Goal: Task Accomplishment & Management: Complete application form

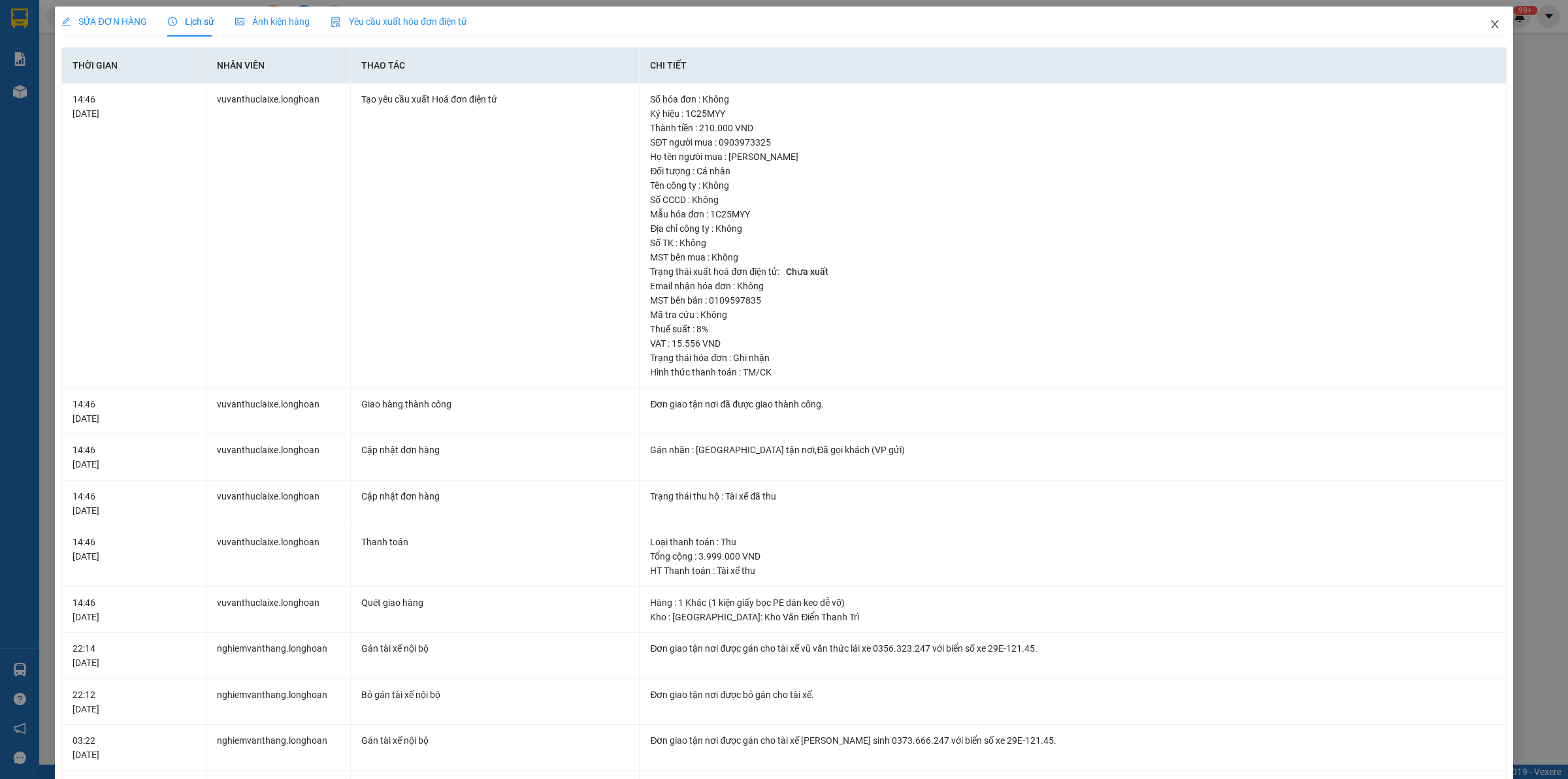
click at [1490, 24] on icon "close" at bounding box center [1494, 24] width 10 height 10
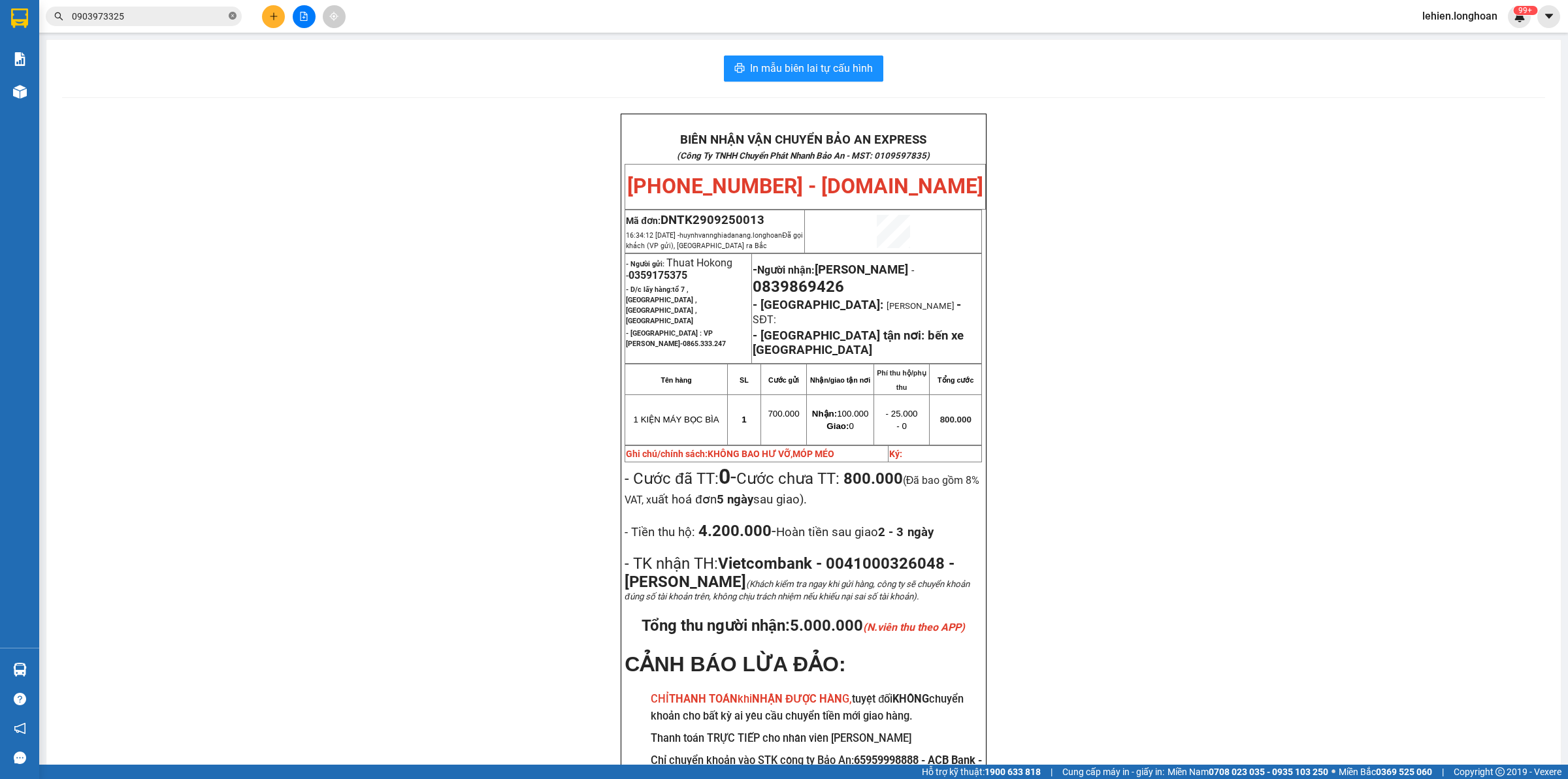
click at [232, 20] on span at bounding box center [233, 16] width 8 height 12
paste input "0984392678"
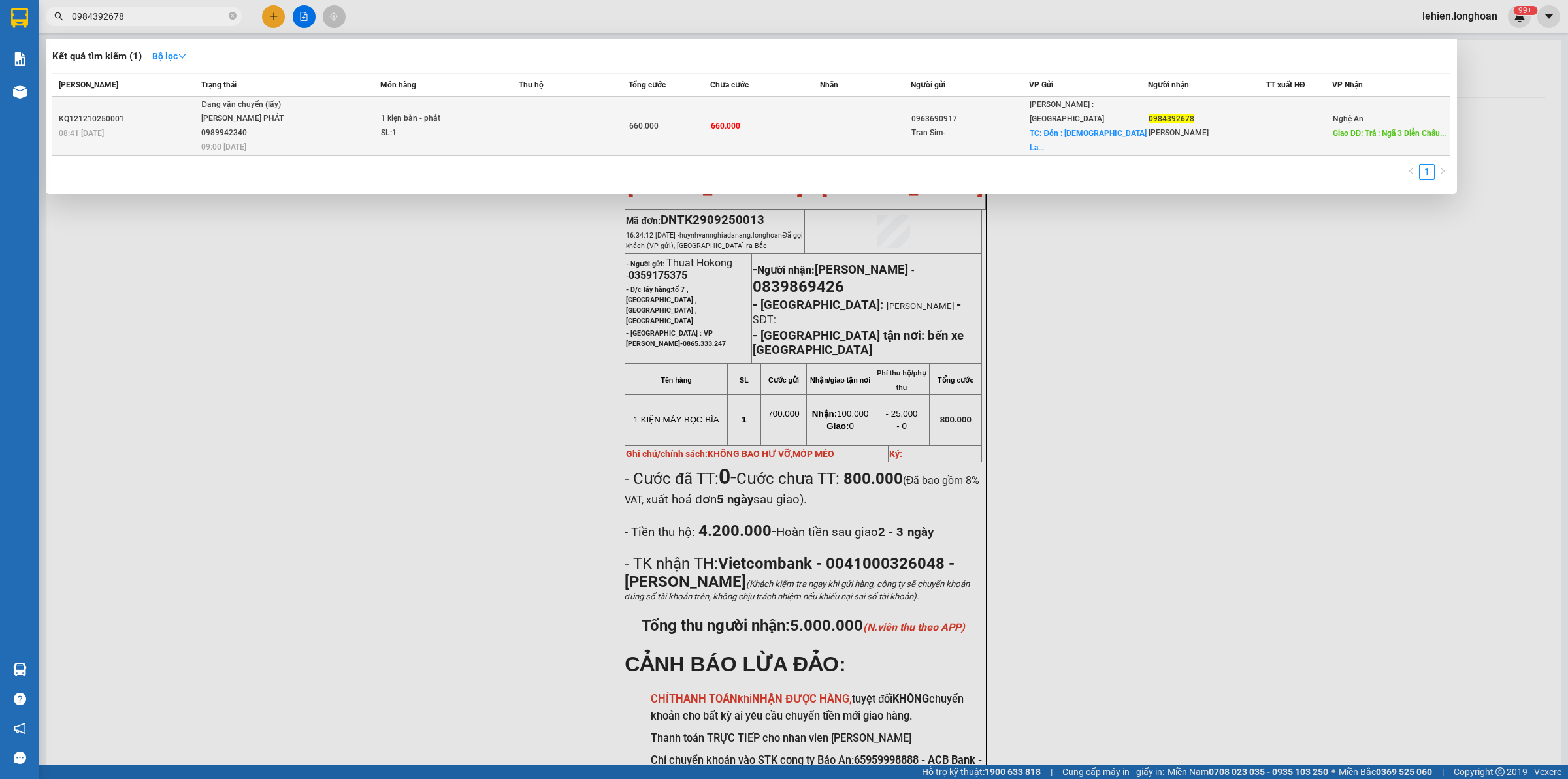
type input "0984392678"
click at [250, 101] on div "Đang vận chuyển (lấy)" at bounding box center [250, 105] width 98 height 14
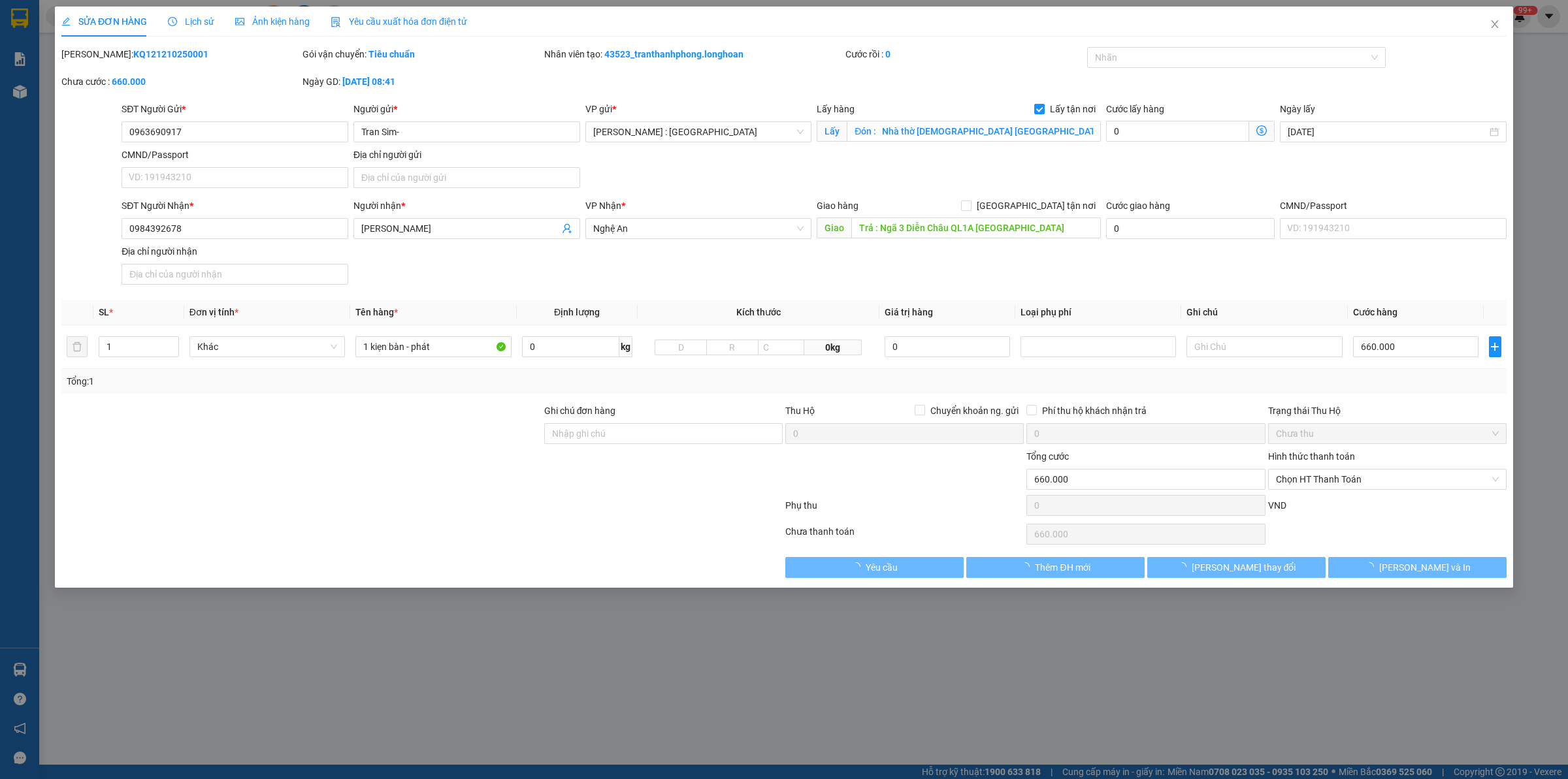
type input "0963690917"
type input "Tran Sim-"
checkbox input "true"
type input "Đón : Nhà thờ [DEMOGRAPHIC_DATA] [GEOGRAPHIC_DATA] 3 [GEOGRAPHIC_DATA]"
type input "0984392678"
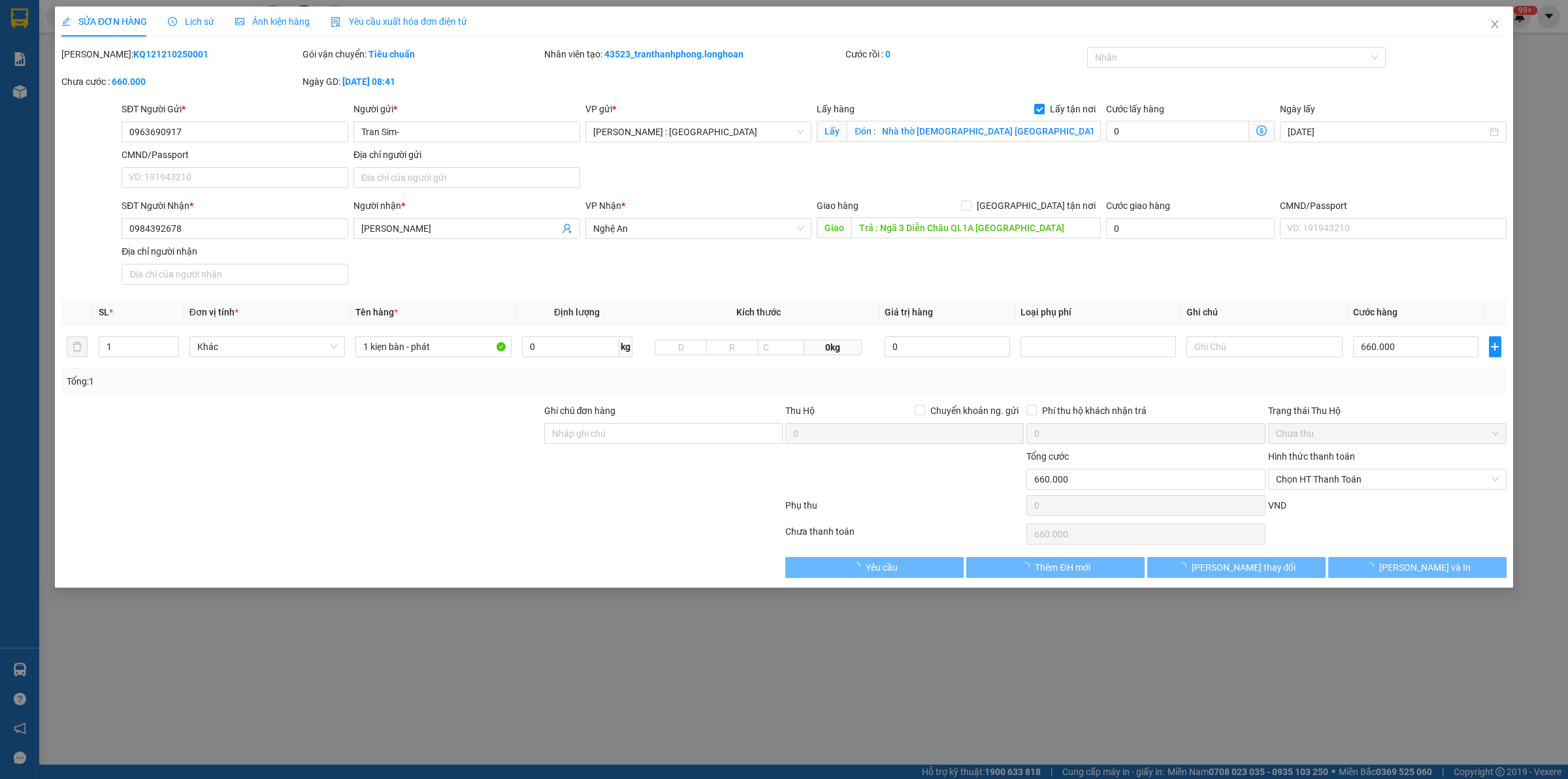
type input "[PERSON_NAME]"
type input "Trả : Ngã 3 Diễn Châu QL1A [GEOGRAPHIC_DATA]"
type input "0"
type input "660.000"
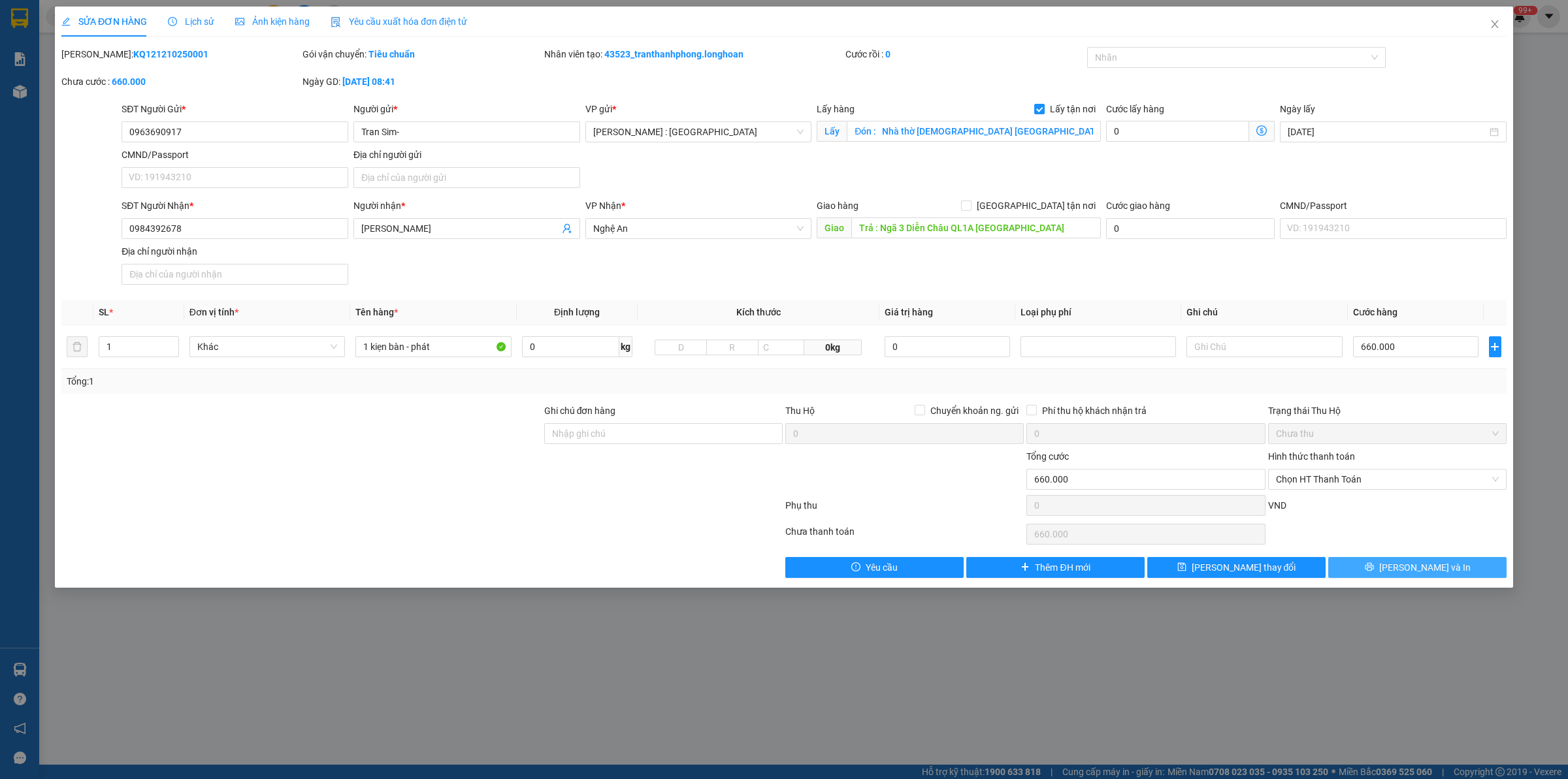
click at [1366, 566] on button "[PERSON_NAME] và In" at bounding box center [1417, 567] width 179 height 21
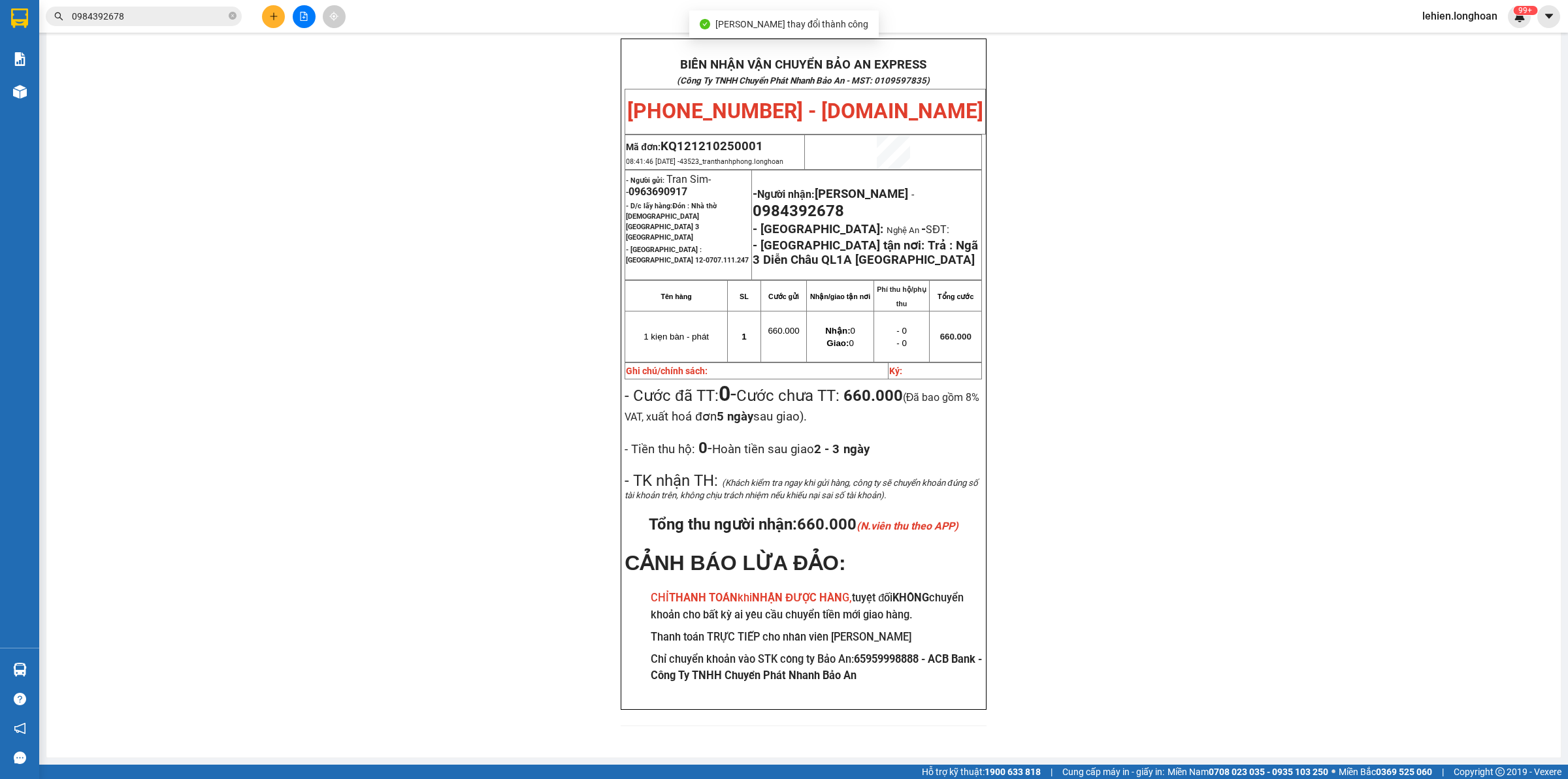
scroll to position [66, 0]
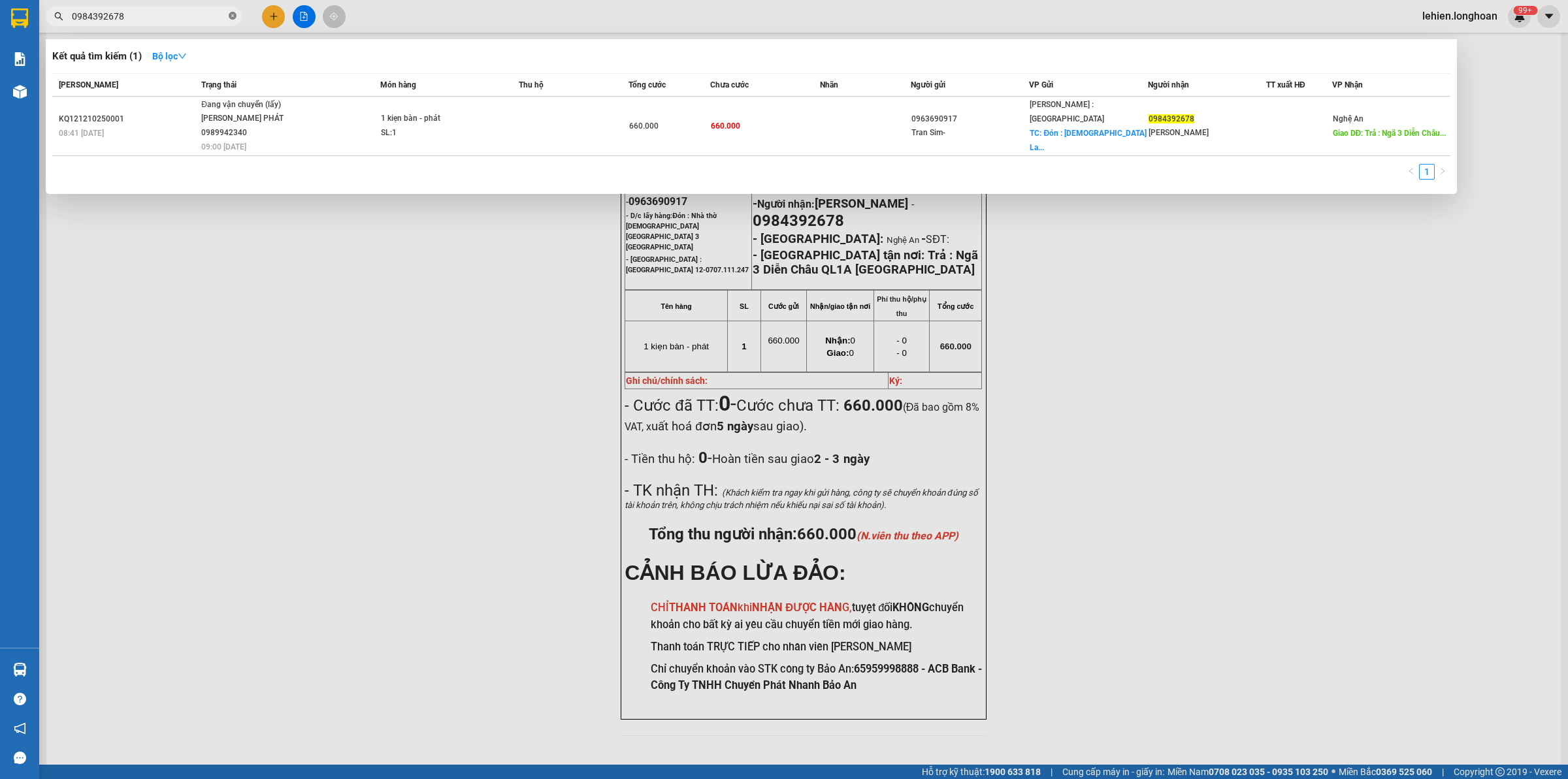
click at [233, 18] on icon "close-circle" at bounding box center [233, 16] width 8 height 8
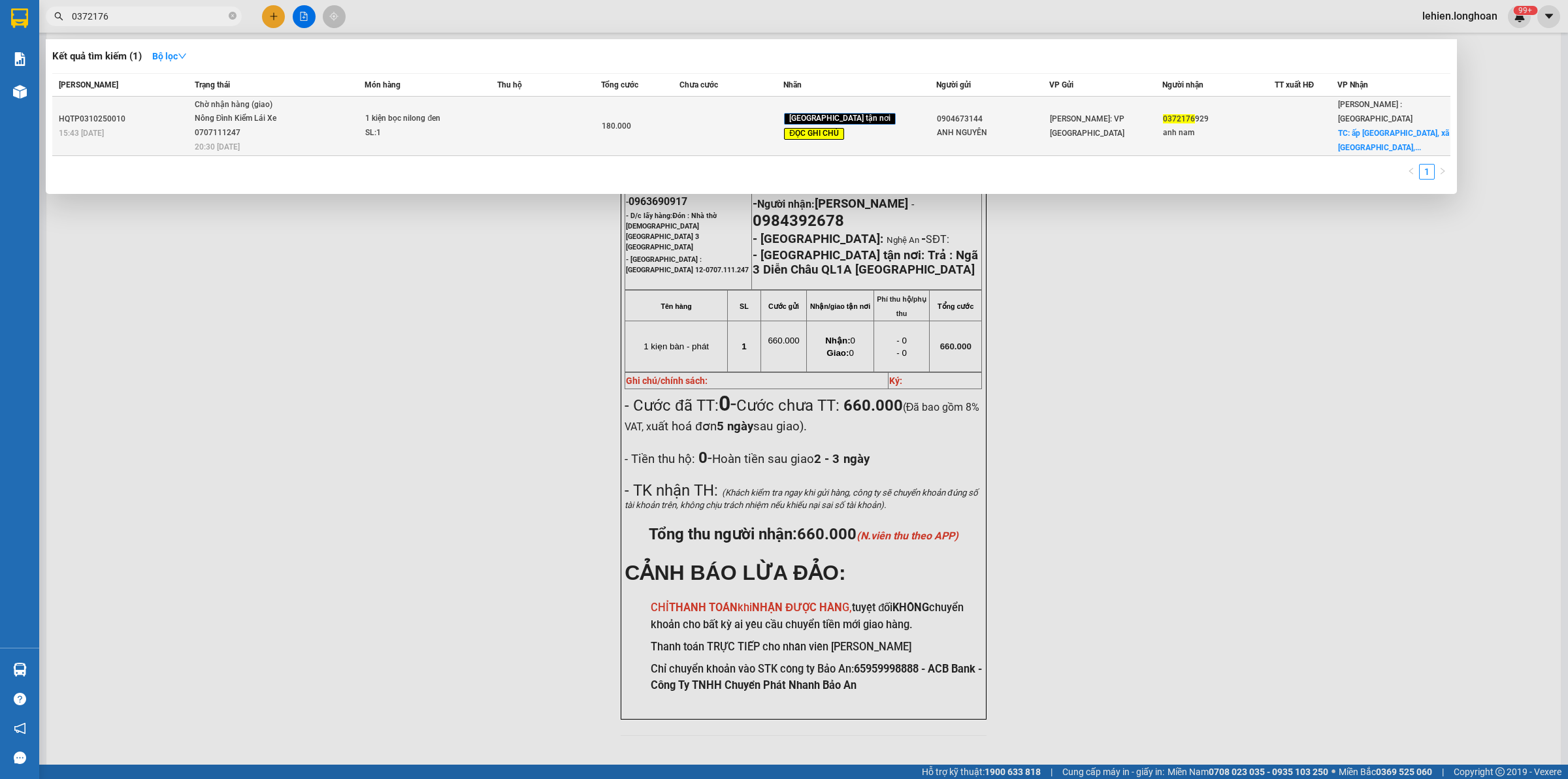
type input "0372176"
click at [390, 126] on div "SL: 1" at bounding box center [414, 133] width 98 height 14
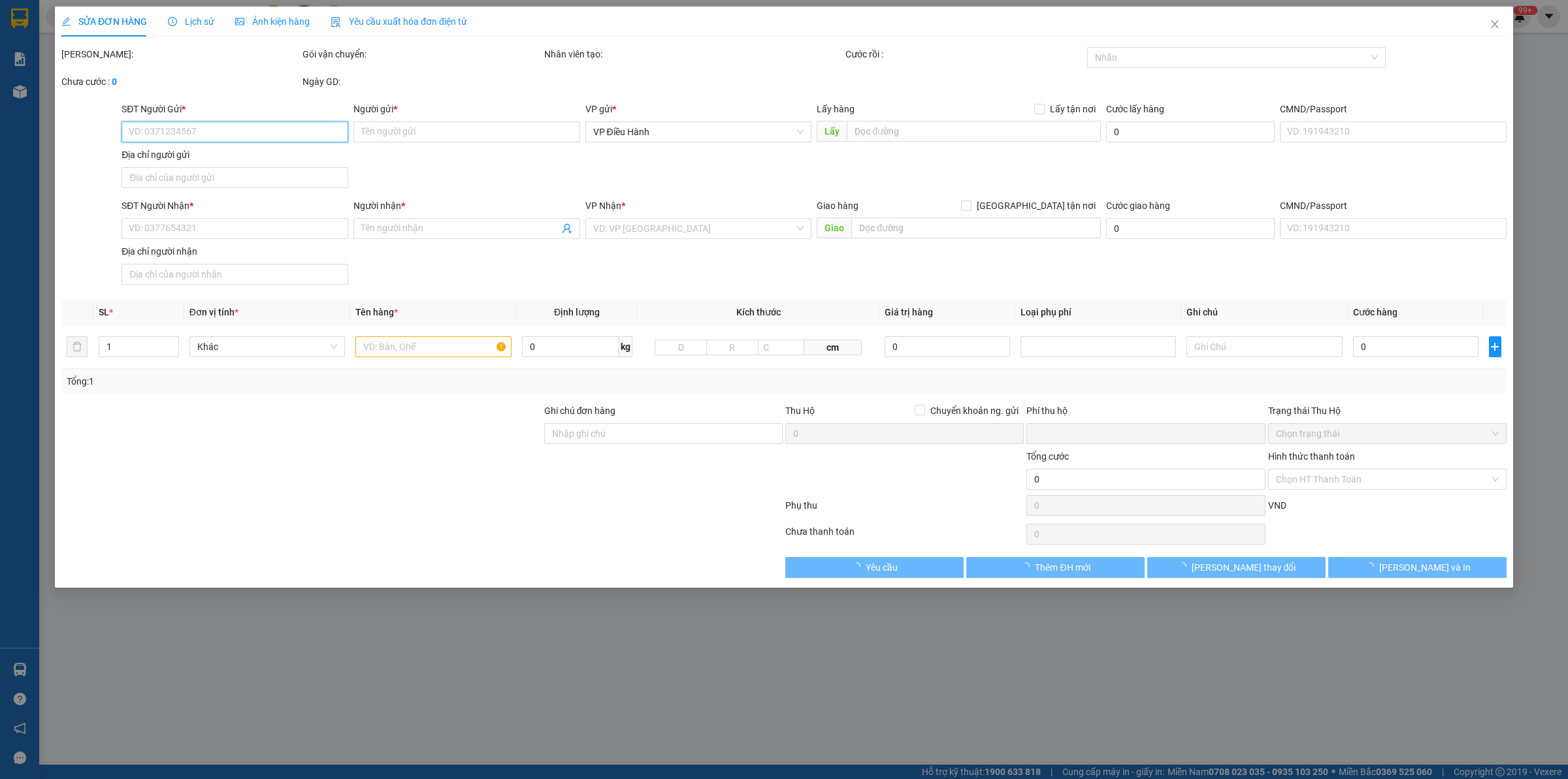
type input "0904673144"
type input "ANH NGUYÊN"
type input "0372176929"
type input "anh nam"
checkbox input "true"
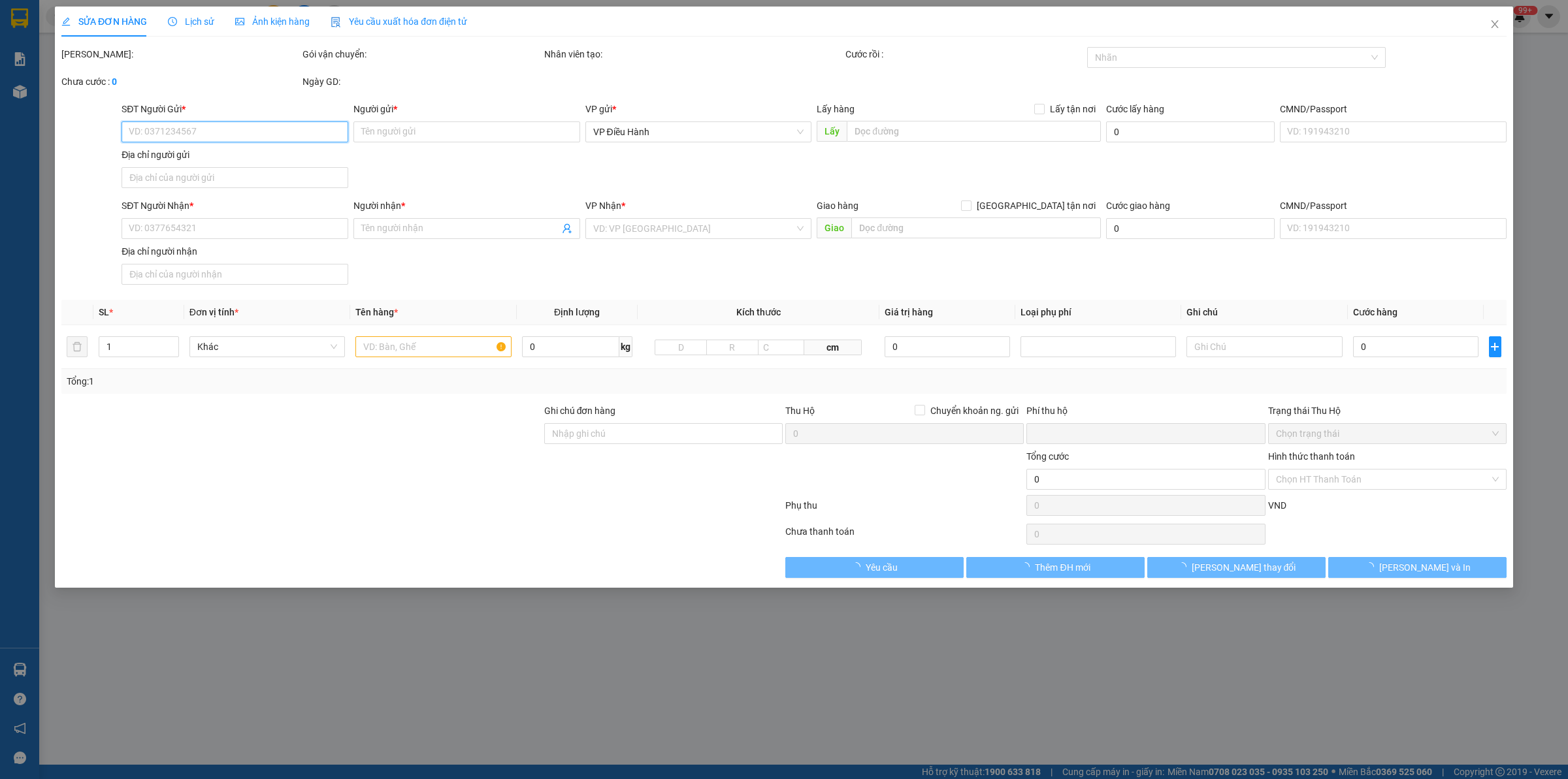
type input "ấp [GEOGRAPHIC_DATA], xã [GEOGRAPHIC_DATA], huyện [GEOGRAPHIC_DATA], [GEOGRAPHI…"
type input "hàng lạc [GEOGRAPHIC_DATA], về sg con xe 94- 10/10, về đến a giao luôn nhé"
type input "0"
type input "180.000"
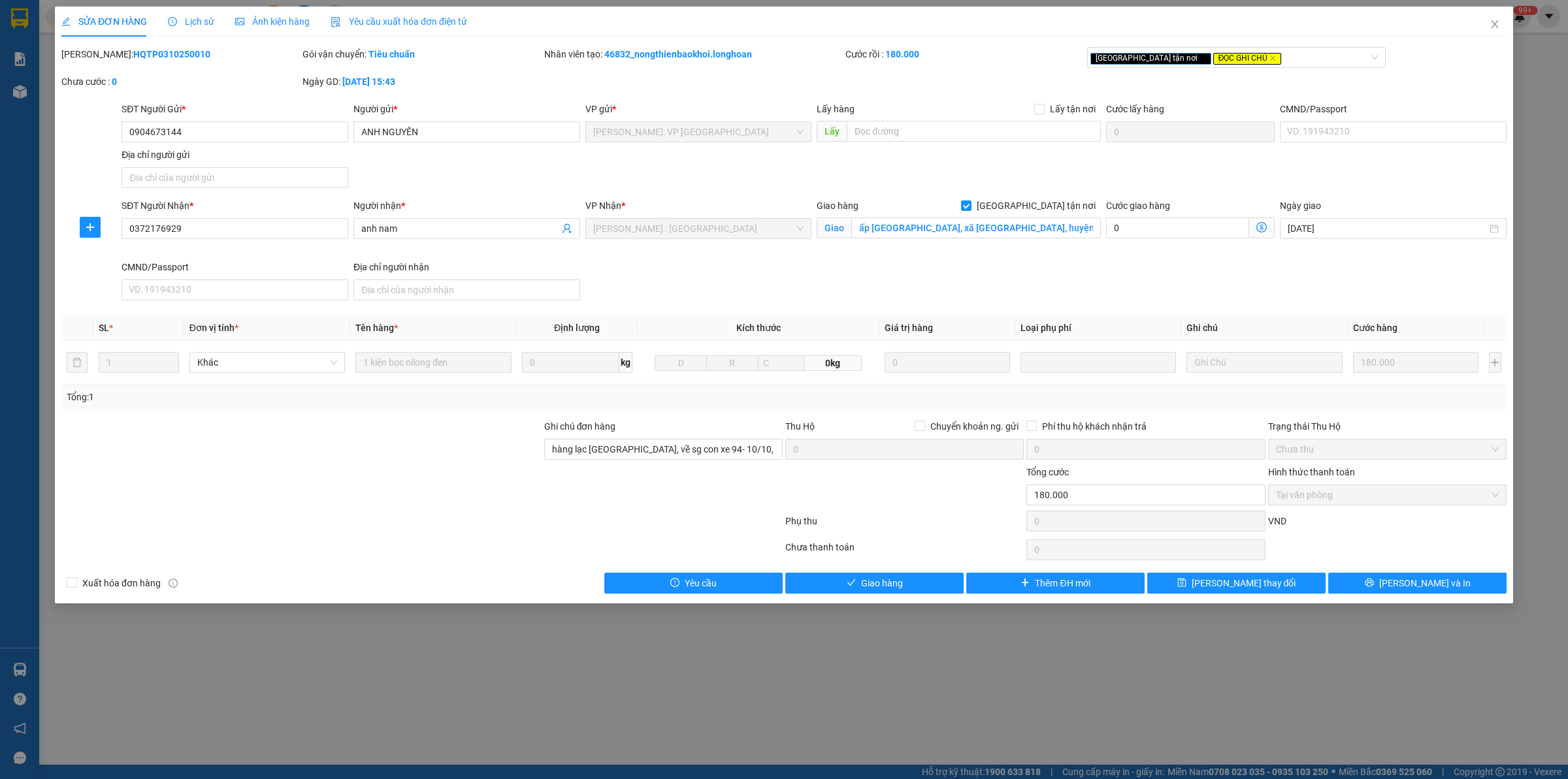
click at [186, 17] on span "Lịch sử" at bounding box center [191, 21] width 47 height 10
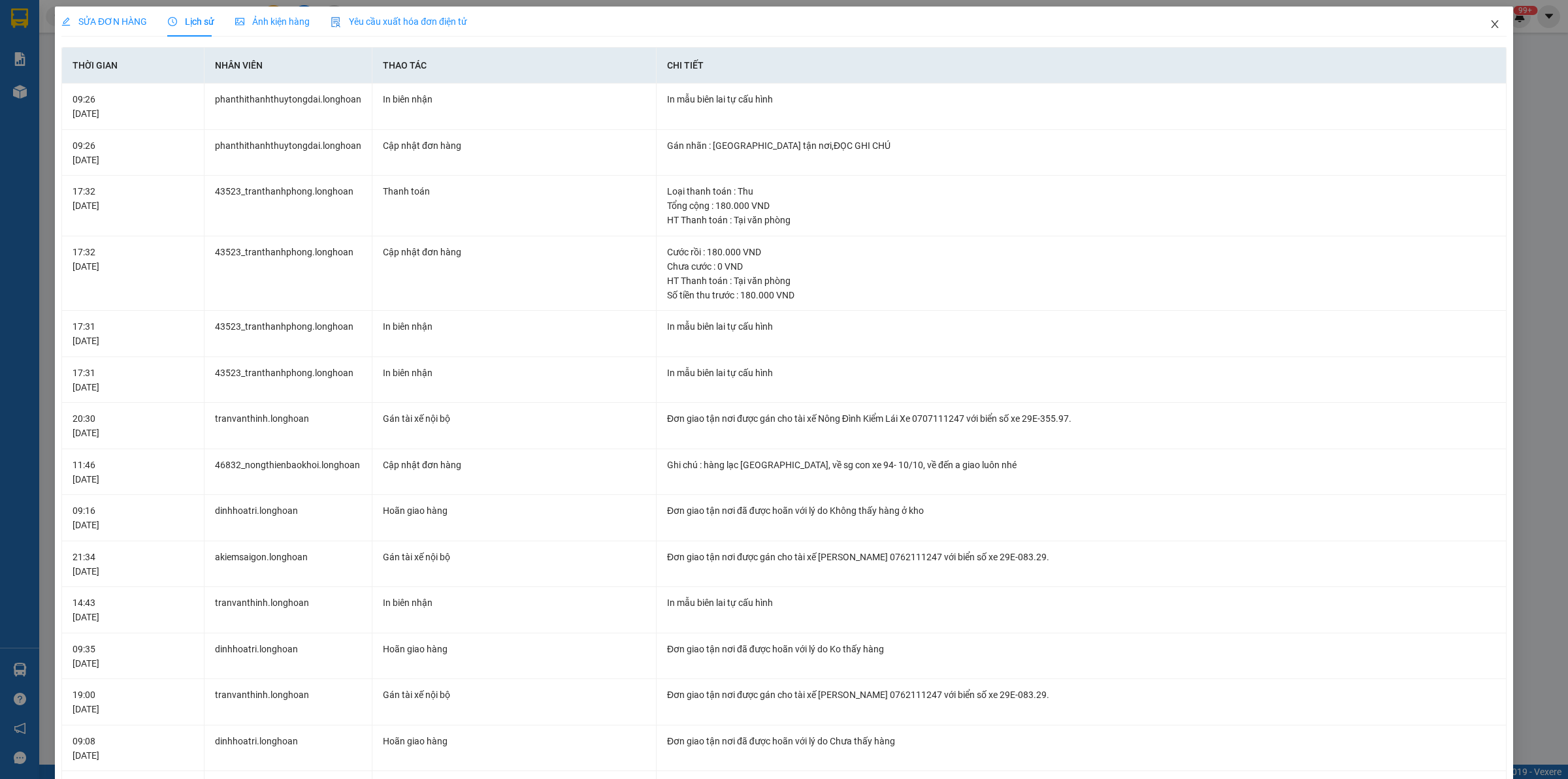
click at [1491, 27] on icon "close" at bounding box center [1494, 24] width 7 height 8
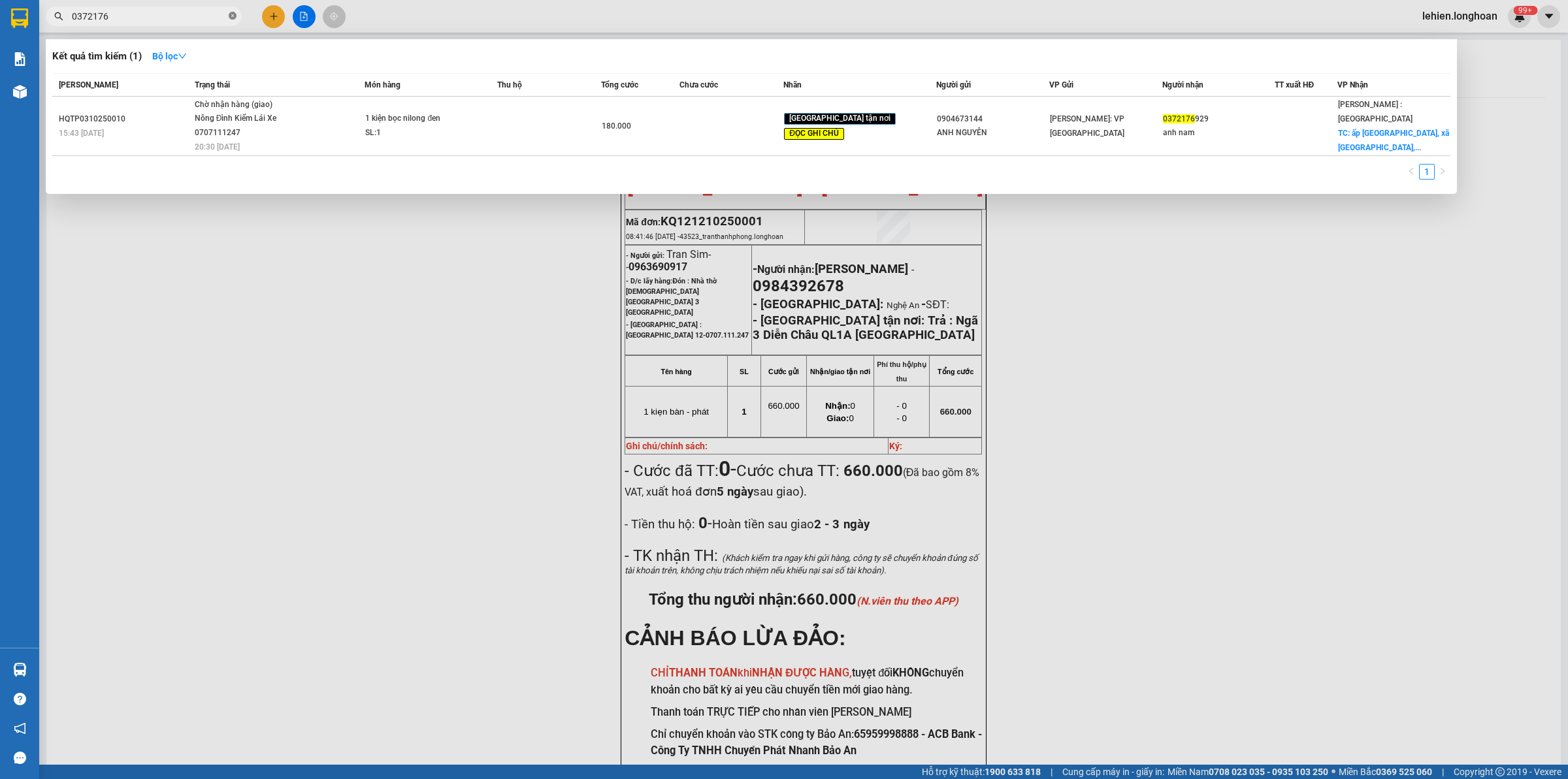
click at [233, 18] on icon "close-circle" at bounding box center [233, 16] width 8 height 8
drag, startPoint x: 262, startPoint y: 116, endPoint x: 245, endPoint y: 373, distance: 257.6
click at [0, 16] on div "Kết quả tìm kiếm ( 1 ) Bộ lọc Mã ĐH Trạng thái Món hàng Thu hộ Tổng cước Chưa c…" at bounding box center [0, 16] width 0 height 0
click at [164, 27] on div at bounding box center [784, 390] width 1568 height 779
click at [165, 18] on input "0914304" at bounding box center [149, 16] width 154 height 14
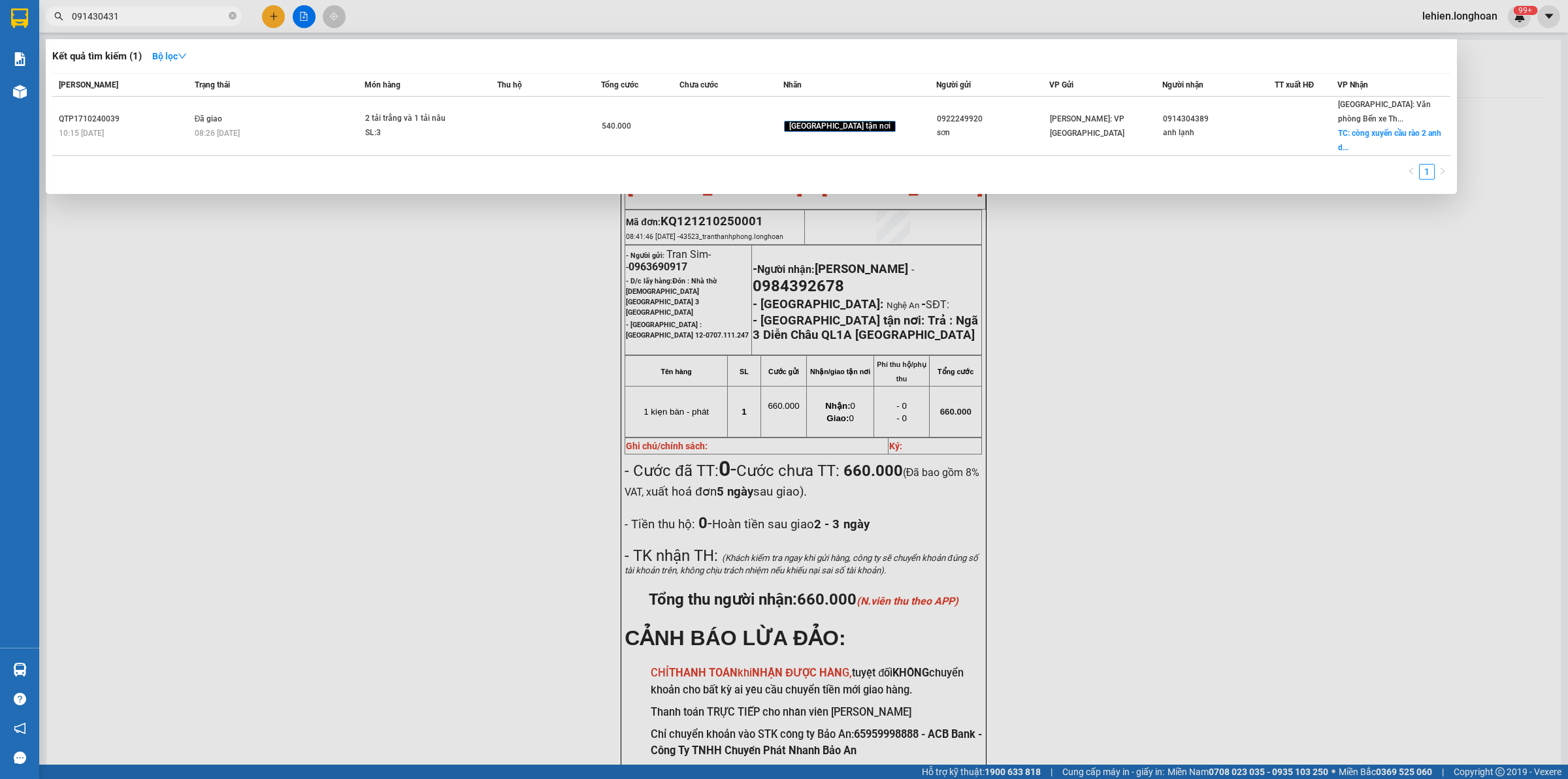
type input "0914304316"
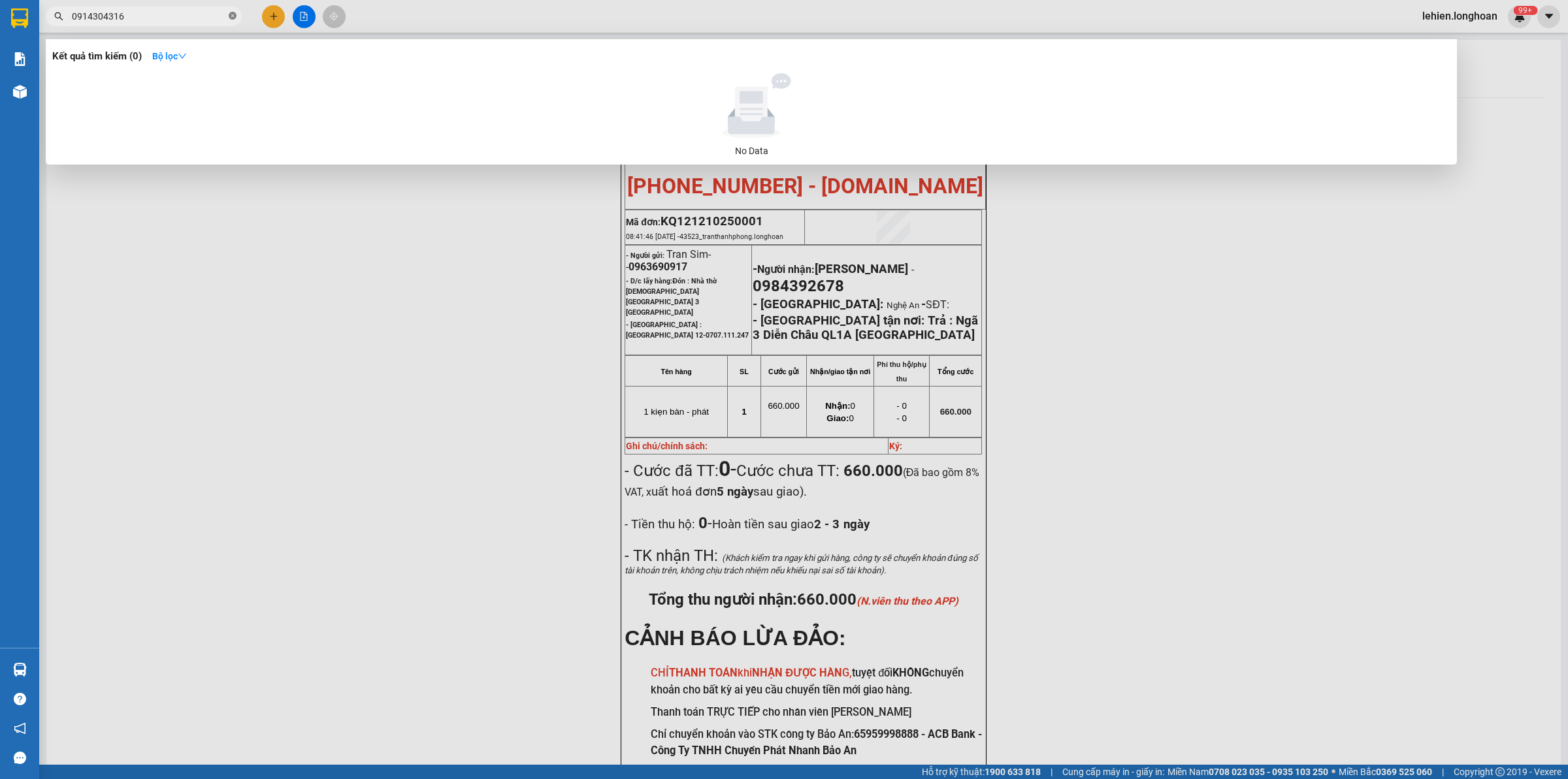
click at [229, 14] on icon "close-circle" at bounding box center [233, 16] width 8 height 8
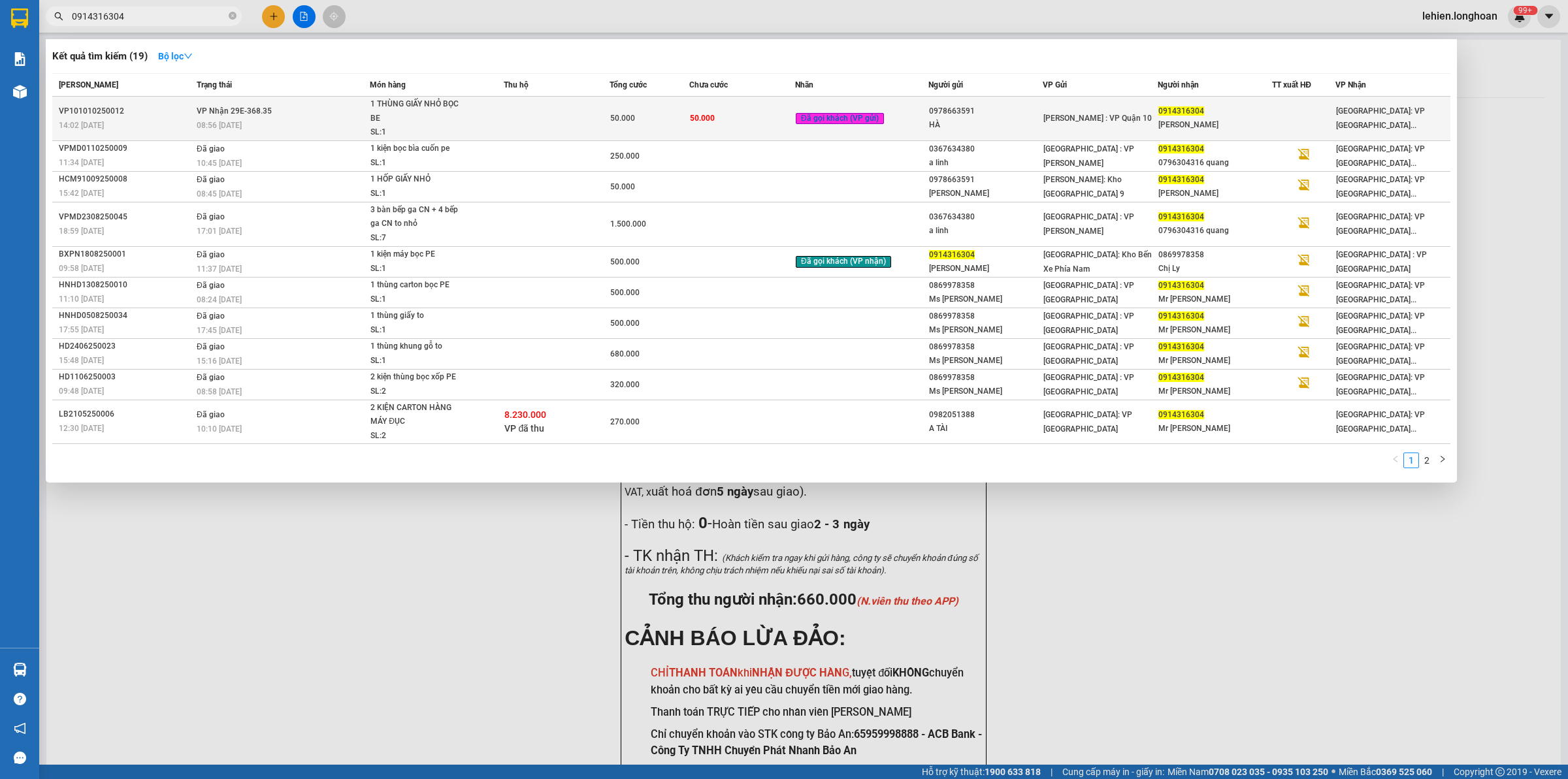
type input "0914316304"
click at [248, 123] on div "08:56 [DATE]" at bounding box center [283, 125] width 172 height 14
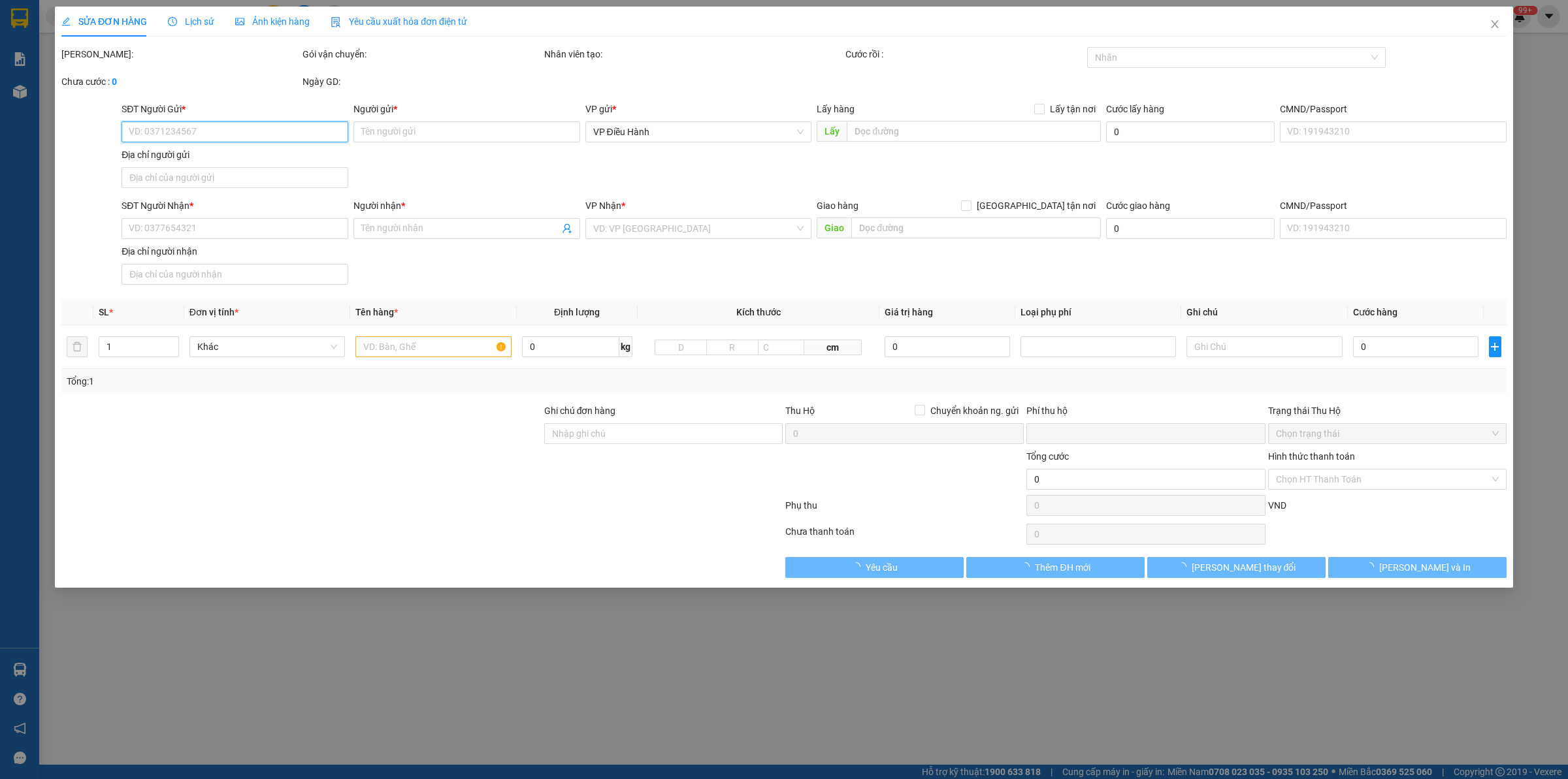
type input "0978663591"
type input "HÀ"
type input "0914316304"
type input "[PERSON_NAME]"
type input "hàng k bao bể vỡ hư hỏng"
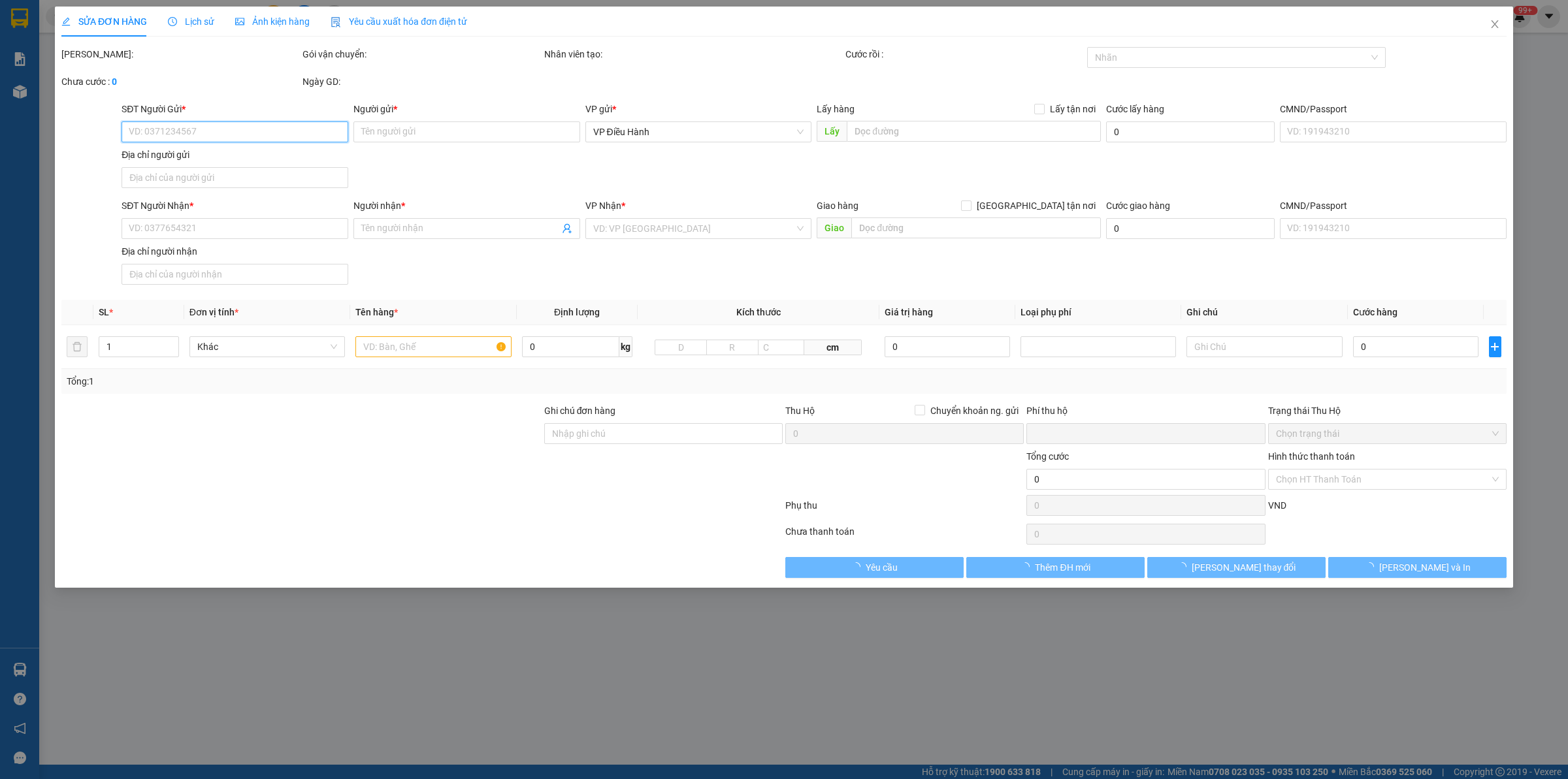
type input "0"
type input "50.000"
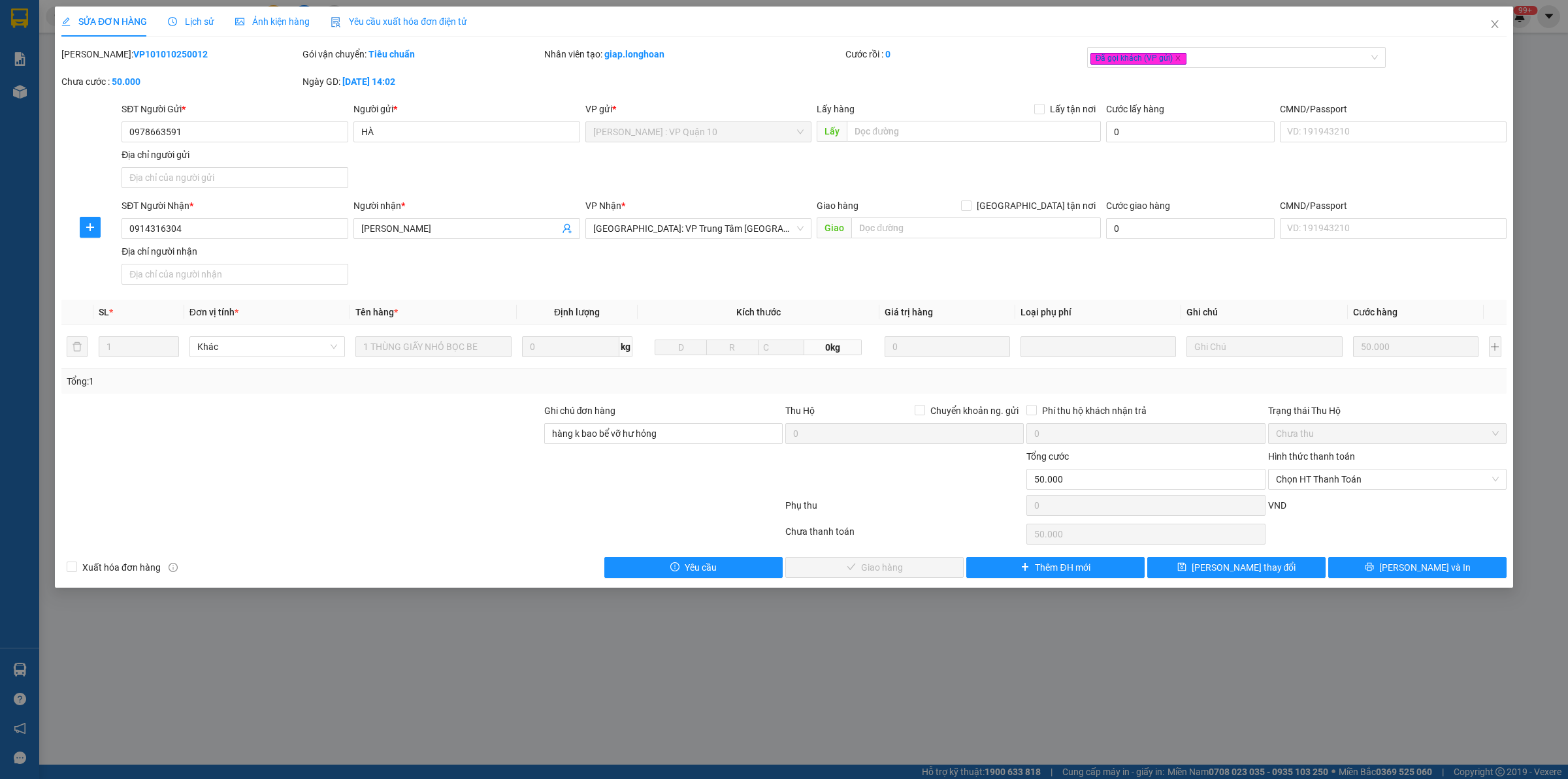
click at [181, 20] on span "Lịch sử" at bounding box center [191, 21] width 47 height 10
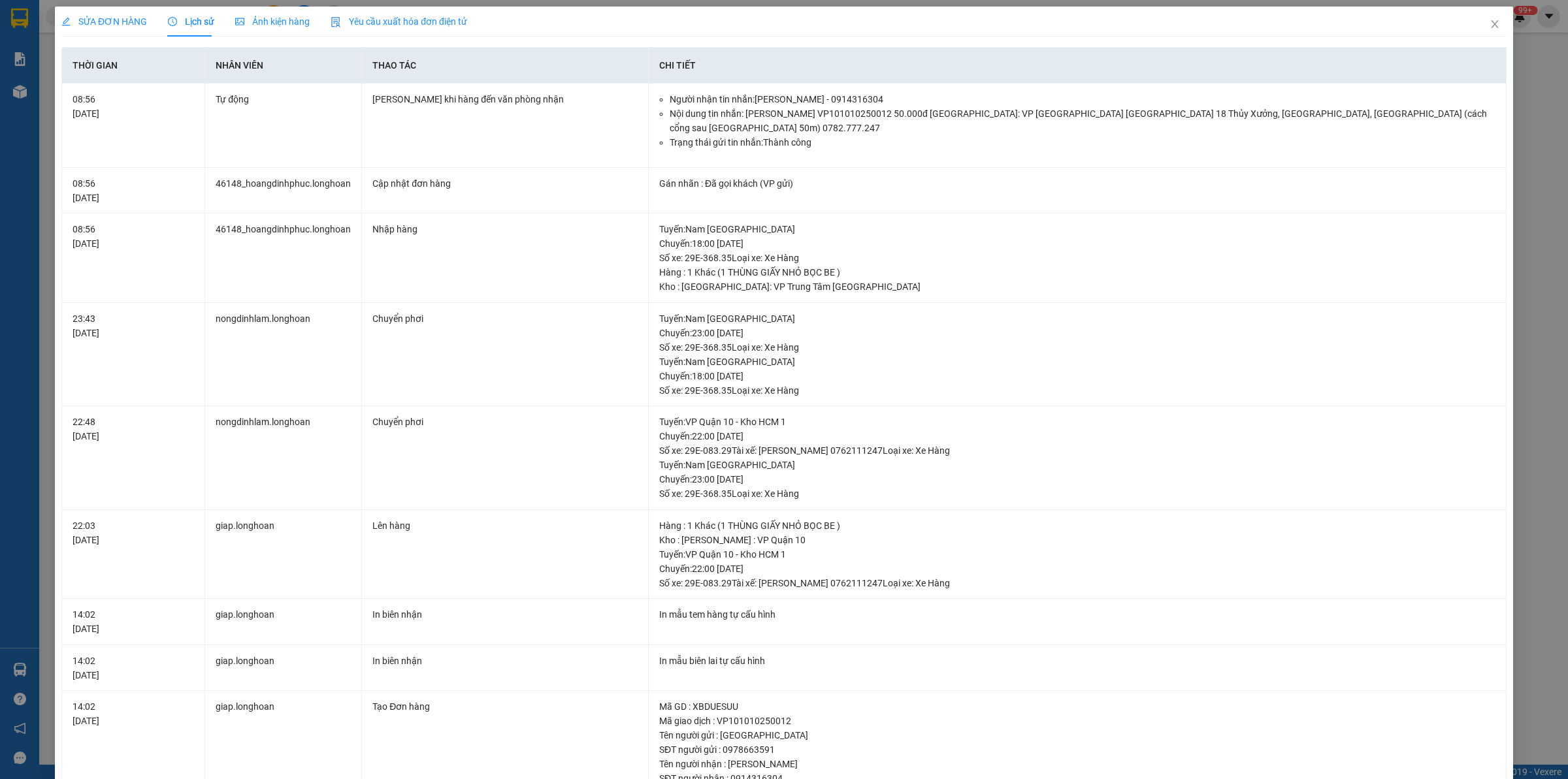
click at [115, 20] on span "SỬA ĐƠN HÀNG" at bounding box center [104, 21] width 86 height 10
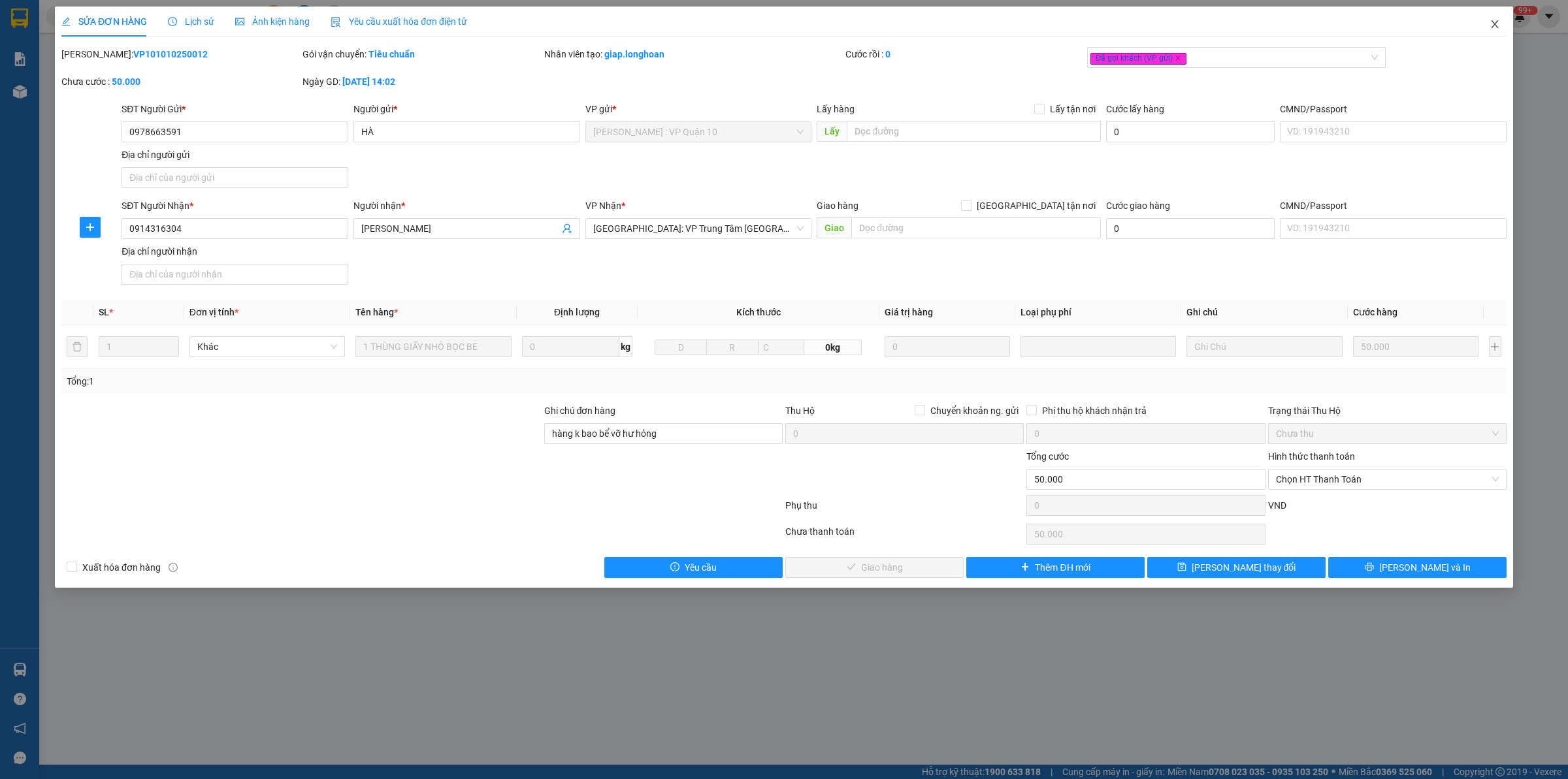
click at [1477, 28] on span "Close" at bounding box center [1494, 25] width 37 height 37
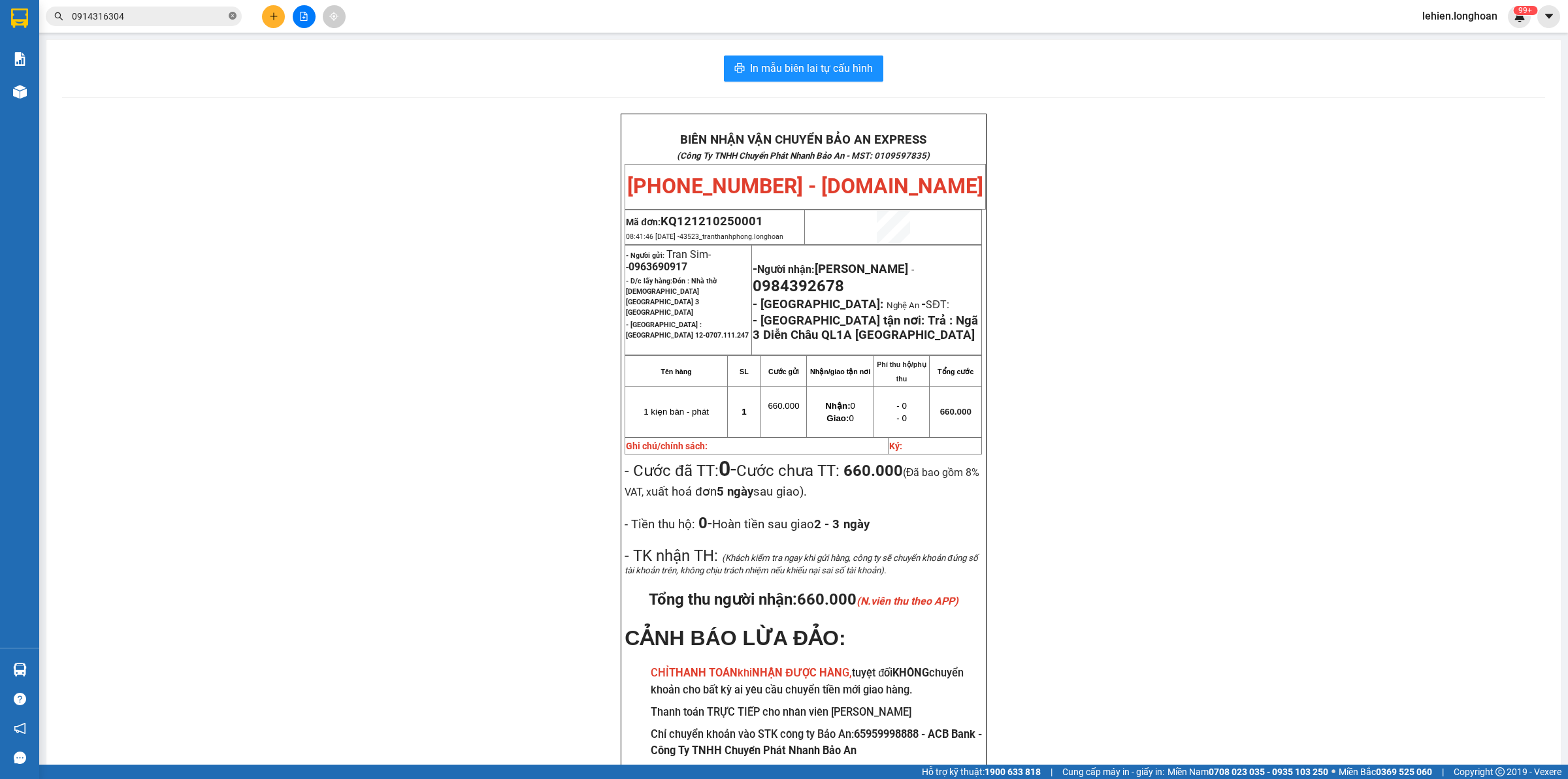
click at [233, 18] on icon "close-circle" at bounding box center [233, 16] width 8 height 8
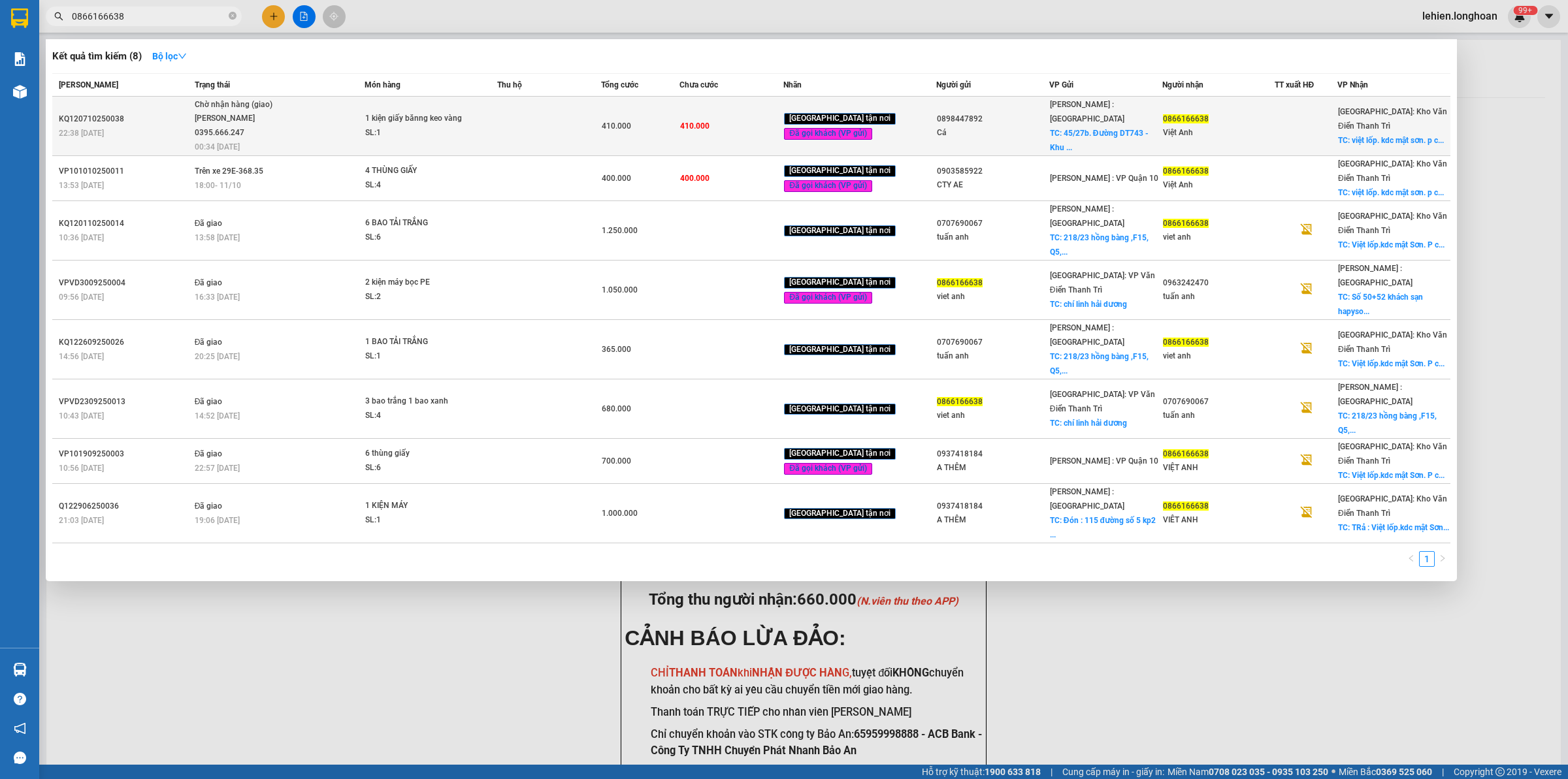
type input "0866166638"
click at [356, 112] on span "Chờ nhận hàng (giao) [PERSON_NAME] 0395.666.247 00:34 [DATE]" at bounding box center [279, 125] width 170 height 54
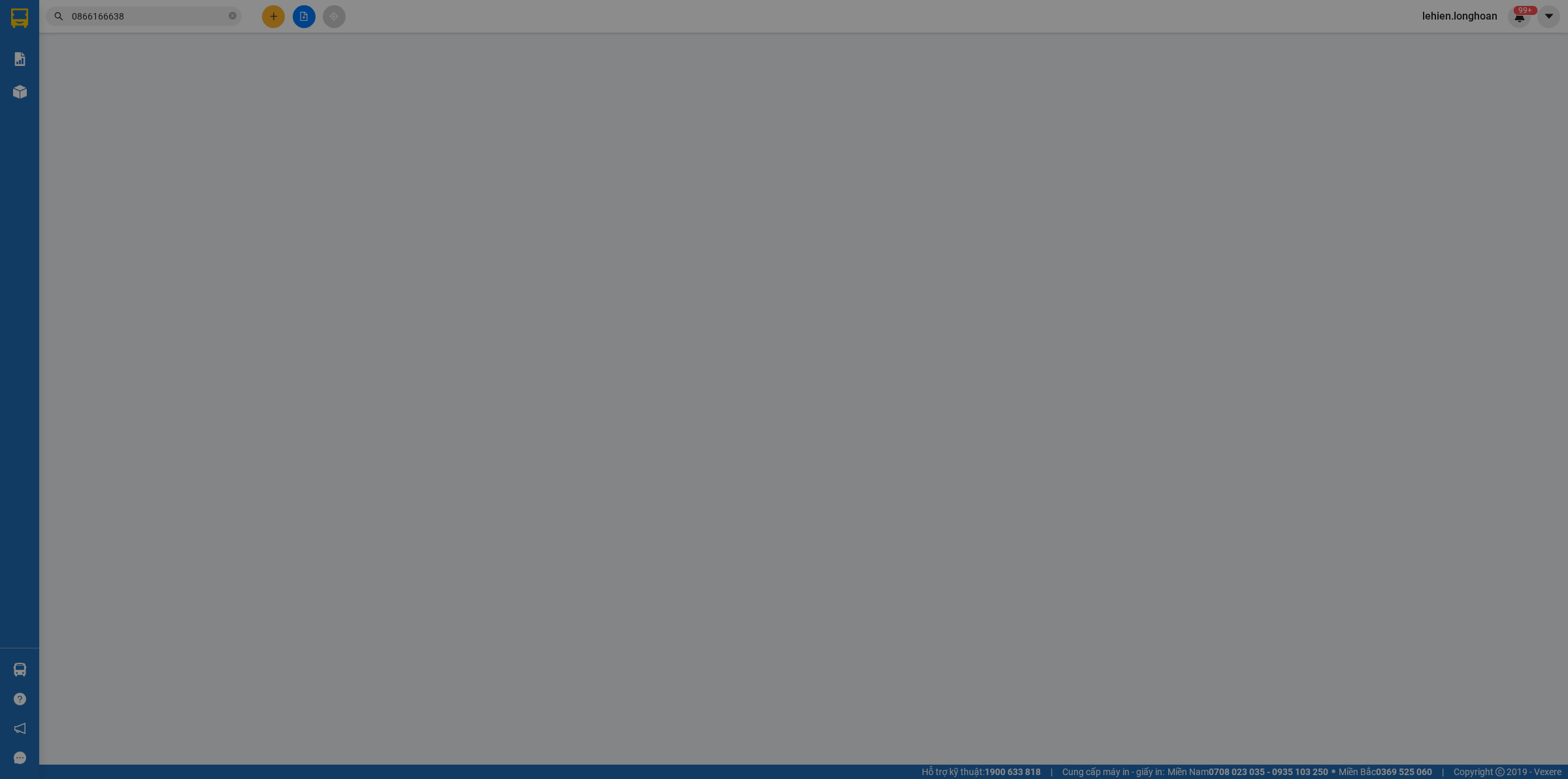
type input "0898447892"
type input "Cá"
checkbox input "true"
type input "45/27b. Đường DT743 - [GEOGRAPHIC_DATA] - [GEOGRAPHIC_DATA] - [GEOGRAPHIC_DATA]"
type input "0866166638"
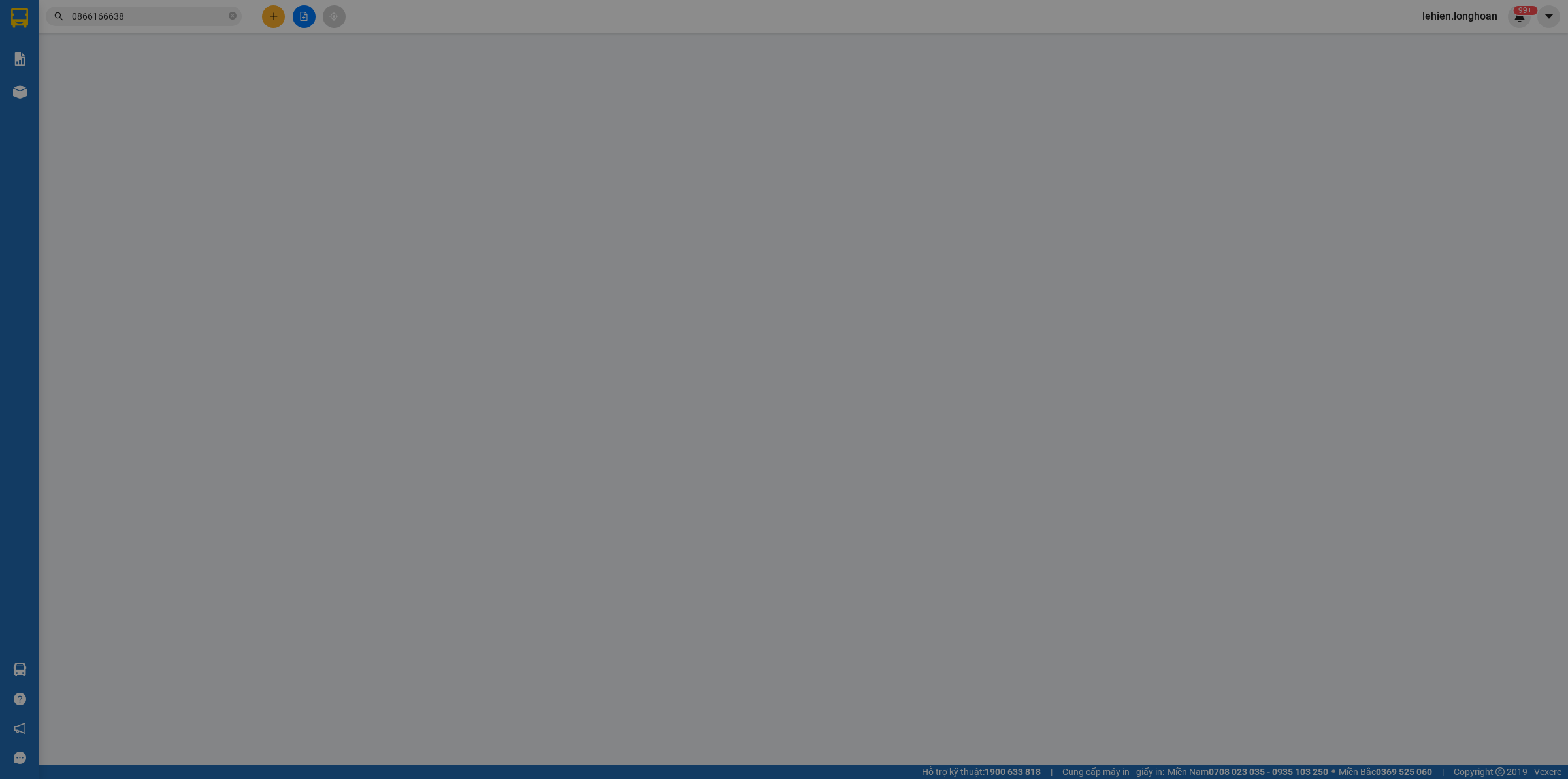
type input "Việt Anh"
checkbox input "true"
type input "việt lốp. kdc mật sơn. p chí minh. tp chí linh. t hải dương"
type input "NHẬN GIAO NGUYÊN KIỆN"
type input "0"
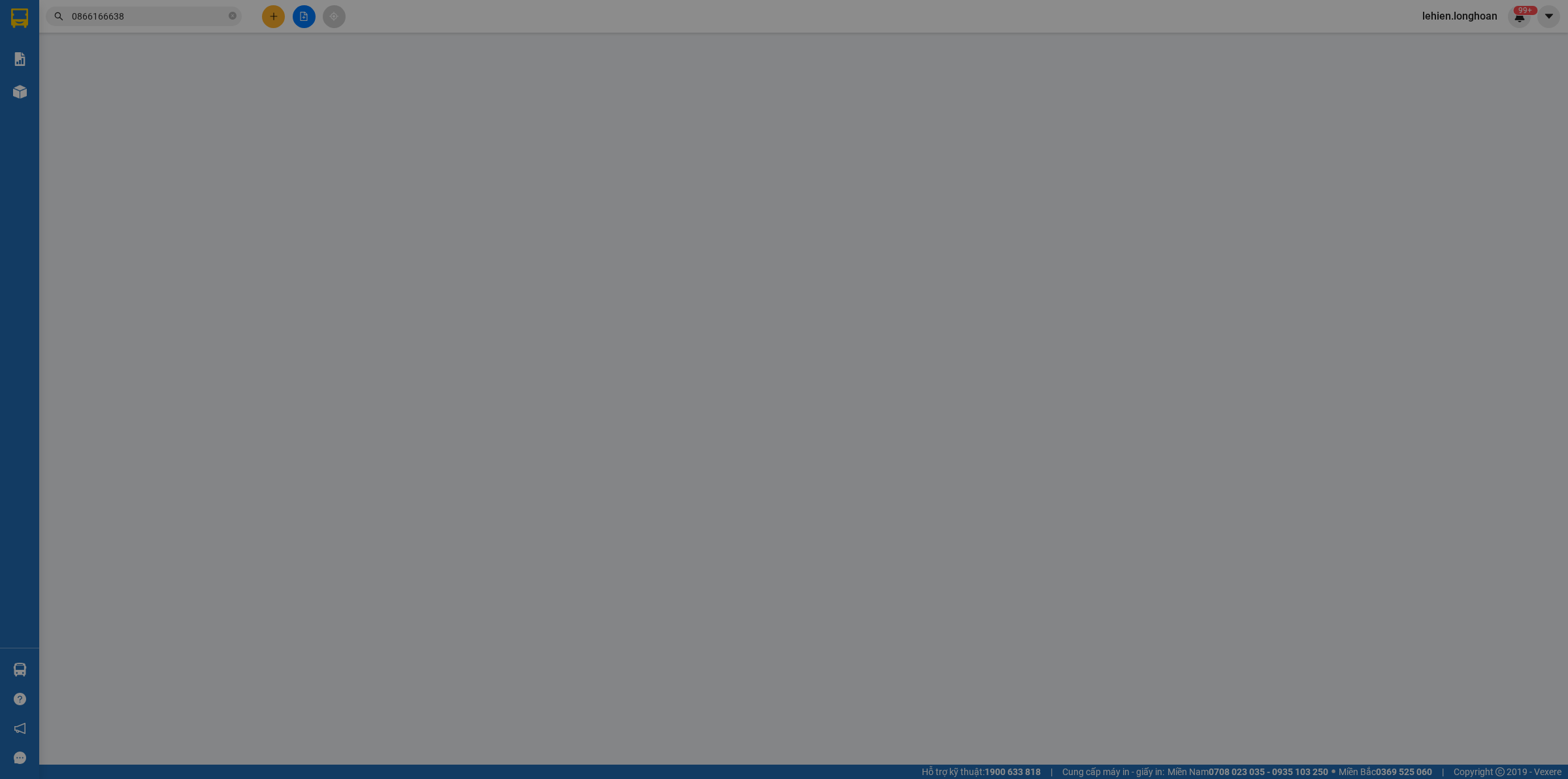
type input "410.000"
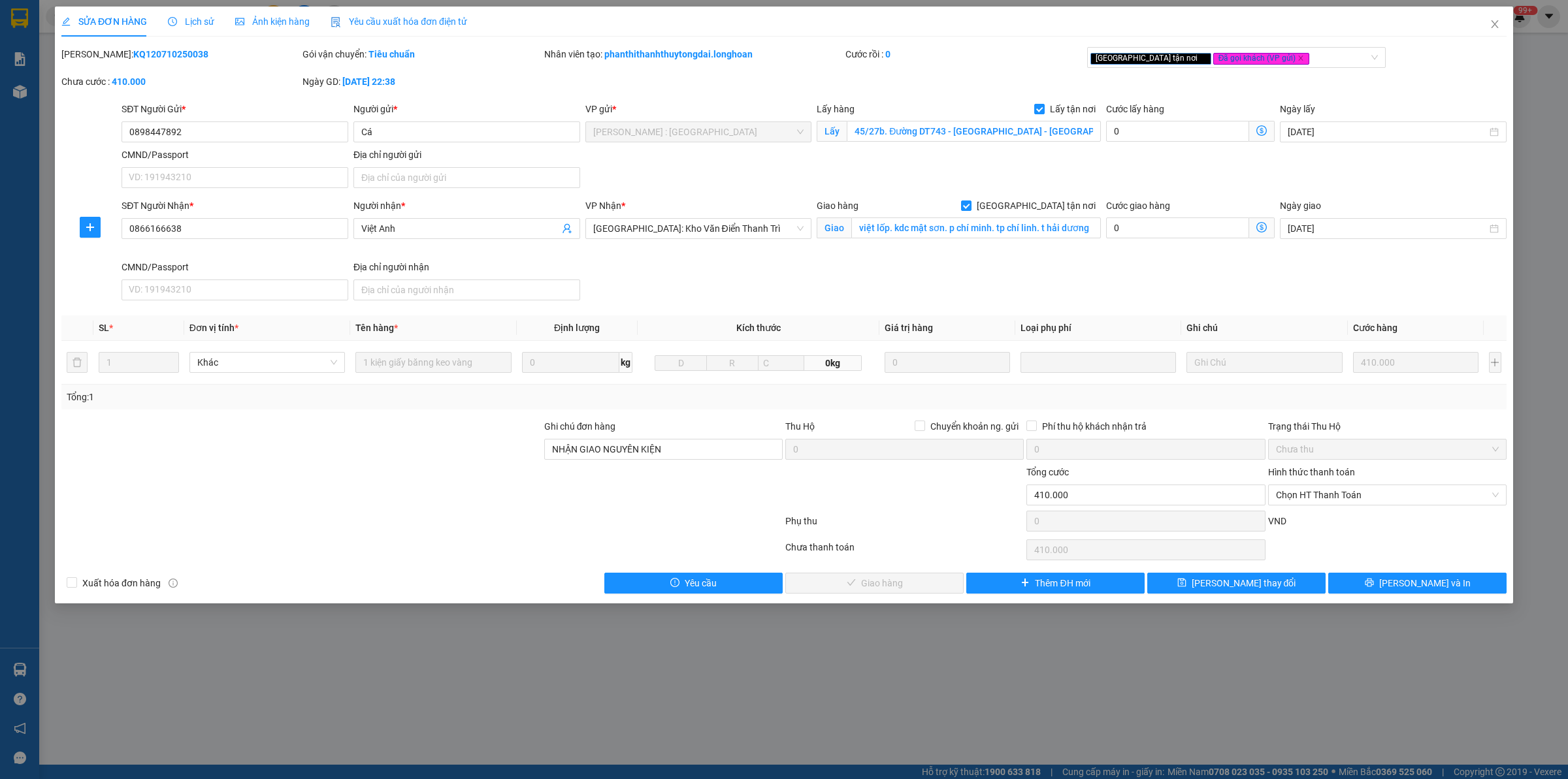
click at [201, 20] on span "Lịch sử" at bounding box center [191, 21] width 47 height 10
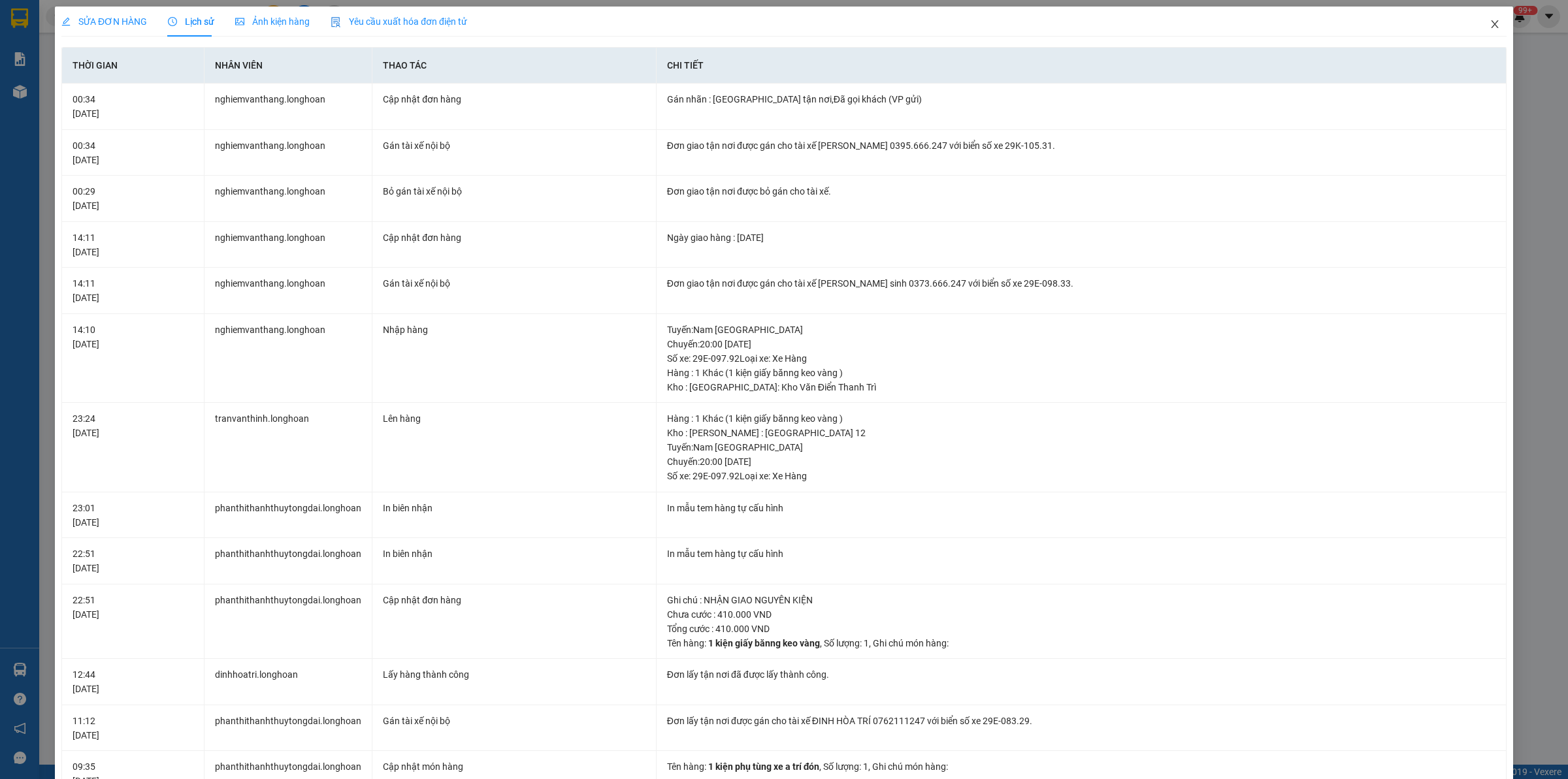
click at [1477, 31] on span "Close" at bounding box center [1494, 25] width 37 height 37
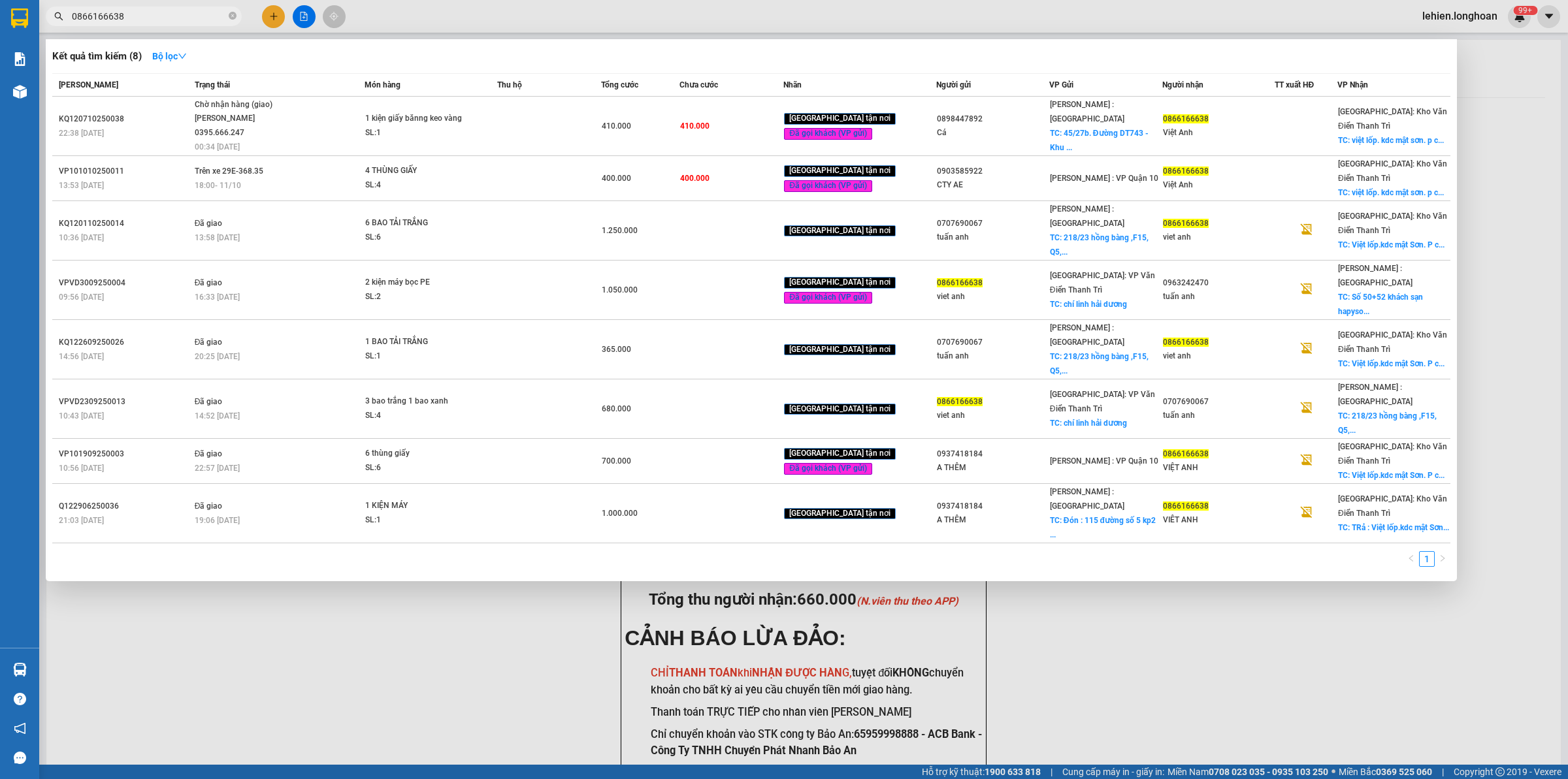
click at [198, 13] on input "0866166638" at bounding box center [149, 16] width 154 height 14
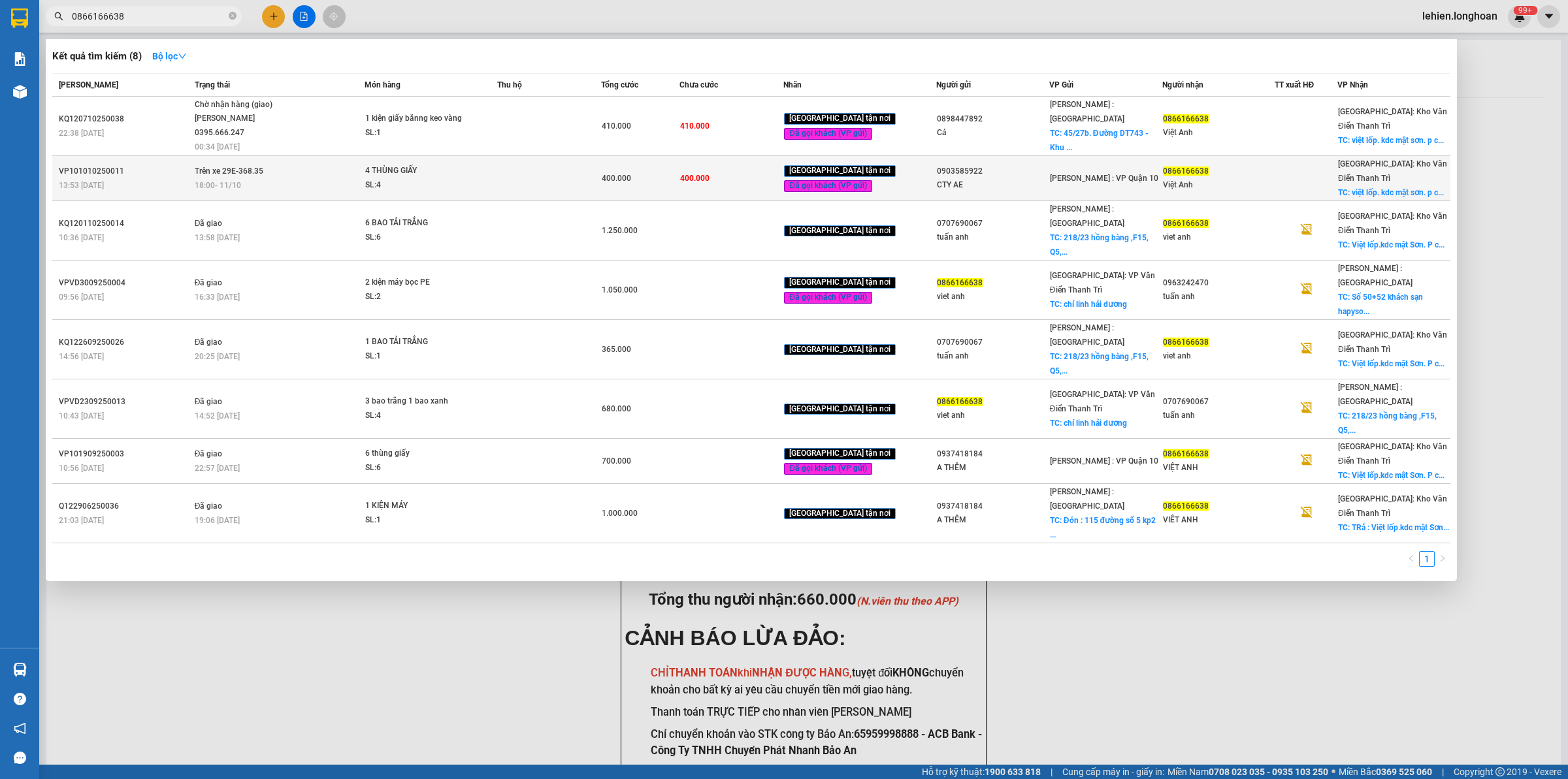
click at [409, 179] on div "SL: 4" at bounding box center [414, 185] width 98 height 14
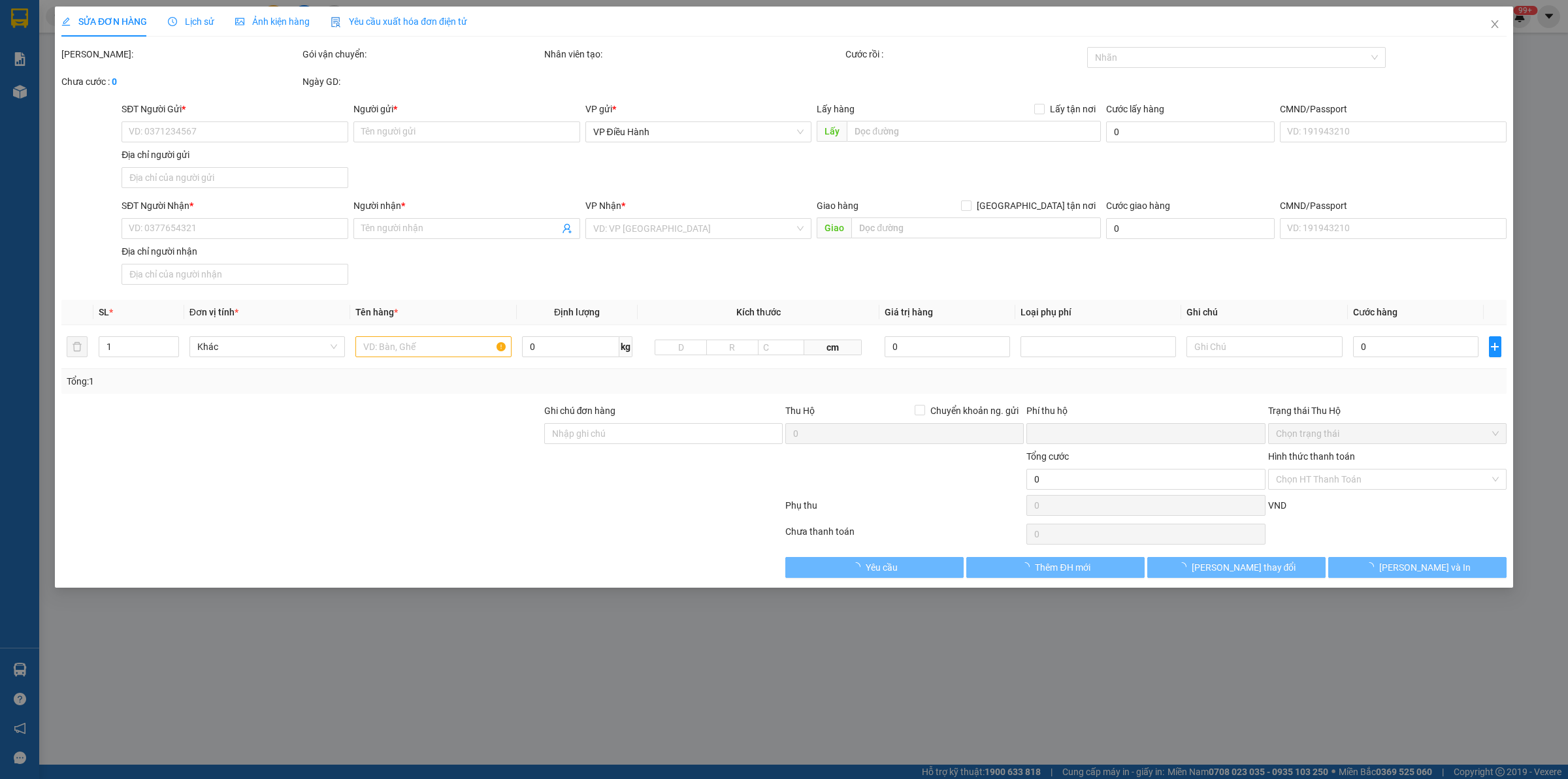
type input "0903585922"
type input "CTY AE"
type input "0866166638"
type input "Việt Anh"
checkbox input "true"
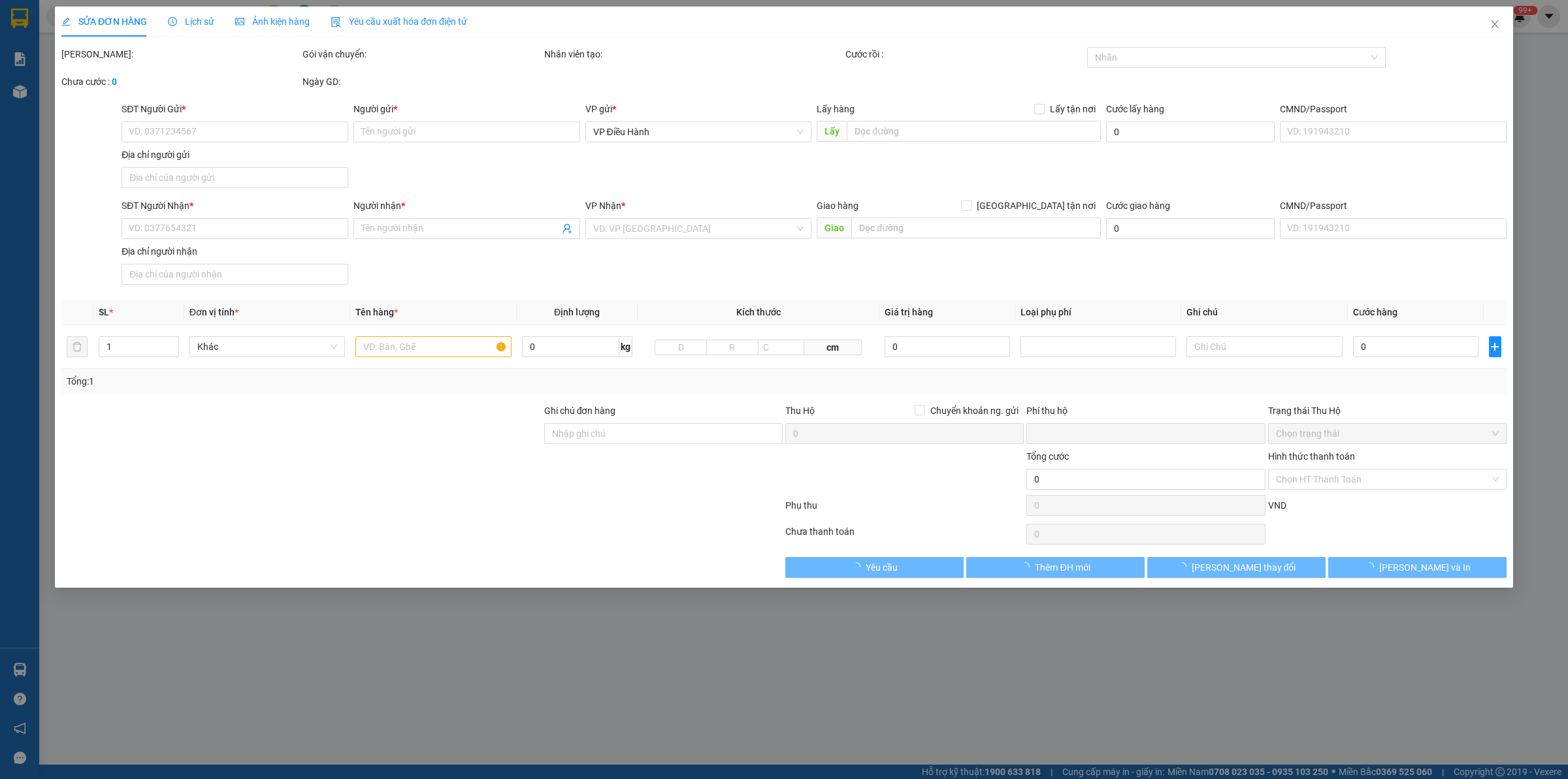
type input "việt lốp. kdc mật sơn. p chí minh. tp chí linh. t hải dương"
type input "hàng k bao bể vỡ hư hỏng"
type input "0"
type input "400.000"
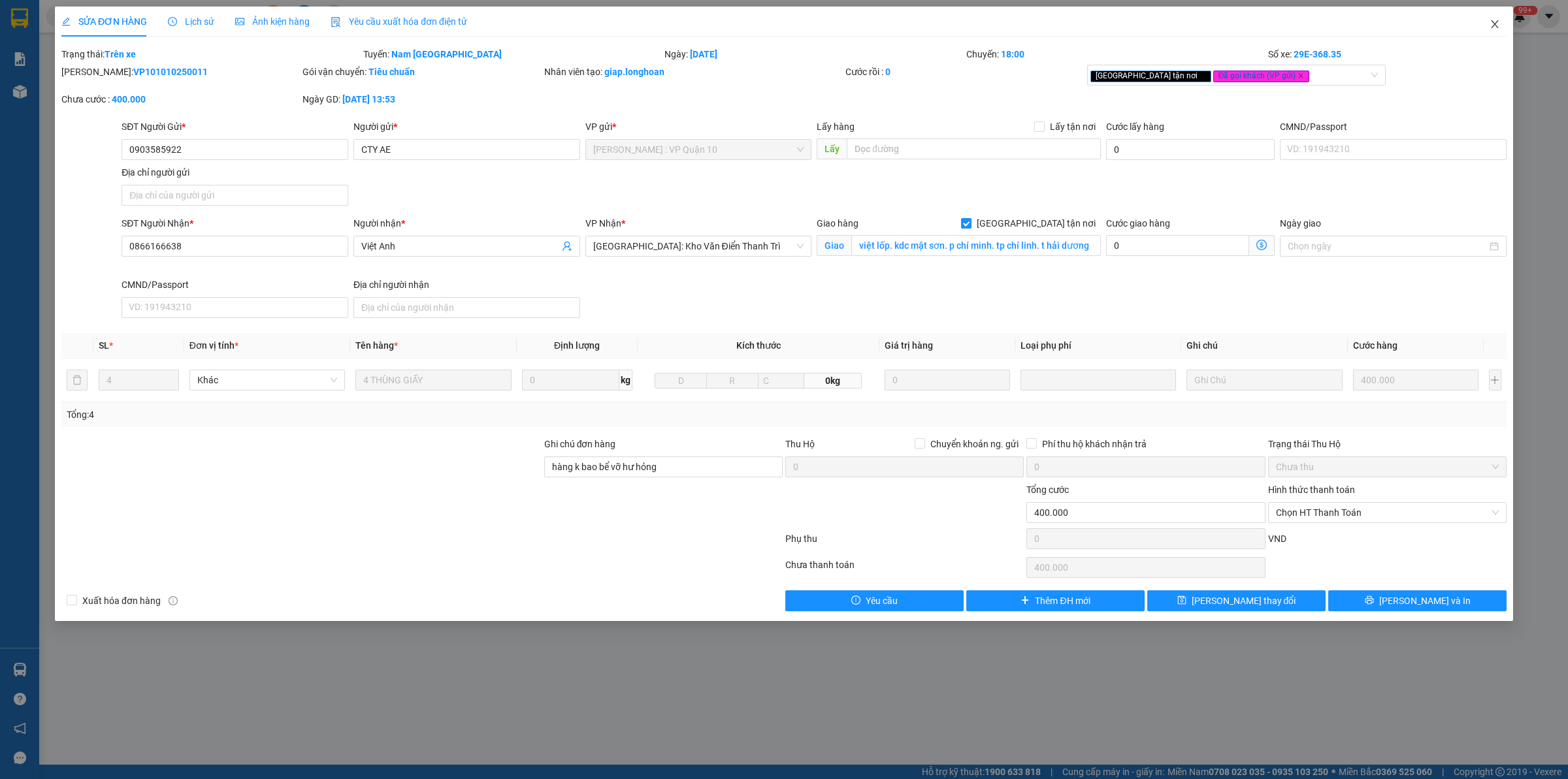
click at [1497, 30] on span "Close" at bounding box center [1494, 25] width 37 height 37
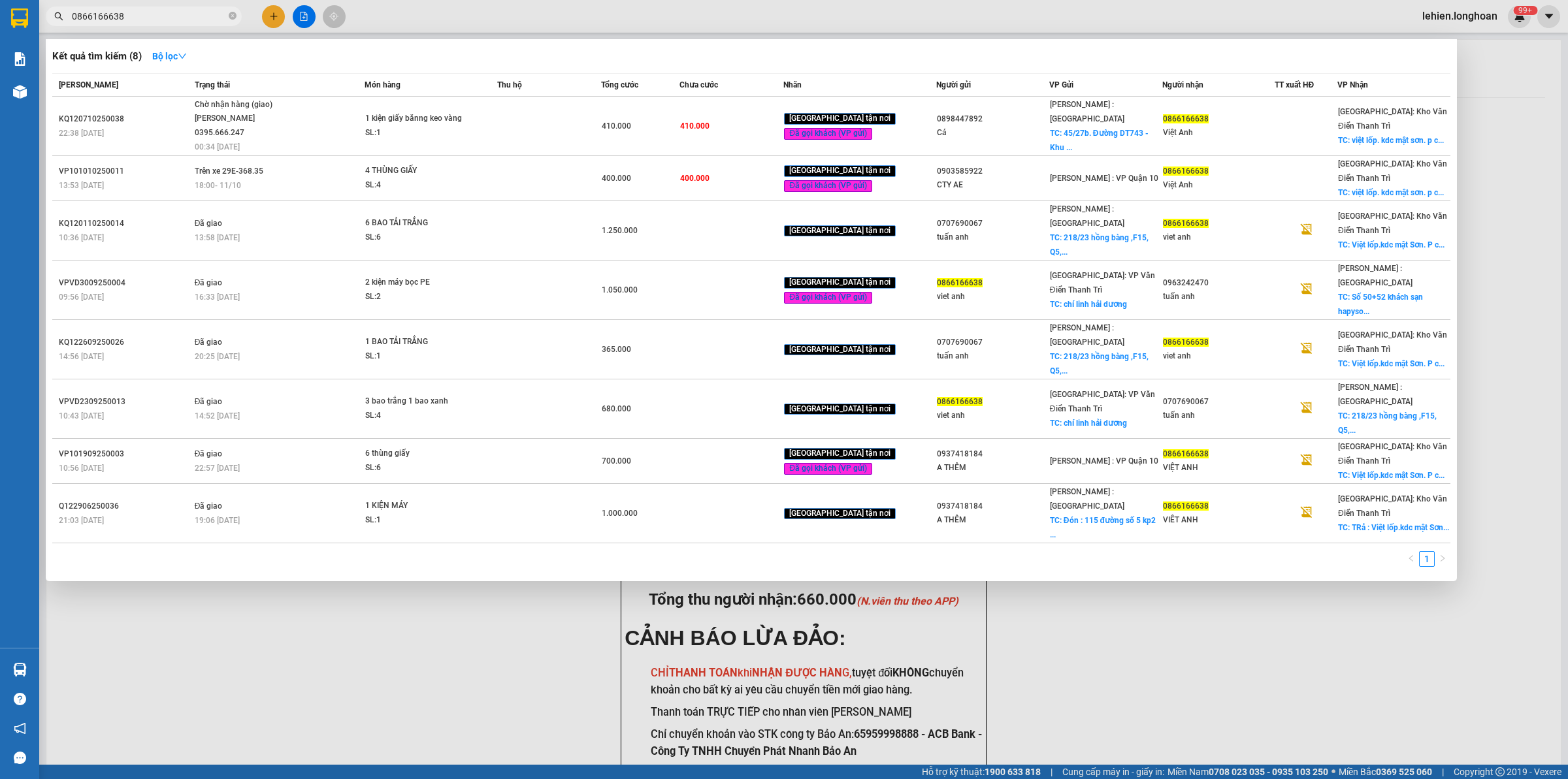
click at [187, 7] on span "0866166638" at bounding box center [144, 16] width 196 height 20
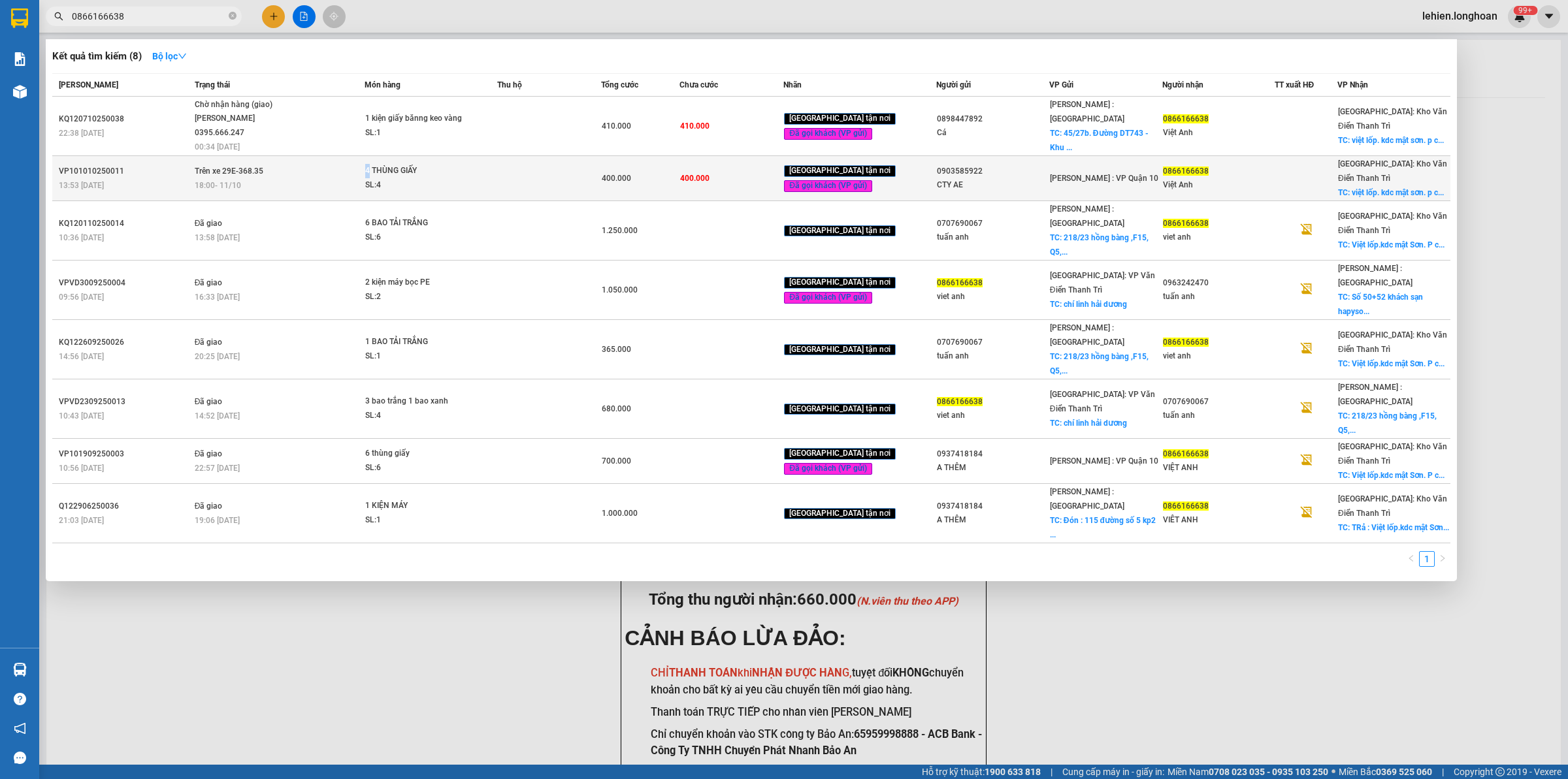
click at [374, 167] on div "4 THÙNG GIẤY" at bounding box center [414, 170] width 98 height 14
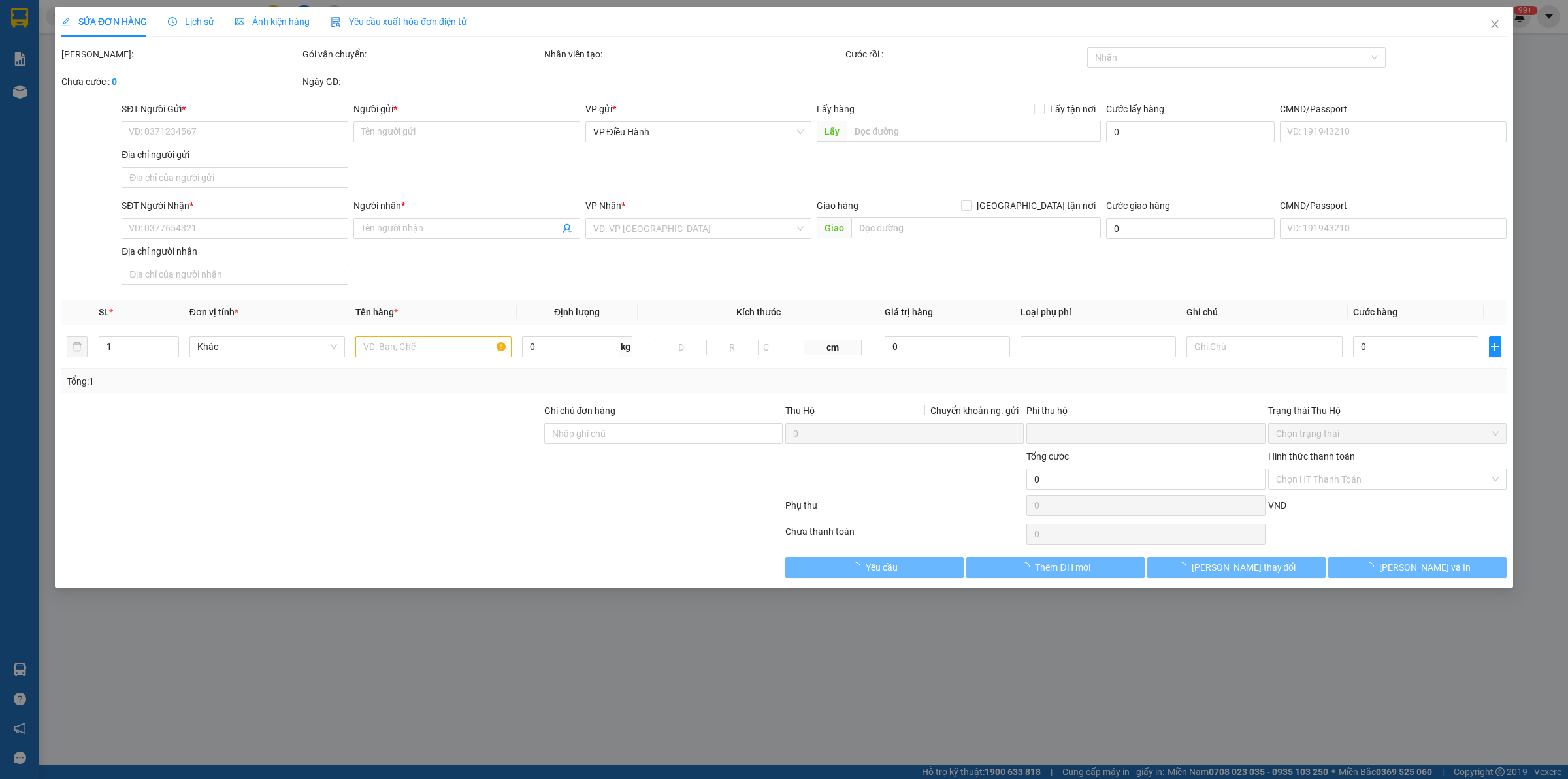
type input "0903585922"
type input "CTY AE"
type input "0866166638"
type input "Việt Anh"
checkbox input "true"
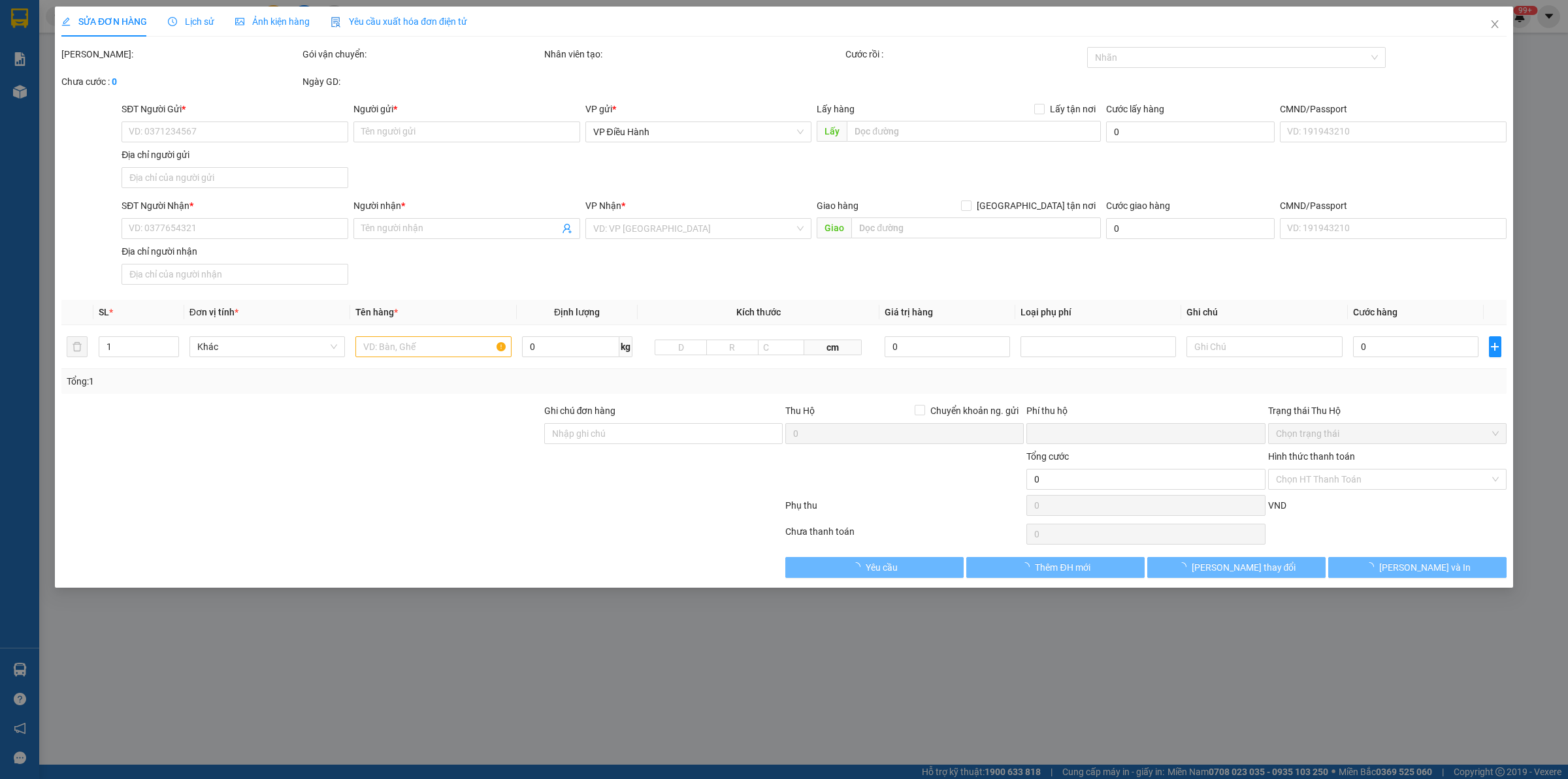
type input "việt lốp. kdc mật sơn. p chí minh. tp chí linh. t hải dương"
type input "hàng k bao bể vỡ hư hỏng"
type input "0"
type input "400.000"
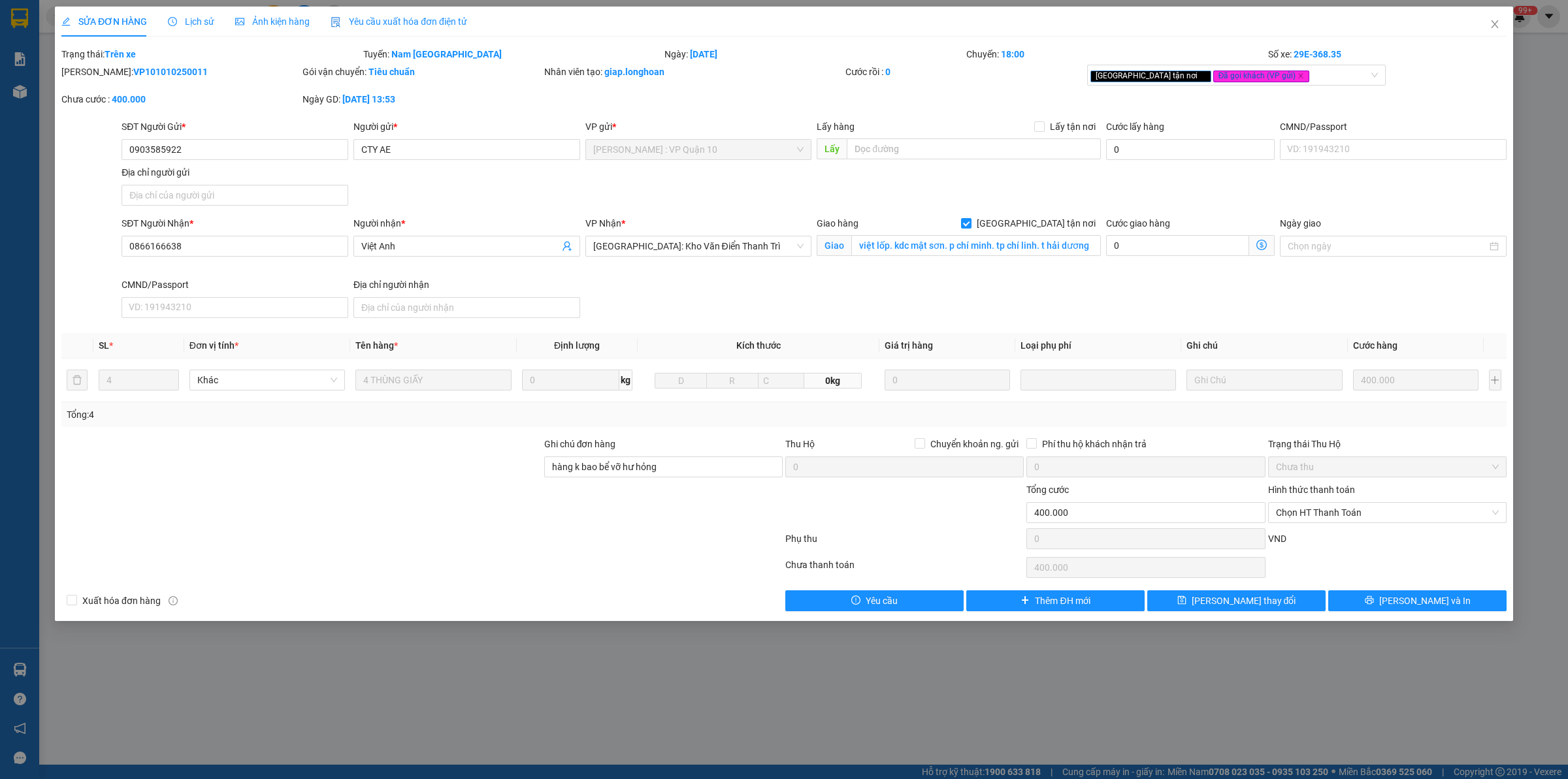
click at [189, 32] on div "Lịch sử" at bounding box center [191, 22] width 47 height 30
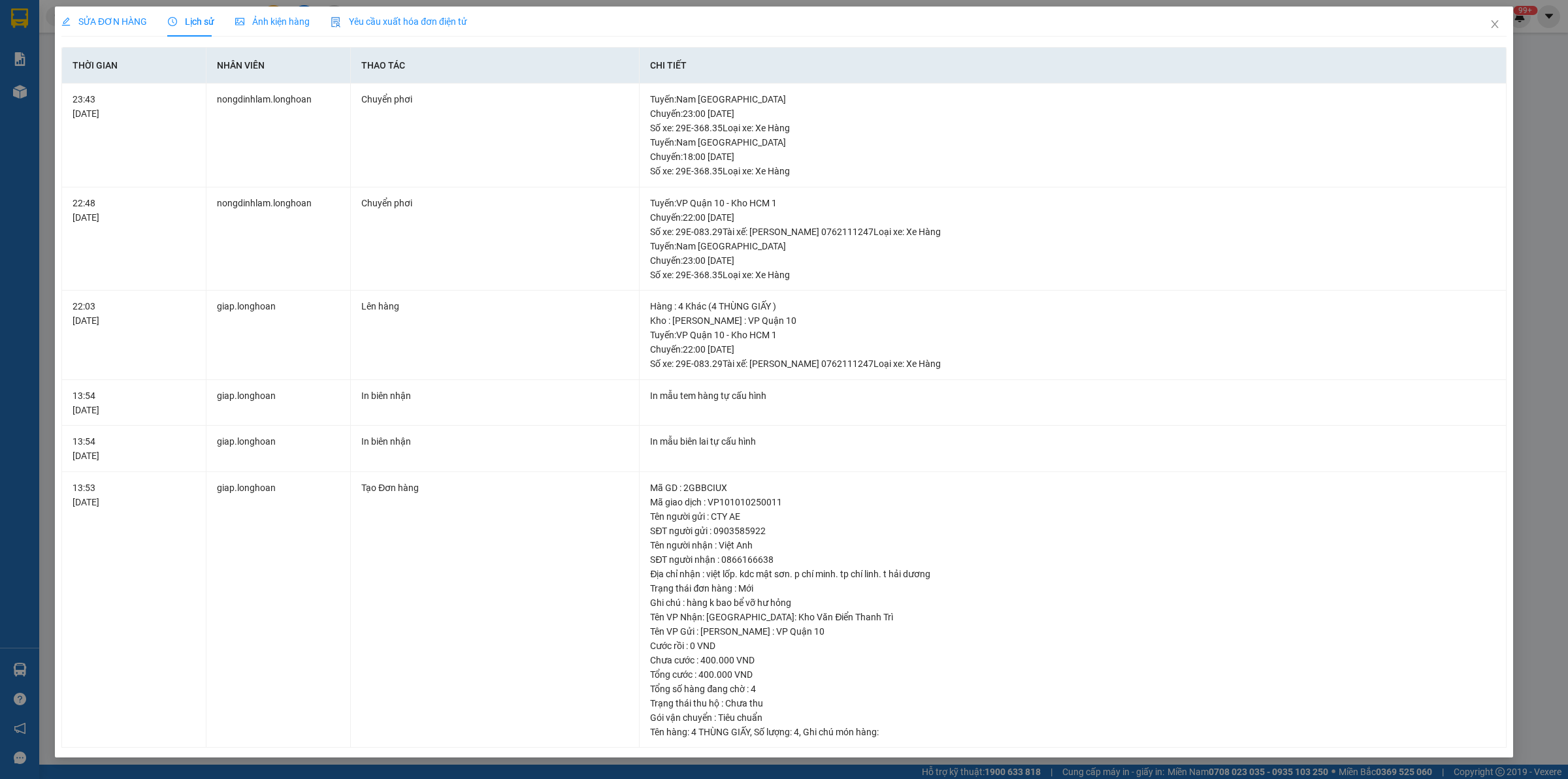
click at [118, 24] on span "SỬA ĐƠN HÀNG" at bounding box center [104, 21] width 86 height 10
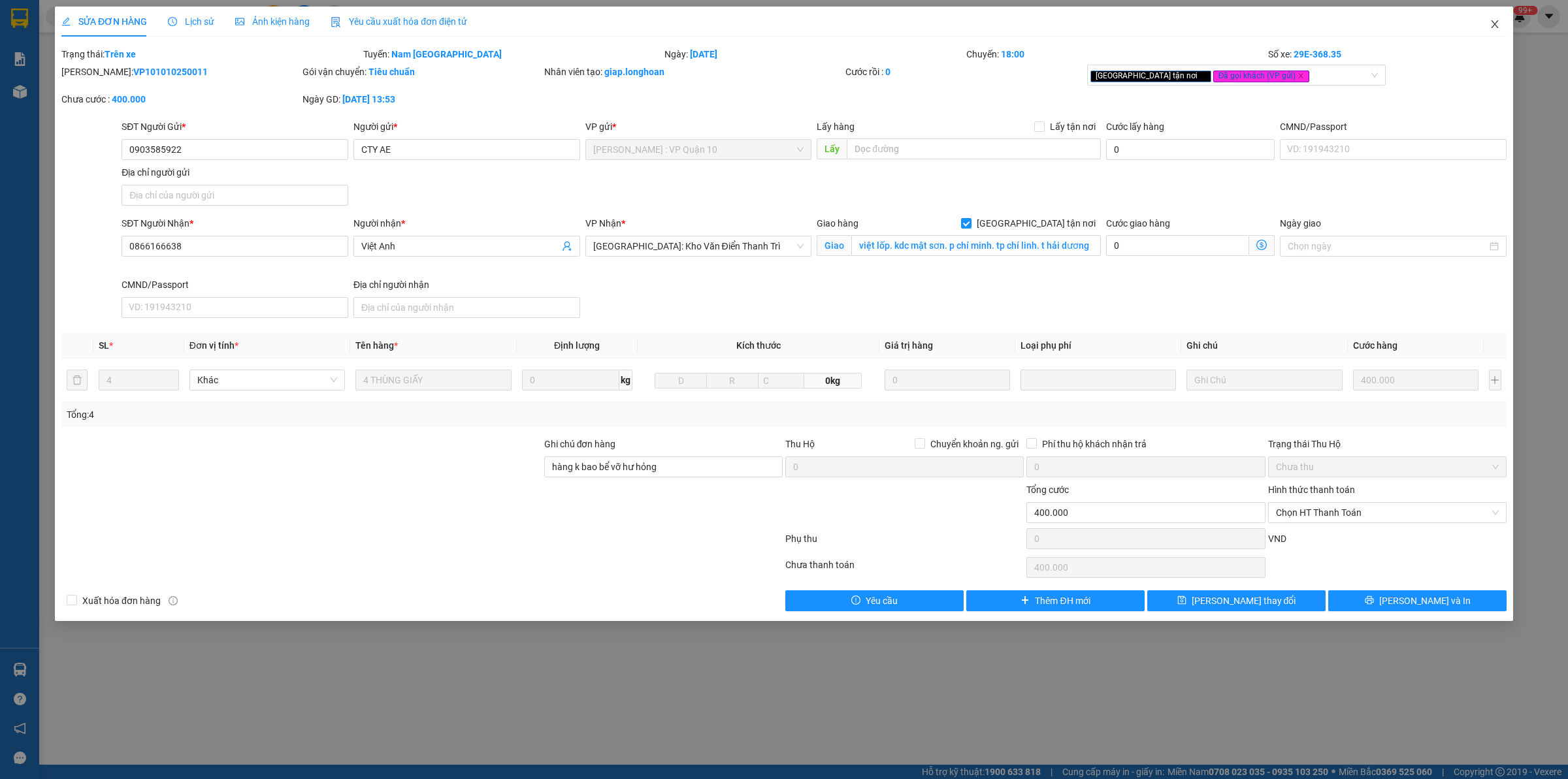
click at [1504, 27] on span "Close" at bounding box center [1494, 25] width 37 height 37
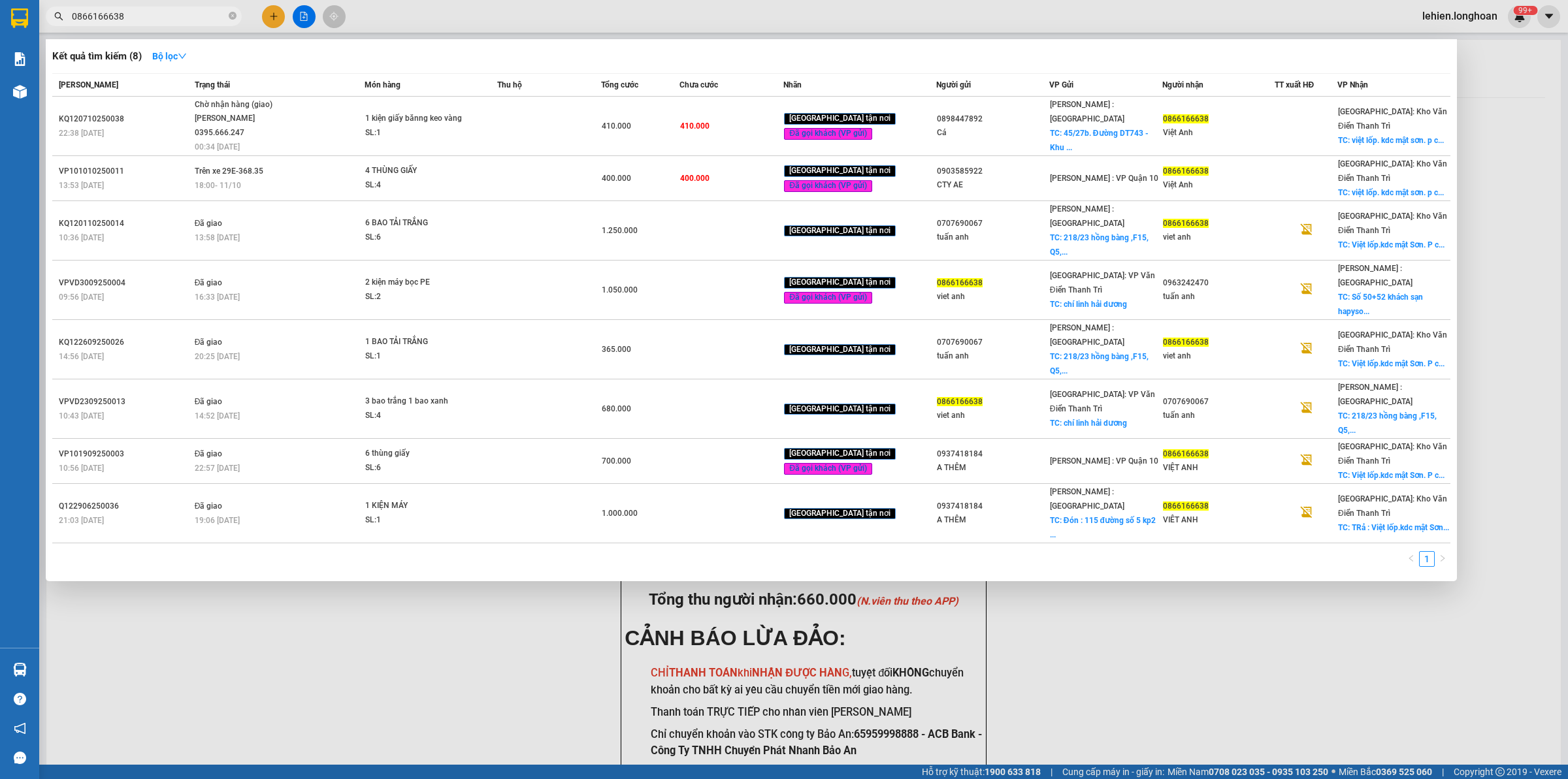
click at [177, 18] on input "0866166638" at bounding box center [149, 16] width 154 height 14
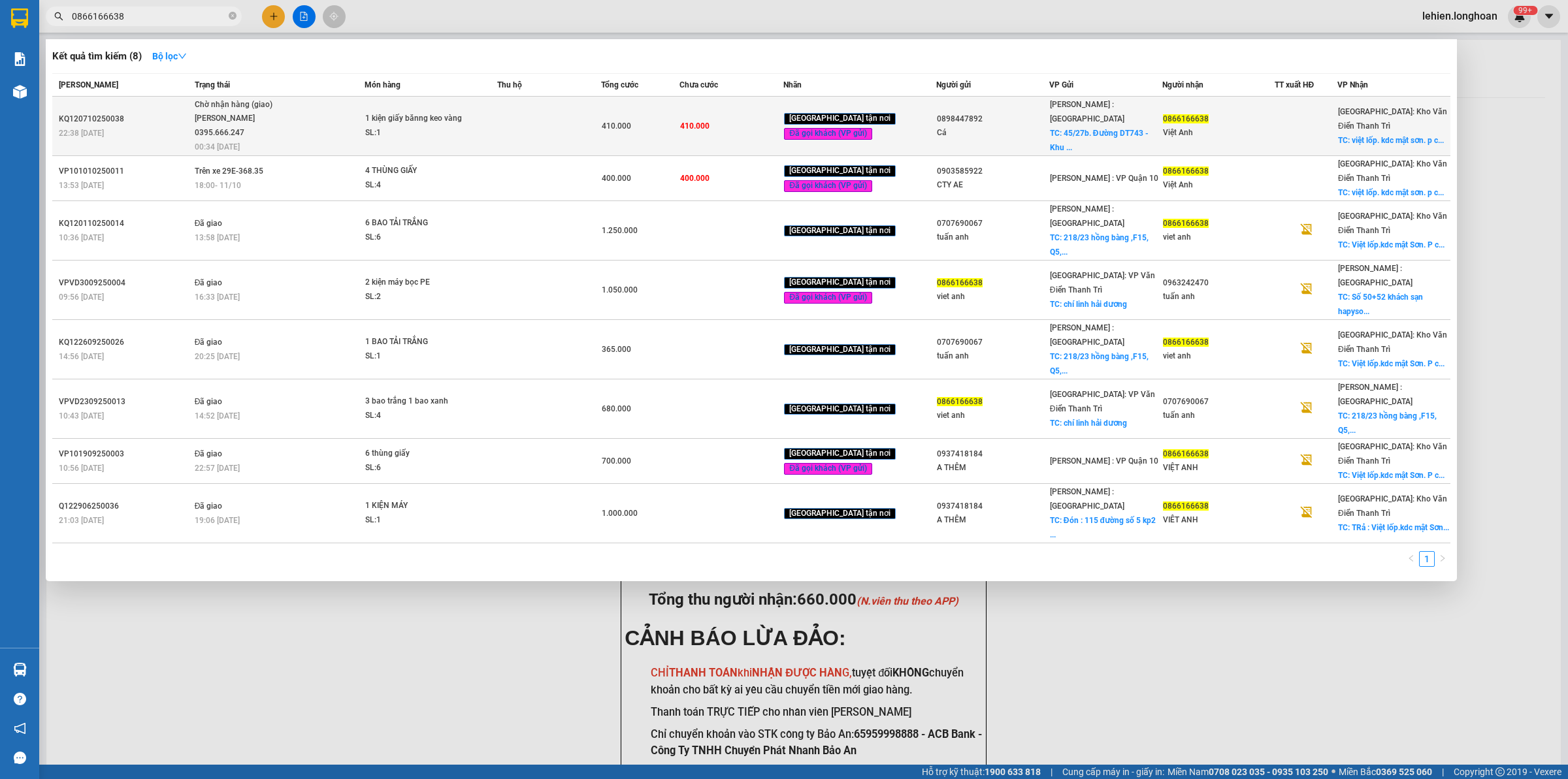
click at [373, 121] on div "1 kiện giấy bănng keo vàng" at bounding box center [414, 118] width 98 height 14
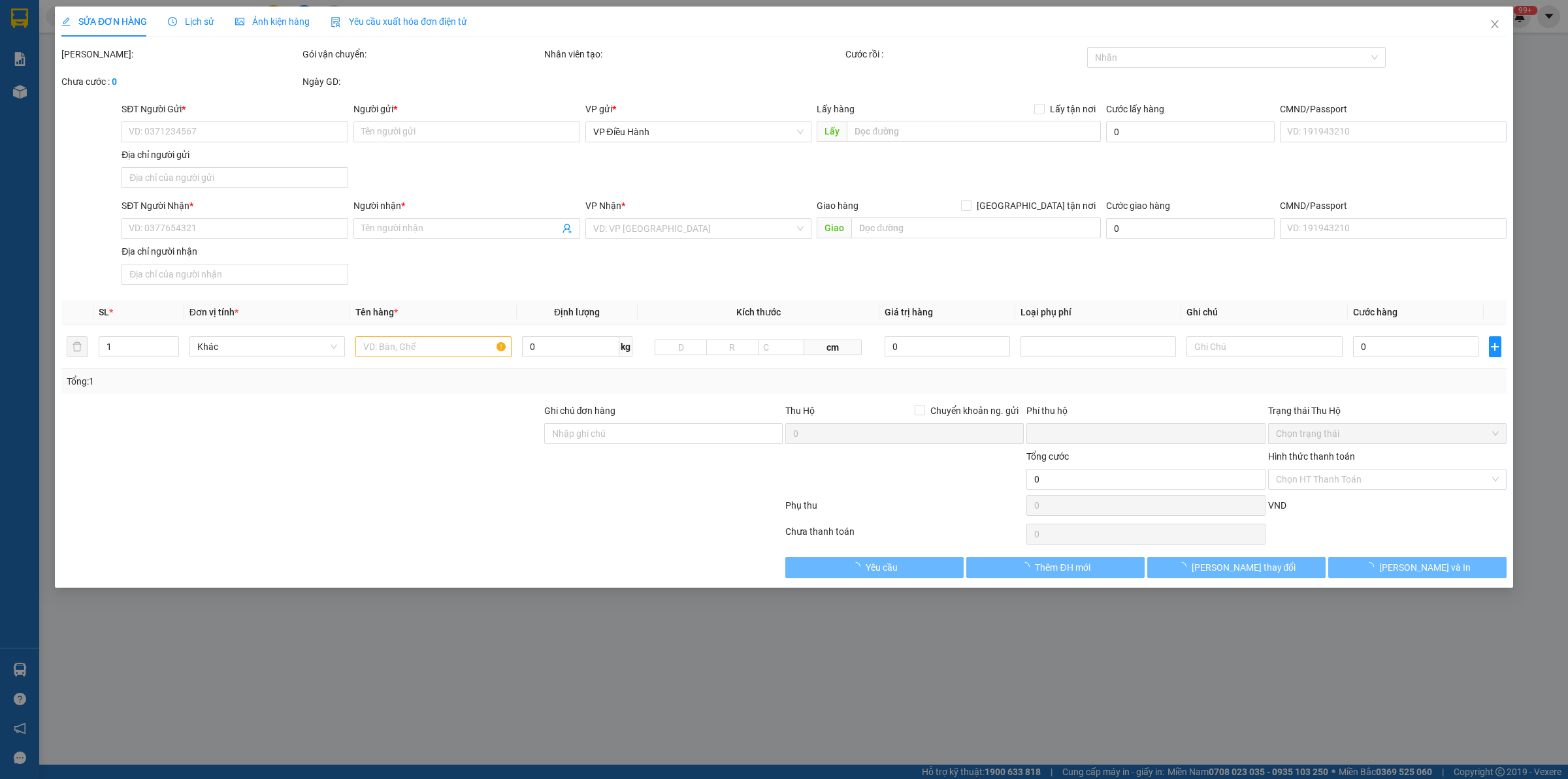
type input "0898447892"
type input "Cá"
checkbox input "true"
type input "45/27b. Đường DT743 - [GEOGRAPHIC_DATA] - [GEOGRAPHIC_DATA] - [GEOGRAPHIC_DATA]"
type input "0866166638"
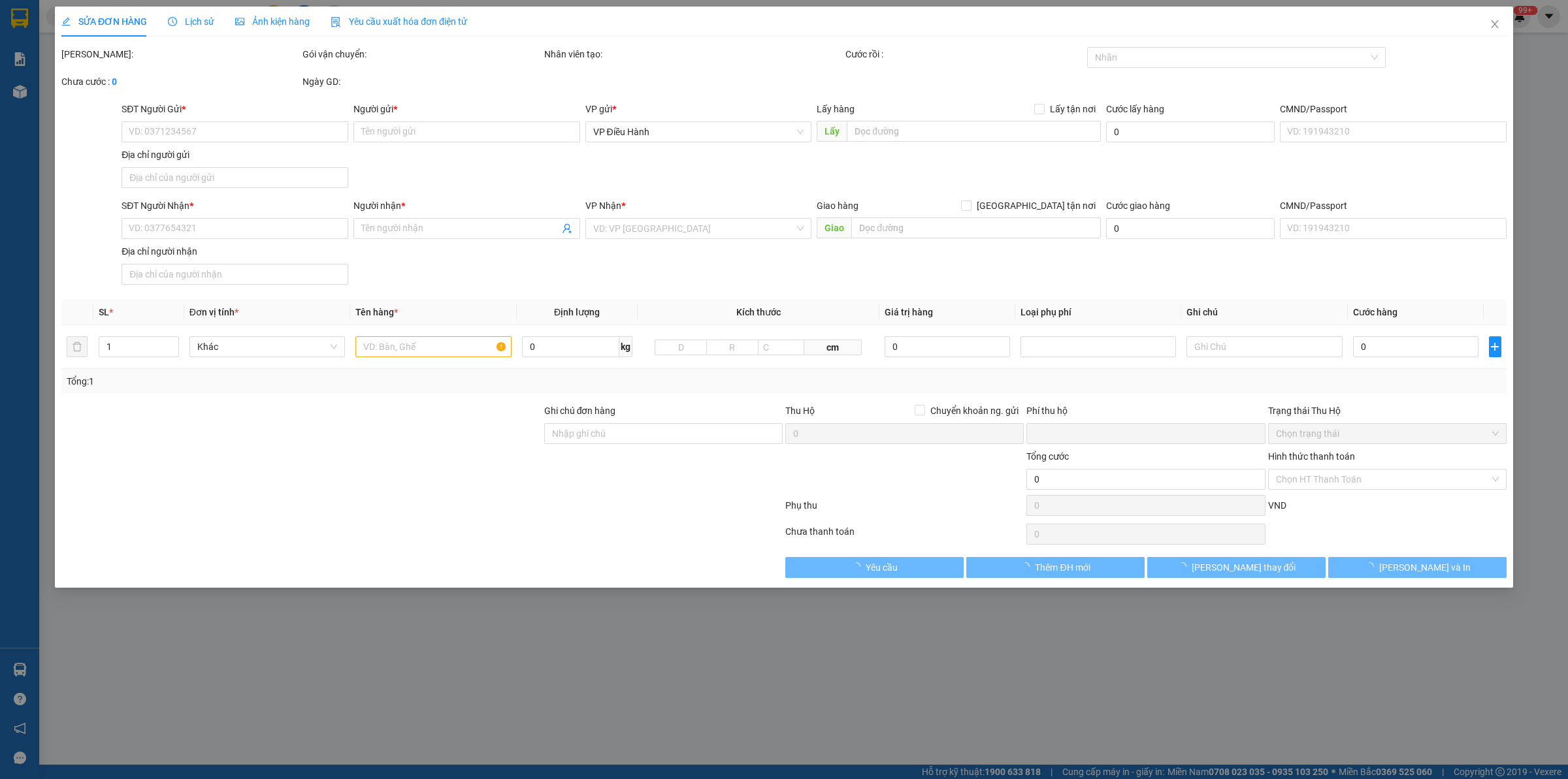
type input "Việt Anh"
checkbox input "true"
type input "việt lốp. kdc mật sơn. p chí minh. tp chí linh. t hải dương"
type input "NHẬN GIAO NGUYÊN KIỆN"
type input "0"
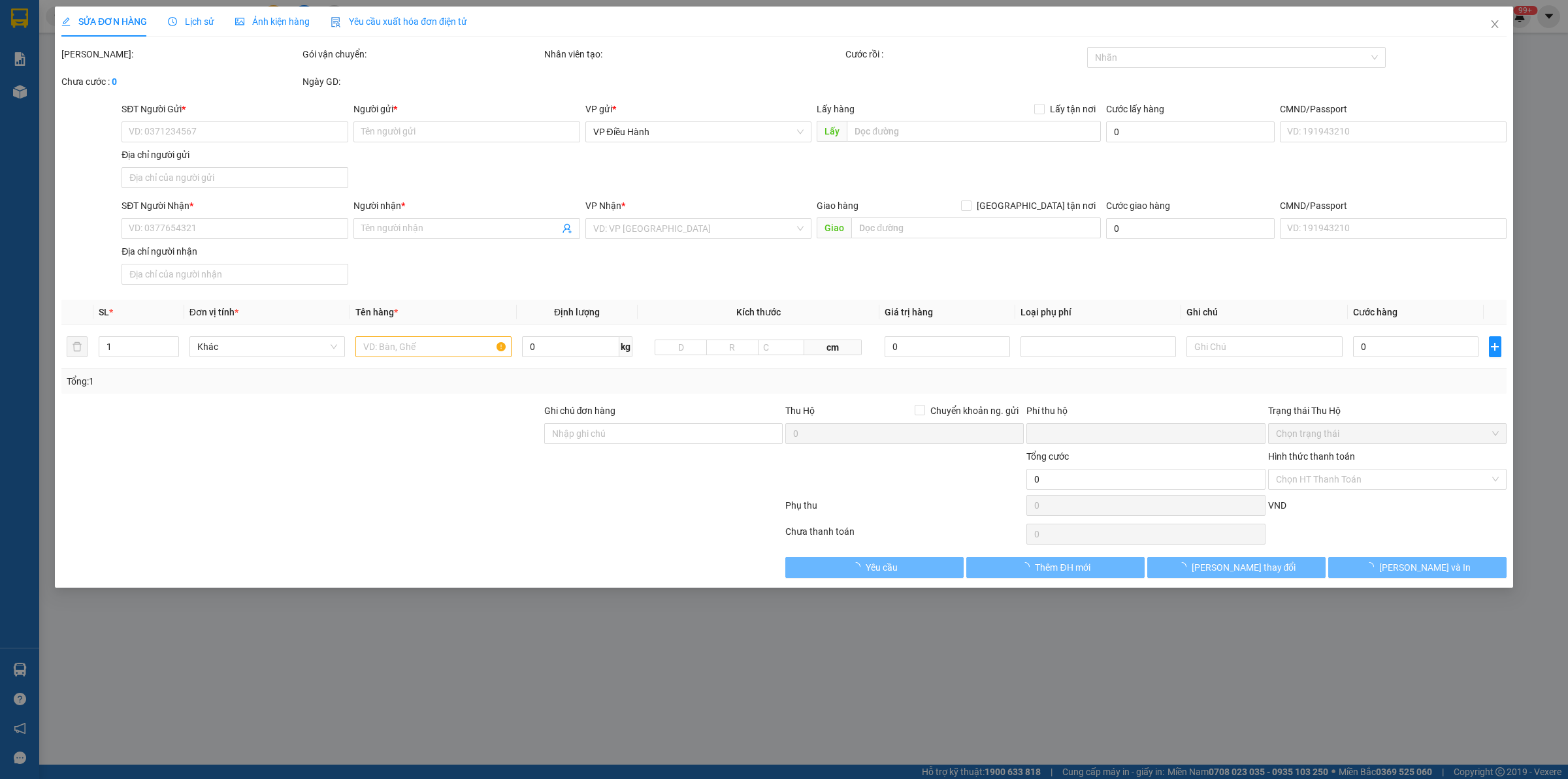
type input "410.000"
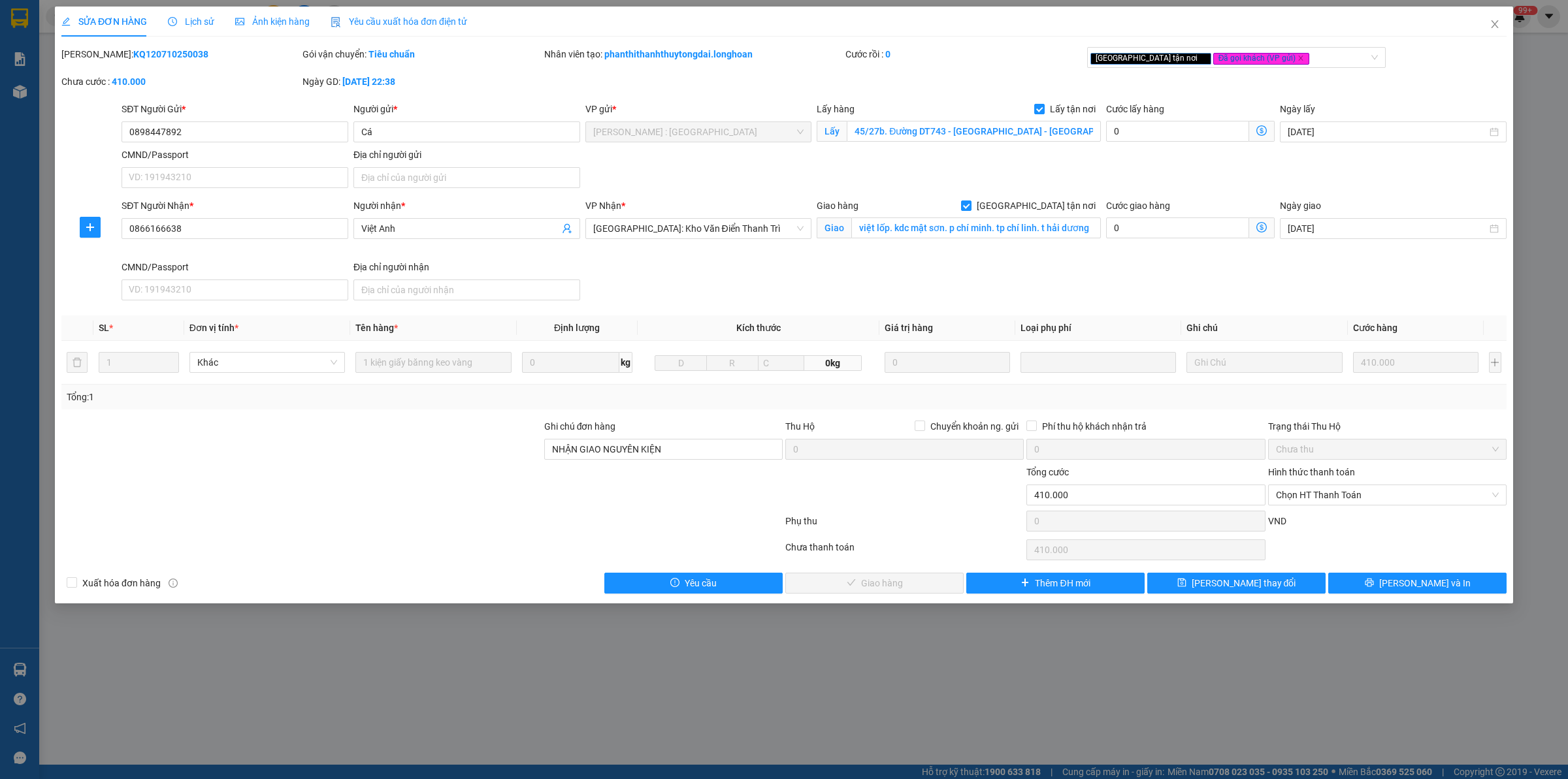
click at [172, 23] on icon "clock-circle" at bounding box center [172, 22] width 9 height 9
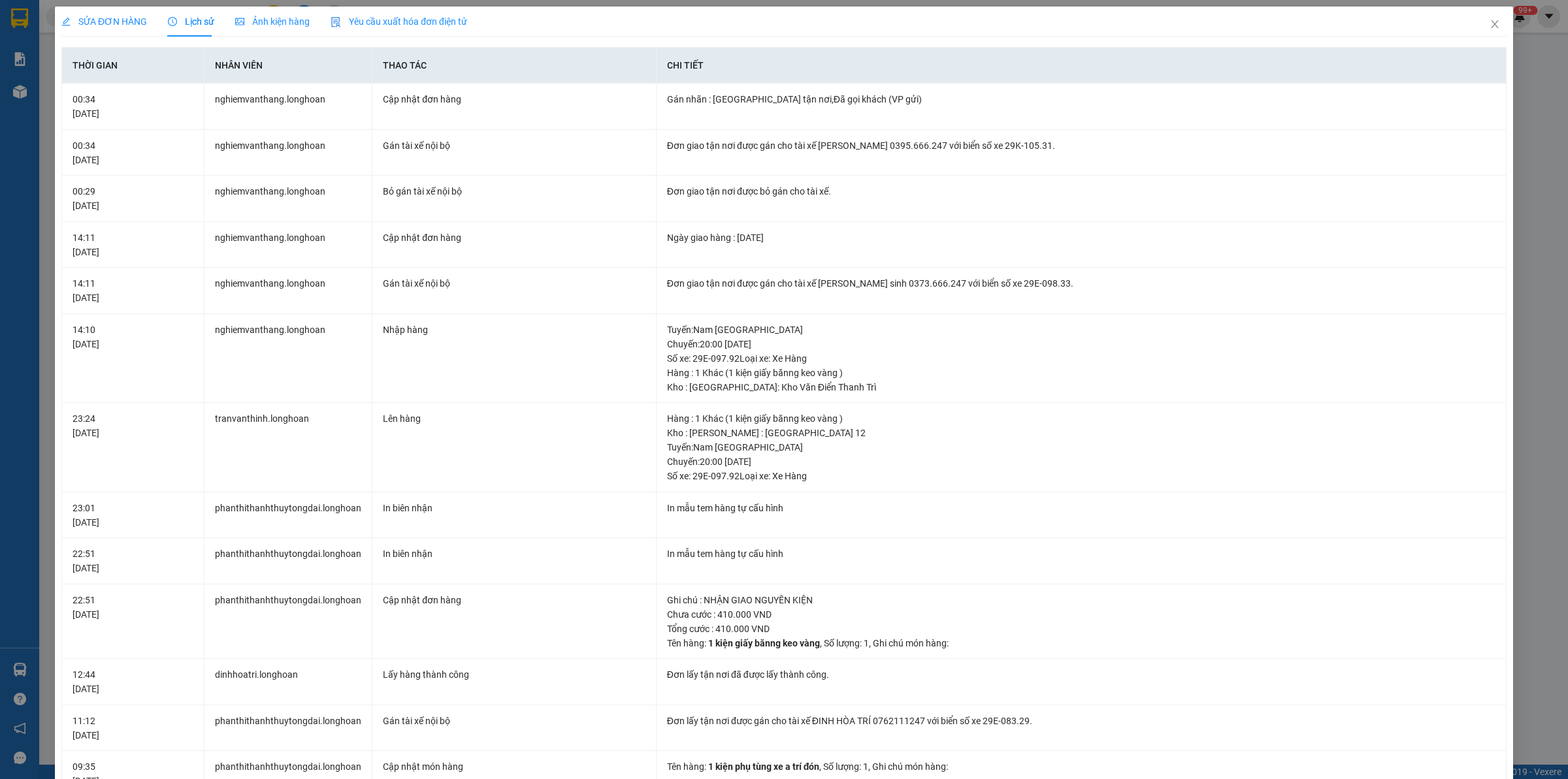
click at [118, 28] on div "SỬA ĐƠN HÀNG" at bounding box center [104, 21] width 86 height 14
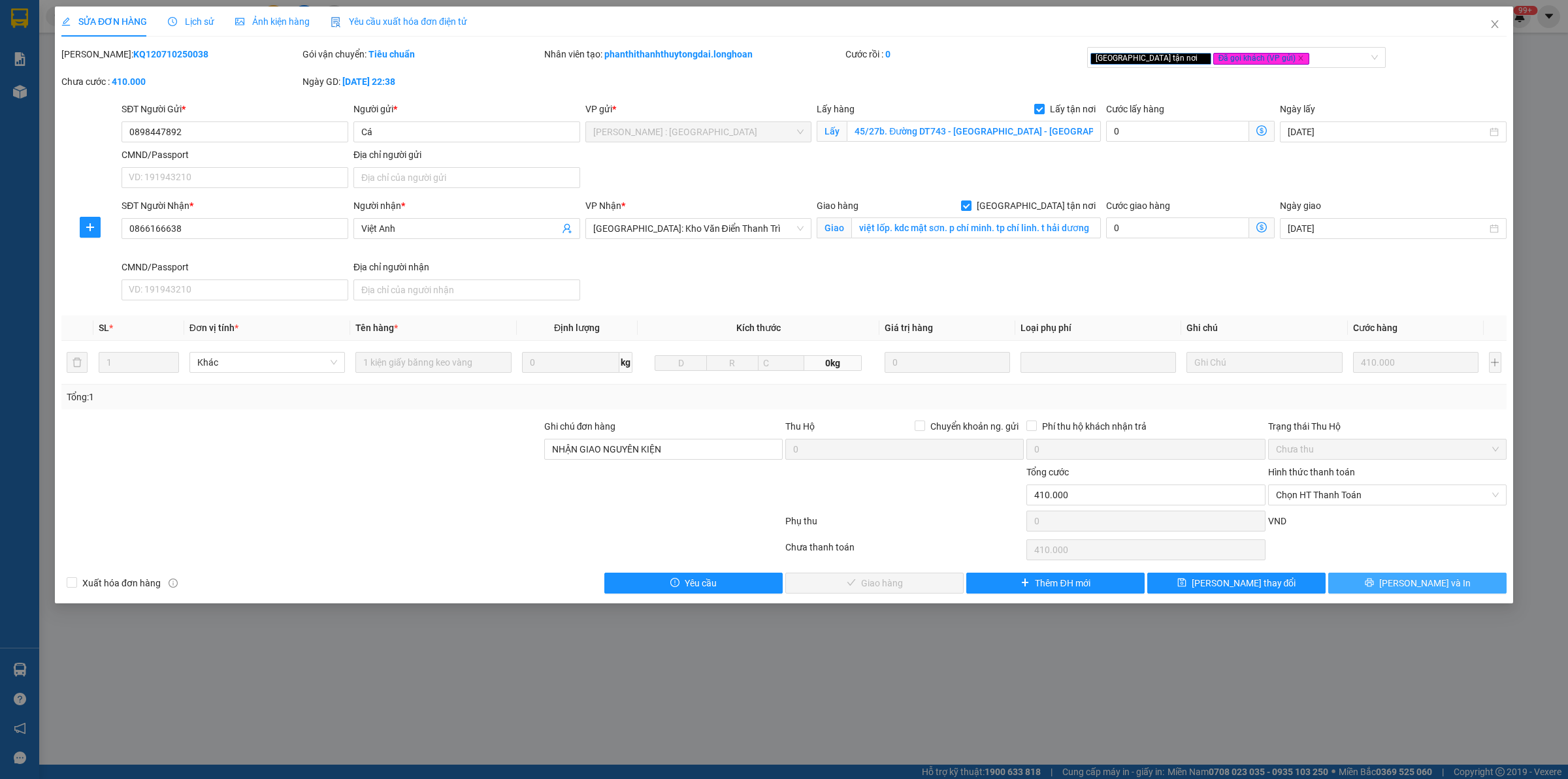
click at [1456, 589] on button "[PERSON_NAME] và In" at bounding box center [1417, 583] width 179 height 21
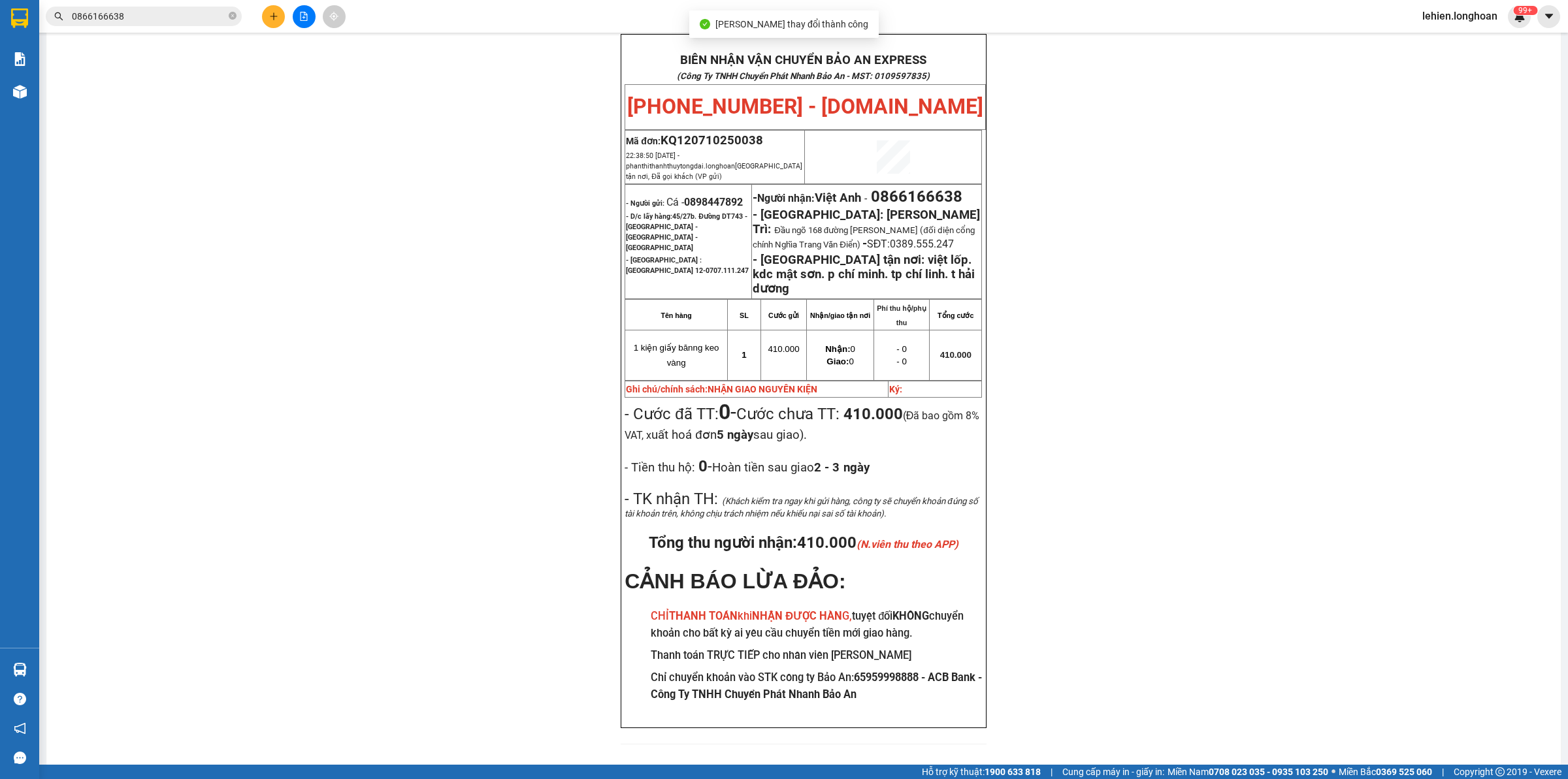
scroll to position [72, 0]
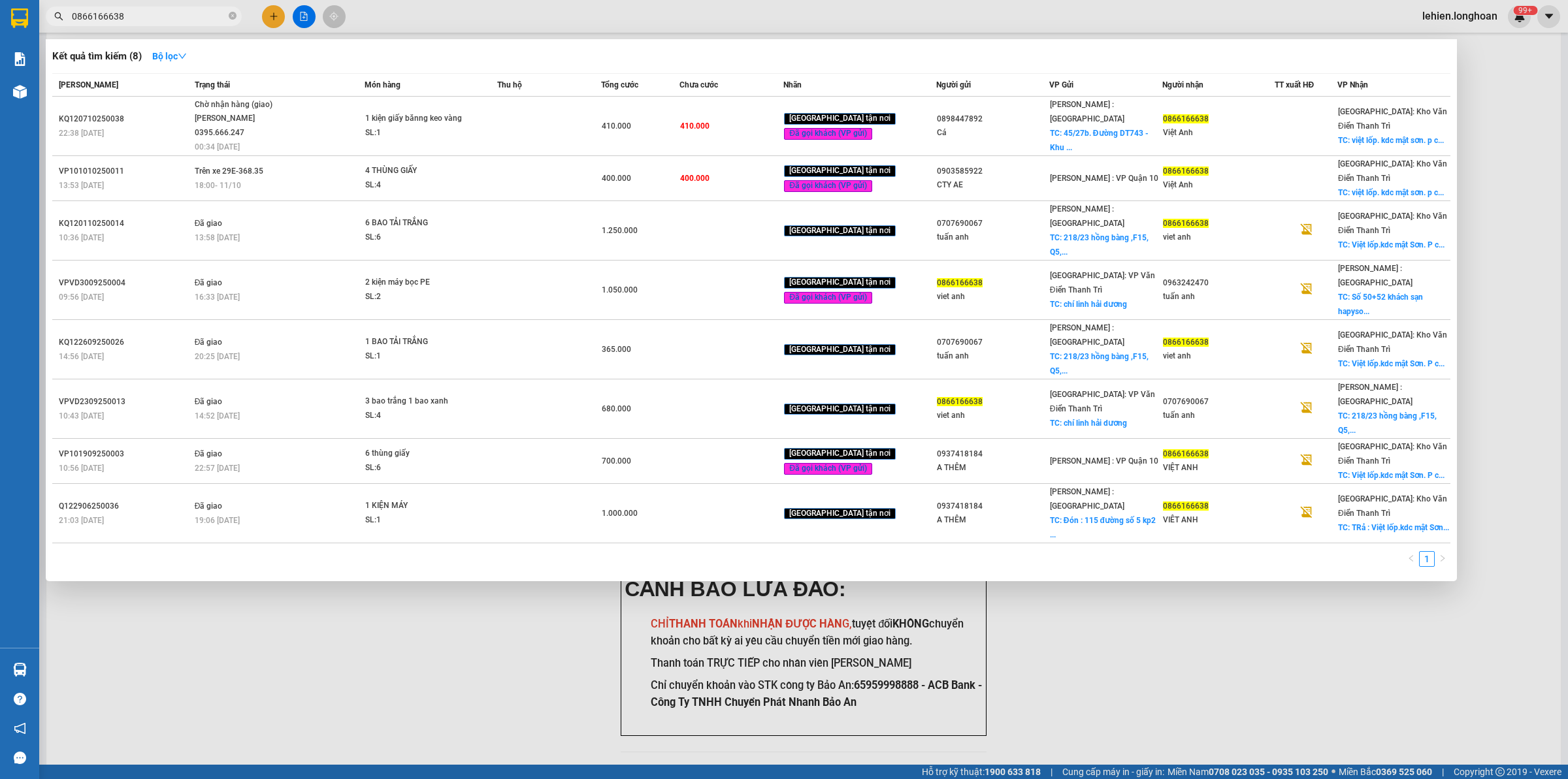
click at [224, 13] on input "0866166638" at bounding box center [149, 16] width 154 height 14
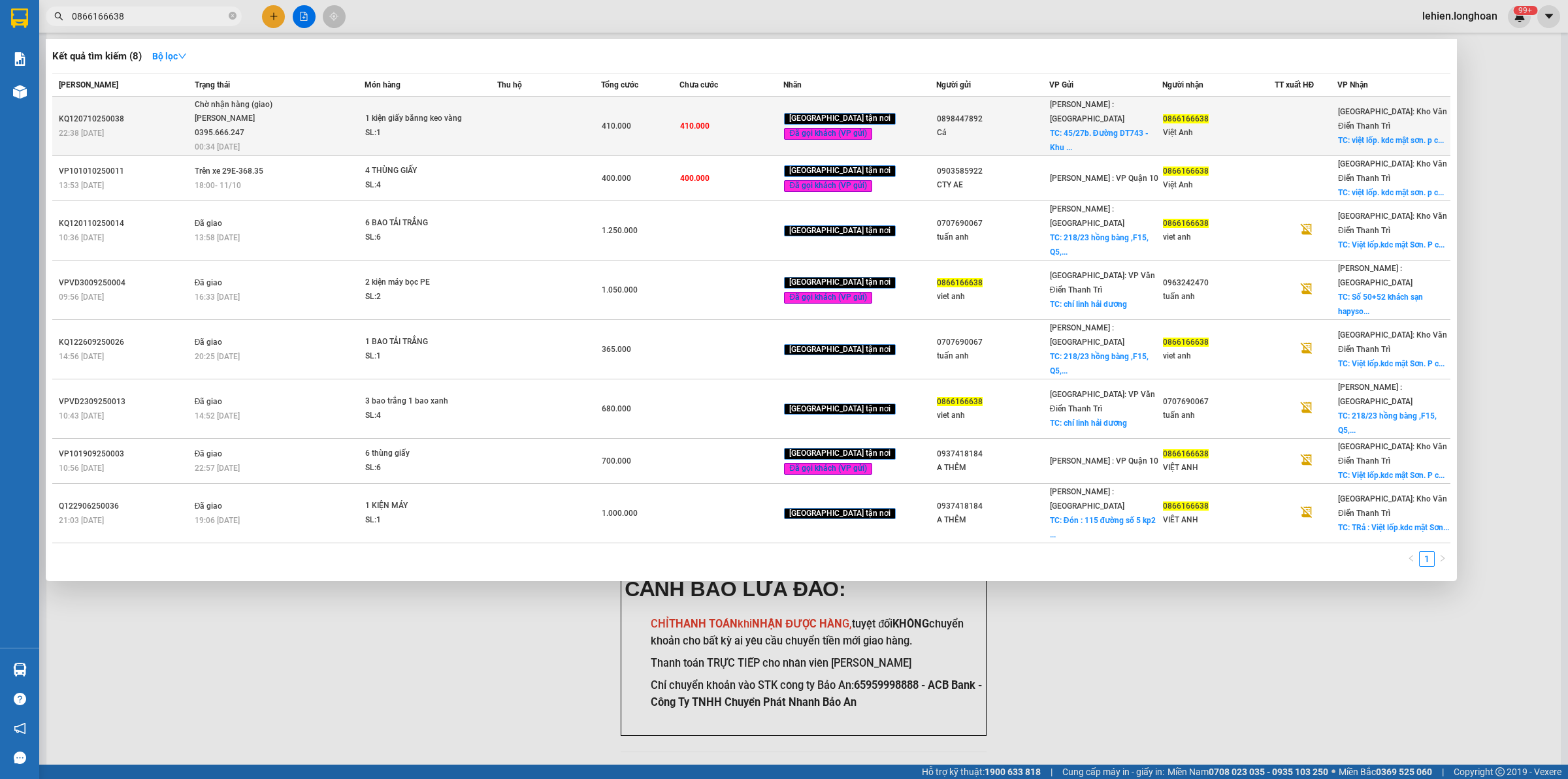
click at [372, 143] on td "1 kiện giấy bănng keo vàng SL: 1" at bounding box center [430, 126] width 132 height 60
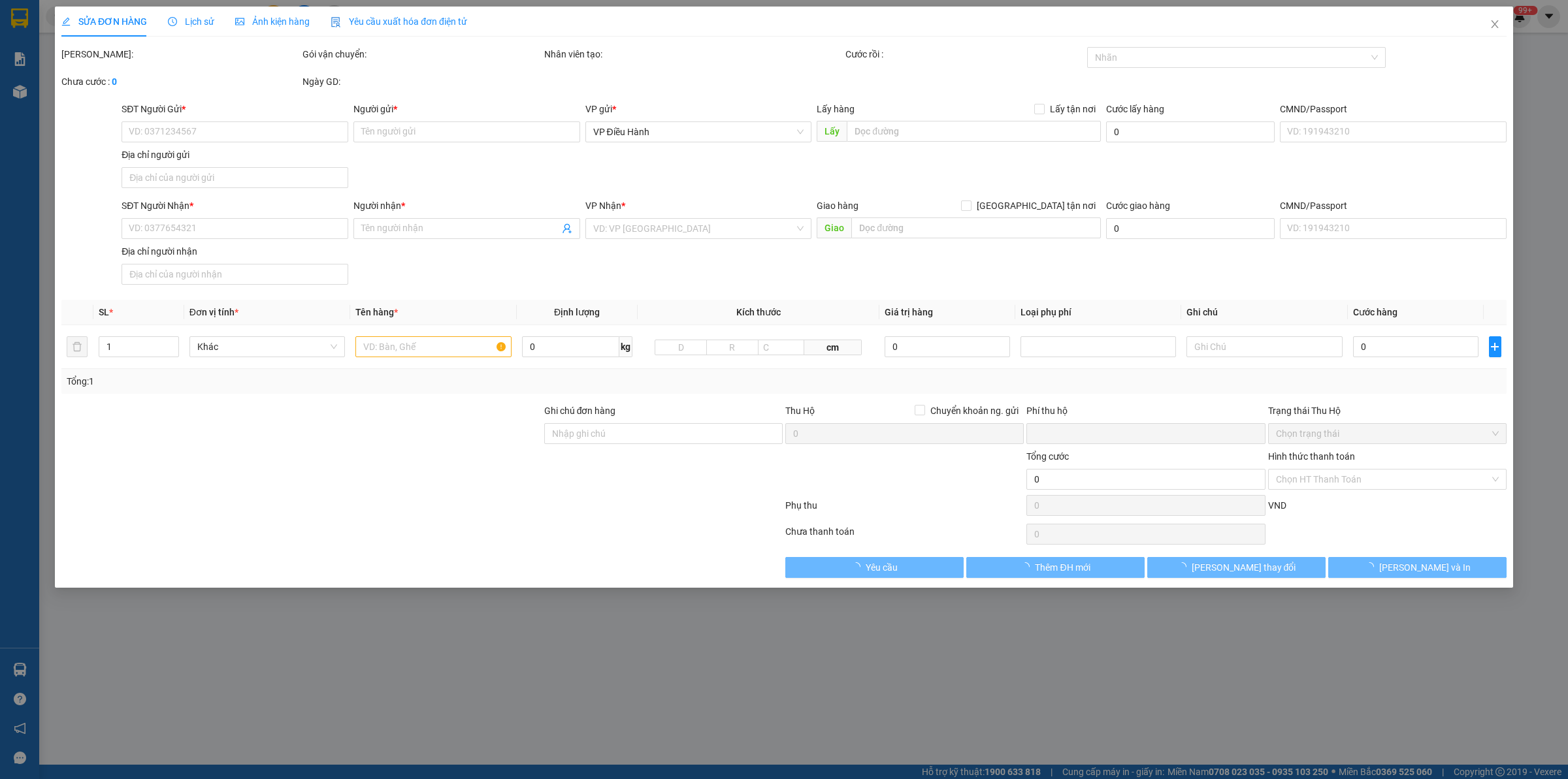
type input "0898447892"
type input "Cá"
checkbox input "true"
type input "45/27b. Đường DT743 - [GEOGRAPHIC_DATA] - [GEOGRAPHIC_DATA] - [GEOGRAPHIC_DATA]"
type input "0866166638"
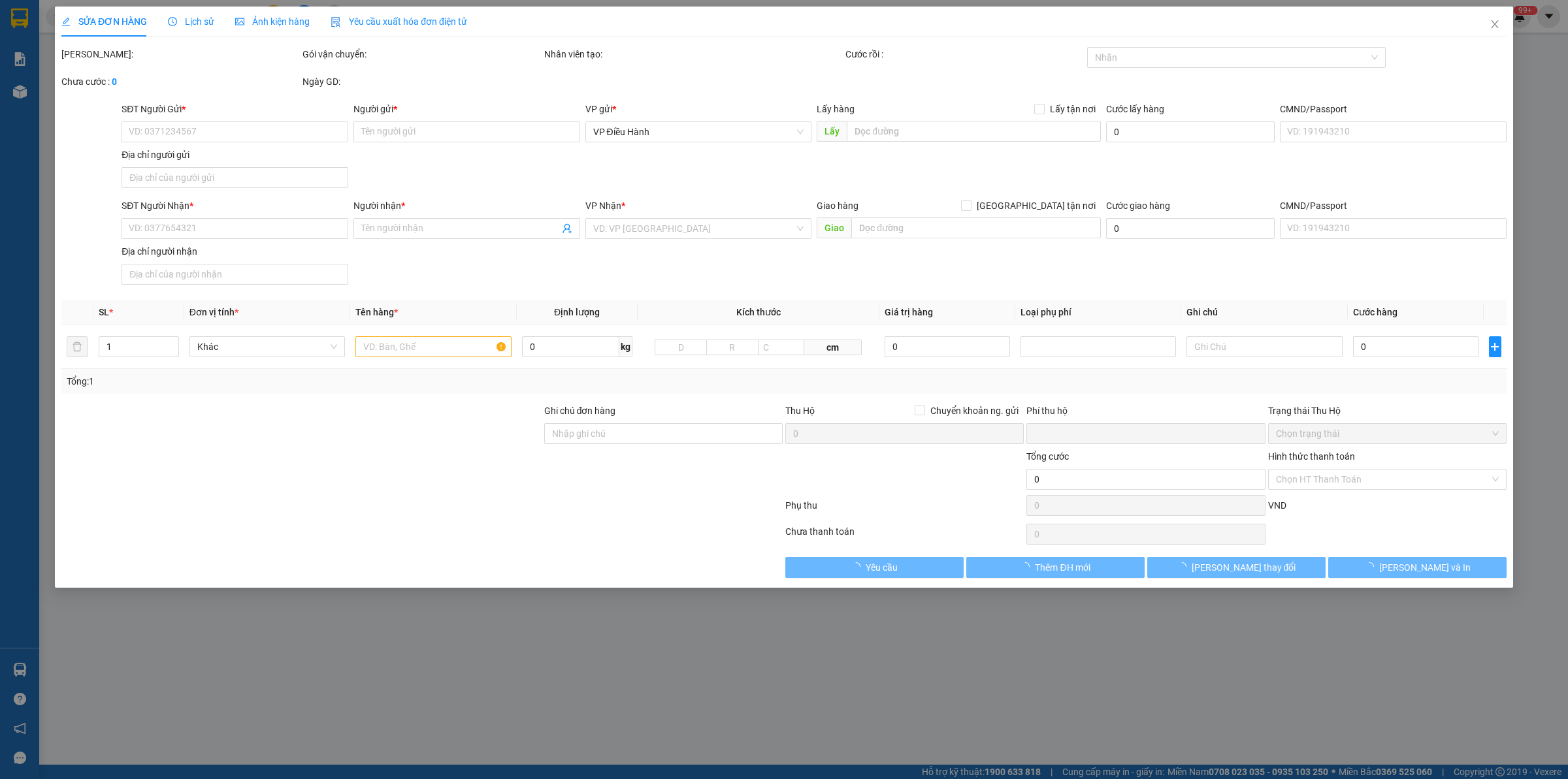
type input "Việt Anh"
checkbox input "true"
type input "việt lốp. kdc mật sơn. p chí minh. tp chí linh. t hải dương"
type input "NHẬN GIAO NGUYÊN KIỆN"
type input "0"
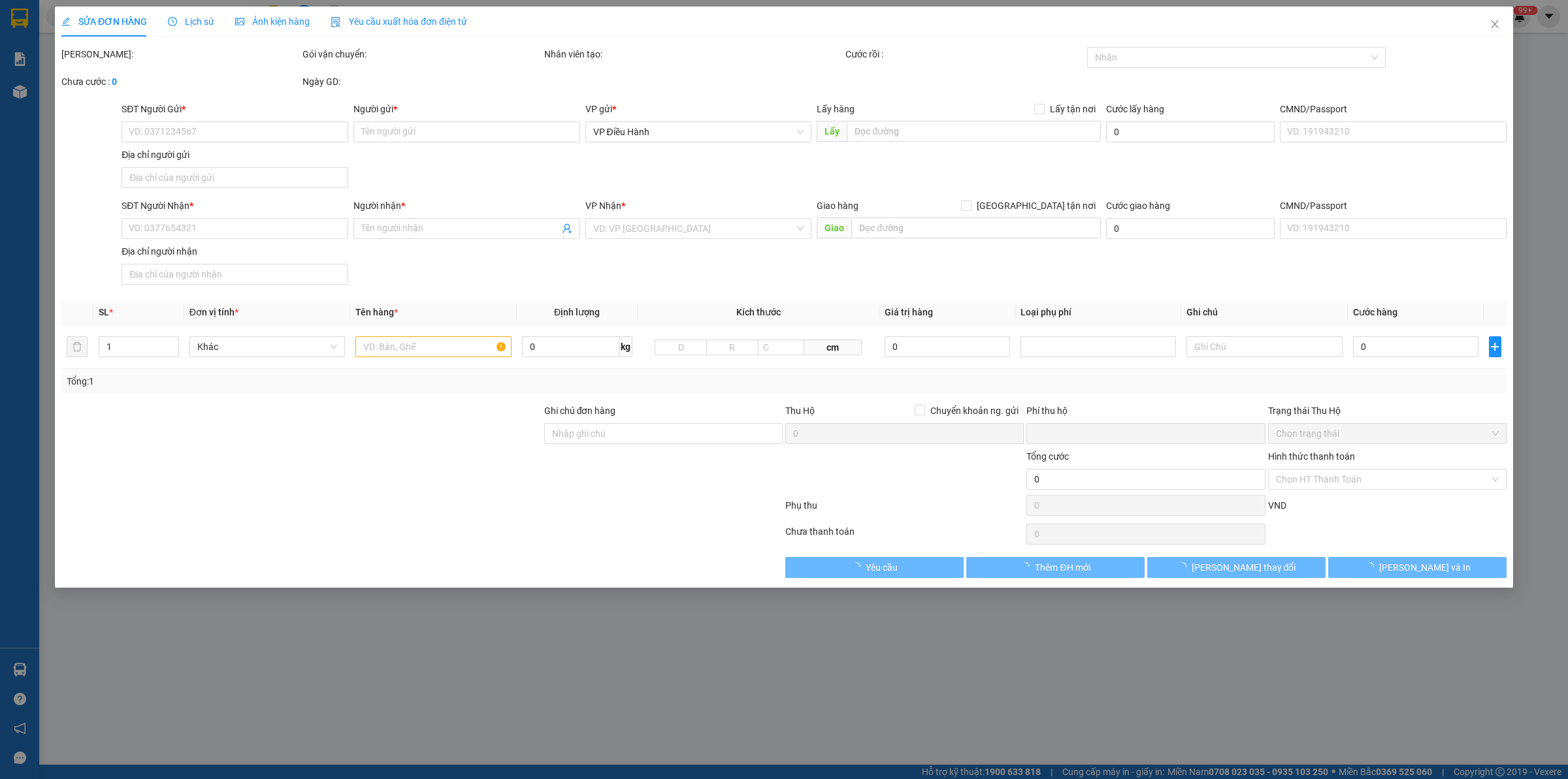
type input "410.000"
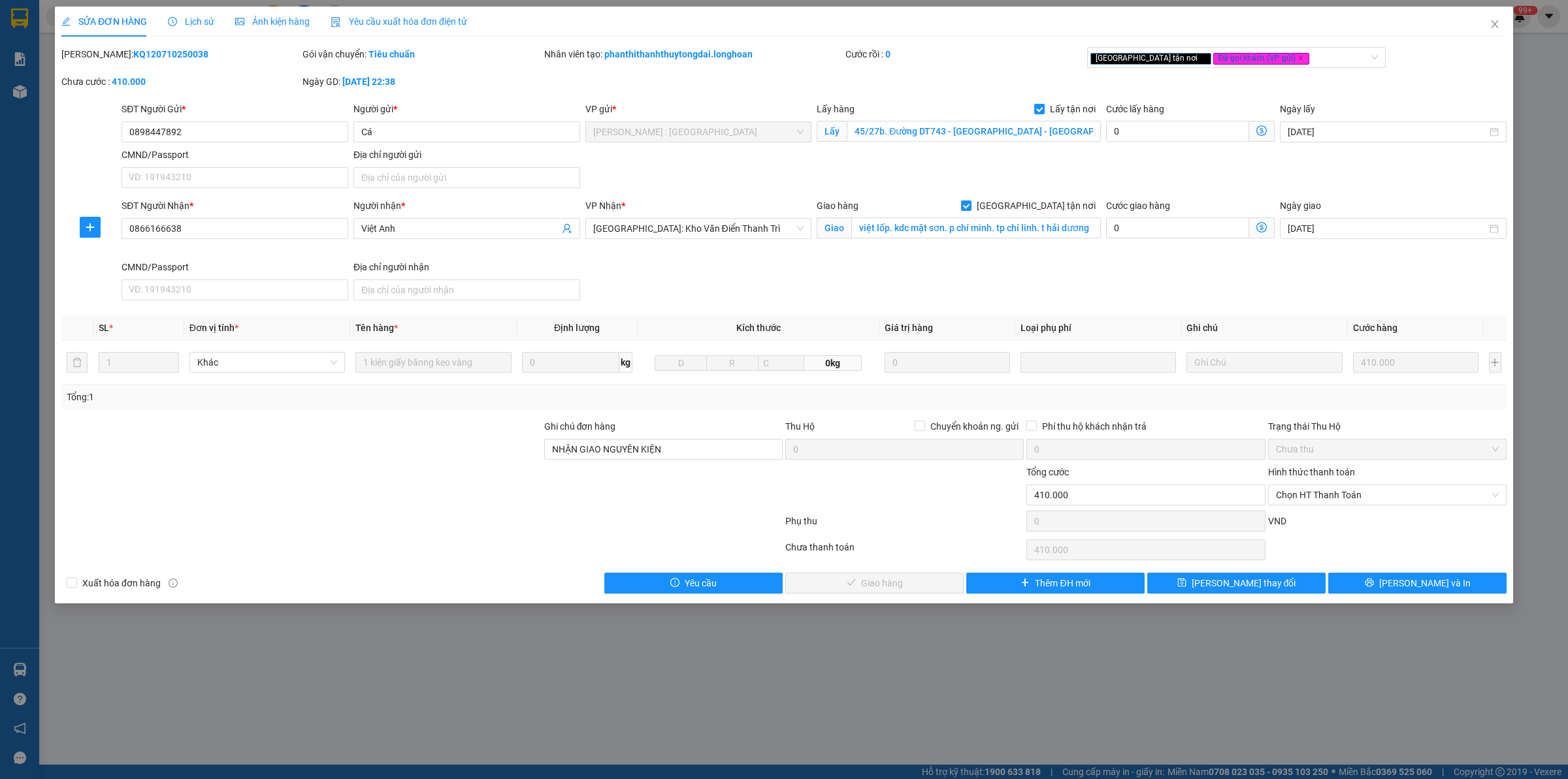
click at [191, 17] on span "Lịch sử" at bounding box center [191, 21] width 47 height 10
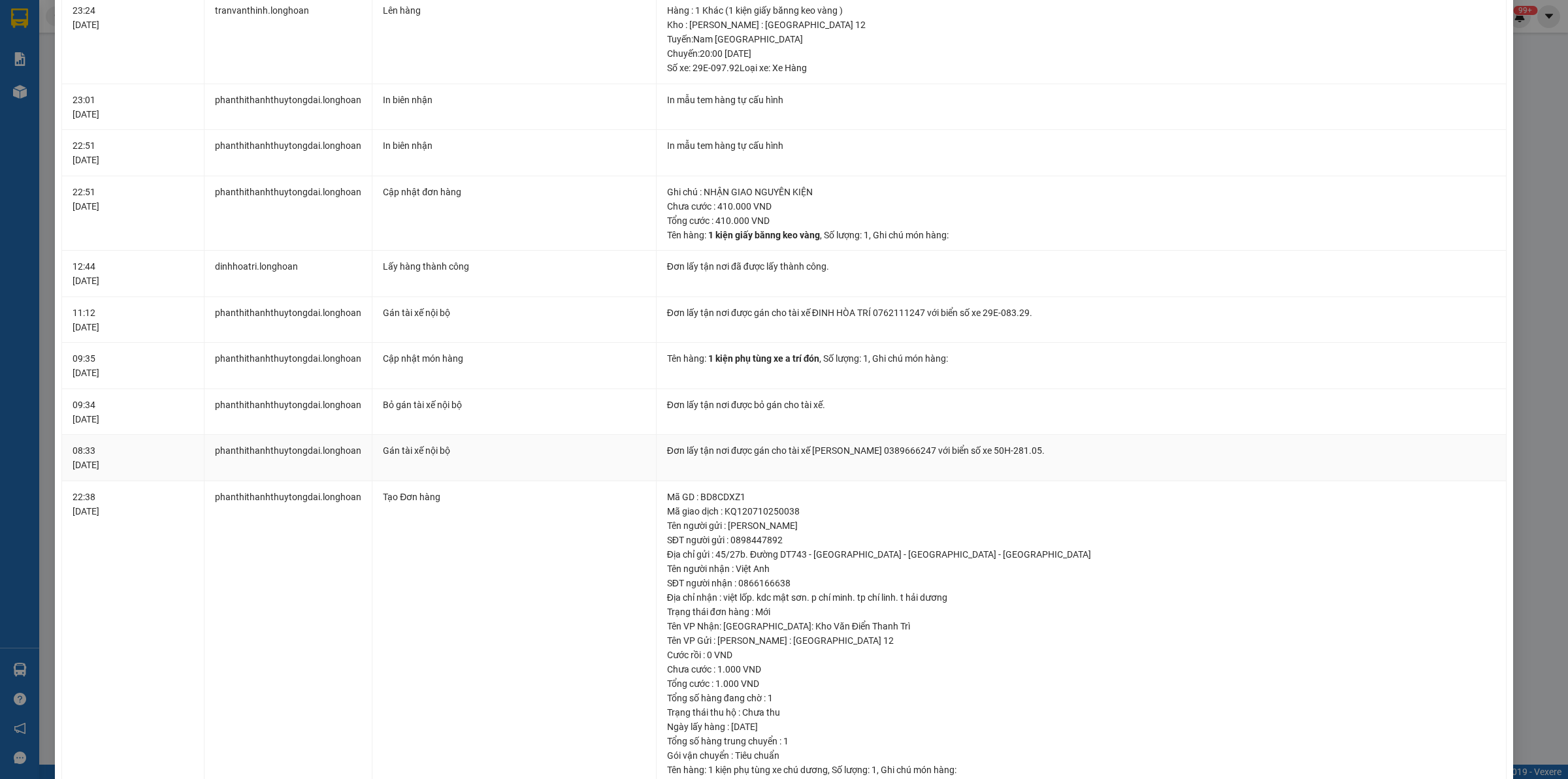
scroll to position [442, 0]
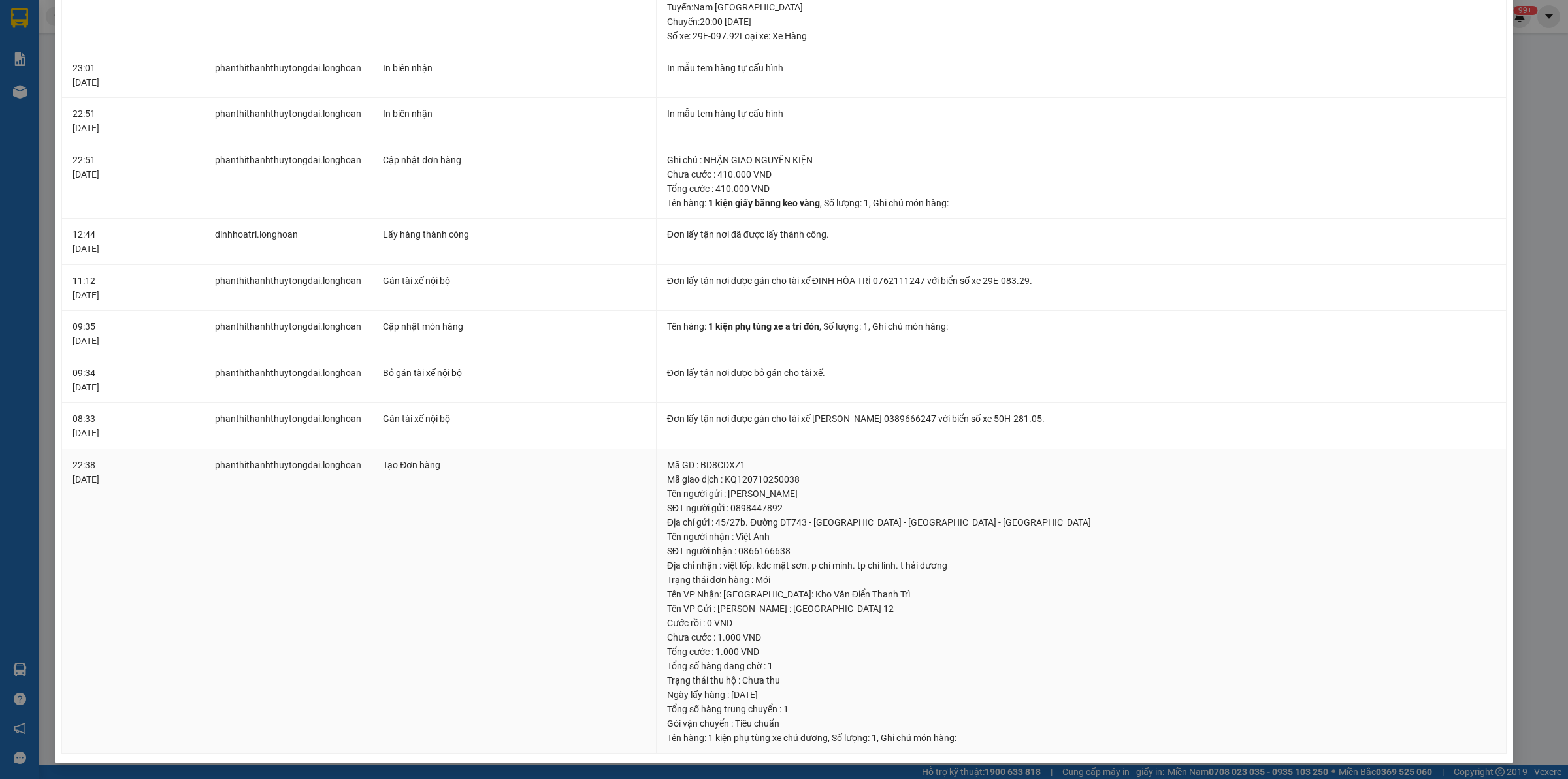
click at [745, 598] on div "Tên VP Nhận: [GEOGRAPHIC_DATA]: Kho Văn Điển Thanh Trì" at bounding box center [1081, 594] width 829 height 14
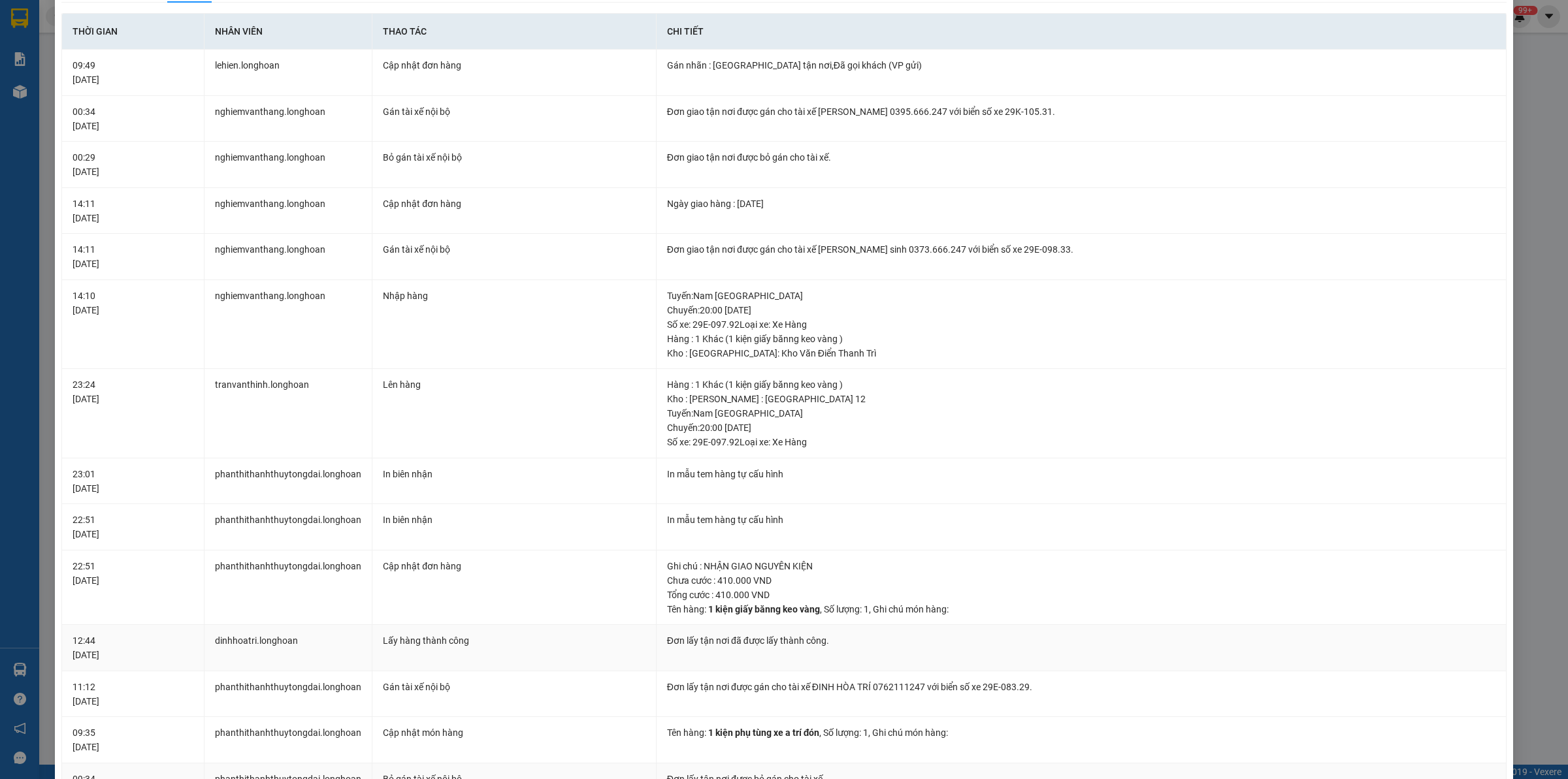
scroll to position [0, 0]
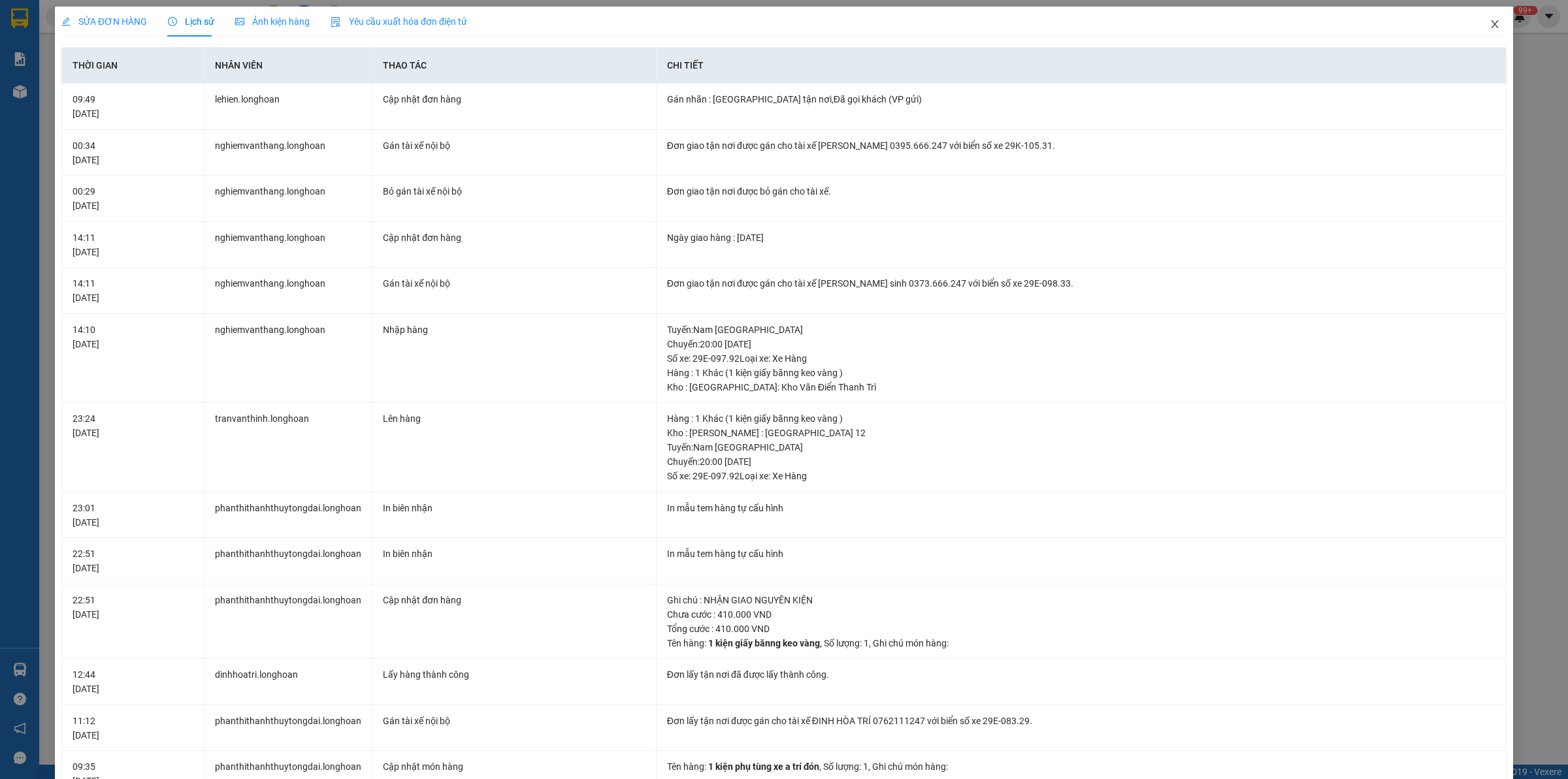
click at [1492, 26] on span "Close" at bounding box center [1494, 25] width 37 height 37
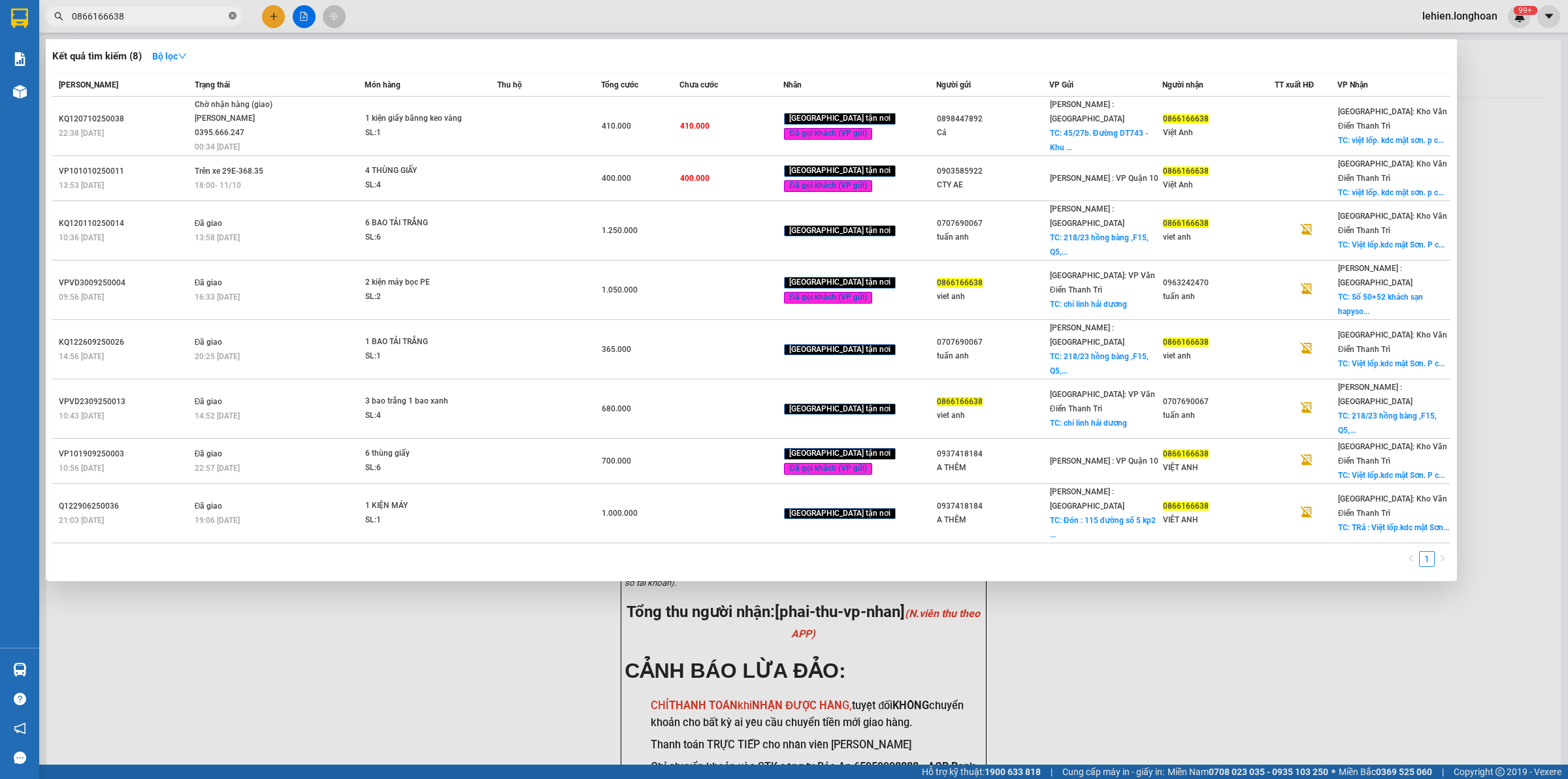
click at [232, 18] on icon "close-circle" at bounding box center [233, 16] width 8 height 8
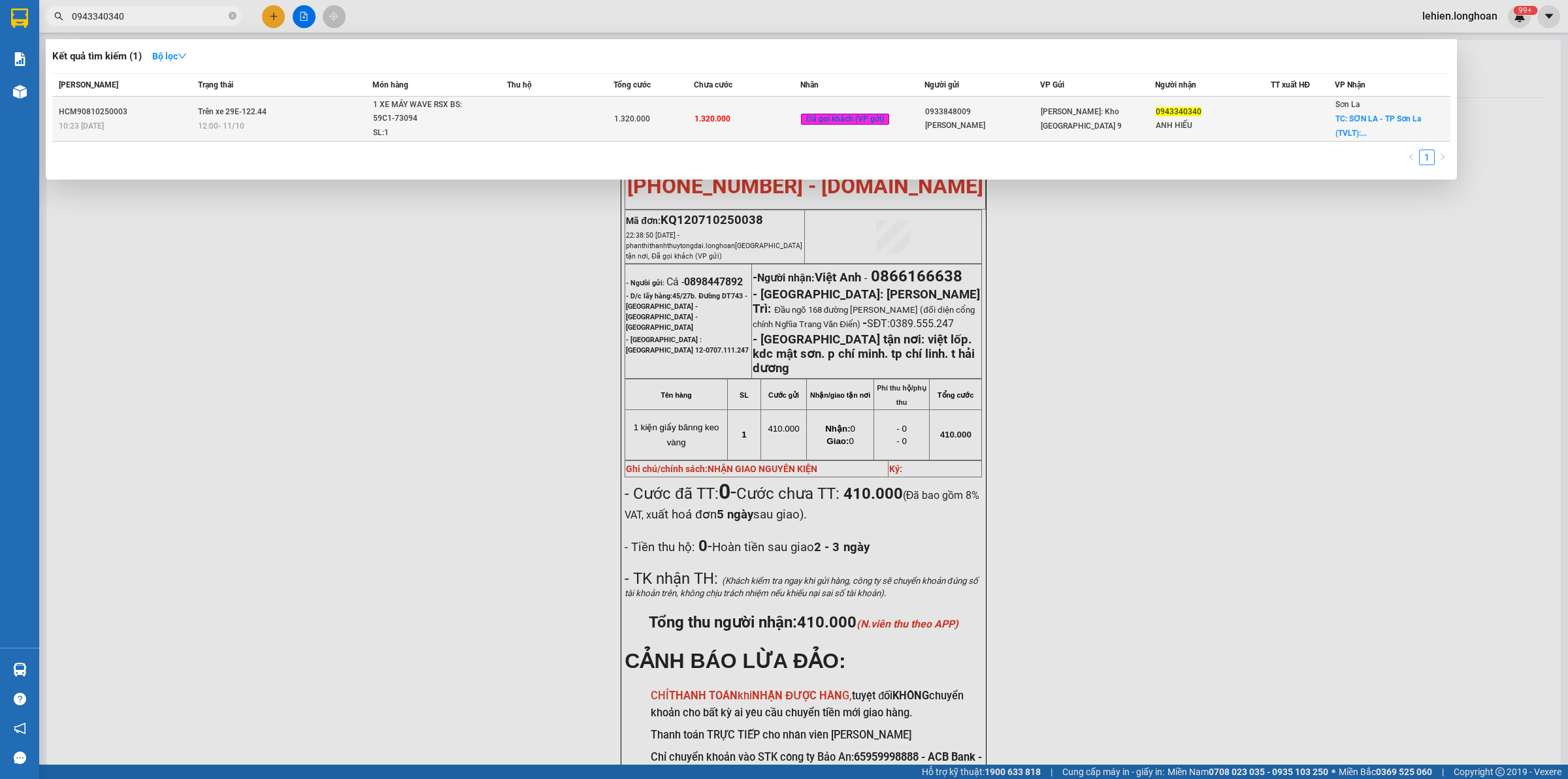
type input "0943340340"
click at [311, 101] on td "Trên xe 29E-122.44 12:00 [DATE]" at bounding box center [283, 119] width 178 height 45
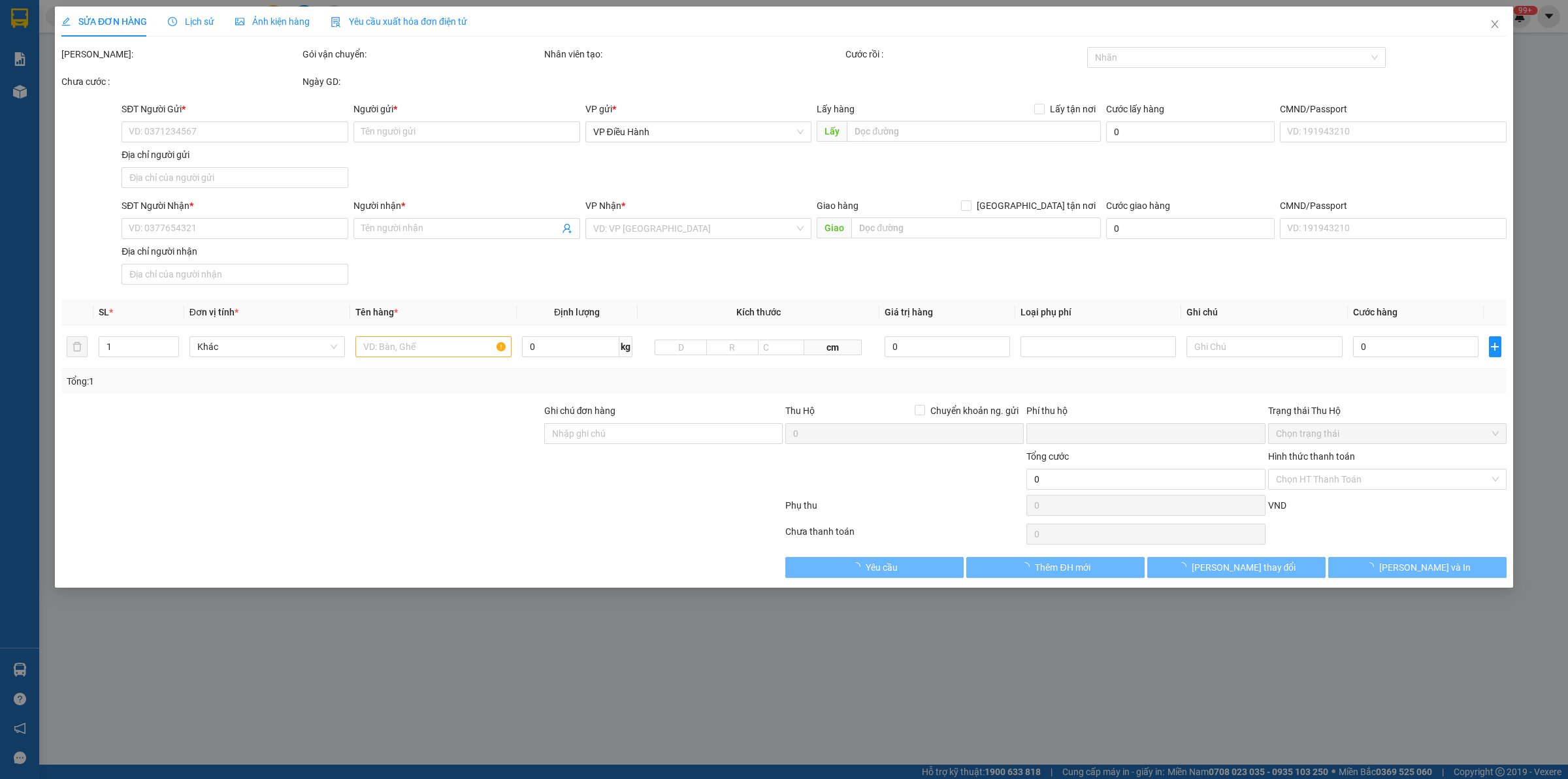
type input "0933848009"
type input "[PERSON_NAME]"
type input "0943340340"
type input "ANH HIẾU"
checkbox input "true"
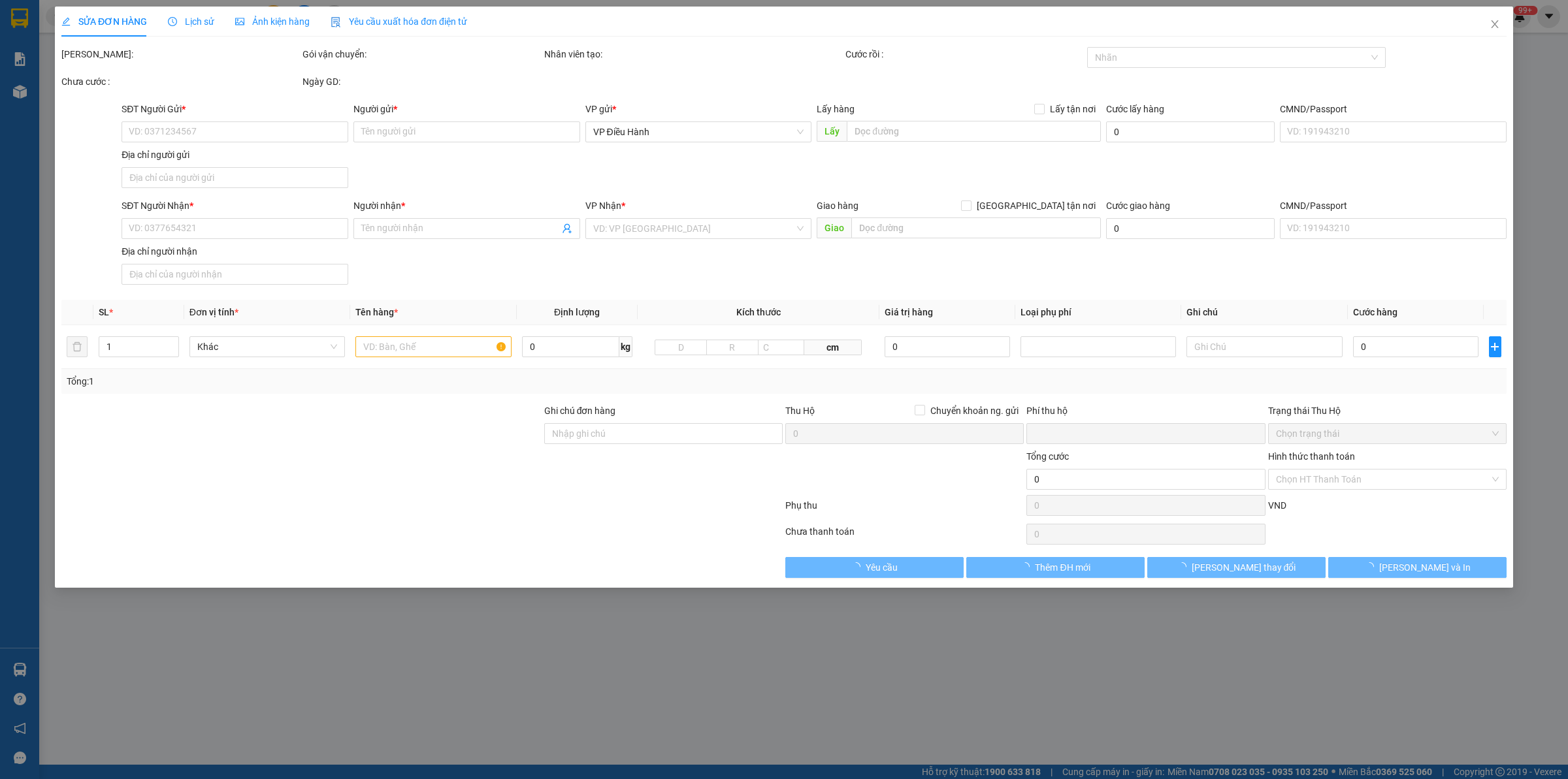
type input "[GEOGRAPHIC_DATA] (TVLT): Giao tại [GEOGRAPHIC_DATA] [GEOGRAPHIC_DATA]"
type input "CHÌA KHÓA CUỐN TAY LÁI, CAVET BỎ CỐP XE"
type input "0"
type input "1.320.000"
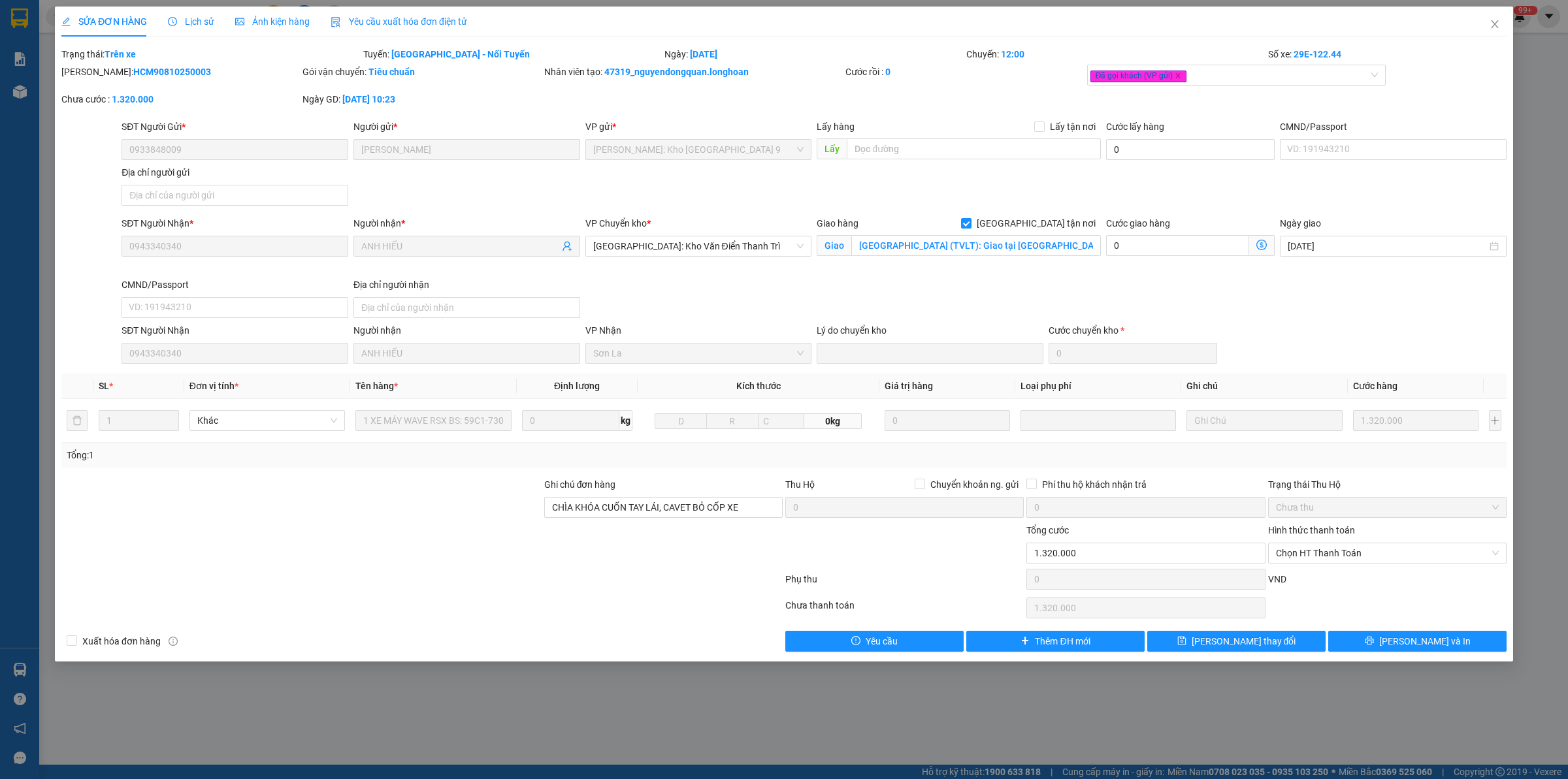
click at [327, 480] on div at bounding box center [302, 500] width 483 height 46
click at [1460, 652] on button "[PERSON_NAME] và In" at bounding box center [1417, 641] width 179 height 21
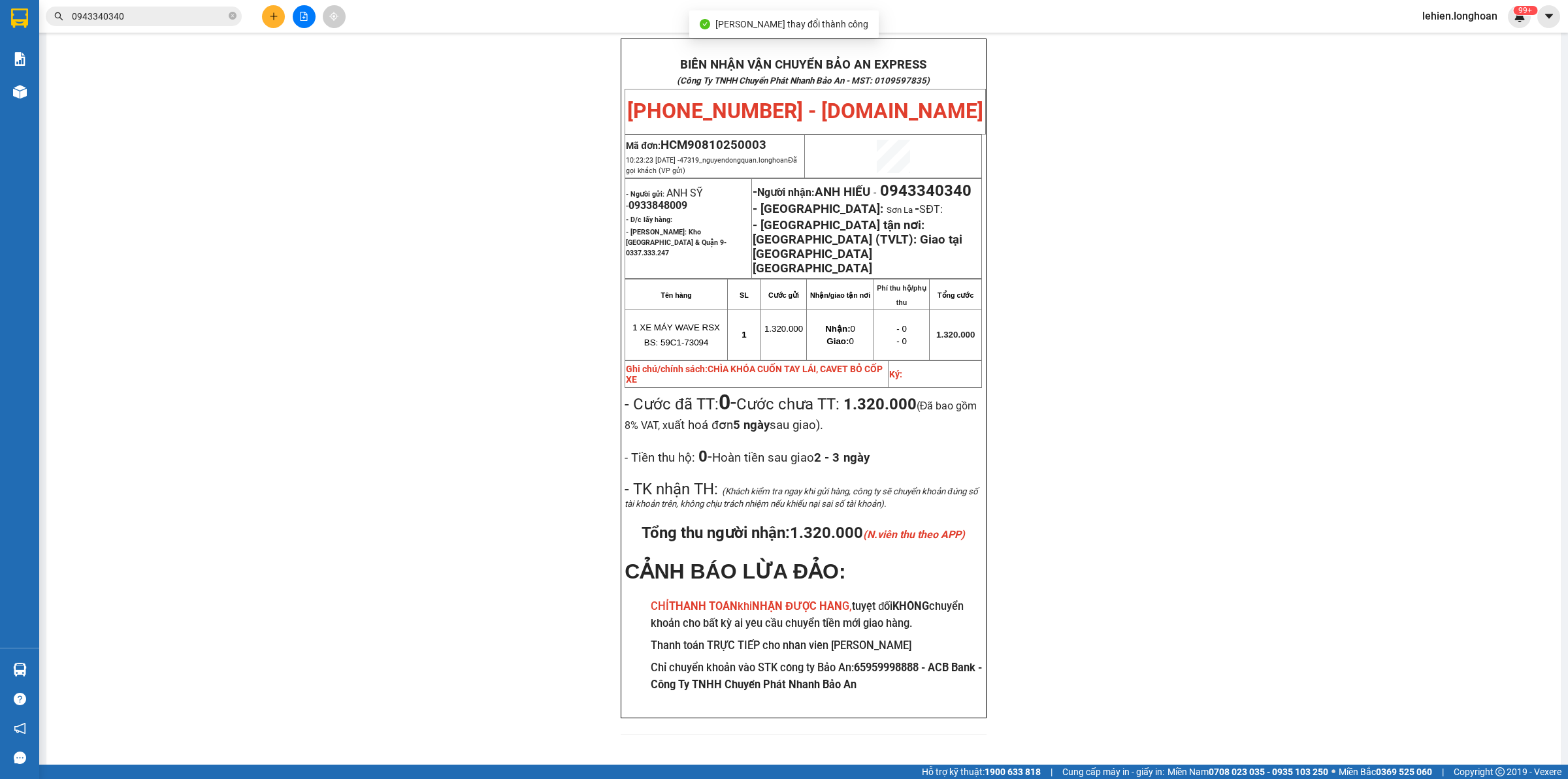
scroll to position [64, 0]
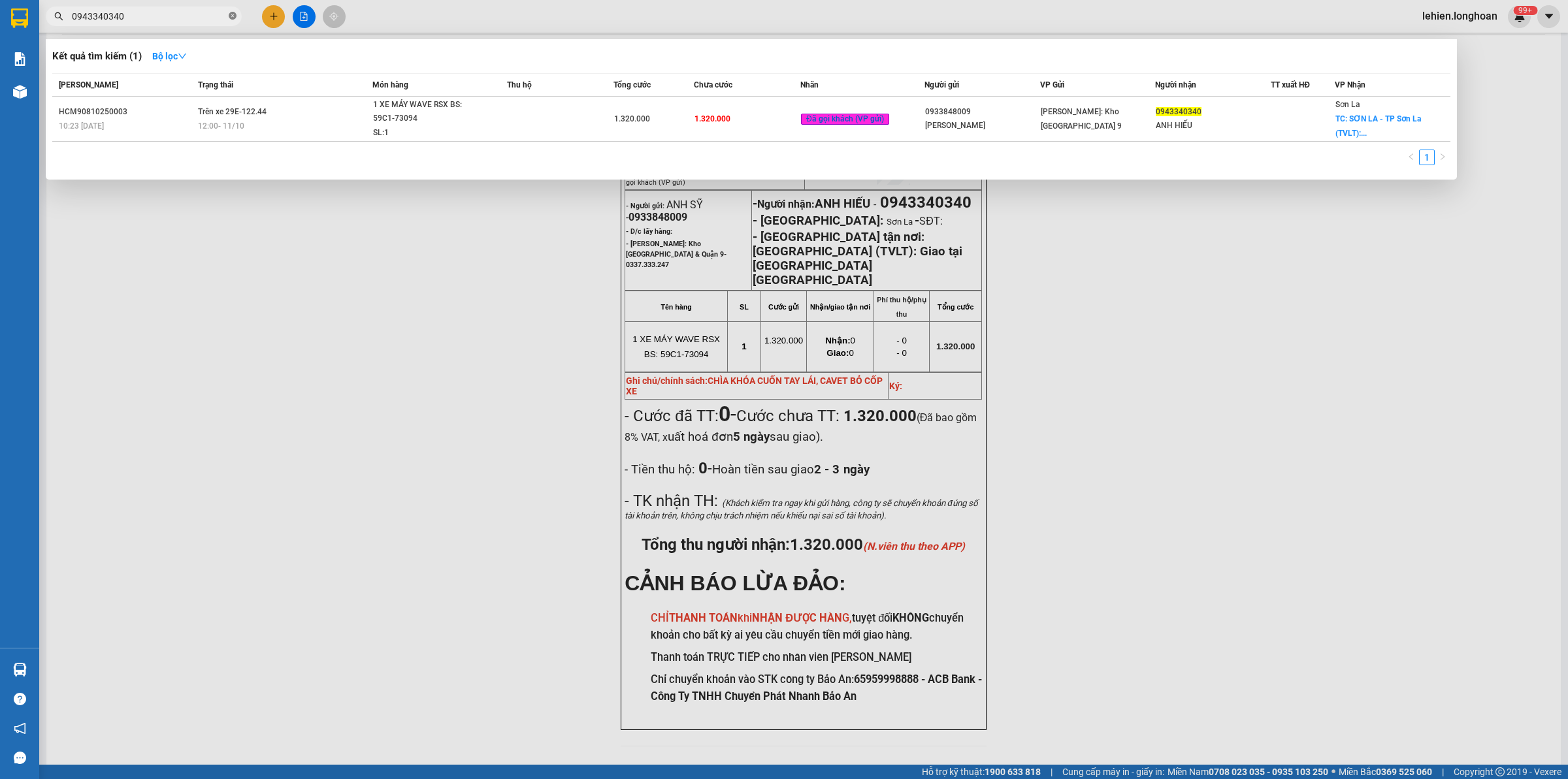
click at [229, 18] on icon "close-circle" at bounding box center [233, 16] width 8 height 8
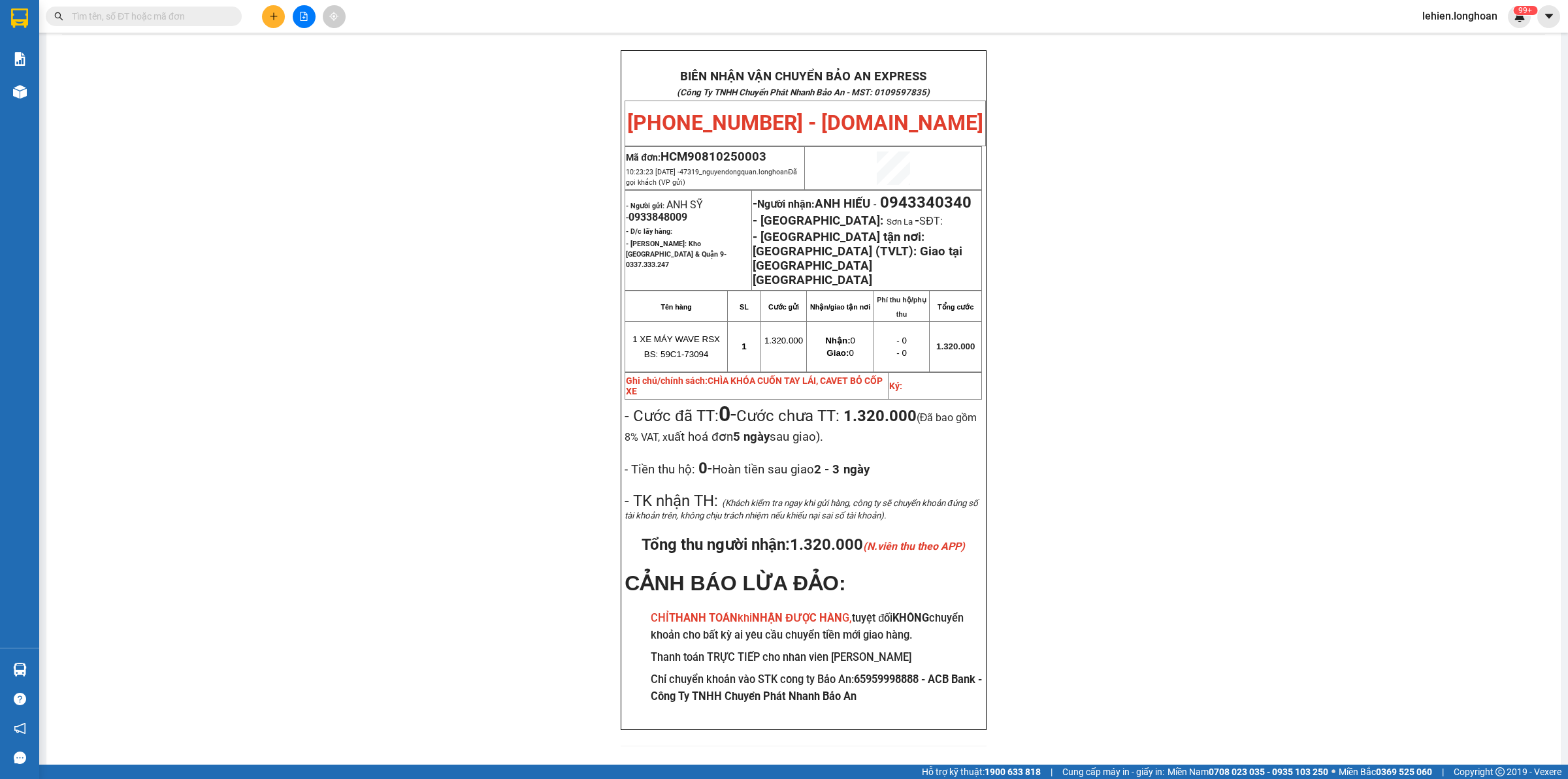
paste input "0903098619"
type input "0903098619"
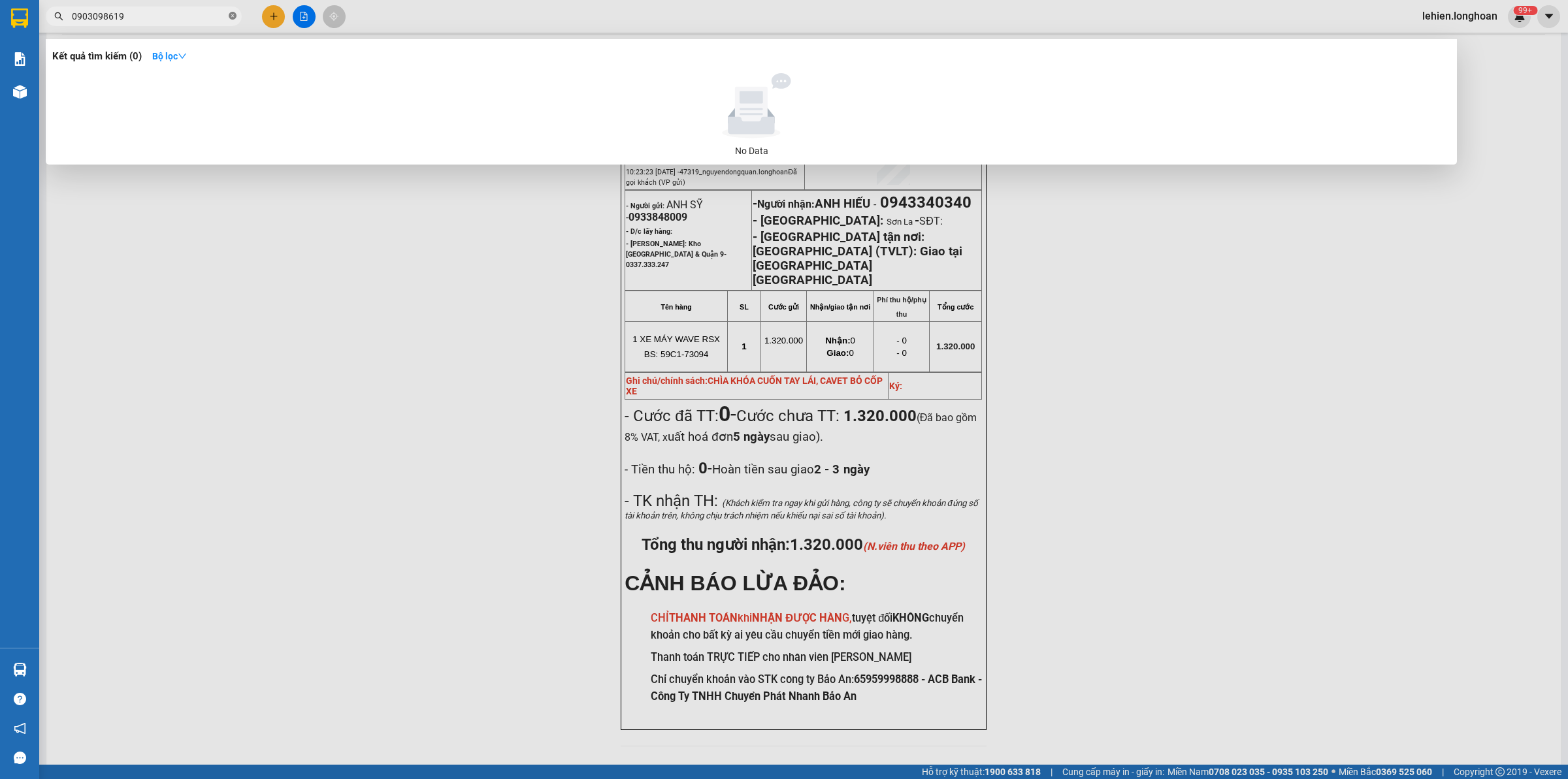
click at [233, 20] on icon "close-circle" at bounding box center [233, 16] width 8 height 8
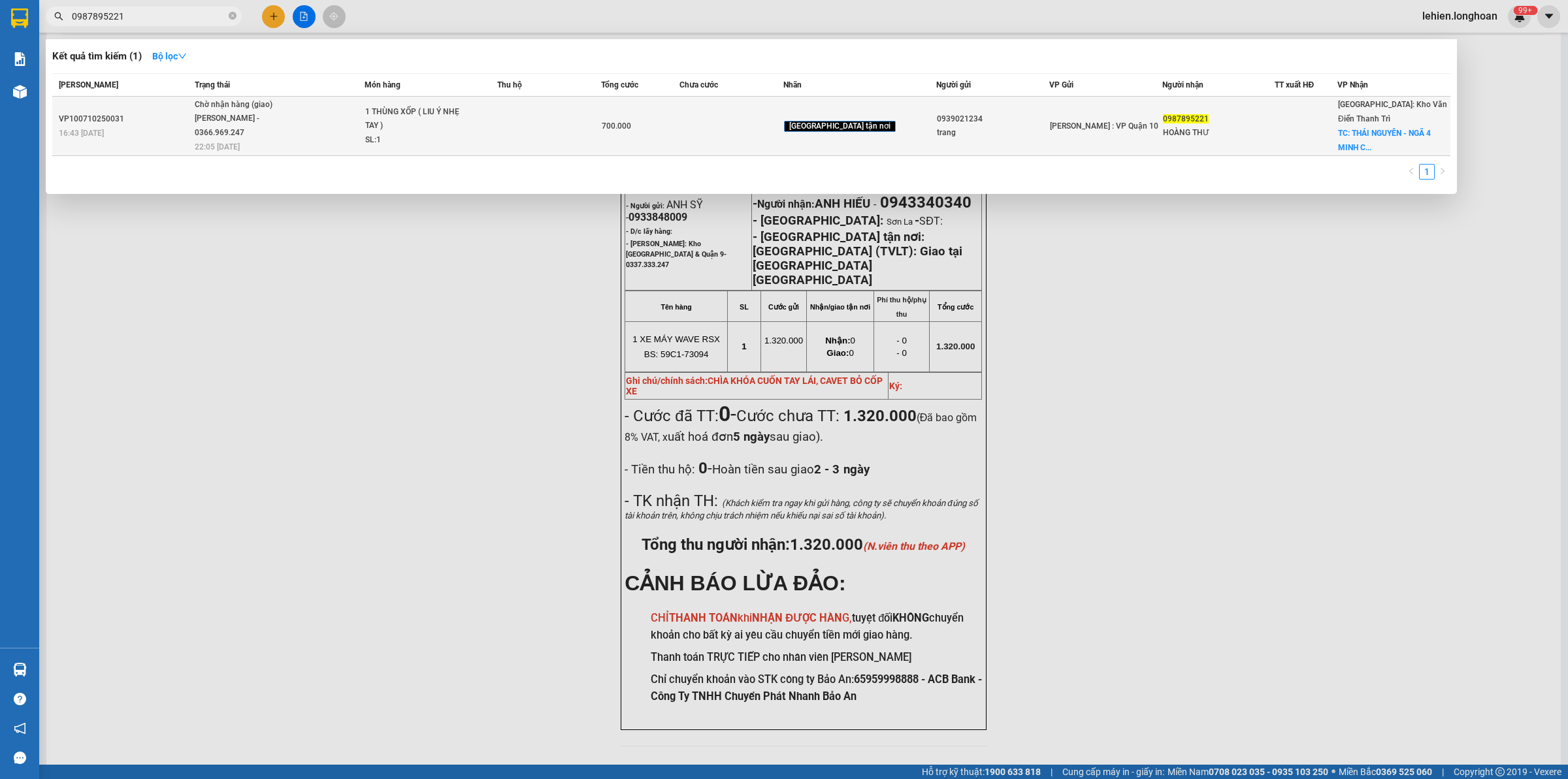
type input "0987895221"
click at [365, 143] on td "Chờ nhận hàng (giao) [PERSON_NAME] - 0366.969.247 22:05 [DATE]" at bounding box center [278, 126] width 174 height 60
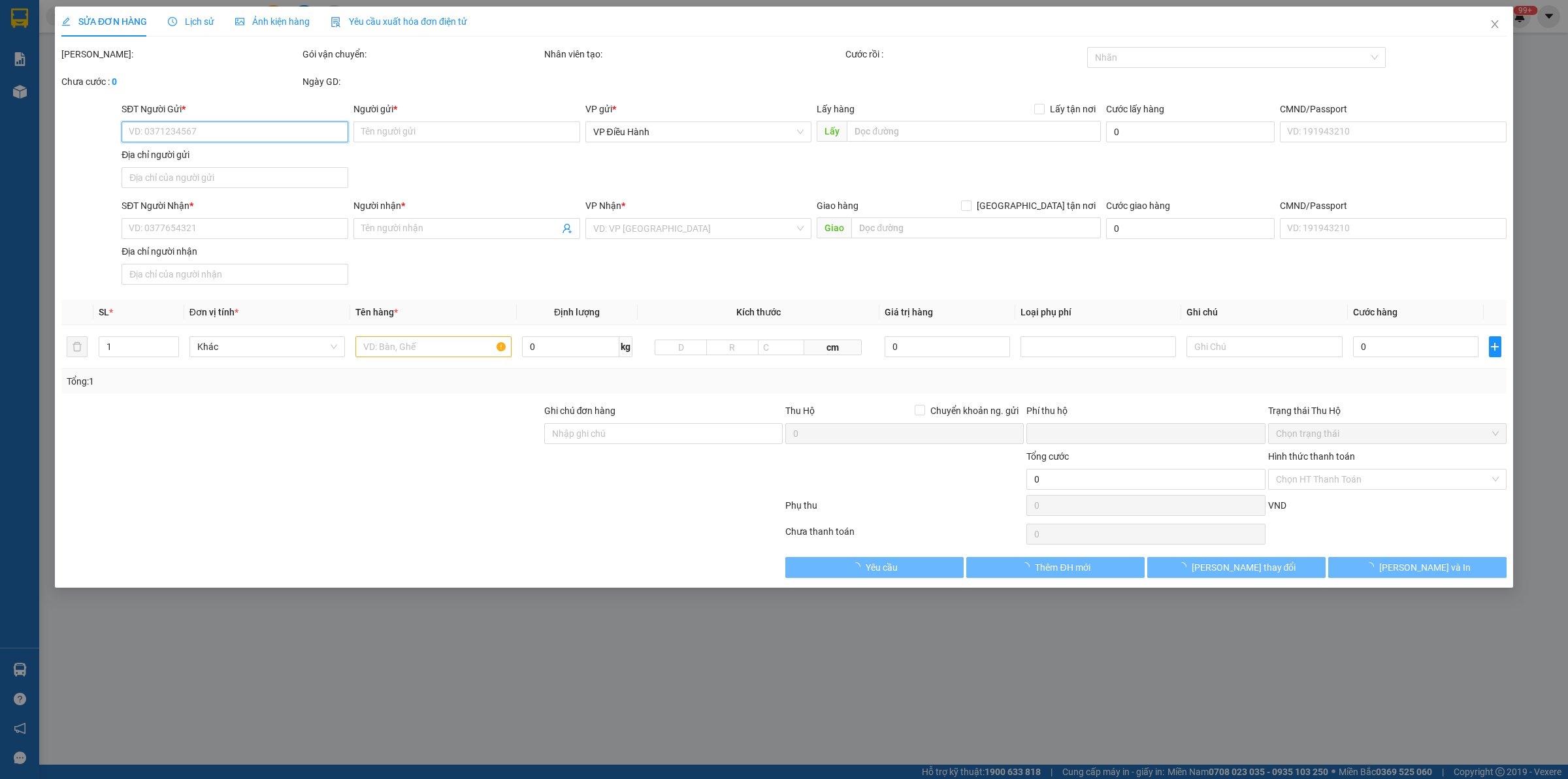
type input "0939021234"
type input "trang"
type input "0987895221"
type input "HOÀNG THƯ"
checkbox input "true"
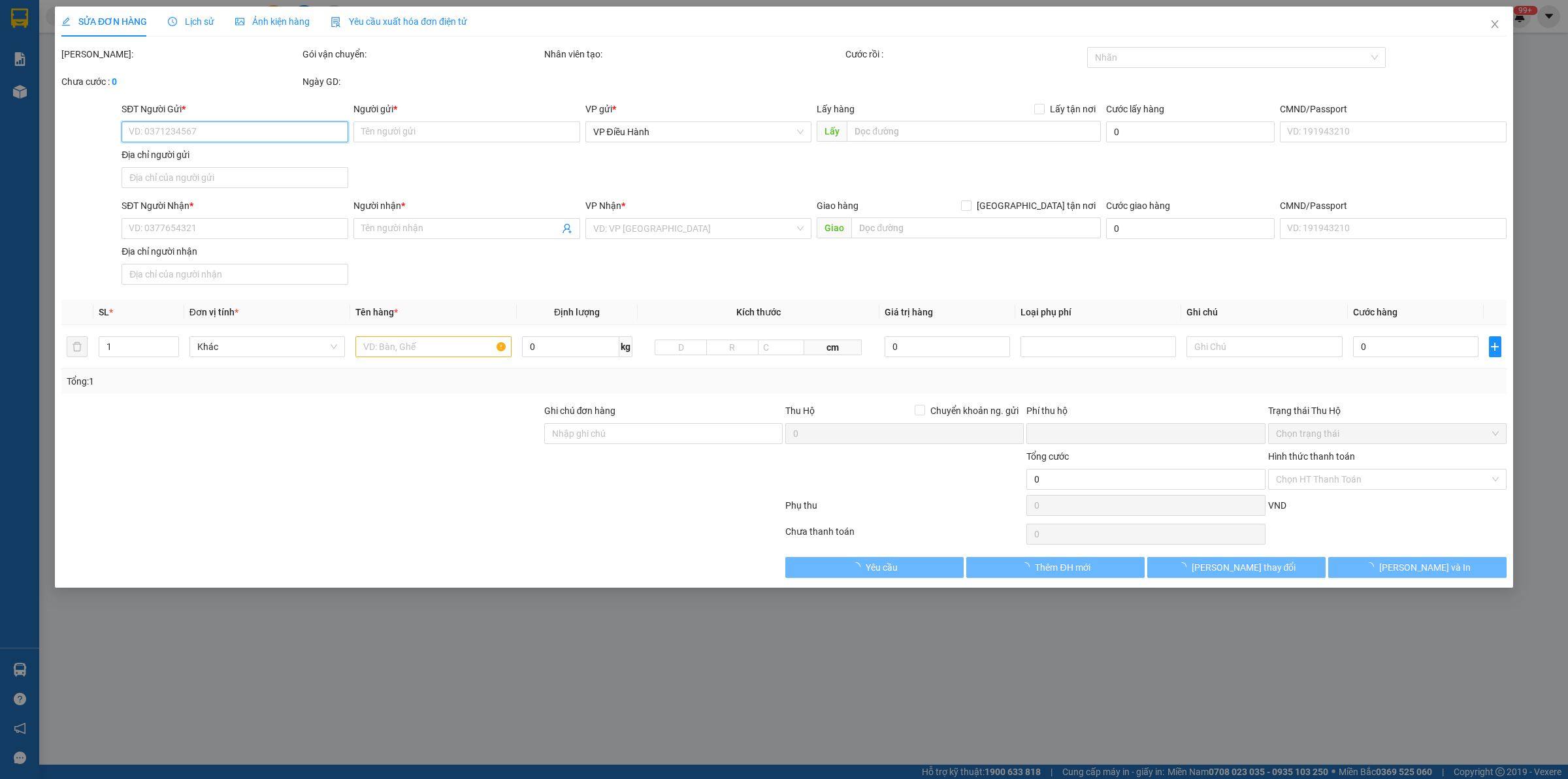
type input "THÁI NGUYÊN - NGÃ 4 MINH CẦU - [PERSON_NAME][GEOGRAPHIC_DATA]"
type input "hàng k bao bể vỡ hư hỏng"
type input "0"
type input "700.000"
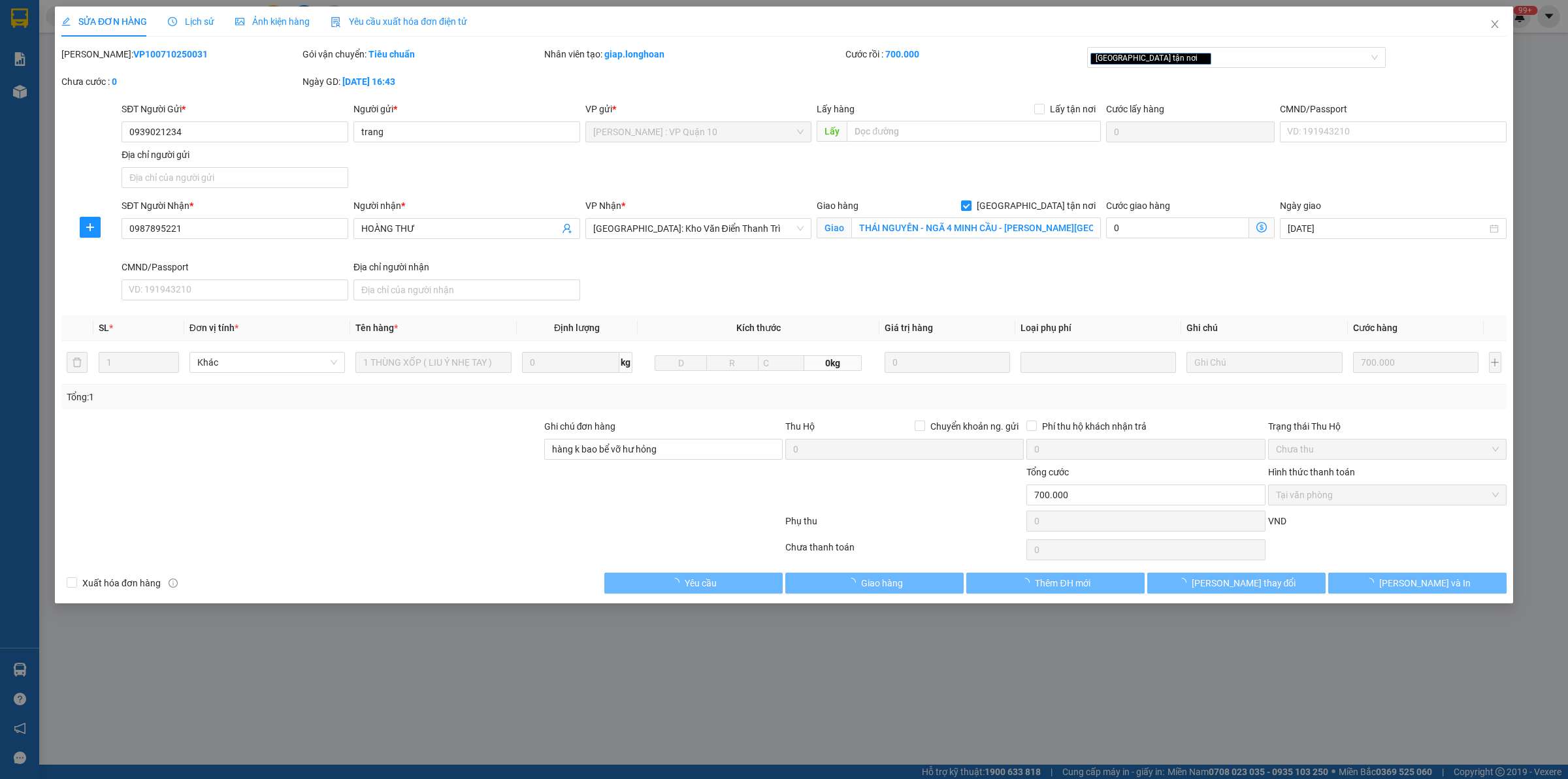
click at [180, 18] on span "Lịch sử" at bounding box center [191, 21] width 47 height 10
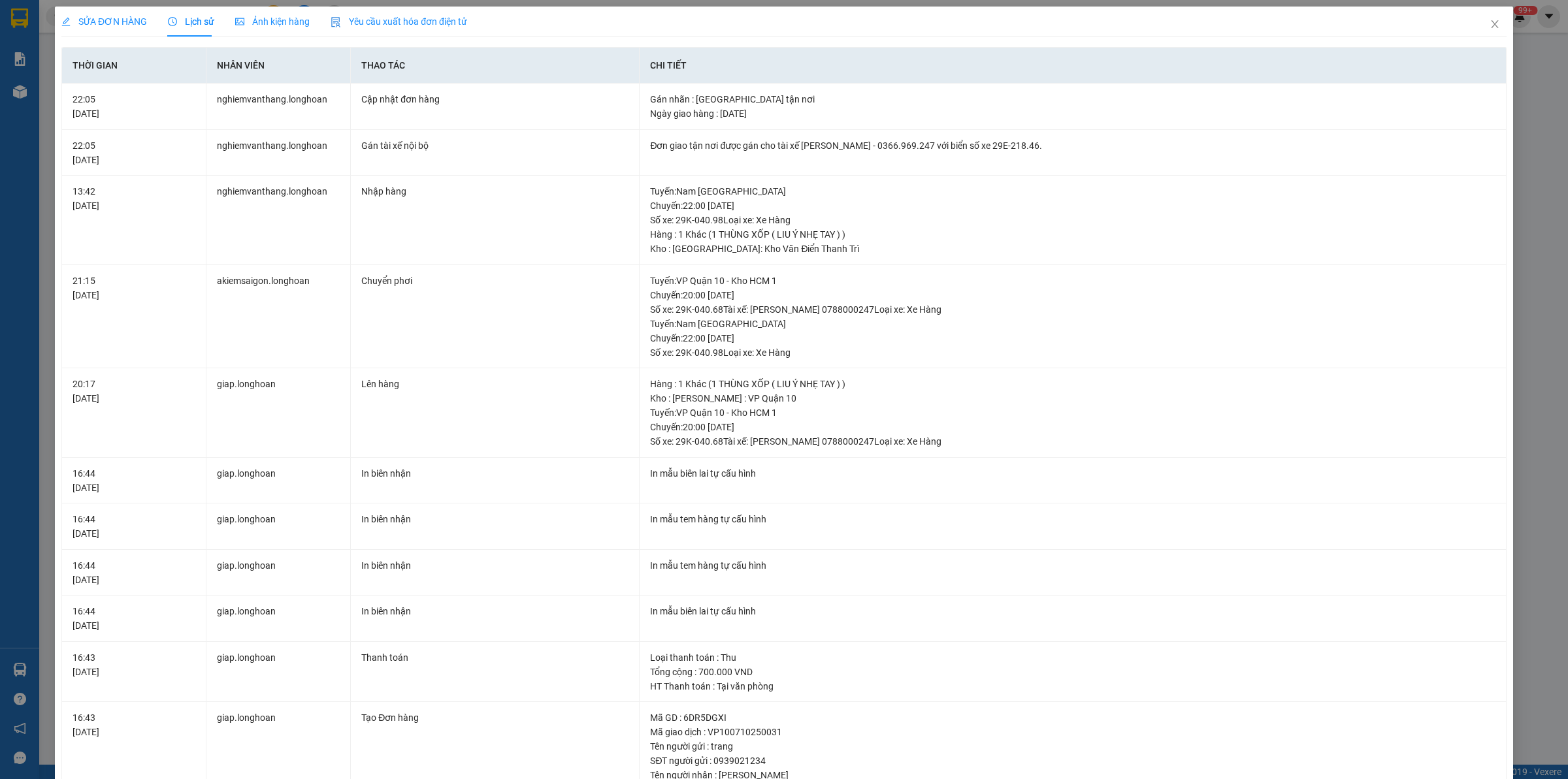
click at [83, 17] on span "SỬA ĐƠN HÀNG" at bounding box center [104, 21] width 86 height 10
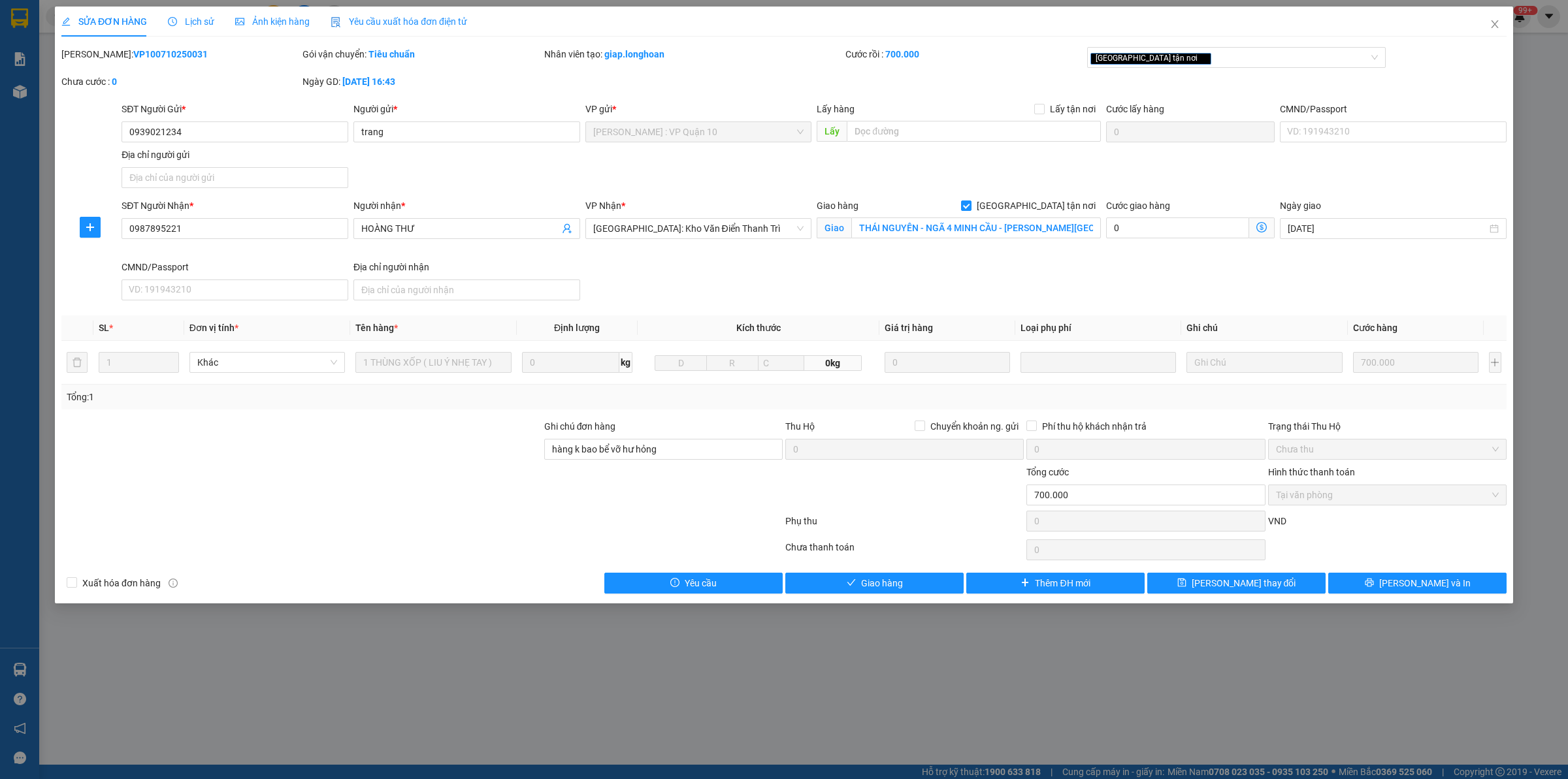
click at [286, 485] on div at bounding box center [302, 488] width 483 height 46
click at [318, 524] on div at bounding box center [422, 523] width 724 height 26
click at [1508, 24] on span "Close" at bounding box center [1494, 25] width 37 height 37
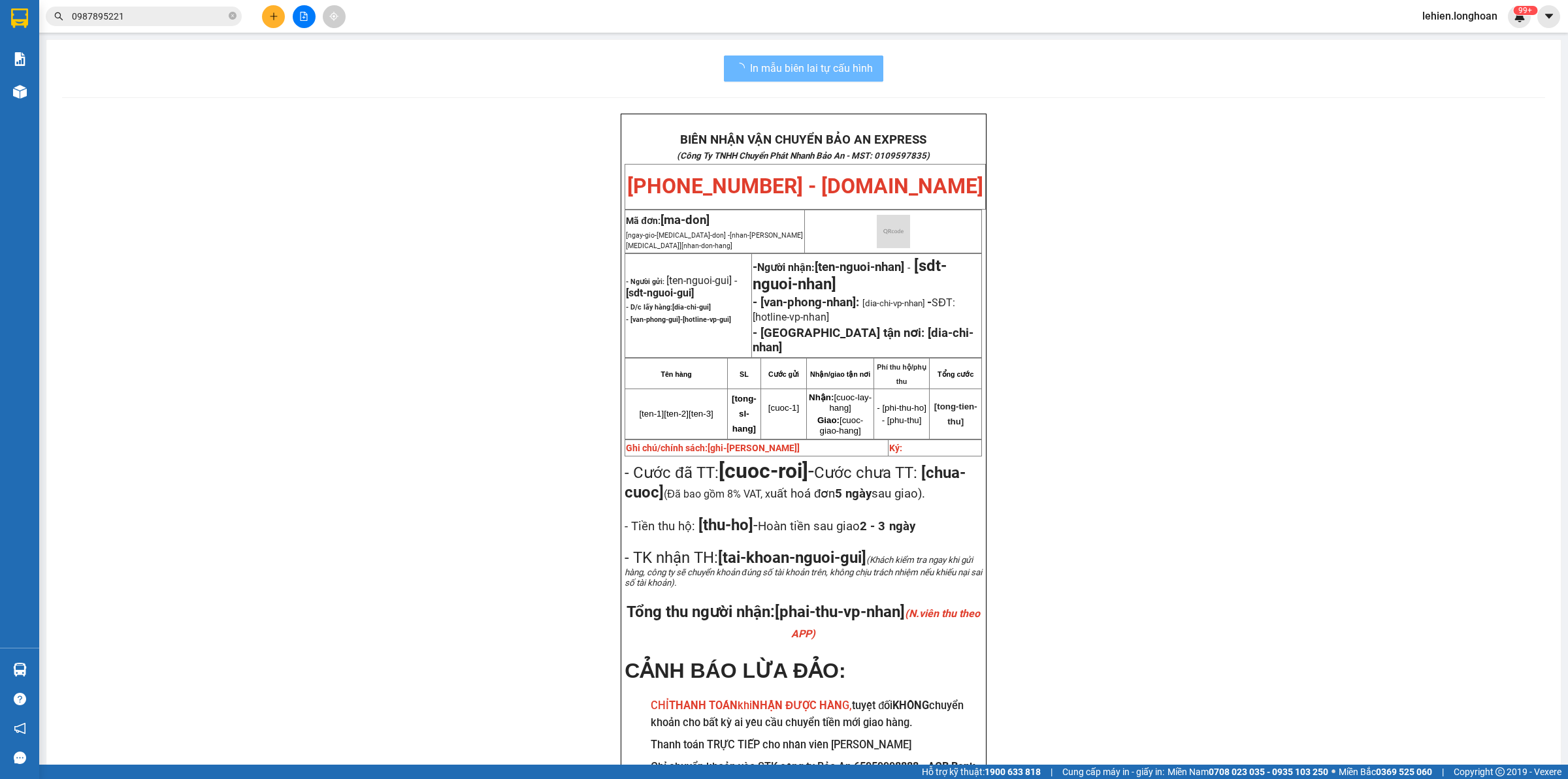
click at [230, 15] on icon "close-circle" at bounding box center [233, 16] width 8 height 8
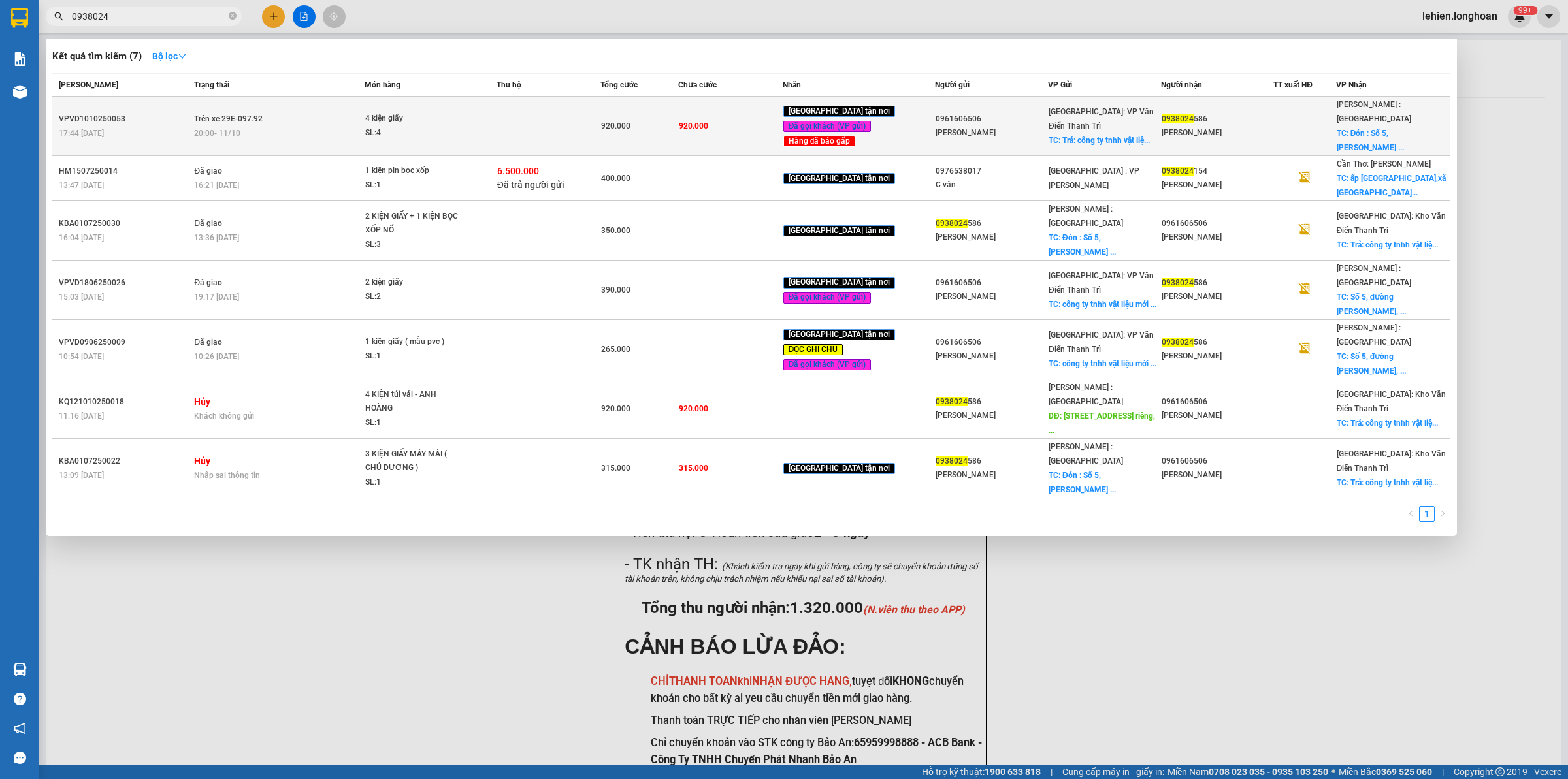
type input "0938024"
click at [409, 113] on div "4 kiện giấy" at bounding box center [414, 118] width 98 height 14
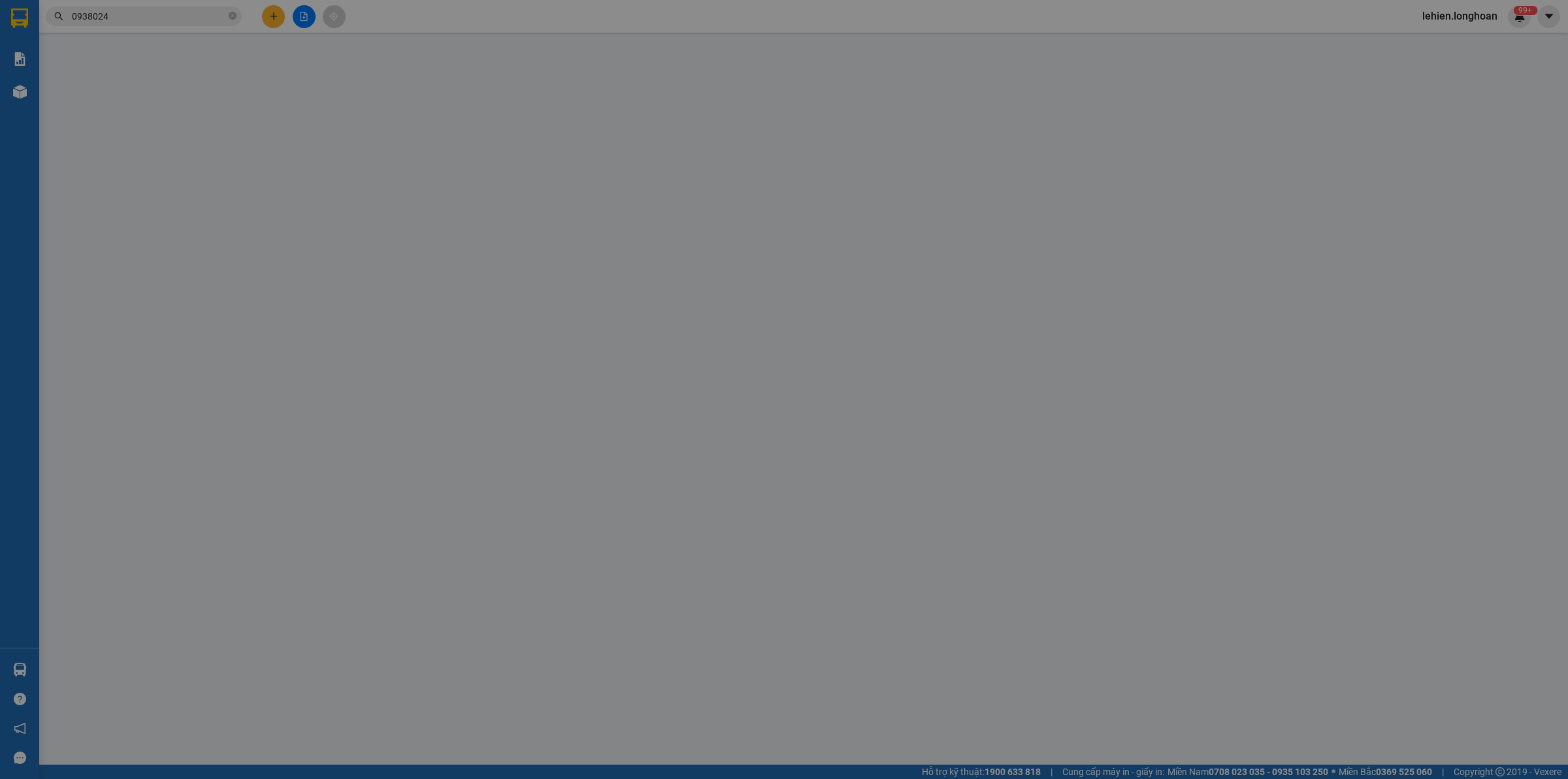
type input "0961606506"
type input "[PERSON_NAME]"
checkbox input "true"
type input "Trả: công ty tnhh vật liệu mới Baolia, Quốc lộ 5, [GEOGRAPHIC_DATA], [GEOGRAPHI…"
type input "0938024586"
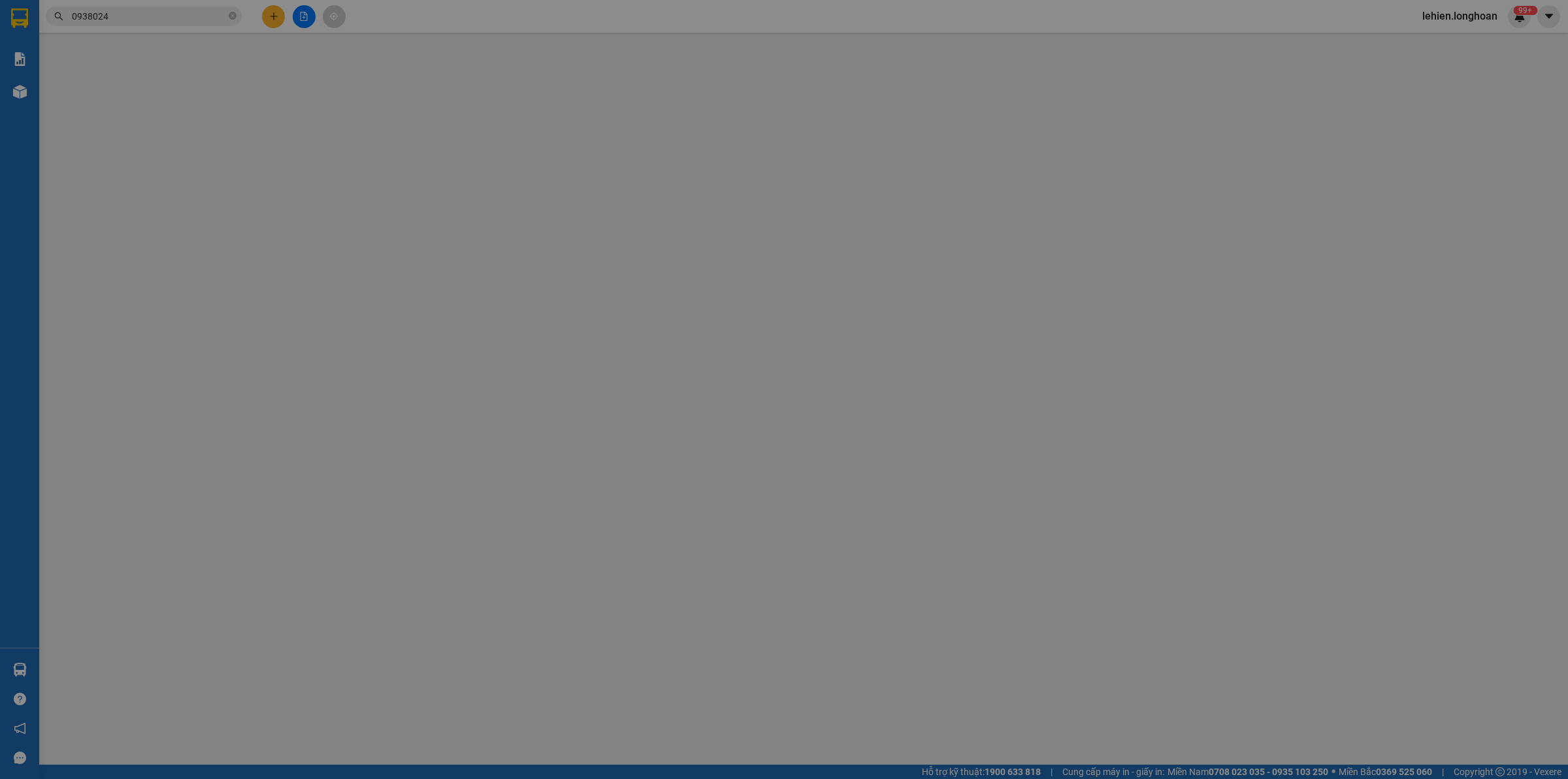
type input "[PERSON_NAME]"
checkbox input "true"
type input "Đón : [STREET_ADDRESS] hcm"
type input "0"
type input "920.000"
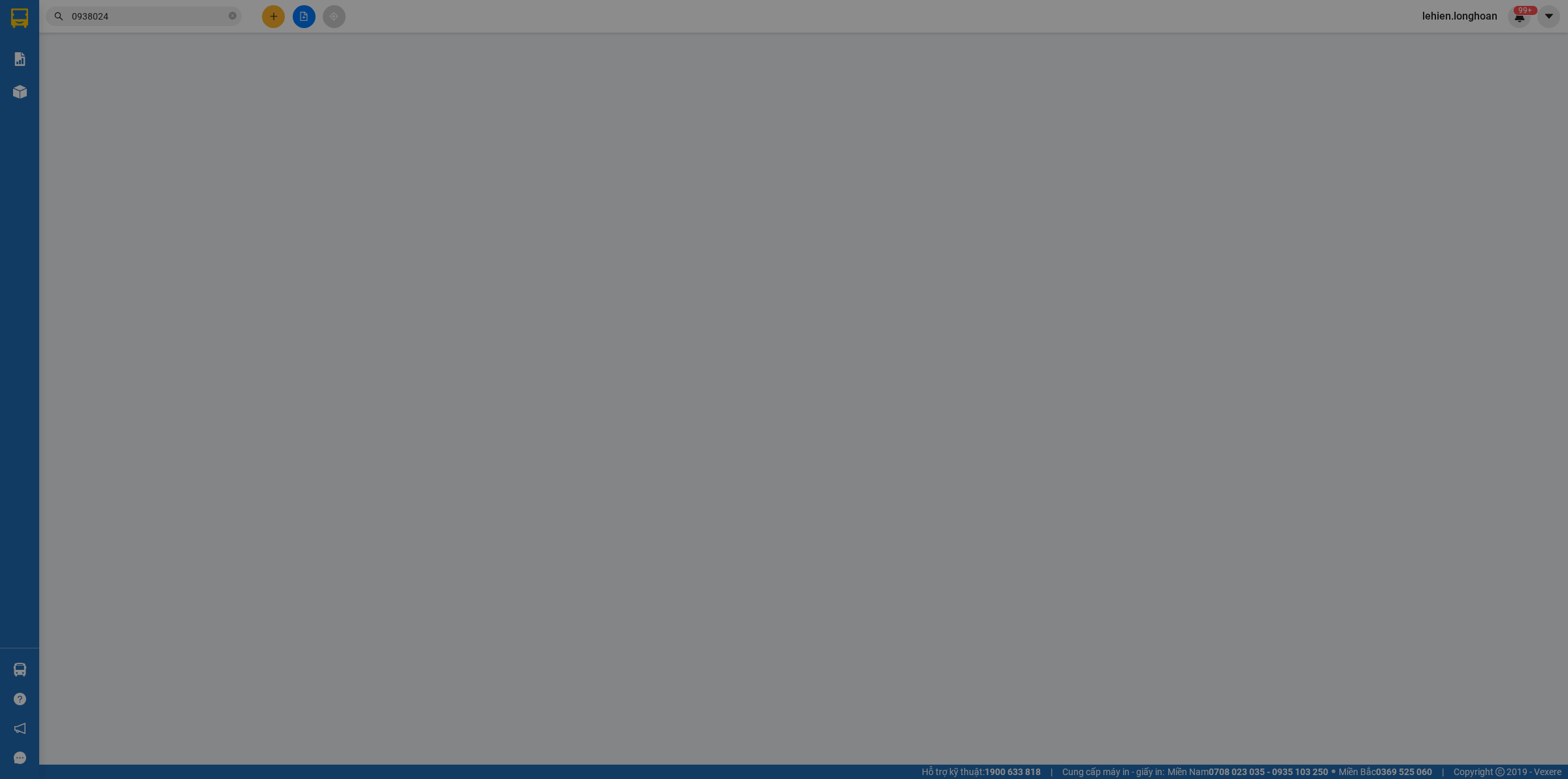
type input "920.000"
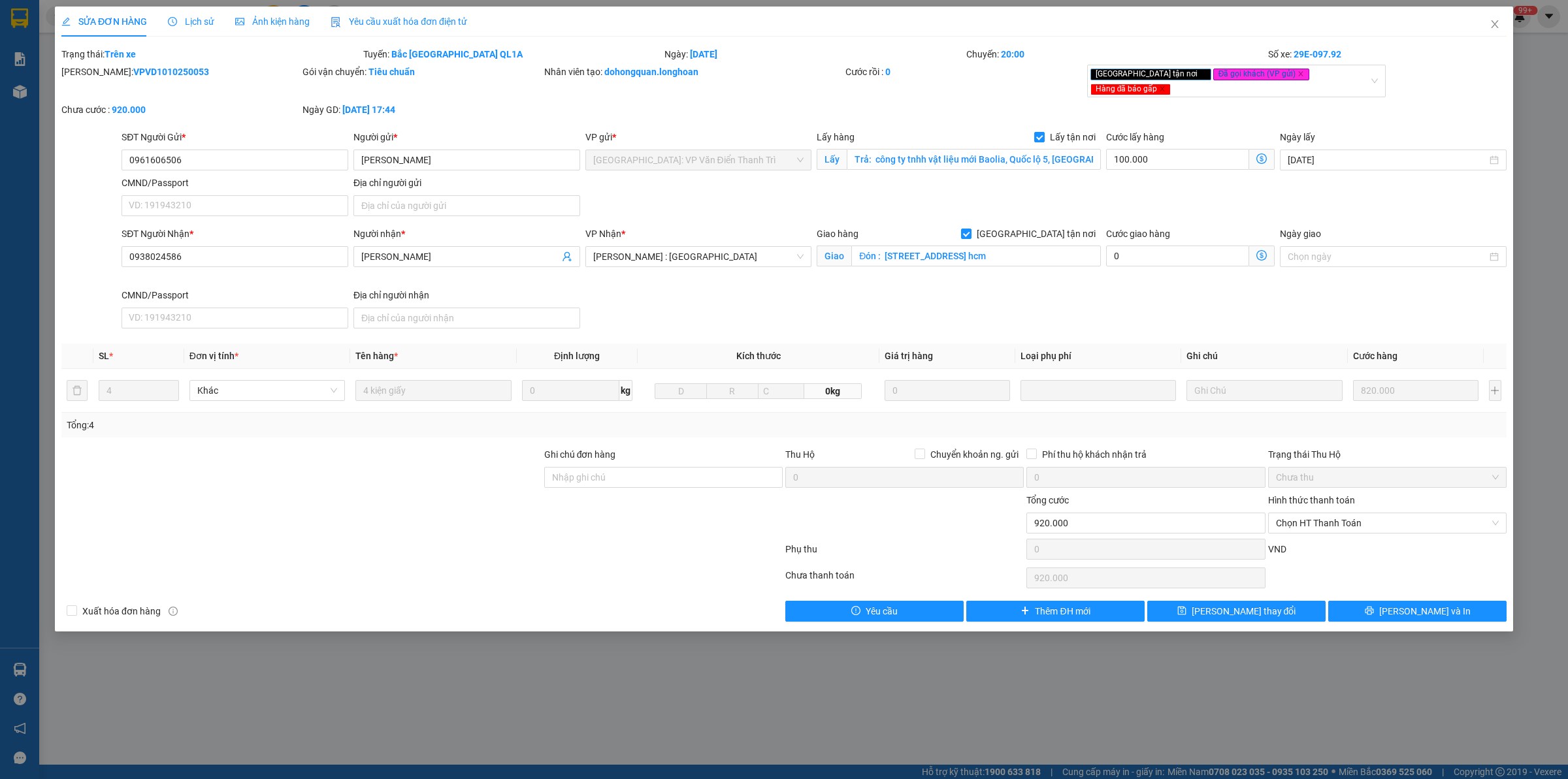
click at [178, 20] on span "Lịch sử" at bounding box center [191, 21] width 47 height 10
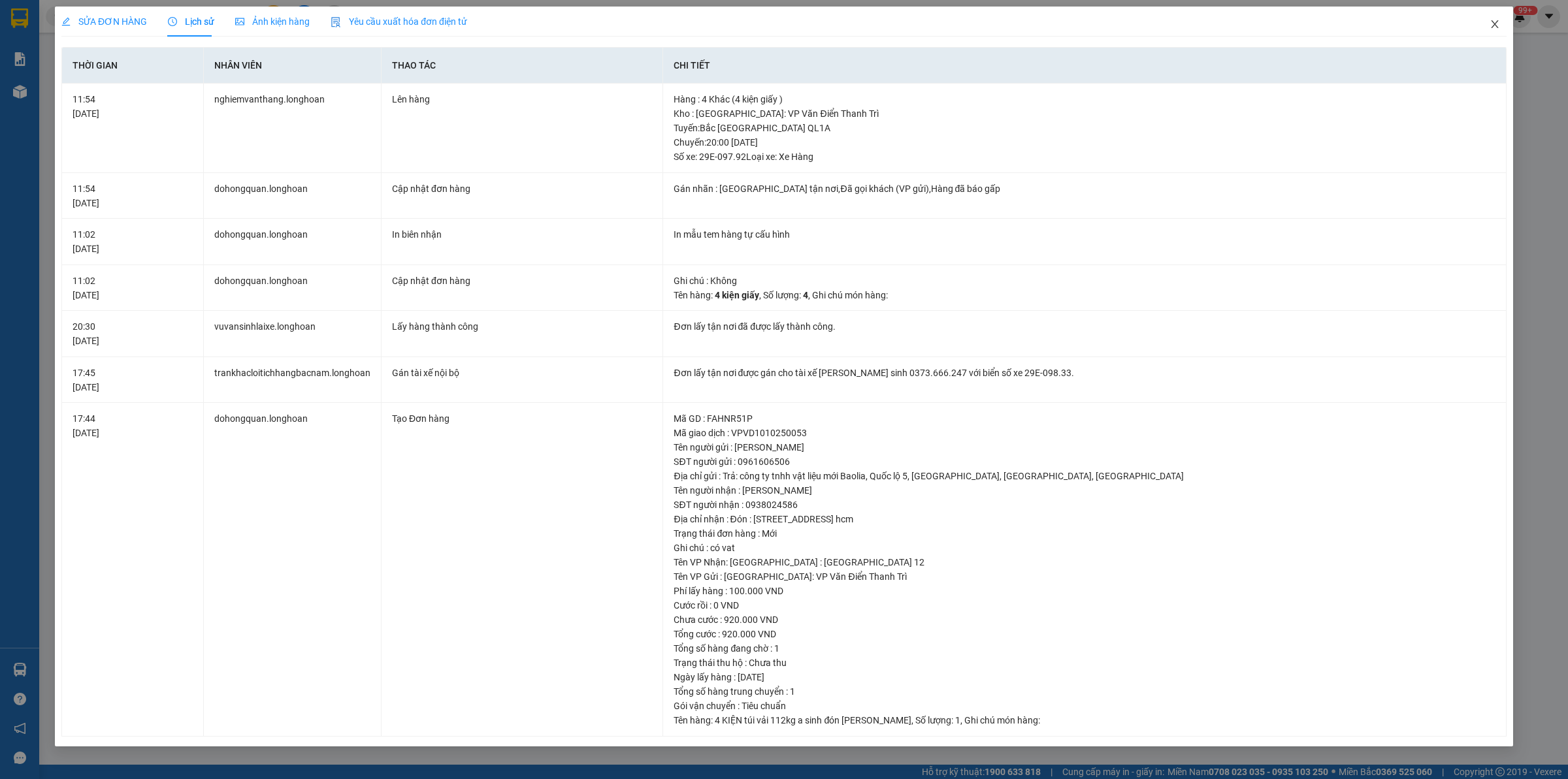
click at [1496, 18] on span "Close" at bounding box center [1494, 25] width 37 height 37
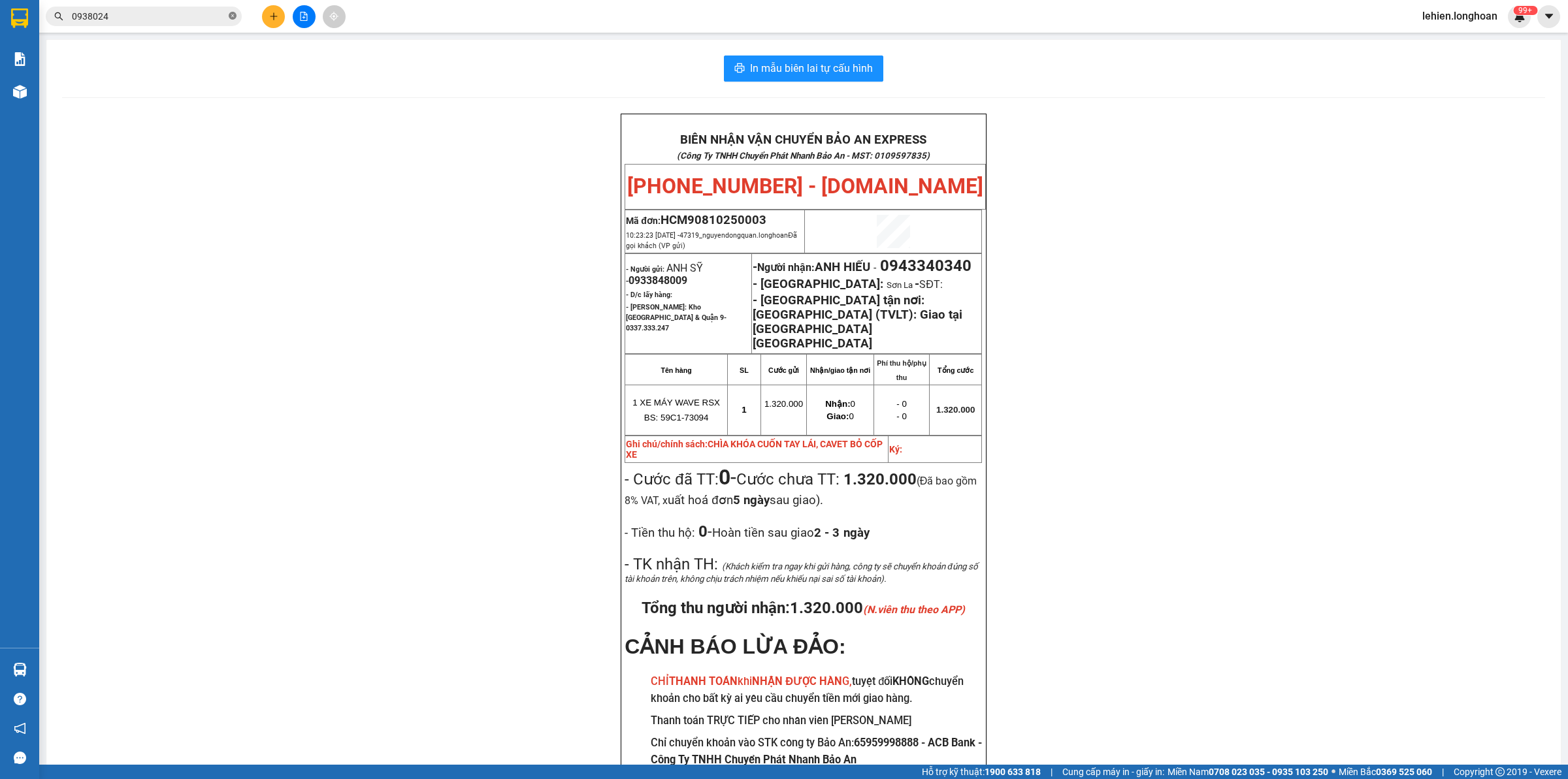
click at [233, 16] on icon "close-circle" at bounding box center [233, 16] width 8 height 8
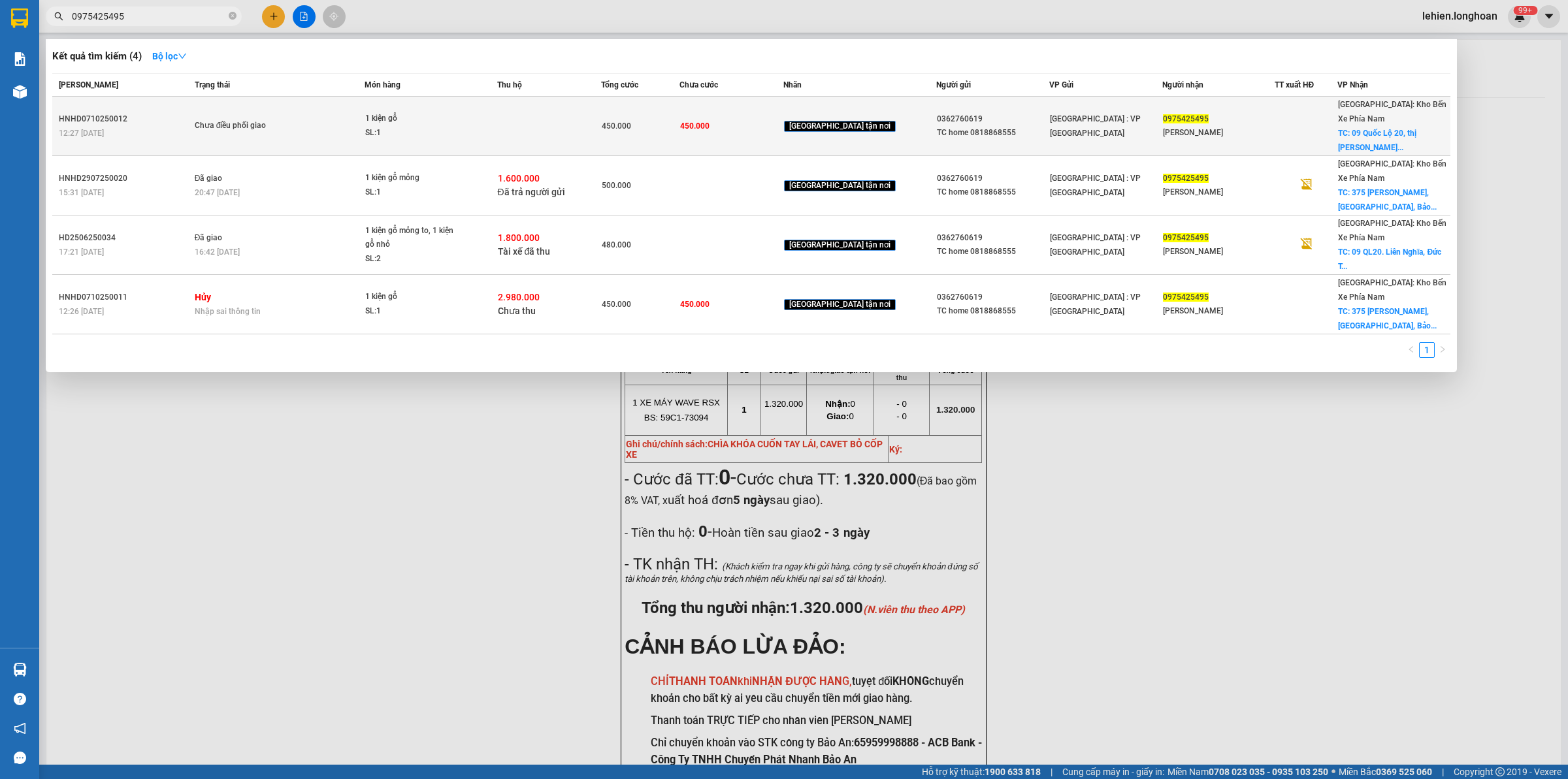
type input "0975425495"
click at [269, 119] on div "Chưa điều phối giao" at bounding box center [244, 126] width 98 height 14
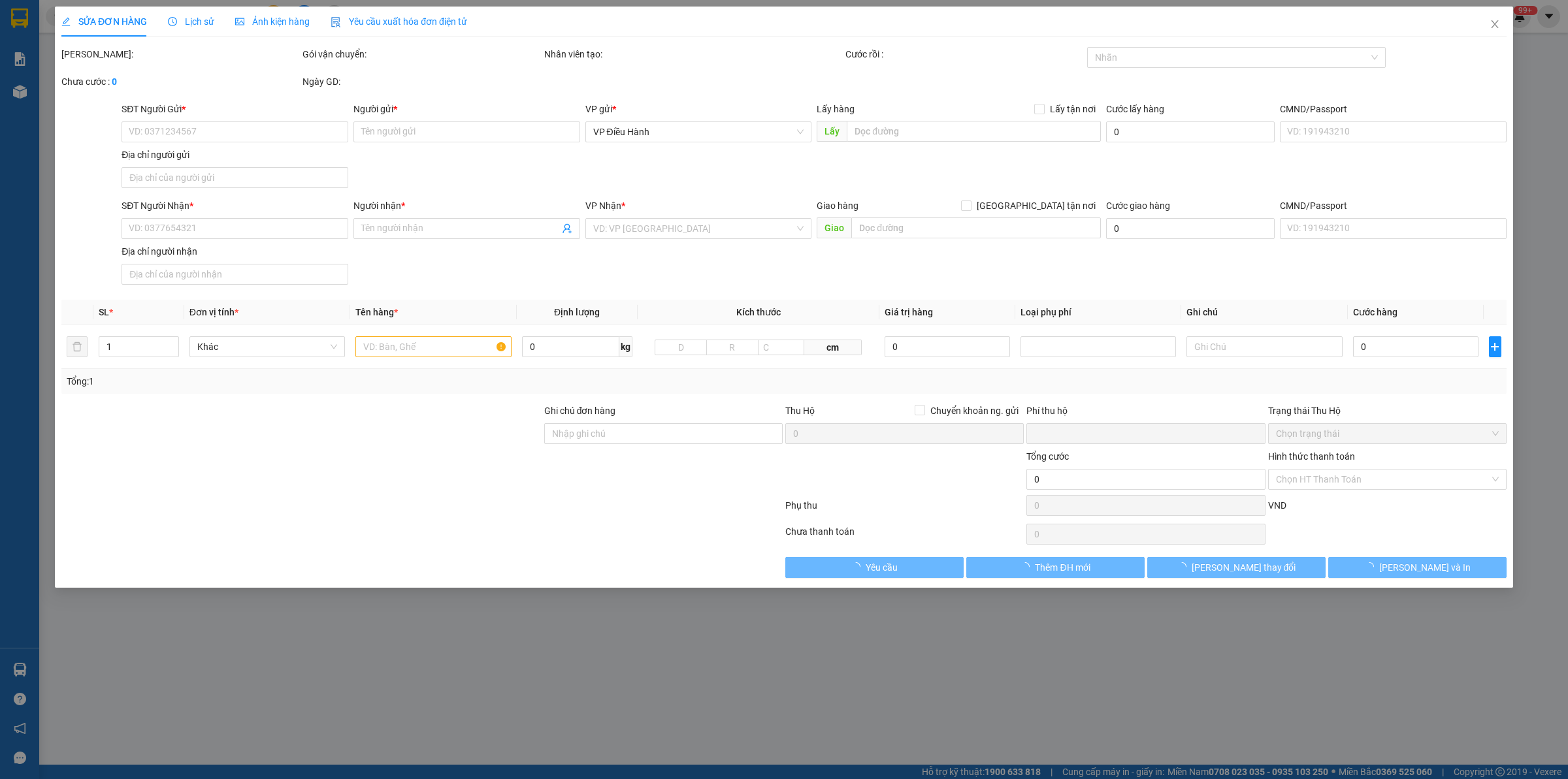
type input "0362760619"
type input "TC home 0818868555"
type input "0975425495"
type input "[PERSON_NAME]"
checkbox input "true"
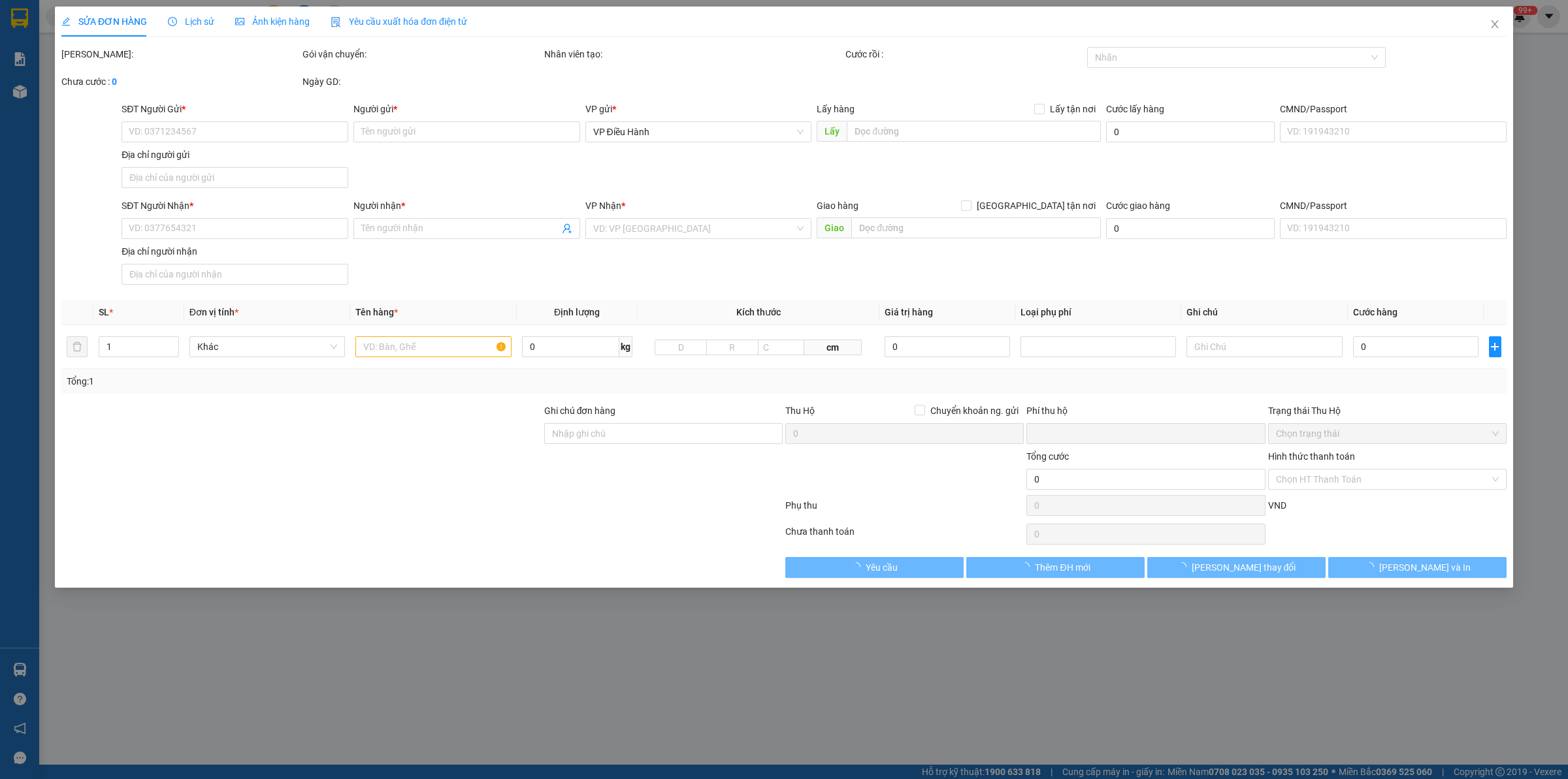
type input "09 Quốc Lộ 20, thị [PERSON_NAME][GEOGRAPHIC_DATA], [GEOGRAPHIC_DATA], [GEOGRAPH…"
type input "450.000"
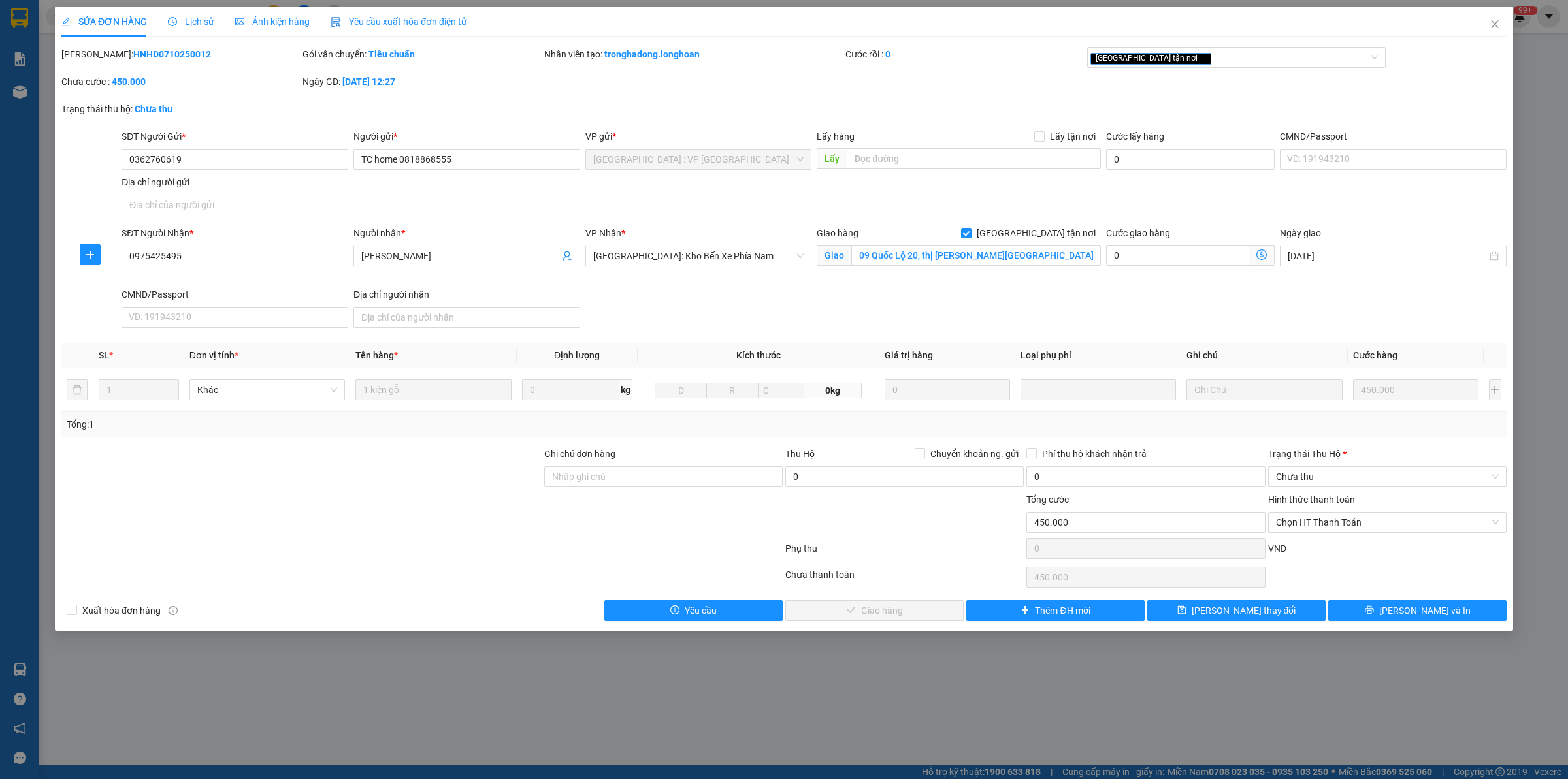
click at [193, 30] on div "Lịch sử" at bounding box center [191, 22] width 47 height 30
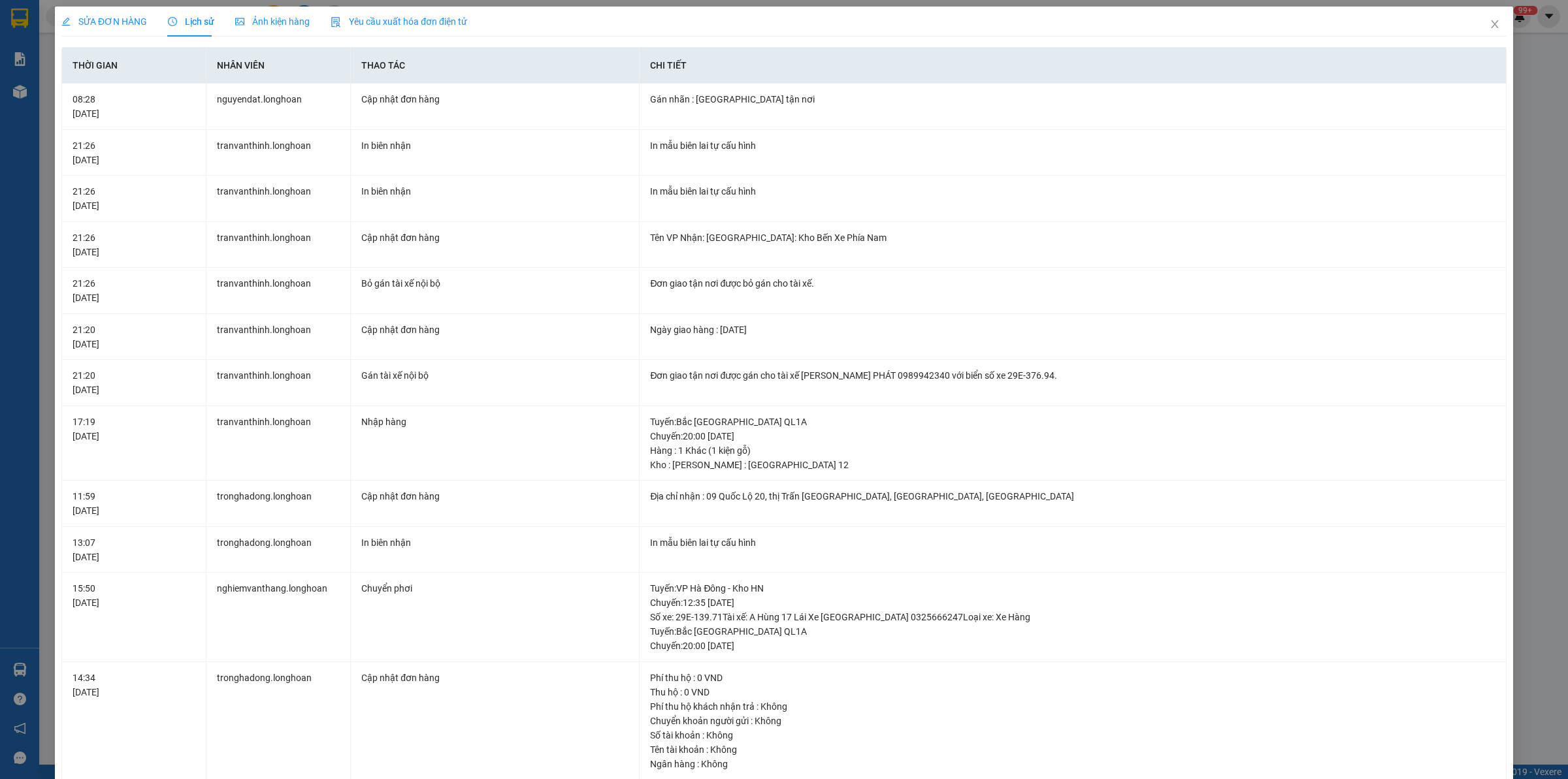
click at [111, 30] on div "SỬA ĐƠN HÀNG" at bounding box center [104, 22] width 86 height 30
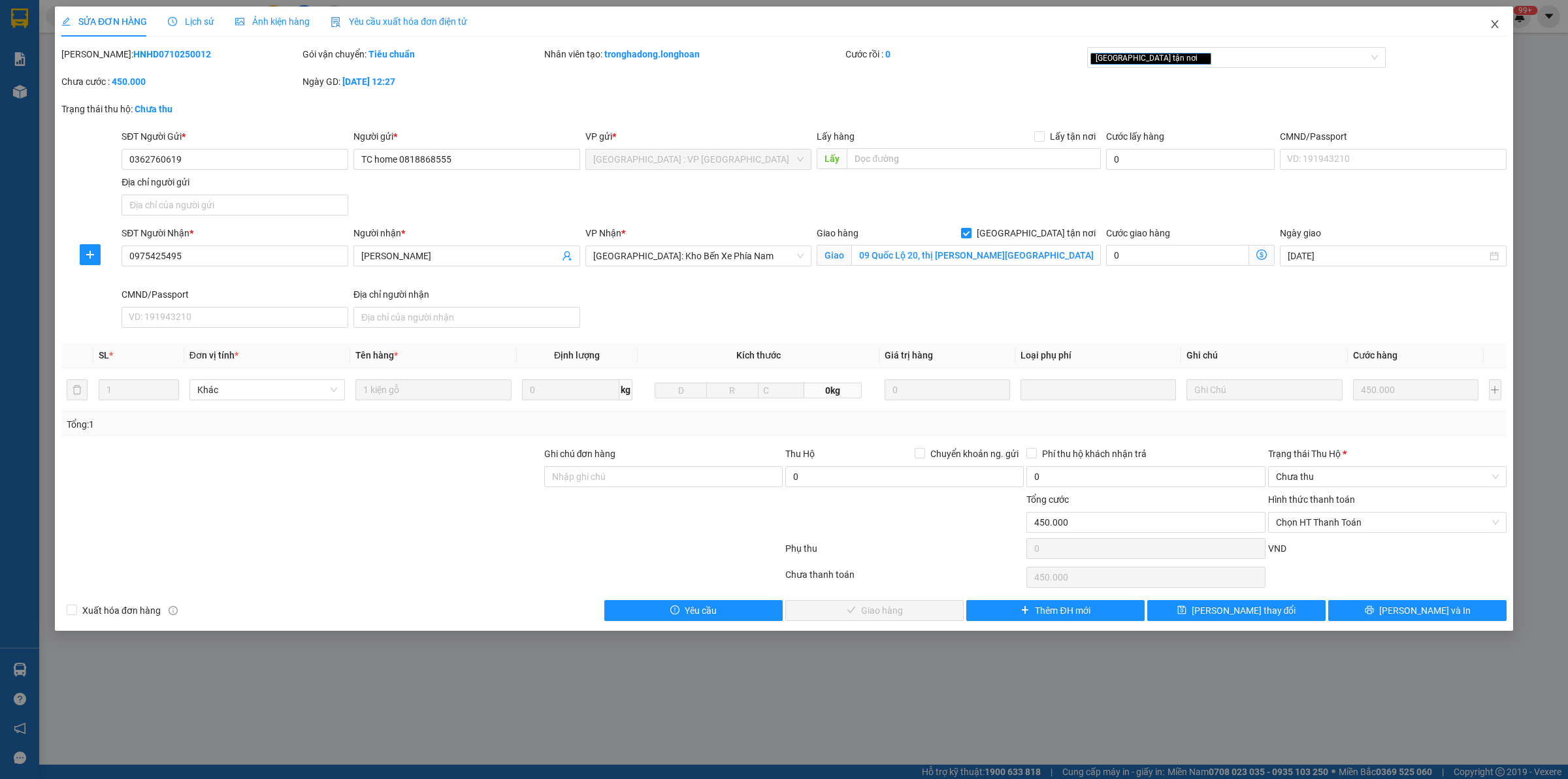
click at [1488, 22] on span "Close" at bounding box center [1494, 25] width 37 height 37
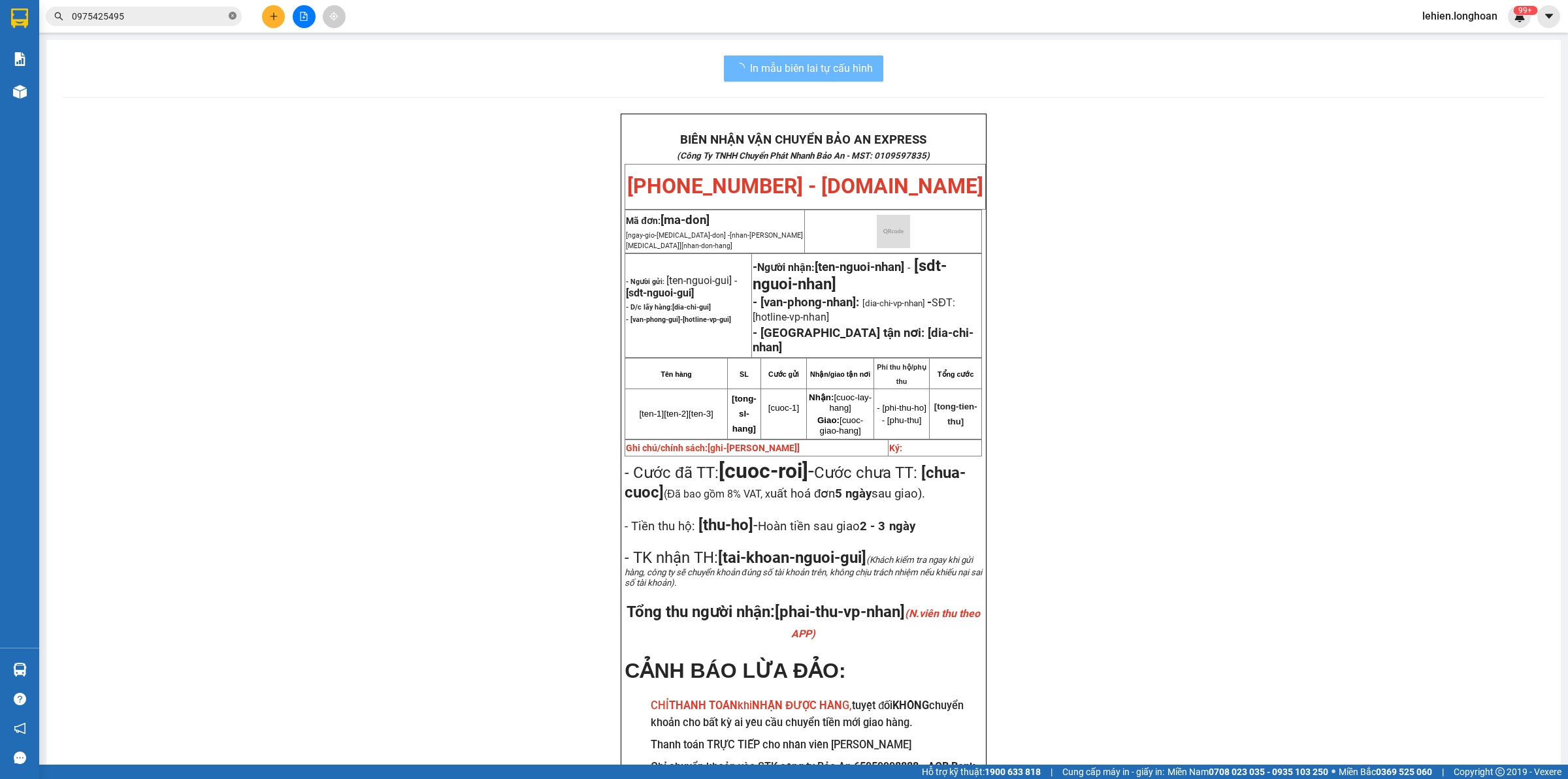
click at [232, 11] on span at bounding box center [233, 16] width 8 height 12
paste input "0966472111"
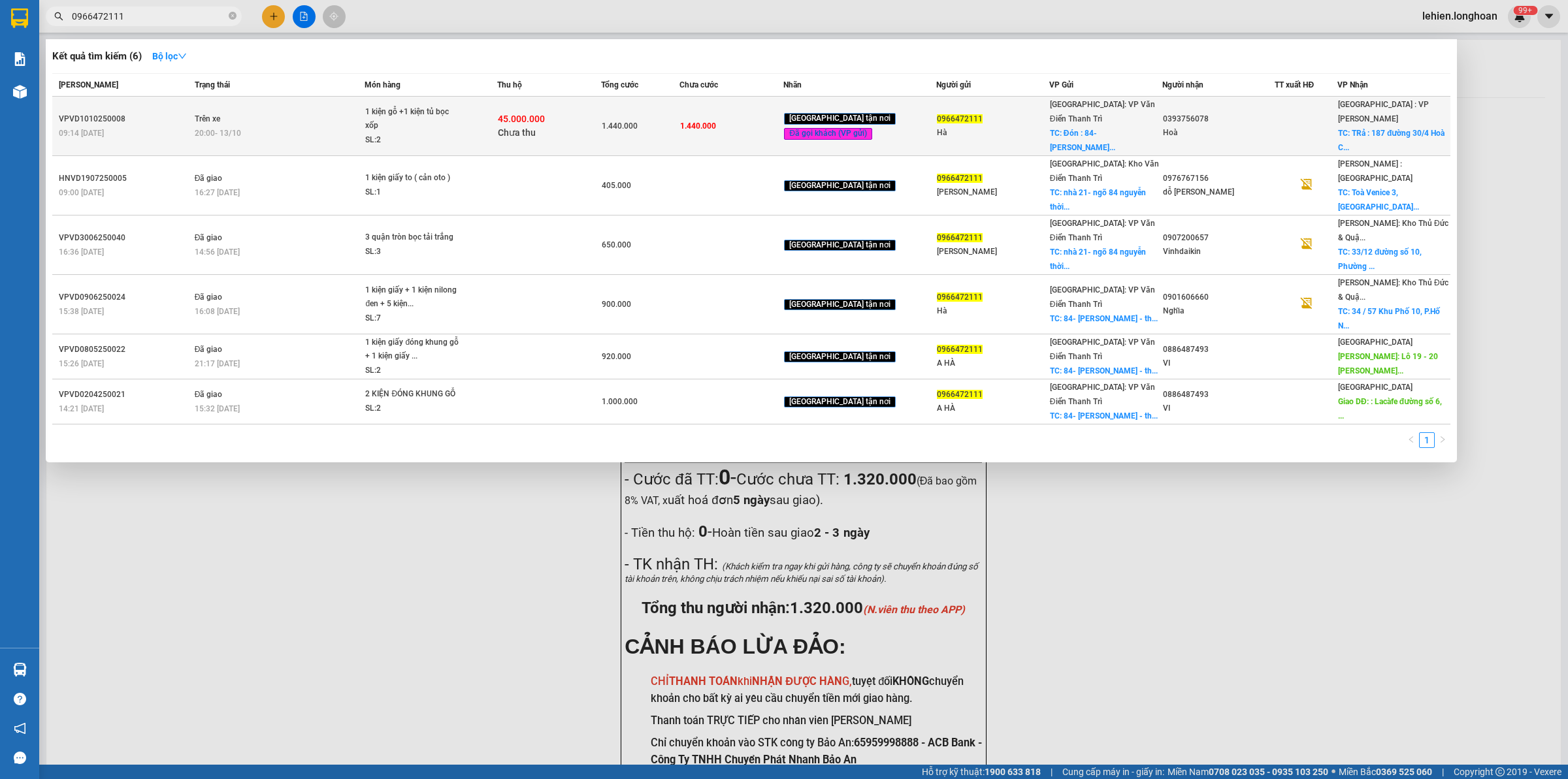
type input "0966472111"
click at [628, 105] on td "1.440.000" at bounding box center [640, 126] width 78 height 60
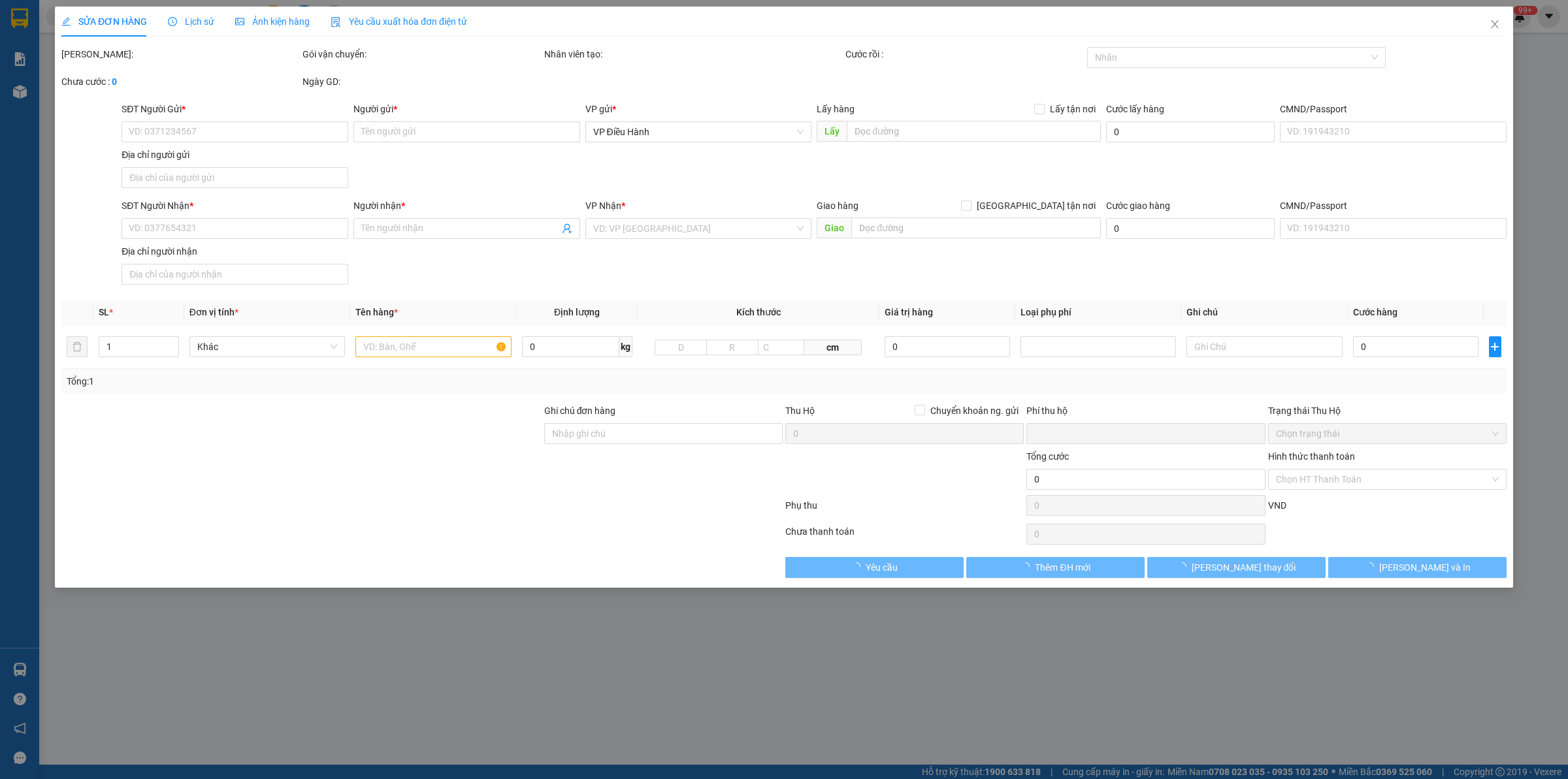
type input "0966472111"
type input "Hà"
checkbox input "true"
type input "Đón : 84- [PERSON_NAME] bàn long bien -[GEOGRAPHIC_DATA]"
type input "0393756078"
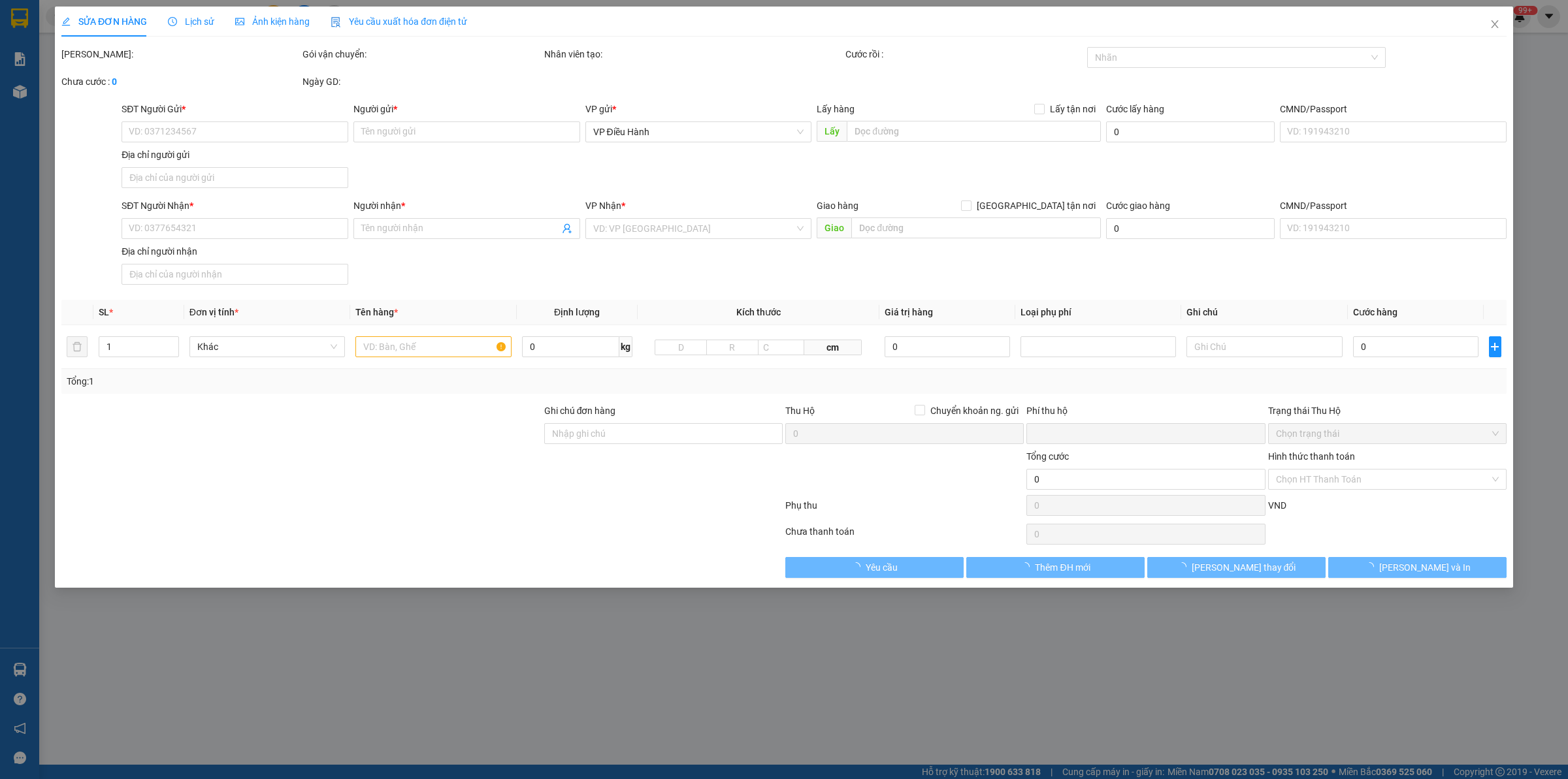
type input "Hoà"
checkbox input "true"
type input "TRả : [STREET_ADDRESS]"
type input "hàng nhân giao nguyên kiện, hư bể không đền"
type input "1.440.000"
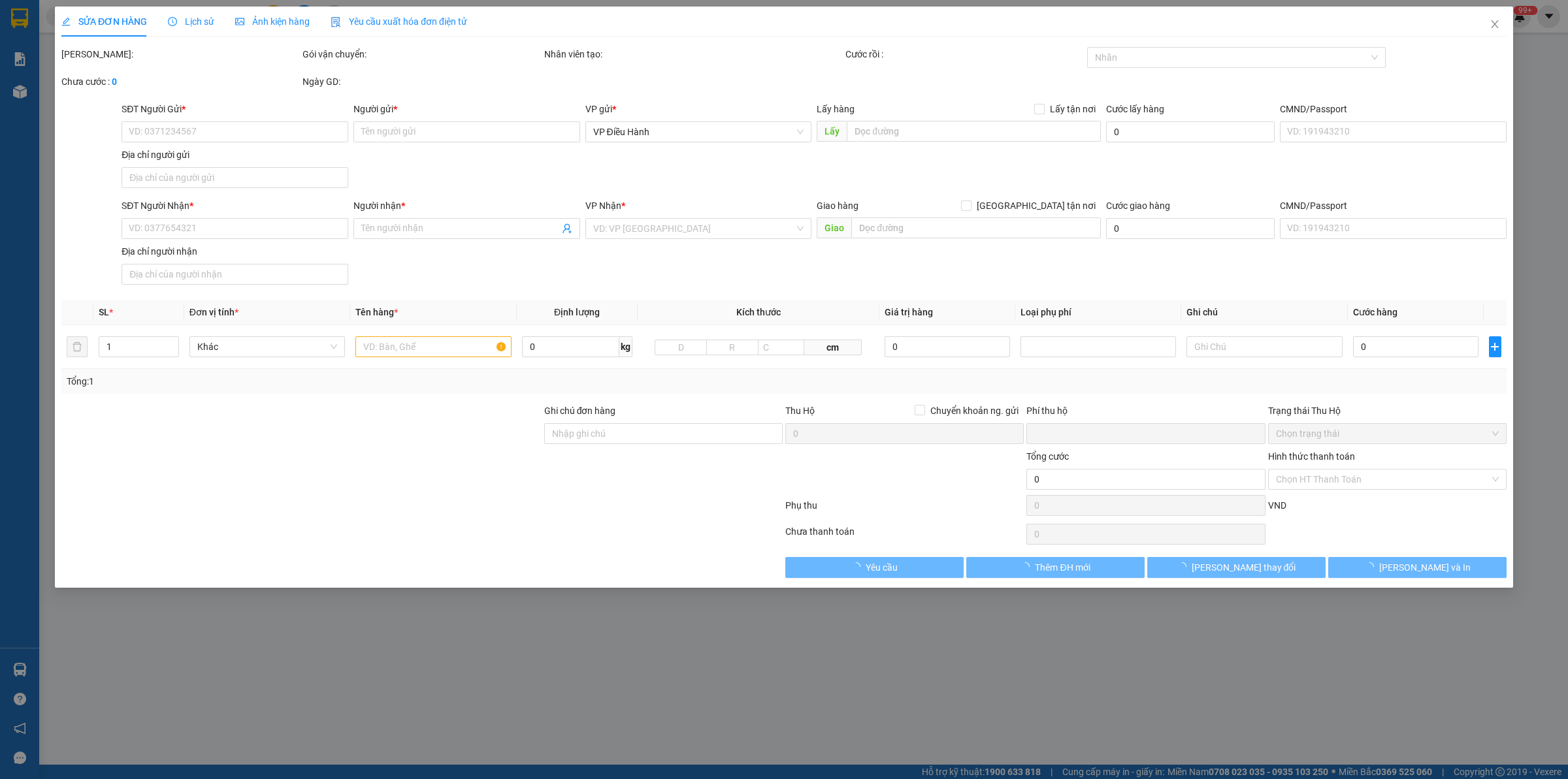
type input "1.440.000"
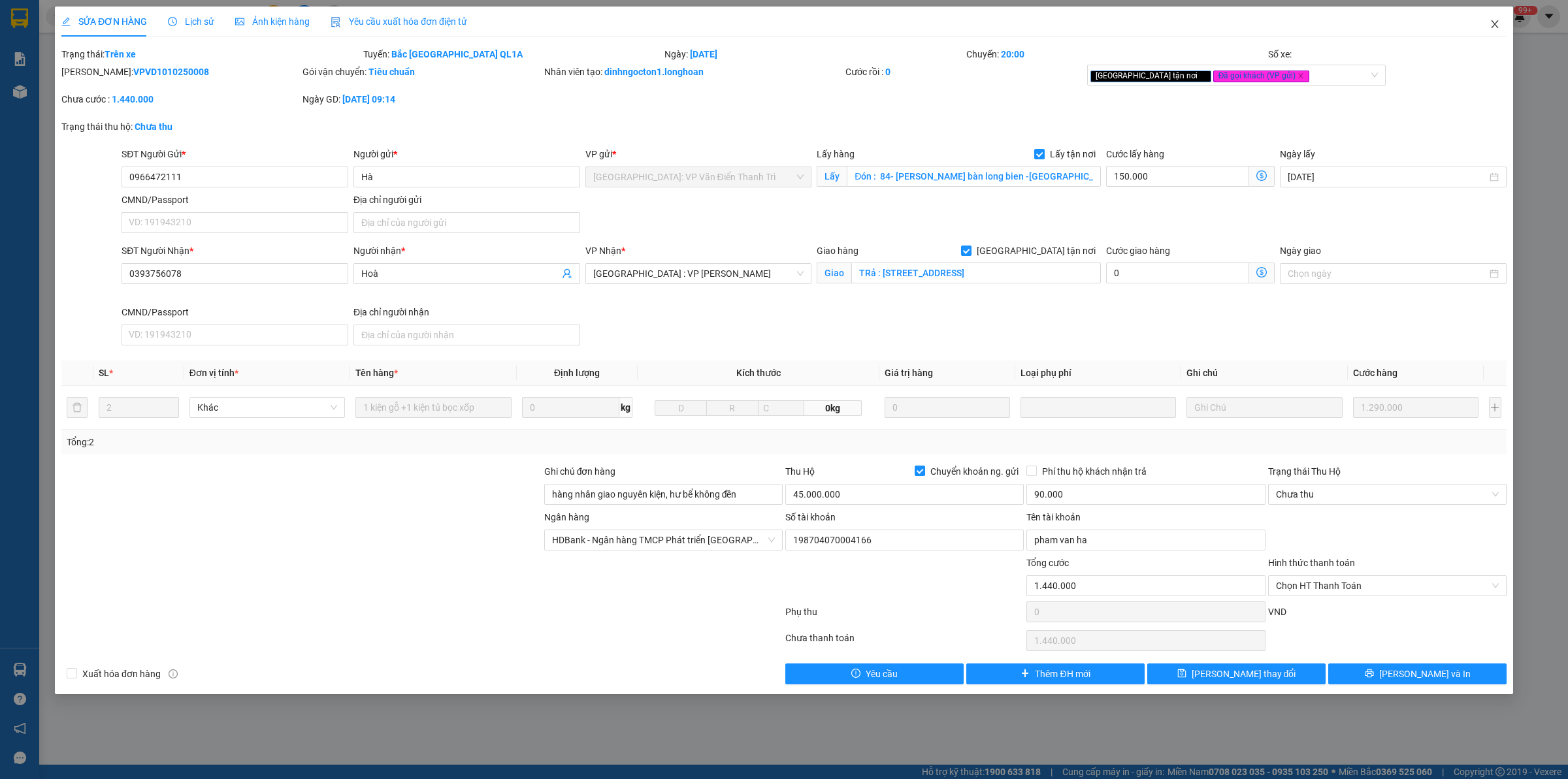
click at [1492, 32] on span "Close" at bounding box center [1494, 25] width 37 height 37
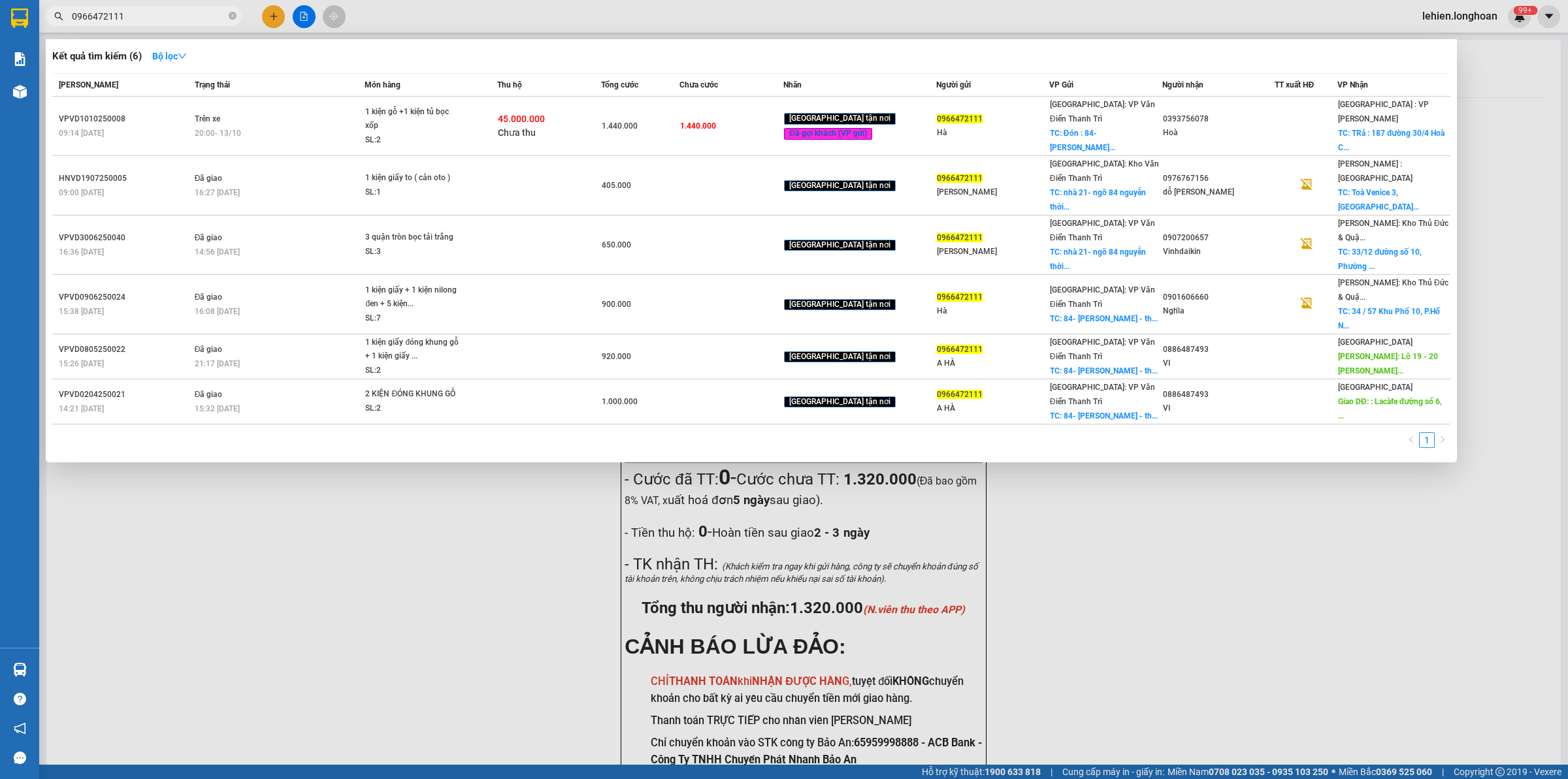
click at [195, 18] on input "0966472111" at bounding box center [149, 16] width 154 height 14
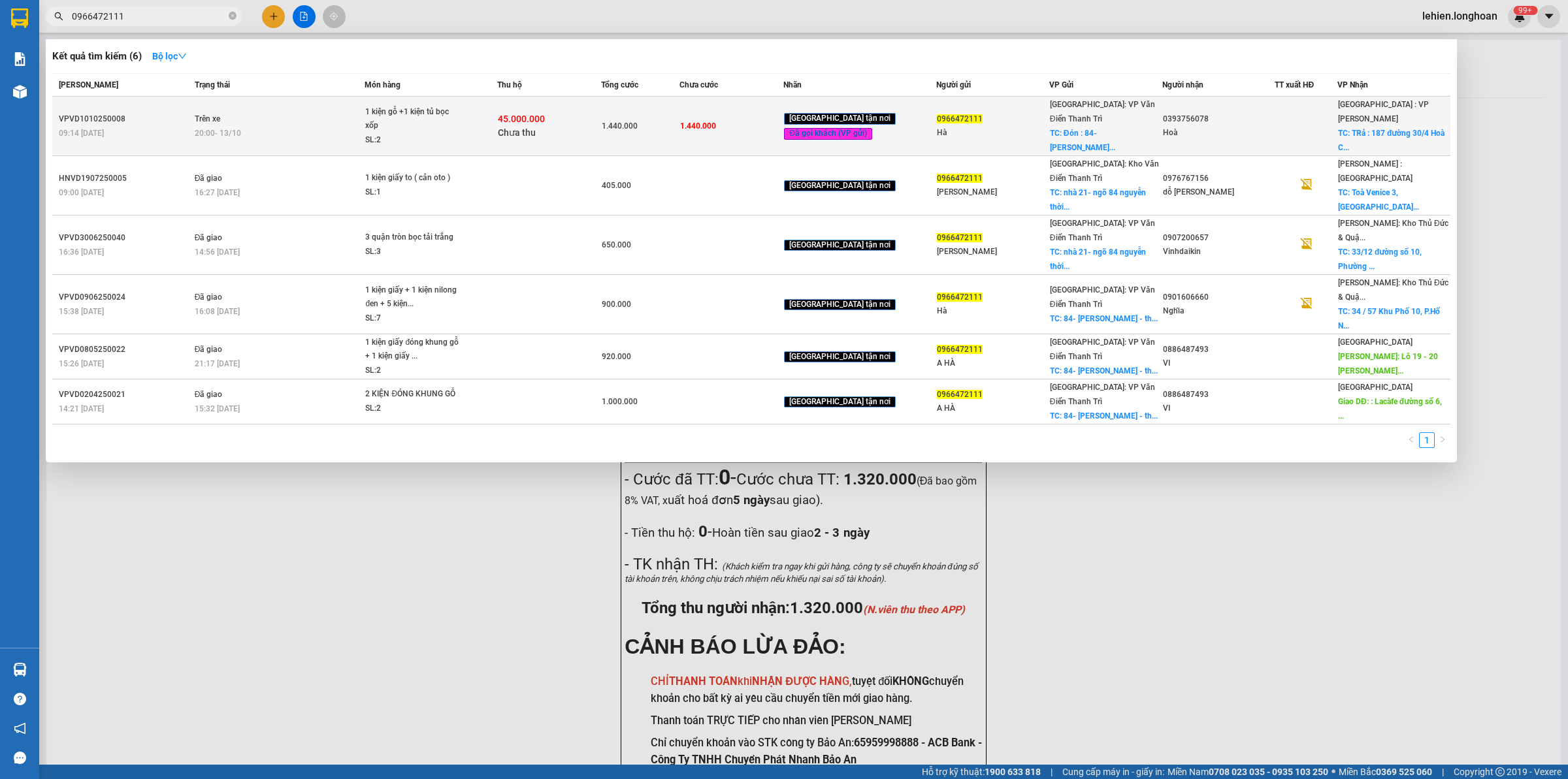
click at [296, 110] on td "Trên xe 20:00 [DATE]" at bounding box center [278, 126] width 174 height 60
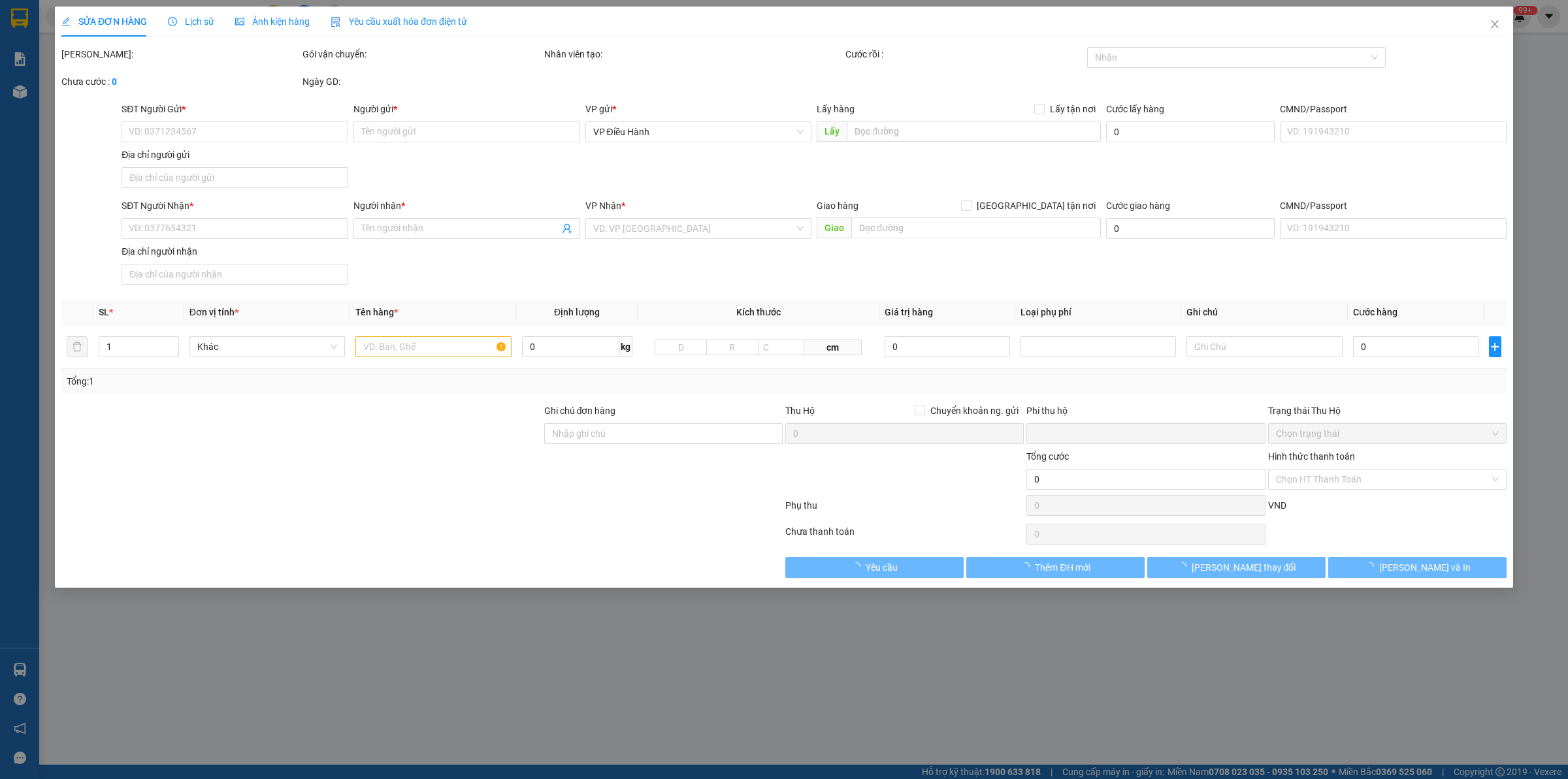
type input "0966472111"
type input "Hà"
checkbox input "true"
type input "Đón : 84- [PERSON_NAME] bàn long bien -[GEOGRAPHIC_DATA]"
type input "0393756078"
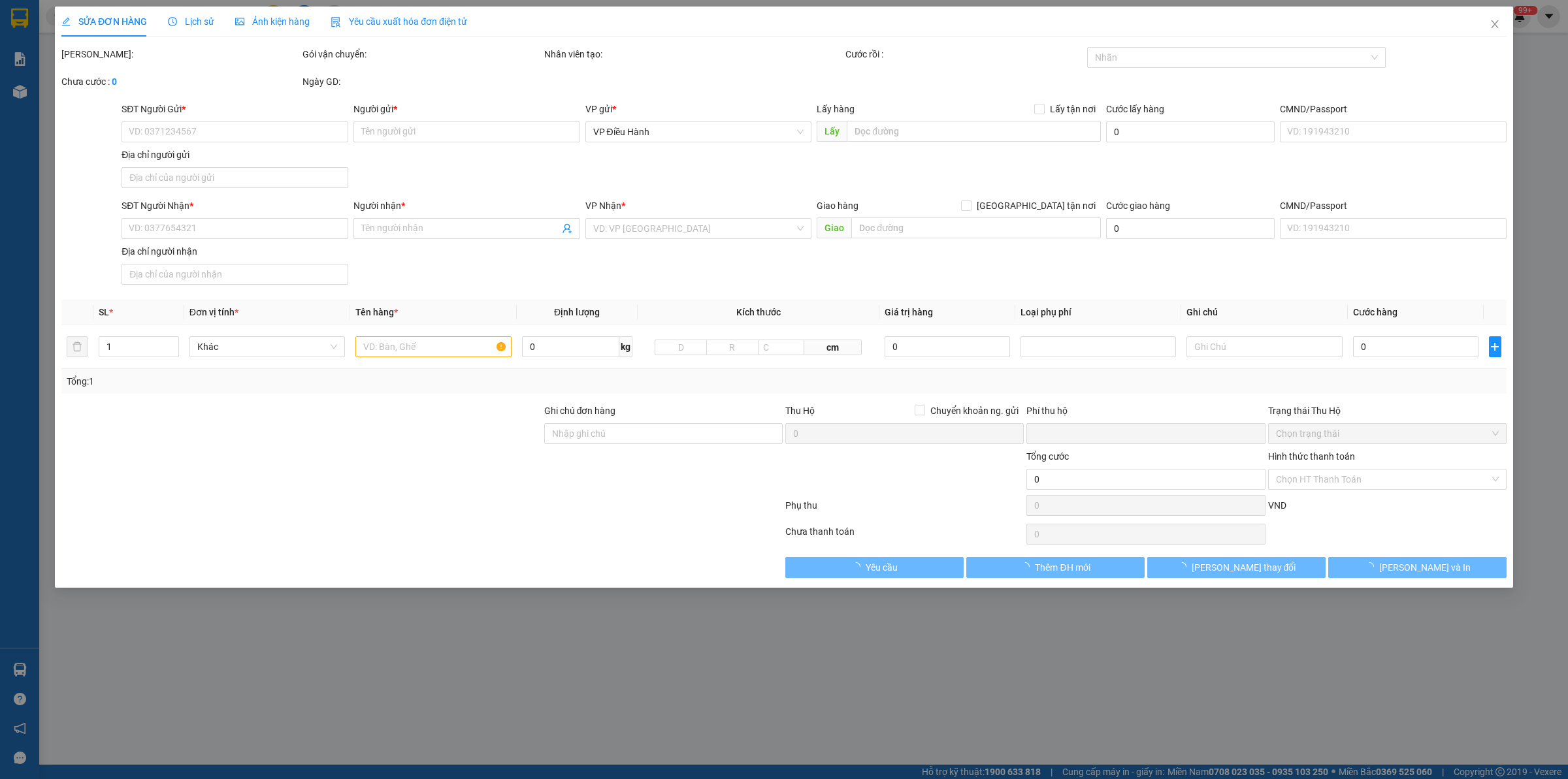
type input "Hoà"
checkbox input "true"
type input "TRả : [STREET_ADDRESS]"
type input "hàng nhân giao nguyên kiện, hư bể không đền"
type input "1.440.000"
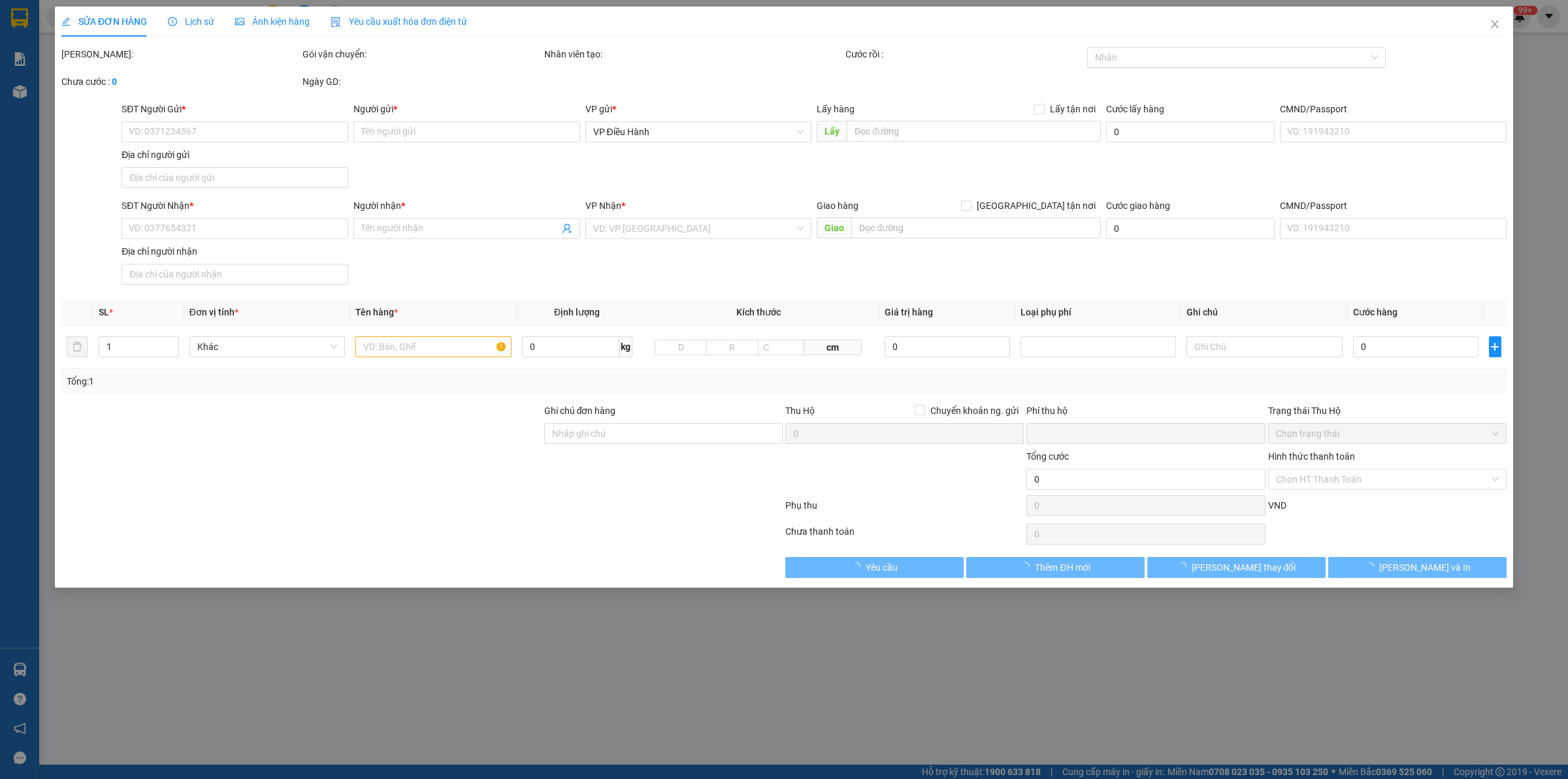
type input "1.440.000"
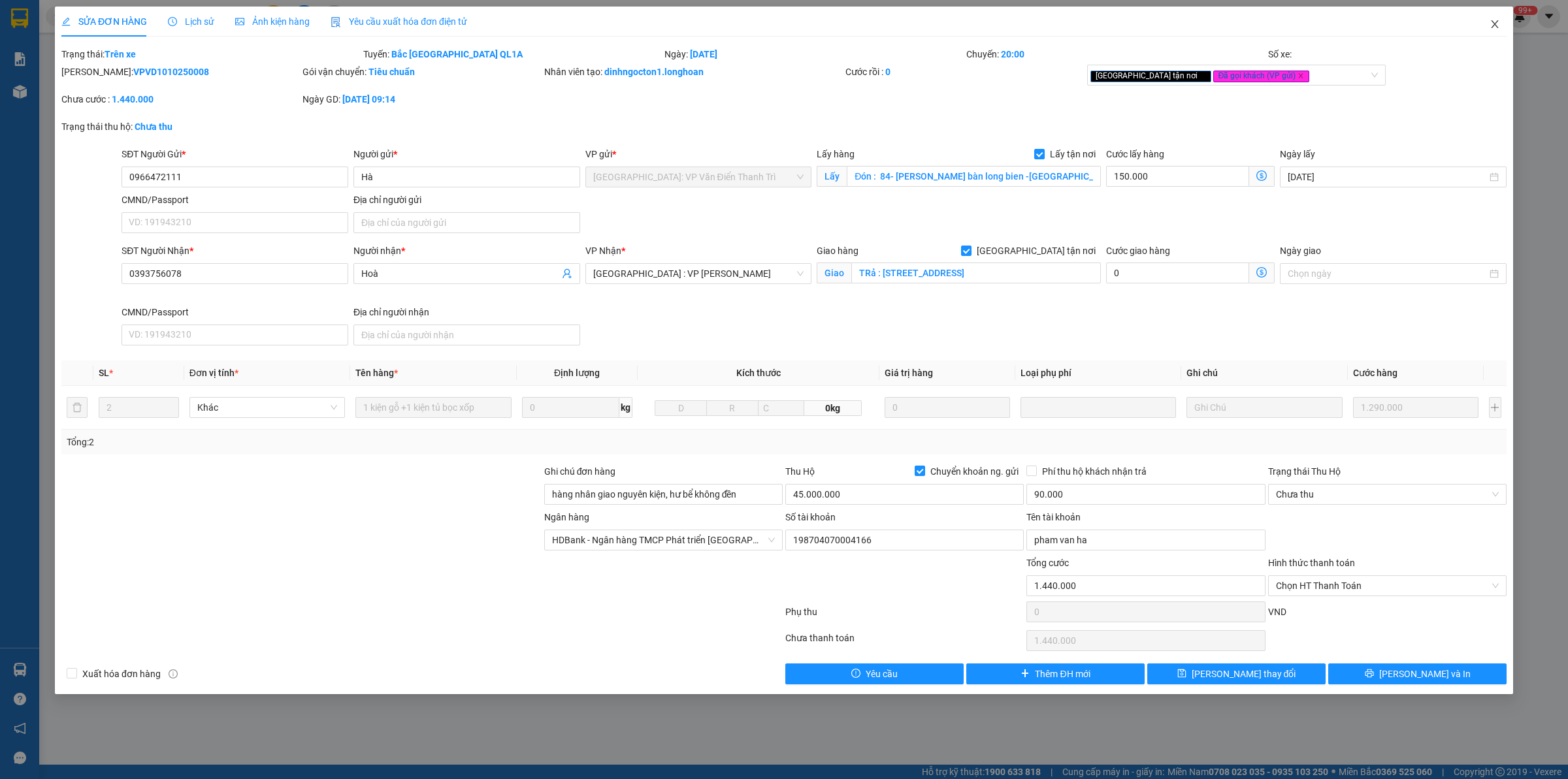
drag, startPoint x: 1491, startPoint y: 28, endPoint x: 1294, endPoint y: 36, distance: 197.2
click at [1490, 28] on icon "close" at bounding box center [1494, 24] width 10 height 10
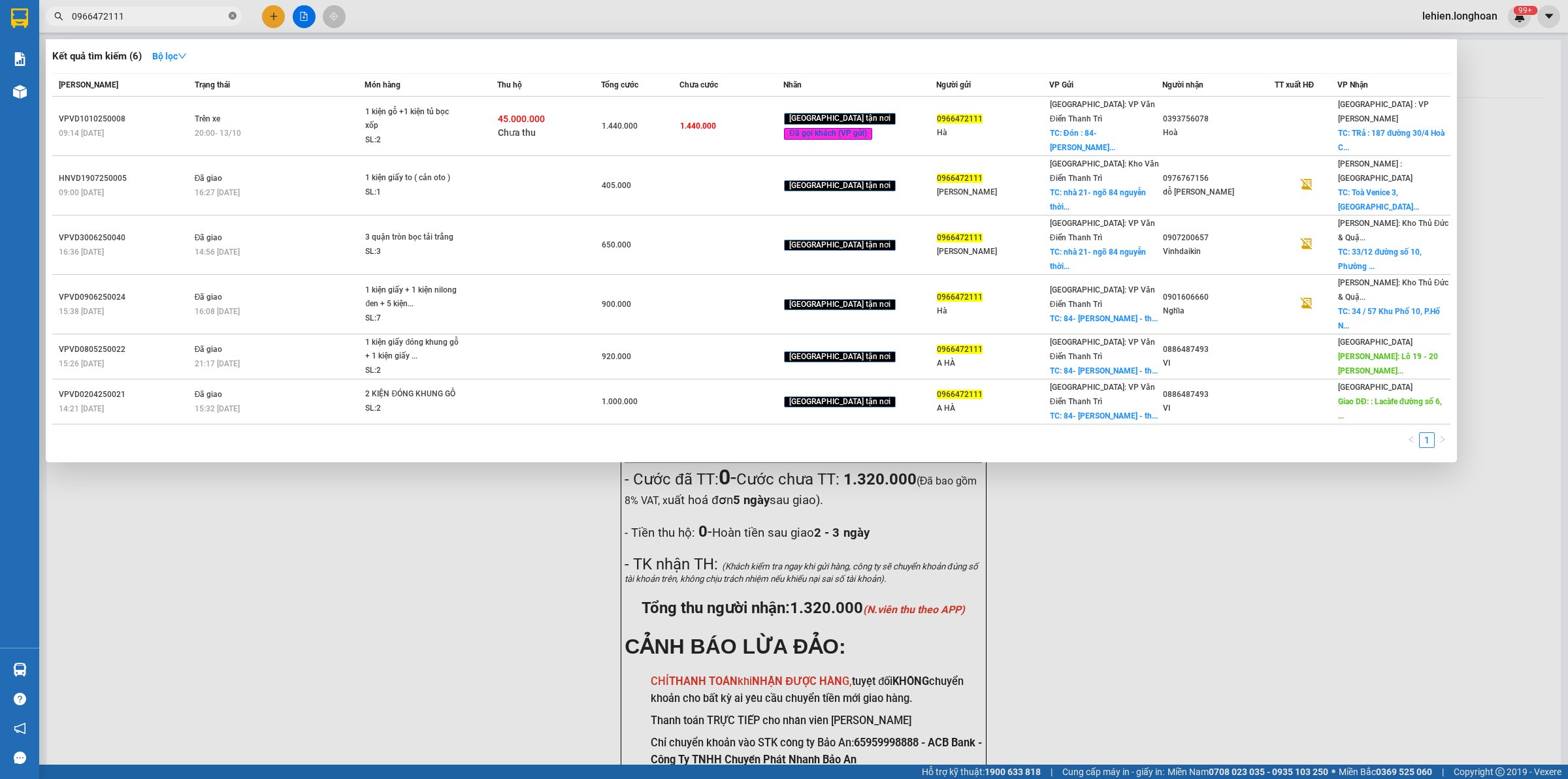
click at [232, 16] on icon "close-circle" at bounding box center [233, 16] width 8 height 8
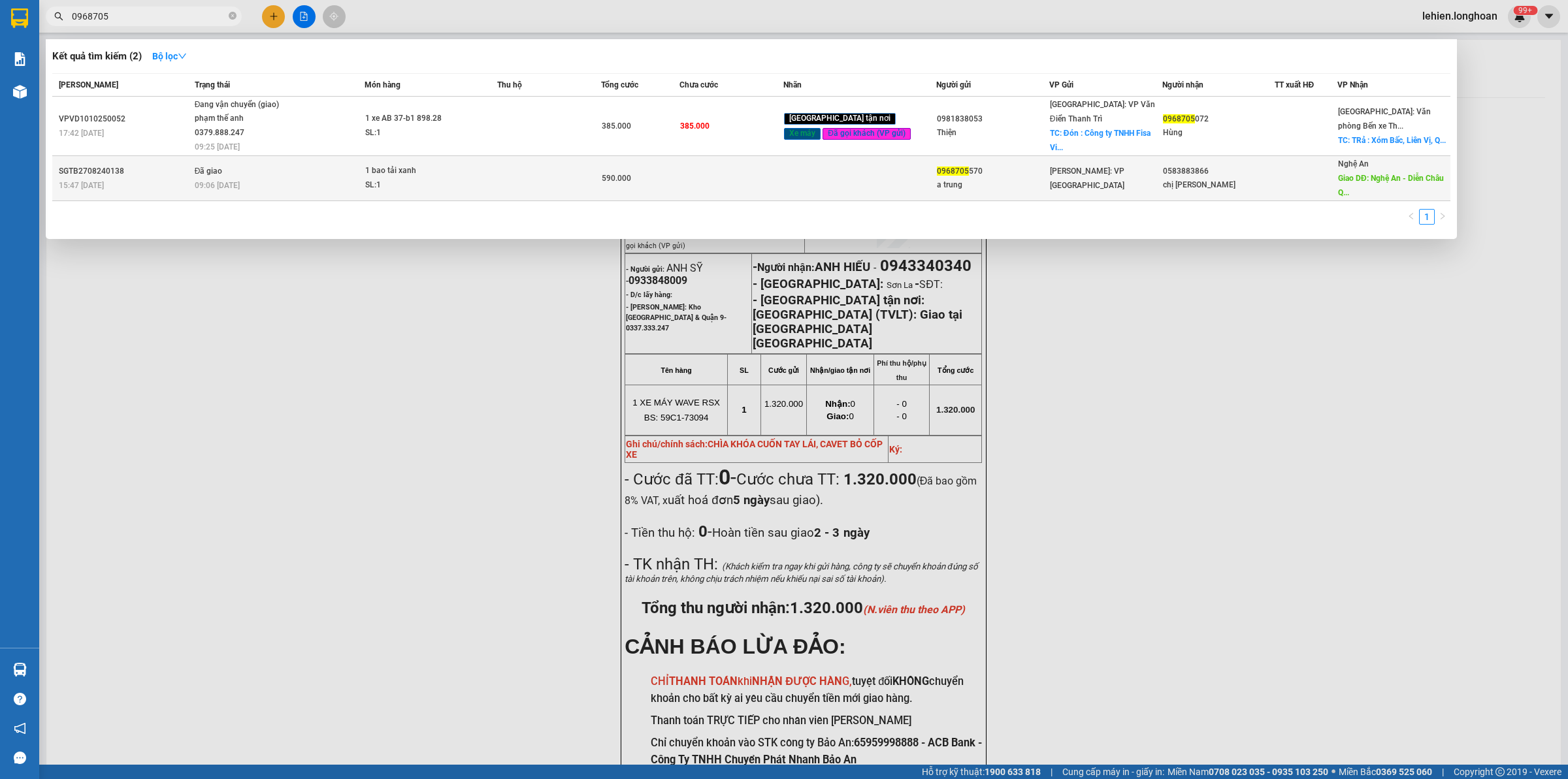
type input "0968705"
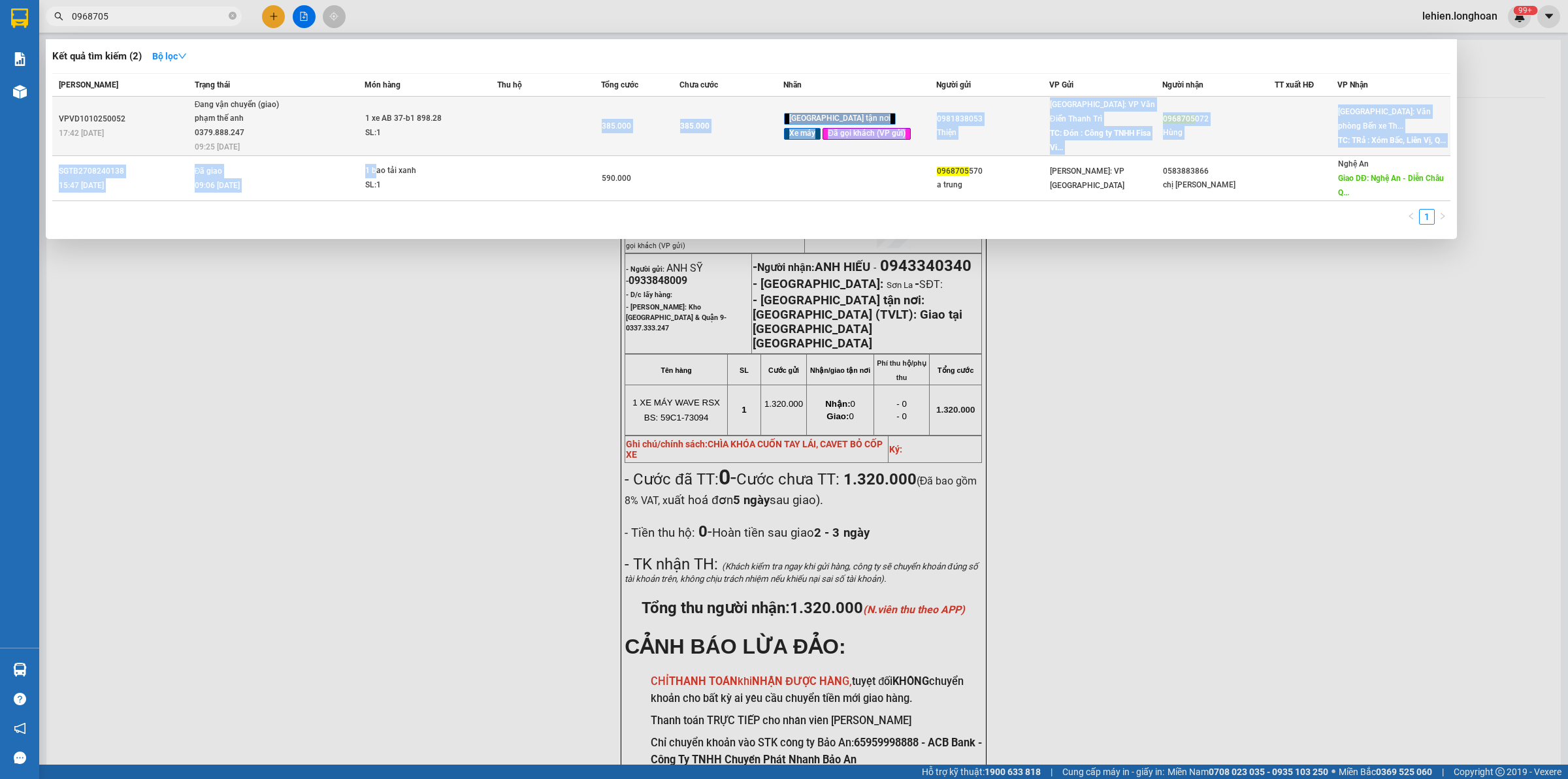
drag, startPoint x: 382, startPoint y: 164, endPoint x: 409, endPoint y: 126, distance: 46.6
click at [409, 126] on tbody "VPVD1010250052 17:42 [DATE] Đang vận chuyển (giao) phạm thế anh 0379.888.247 09…" at bounding box center [751, 149] width 1398 height 105
click at [409, 126] on div "SL: 1" at bounding box center [414, 133] width 98 height 14
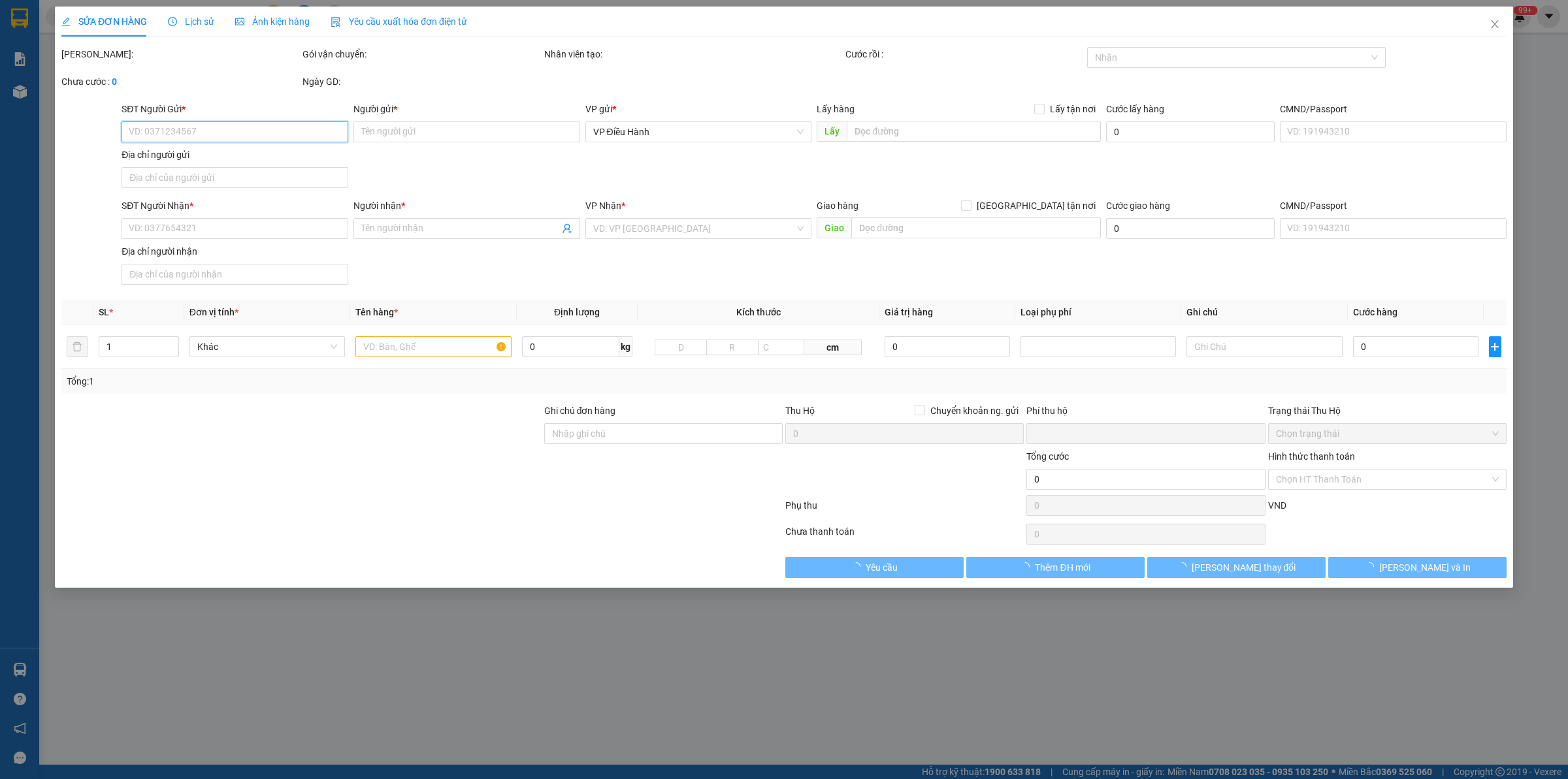
type input "0981838053"
type input "Thiện"
checkbox input "true"
type input "Đón : Công ty TNHH Fisa [GEOGRAPHIC_DATA] - CTT7 - 1, khu đô thị [GEOGRAPHIC_DA…"
type input "0968705072"
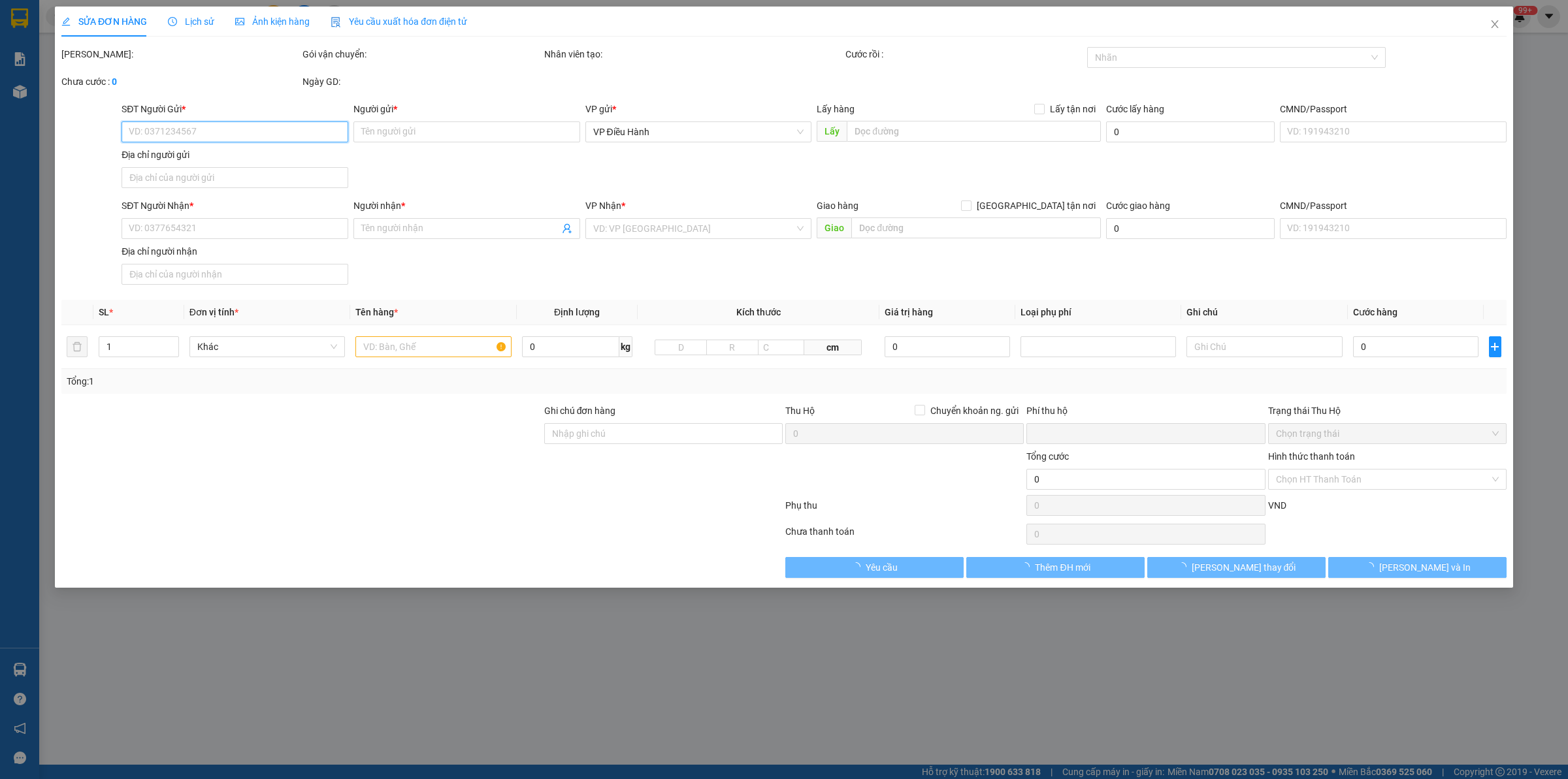
type input "Hùng"
checkbox input "true"
type input "TRả : Xóm Bấc, [GEOGRAPHIC_DATA], [GEOGRAPHIC_DATA], [GEOGRAPHIC_DATA]"
type input "1 chìa khoá, ko đăng ký"
type input "0"
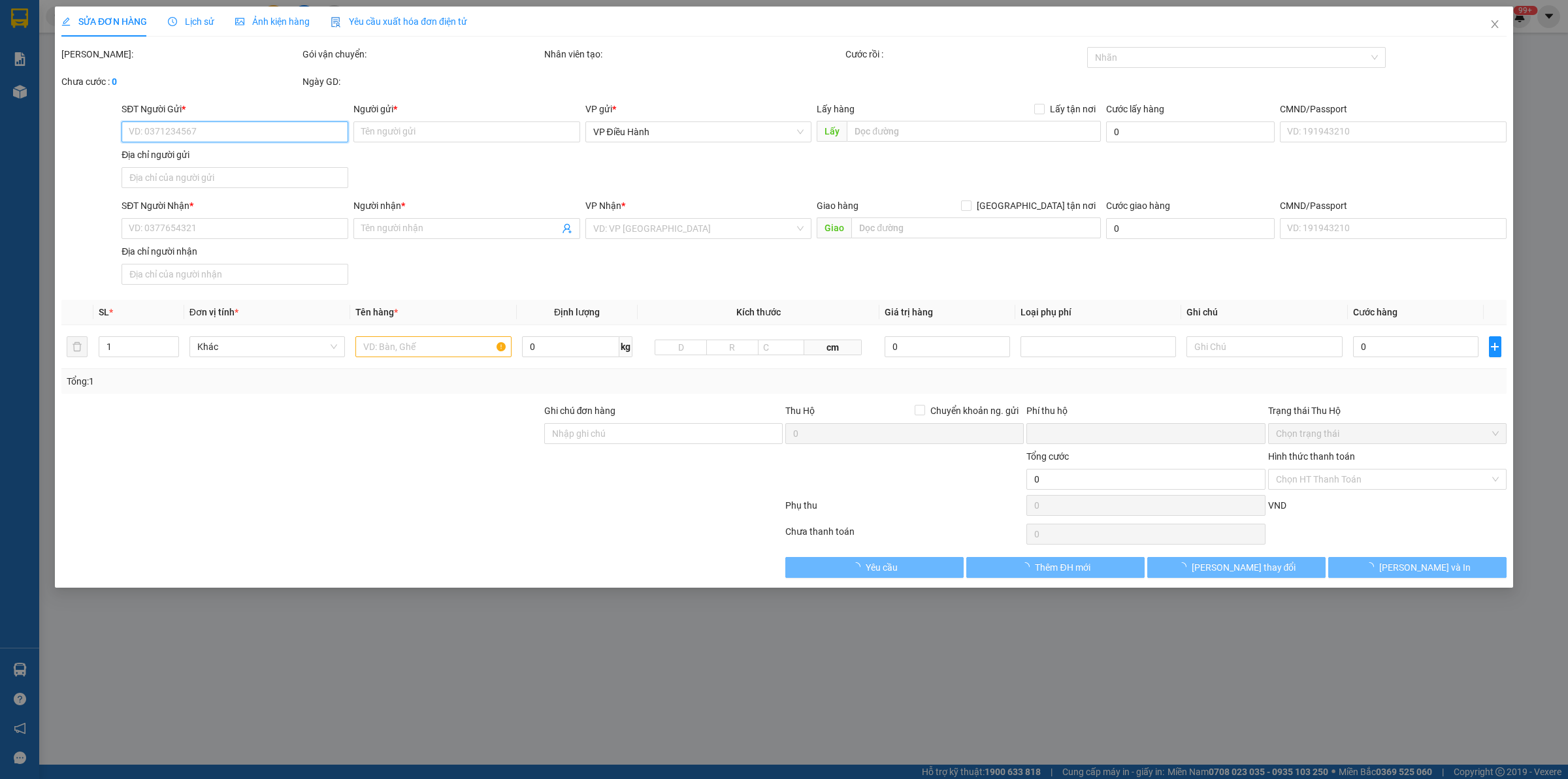
type input "385.000"
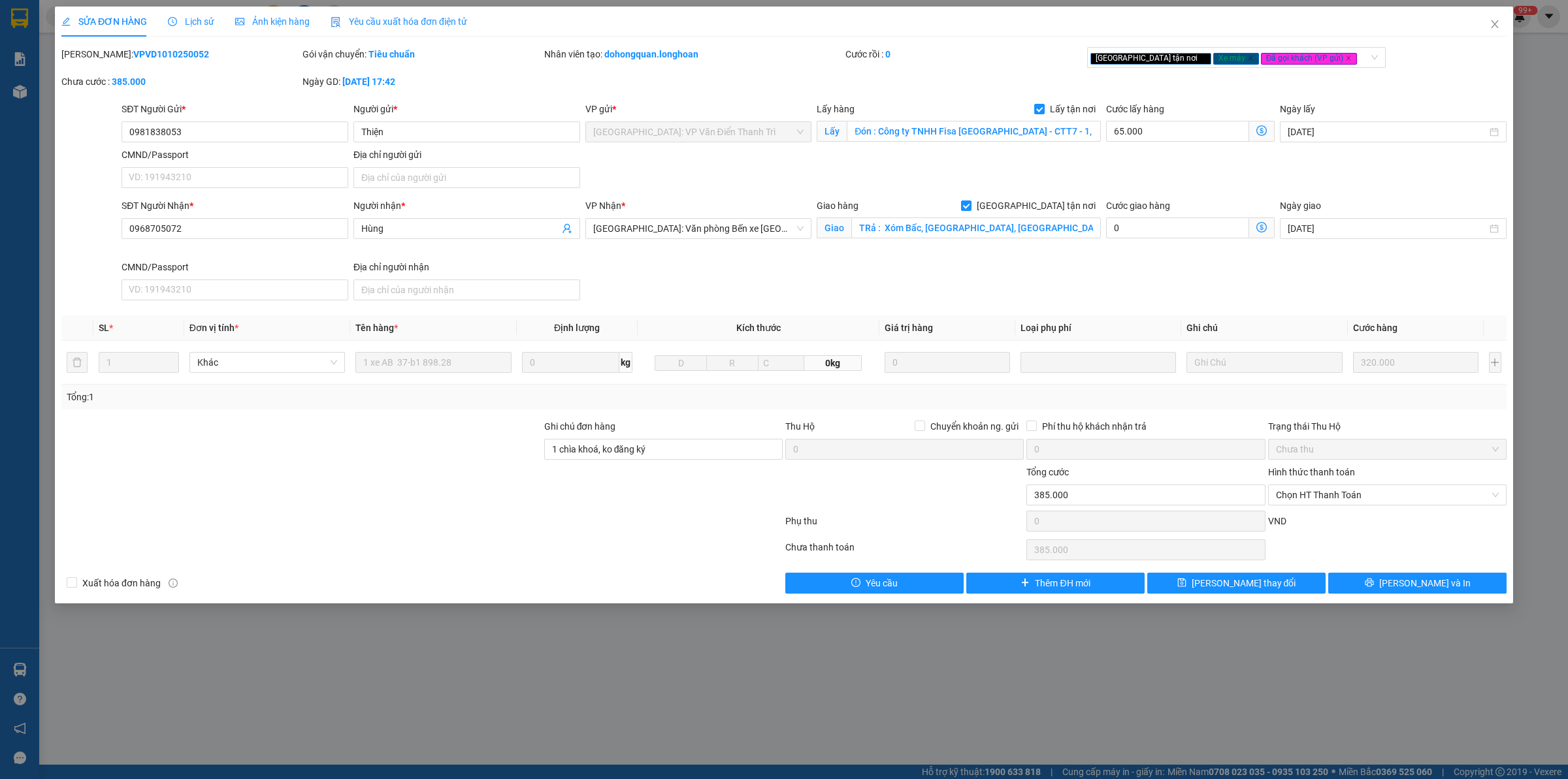
click at [145, 54] on b "VPVD1010250052" at bounding box center [171, 53] width 76 height 10
copy b "VPVD1010250052"
click at [1494, 26] on icon "close" at bounding box center [1494, 24] width 7 height 8
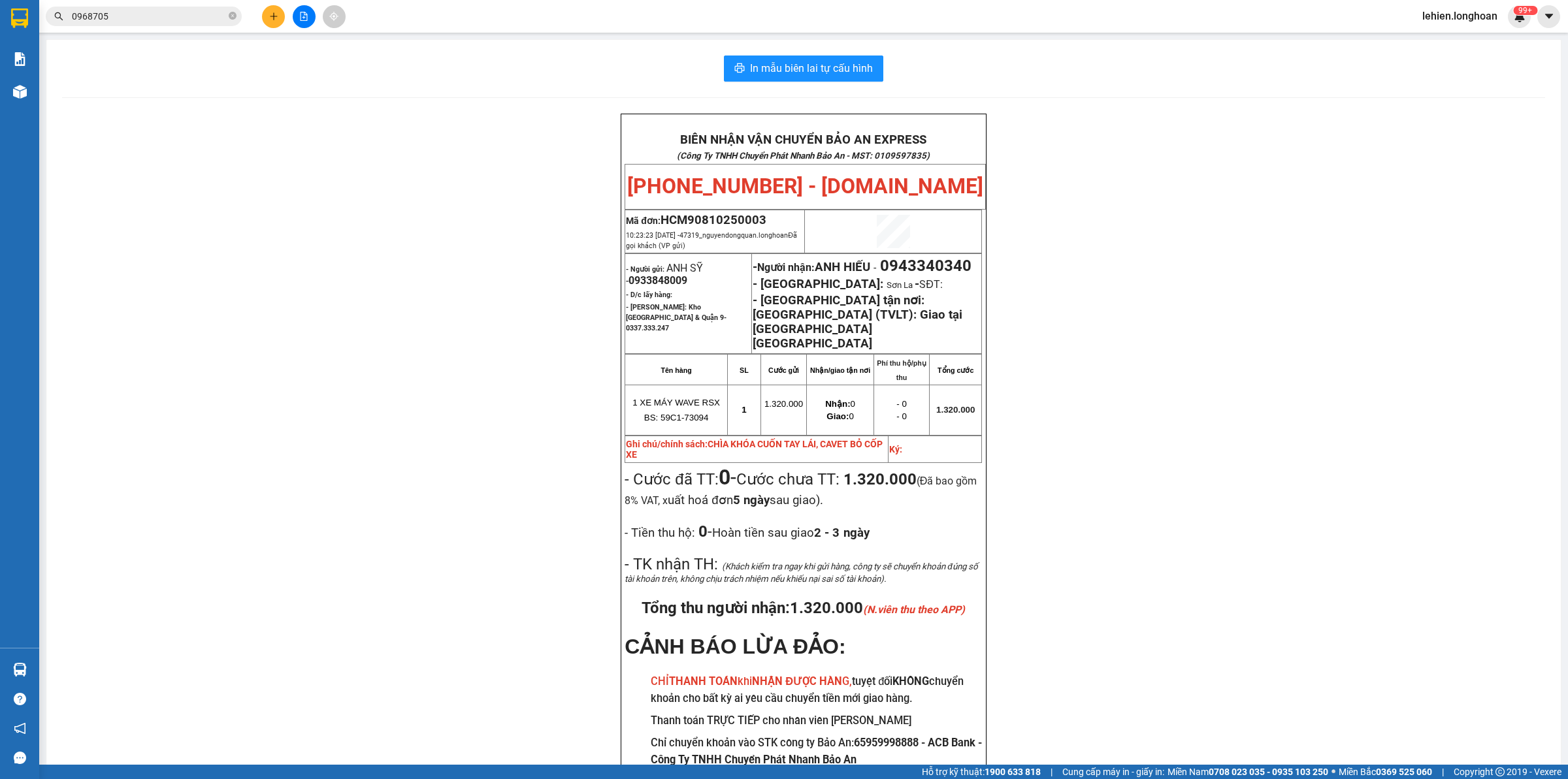
click at [175, 20] on input "0968705" at bounding box center [149, 16] width 154 height 14
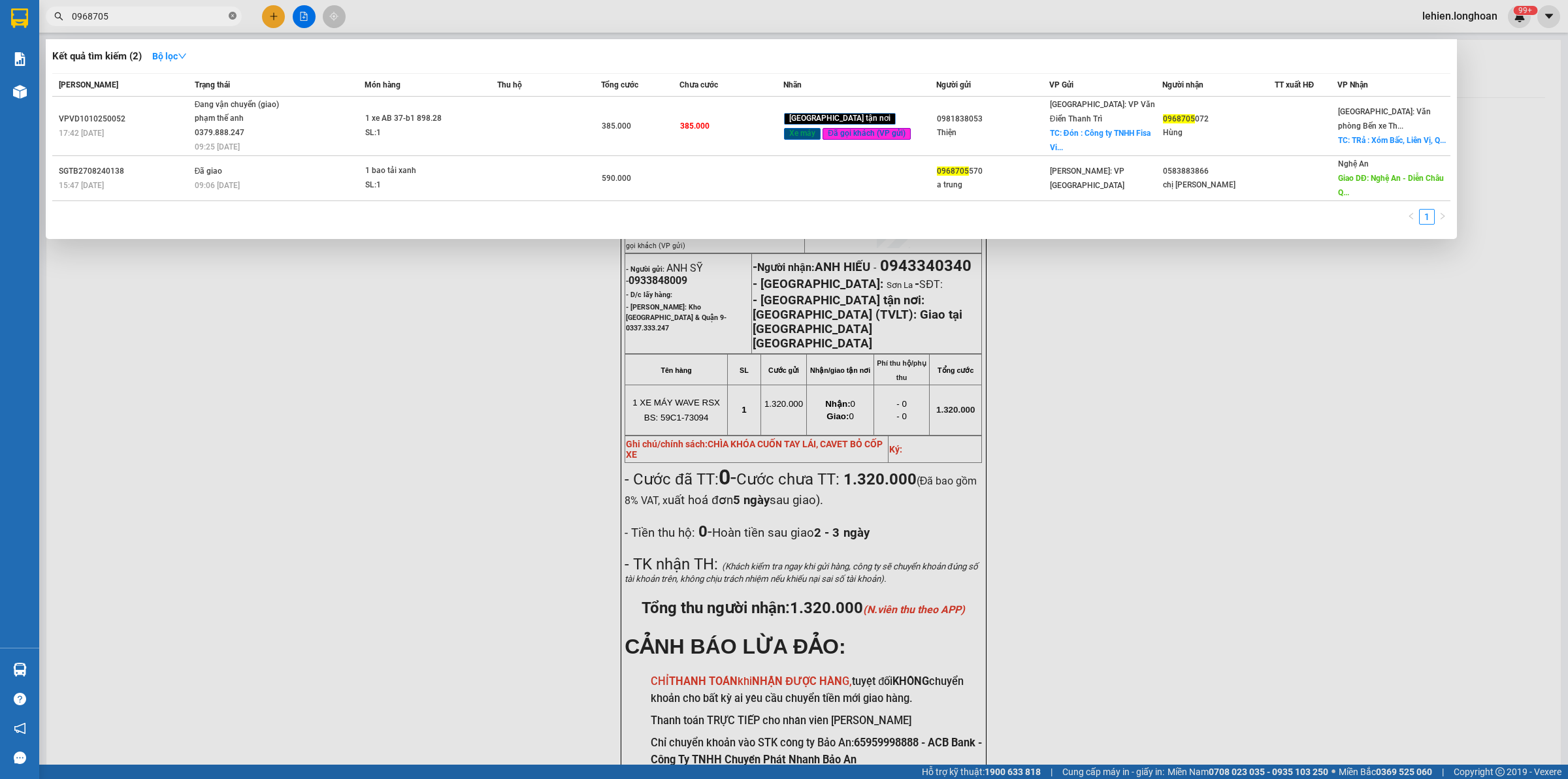
click at [233, 20] on icon "close-circle" at bounding box center [233, 16] width 8 height 8
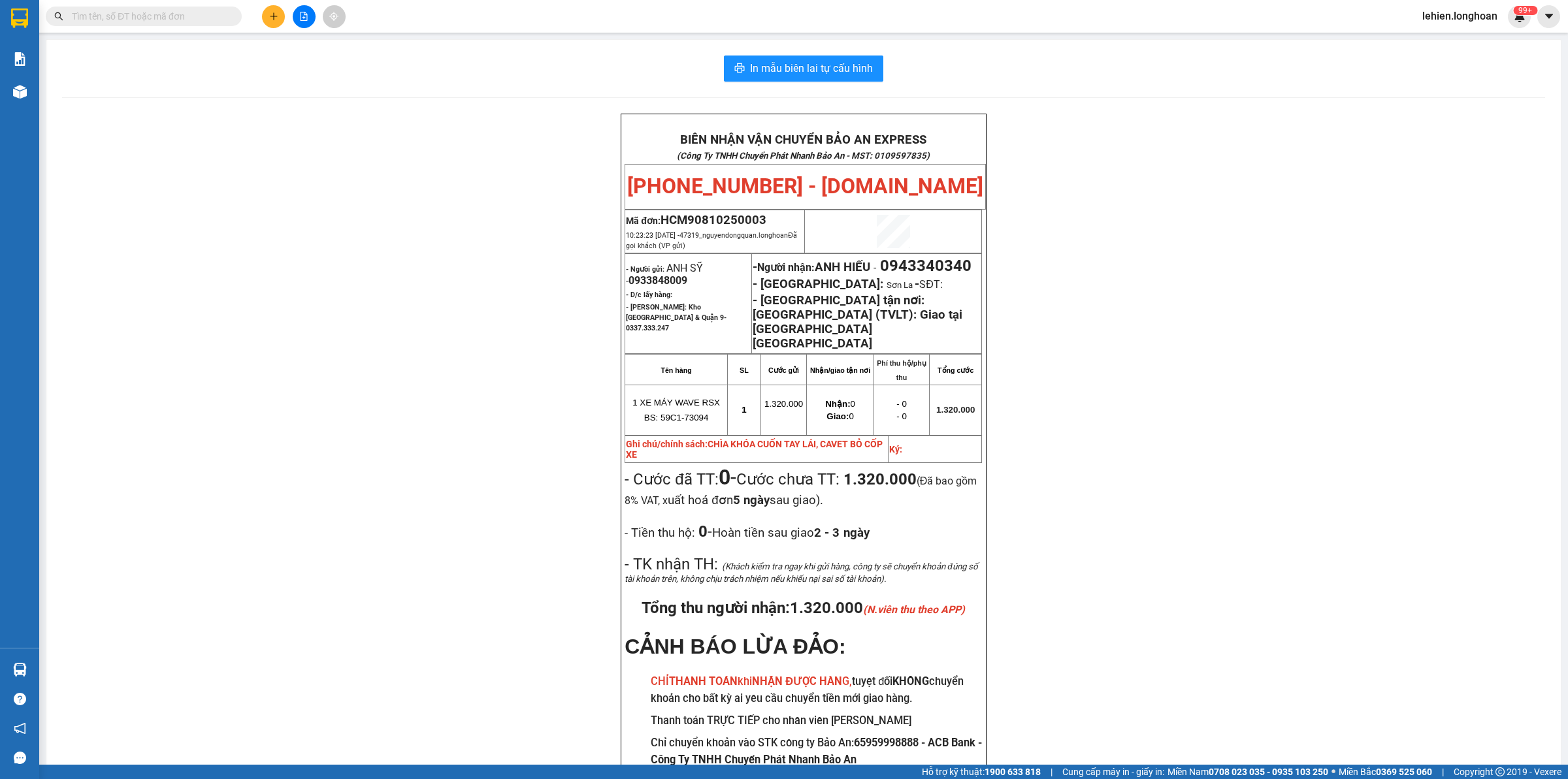
paste input "VPHM1010250015"
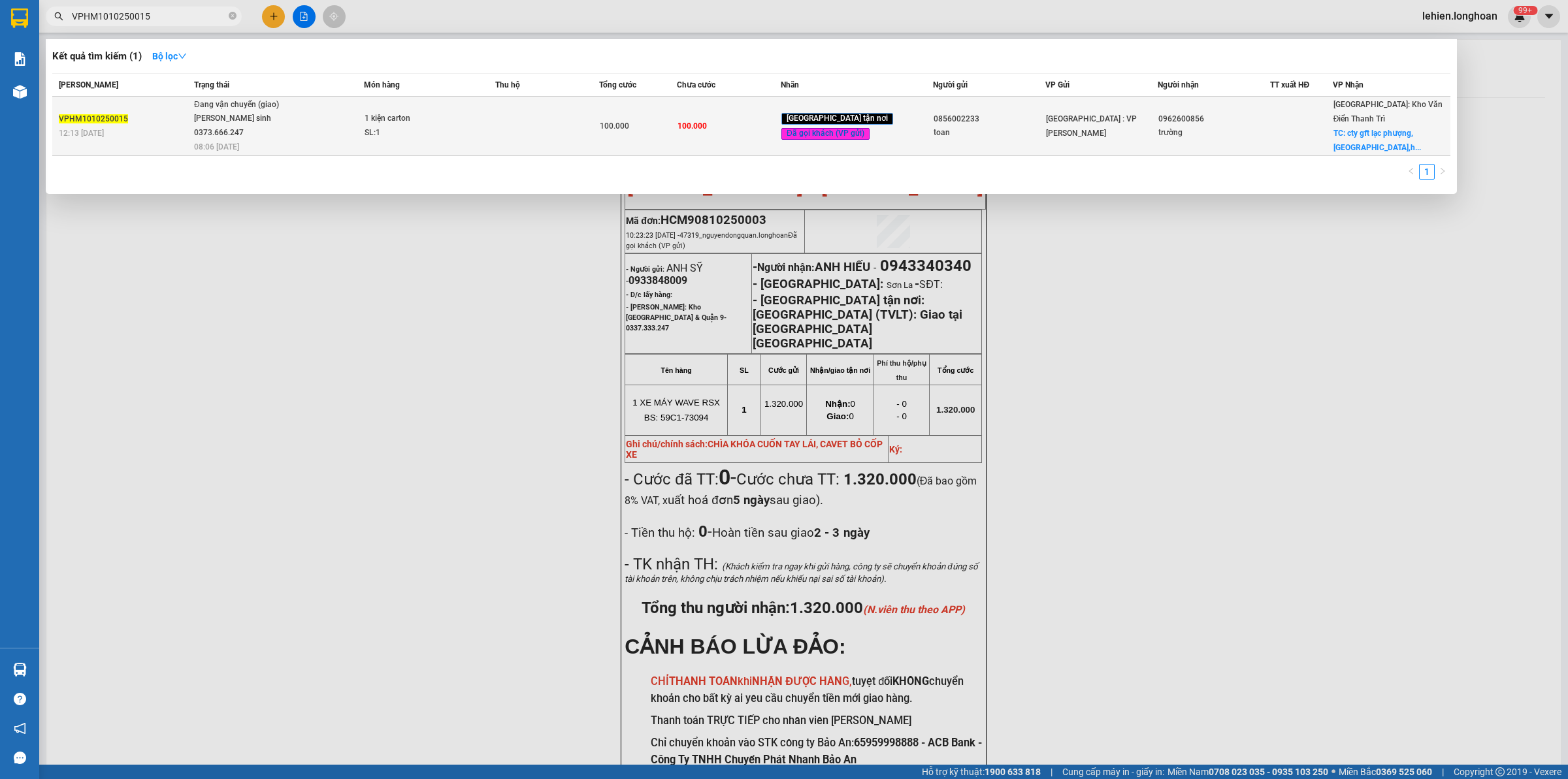
type input "VPHM1010250015"
click at [288, 126] on td "Đang vận chuyển (giao) [PERSON_NAME] sinh 0373.666.247 08:06 [DATE]" at bounding box center [277, 126] width 173 height 60
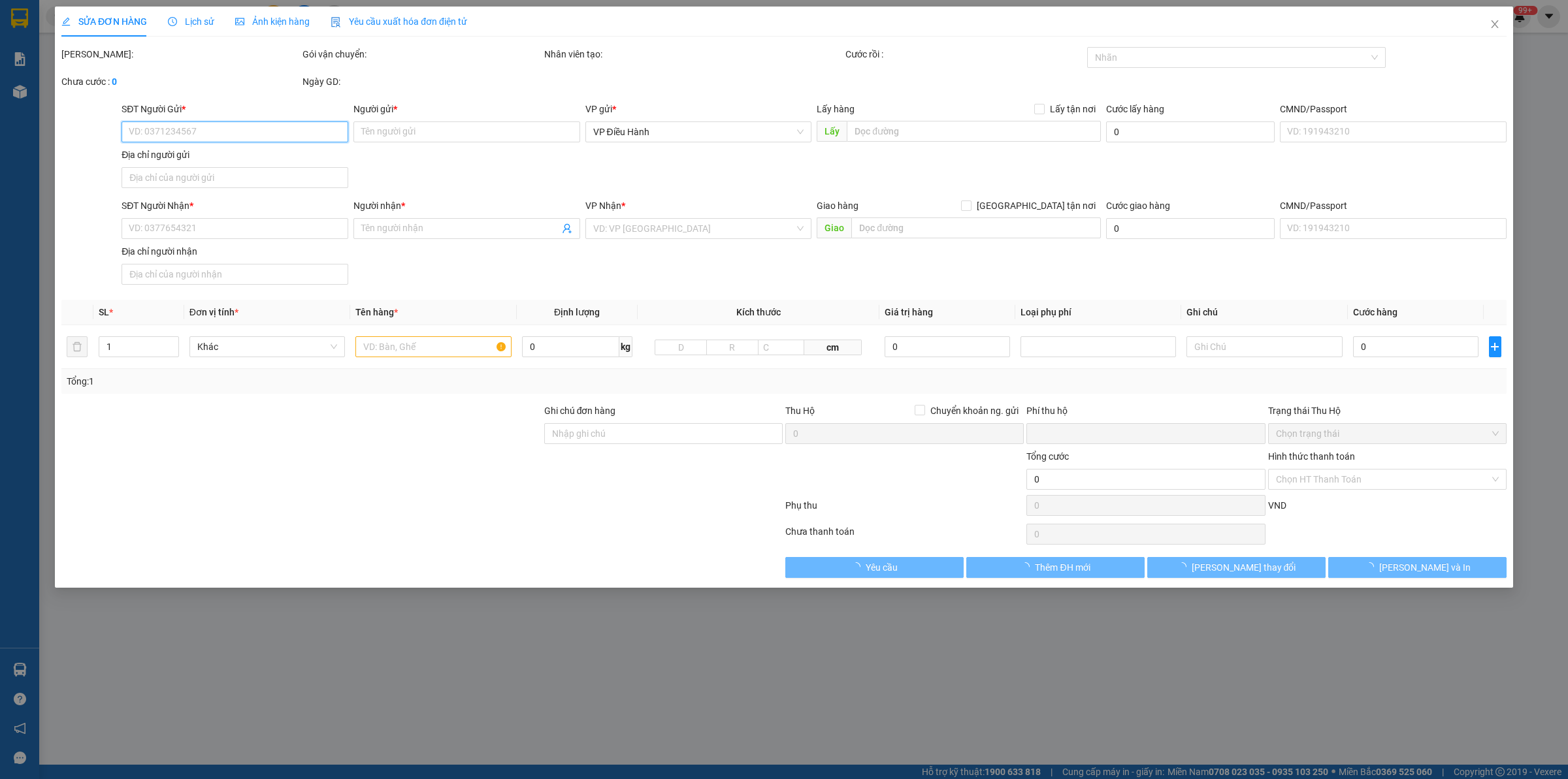
type input "0856002233"
type input "toan"
type input "0962600856"
type input "trường"
checkbox input "true"
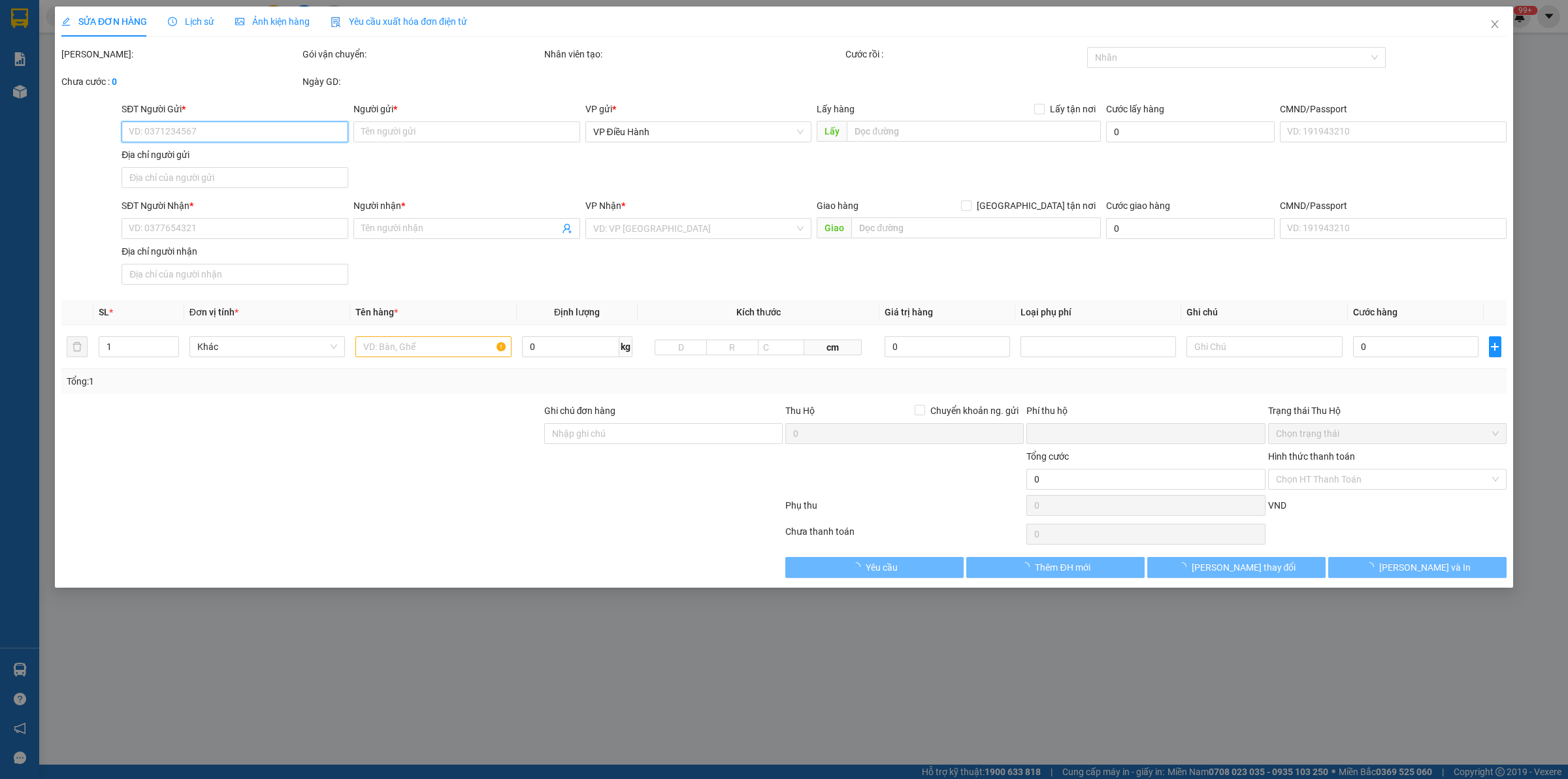
type input "cty gft lạc phượng,[GEOGRAPHIC_DATA],[GEOGRAPHIC_DATA]"
type input "nhận nguyên kiện,giao nguyên kiện,bể vỡ k đền"
type input "0"
type input "100.000"
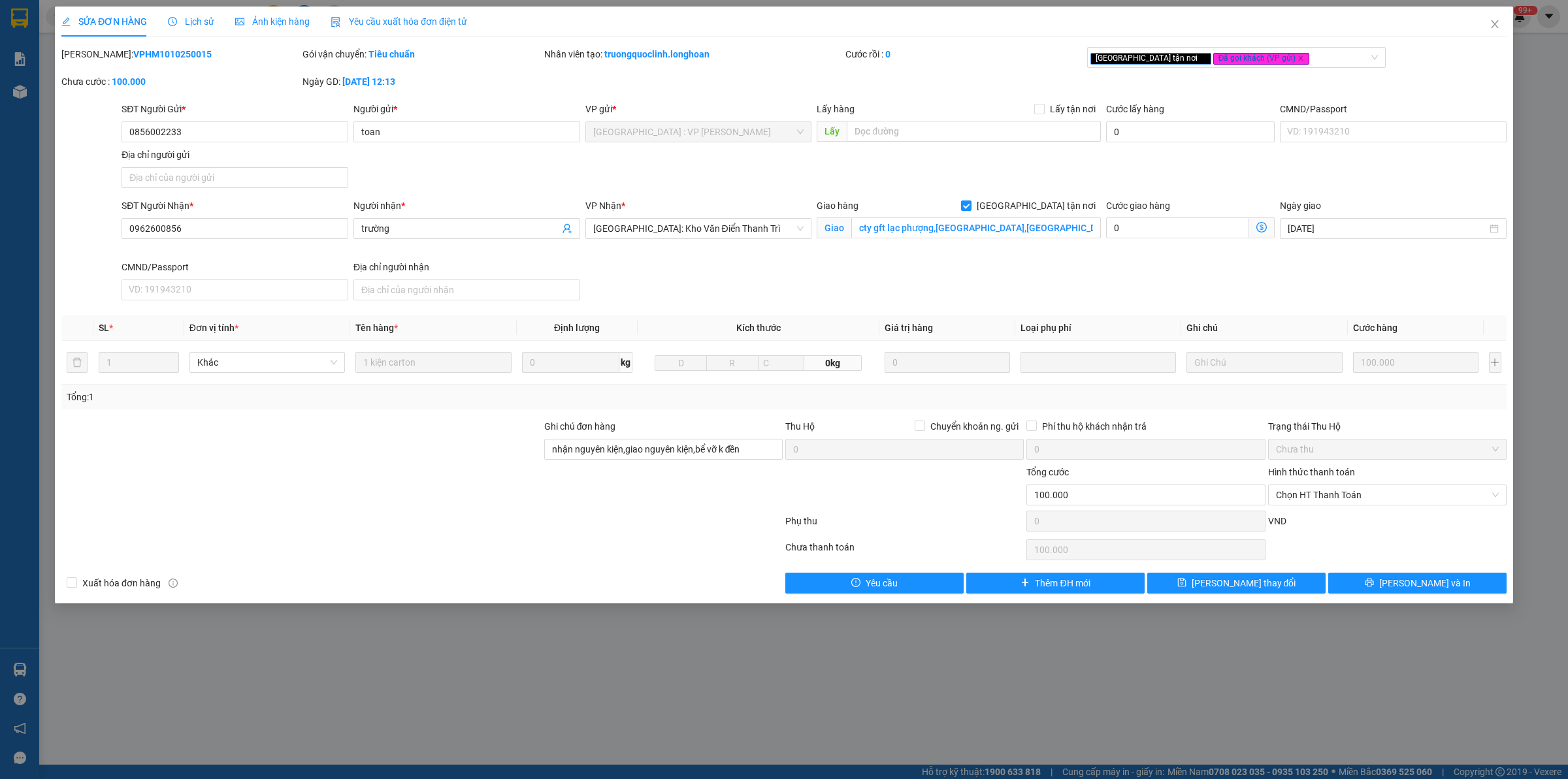
click at [198, 24] on span "Lịch sử" at bounding box center [191, 21] width 47 height 10
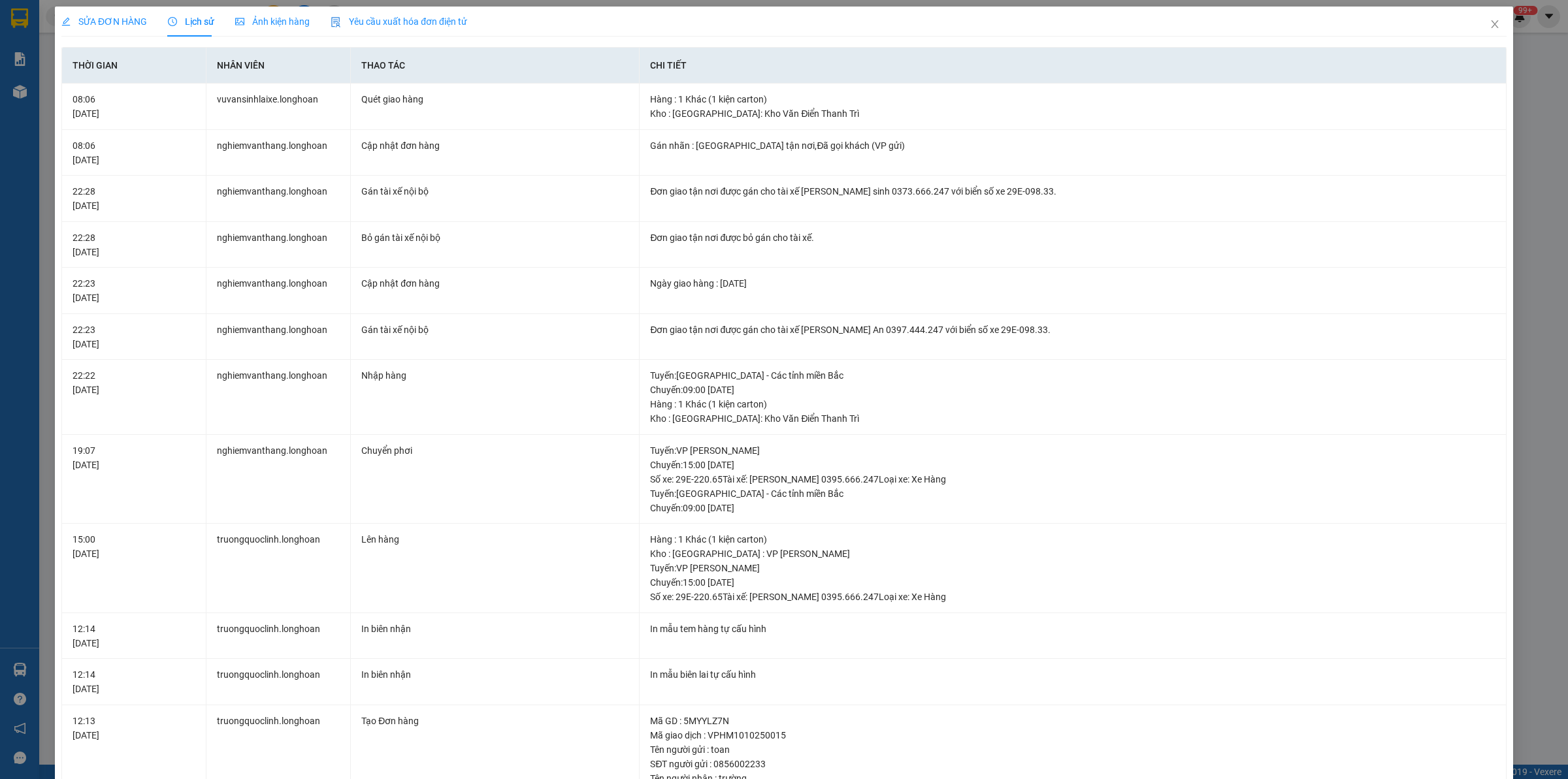
click at [118, 14] on div "SỬA ĐƠN HÀNG" at bounding box center [104, 21] width 86 height 14
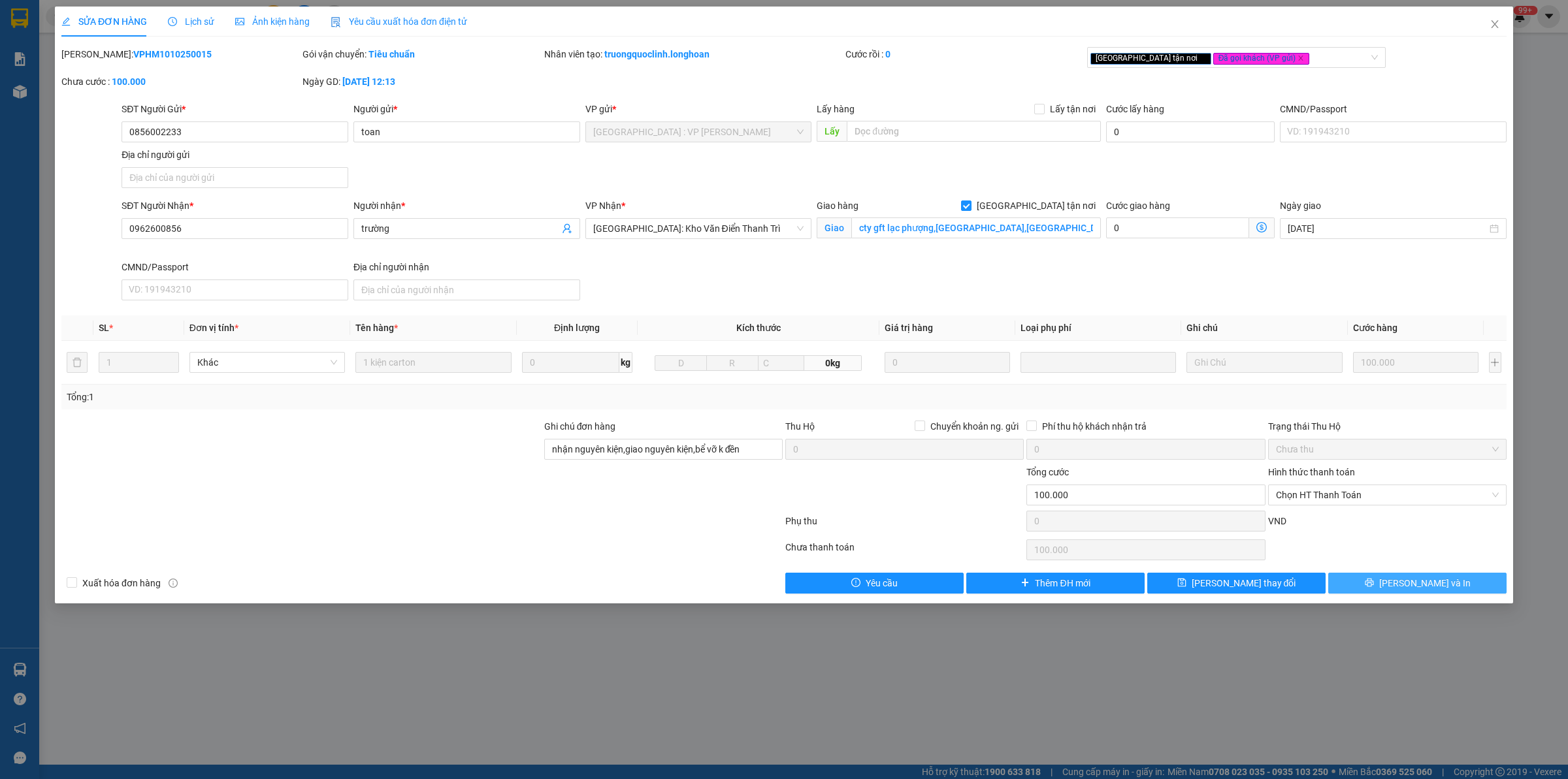
click at [1401, 580] on button "[PERSON_NAME] và In" at bounding box center [1417, 583] width 179 height 21
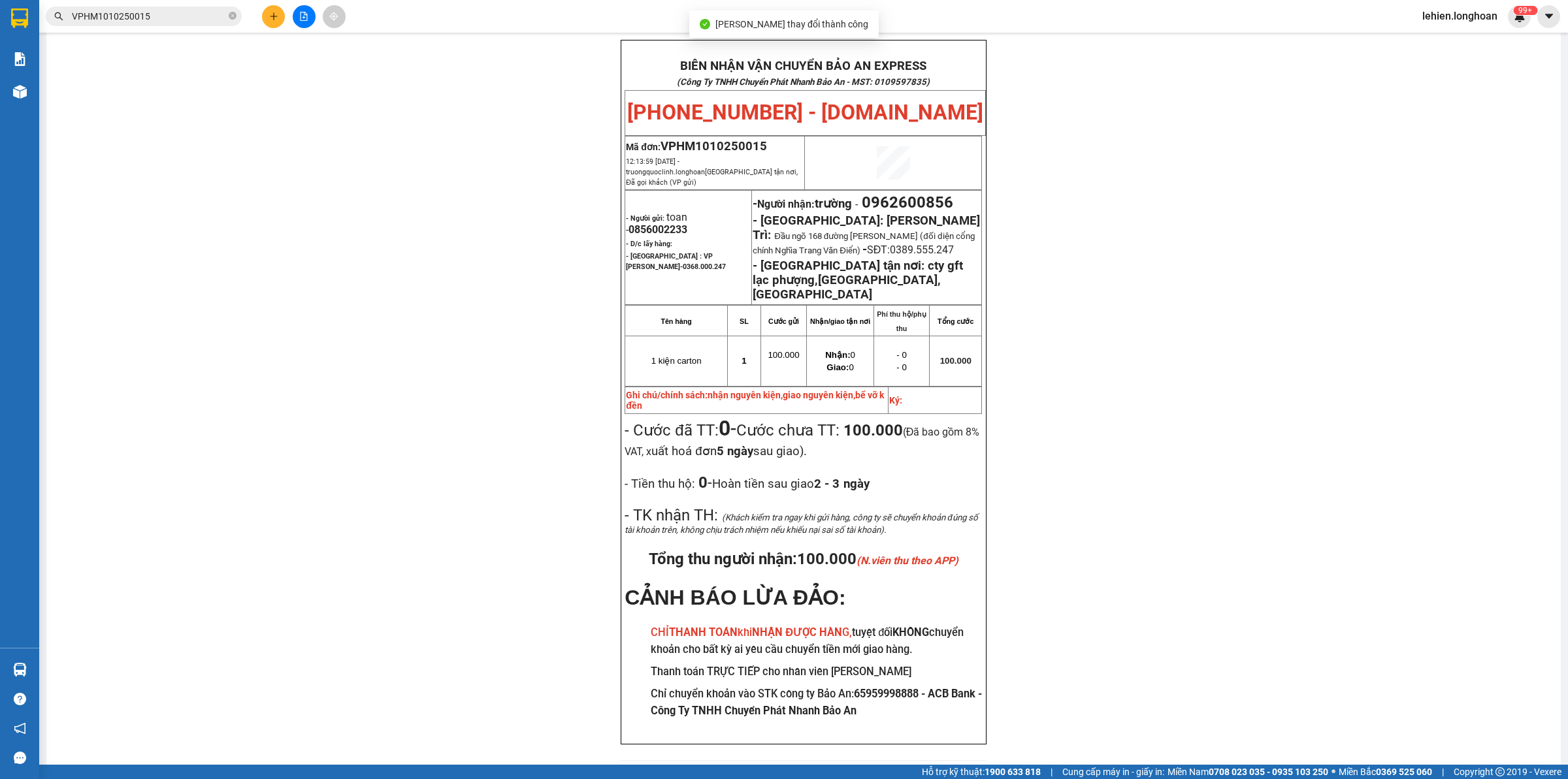
scroll to position [73, 0]
click at [234, 15] on icon "close-circle" at bounding box center [233, 16] width 8 height 8
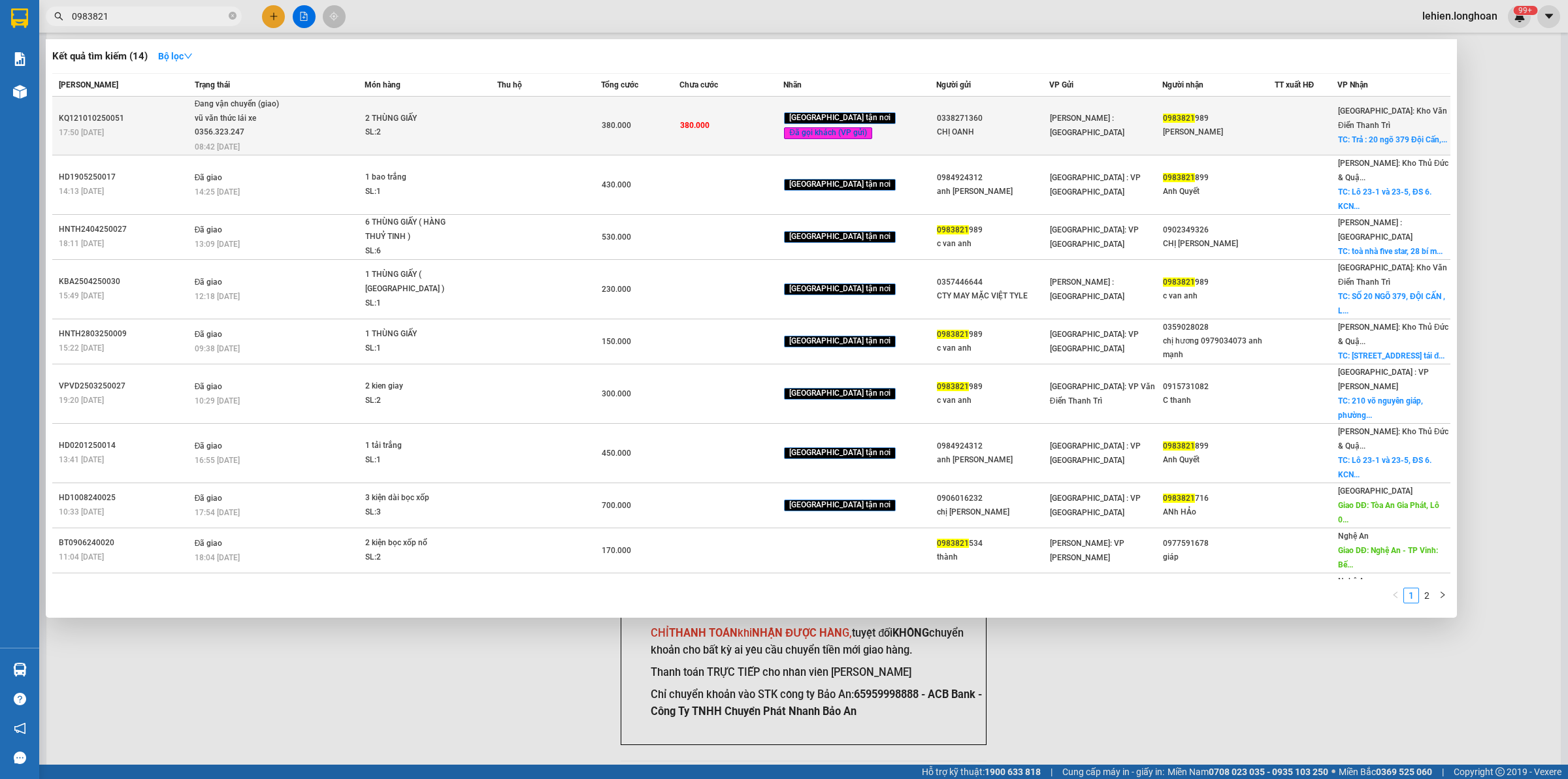
type input "0983821"
click at [297, 106] on span "Đang vận chuyển (giao) vũ văn thức lái xe 0356.323.247 08:42 [DATE]" at bounding box center [279, 124] width 170 height 54
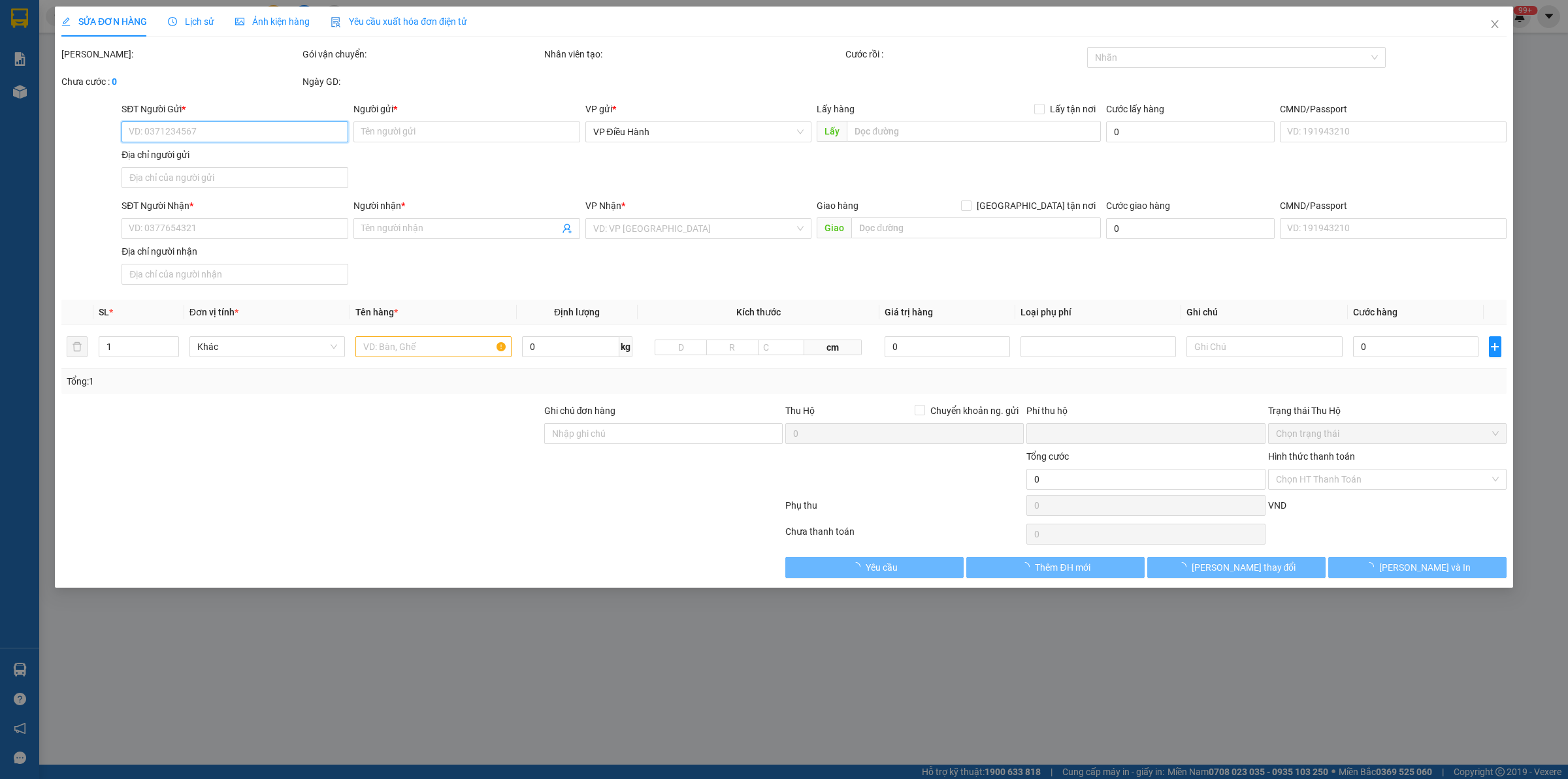
type input "0338271360"
type input "CHỊ OANH"
type input "0983821989"
type input "[PERSON_NAME]"
checkbox input "true"
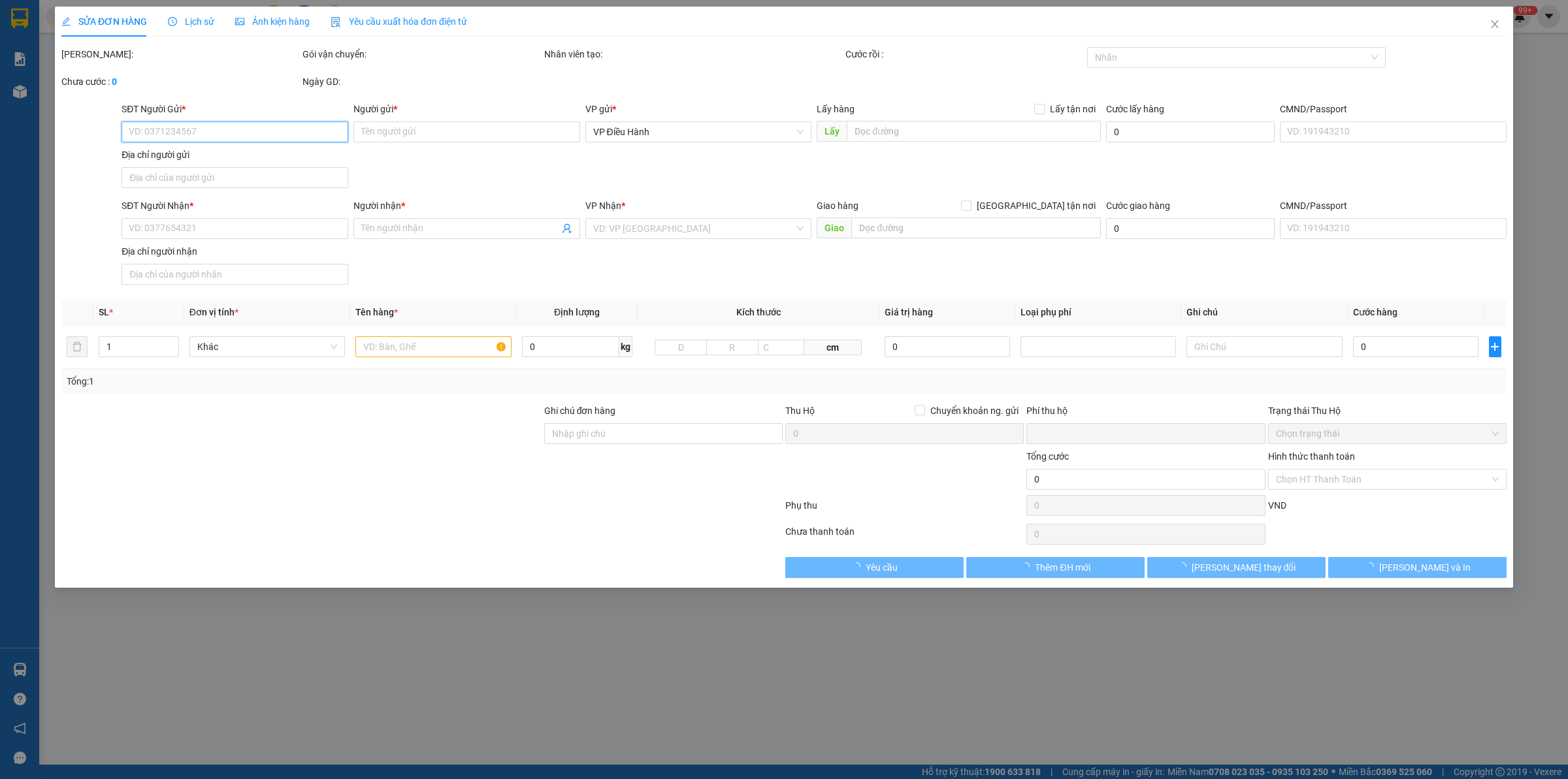
type input "Trả : 20 ngõ 379 Đội Cấn, Ngọc Hà, [GEOGRAPHIC_DATA]"
type input "0"
type input "380.000"
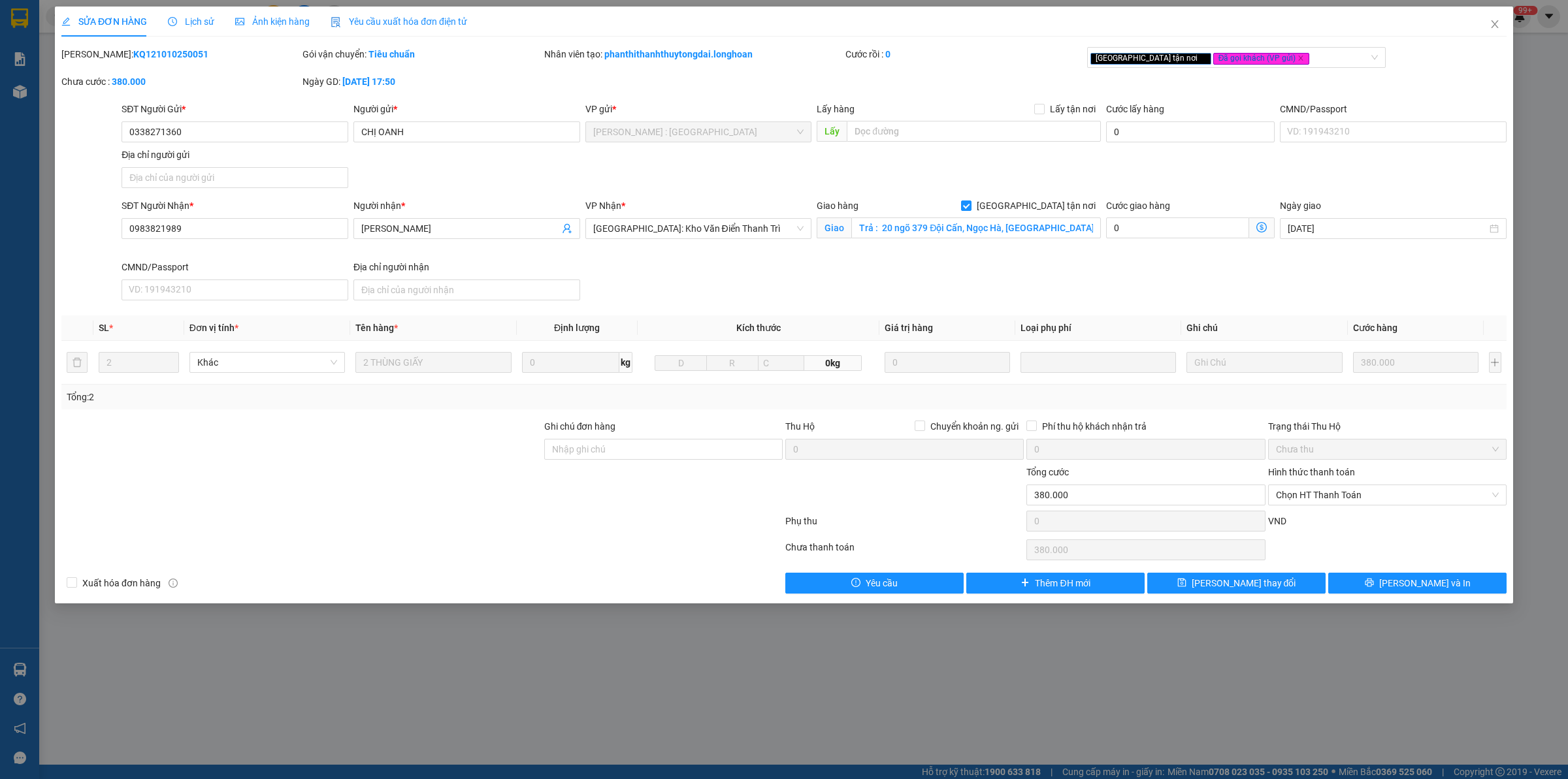
click at [183, 21] on span "Lịch sử" at bounding box center [191, 21] width 47 height 10
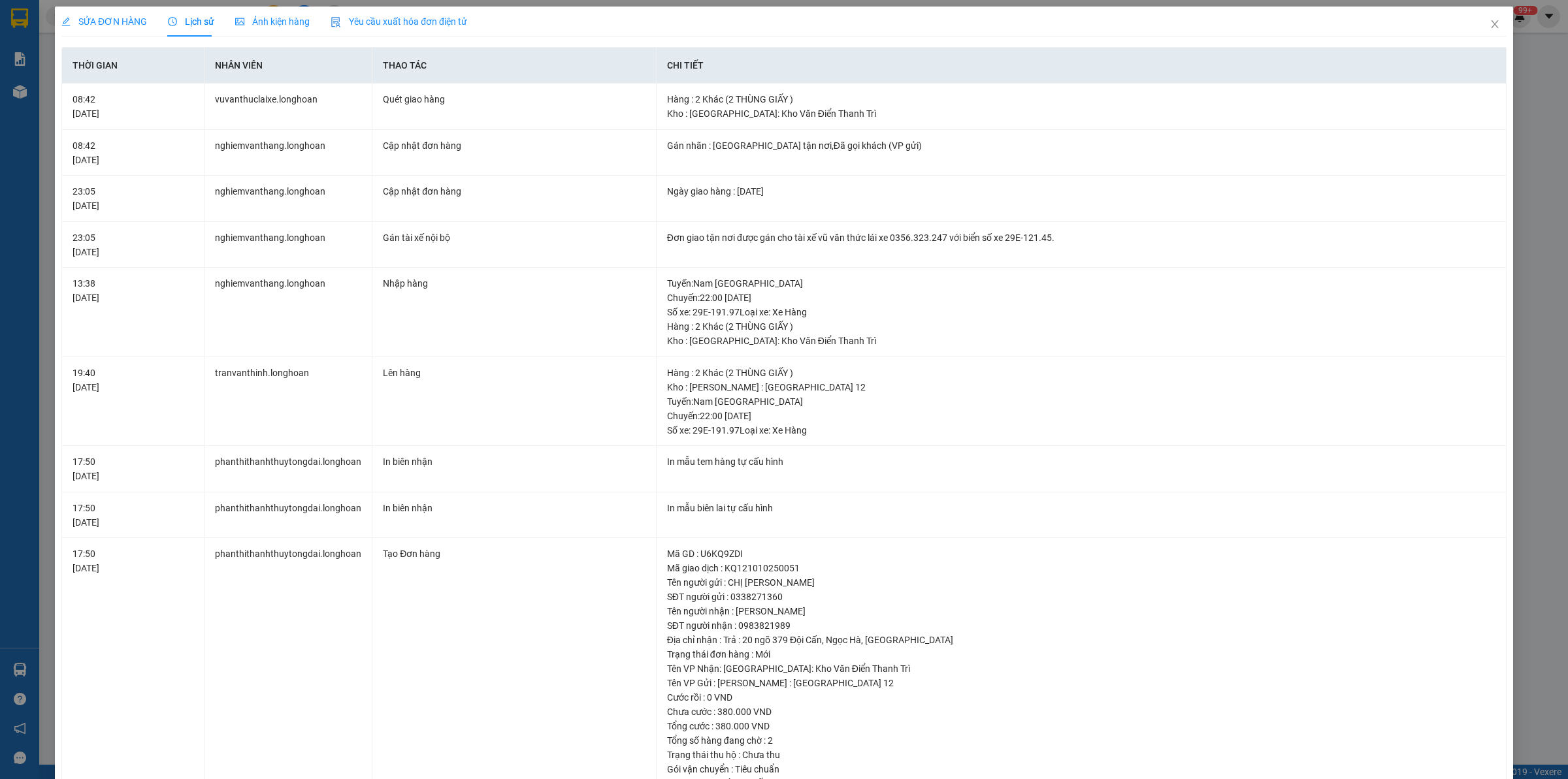
click at [110, 17] on span "SỬA ĐƠN HÀNG" at bounding box center [104, 21] width 86 height 10
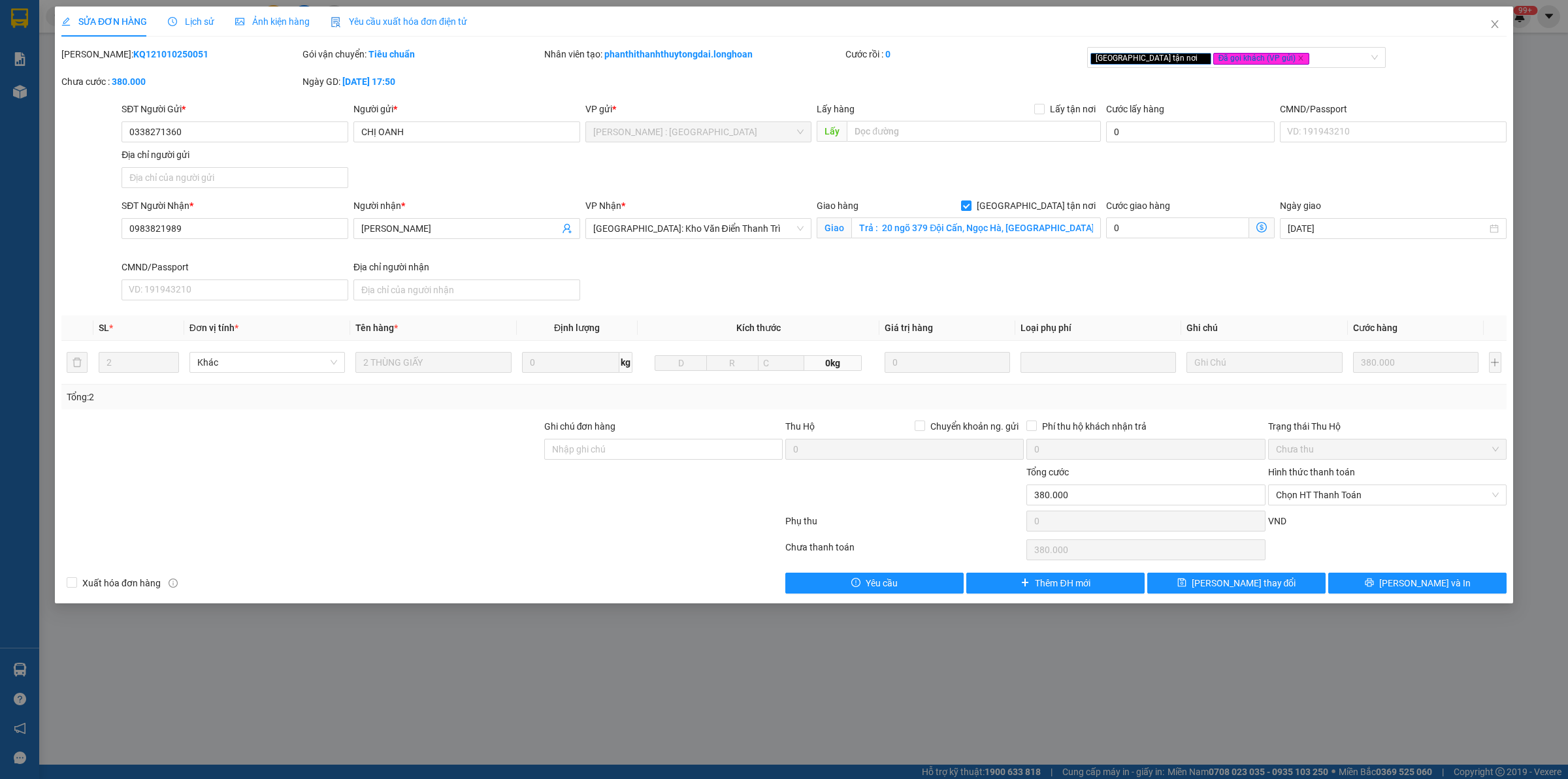
click at [143, 50] on b "KQ121010250051" at bounding box center [170, 53] width 75 height 10
copy b "KQ121010250051"
click at [1497, 28] on icon "close" at bounding box center [1494, 24] width 7 height 8
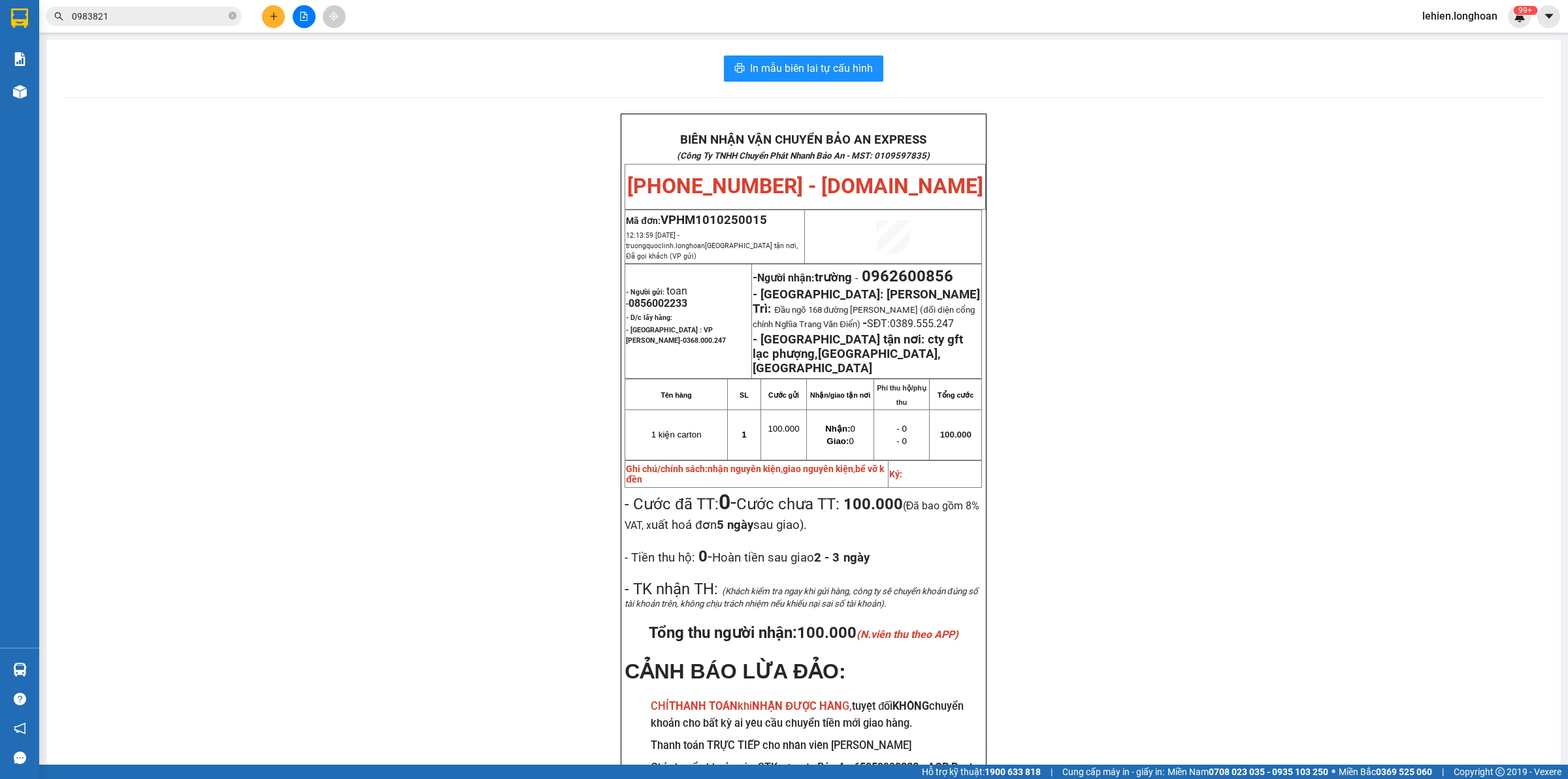
click at [231, 18] on icon "close-circle" at bounding box center [233, 16] width 8 height 8
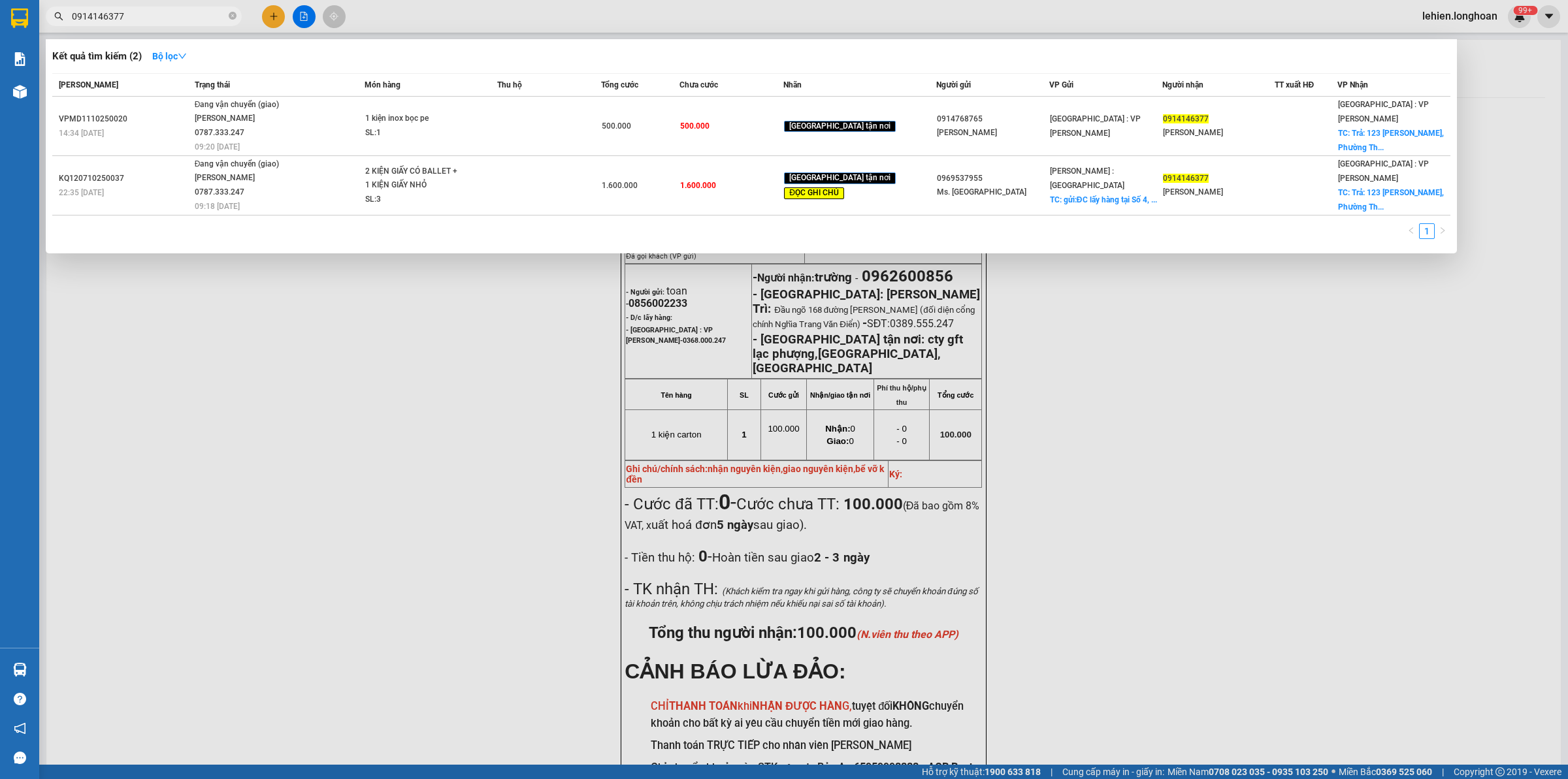
type input "0914146377"
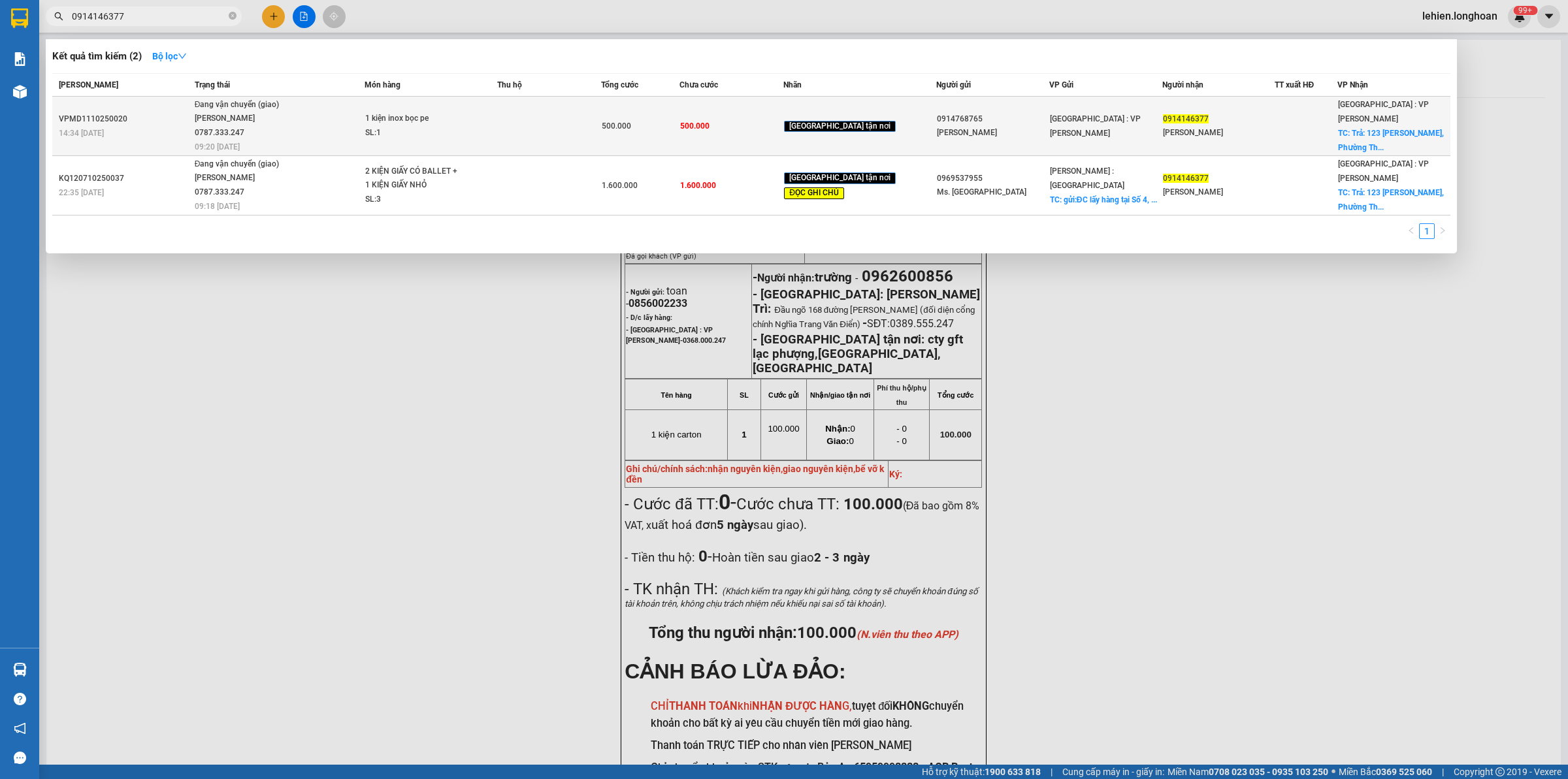
click at [350, 112] on span "Đang vận chuyển (giao) [PERSON_NAME] 0787.333.247 09:20 [DATE]" at bounding box center [279, 125] width 170 height 54
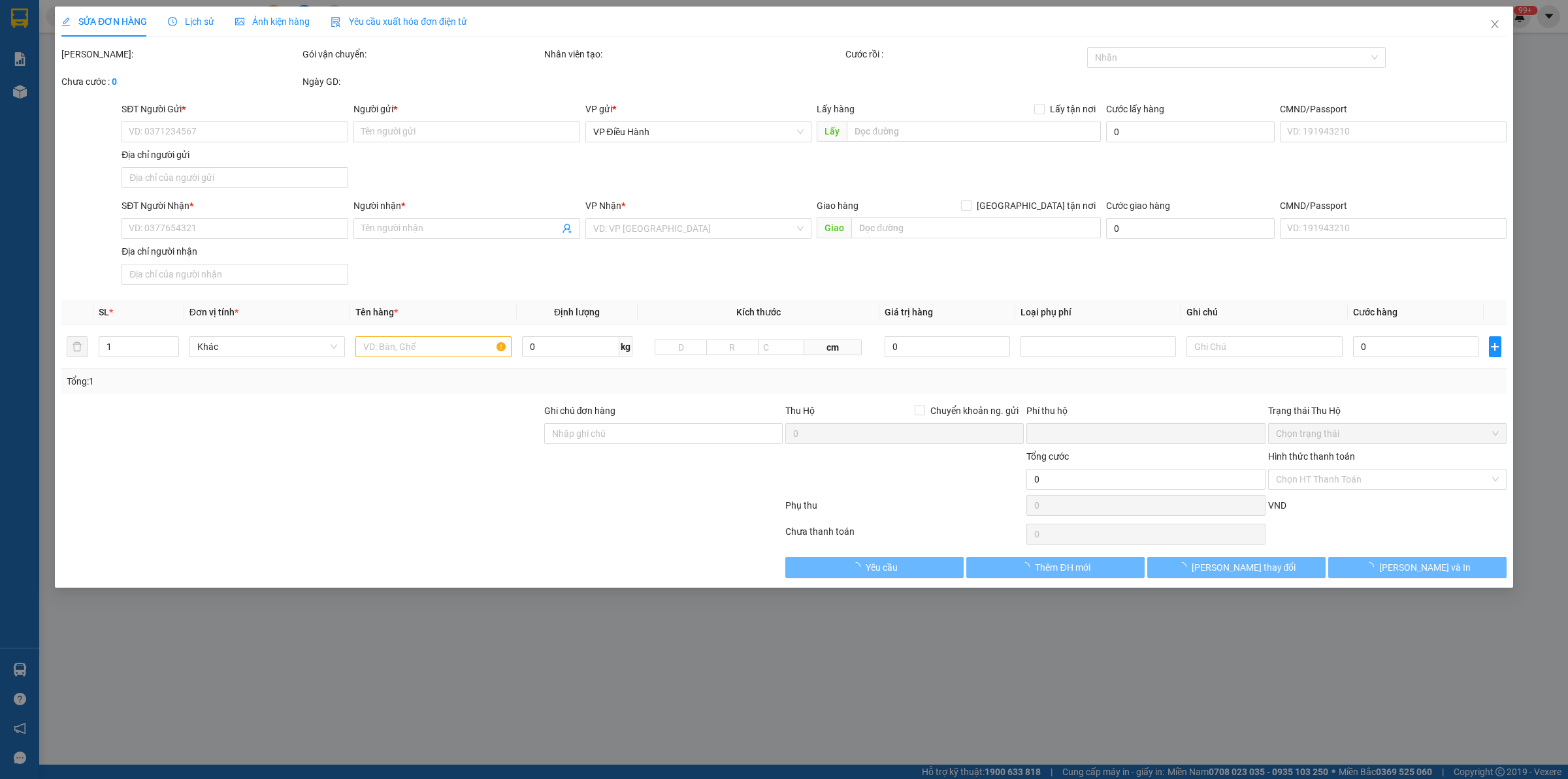
type input "0914768765"
type input "[PERSON_NAME]"
type input "0914146377"
type input "[PERSON_NAME]"
checkbox input "true"
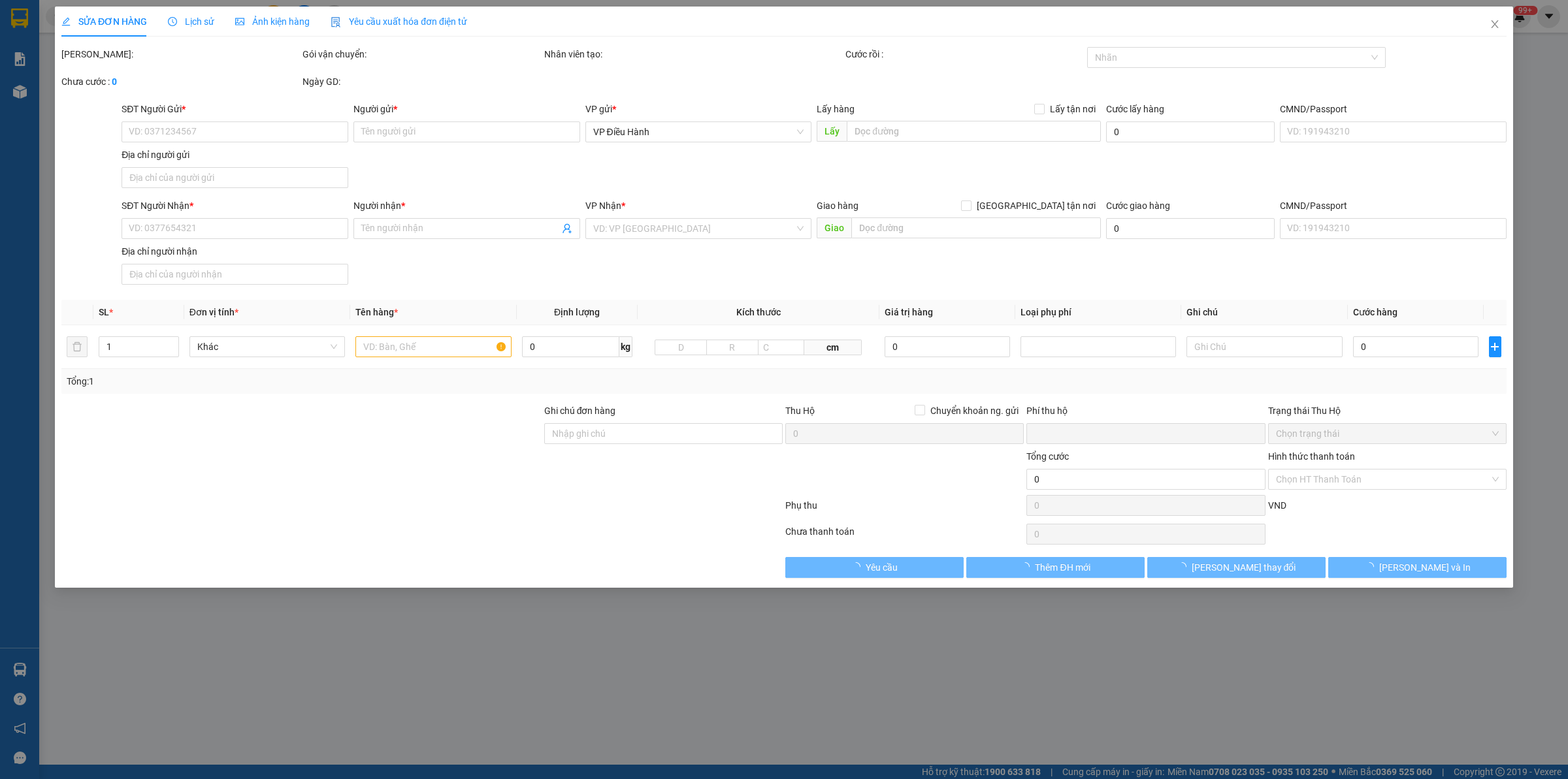
type input "Trả: 123 [PERSON_NAME], [GEOGRAPHIC_DATA], [GEOGRAPHIC_DATA], [GEOGRAPHIC_DATA]"
type input "2 kiện tủ"
type input "0"
type input "500.000"
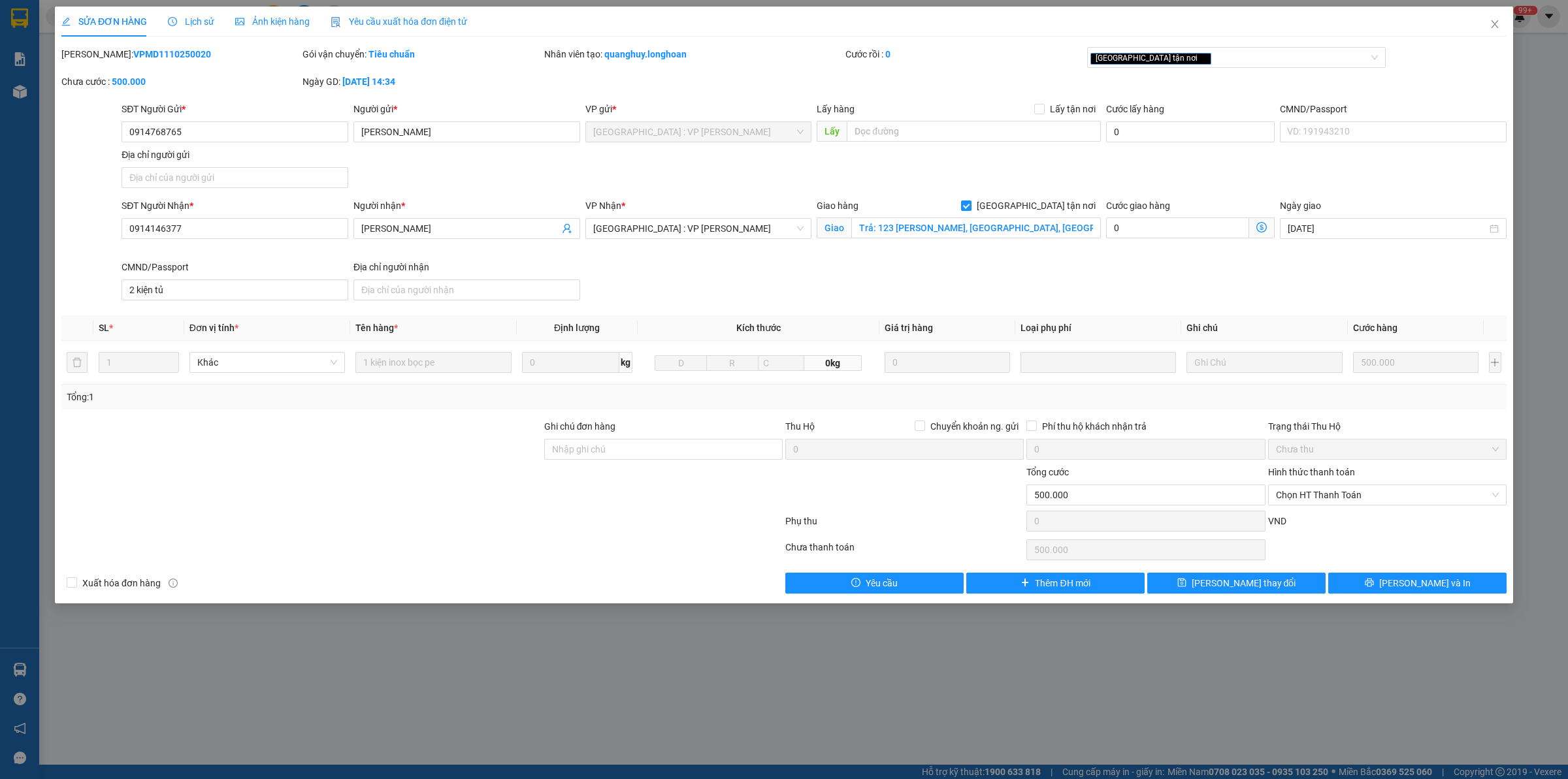
click at [1475, 24] on div "SỬA ĐƠN HÀNG Lịch sử Ảnh kiện hàng Yêu cầu xuất hóa đơn điện tử" at bounding box center [784, 22] width 1445 height 30
click at [1496, 28] on icon "close" at bounding box center [1494, 24] width 7 height 8
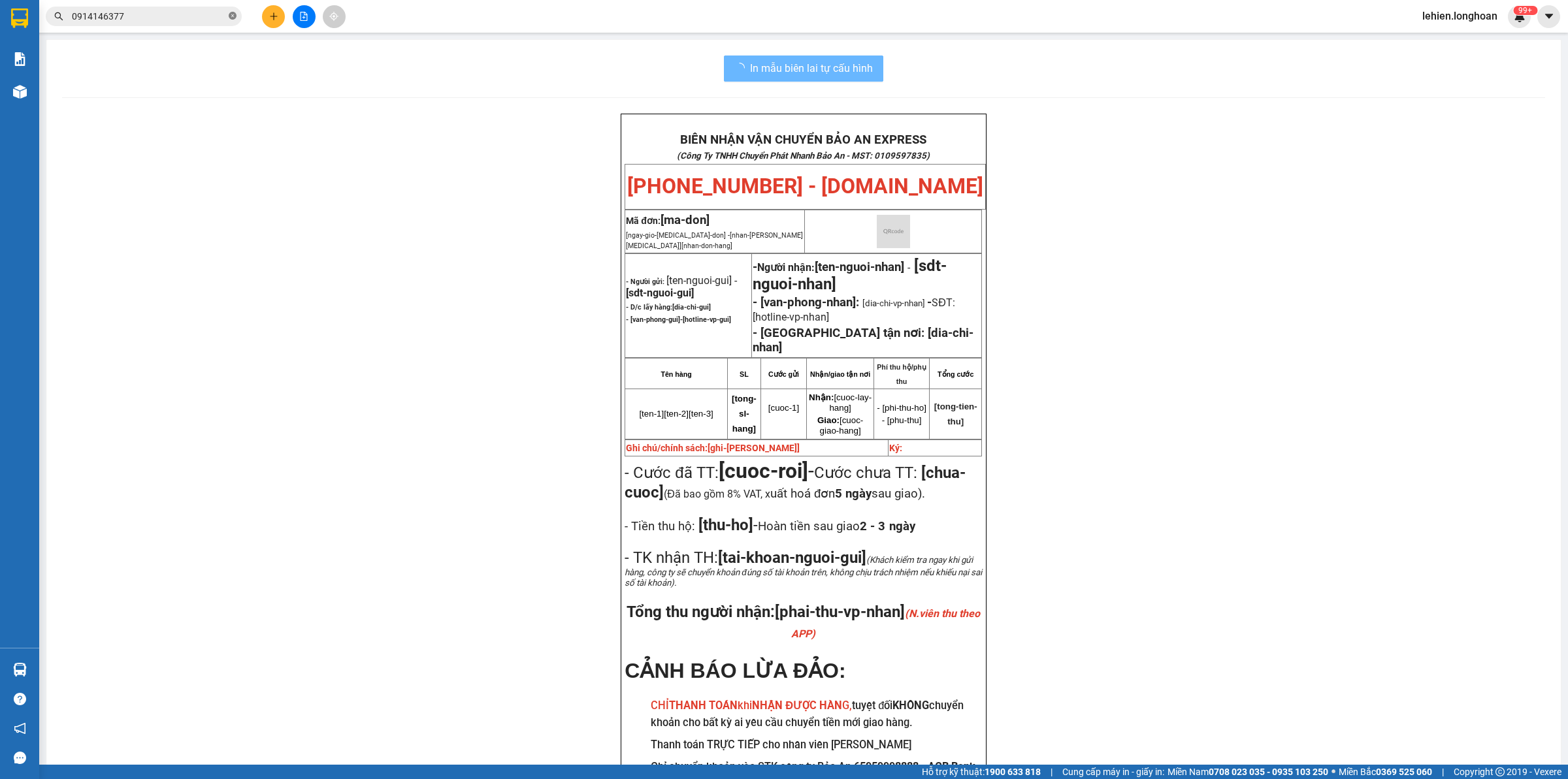
click at [230, 18] on icon "close-circle" at bounding box center [233, 16] width 8 height 8
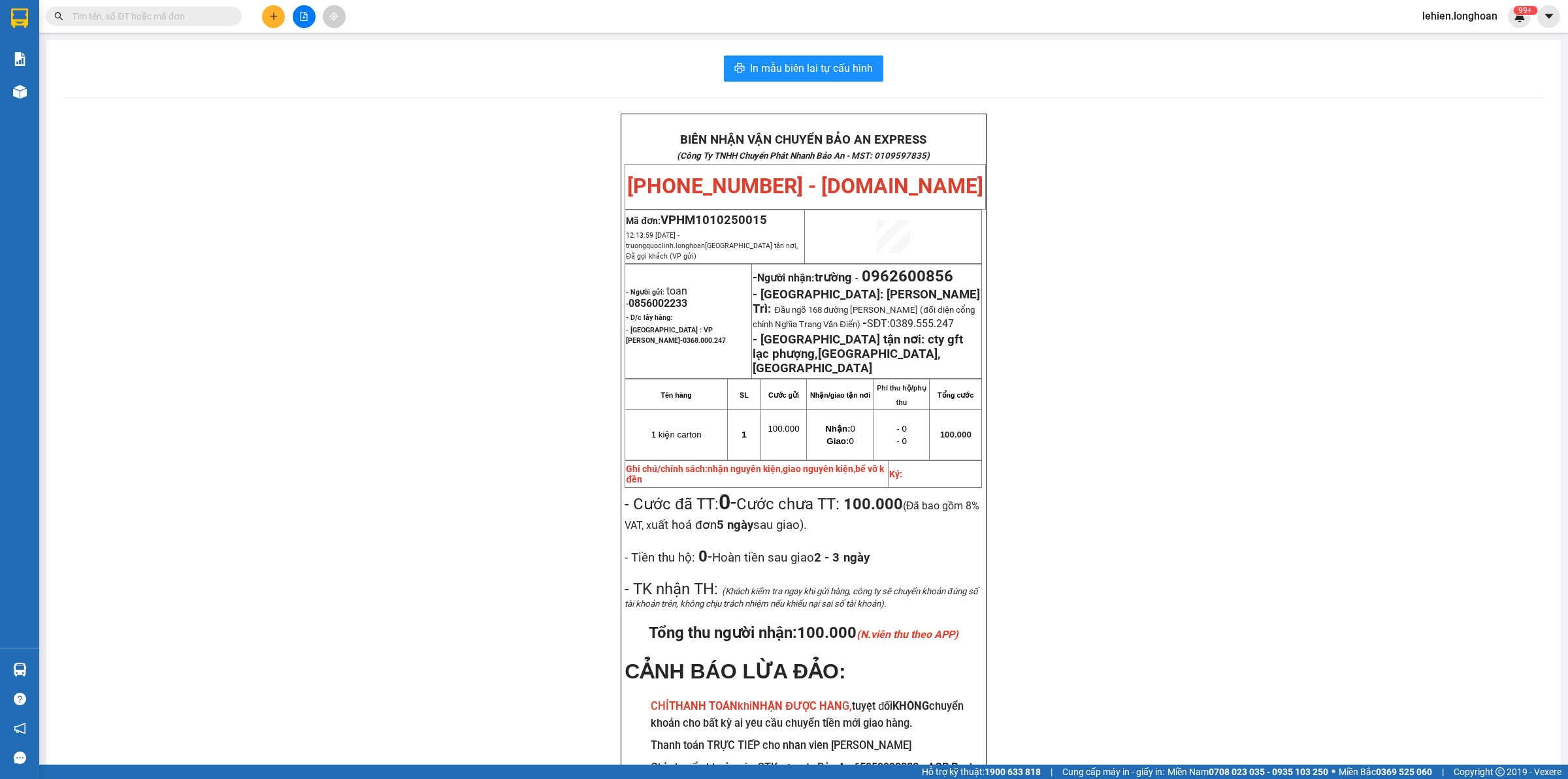
paste input "VPHM1010250015"
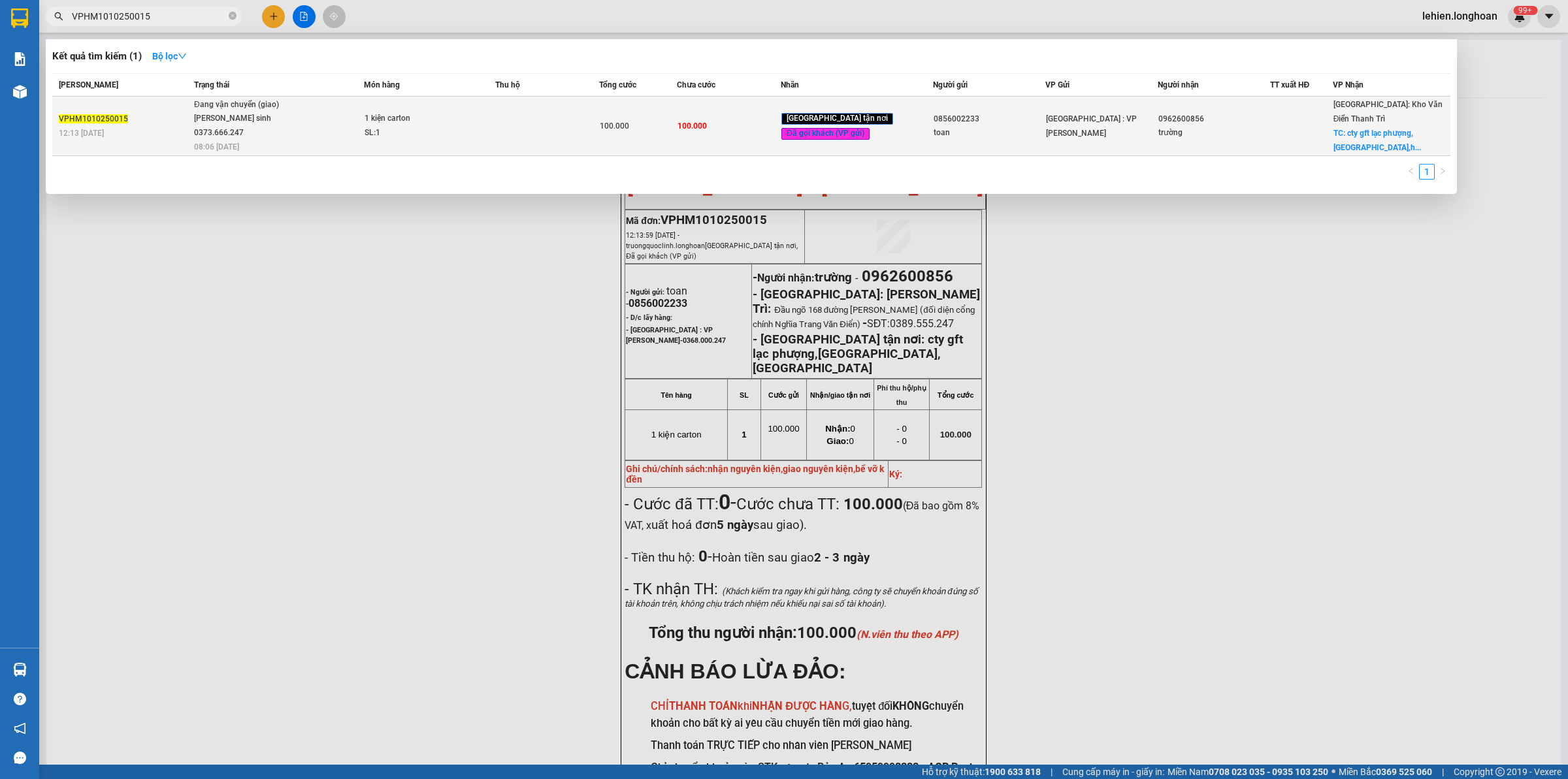
type input "VPHM1010250015"
click at [345, 108] on span "Đang vận chuyển (giao) [PERSON_NAME] sinh 0373.666.247 08:06 [DATE]" at bounding box center [279, 125] width 169 height 54
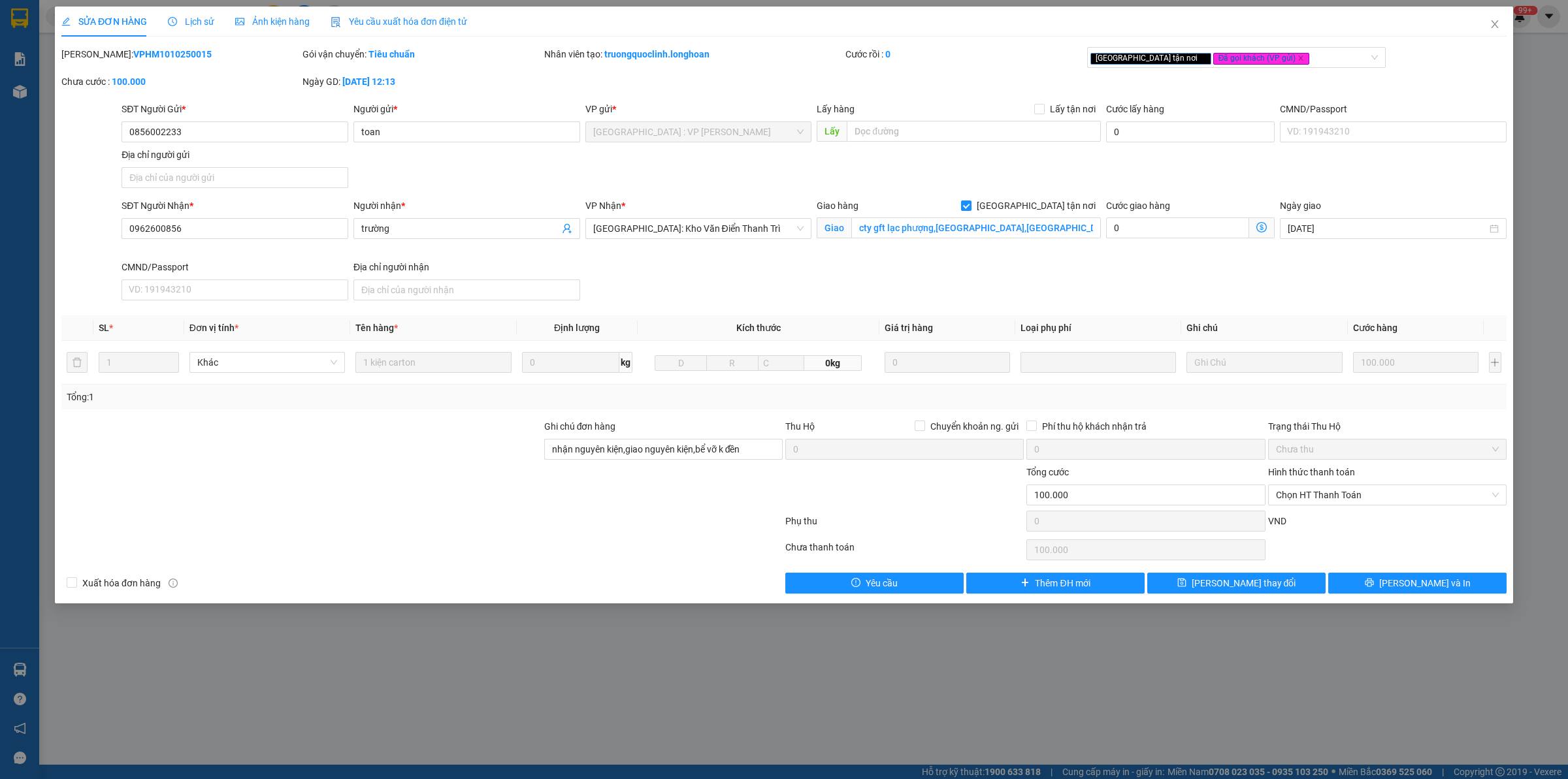
click at [197, 20] on span "Lịch sử" at bounding box center [191, 21] width 47 height 10
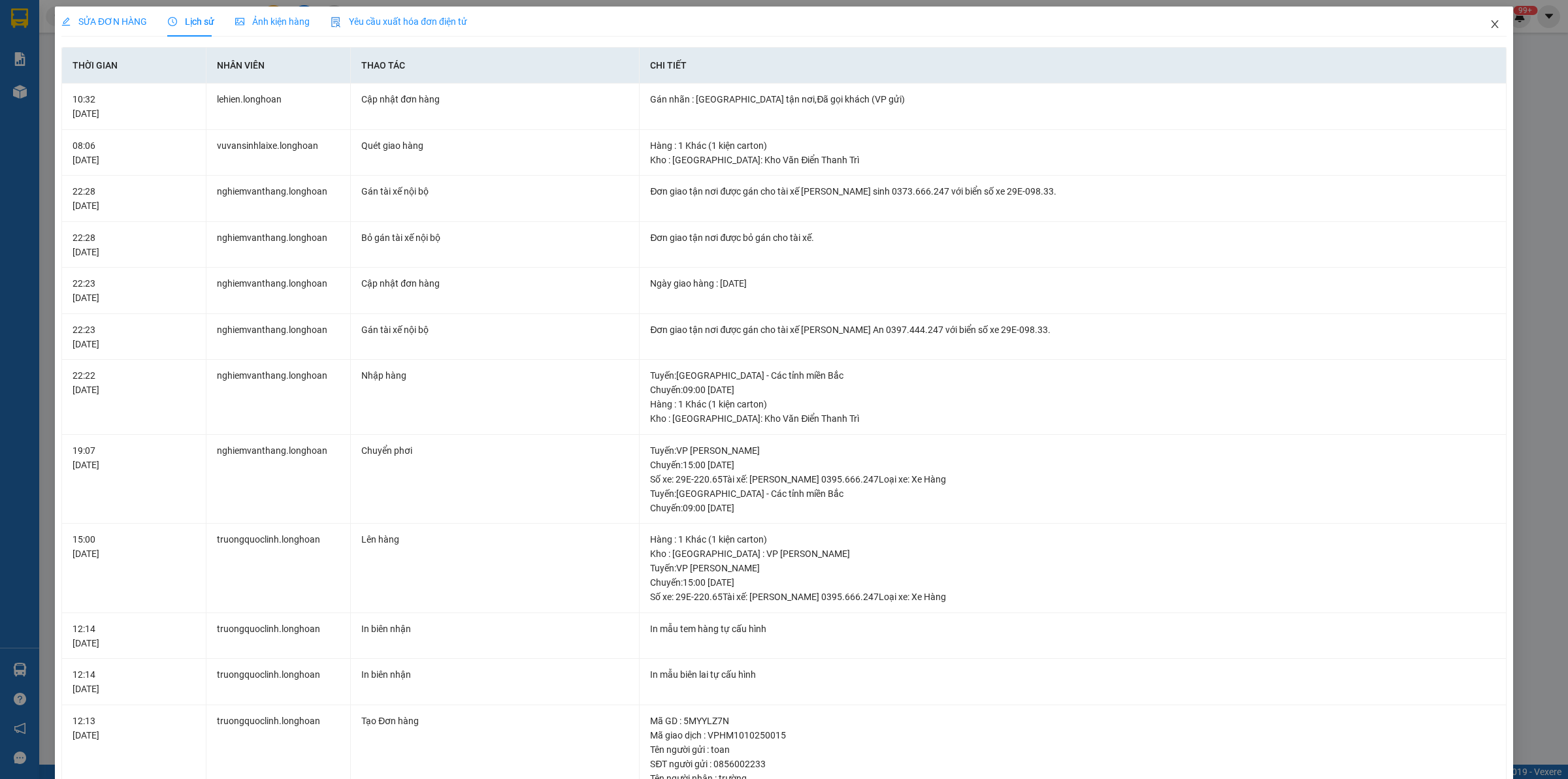
click at [1490, 24] on icon "close" at bounding box center [1494, 24] width 10 height 10
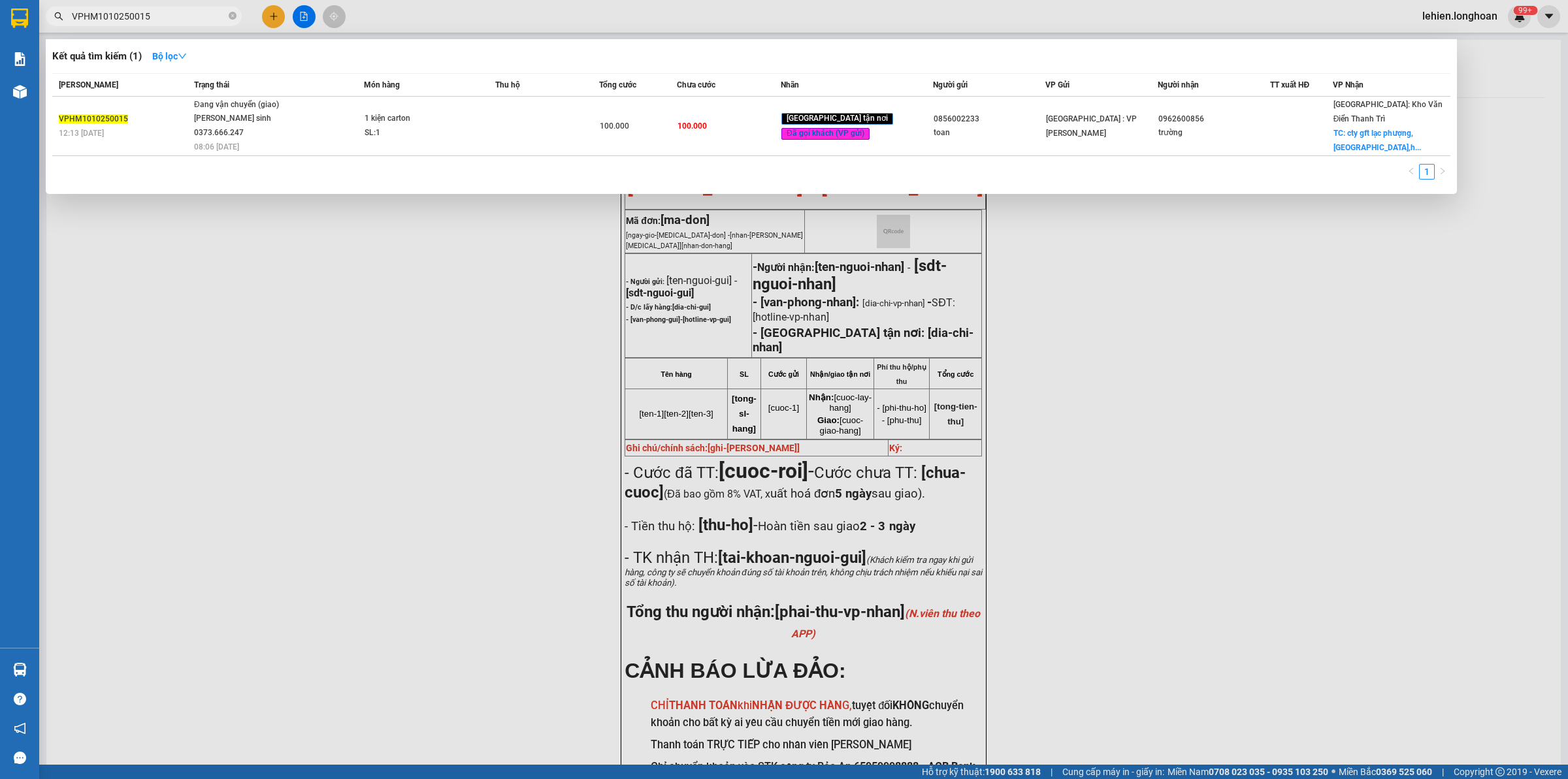
click at [231, 13] on icon "close-circle" at bounding box center [233, 16] width 8 height 8
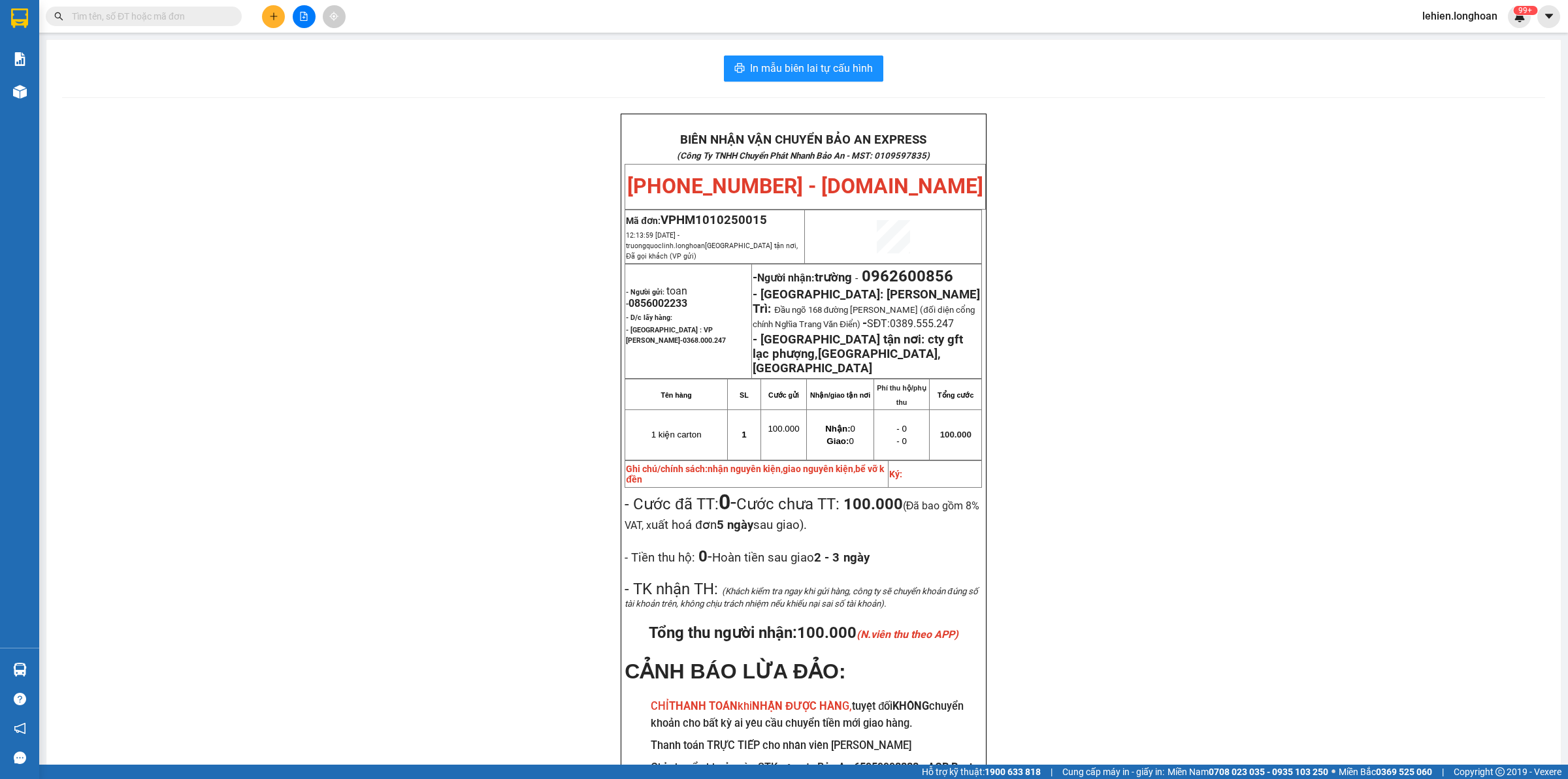
click at [191, 9] on input "text" at bounding box center [149, 16] width 154 height 14
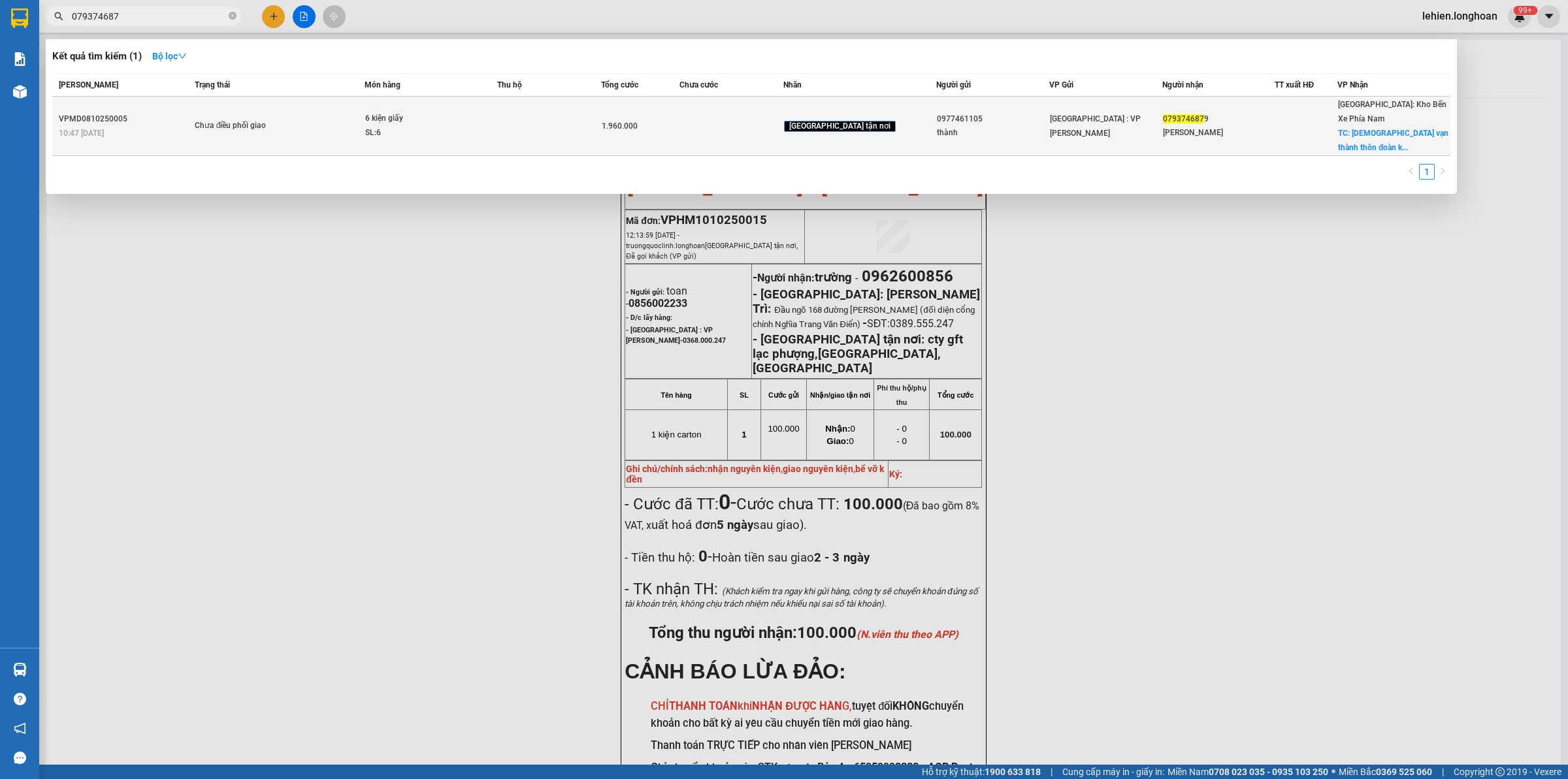
click at [310, 112] on td "Chưa điều phối giao" at bounding box center [278, 126] width 174 height 60
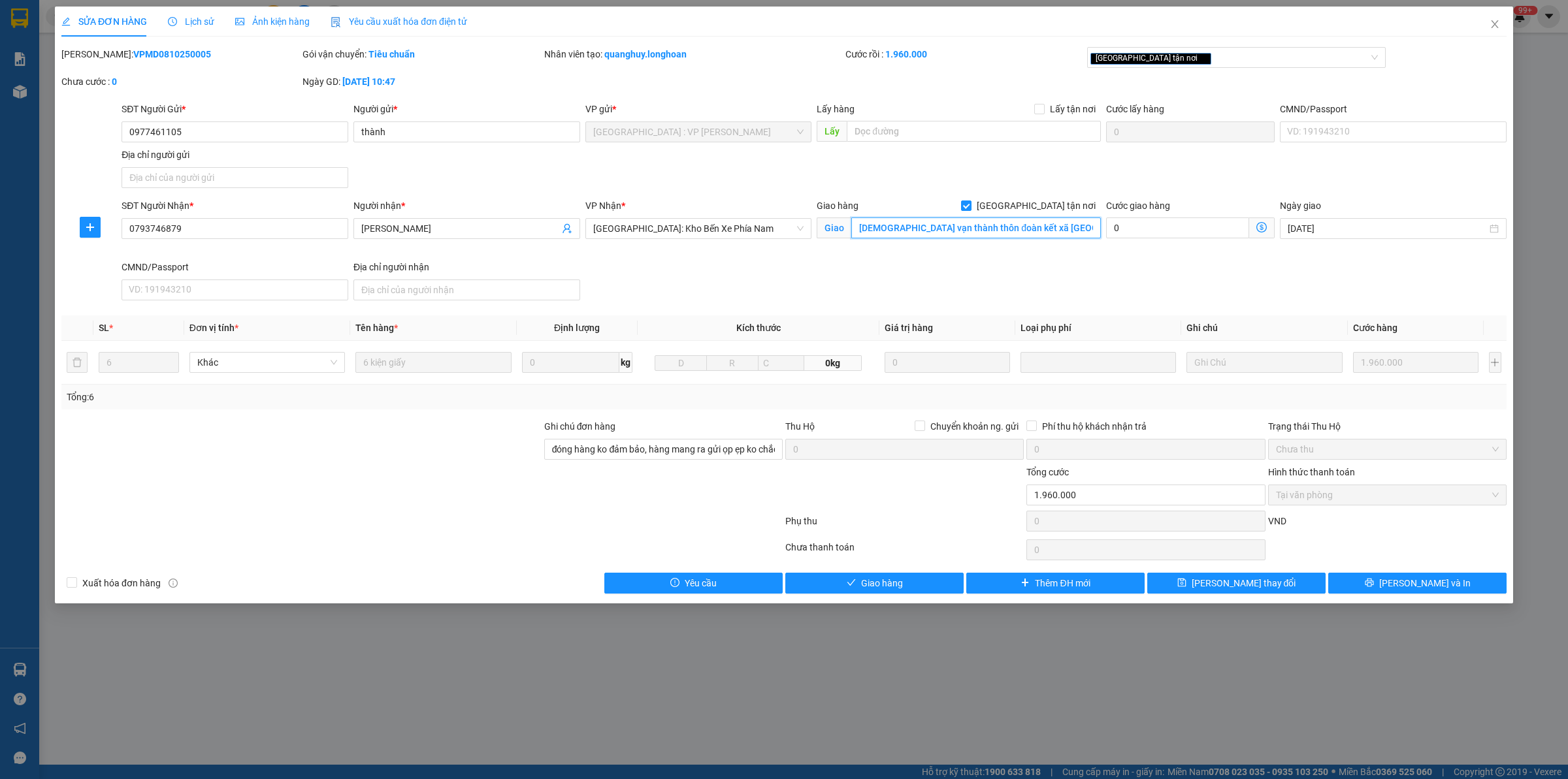
click at [977, 229] on input "[DEMOGRAPHIC_DATA] vạn thành thôn đoàn kết xã [GEOGRAPHIC_DATA] [GEOGRAPHIC_DAT…" at bounding box center [975, 228] width 250 height 21
click at [1029, 229] on input "[DEMOGRAPHIC_DATA] vạn thành thôn đoàn kết xã [GEOGRAPHIC_DATA] [GEOGRAPHIC_DAT…" at bounding box center [975, 228] width 250 height 21
click at [203, 18] on span "Lịch sử" at bounding box center [191, 21] width 47 height 10
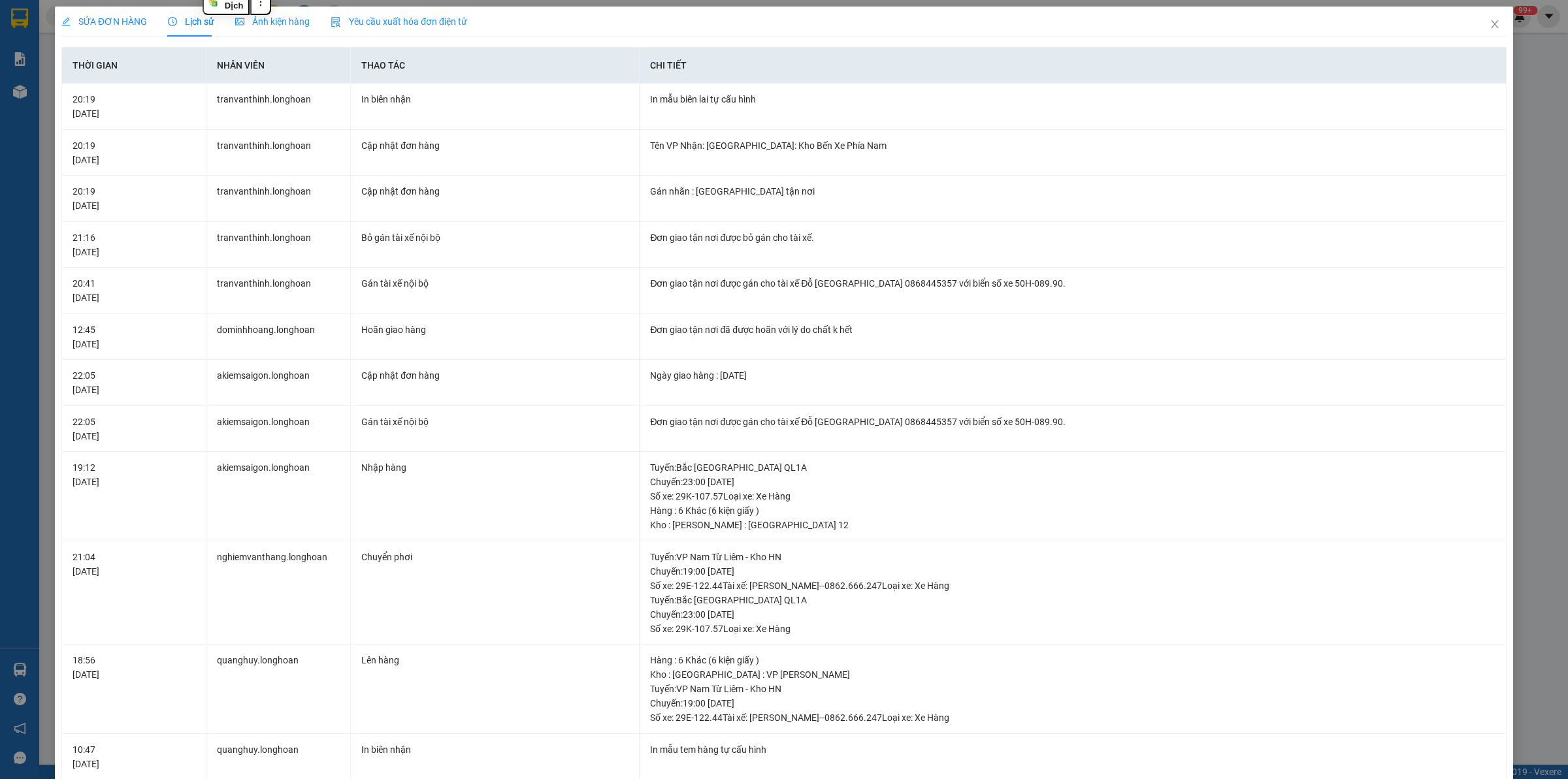
click at [134, 18] on span "SỬA ĐƠN HÀNG" at bounding box center [104, 21] width 86 height 10
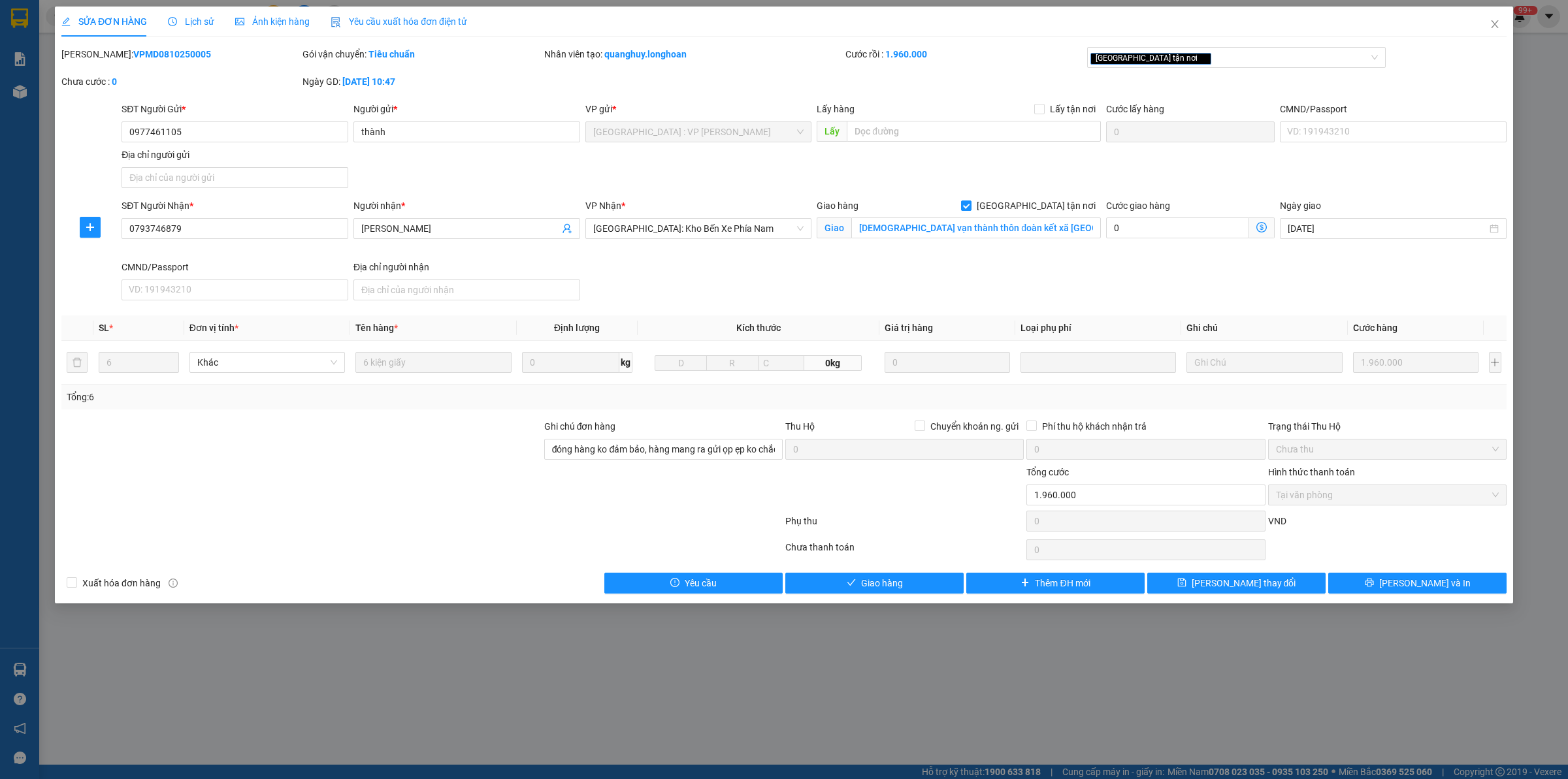
click at [185, 27] on span "Lịch sử" at bounding box center [191, 21] width 47 height 10
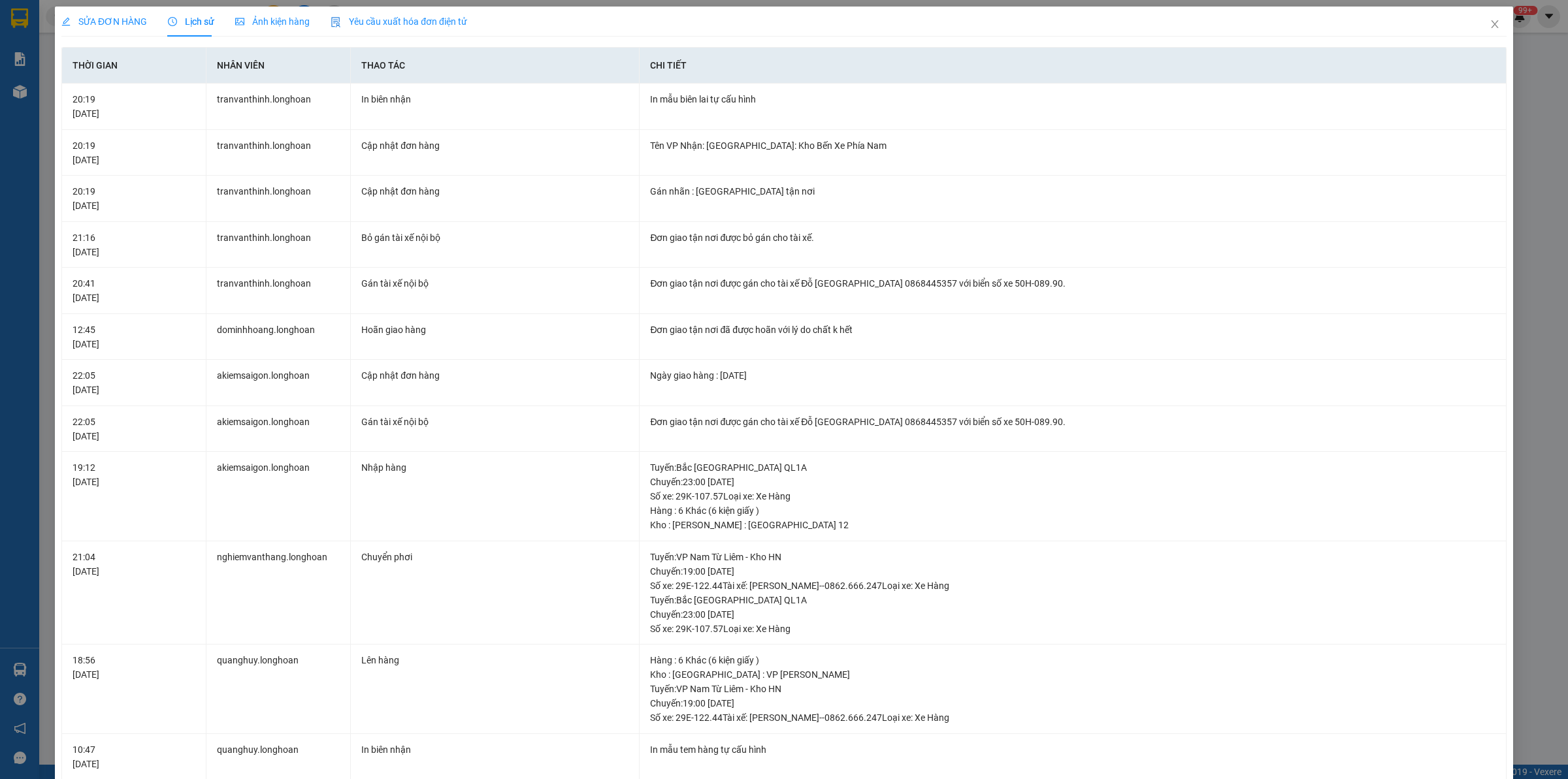
click at [98, 11] on div "SỬA ĐƠN HÀNG" at bounding box center [104, 22] width 86 height 30
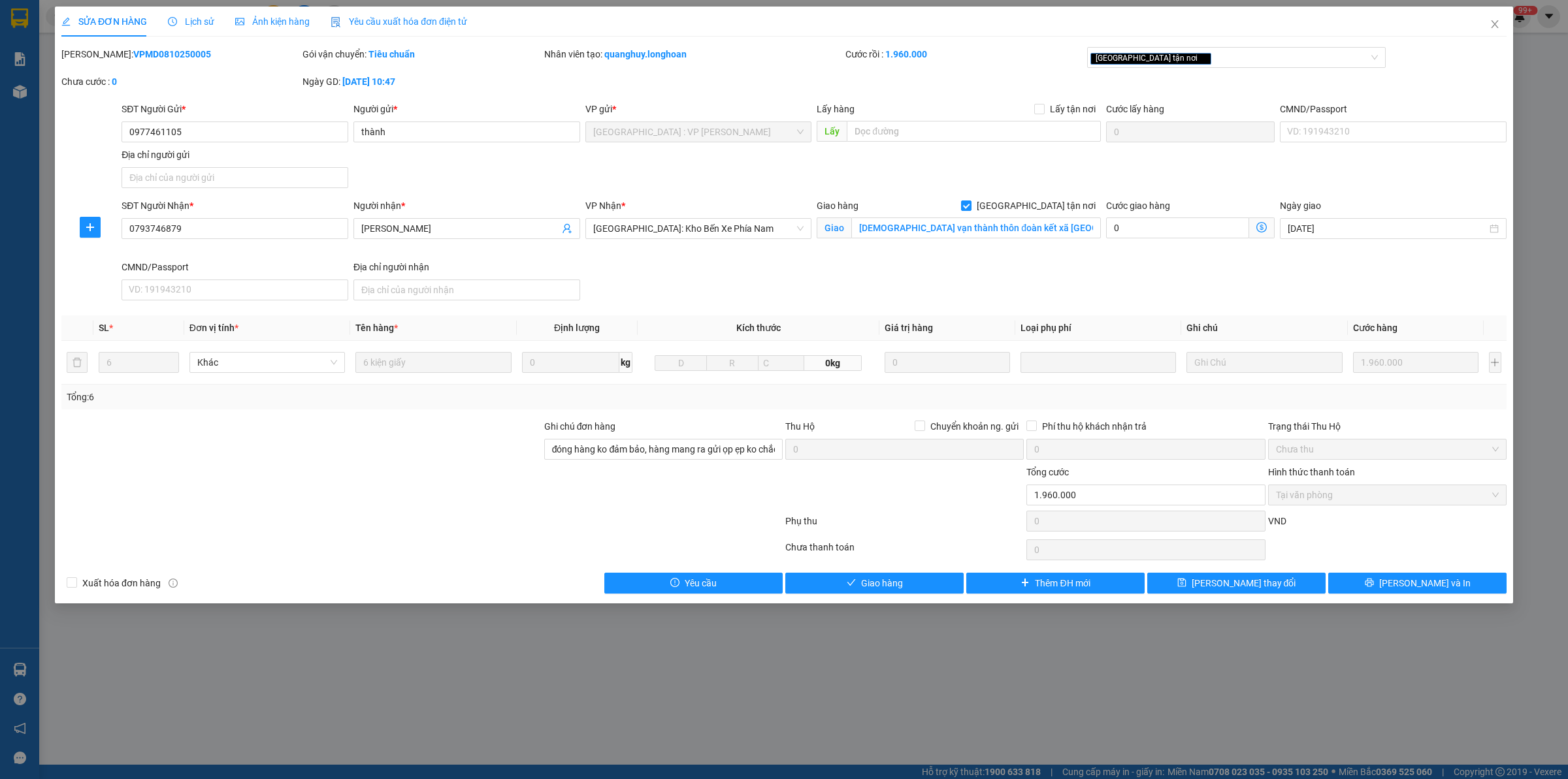
click at [195, 20] on span "Lịch sử" at bounding box center [191, 21] width 47 height 10
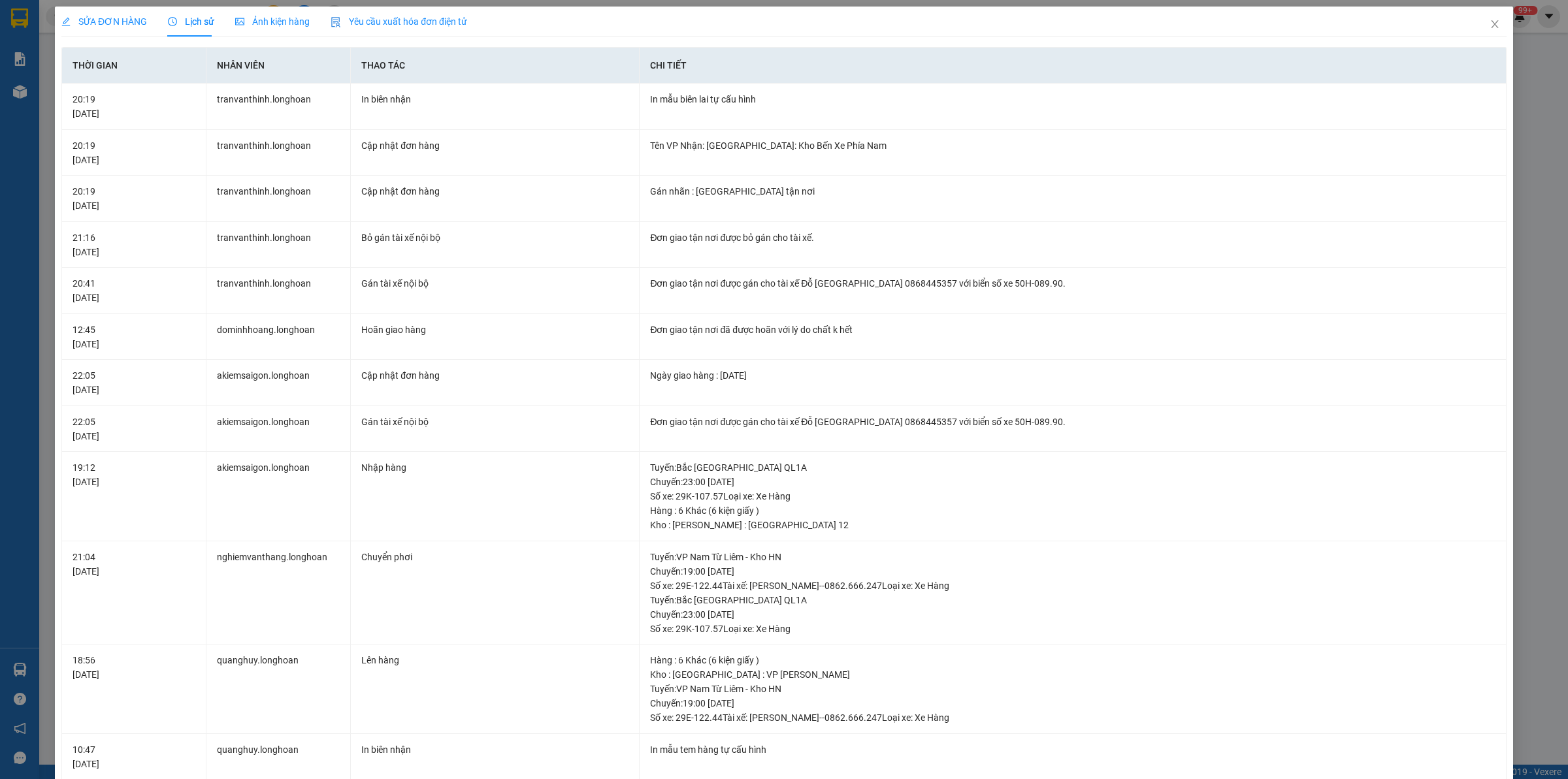
click at [111, 20] on span "SỬA ĐƠN HÀNG" at bounding box center [104, 21] width 86 height 10
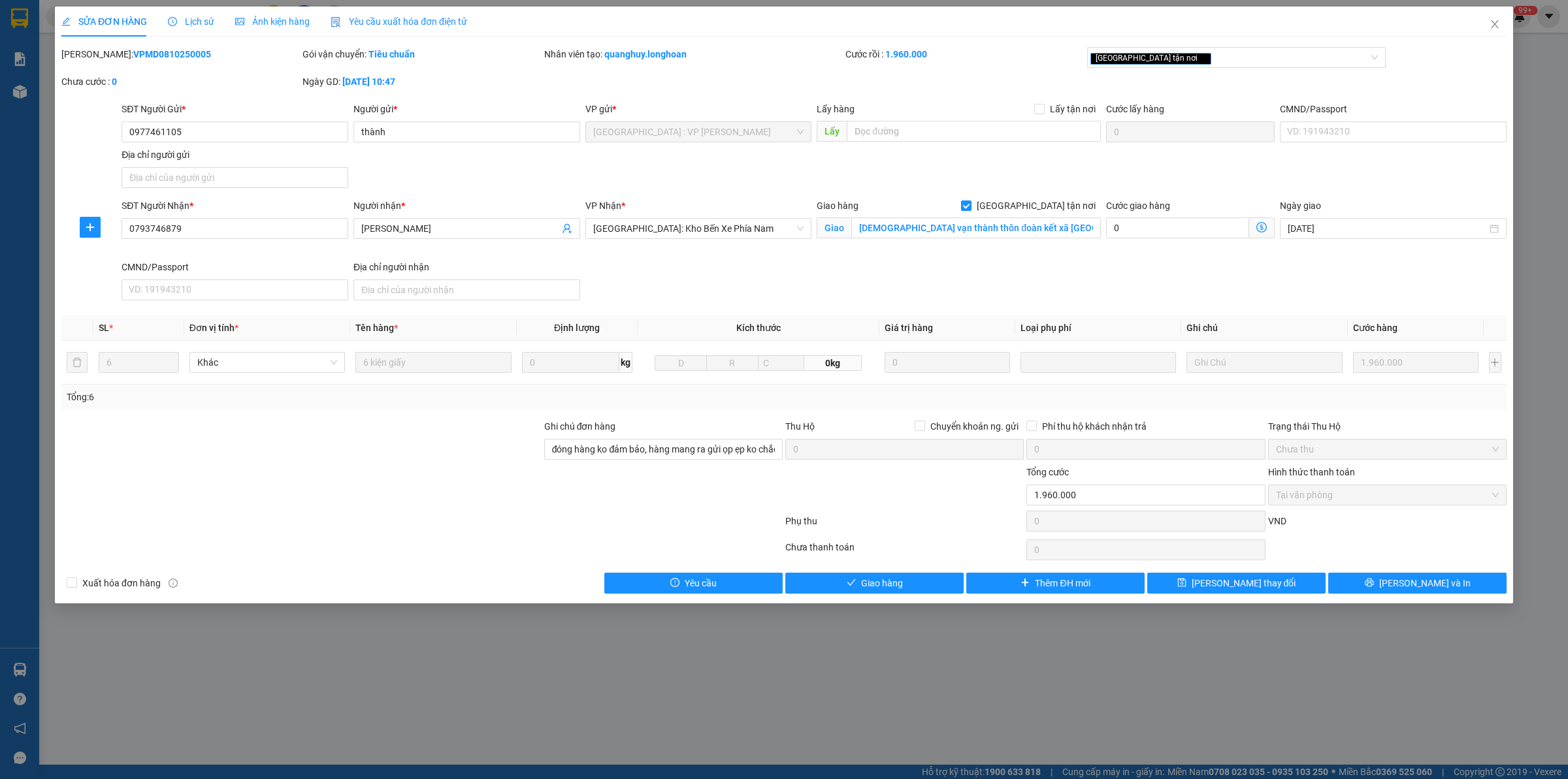
click at [295, 507] on div at bounding box center [302, 488] width 483 height 46
click at [1419, 578] on span "[PERSON_NAME] và In" at bounding box center [1425, 583] width 91 height 14
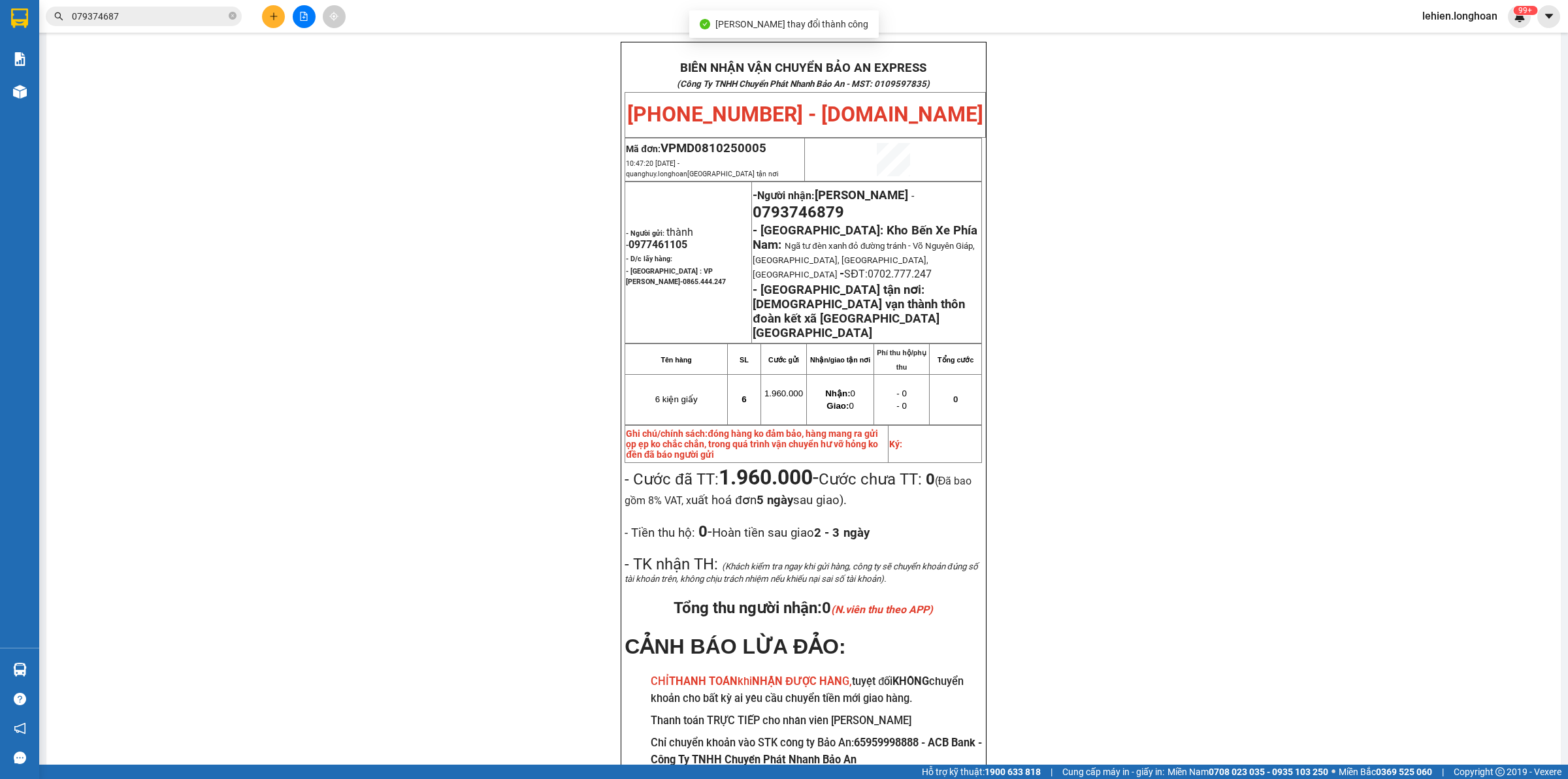
scroll to position [78, 0]
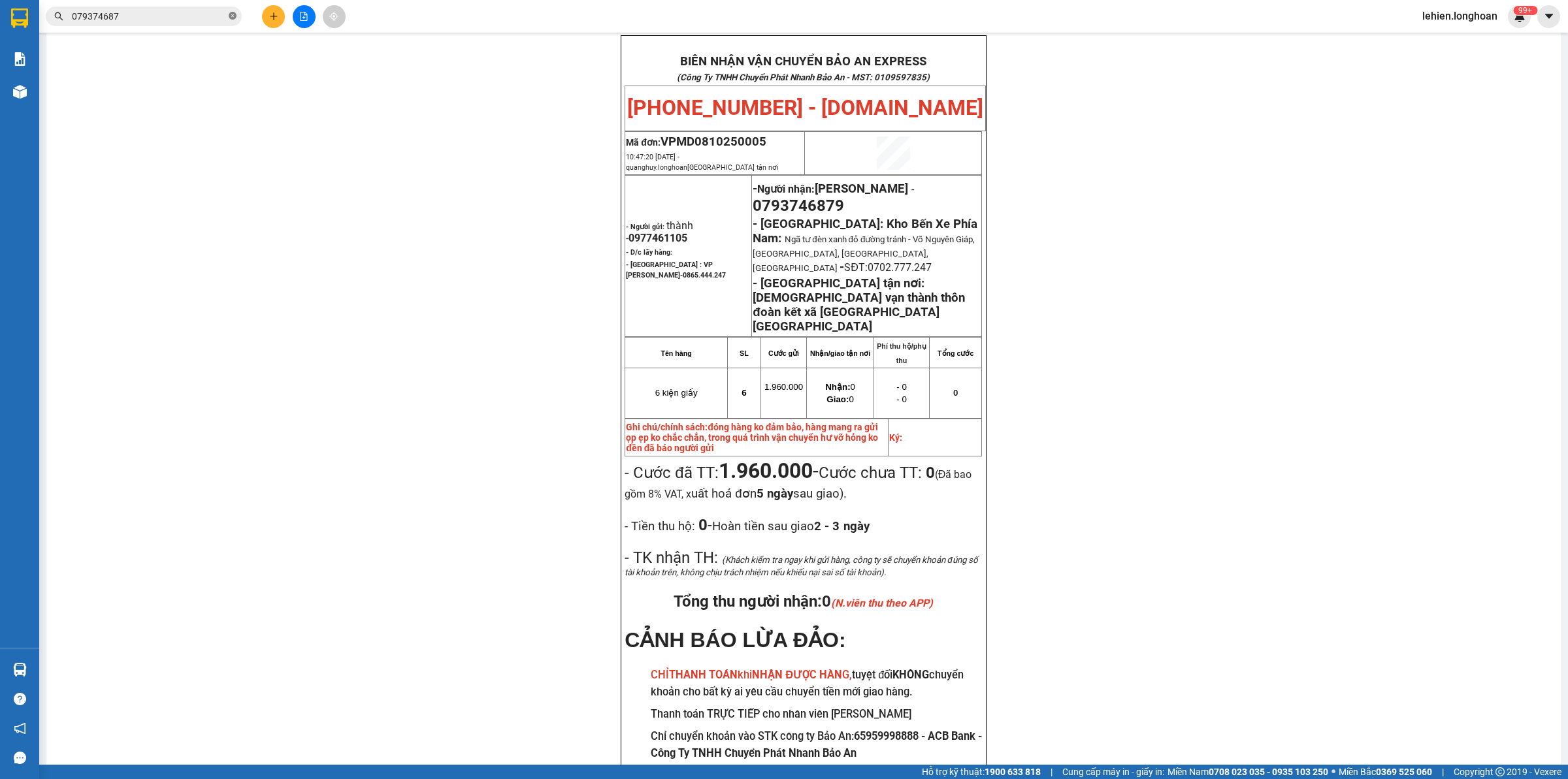
click at [232, 20] on icon "close-circle" at bounding box center [233, 16] width 8 height 8
paste input "0793746879"
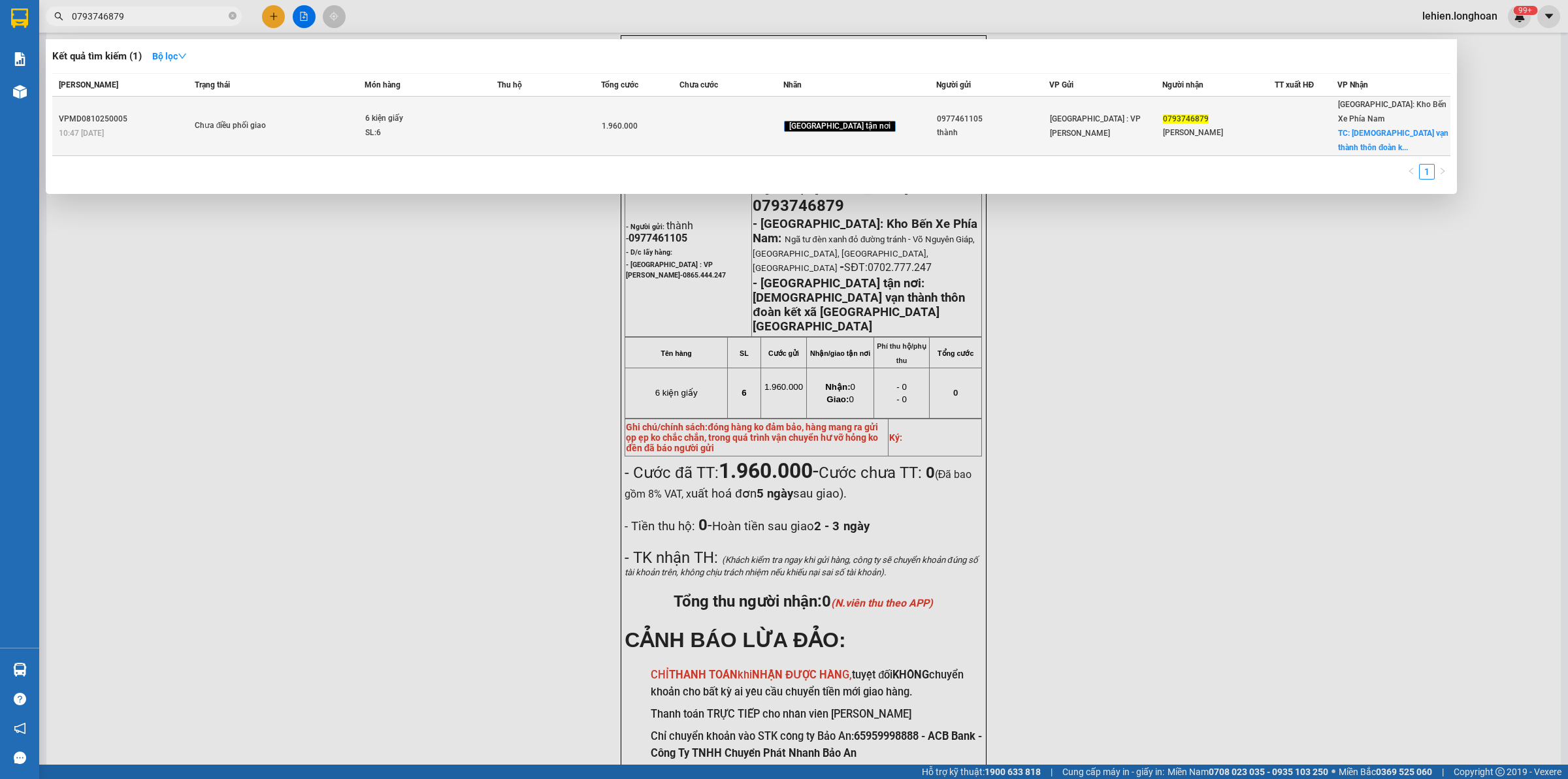
click at [493, 118] on span "6 kiện giấy SL: 6" at bounding box center [430, 126] width 131 height 28
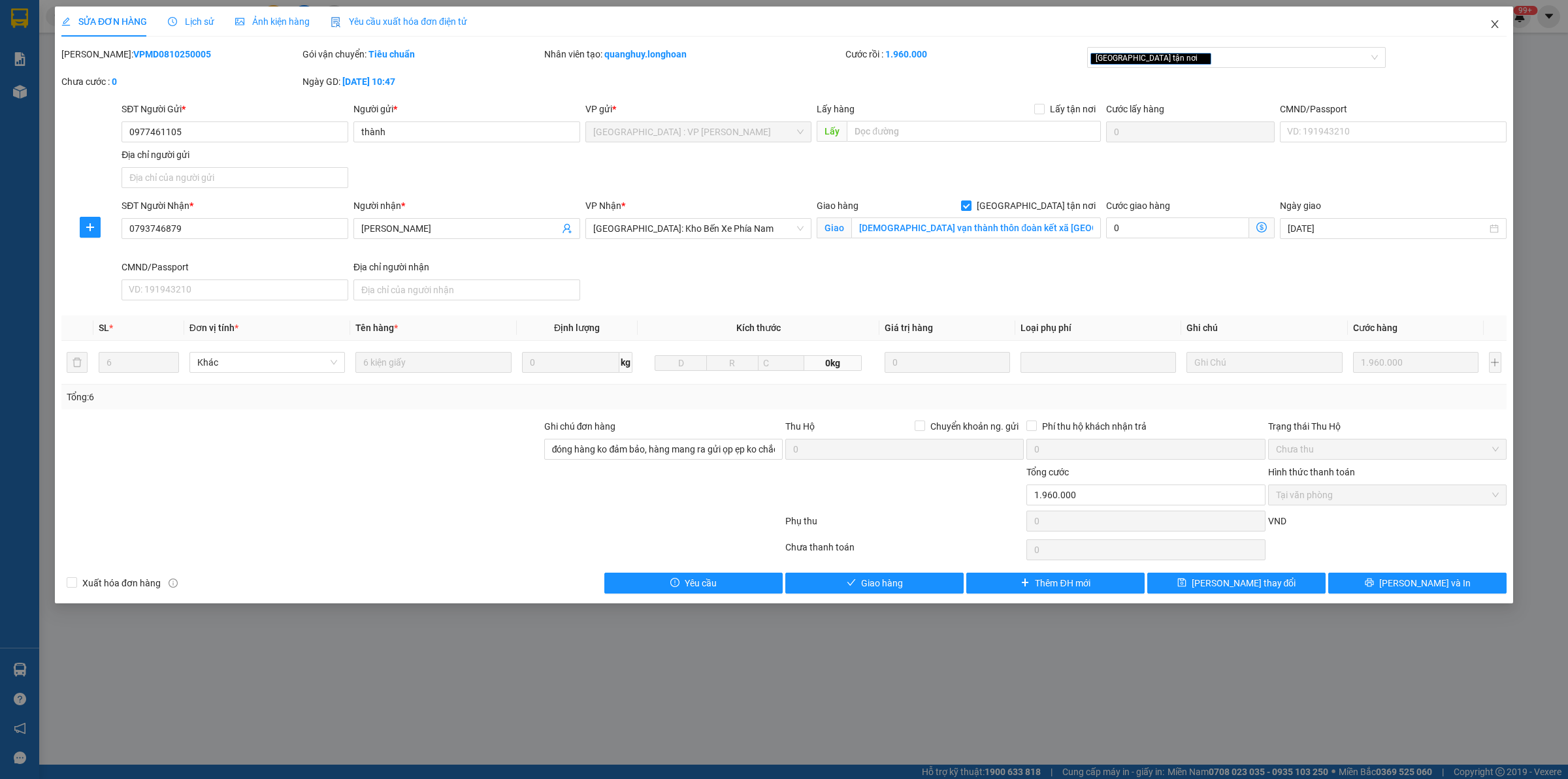
click at [1496, 25] on icon "close" at bounding box center [1494, 24] width 10 height 10
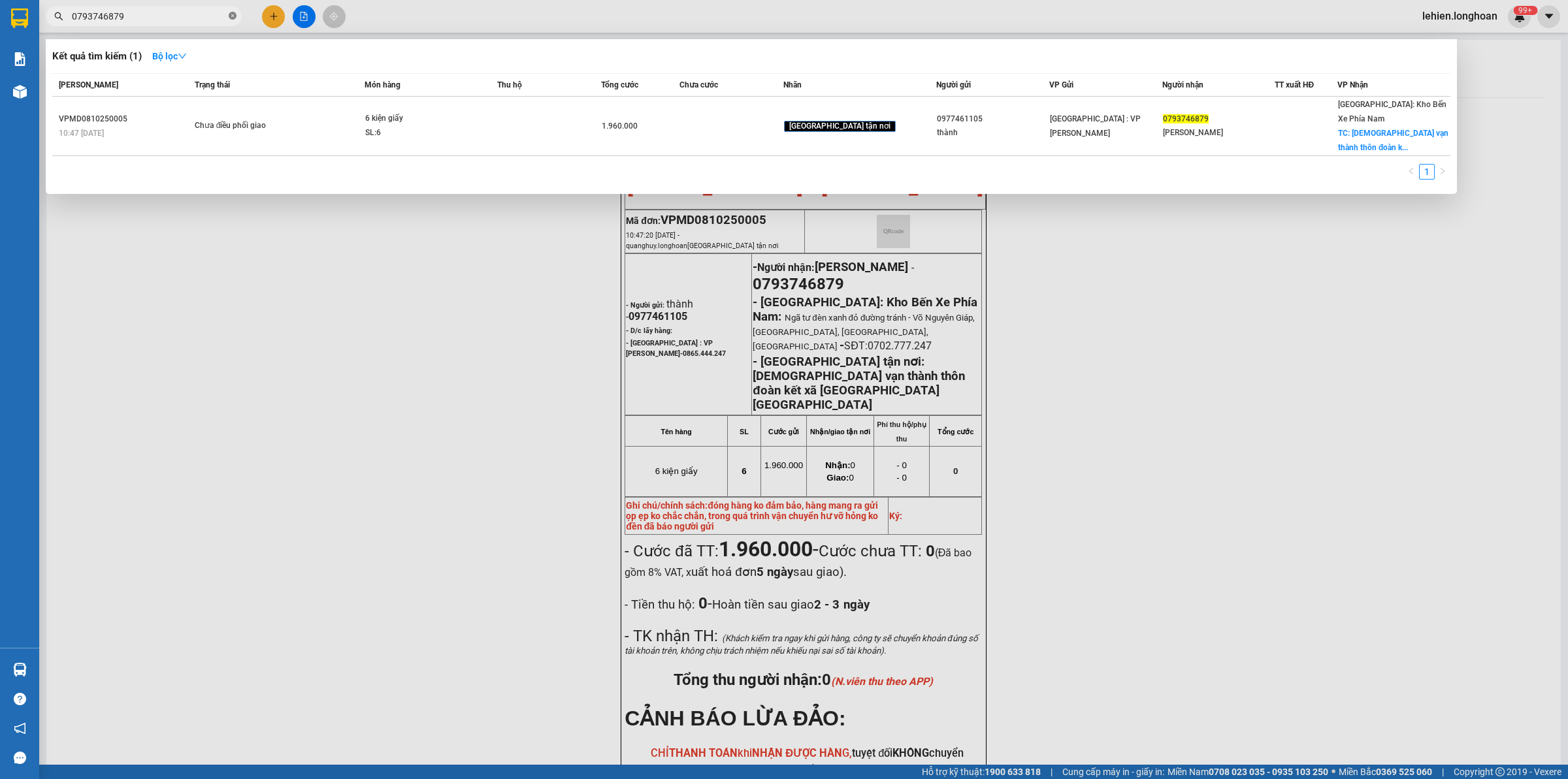
click at [233, 17] on icon "close-circle" at bounding box center [233, 16] width 8 height 8
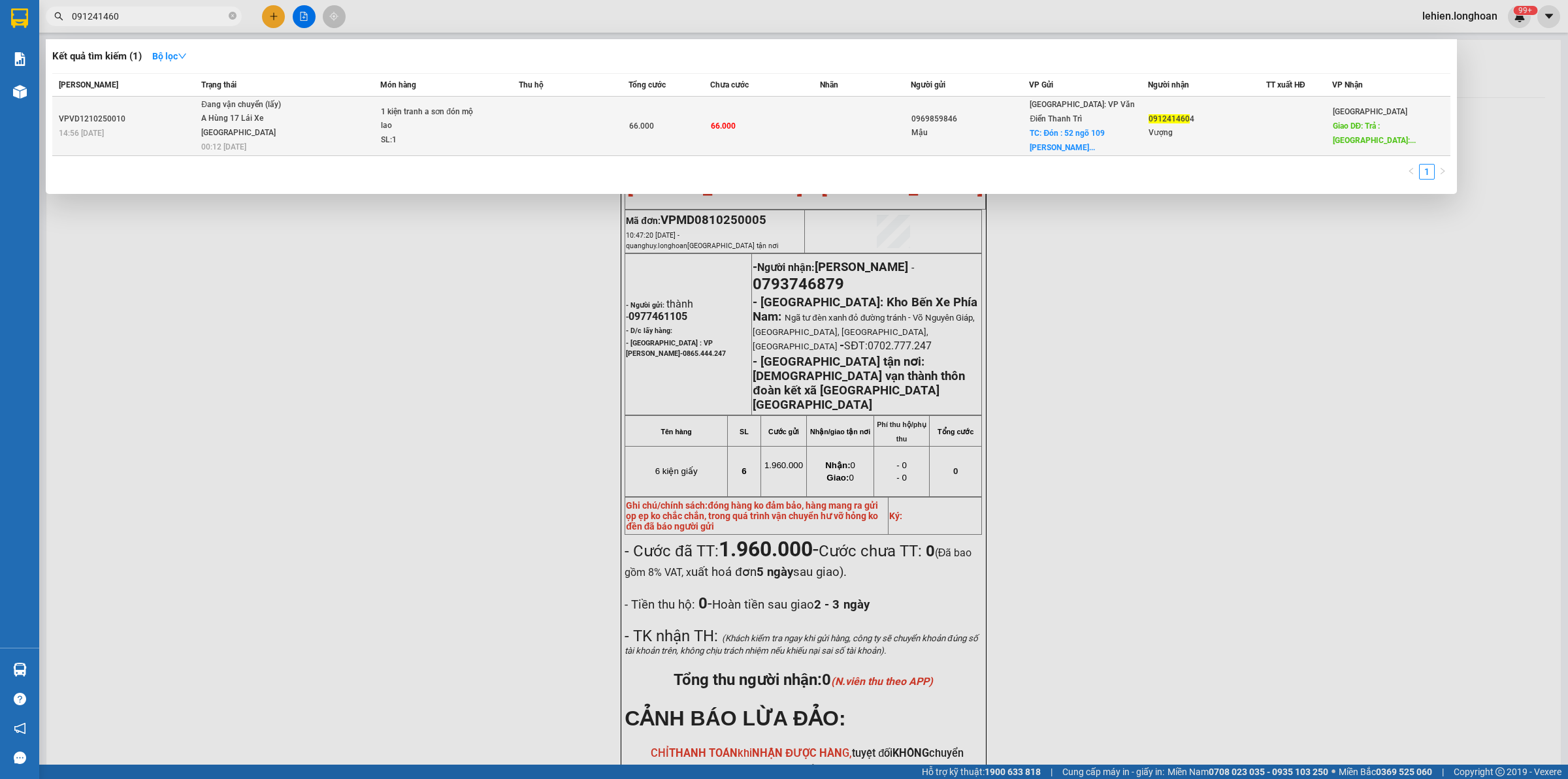
click at [484, 137] on span "1 kiện tranh a sơn đón mộ lao SL: 1" at bounding box center [449, 126] width 137 height 43
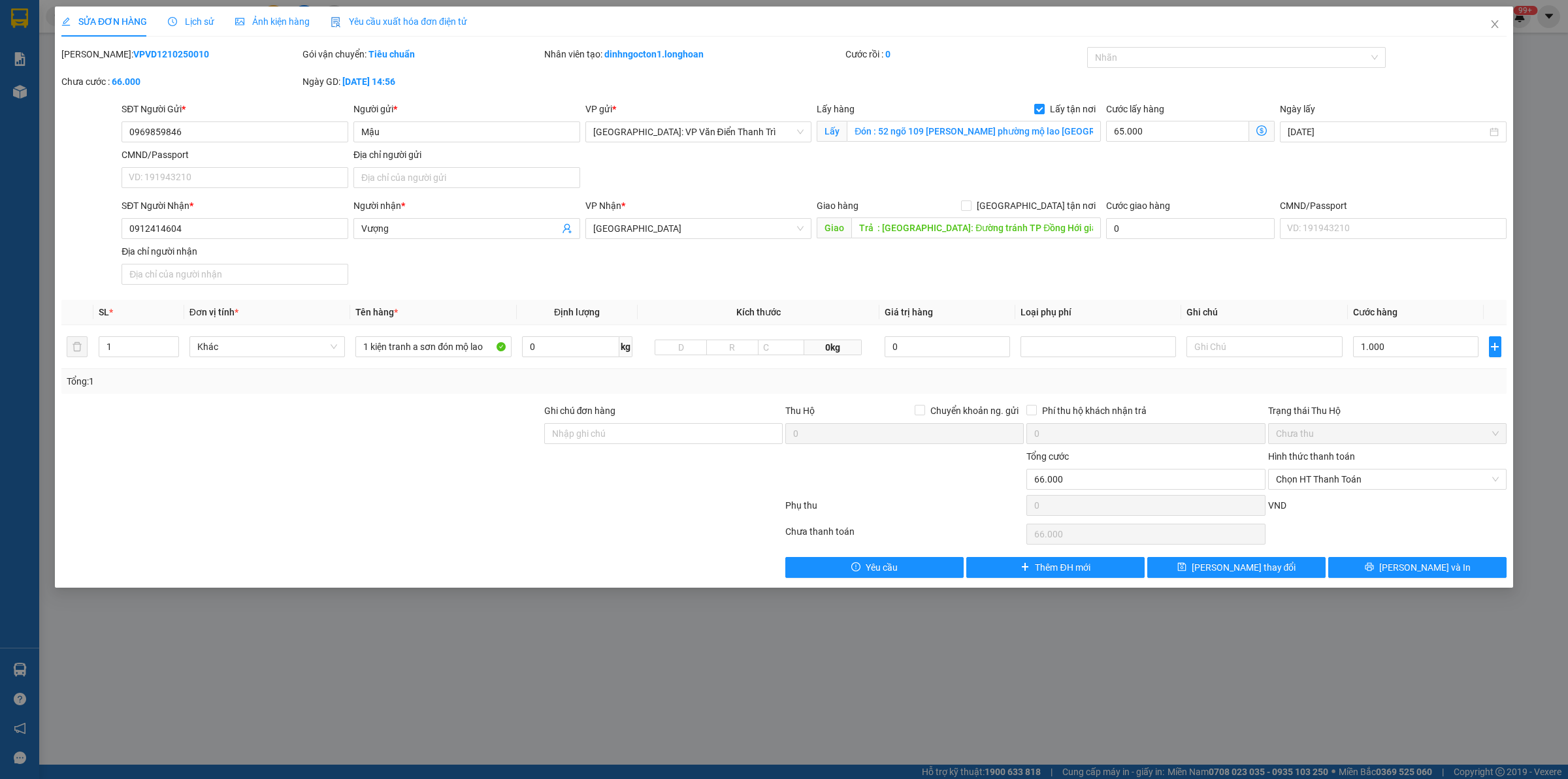
click at [191, 17] on span "Lịch sử" at bounding box center [191, 21] width 47 height 10
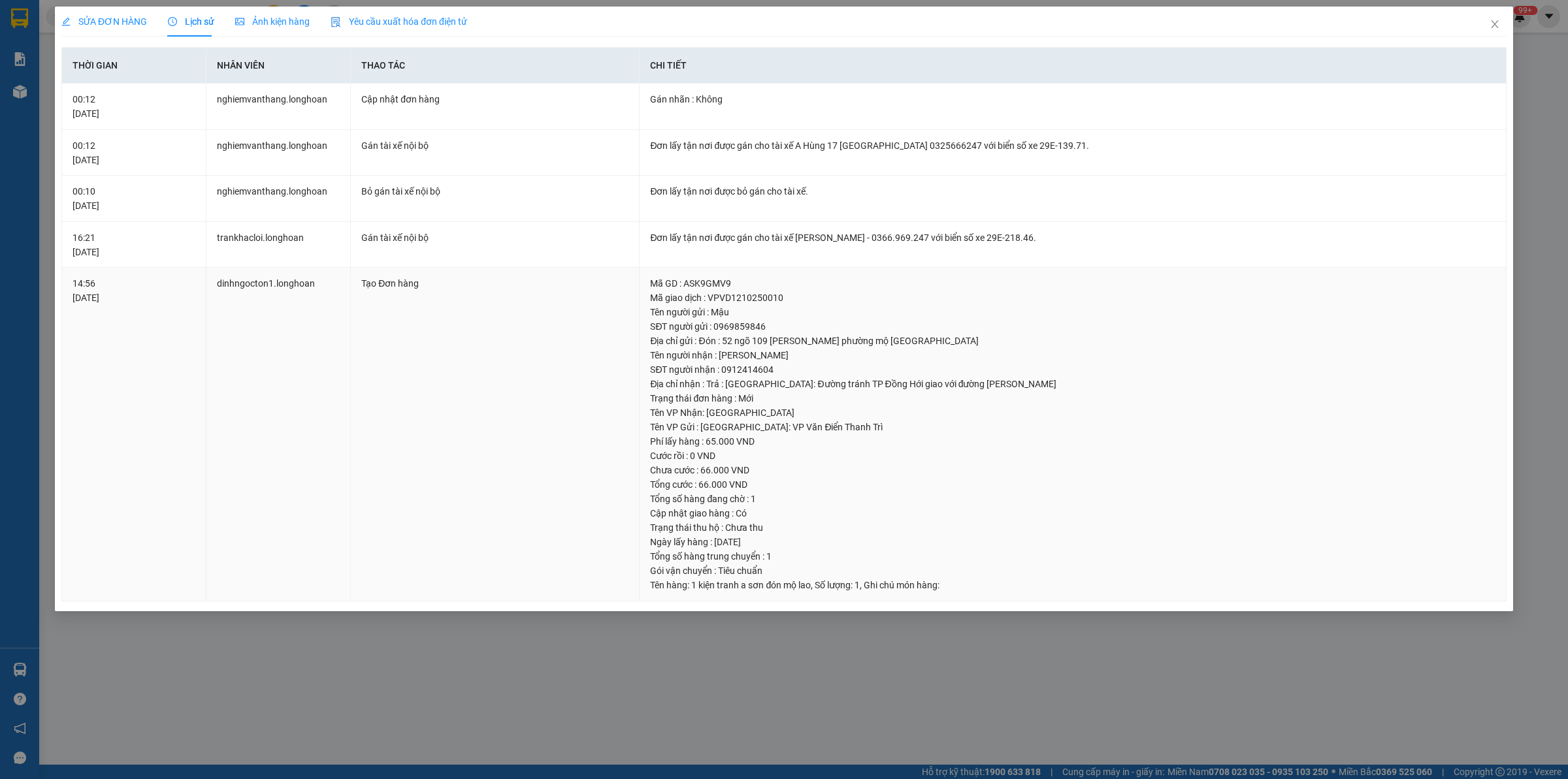
click at [296, 343] on td "dinhngocton1.longhoan" at bounding box center [278, 434] width 144 height 333
click at [105, 25] on span "SỬA ĐƠN HÀNG" at bounding box center [104, 21] width 86 height 10
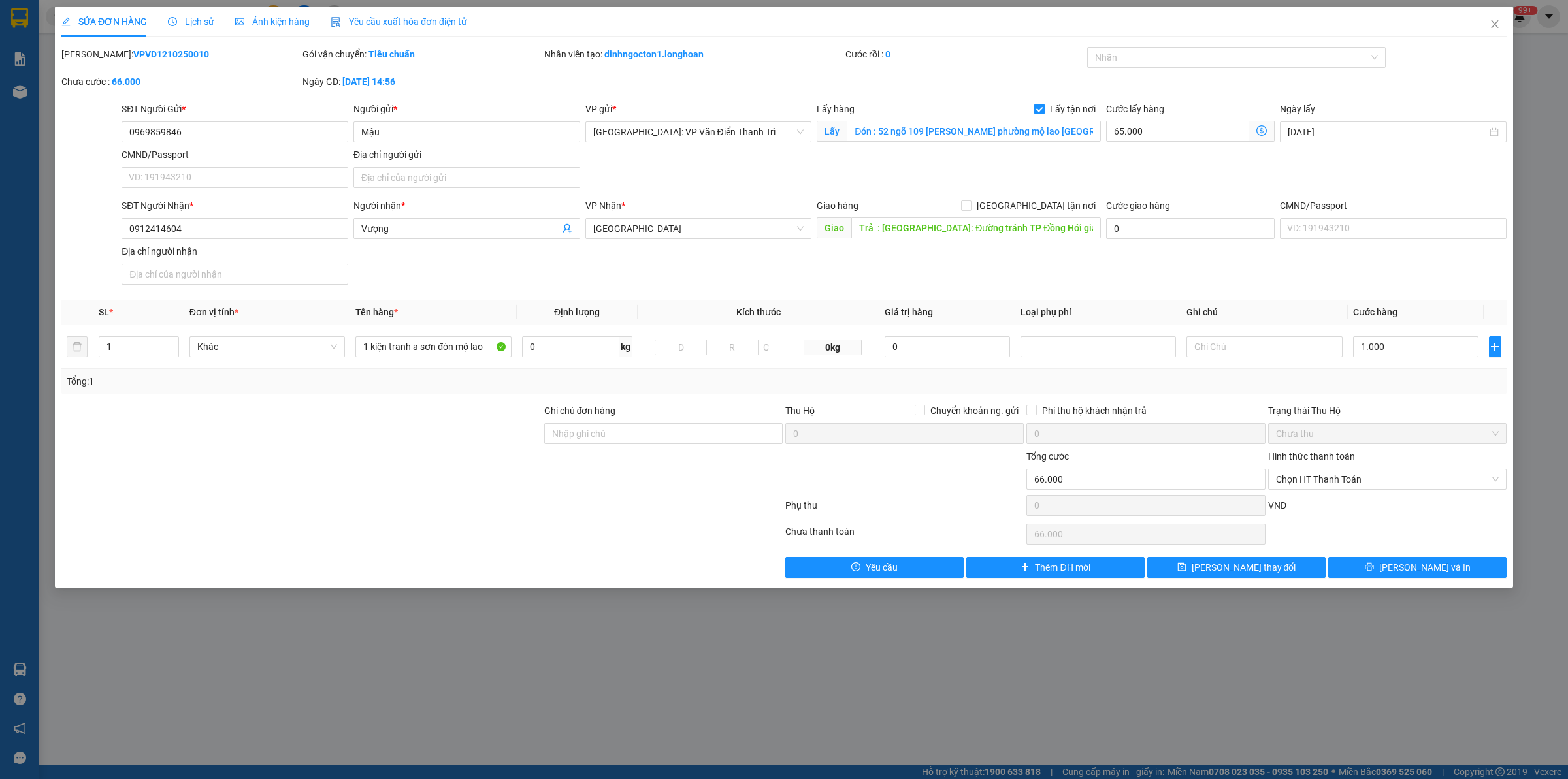
click at [446, 444] on div at bounding box center [302, 427] width 483 height 46
click at [1432, 569] on span "[PERSON_NAME] và In" at bounding box center [1425, 567] width 91 height 14
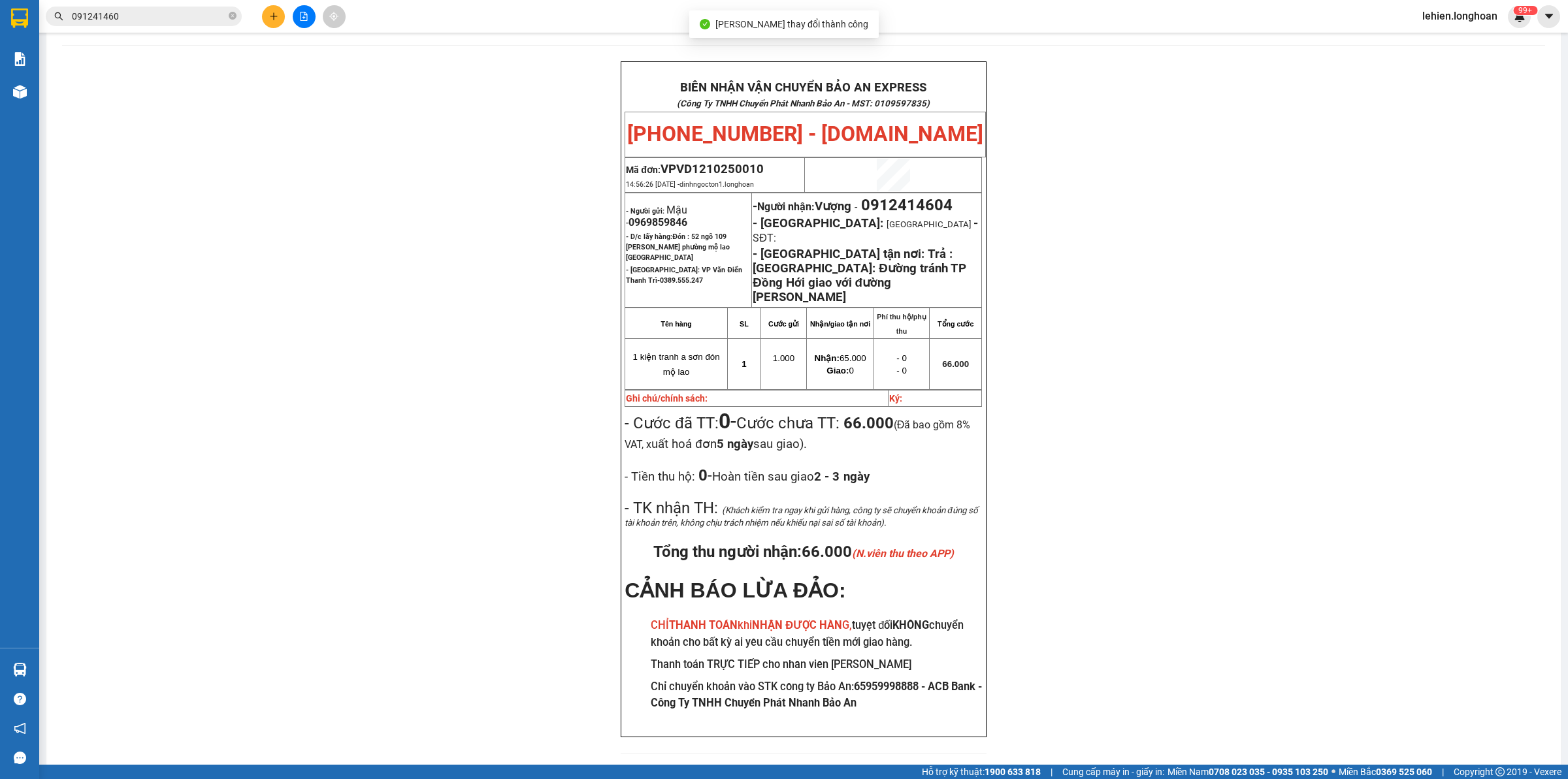
scroll to position [69, 0]
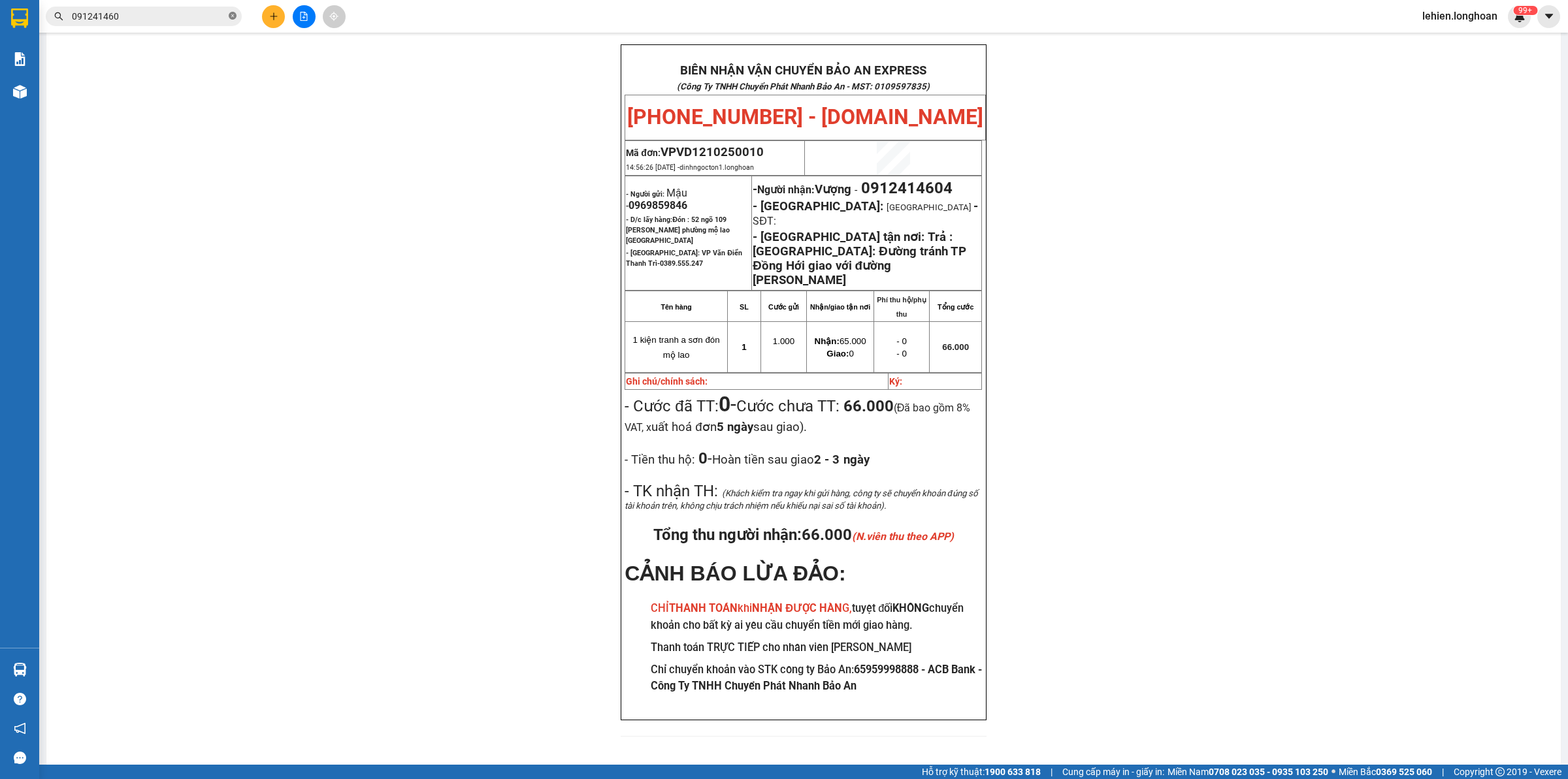
click at [230, 14] on icon "close-circle" at bounding box center [233, 16] width 8 height 8
paste input "0376075688"
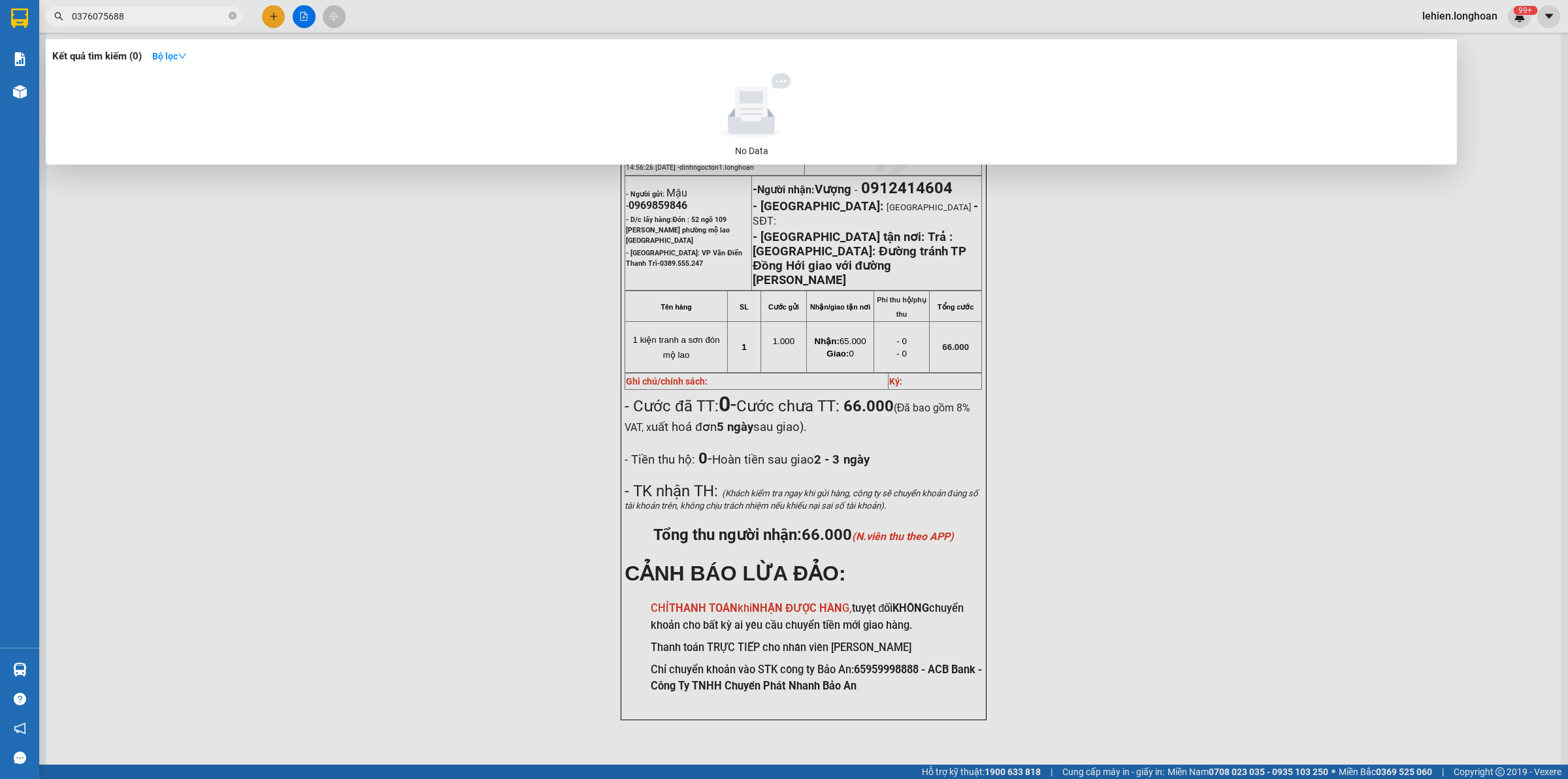
click at [230, 14] on icon "close-circle" at bounding box center [233, 16] width 8 height 8
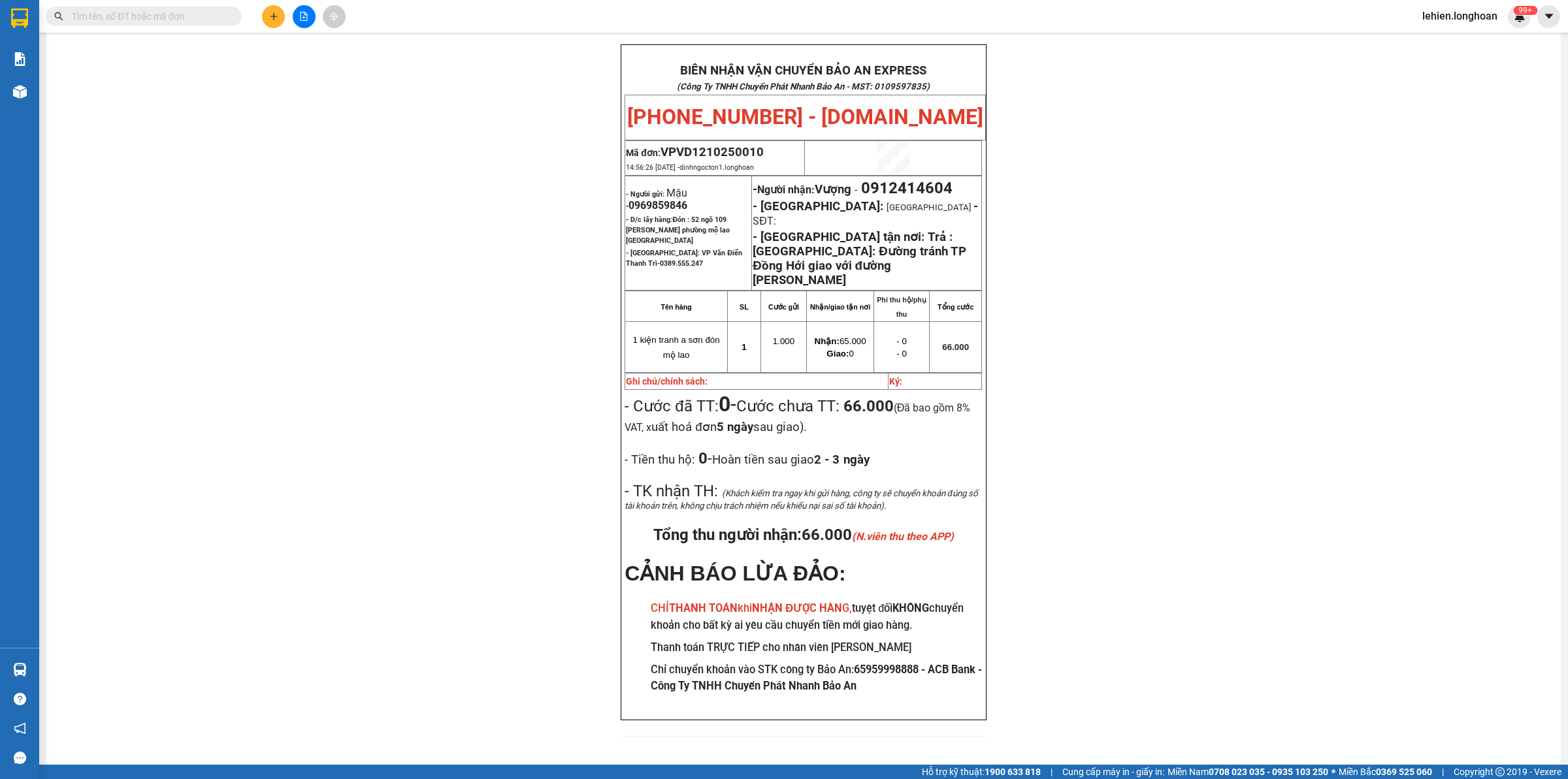
paste input "HQTP1010250032"
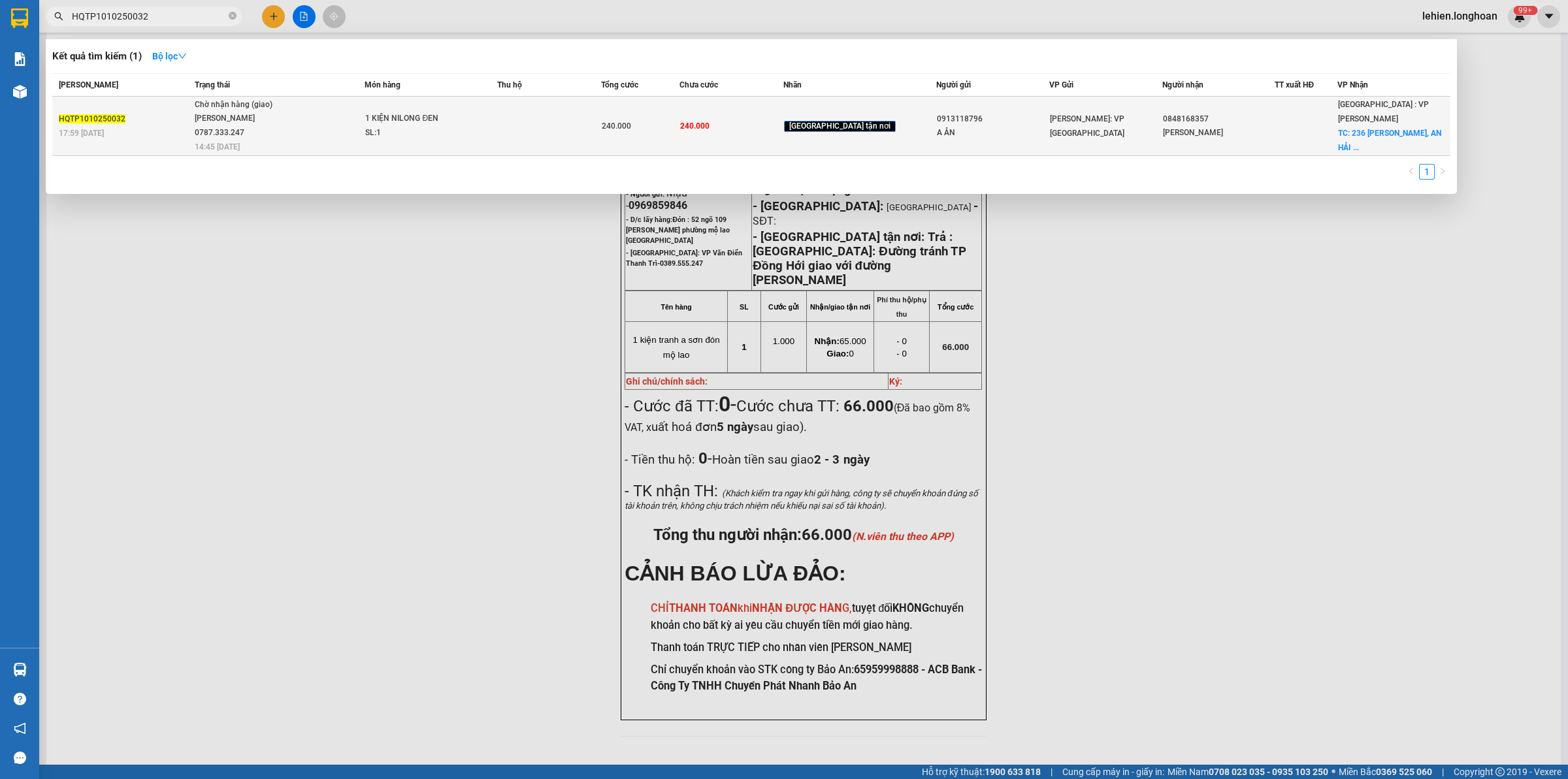
click at [319, 111] on span "Chờ nhận hàng (giao) [PERSON_NAME] 0787.333.247 14:45 [DATE]" at bounding box center [279, 125] width 170 height 54
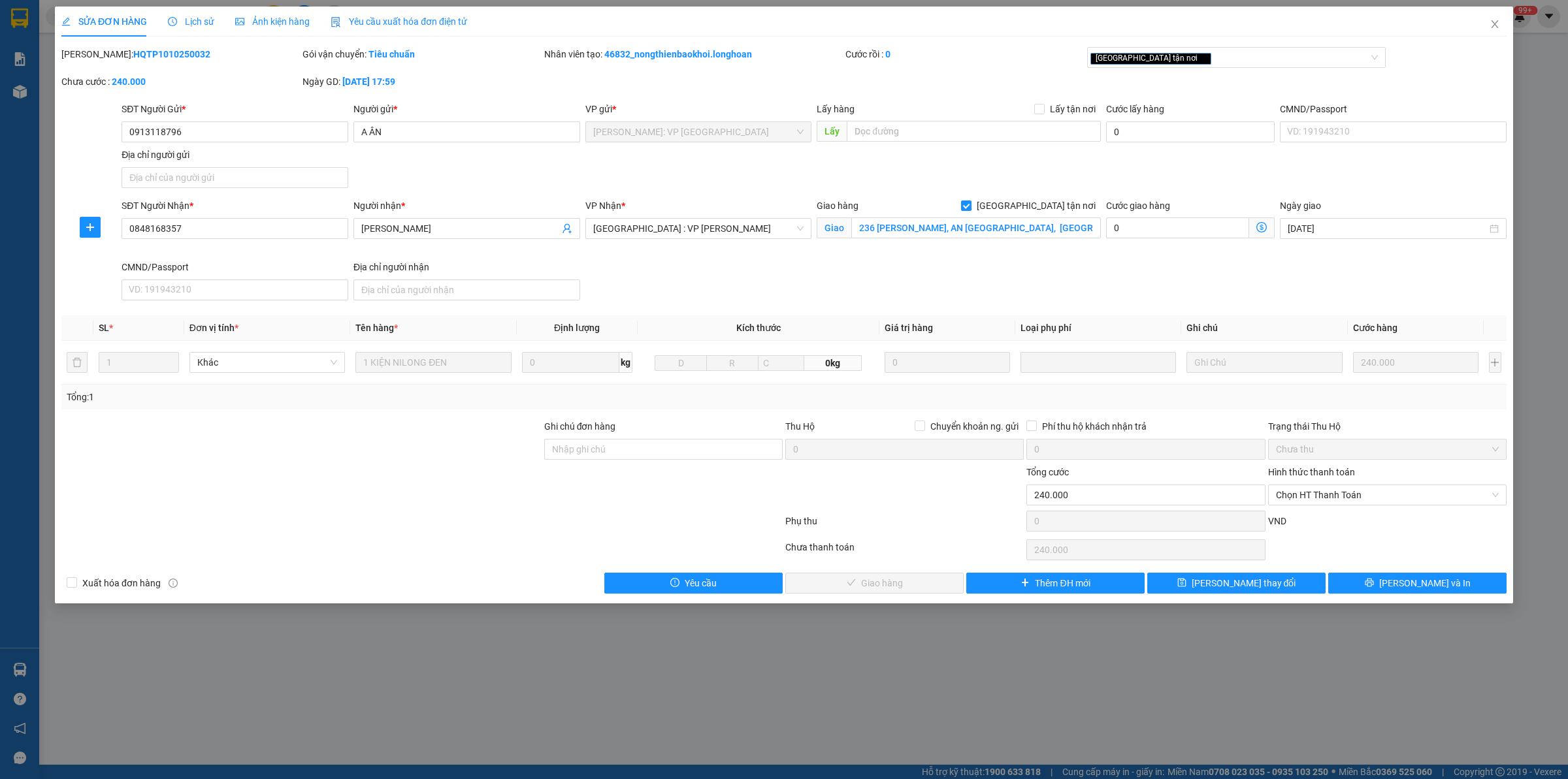
click at [202, 22] on span "Lịch sử" at bounding box center [191, 21] width 47 height 10
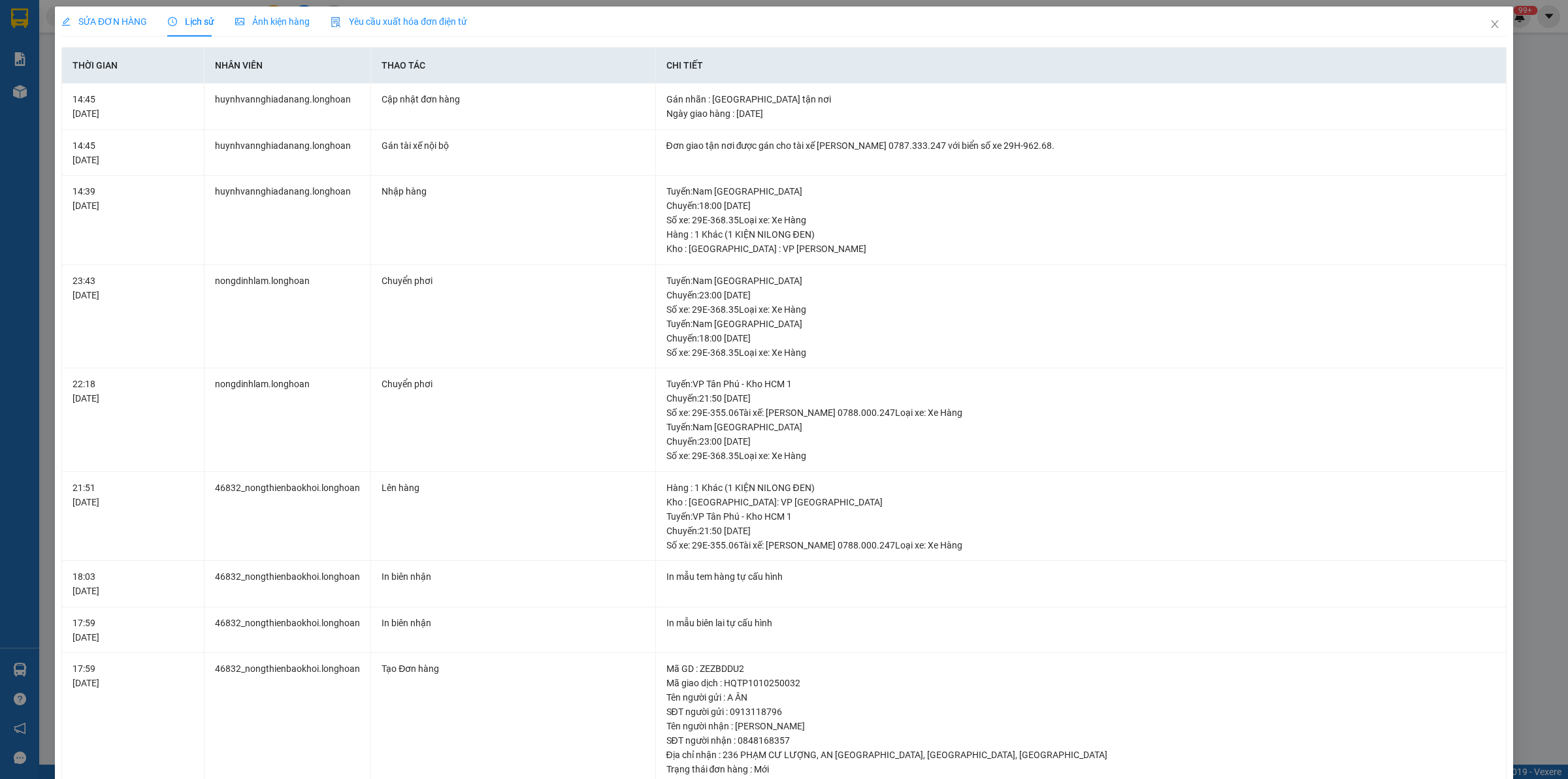
click at [103, 14] on div "SỬA ĐƠN HÀNG" at bounding box center [104, 21] width 86 height 14
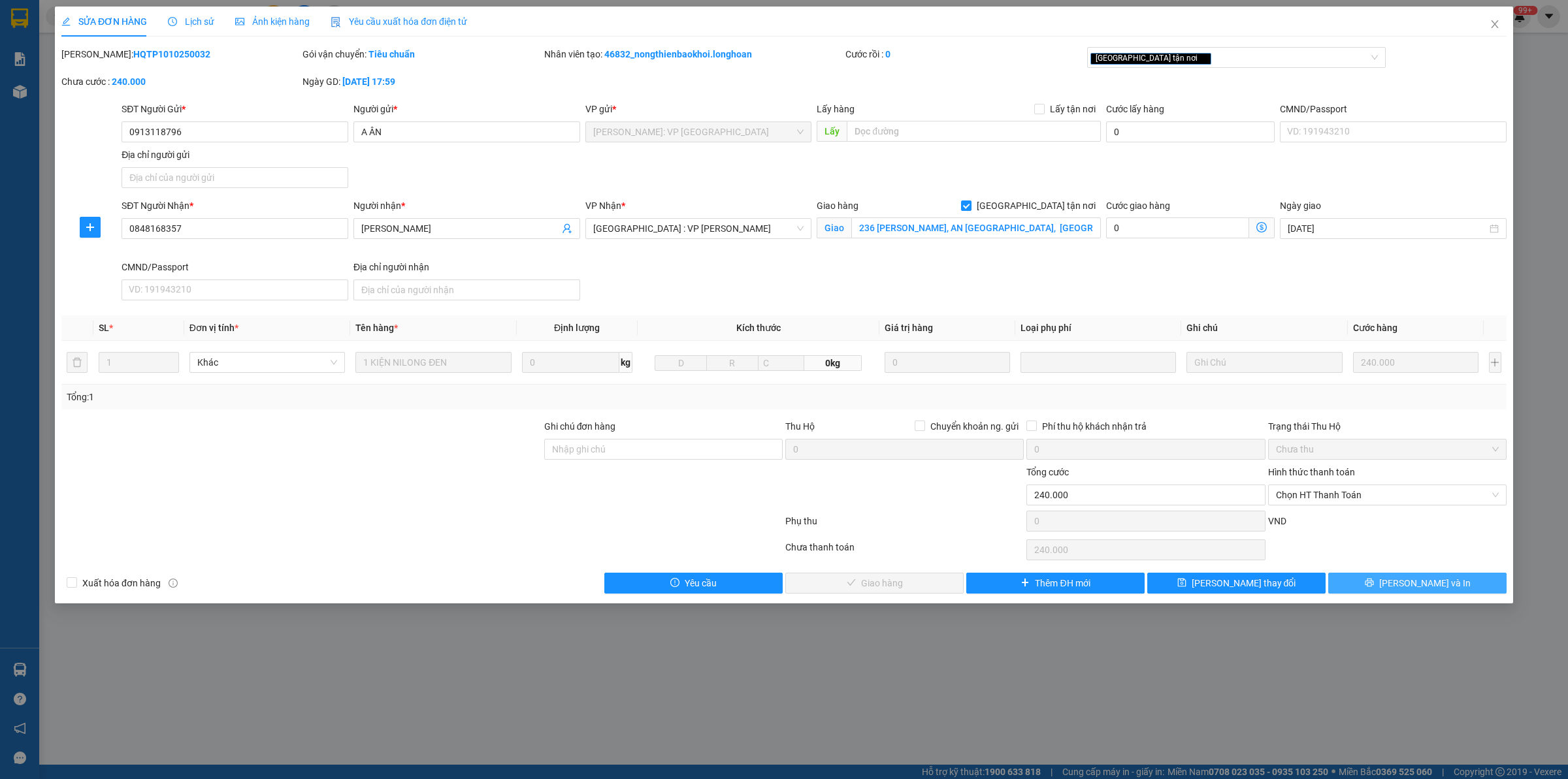
click at [1429, 586] on span "[PERSON_NAME] và In" at bounding box center [1425, 583] width 91 height 14
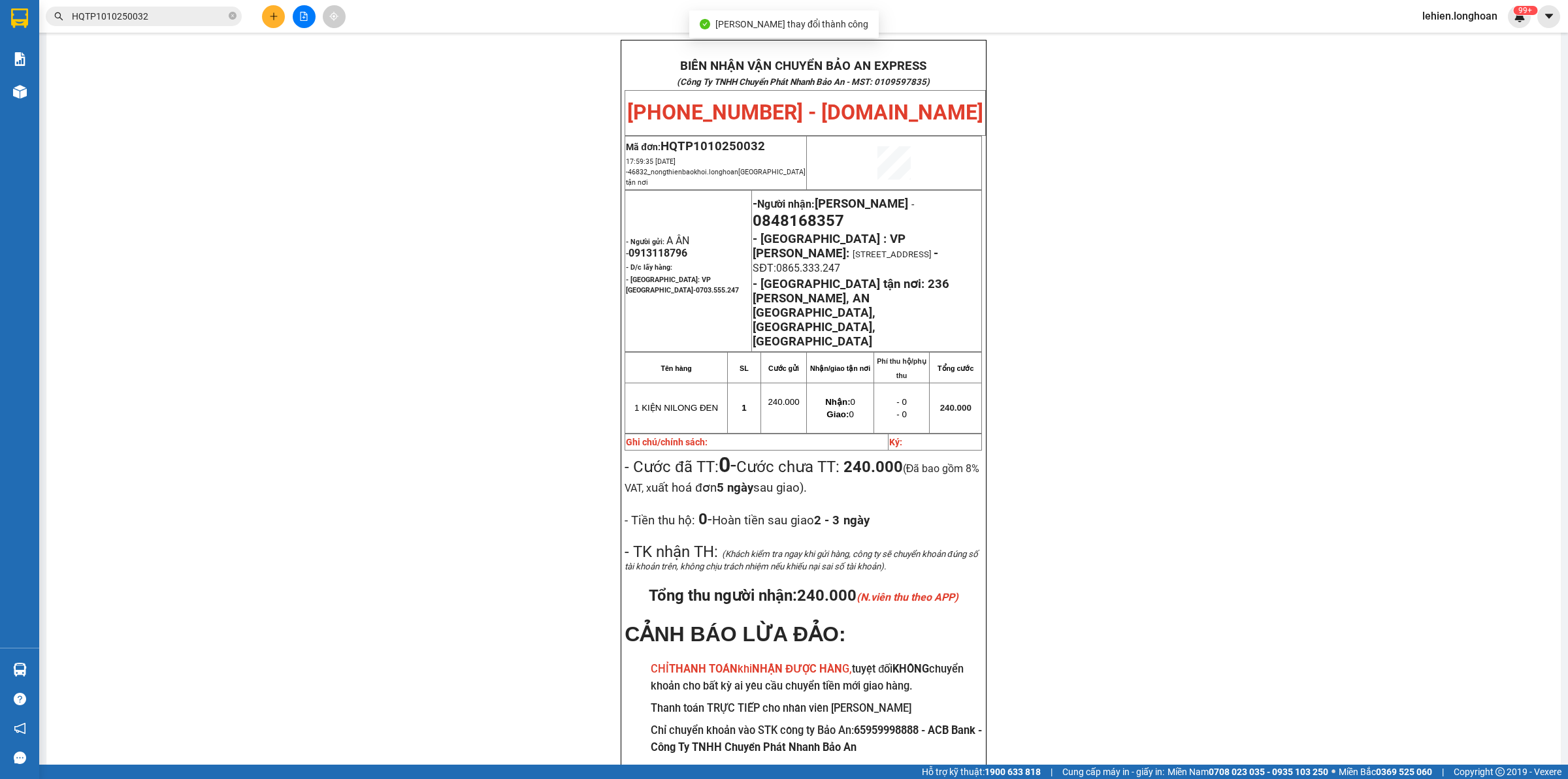
scroll to position [77, 0]
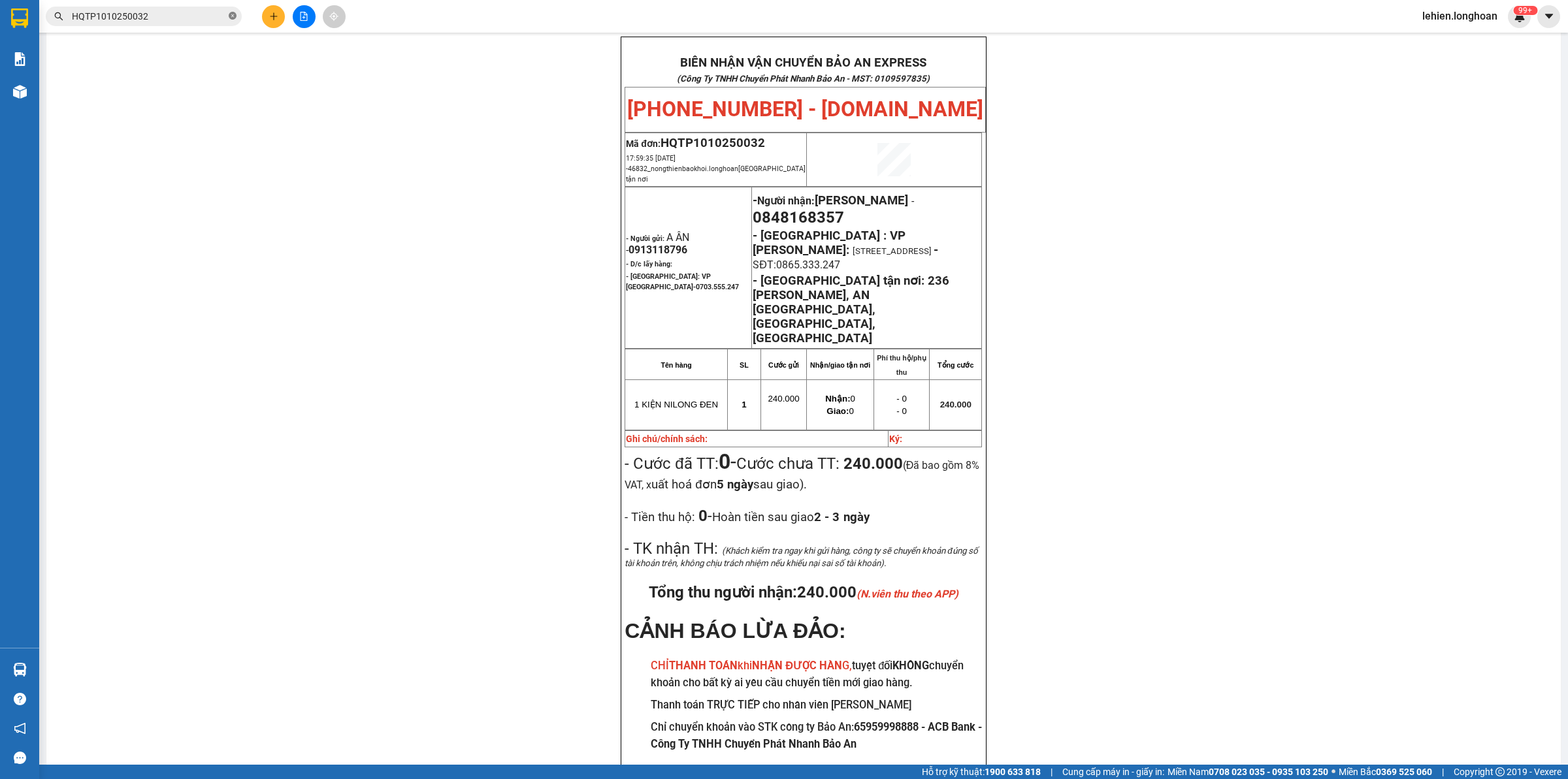
click at [233, 11] on icon "close-circle" at bounding box center [233, 16] width 8 height 8
paste input "0815138638"
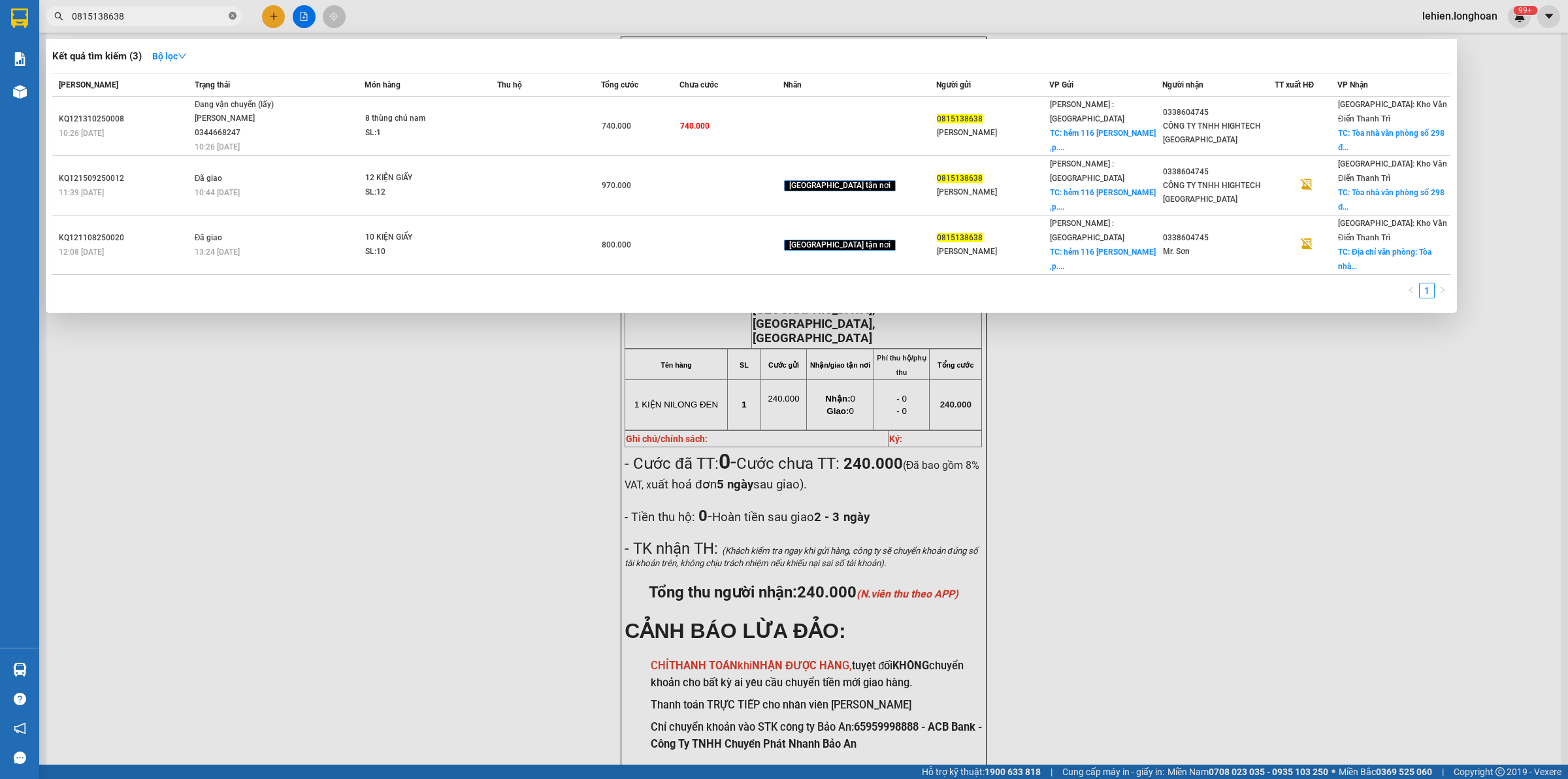
click at [235, 15] on icon "close-circle" at bounding box center [233, 16] width 8 height 8
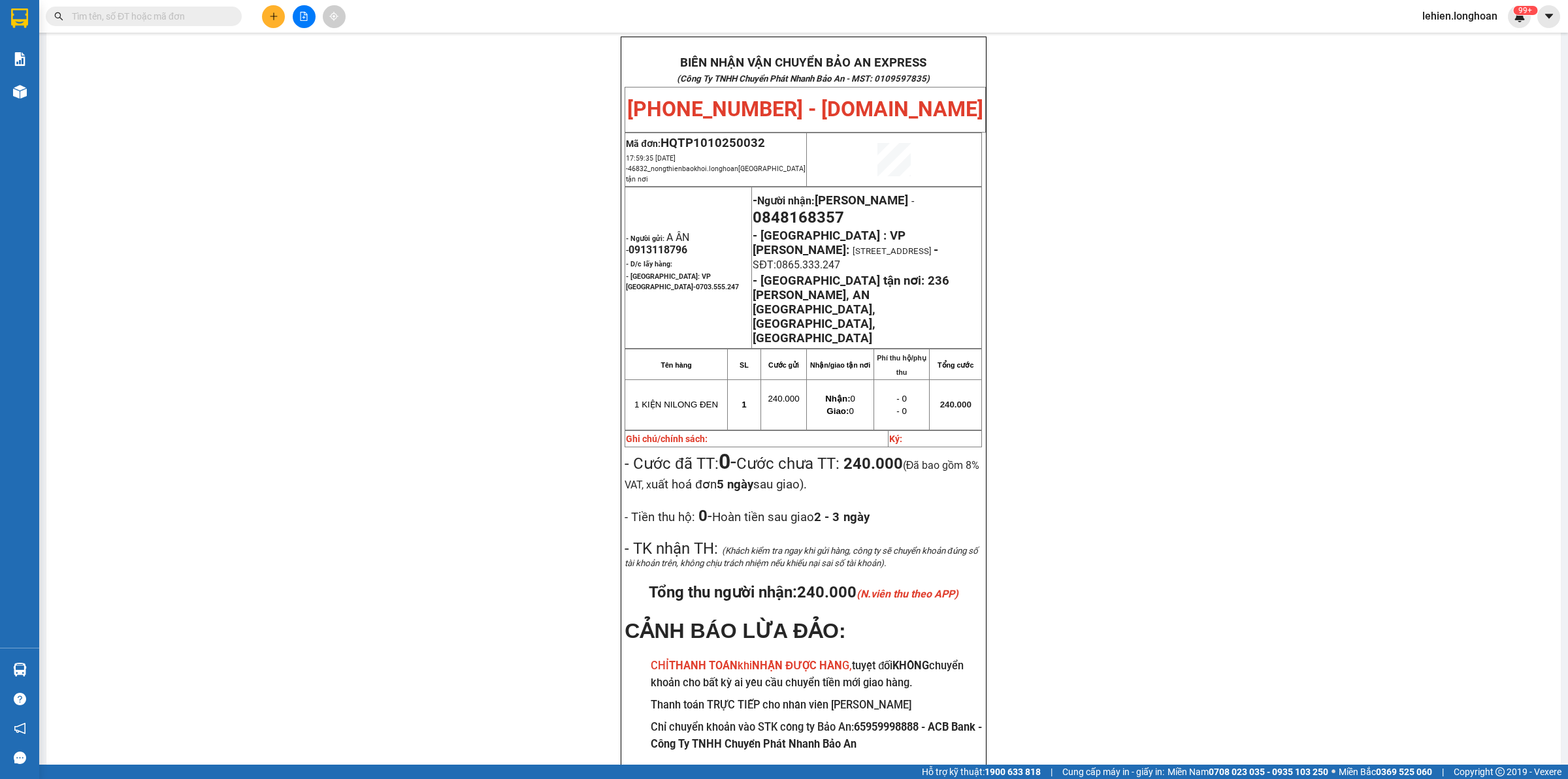
paste input "VPHM1010250015"
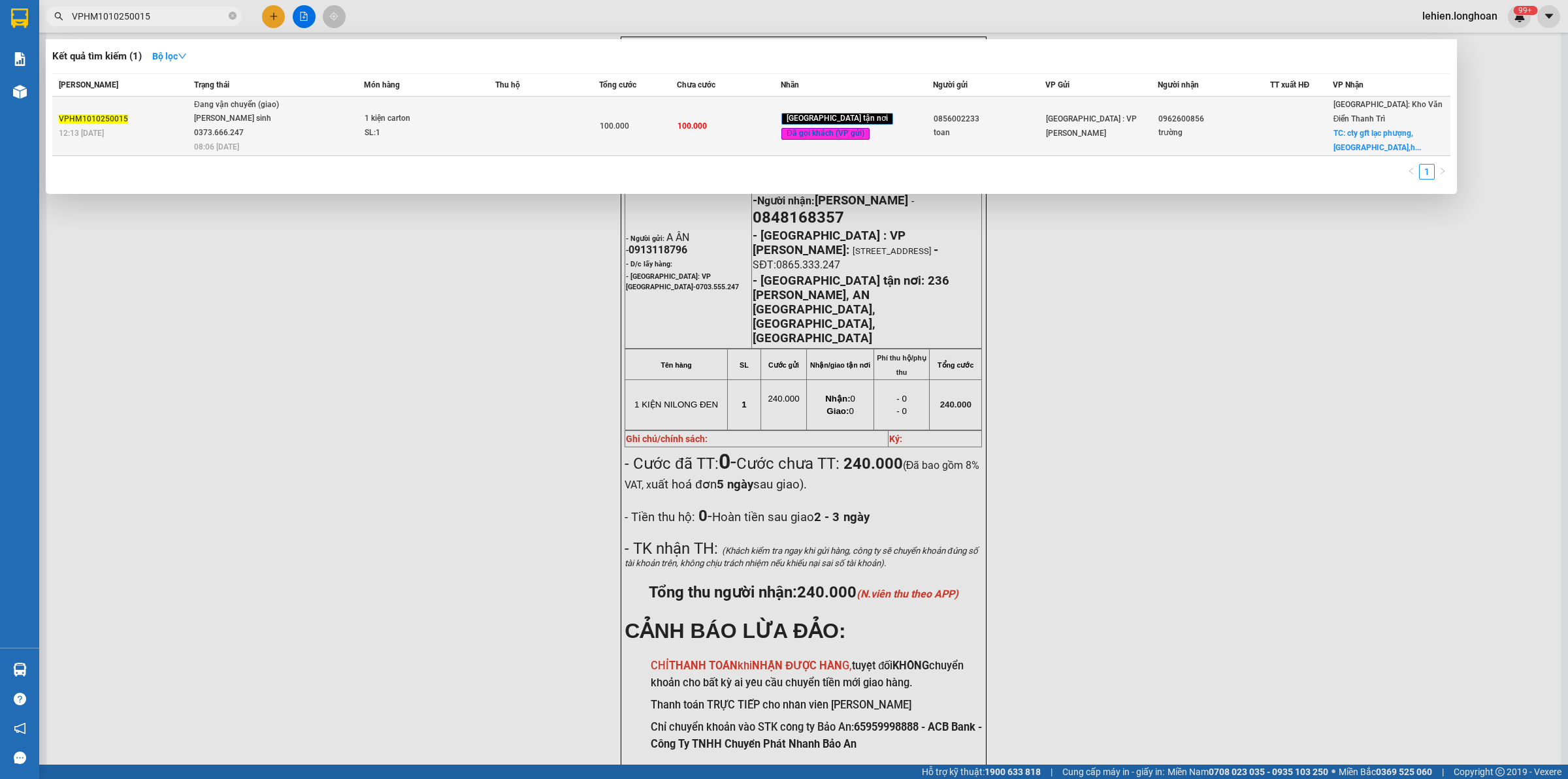
click at [331, 122] on span "Đang vận chuyển (giao) [PERSON_NAME] sinh 0373.666.247 08:06 [DATE]" at bounding box center [279, 125] width 169 height 54
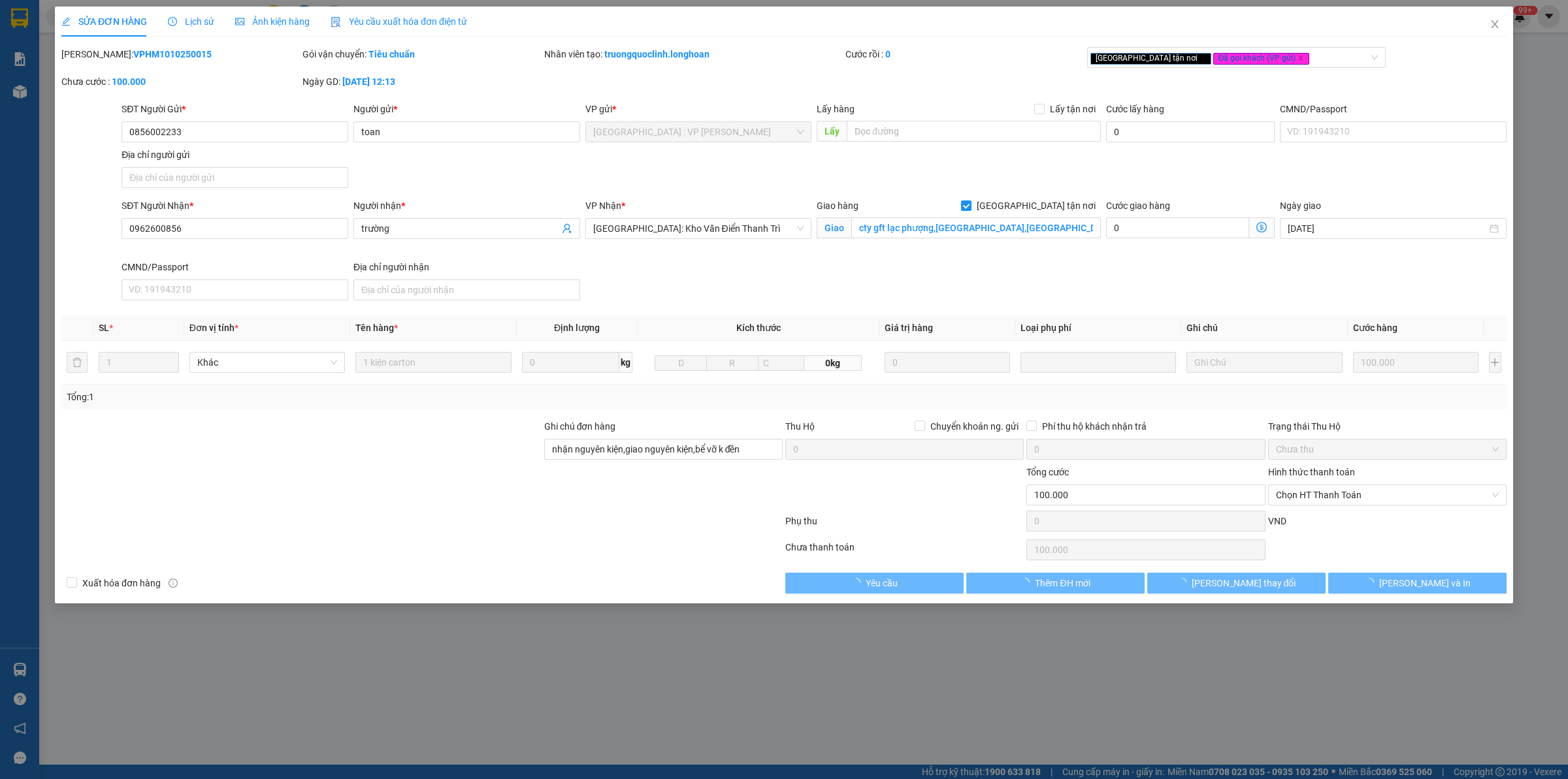
click at [194, 21] on span "Lịch sử" at bounding box center [191, 21] width 47 height 10
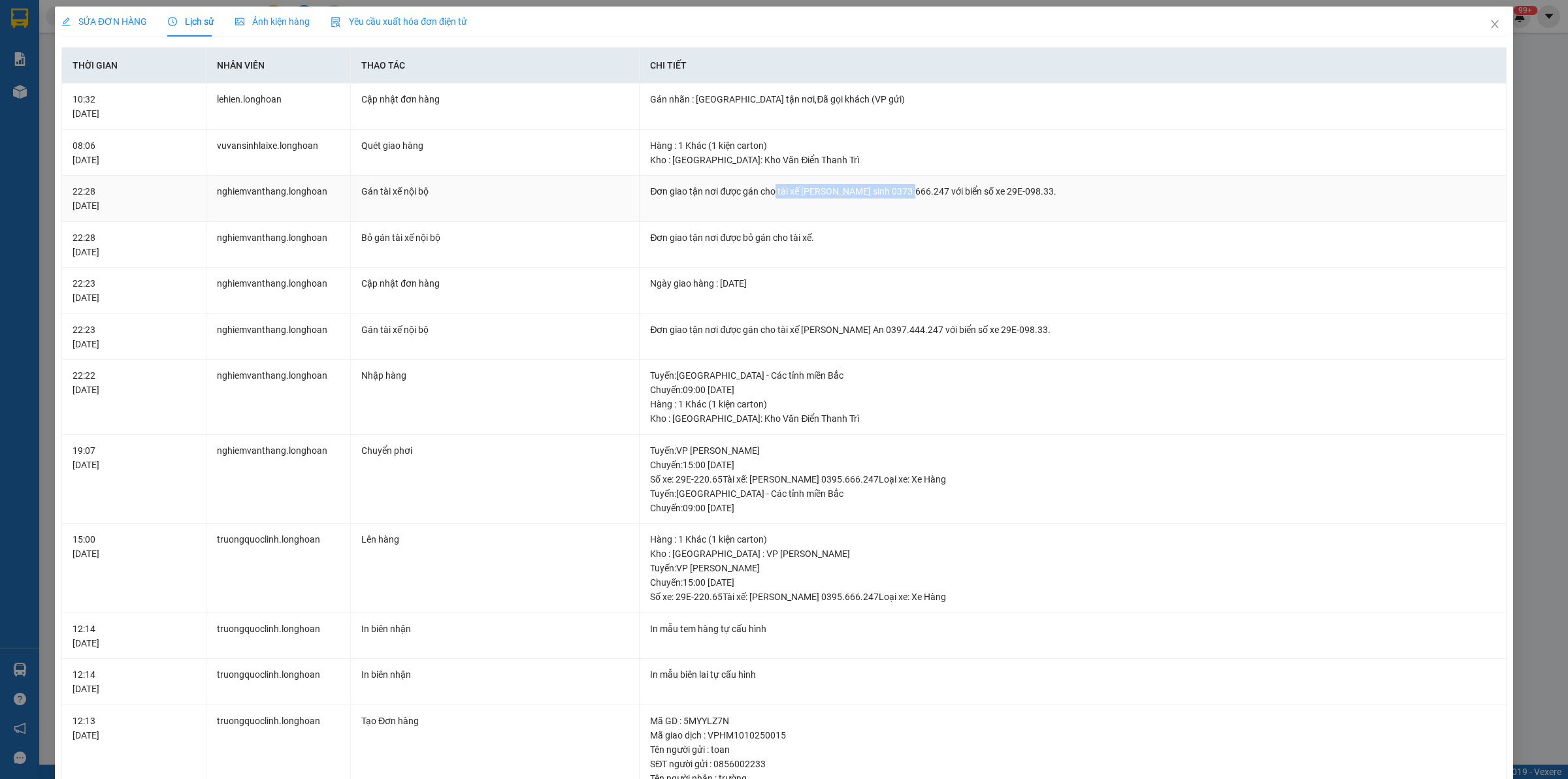
drag, startPoint x: 768, startPoint y: 193, endPoint x: 900, endPoint y: 187, distance: 132.1
click at [900, 187] on div "Đơn giao tận nơi được gán cho tài xế [PERSON_NAME] sinh 0373.666.247 với biển s…" at bounding box center [1073, 191] width 846 height 14
copy div "tài xế [PERSON_NAME] sinh 0373.666.247"
click at [1490, 27] on icon "close" at bounding box center [1494, 24] width 10 height 10
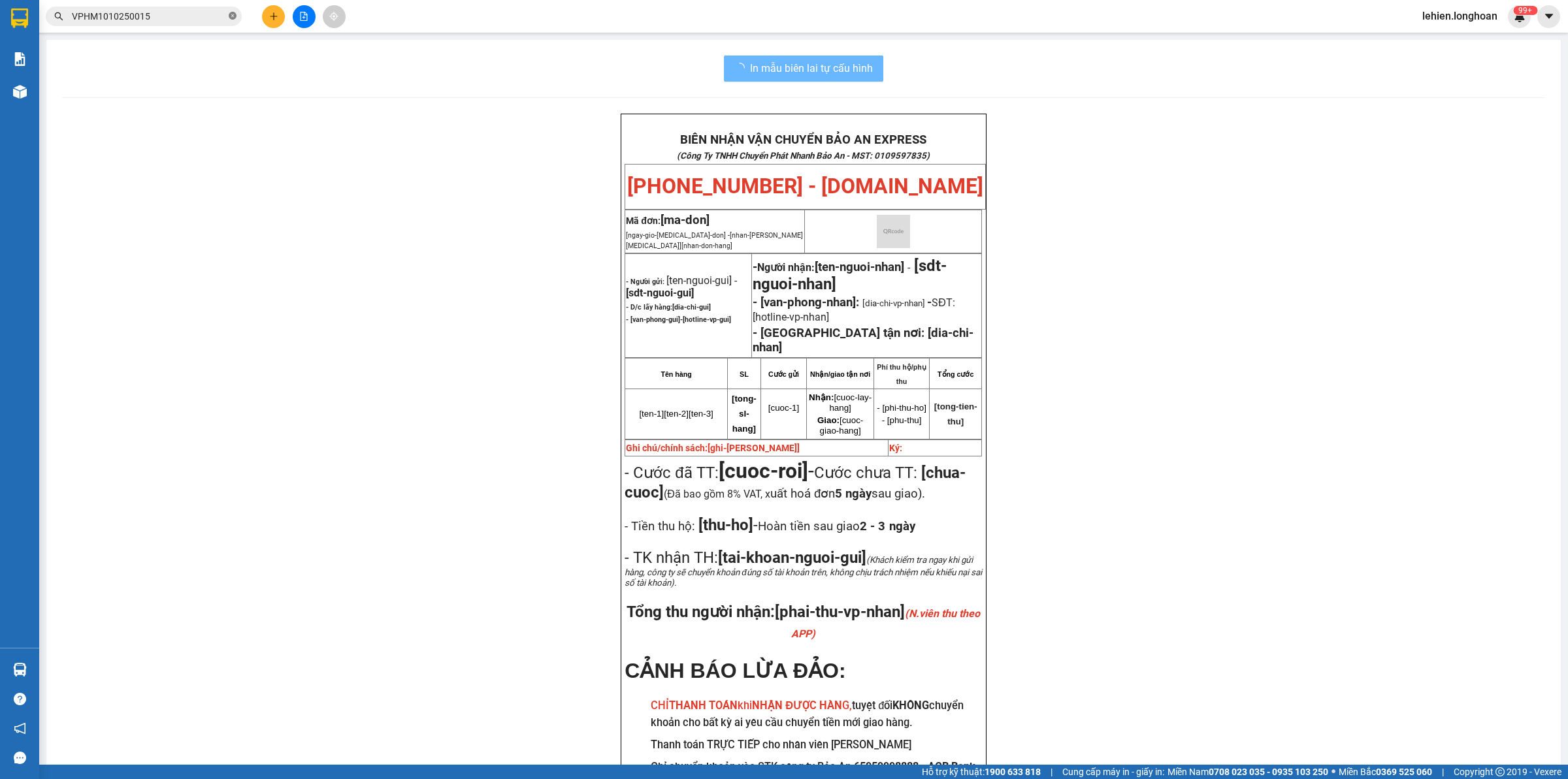
click at [233, 14] on icon "close-circle" at bounding box center [233, 16] width 8 height 8
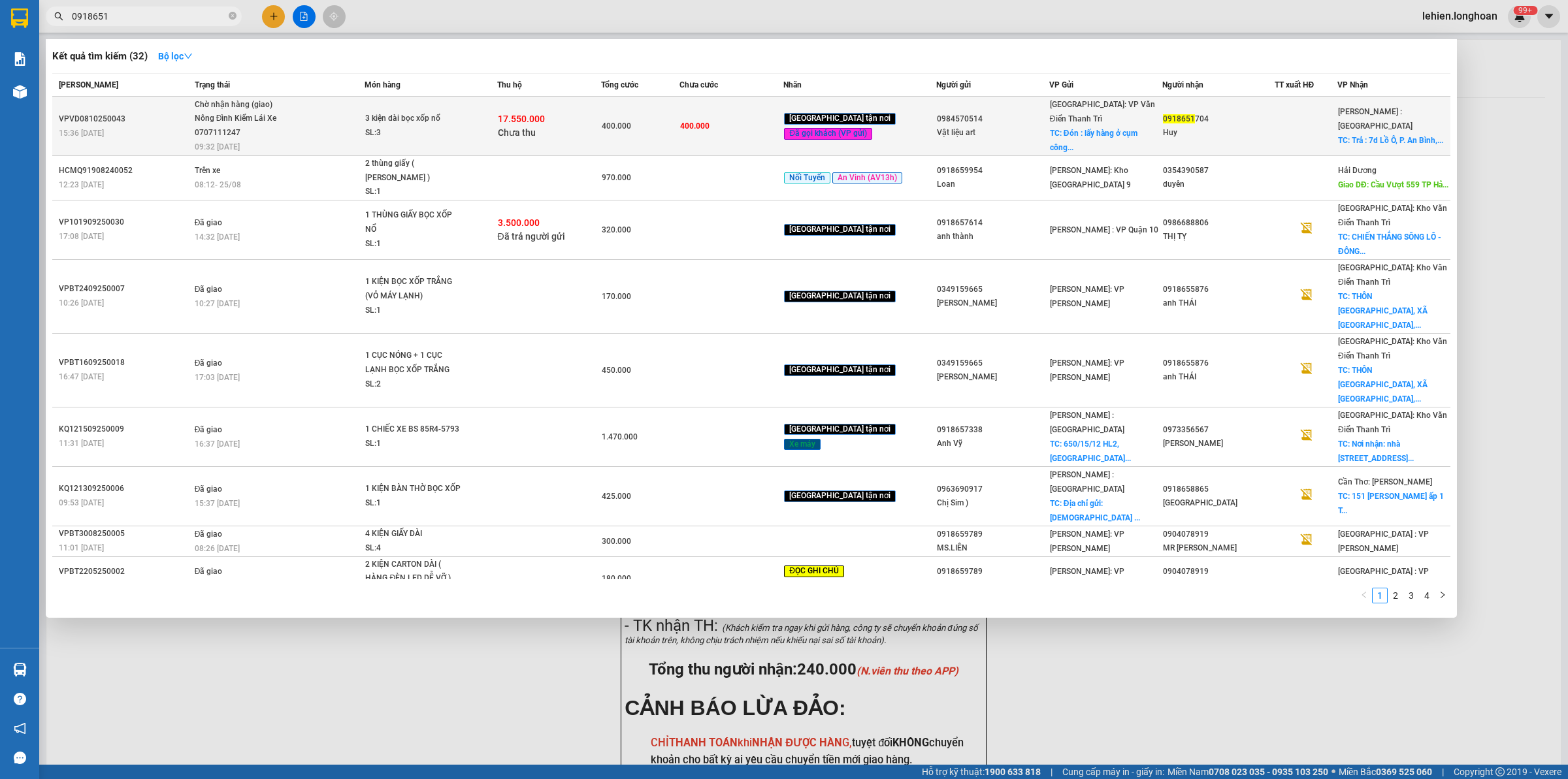
click at [345, 122] on span "Chờ nhận hàng (giao) Nông Đình Kiểm Lái Xe 0707111247 09:32 [DATE]" at bounding box center [279, 125] width 170 height 54
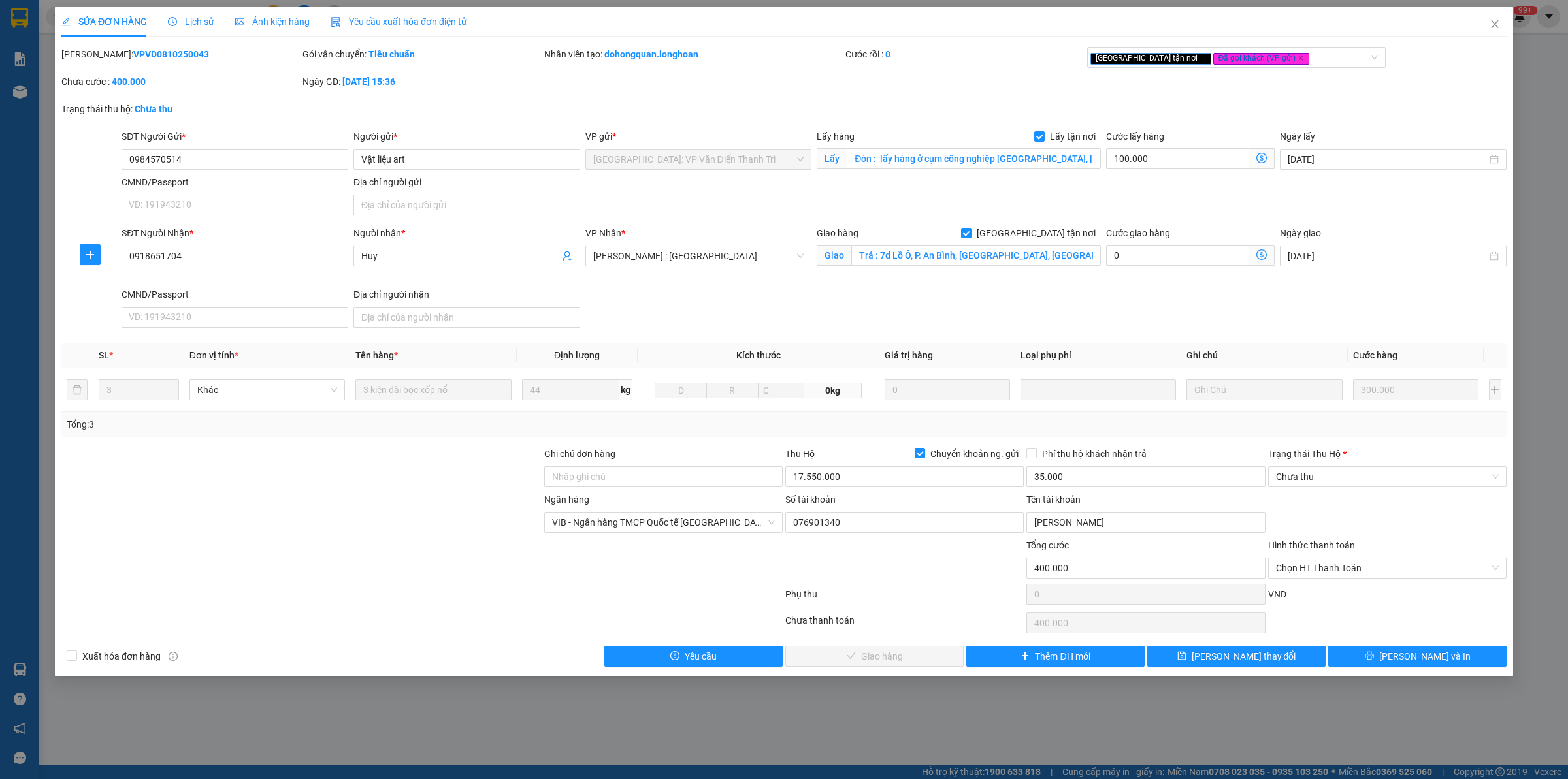
click at [200, 24] on span "Lịch sử" at bounding box center [191, 21] width 47 height 10
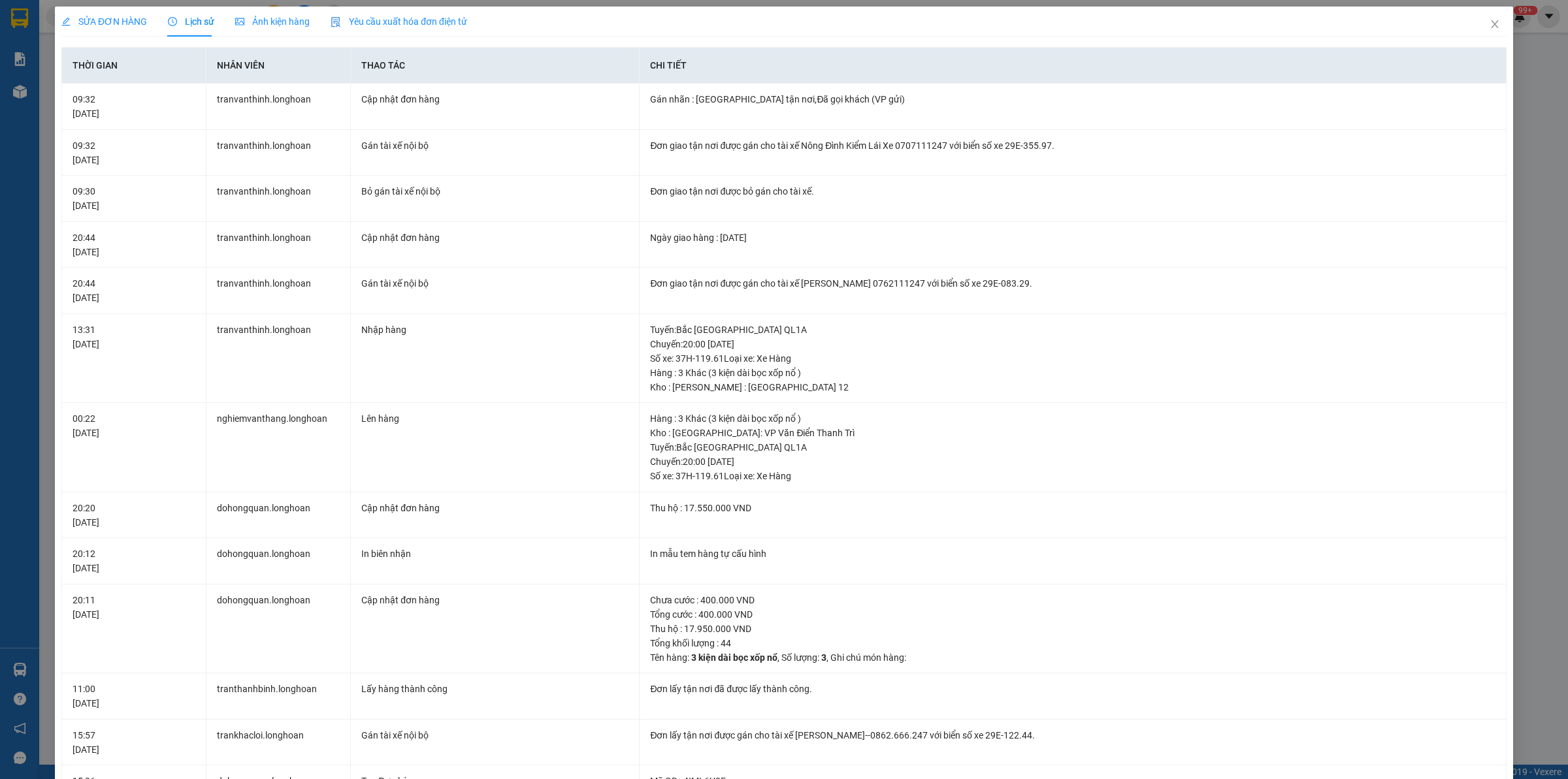
click at [133, 14] on div "SỬA ĐƠN HÀNG" at bounding box center [104, 21] width 86 height 14
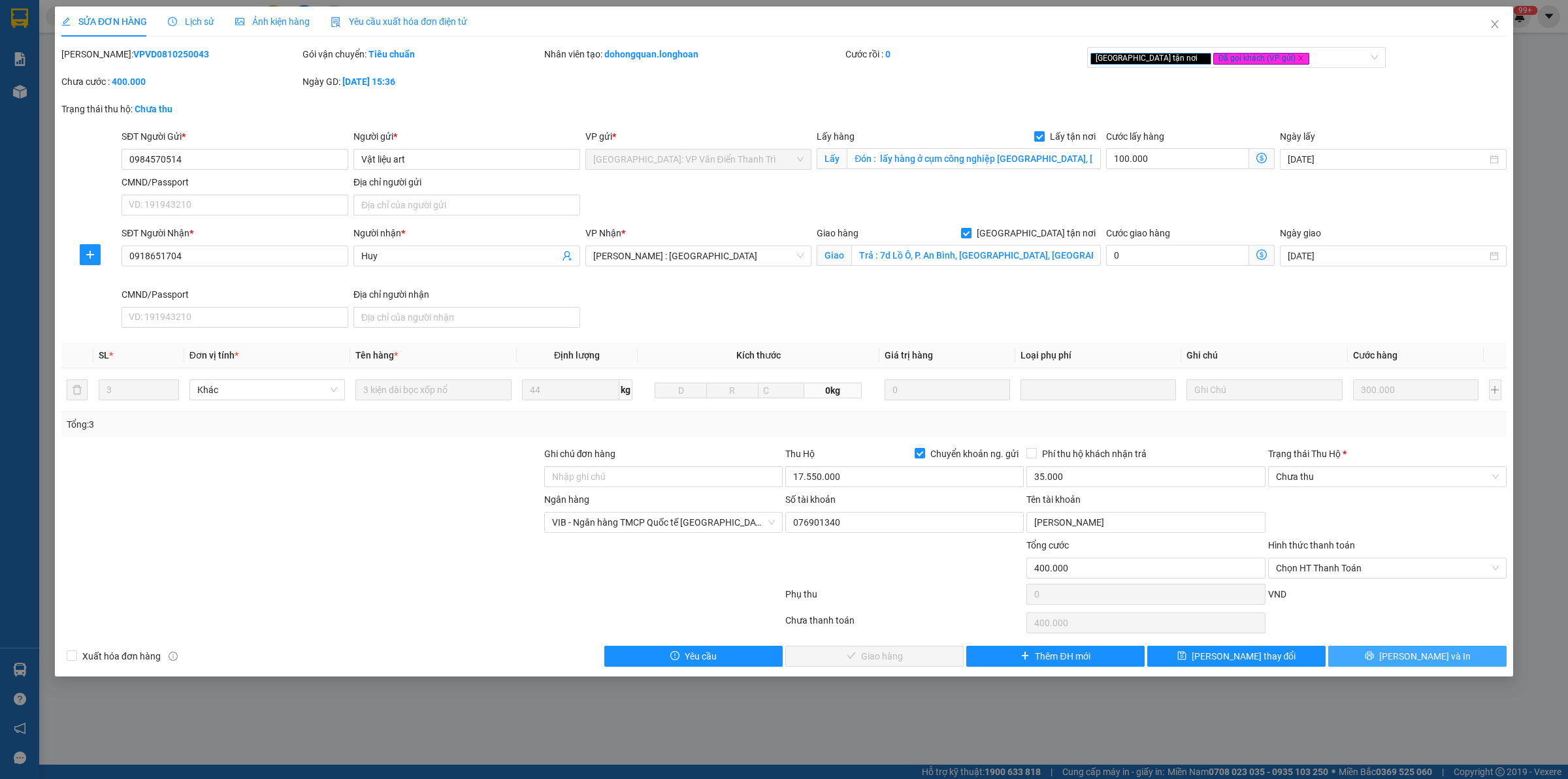
click at [1408, 659] on span "[PERSON_NAME] và In" at bounding box center [1425, 656] width 91 height 14
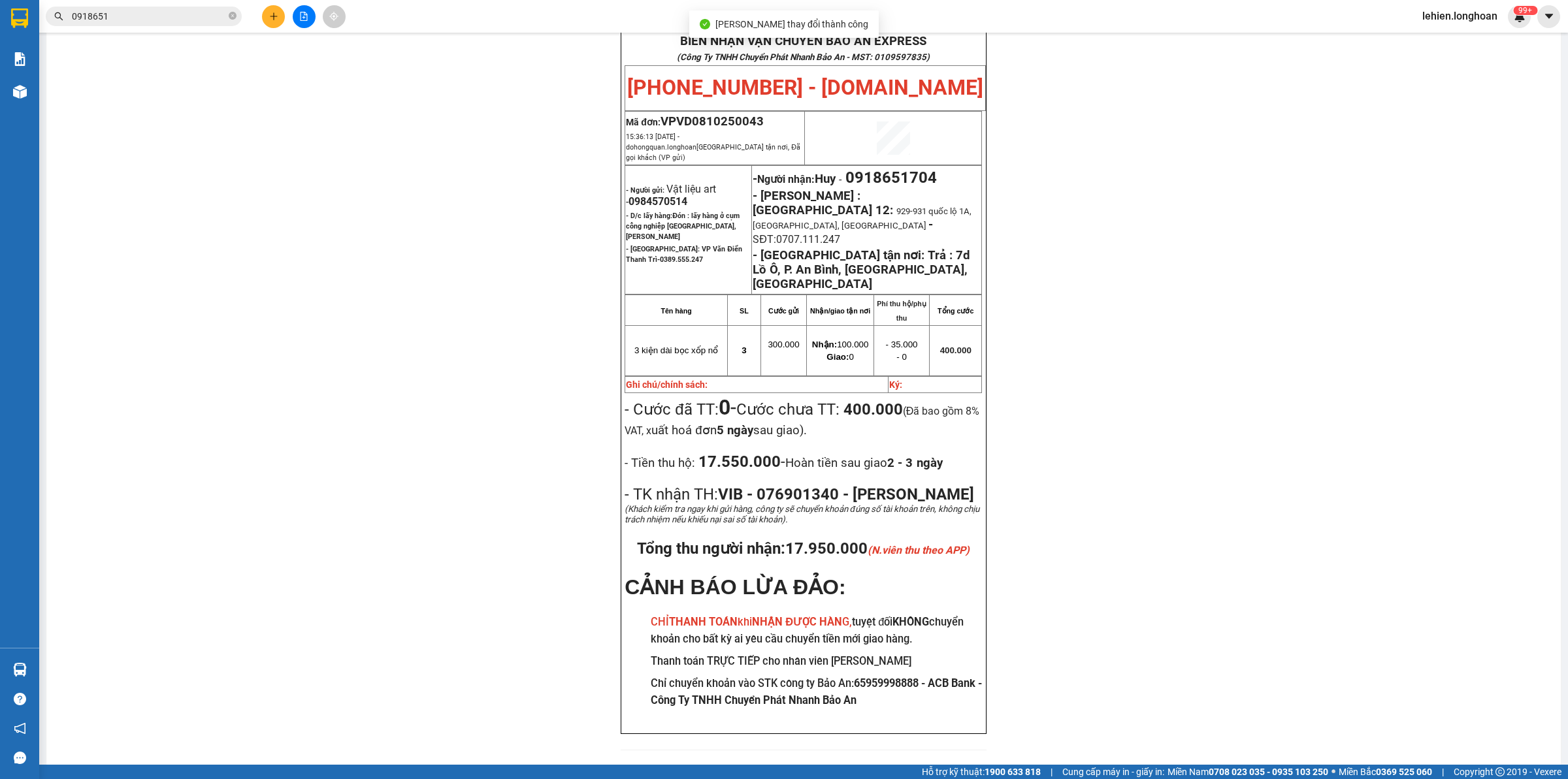
scroll to position [76, 0]
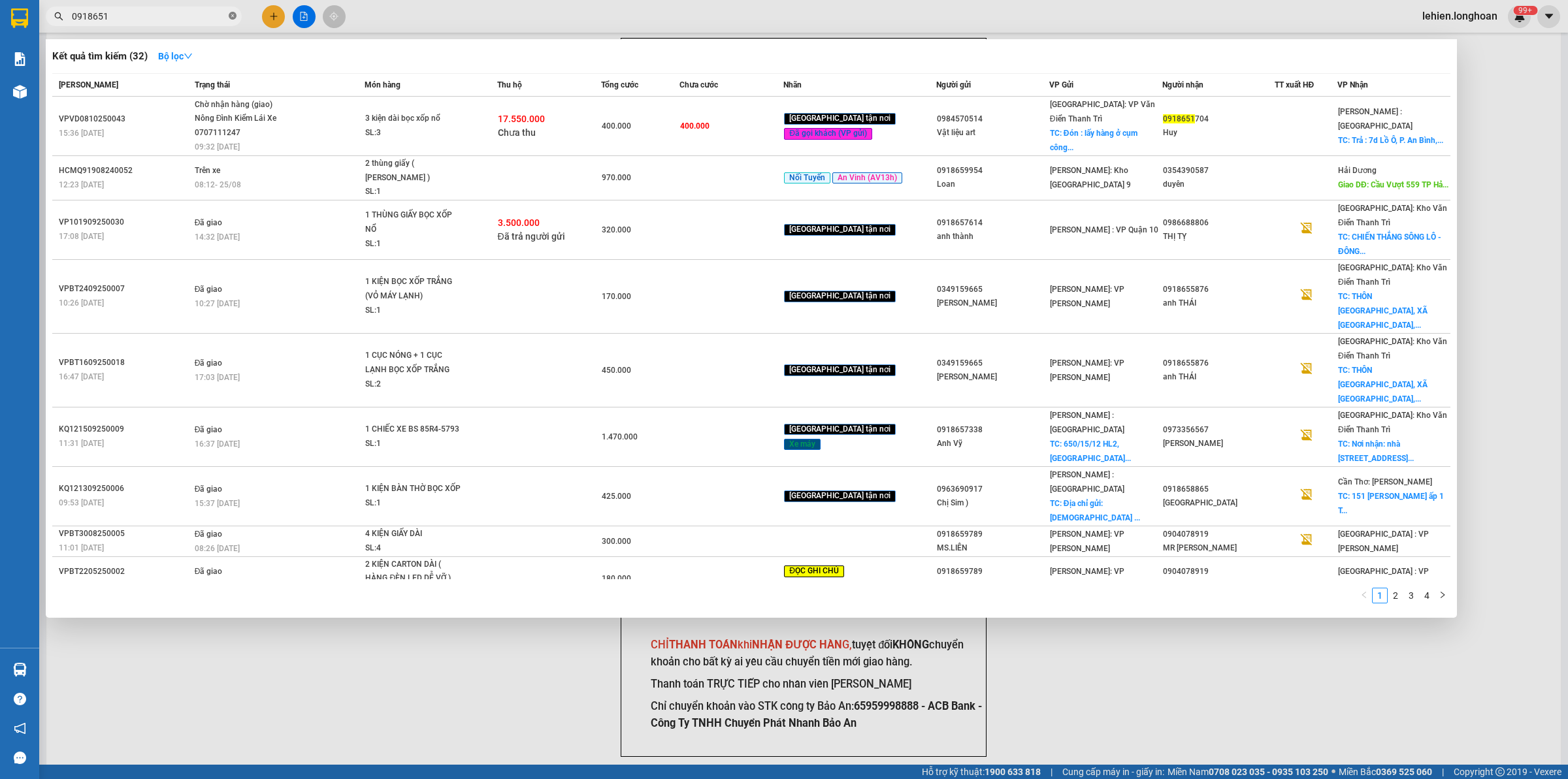
click at [236, 11] on span at bounding box center [233, 16] width 8 height 12
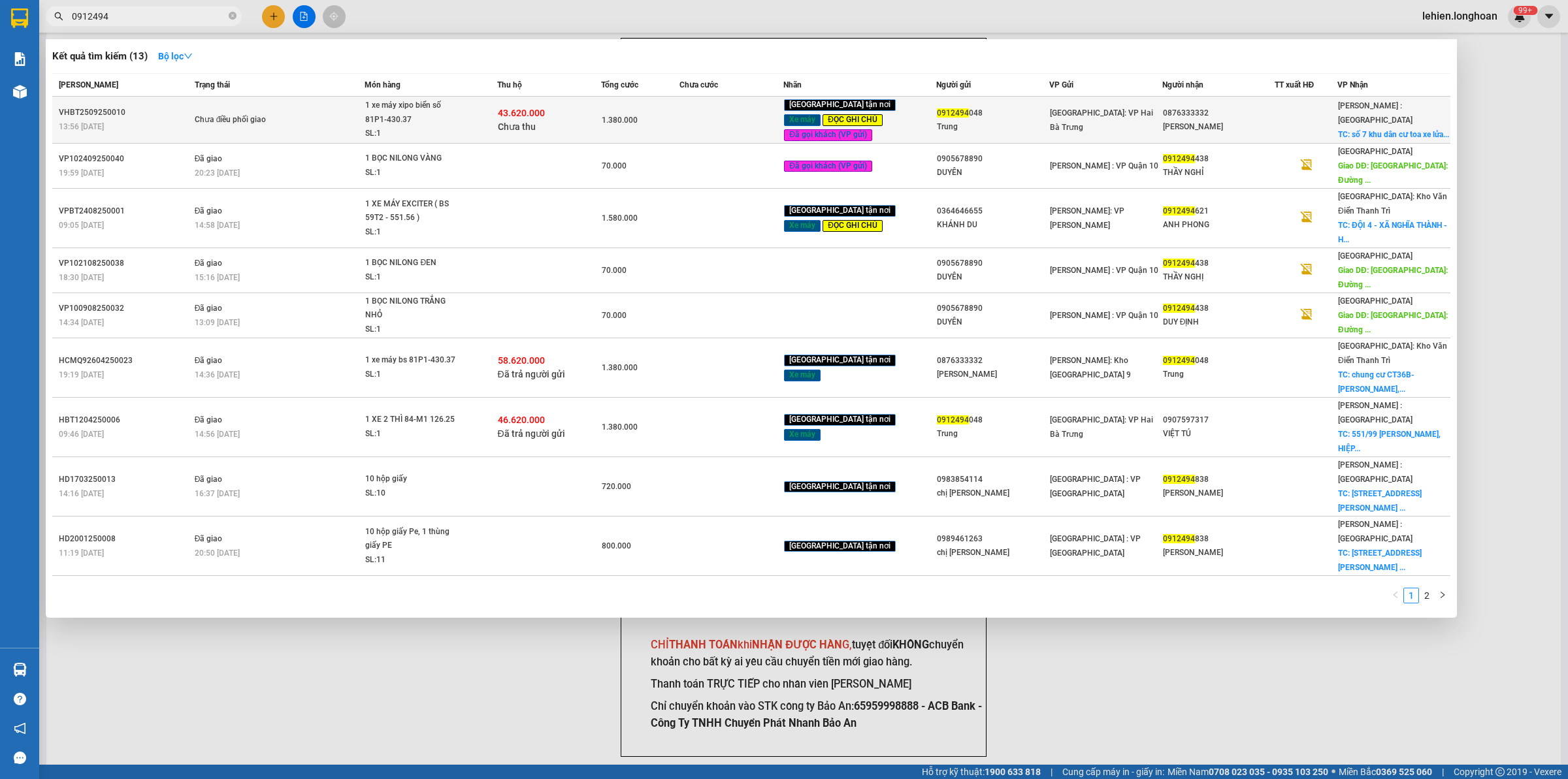
click at [299, 106] on td "Chưa điều phối giao" at bounding box center [278, 120] width 174 height 47
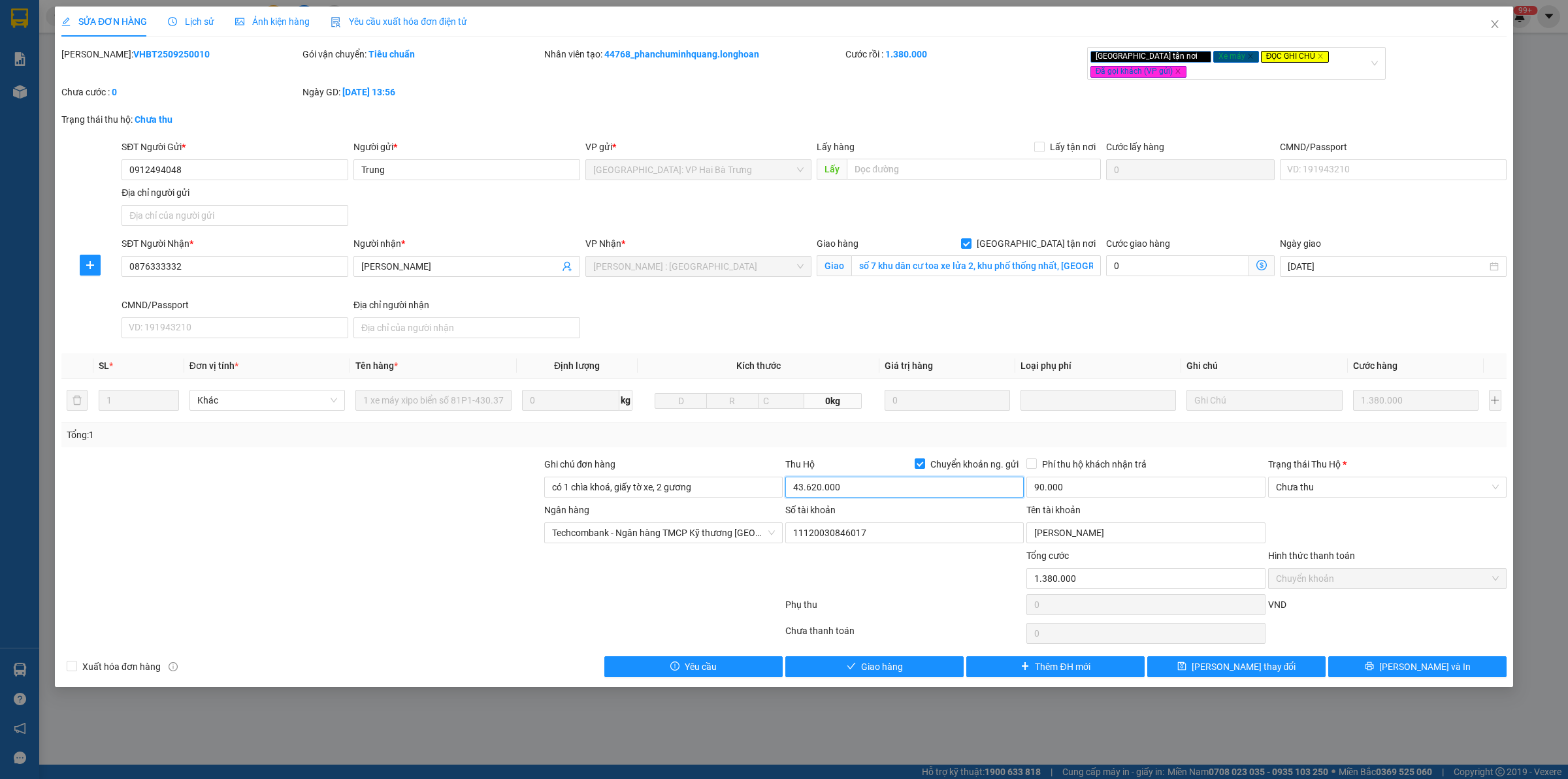
click at [869, 486] on input "43.620.000" at bounding box center [904, 487] width 238 height 21
click at [922, 464] on input "Chuyển khoản ng. gửi" at bounding box center [919, 463] width 9 height 9
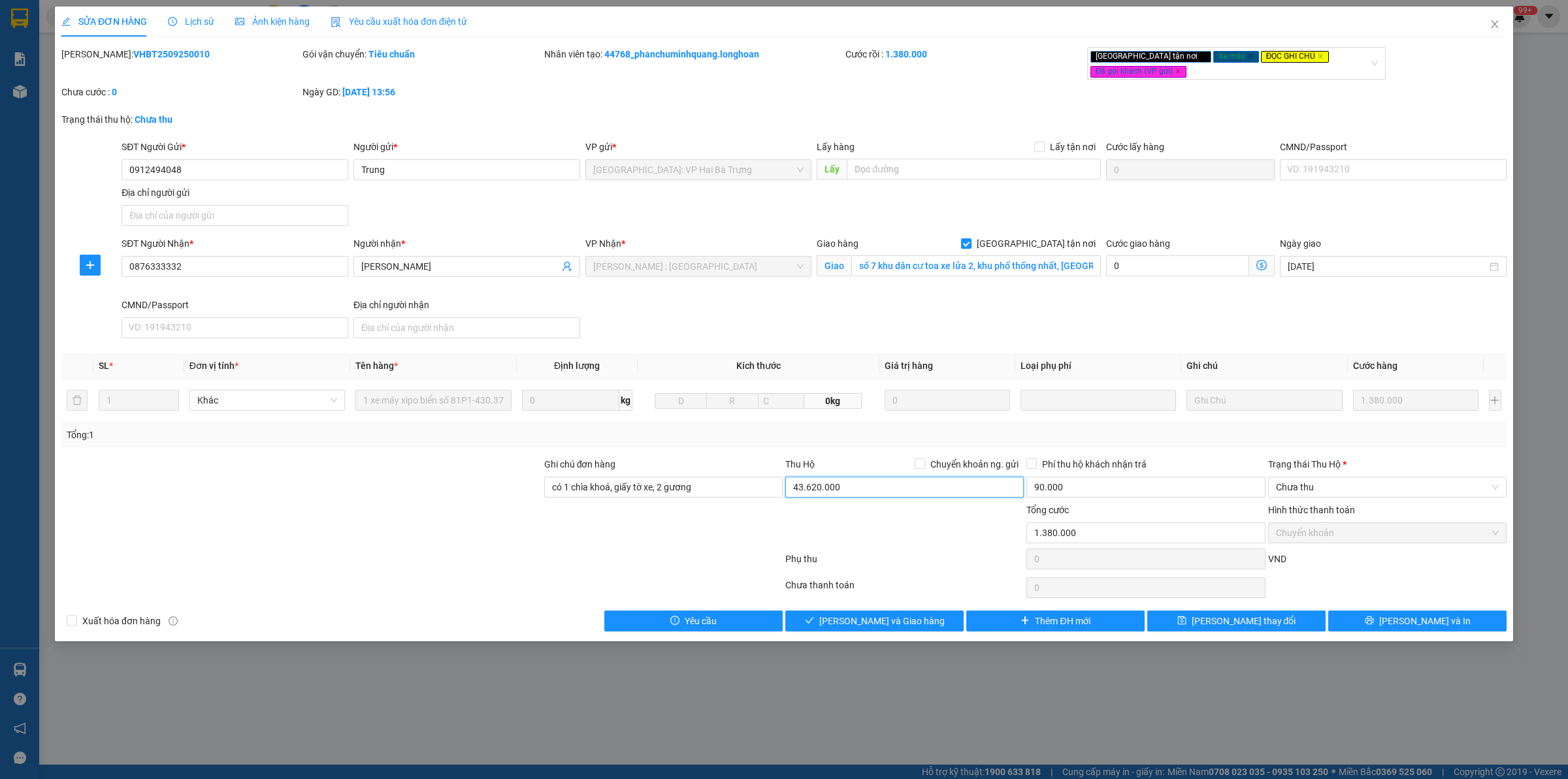
click at [913, 481] on input "43.620.000" at bounding box center [904, 487] width 238 height 21
drag, startPoint x: 915, startPoint y: 483, endPoint x: 723, endPoint y: 461, distance: 193.3
click at [723, 461] on div "Ghi chú đơn hàng có 1 chìa khoá, giấy tờ xe, 2 gương Thu Hộ Chuyển khoản ng. gử…" at bounding box center [784, 480] width 1448 height 46
click at [555, 490] on input "có 1 chìa khoá, giấy tờ xe, 2 gương" at bounding box center [663, 487] width 238 height 21
click at [553, 490] on input "có 1 chìa khoá, giấy tờ xe, 2 gương" at bounding box center [663, 487] width 238 height 21
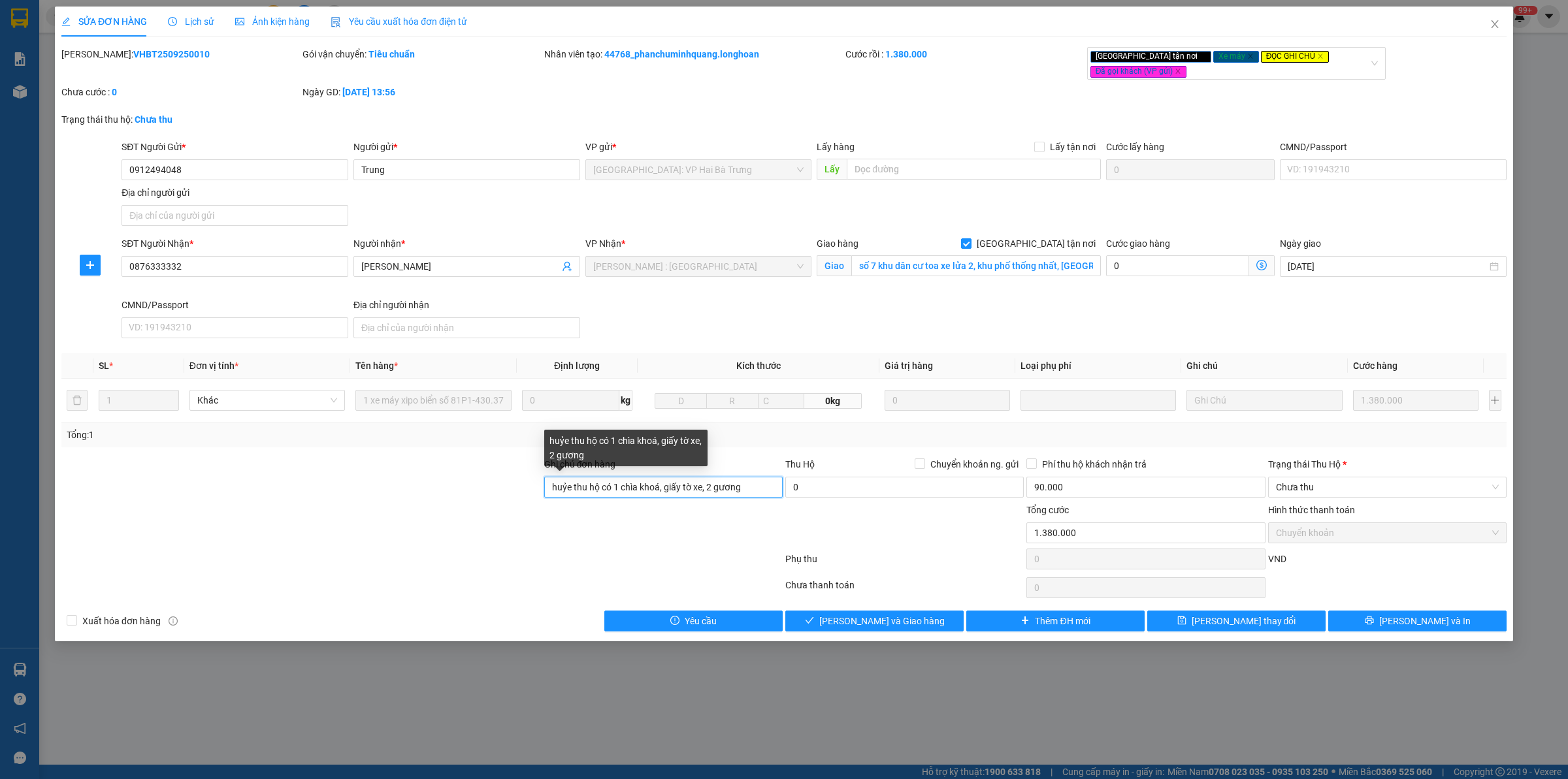
click at [573, 494] on input "huỷe thu hộ có 1 chìa khoá, giấy tờ xe, 2 gương" at bounding box center [663, 487] width 238 height 21
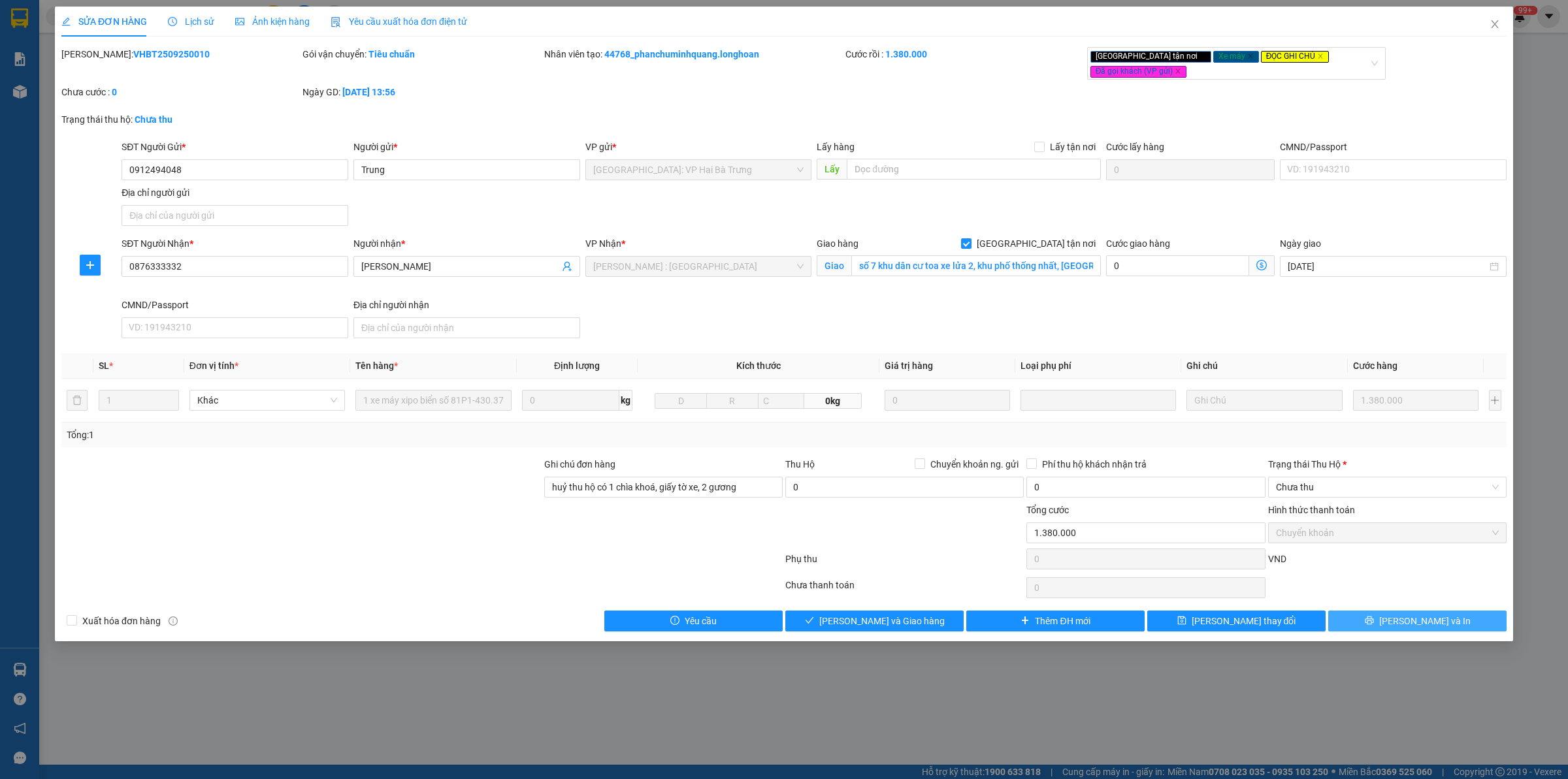
click at [1412, 622] on span "[PERSON_NAME] và In" at bounding box center [1425, 621] width 91 height 14
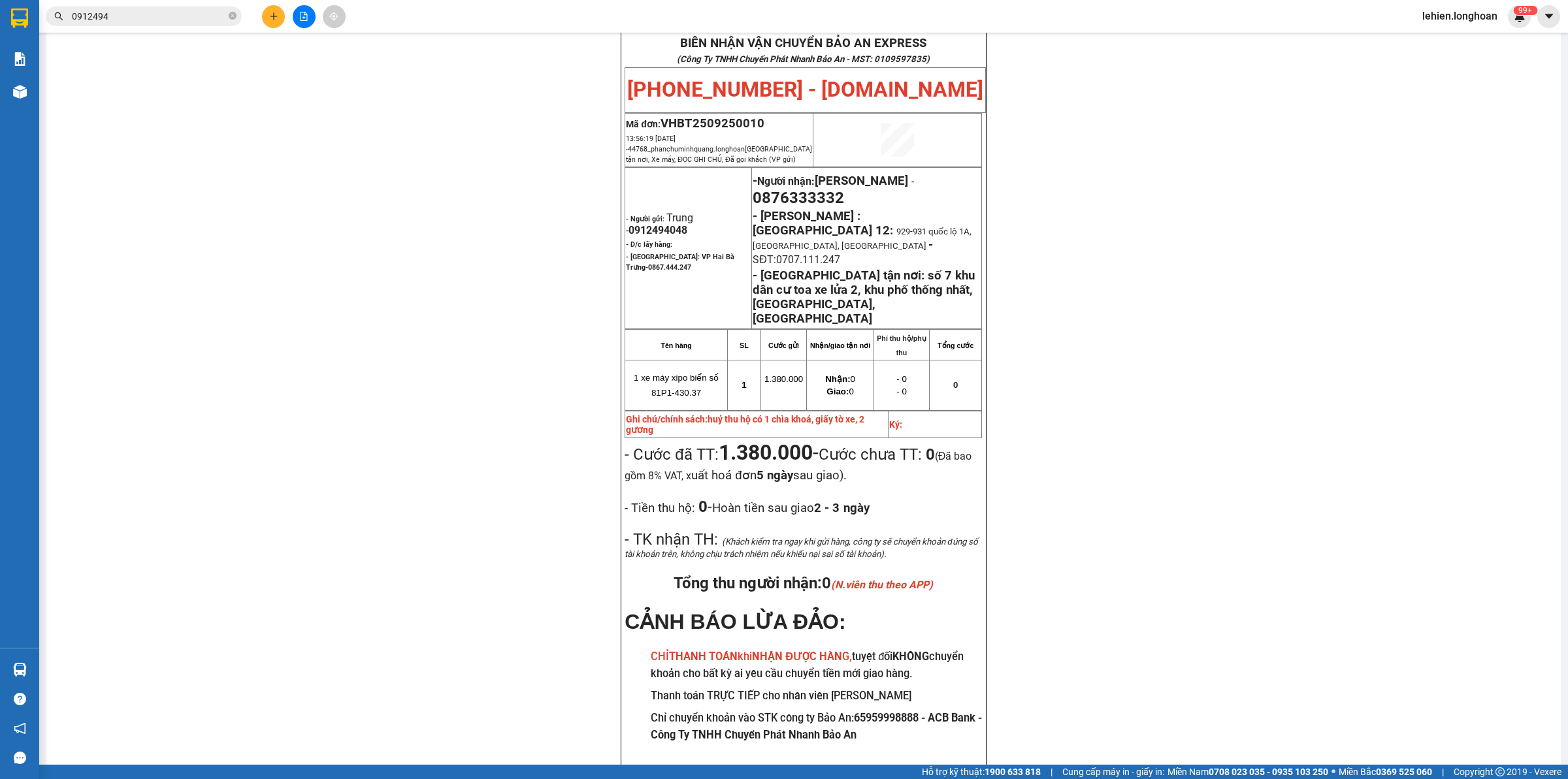
scroll to position [95, 0]
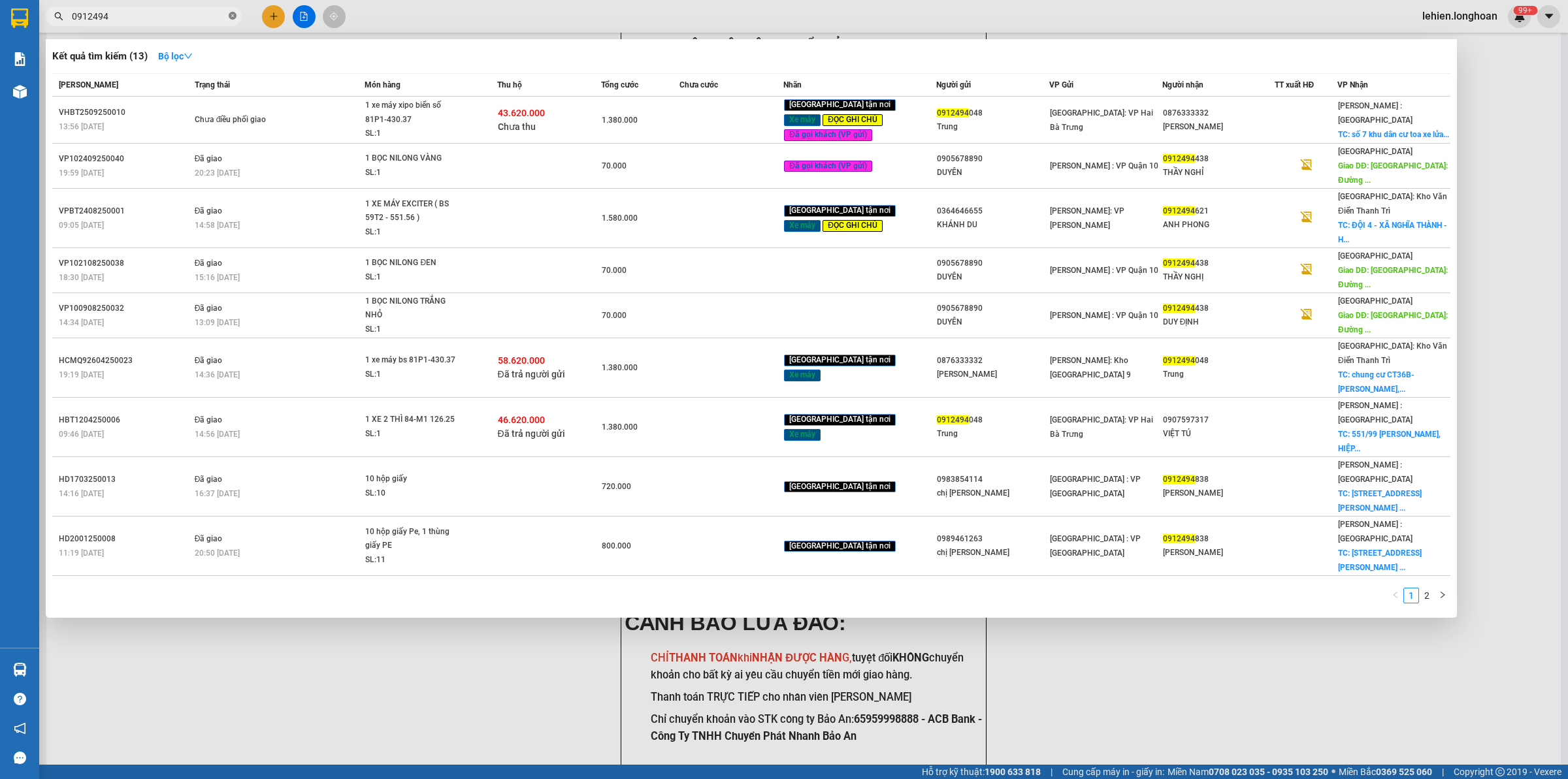
click at [229, 17] on icon "close-circle" at bounding box center [233, 16] width 8 height 8
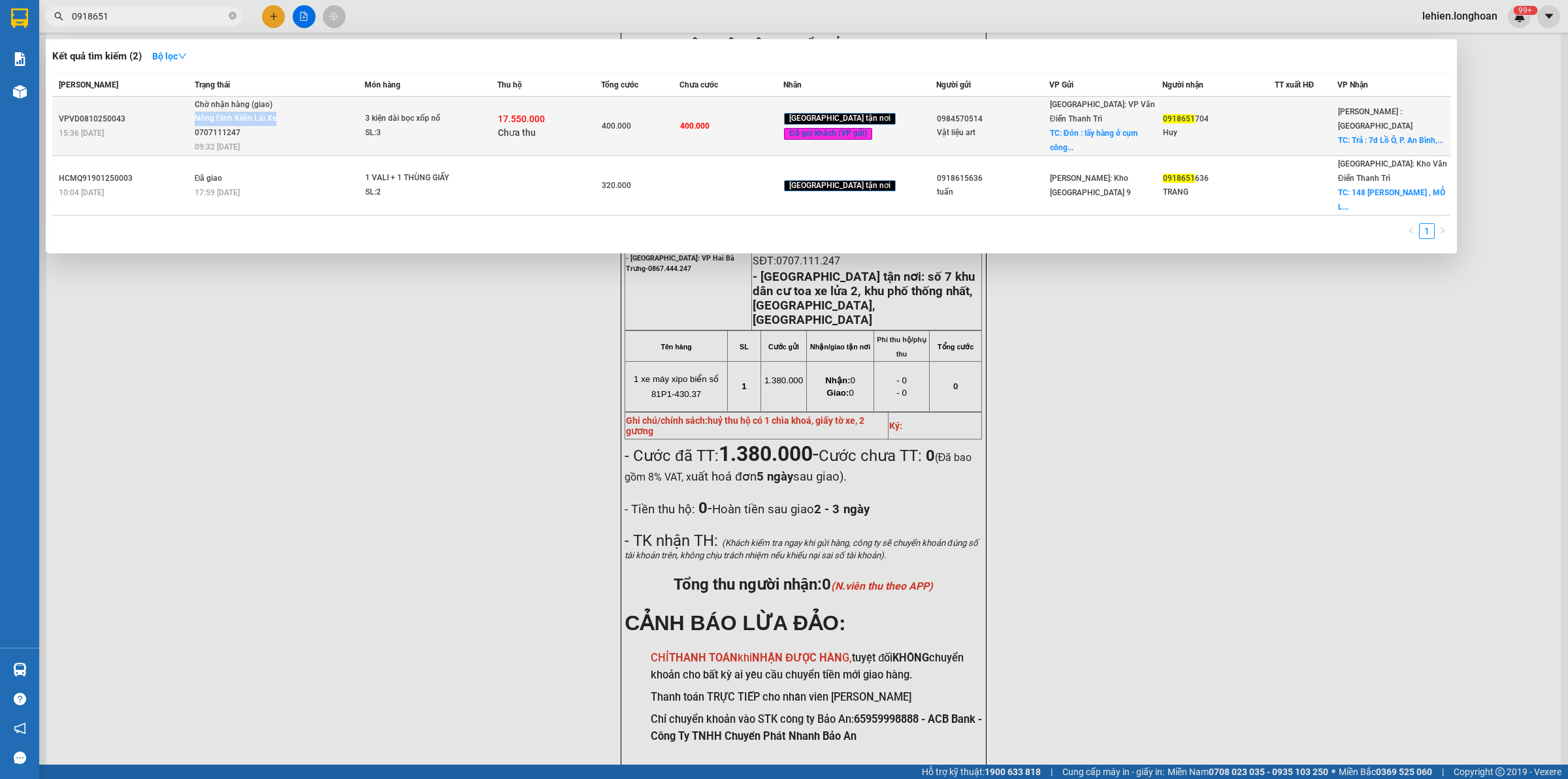
drag, startPoint x: 350, startPoint y: 113, endPoint x: 345, endPoint y: 119, distance: 7.8
click at [345, 119] on span "Chờ nhận hàng (giao) Nông Đình Kiểm Lái Xe 0707111247 09:32 [DATE]" at bounding box center [279, 125] width 170 height 54
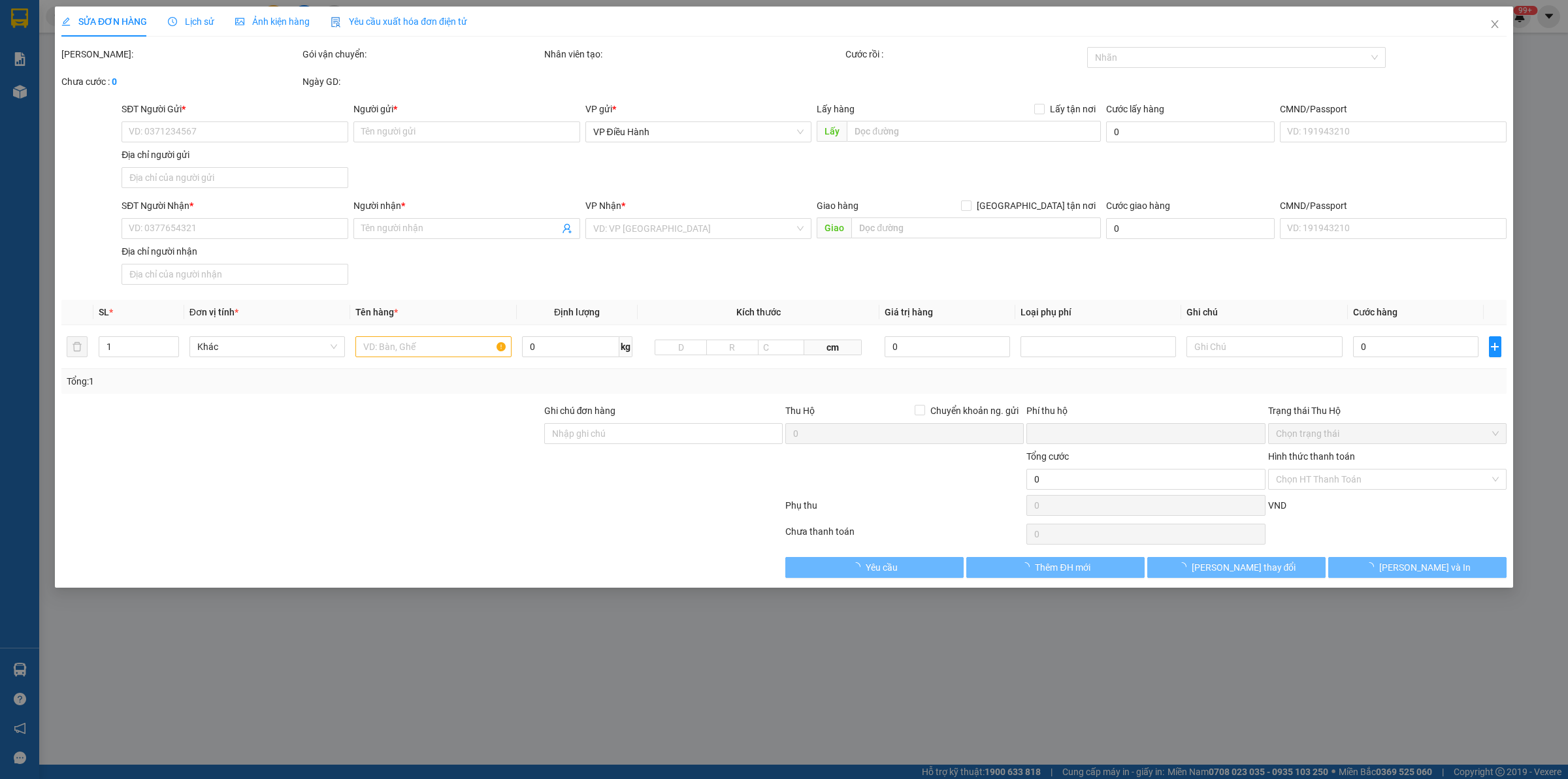
click at [195, 20] on span "Lịch sử" at bounding box center [191, 21] width 47 height 10
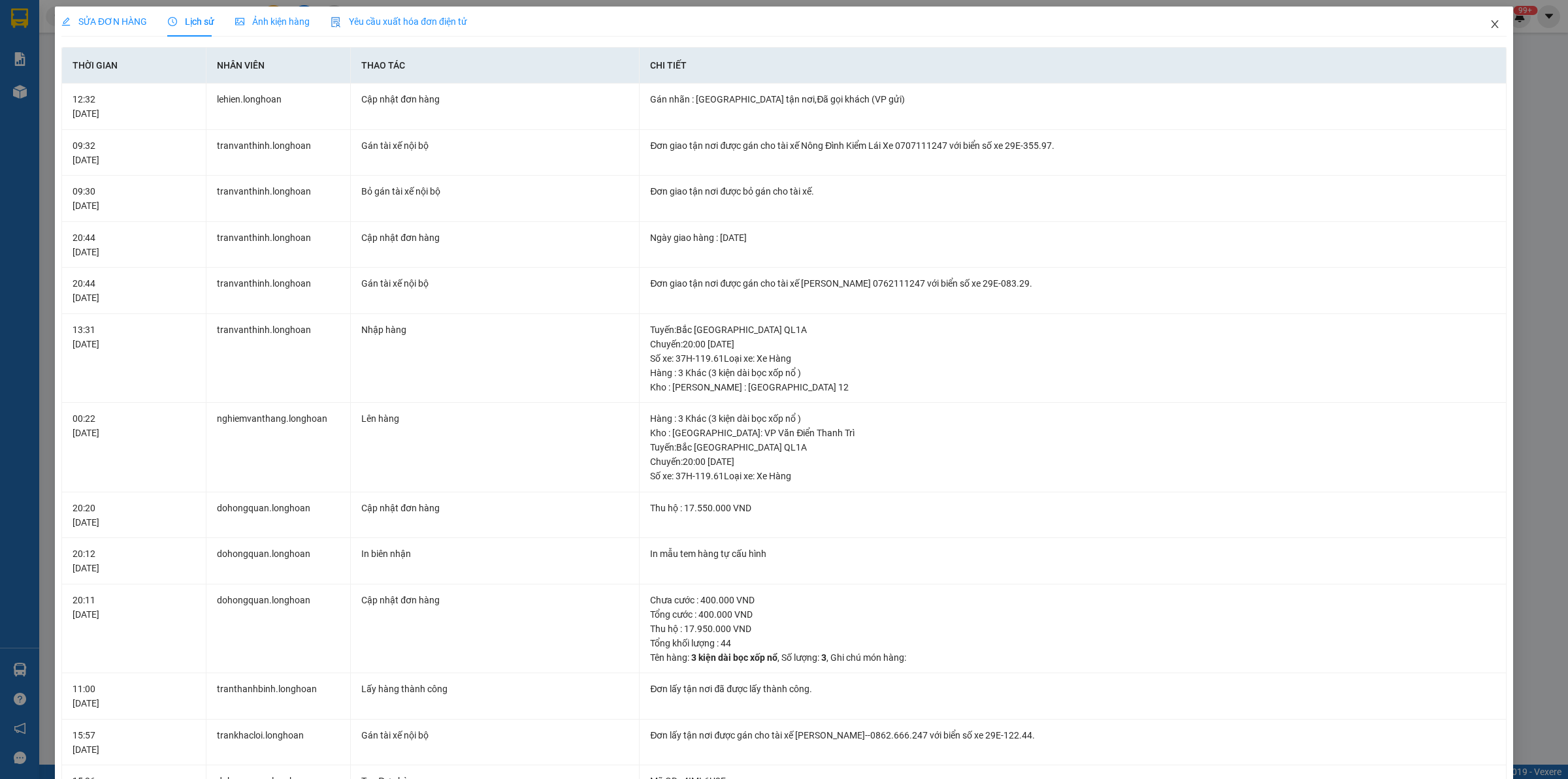
click at [1490, 22] on span "Close" at bounding box center [1494, 25] width 37 height 37
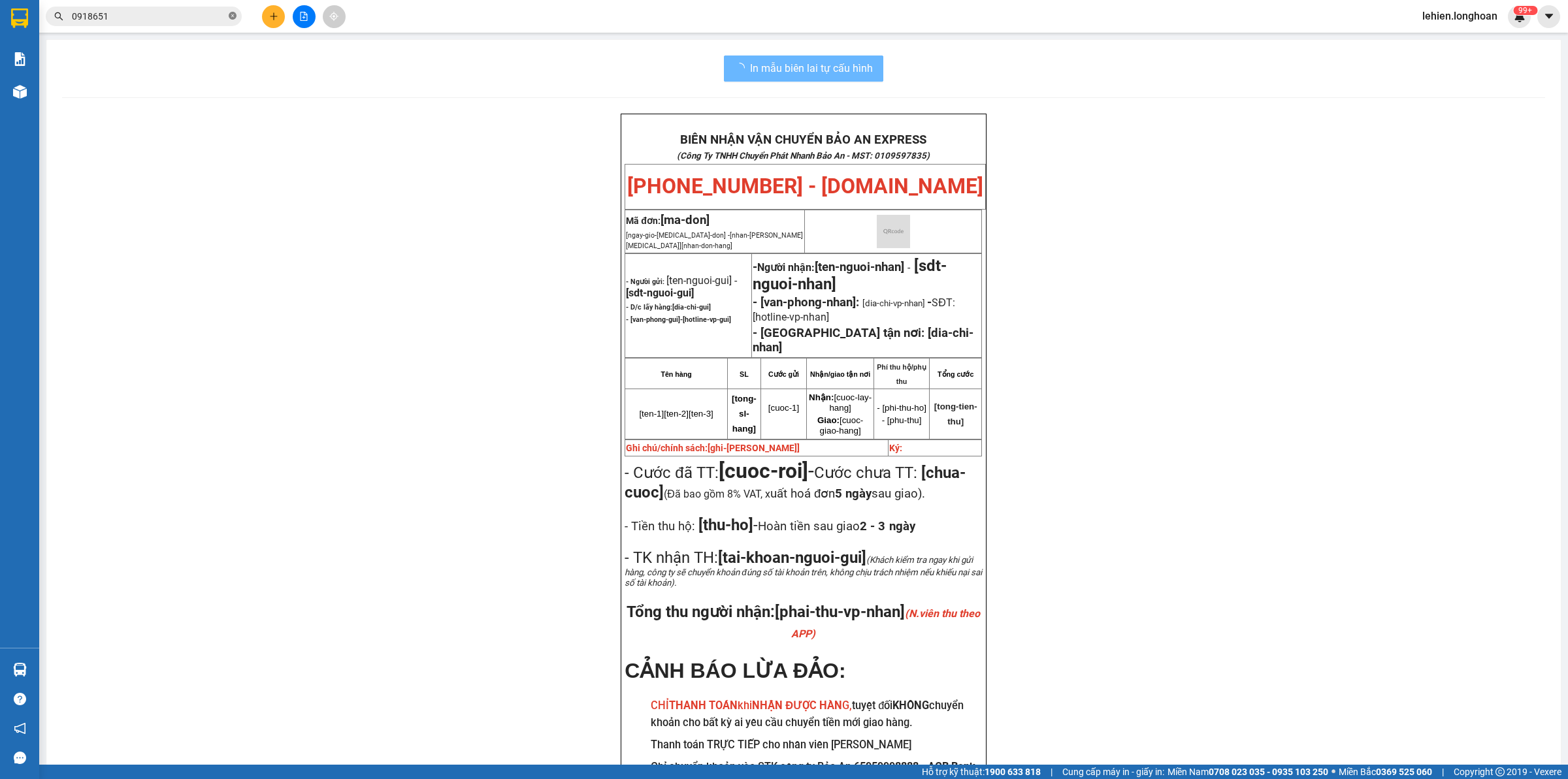
click at [233, 13] on icon "close-circle" at bounding box center [233, 16] width 8 height 8
paste input "0943303808"
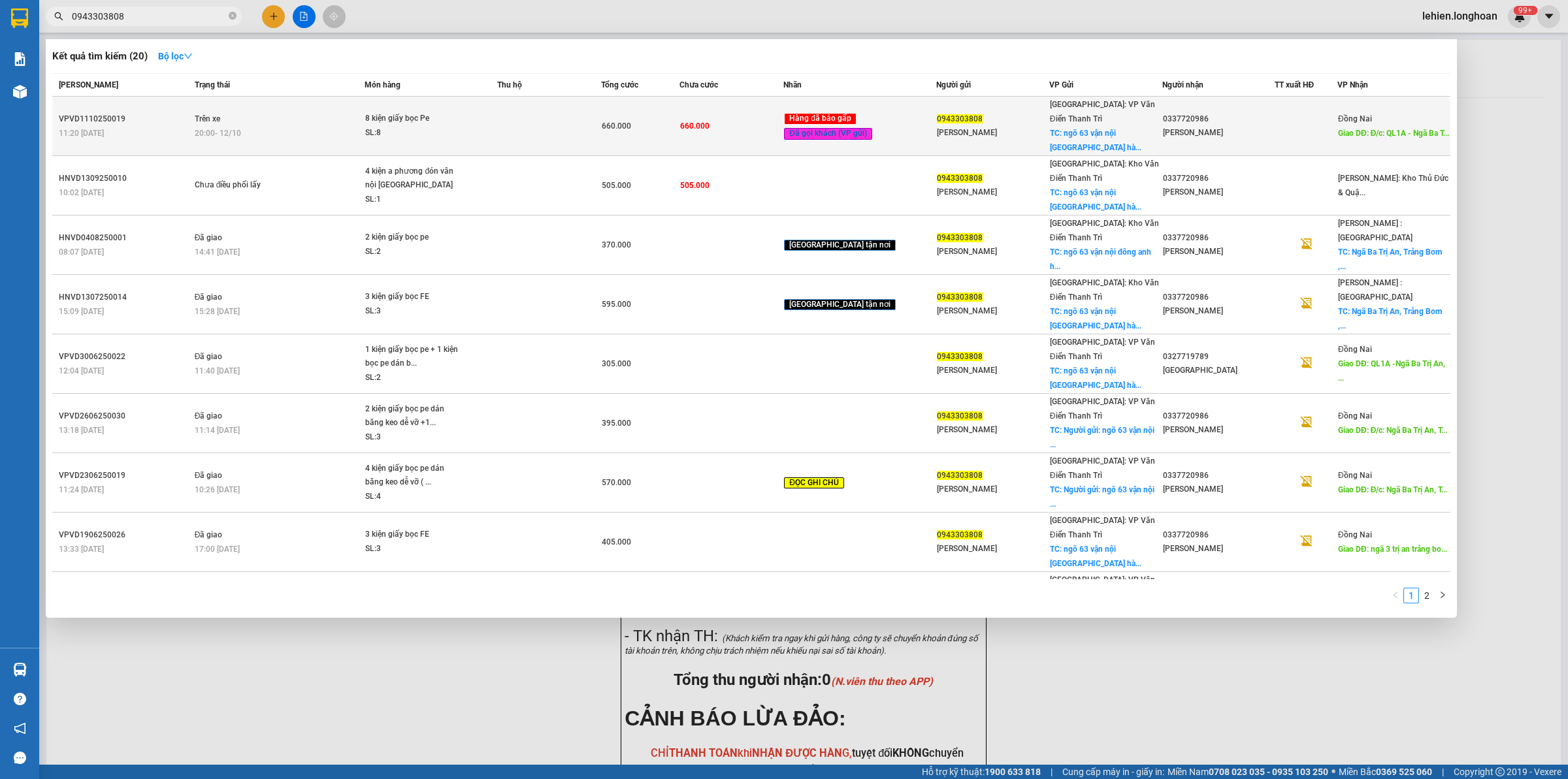
click at [392, 114] on div "8 kiện giấy bọc Pe" at bounding box center [414, 118] width 98 height 14
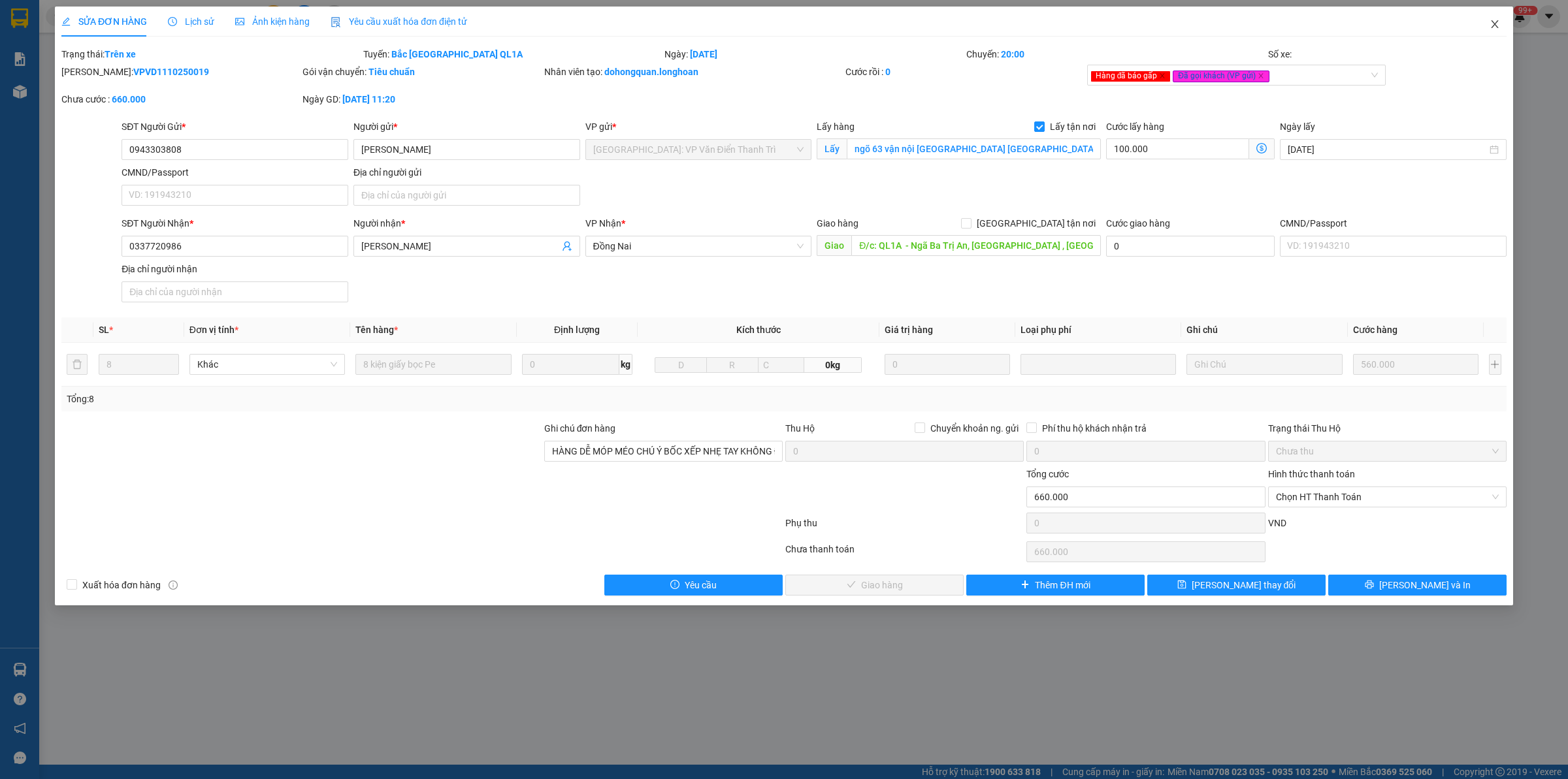
click at [1507, 20] on span "Close" at bounding box center [1494, 25] width 37 height 37
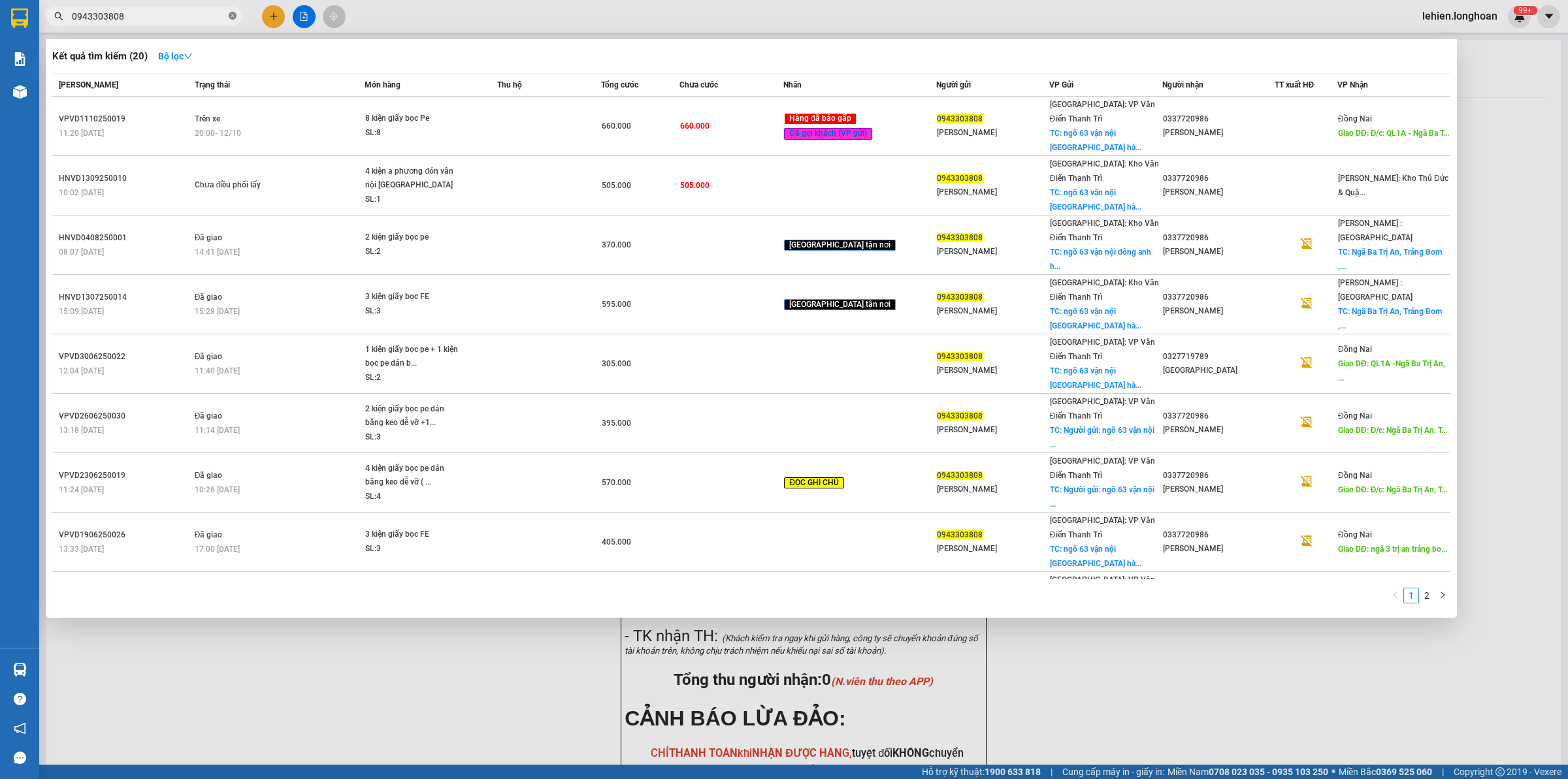
click at [231, 20] on icon "close-circle" at bounding box center [233, 16] width 8 height 8
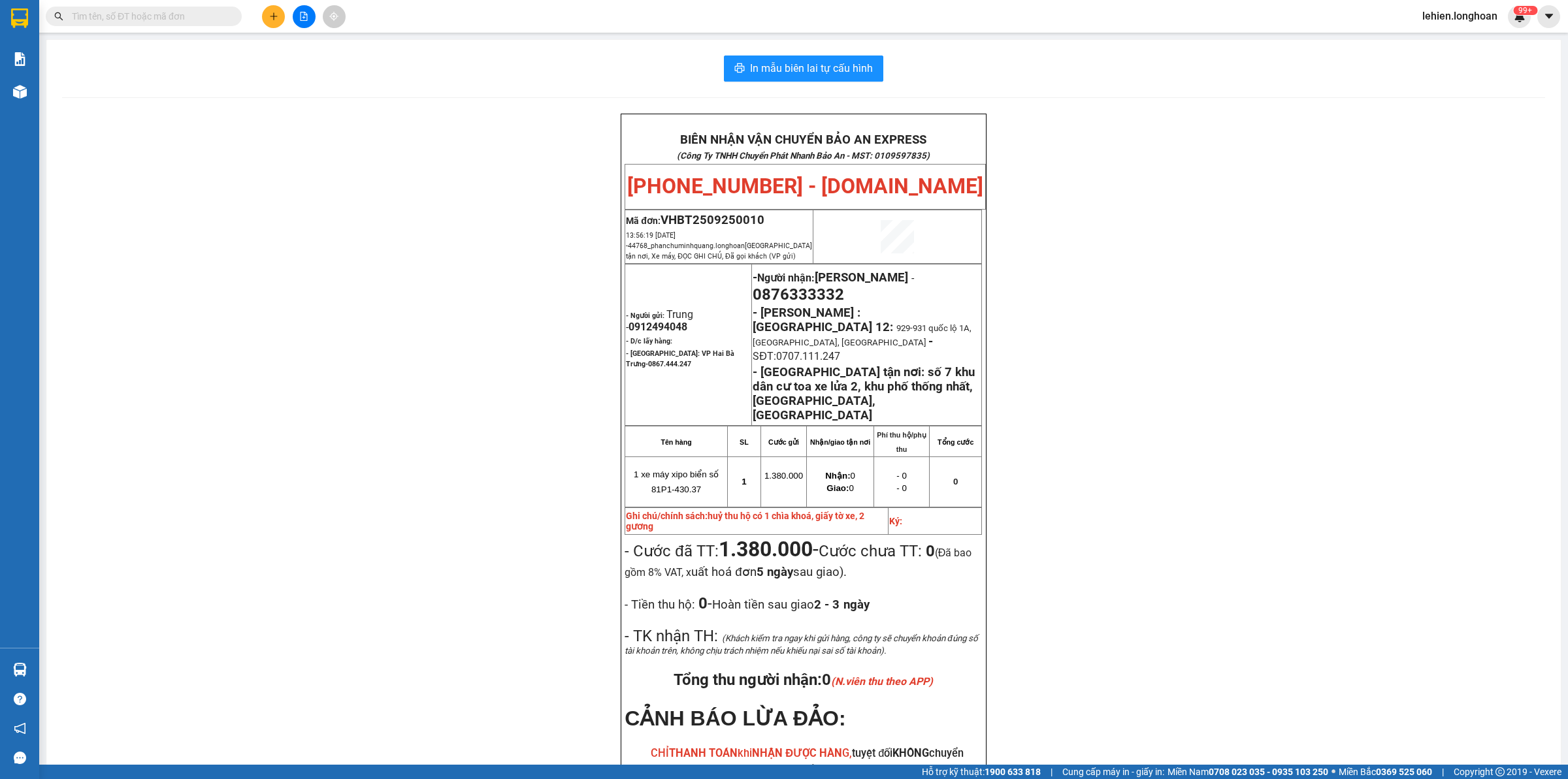
click at [197, 11] on input "text" at bounding box center [149, 16] width 154 height 14
paste input "0978424085"
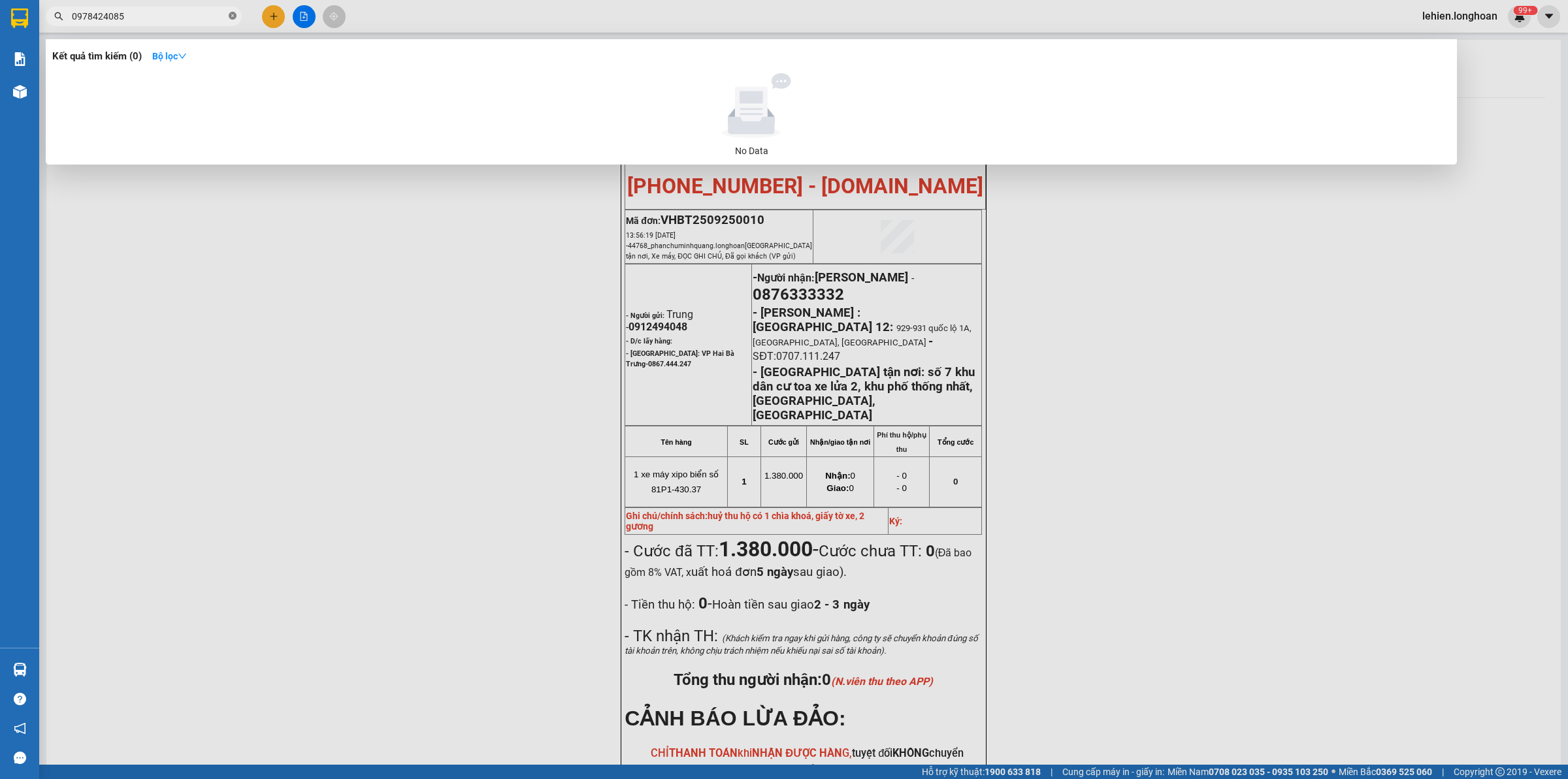
click at [230, 20] on icon "close-circle" at bounding box center [233, 16] width 8 height 8
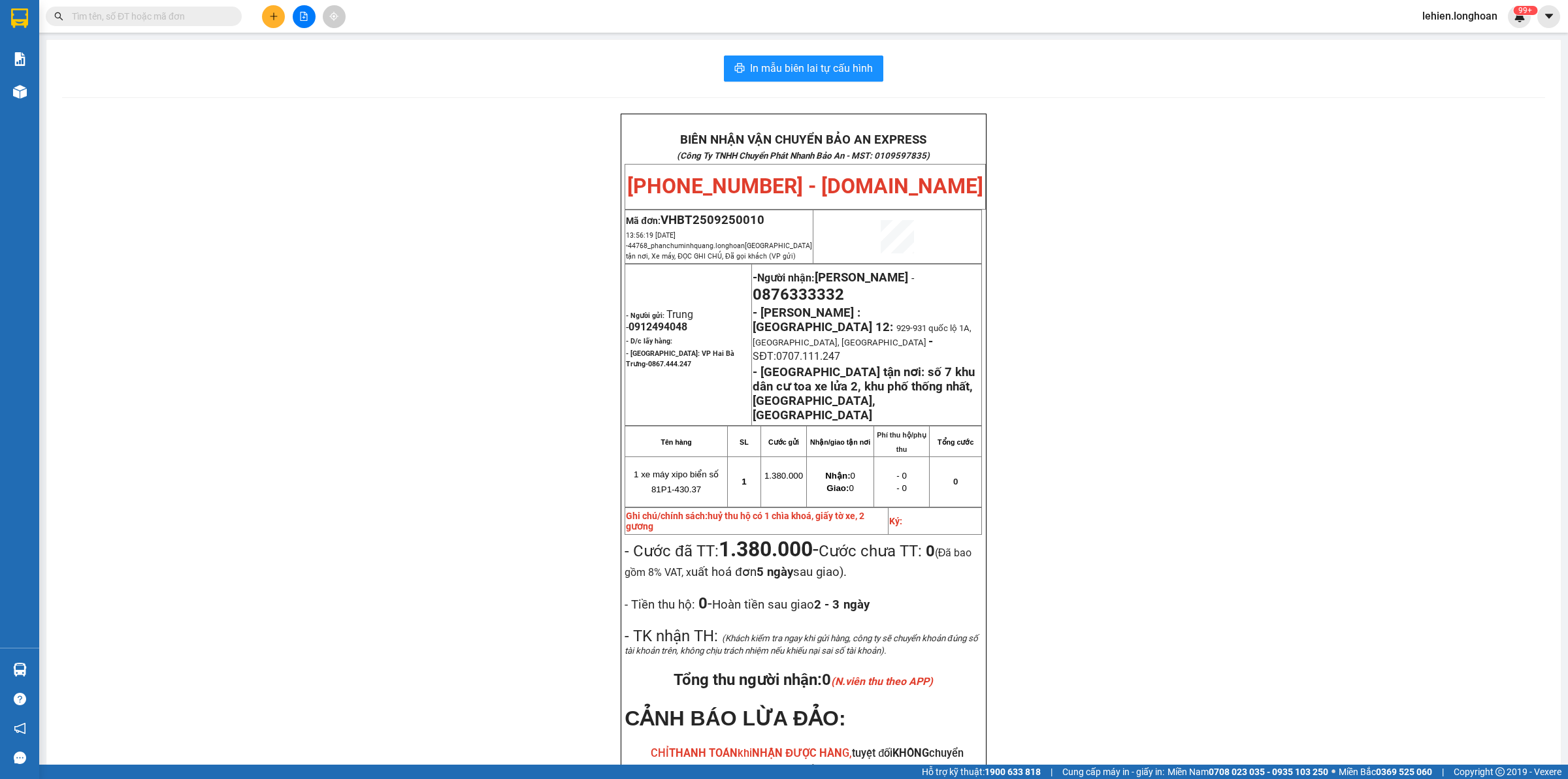
paste input "0978424085"
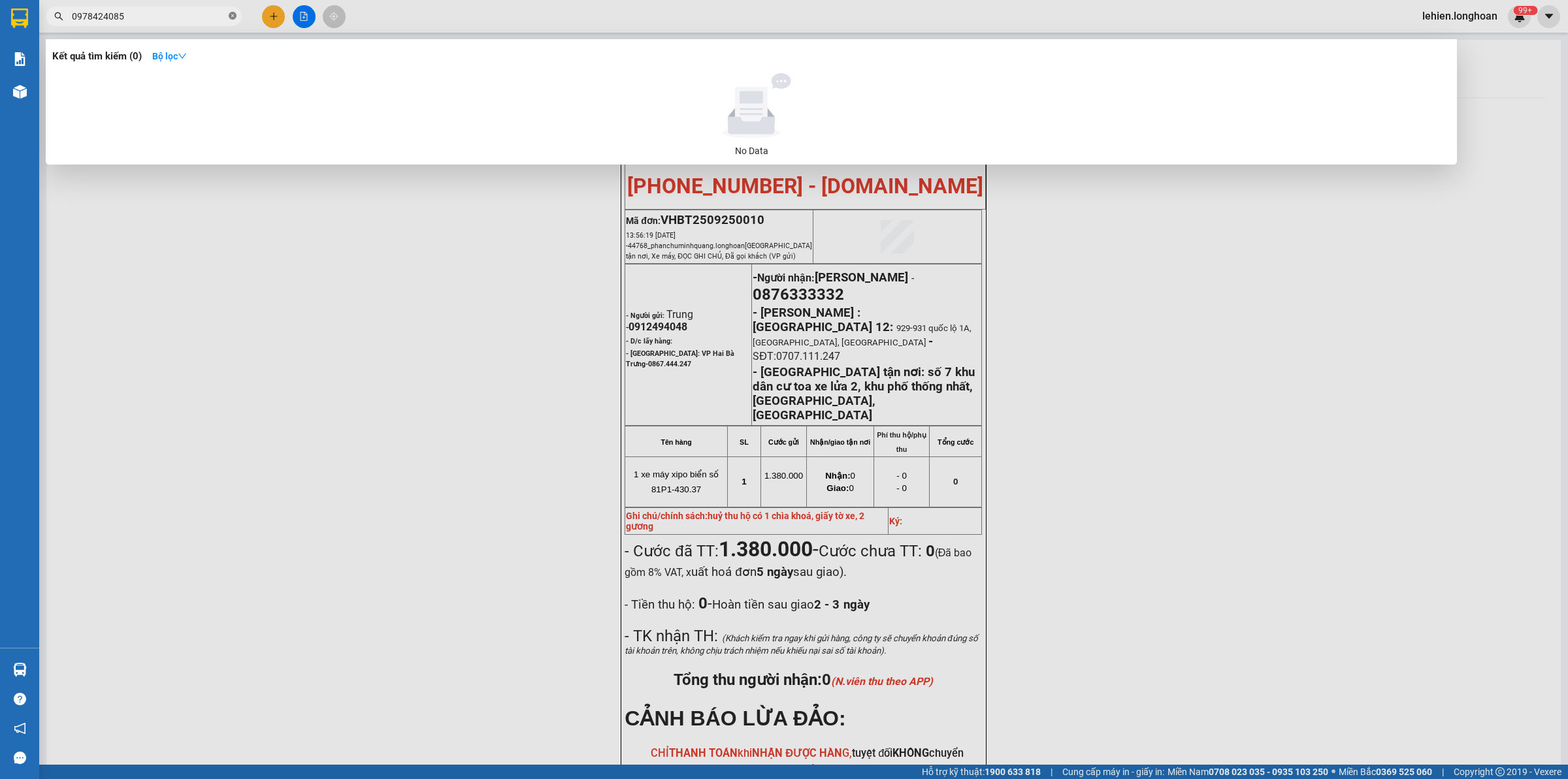
click at [229, 18] on icon "close-circle" at bounding box center [233, 16] width 8 height 8
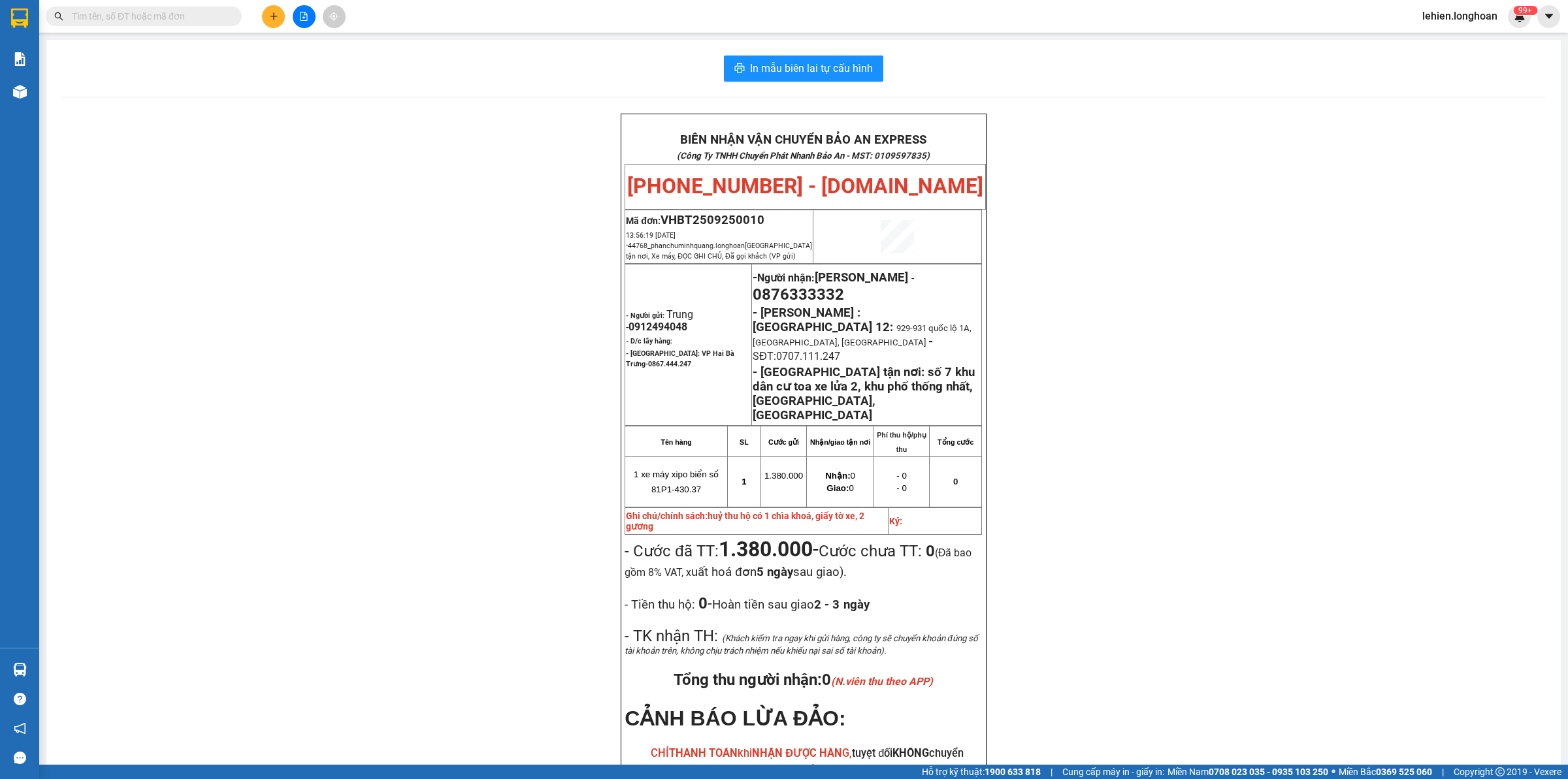
paste input "0936296866"
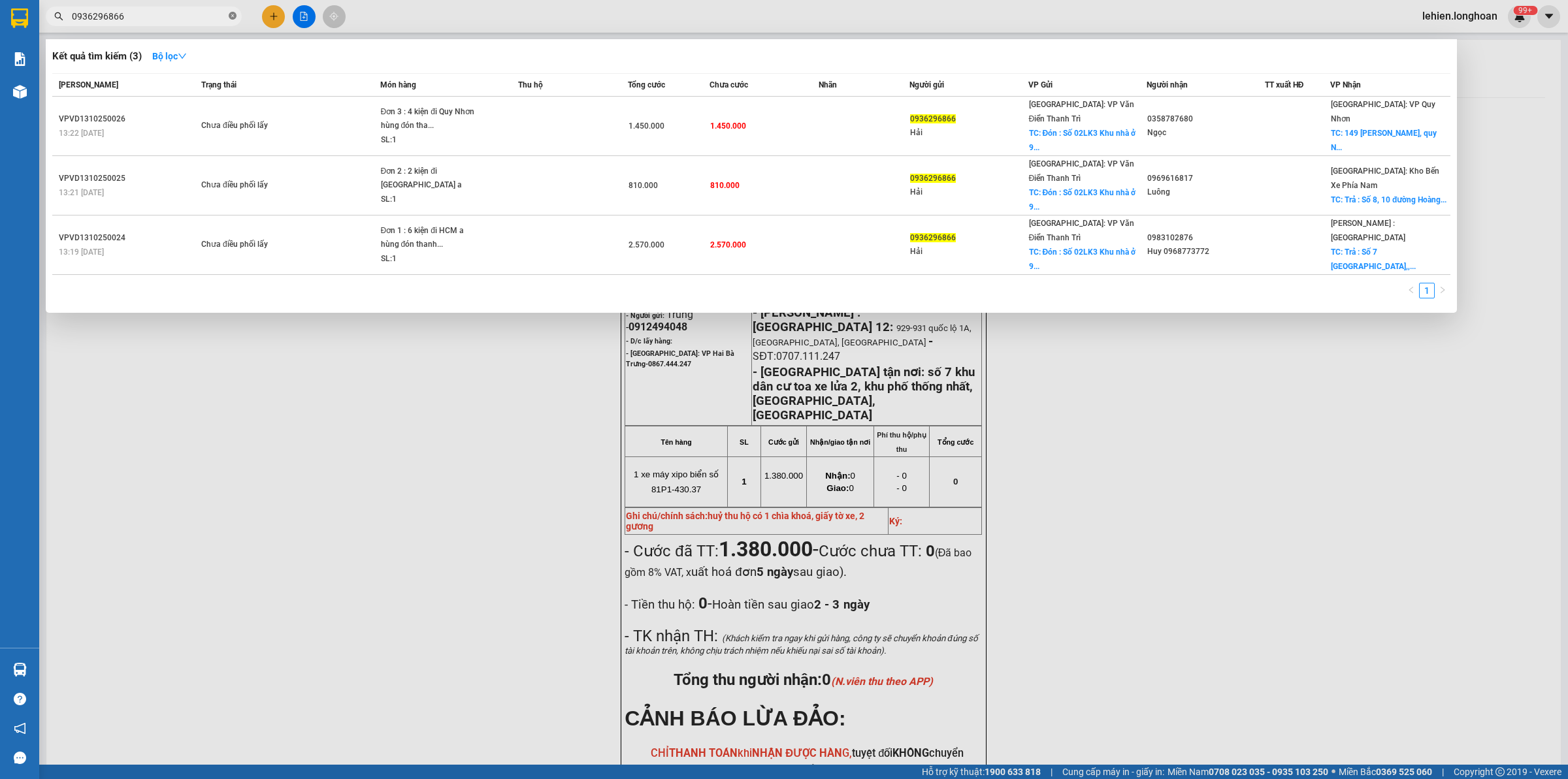
click at [233, 18] on icon "close-circle" at bounding box center [233, 16] width 8 height 8
paste input "0943587189"
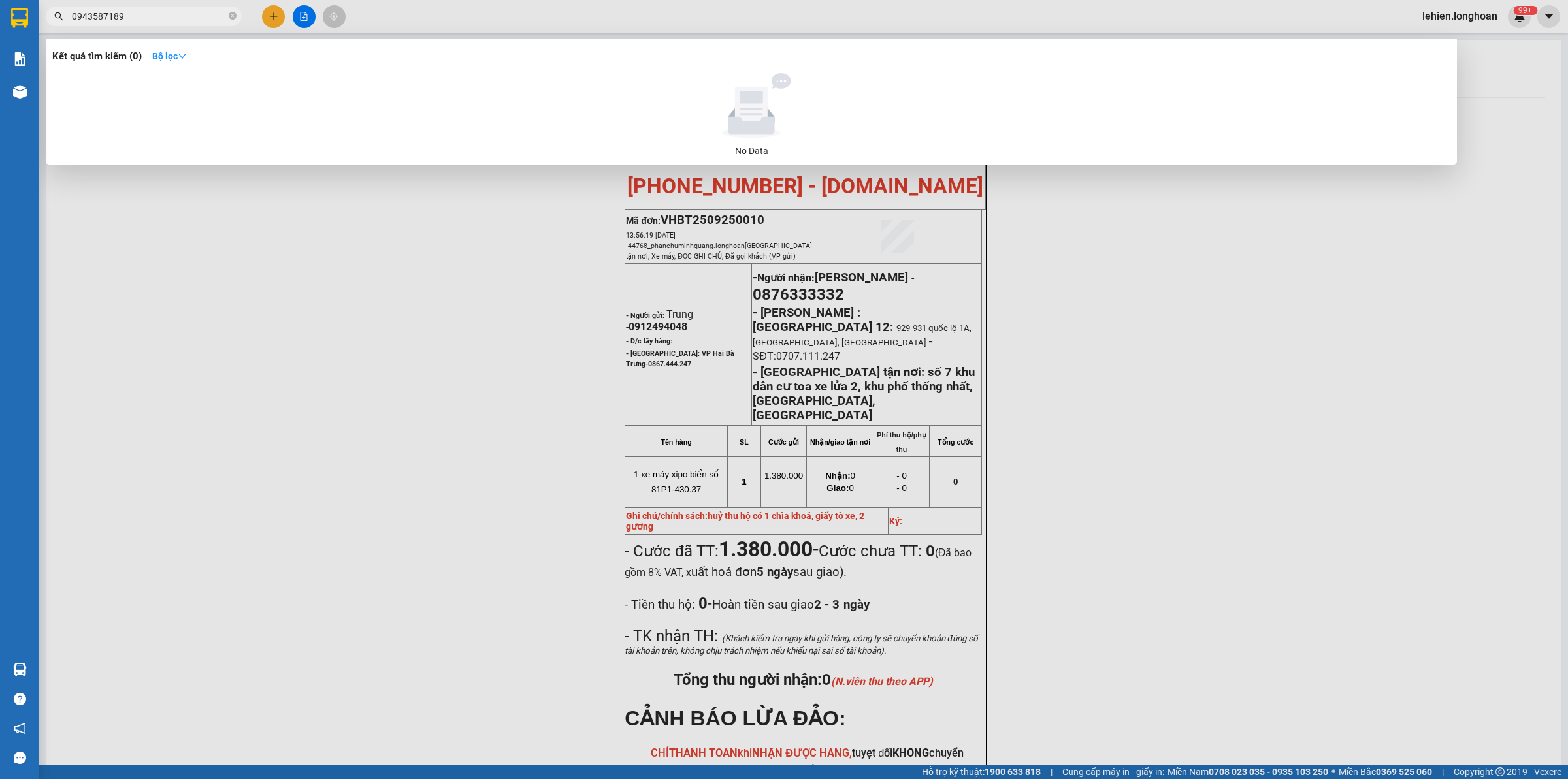
click at [237, 15] on span "0943587189" at bounding box center [144, 16] width 196 height 20
click at [229, 20] on icon "close-circle" at bounding box center [233, 16] width 8 height 8
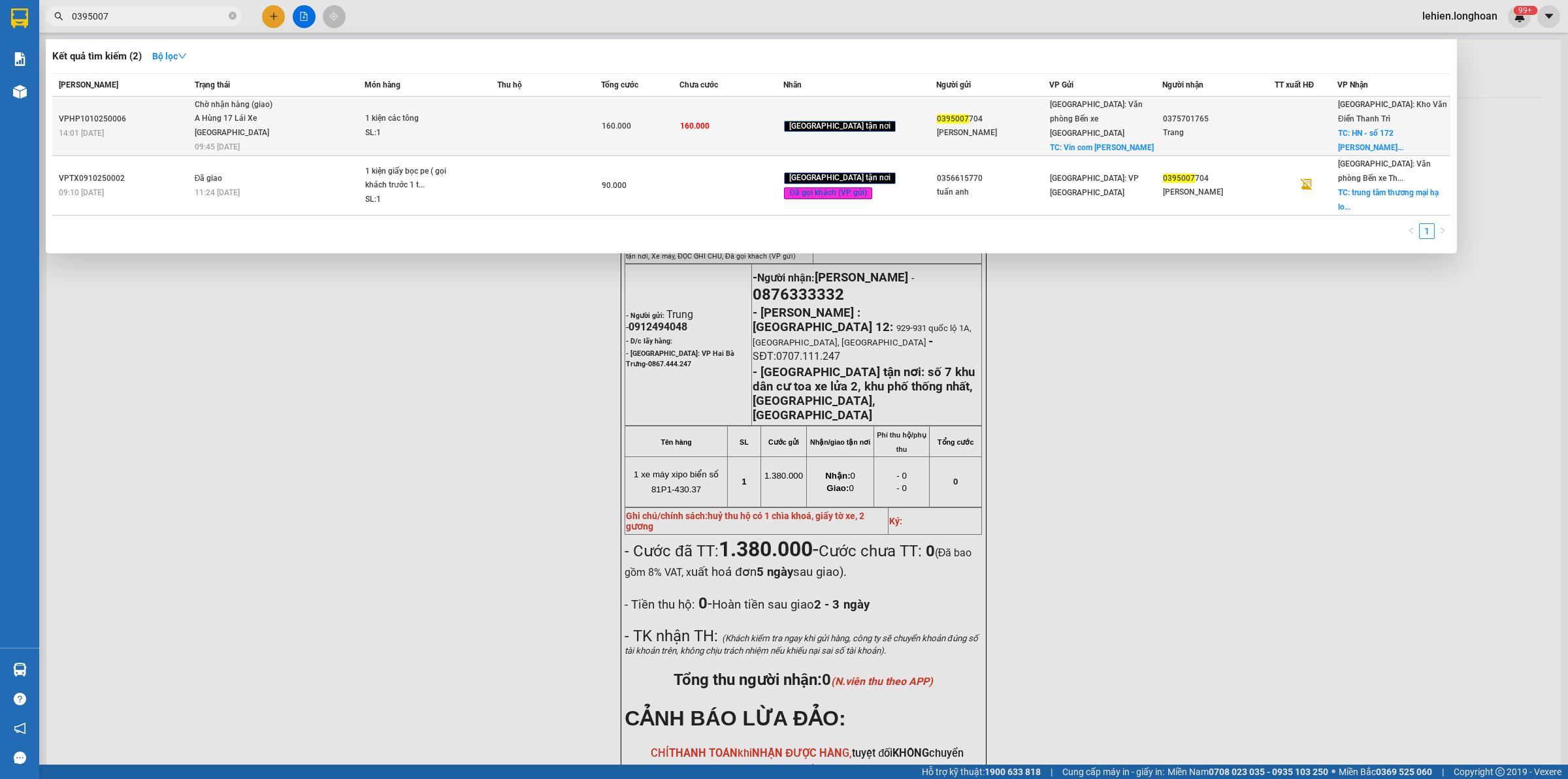
click at [455, 120] on div "1 kiện các tông" at bounding box center [414, 118] width 98 height 14
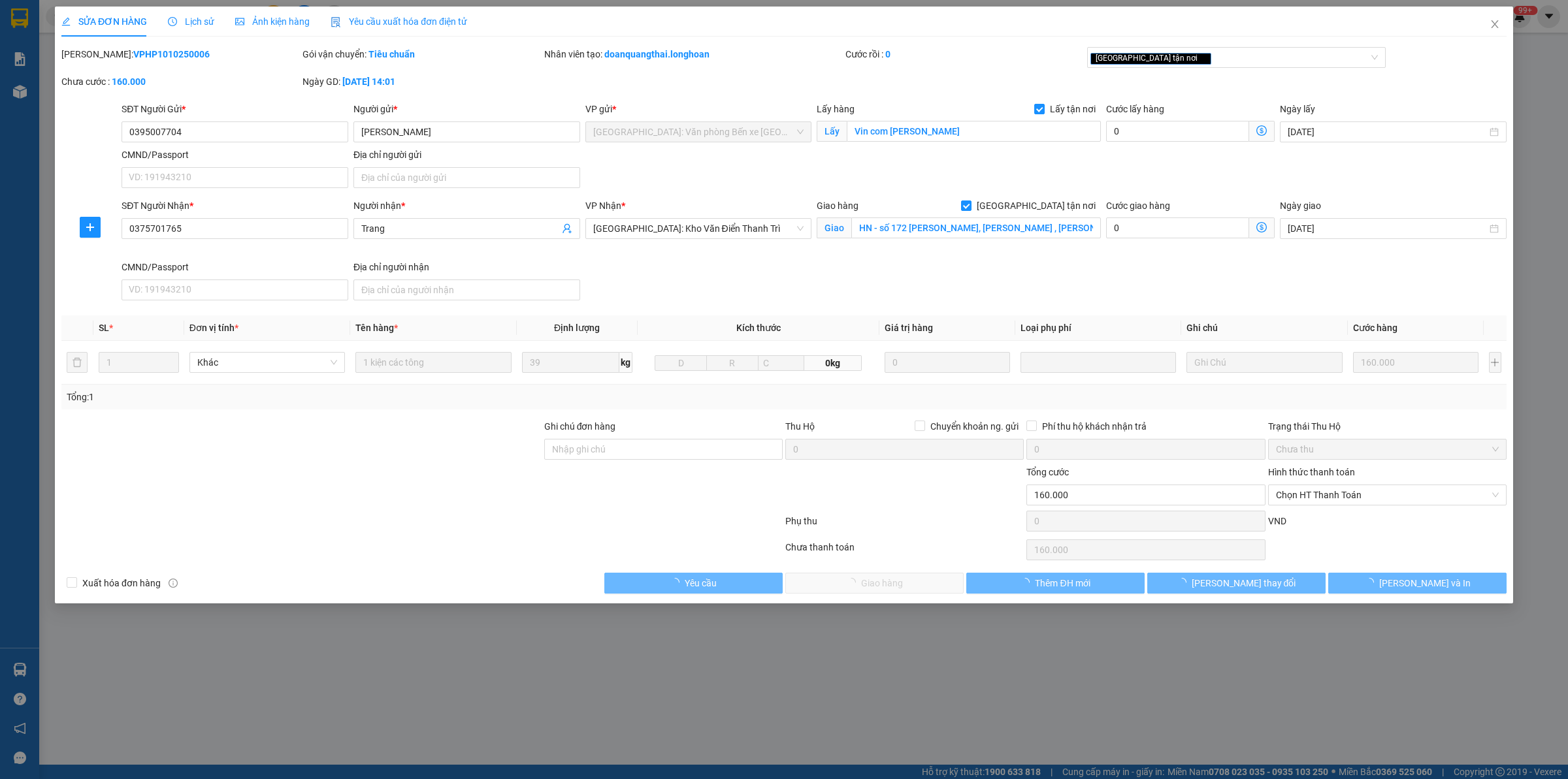
click at [189, 17] on span "Lịch sử" at bounding box center [191, 21] width 47 height 10
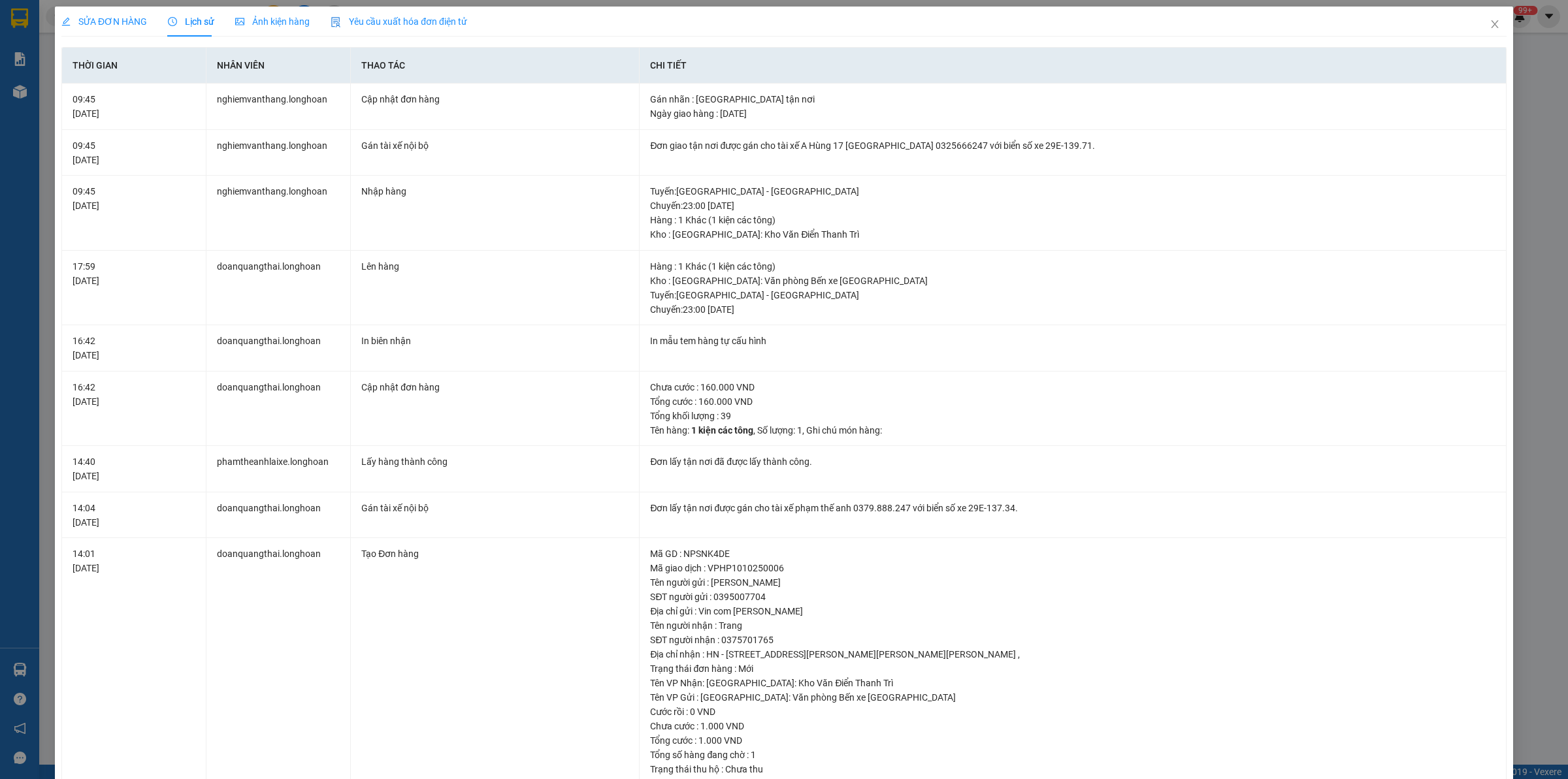
click at [120, 23] on span "SỬA ĐƠN HÀNG" at bounding box center [104, 21] width 86 height 10
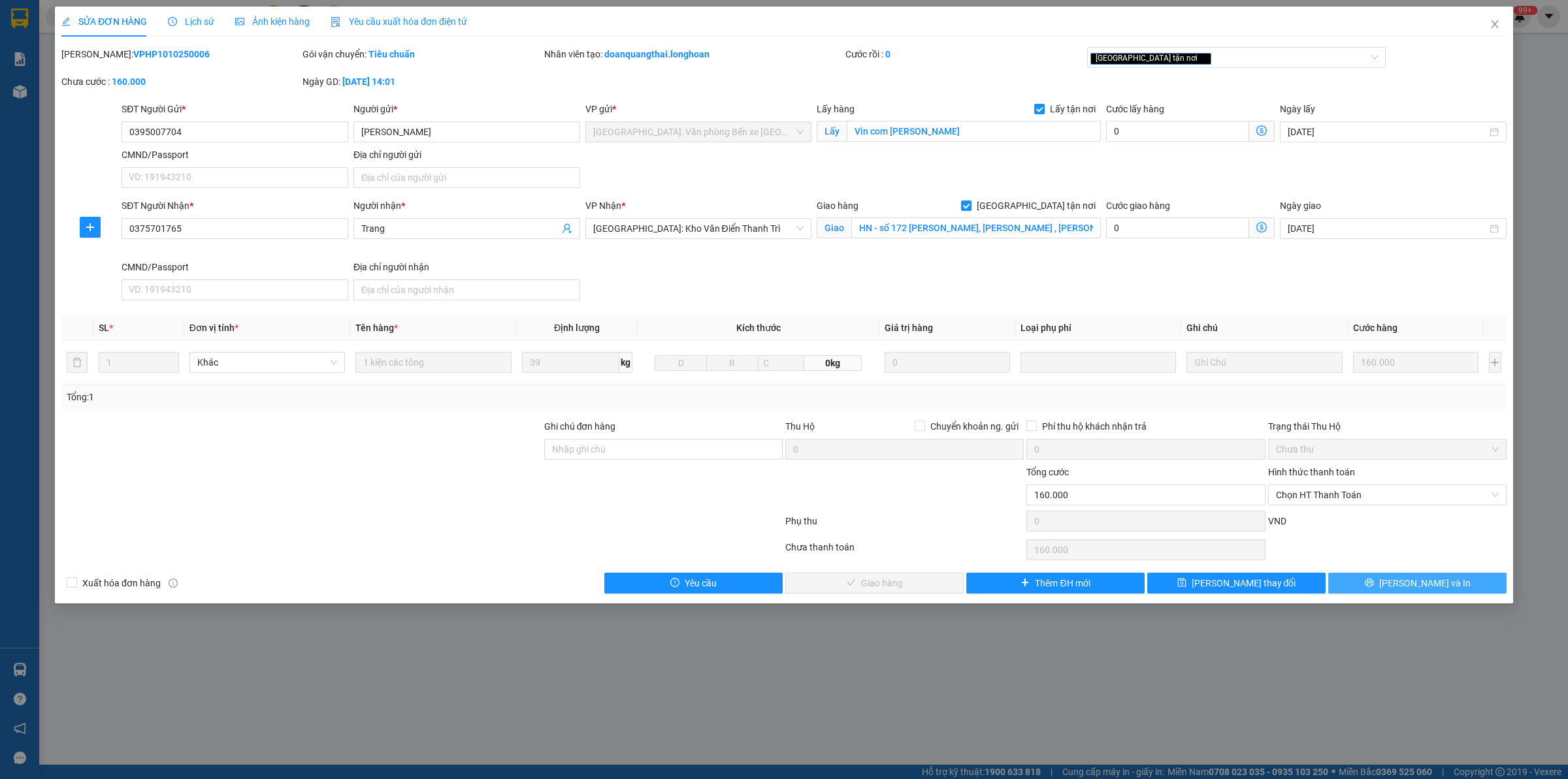
click at [1341, 576] on button "[PERSON_NAME] và In" at bounding box center [1417, 583] width 179 height 21
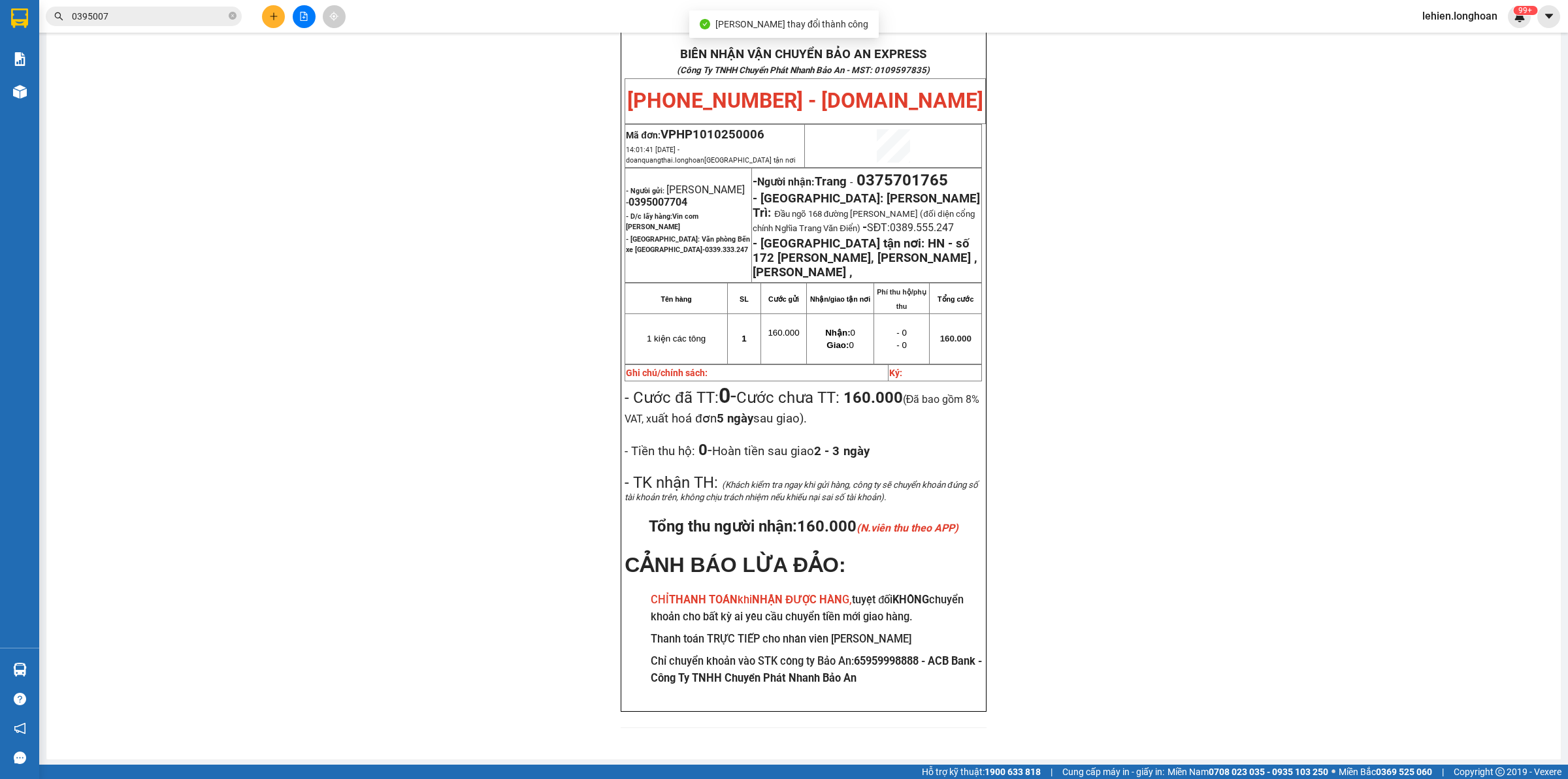
scroll to position [56, 0]
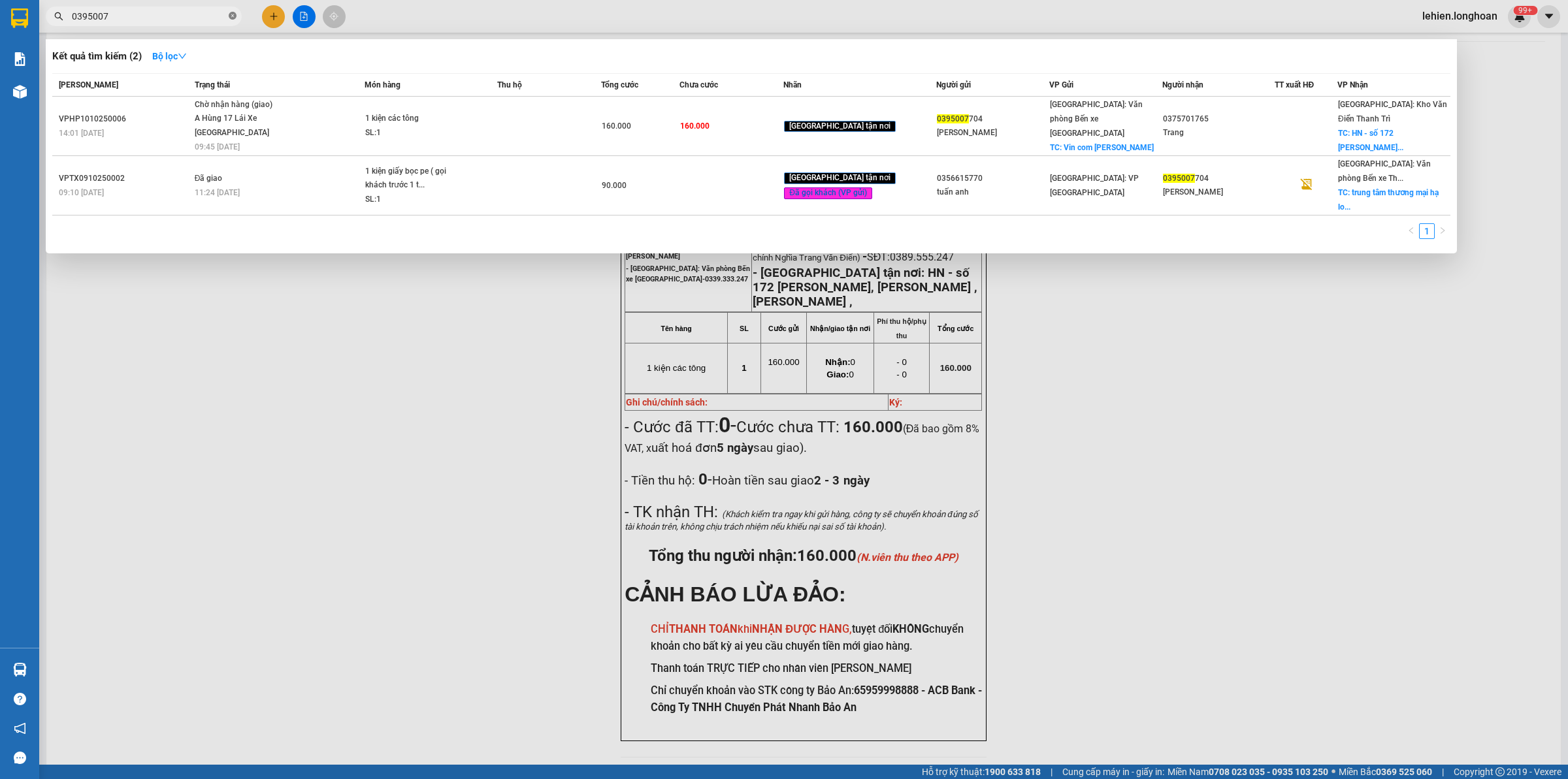
click at [229, 16] on icon "close-circle" at bounding box center [233, 16] width 8 height 8
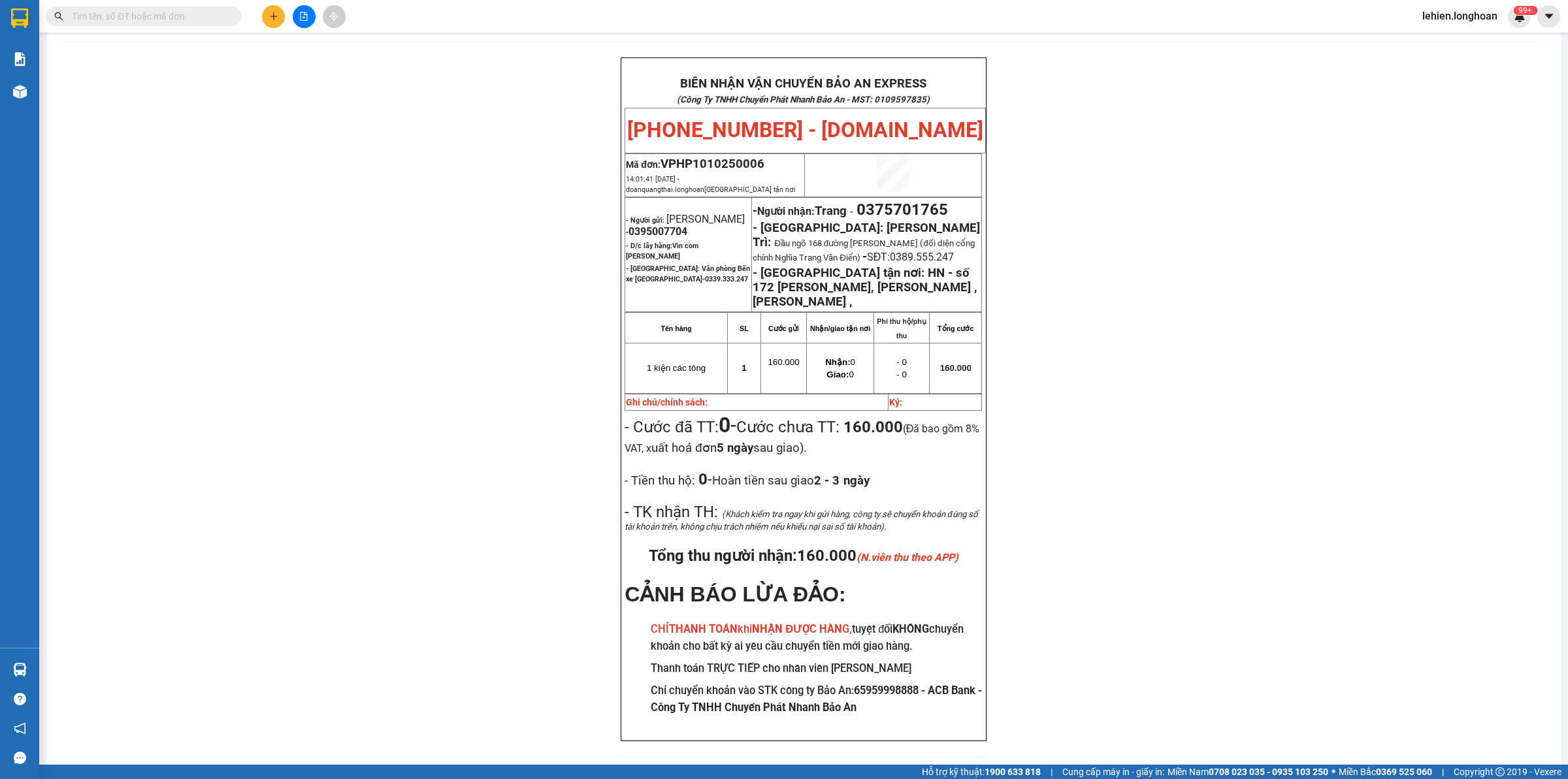
paste input "0379628666"
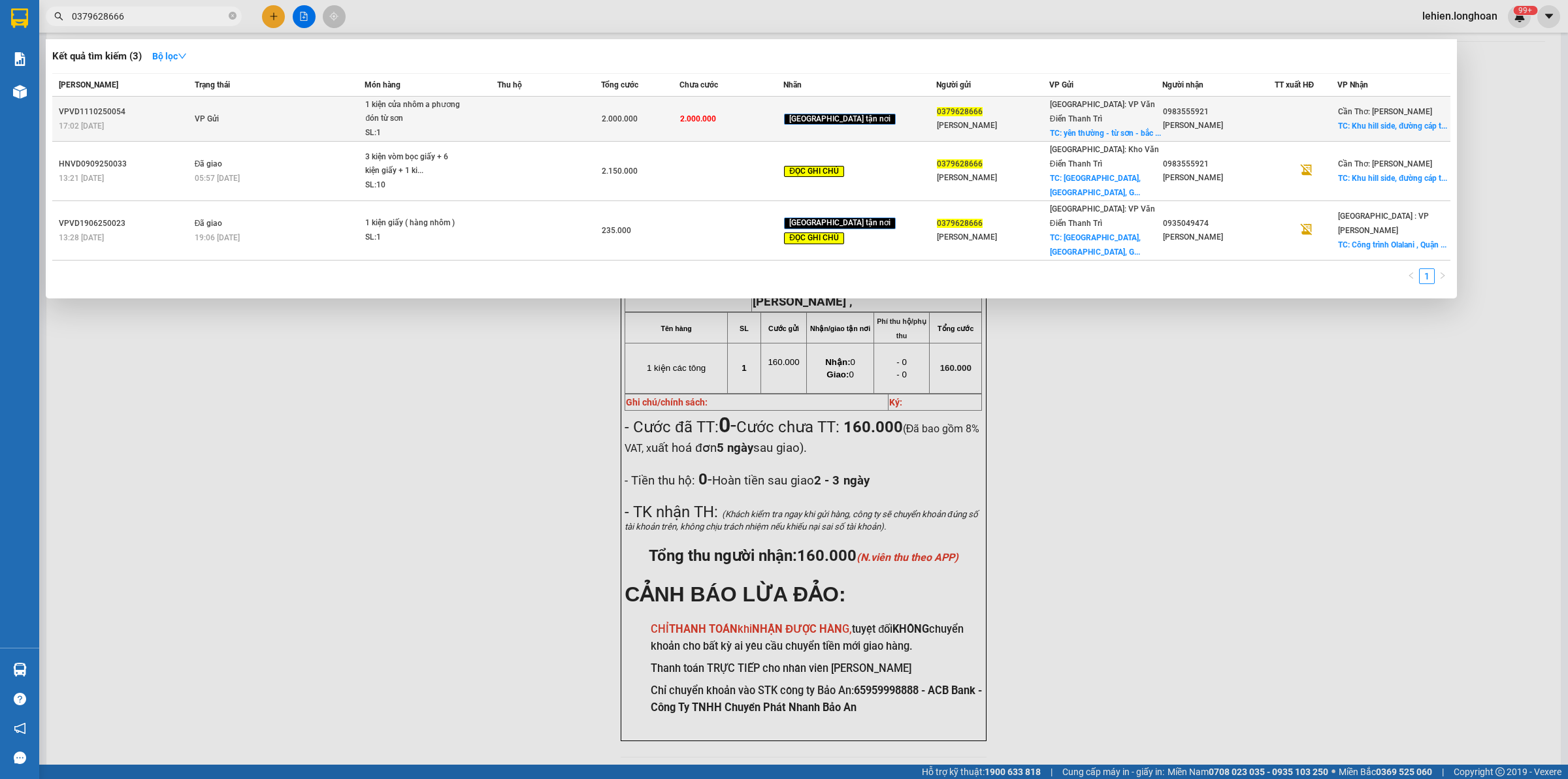
click at [289, 116] on td "VP Gửi" at bounding box center [278, 119] width 174 height 45
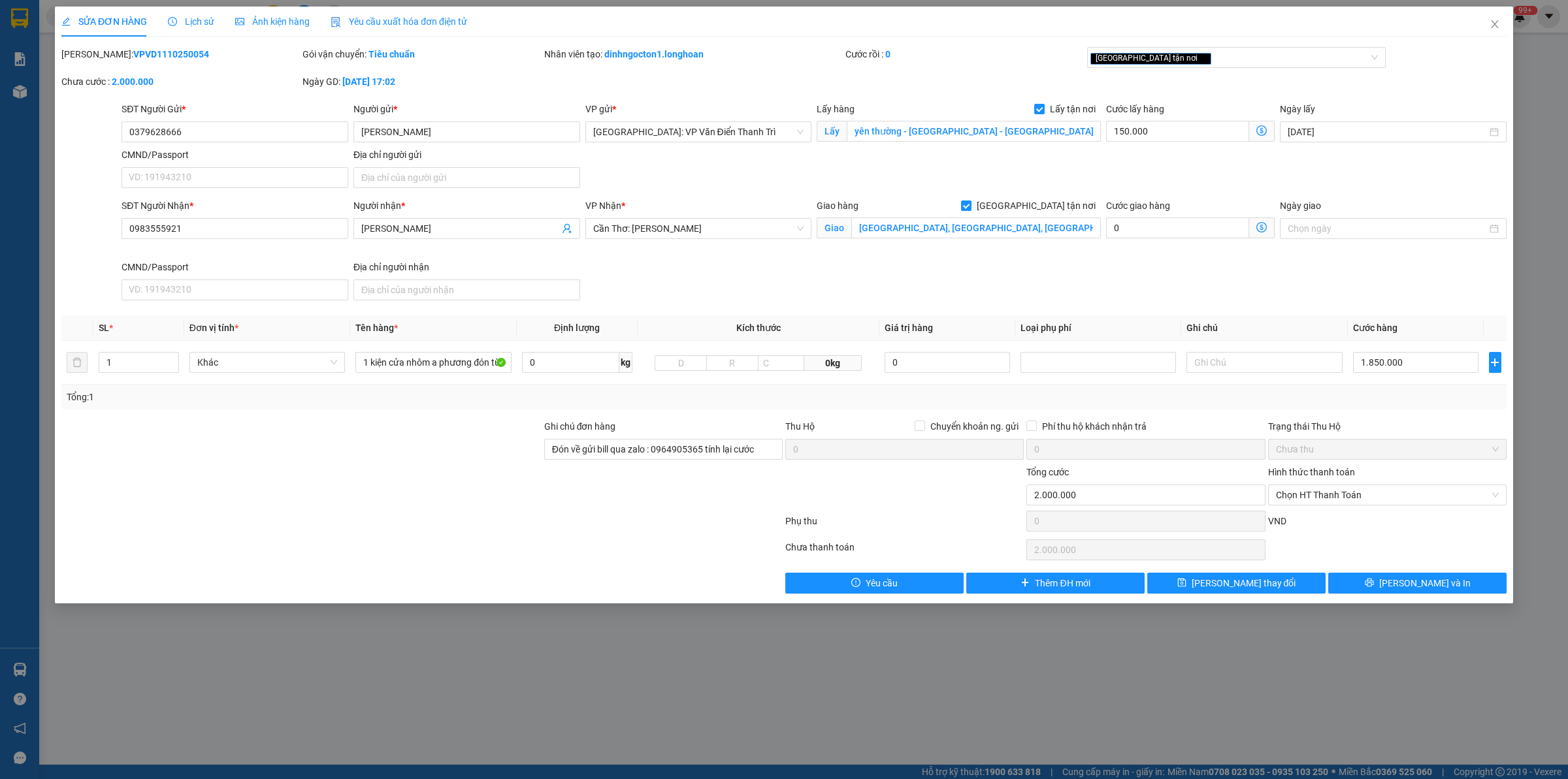
click at [180, 24] on span "Lịch sử" at bounding box center [191, 21] width 47 height 10
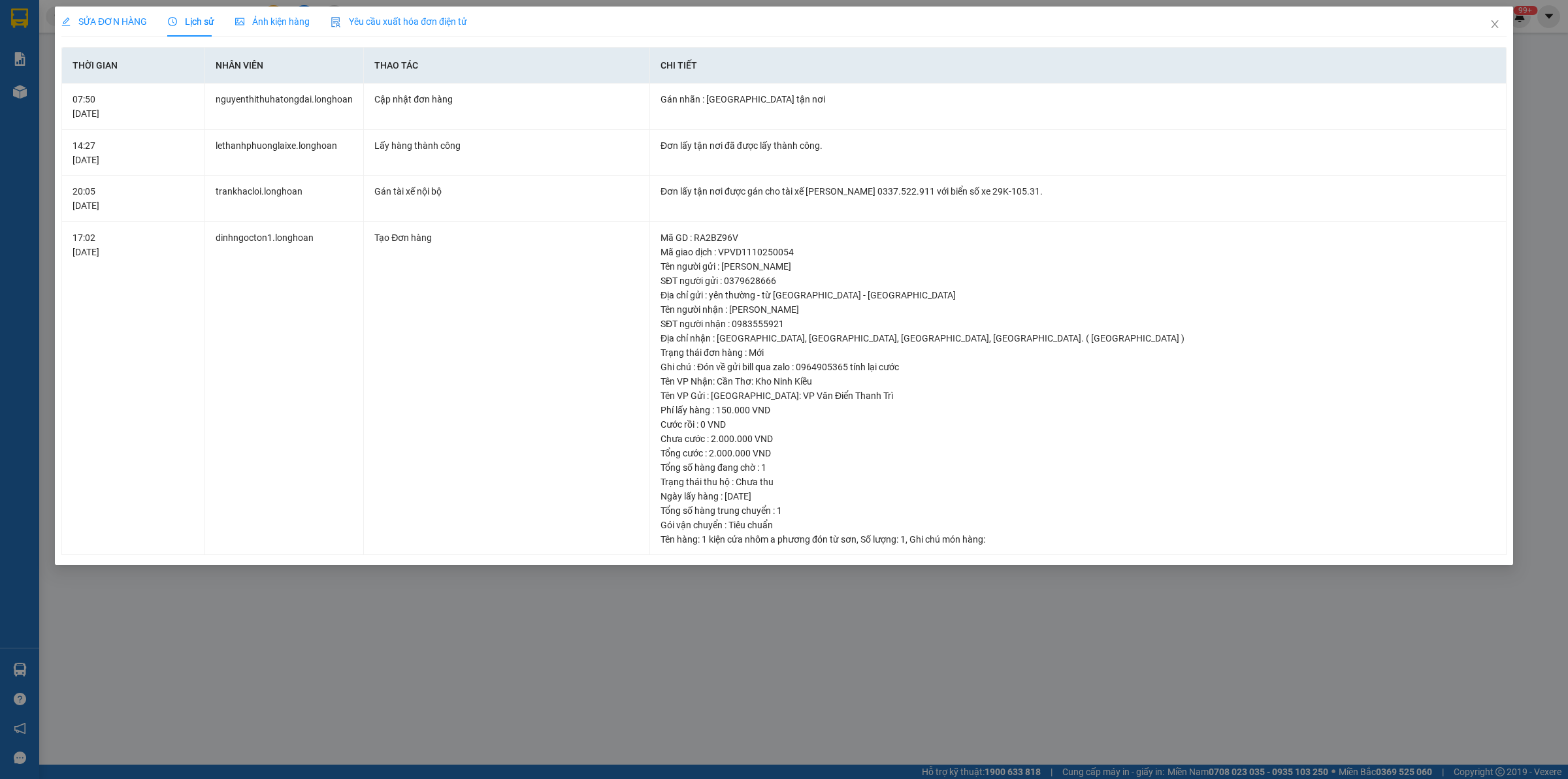
click at [106, 23] on span "SỬA ĐƠN HÀNG" at bounding box center [104, 21] width 86 height 10
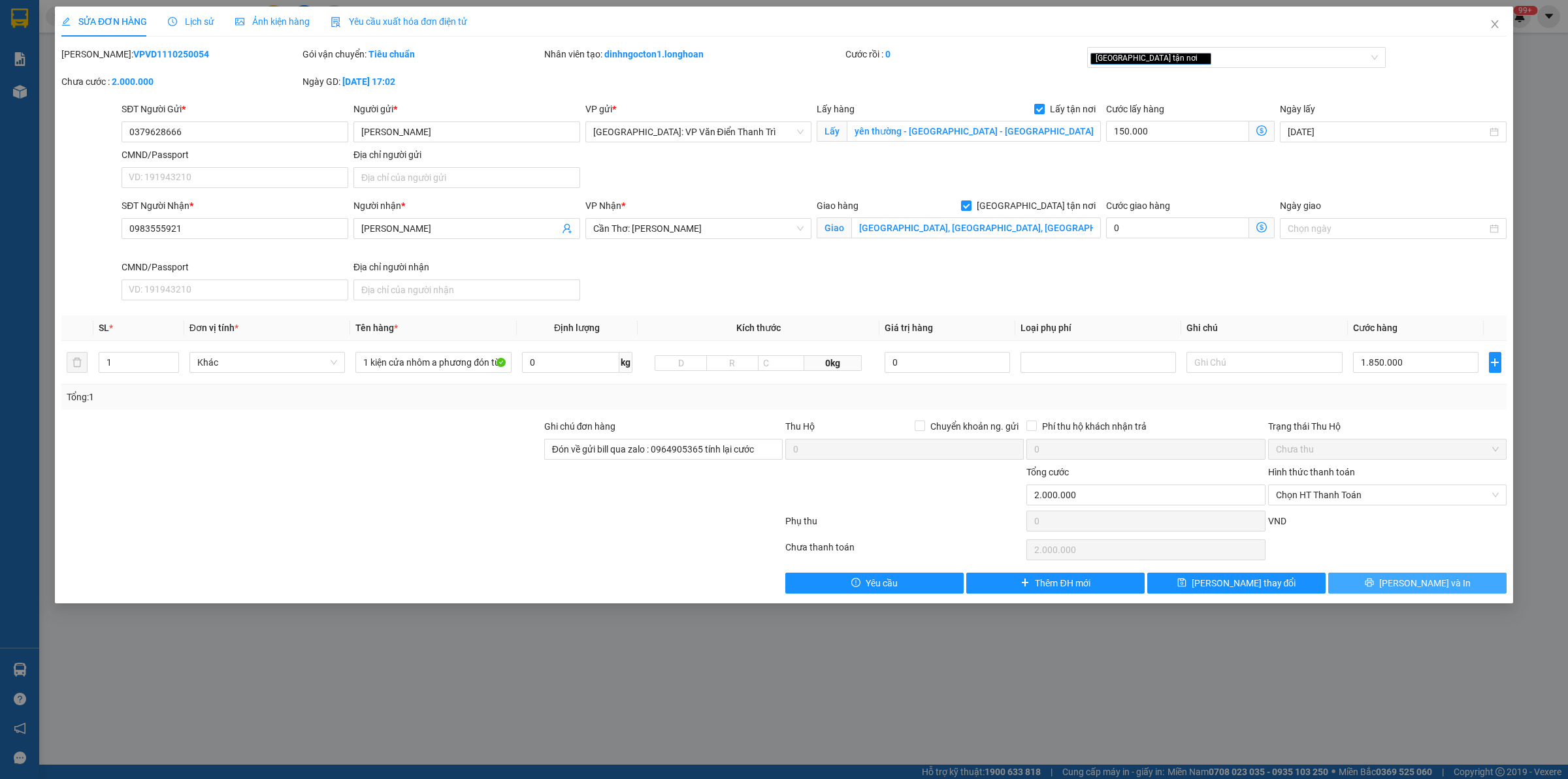
click at [1452, 579] on button "[PERSON_NAME] và In" at bounding box center [1417, 583] width 179 height 21
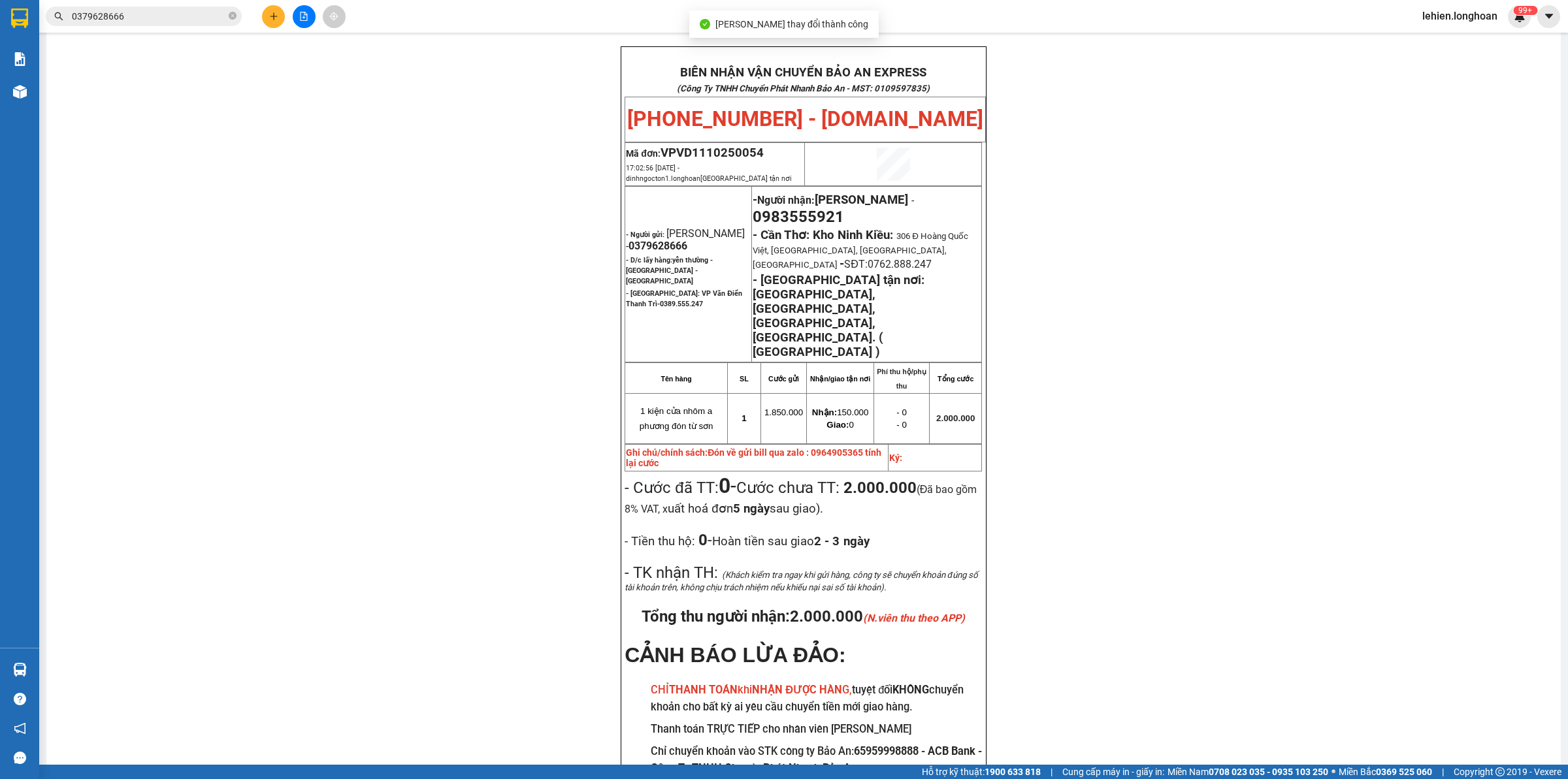
scroll to position [78, 0]
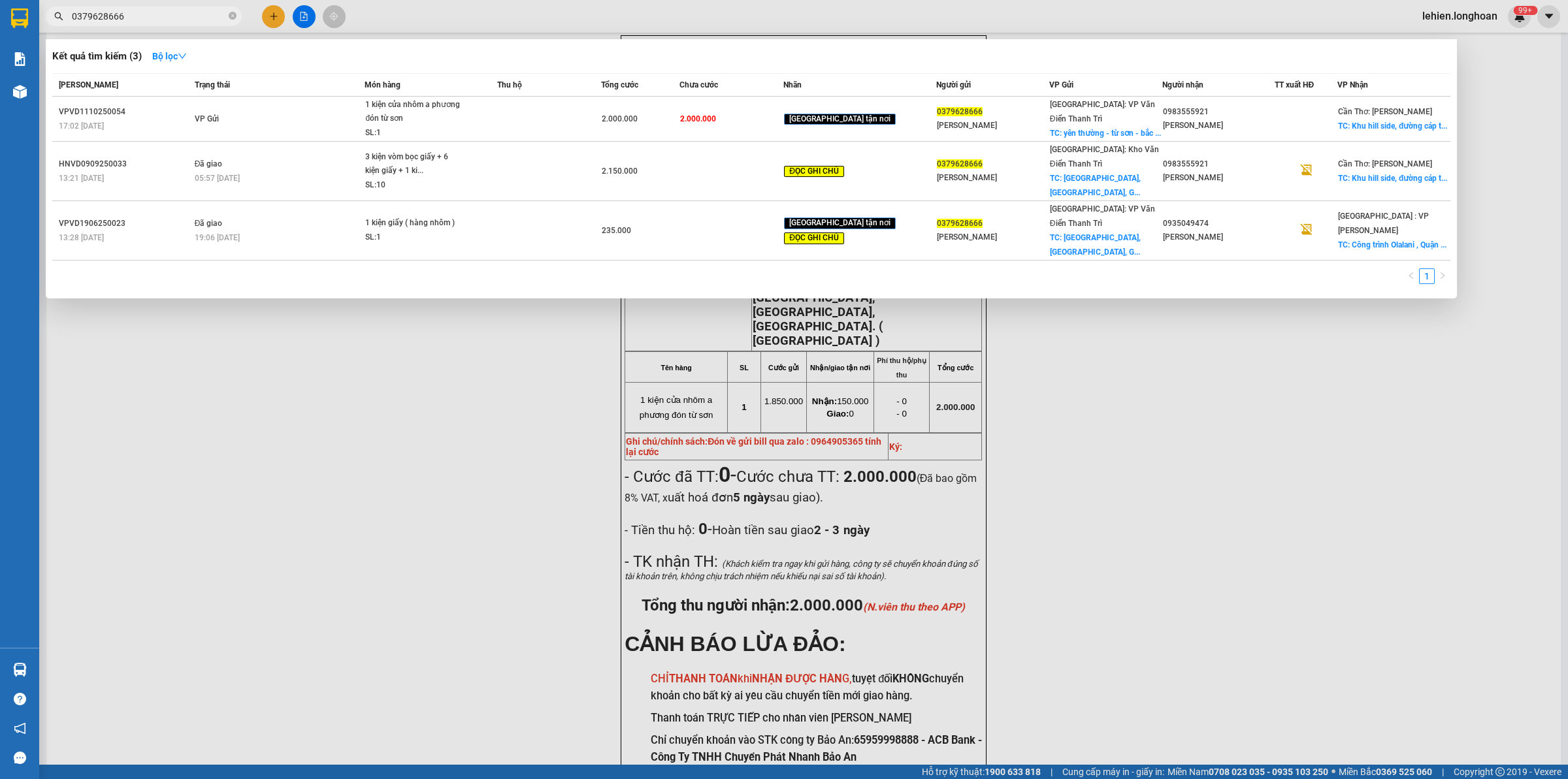
click at [231, 23] on span at bounding box center [233, 16] width 8 height 14
click at [231, 11] on span at bounding box center [233, 16] width 8 height 12
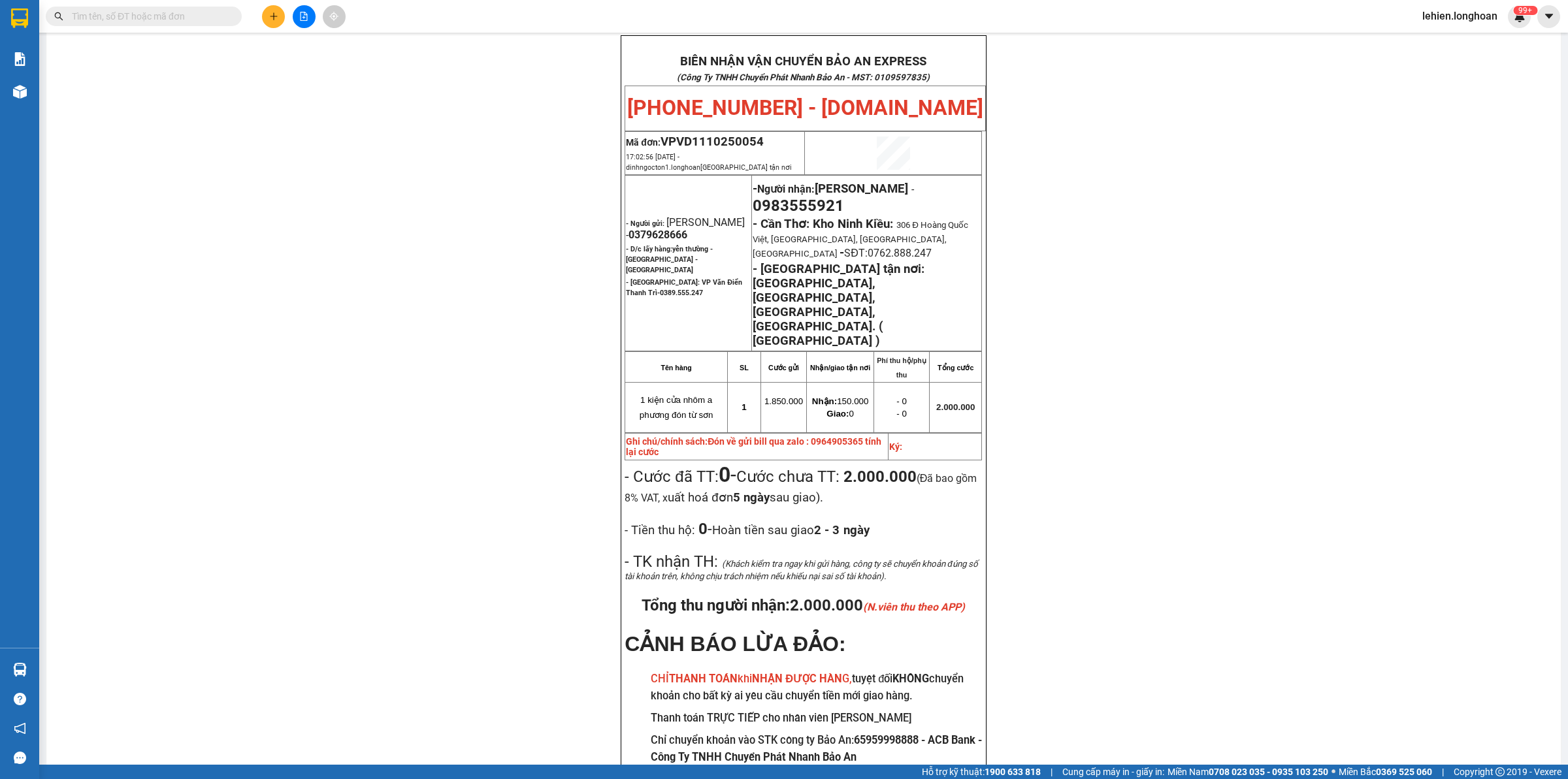
paste input "0395007704"
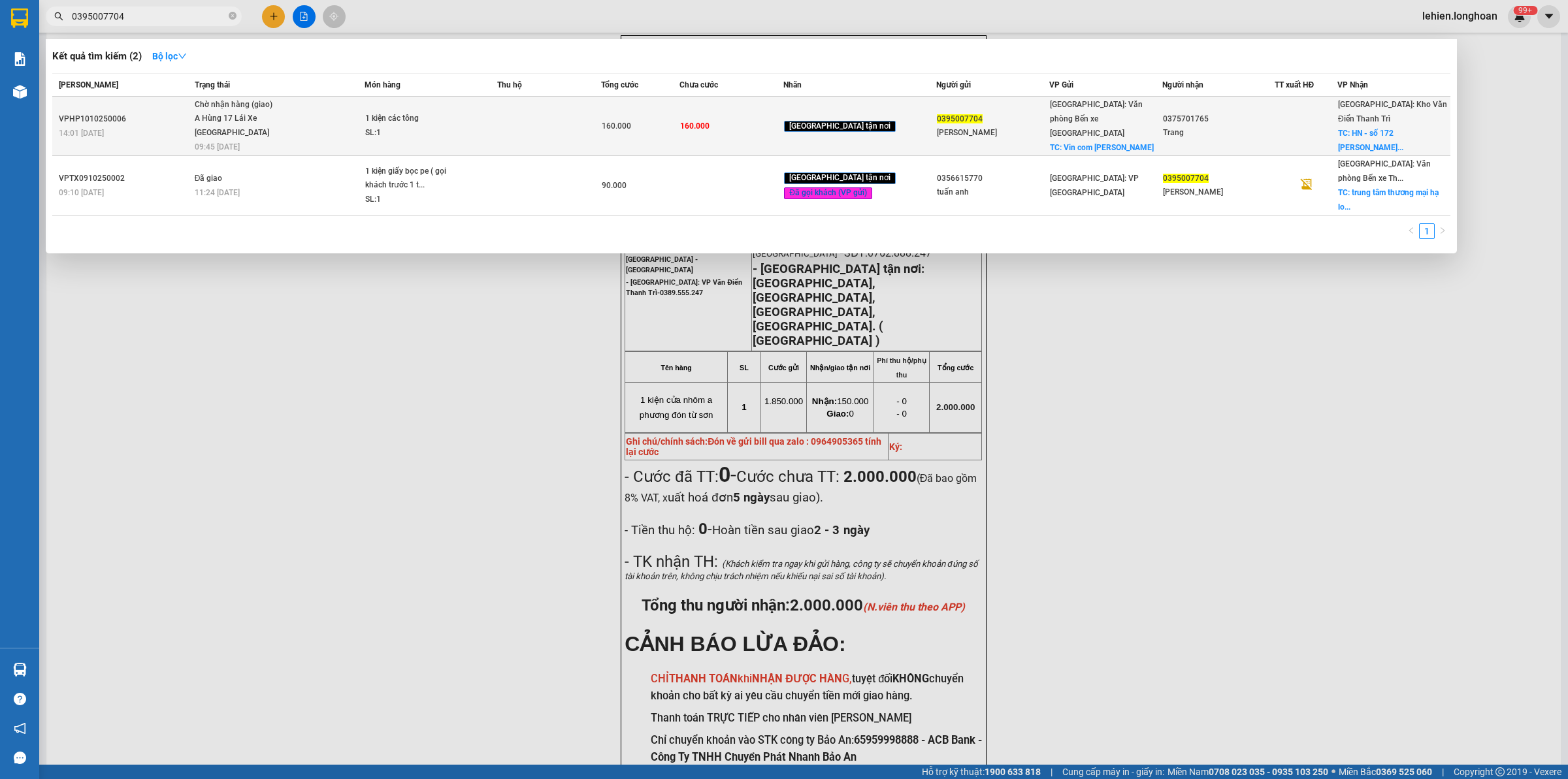
click at [398, 112] on div "1 kiện các tông" at bounding box center [414, 118] width 98 height 14
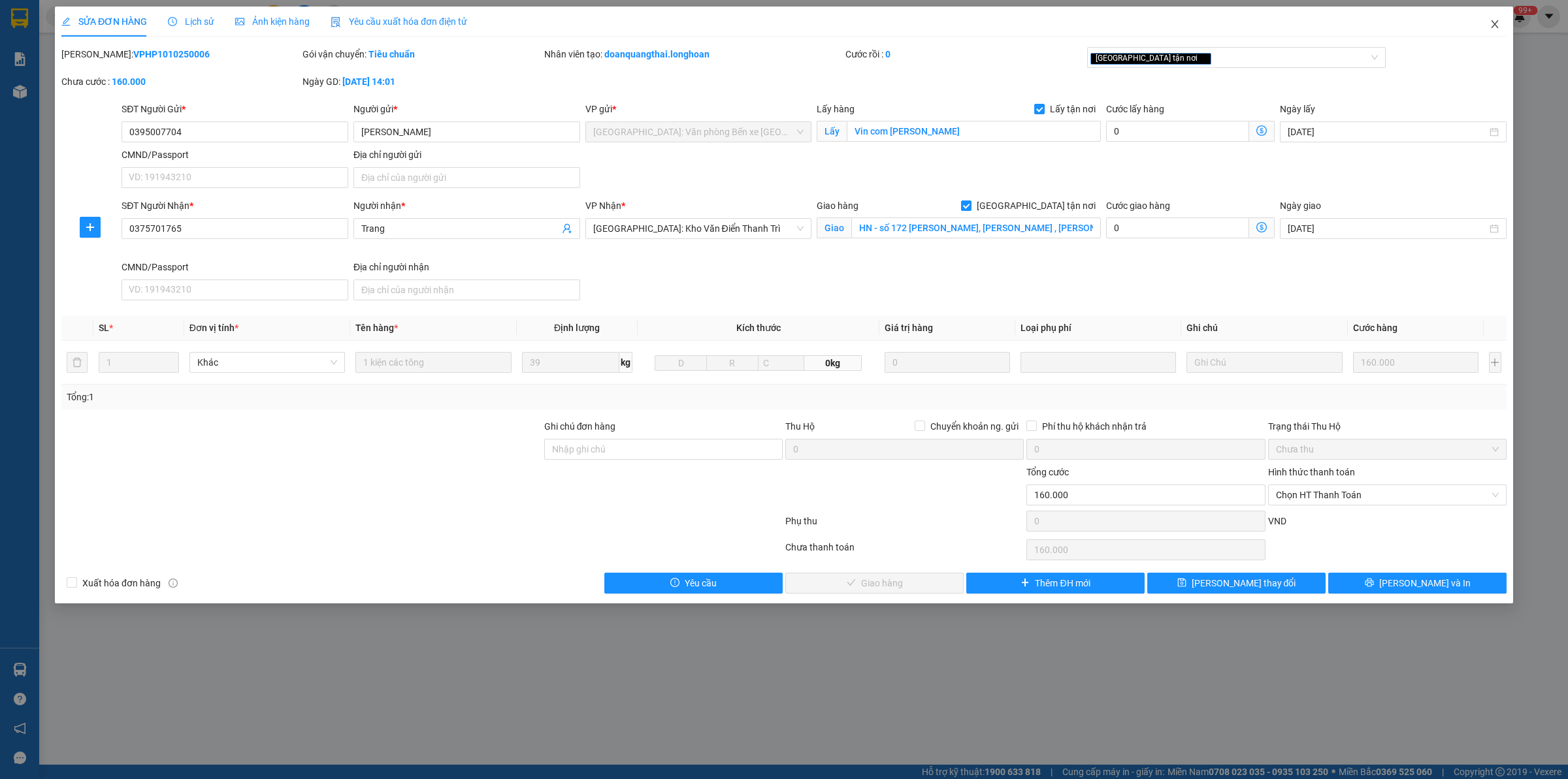
click at [1493, 28] on icon "close" at bounding box center [1494, 24] width 10 height 10
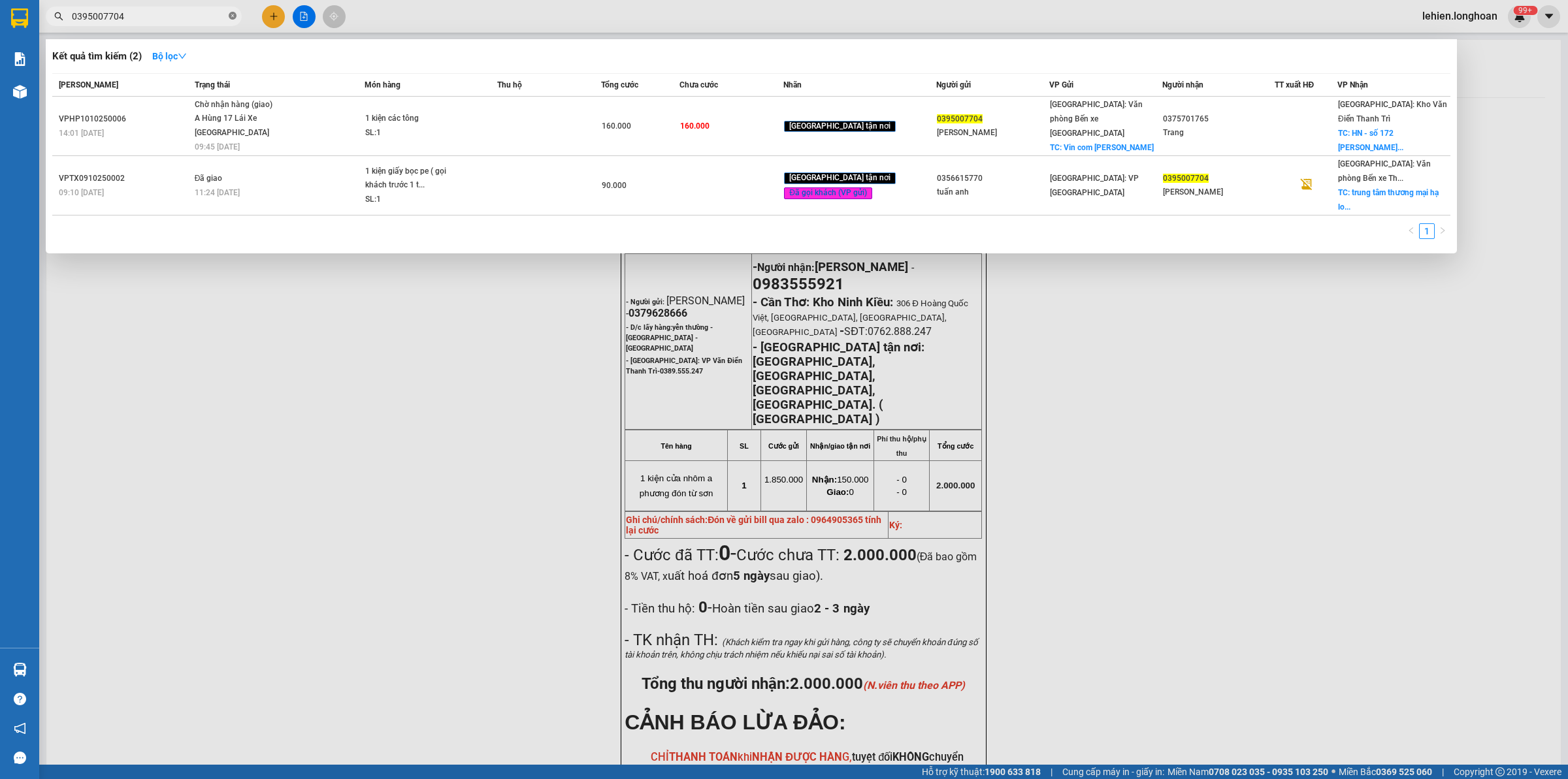
click at [229, 15] on icon "close-circle" at bounding box center [233, 16] width 8 height 8
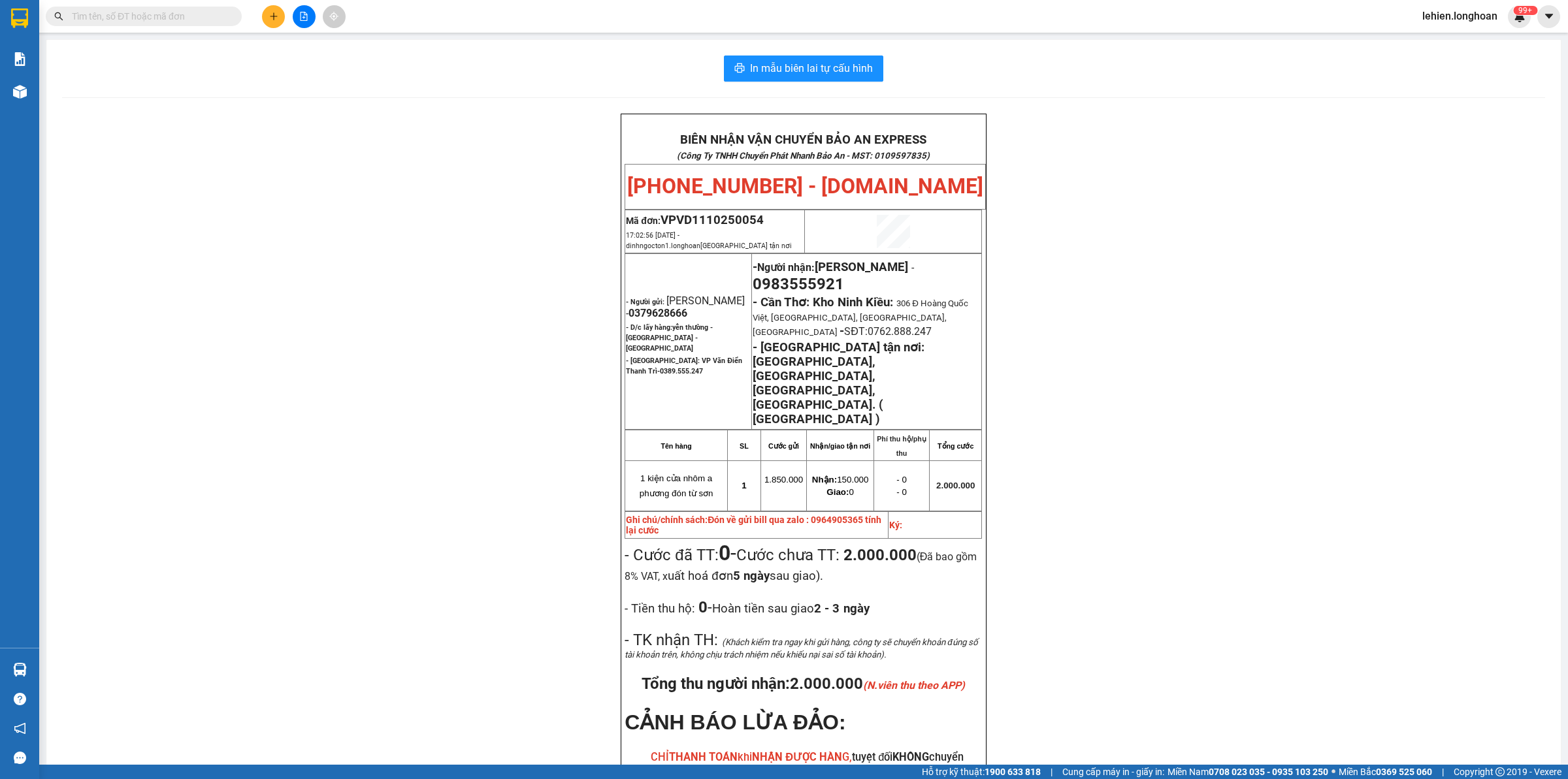
paste input "0961606506"
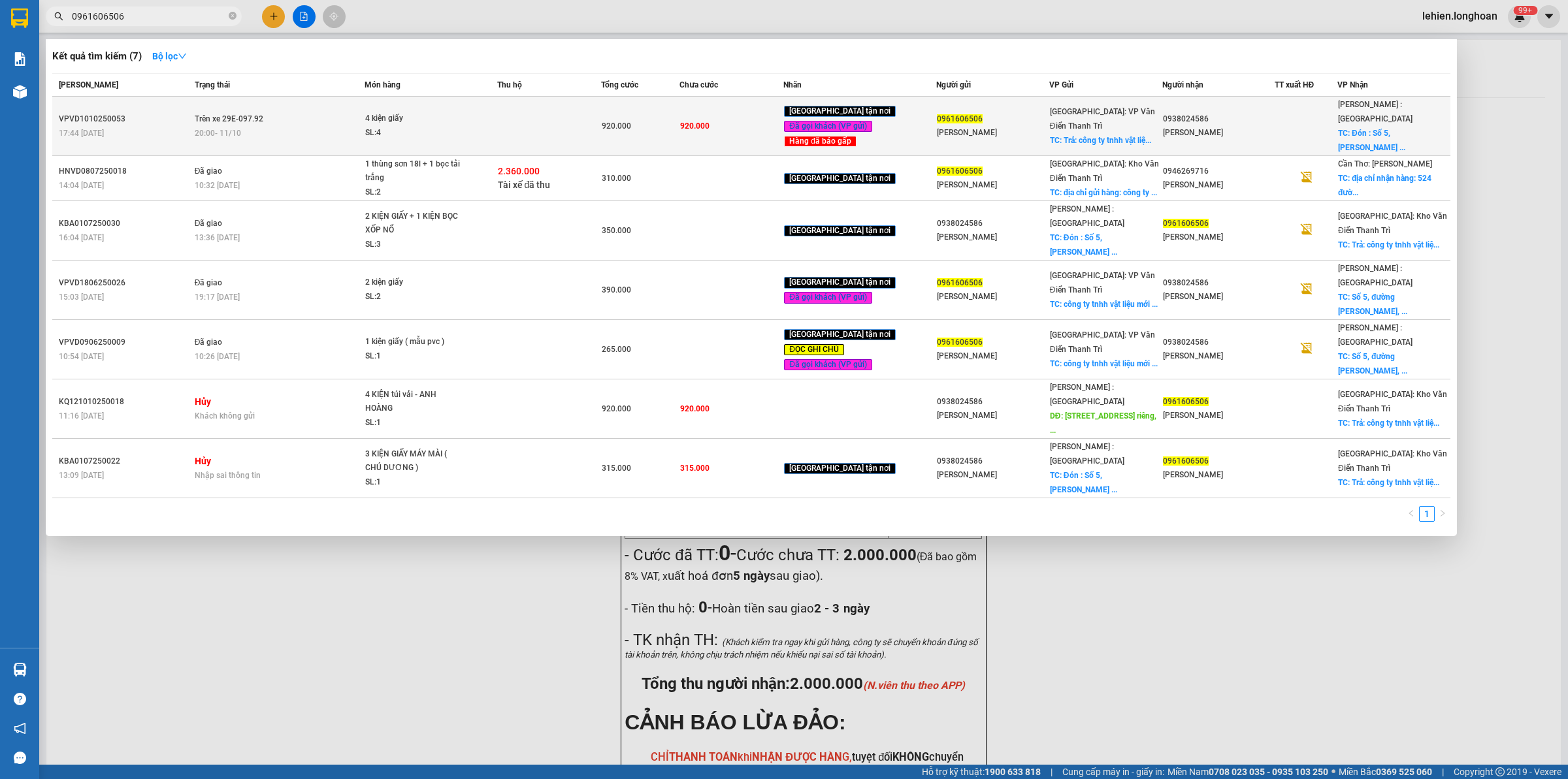
click at [308, 112] on td "Trên xe 29E-097.92 20:00 [DATE]" at bounding box center [278, 126] width 174 height 60
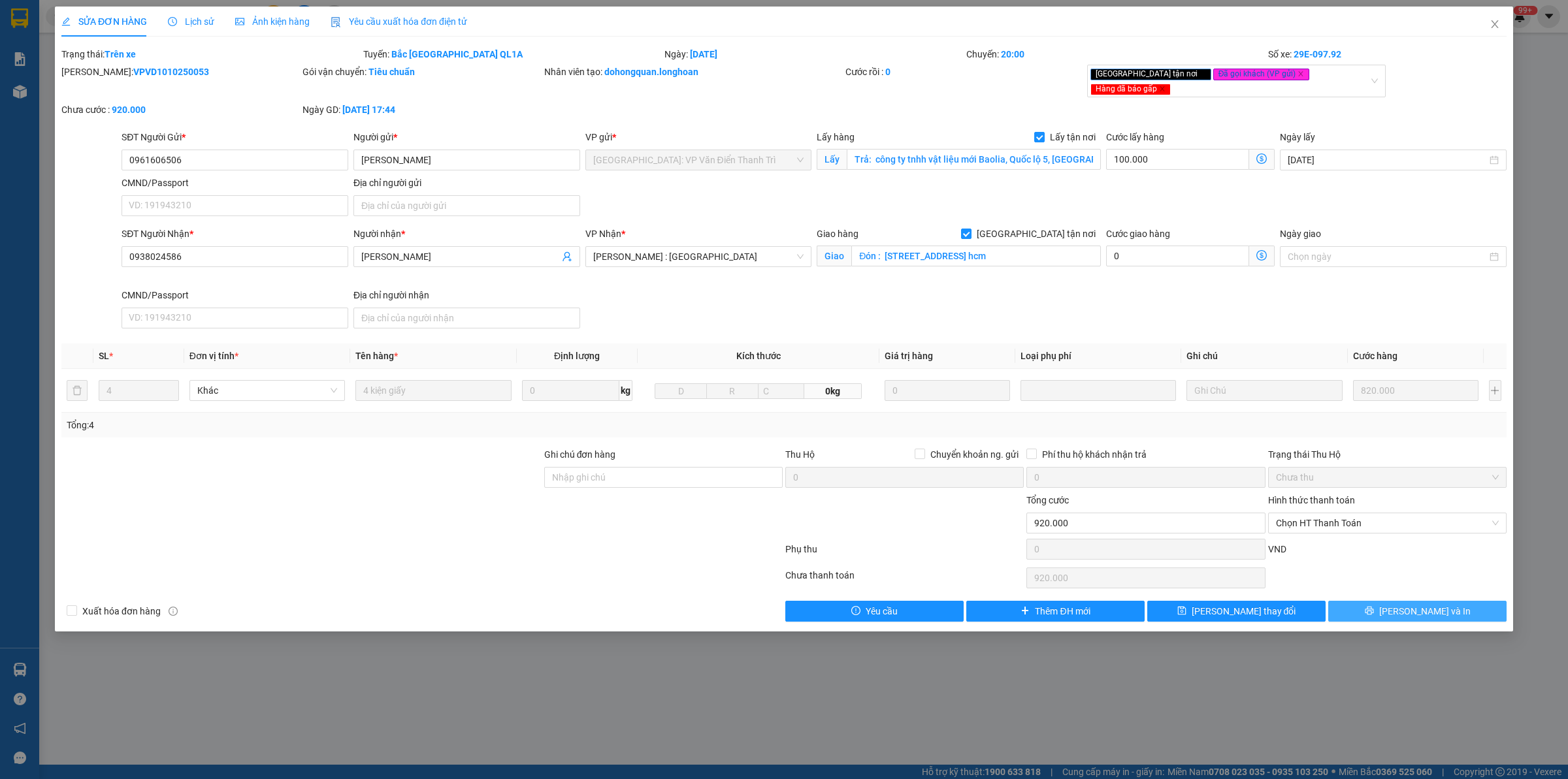
click at [1442, 605] on button "[PERSON_NAME] và In" at bounding box center [1417, 611] width 179 height 21
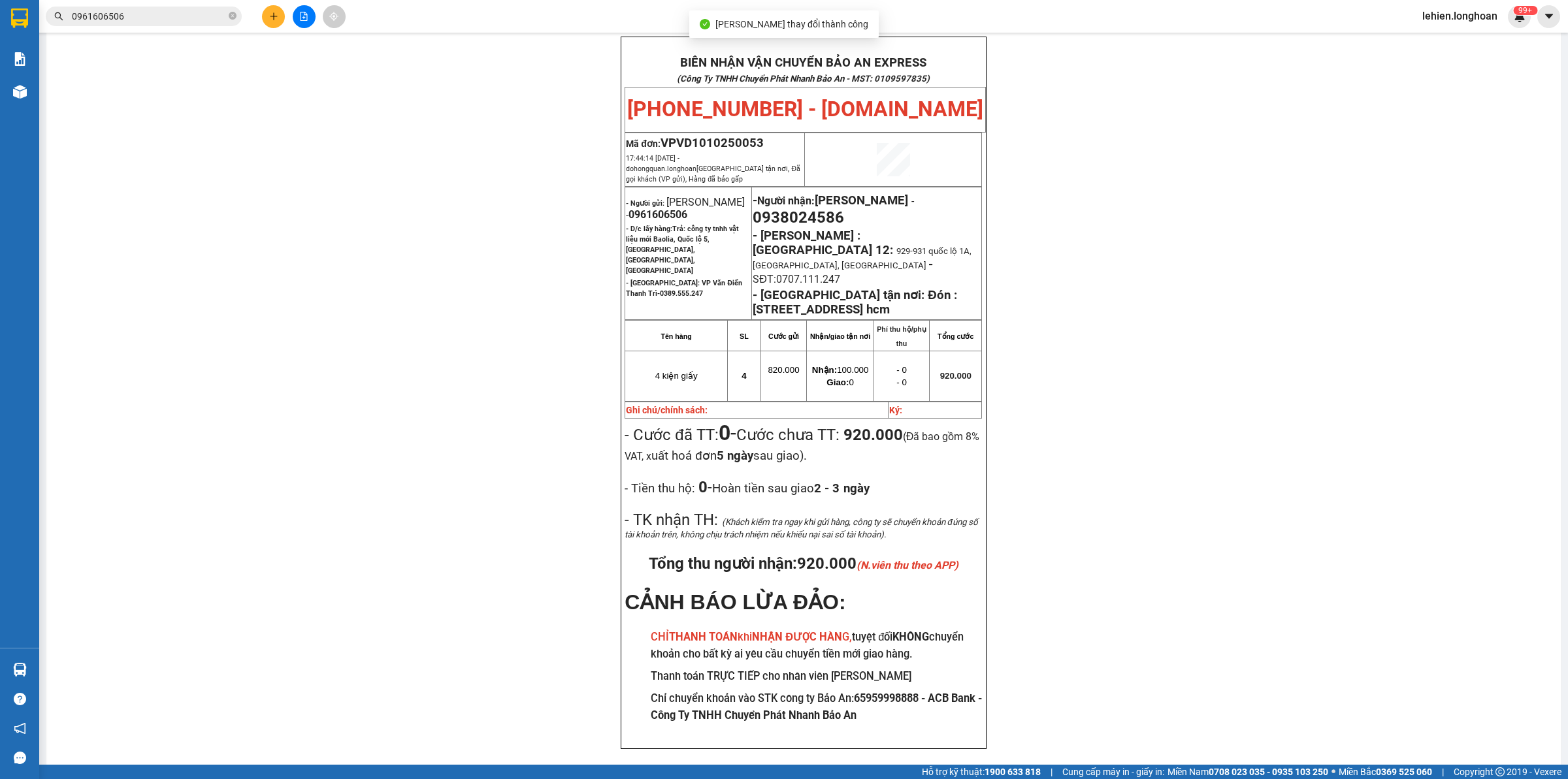
scroll to position [76, 0]
click at [233, 20] on span at bounding box center [233, 16] width 8 height 12
paste input "0963616199"
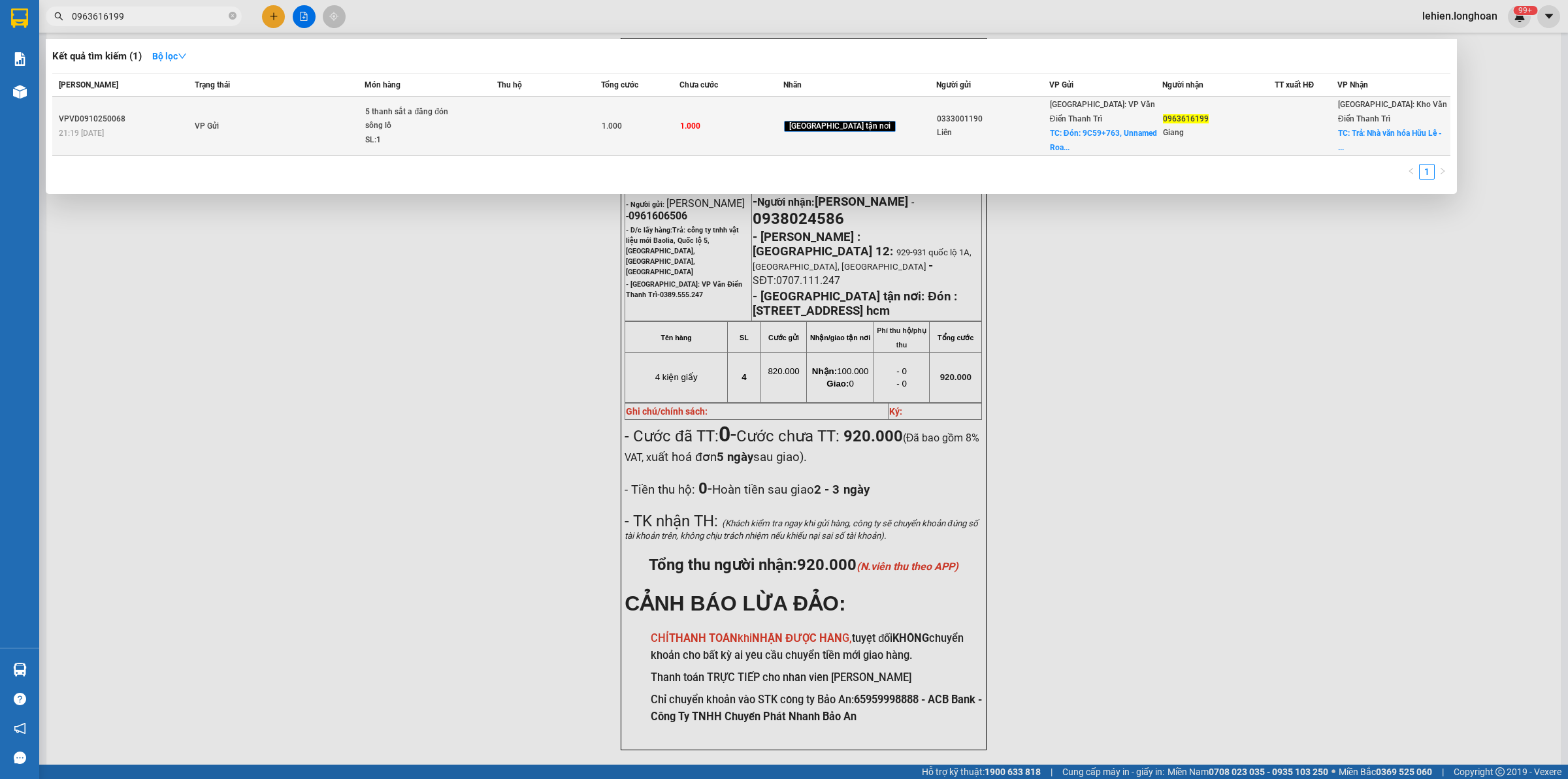
click at [298, 113] on td "VP Gửi" at bounding box center [278, 126] width 174 height 60
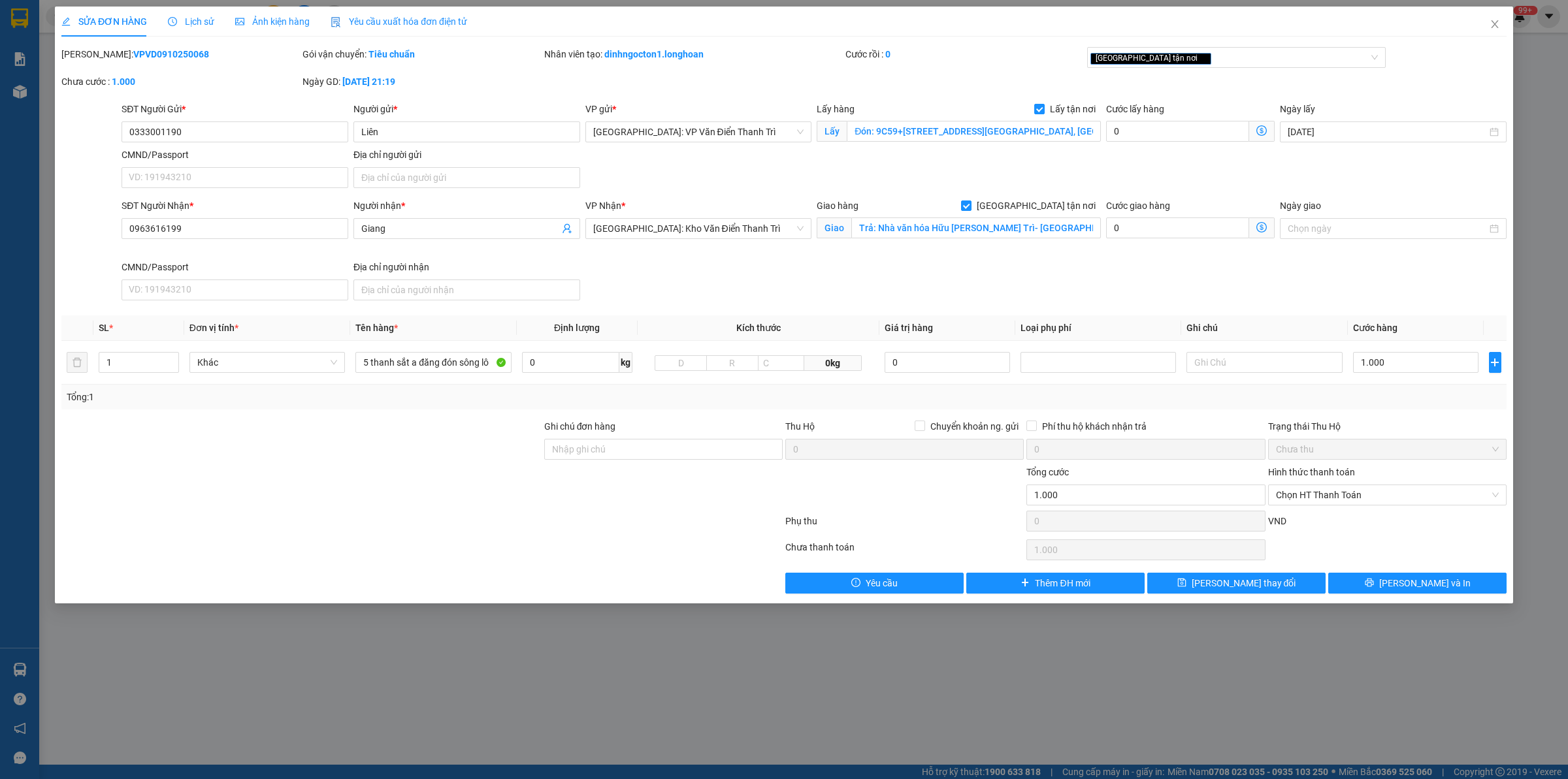
click at [174, 20] on icon "clock-circle" at bounding box center [172, 22] width 9 height 9
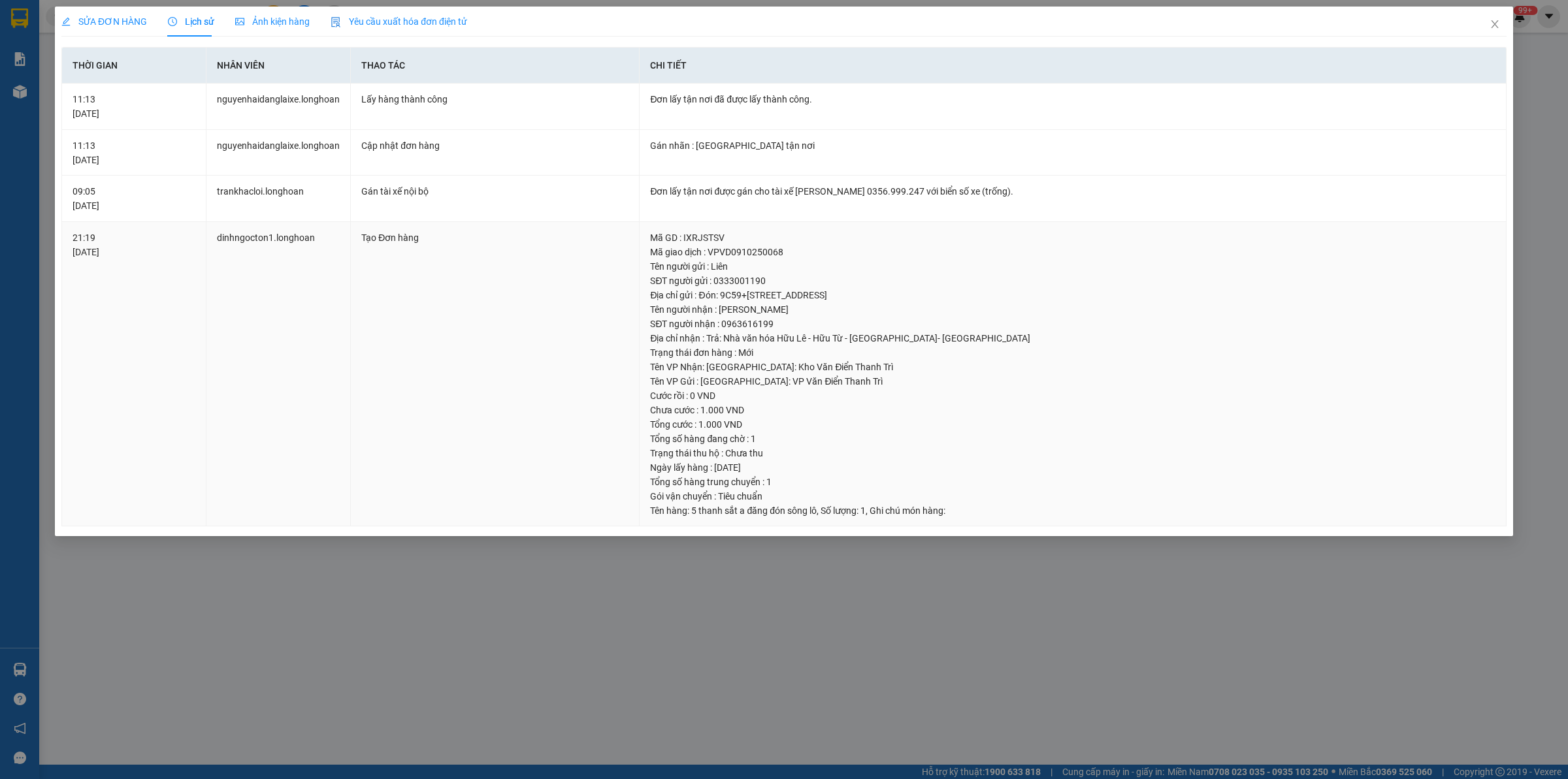
click at [570, 357] on td "Tạo Đơn hàng" at bounding box center [495, 374] width 289 height 305
click at [1503, 24] on span "Close" at bounding box center [1494, 25] width 37 height 37
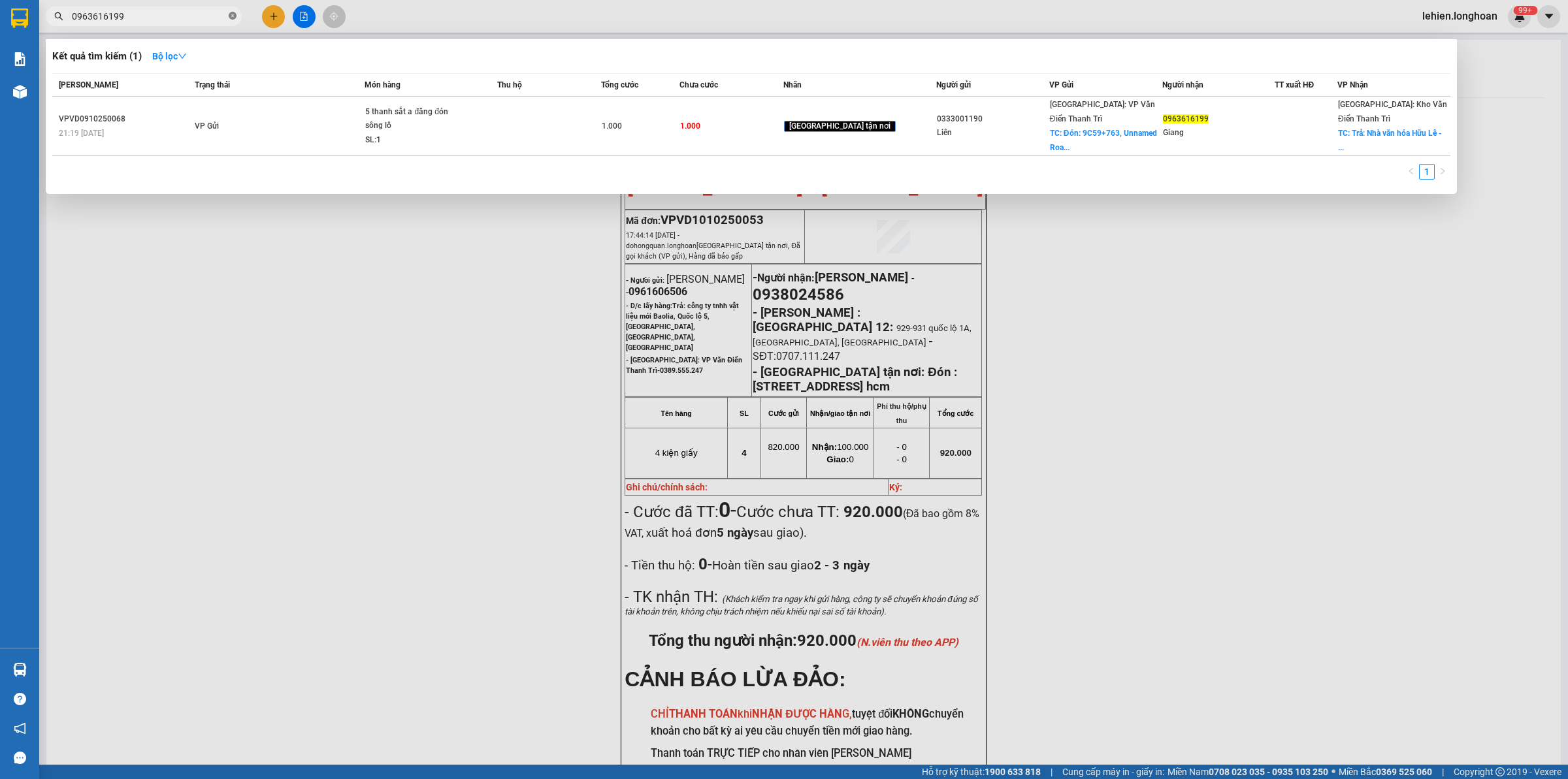
click at [235, 15] on icon "close-circle" at bounding box center [233, 16] width 8 height 8
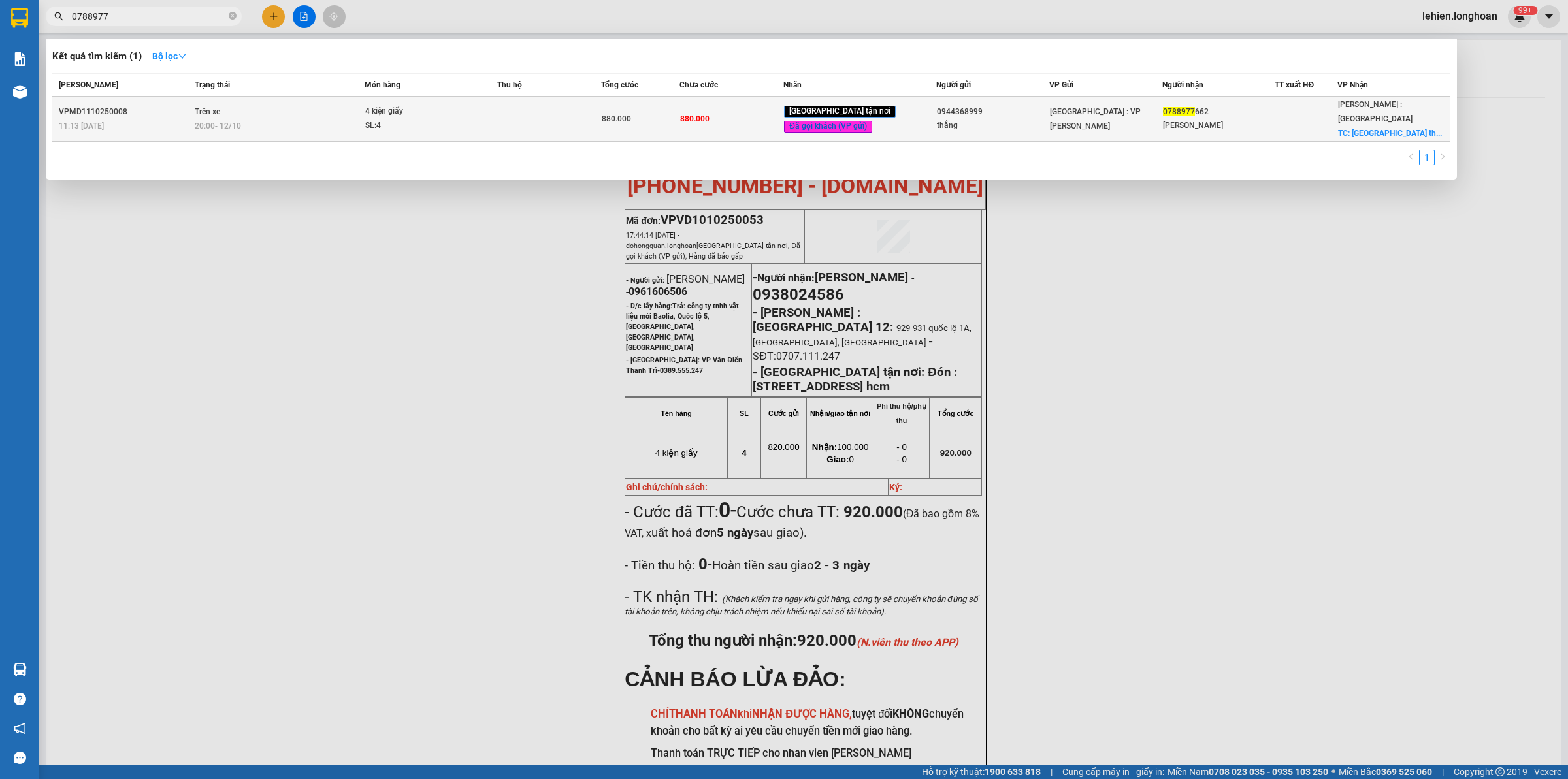
click at [432, 114] on div "4 kiện giấy" at bounding box center [414, 112] width 98 height 14
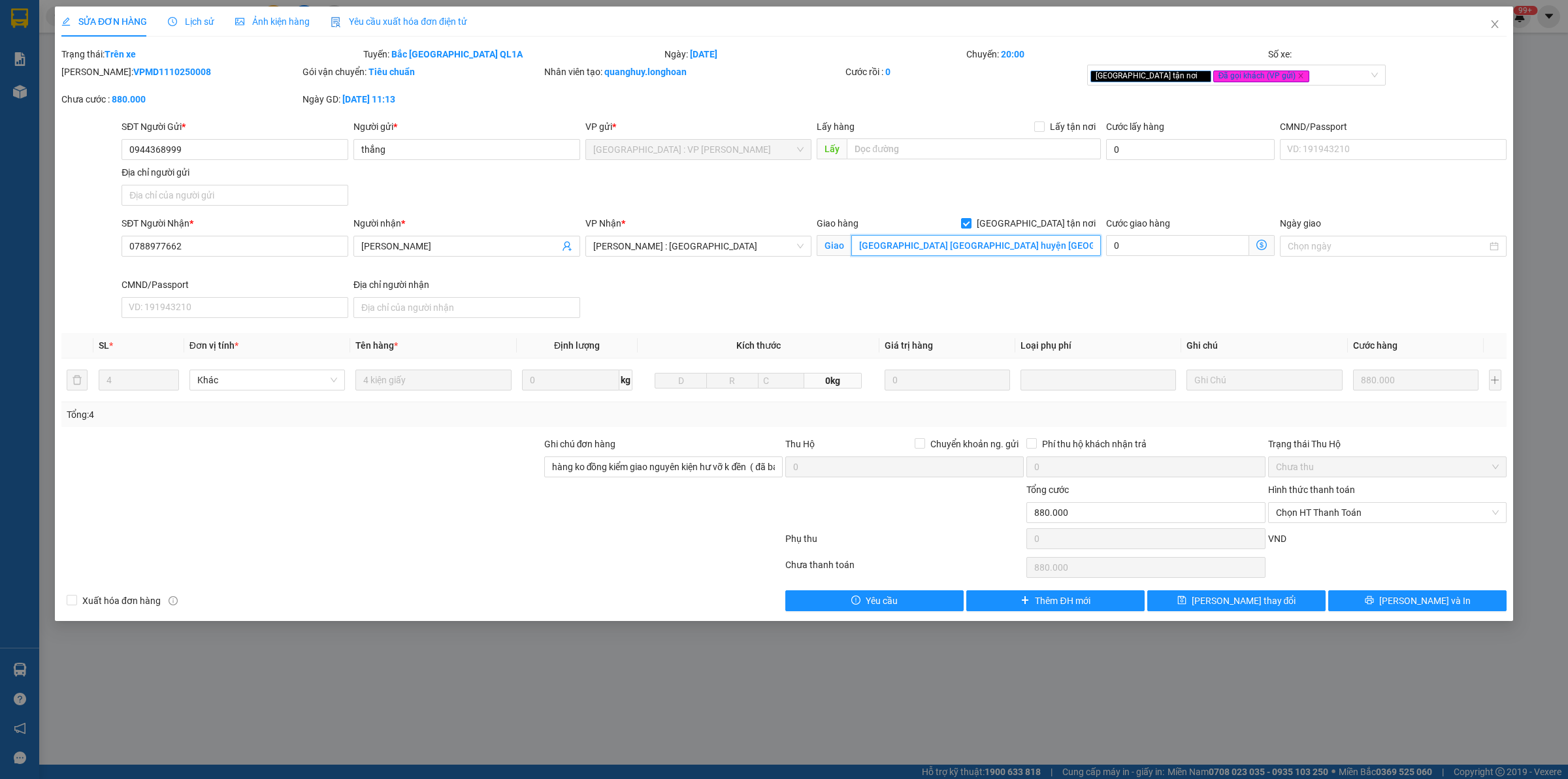
click at [971, 248] on input "[GEOGRAPHIC_DATA] [GEOGRAPHIC_DATA] huyện [GEOGRAPHIC_DATA]" at bounding box center [975, 245] width 250 height 21
click at [1046, 258] on div "[GEOGRAPHIC_DATA] tận nơi [GEOGRAPHIC_DATA] [GEOGRAPHIC_DATA] [GEOGRAPHIC_DATA]" at bounding box center [959, 239] width 284 height 46
click at [1052, 245] on input "[GEOGRAPHIC_DATA] [GEOGRAPHIC_DATA] huyện [GEOGRAPHIC_DATA]" at bounding box center [975, 245] width 250 height 21
click at [1061, 229] on span "[GEOGRAPHIC_DATA] tận nơi" at bounding box center [1036, 223] width 129 height 14
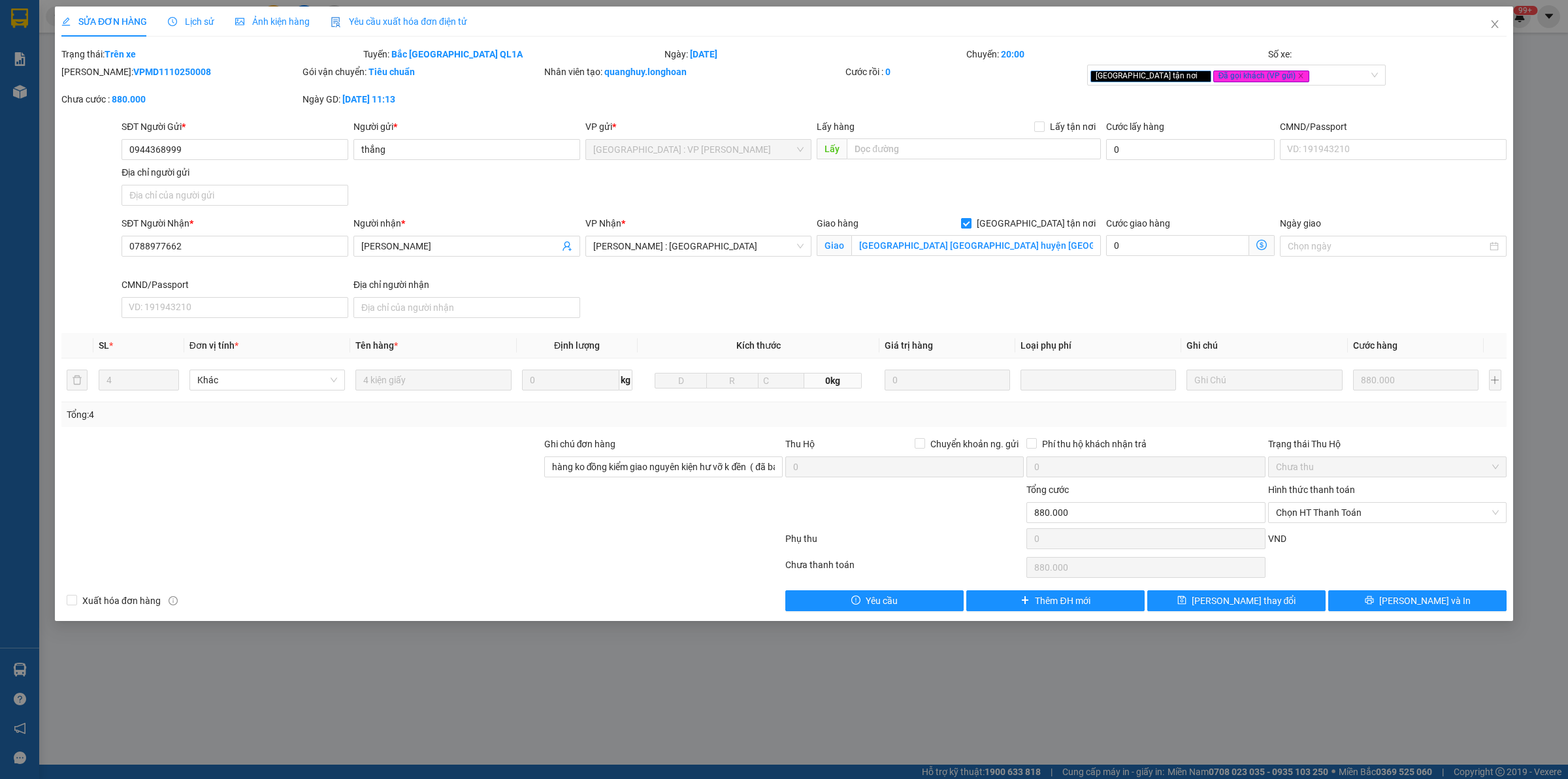
click at [970, 227] on input "[GEOGRAPHIC_DATA] tận nơi" at bounding box center [966, 223] width 9 height 9
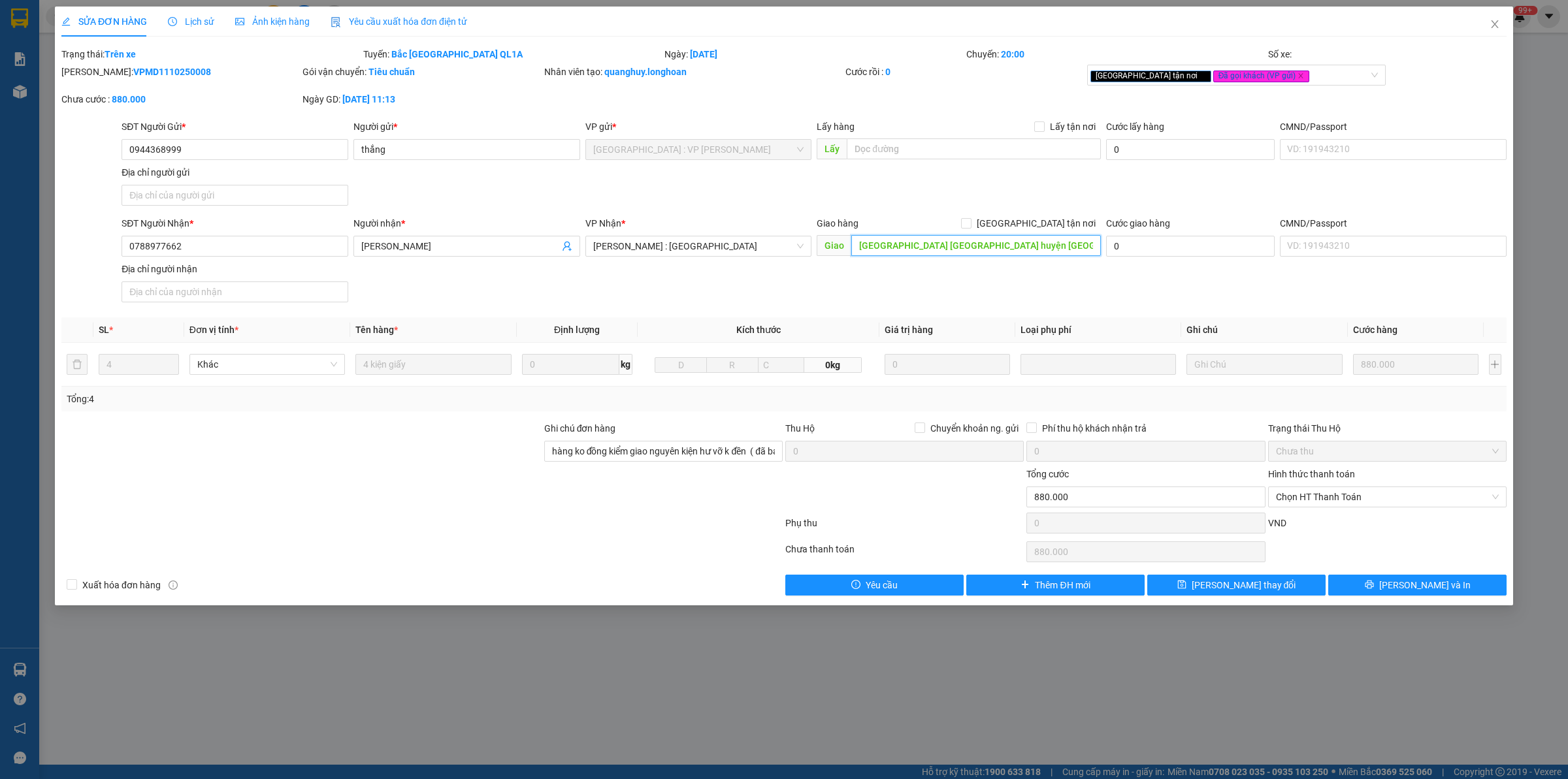
click at [1059, 242] on input "[GEOGRAPHIC_DATA] [GEOGRAPHIC_DATA] huyện [GEOGRAPHIC_DATA]" at bounding box center [975, 245] width 250 height 21
click at [970, 222] on input "[GEOGRAPHIC_DATA] tận nơi" at bounding box center [966, 223] width 9 height 9
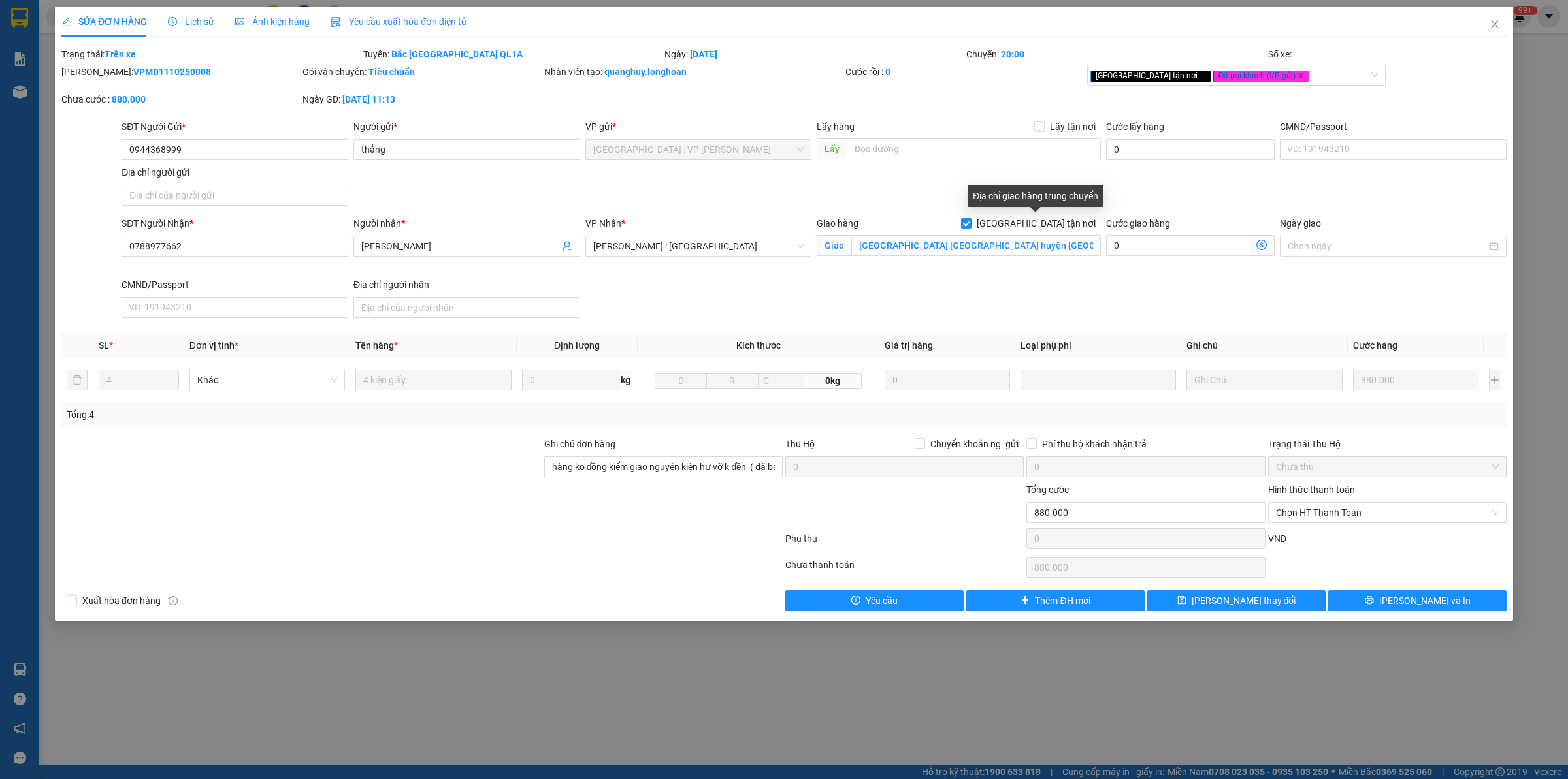
click at [1062, 206] on div "Địa chỉ giao hàng trung chuyển" at bounding box center [1035, 195] width 136 height 22
click at [1059, 253] on input "[GEOGRAPHIC_DATA] [GEOGRAPHIC_DATA] huyện [GEOGRAPHIC_DATA]" at bounding box center [975, 245] width 250 height 21
click at [1084, 256] on input "[GEOGRAPHIC_DATA] [GEOGRAPHIC_DATA] huyện [GEOGRAPHIC_DATA]" at bounding box center [975, 245] width 250 height 21
click at [1497, 27] on icon "close" at bounding box center [1494, 24] width 10 height 10
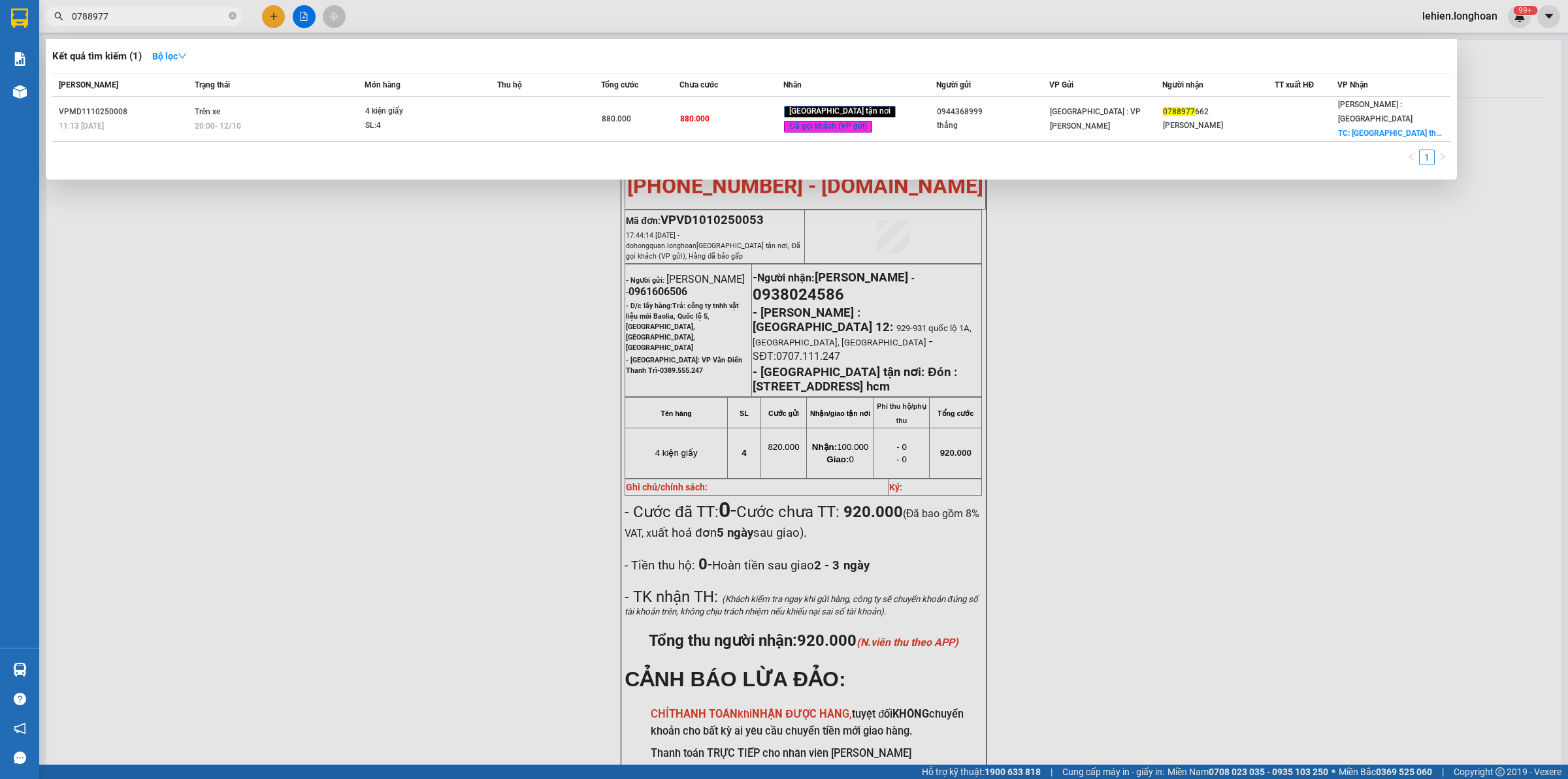
click at [232, 16] on icon "close-circle" at bounding box center [233, 16] width 8 height 8
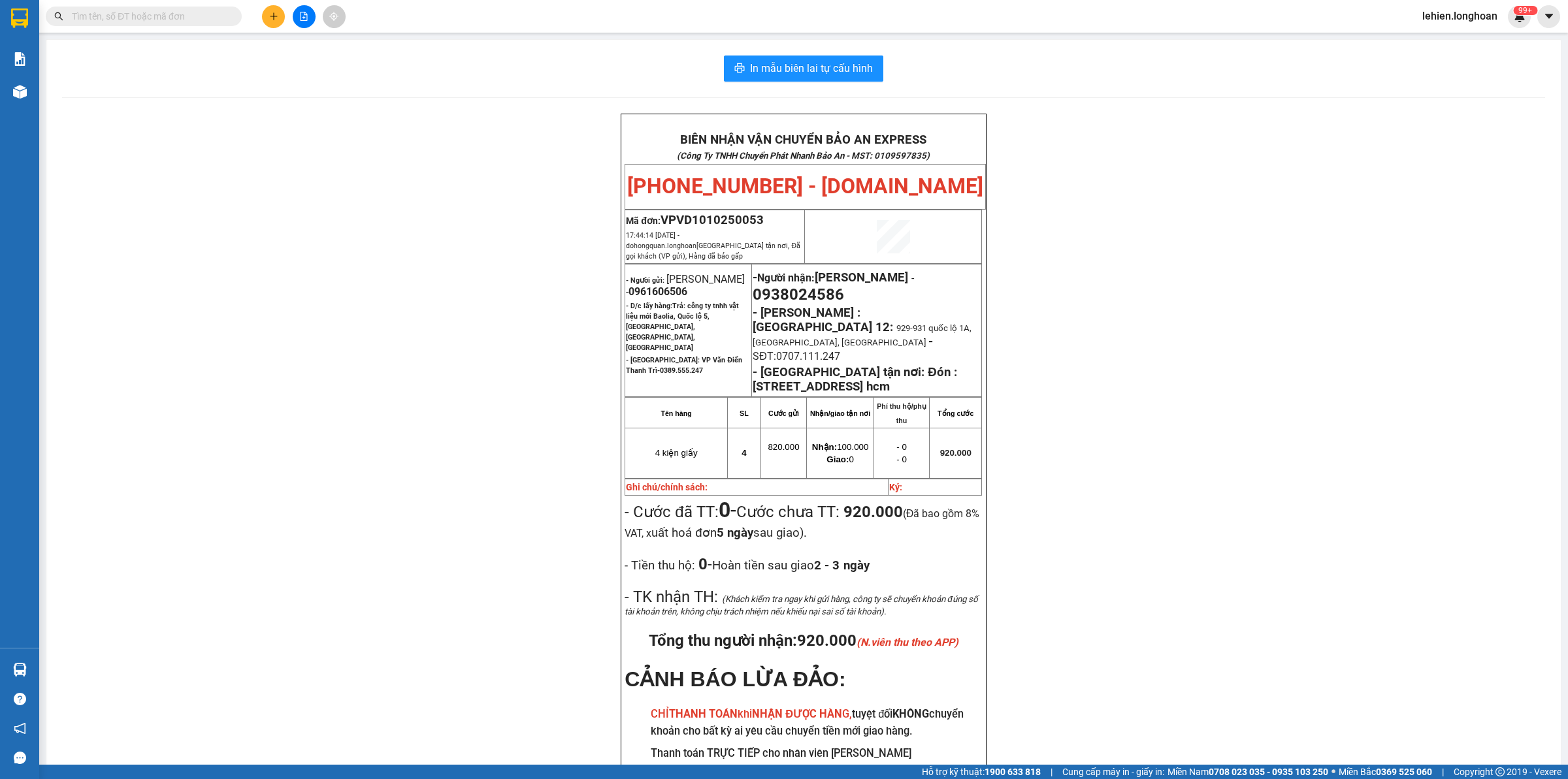
paste input "0903000033"
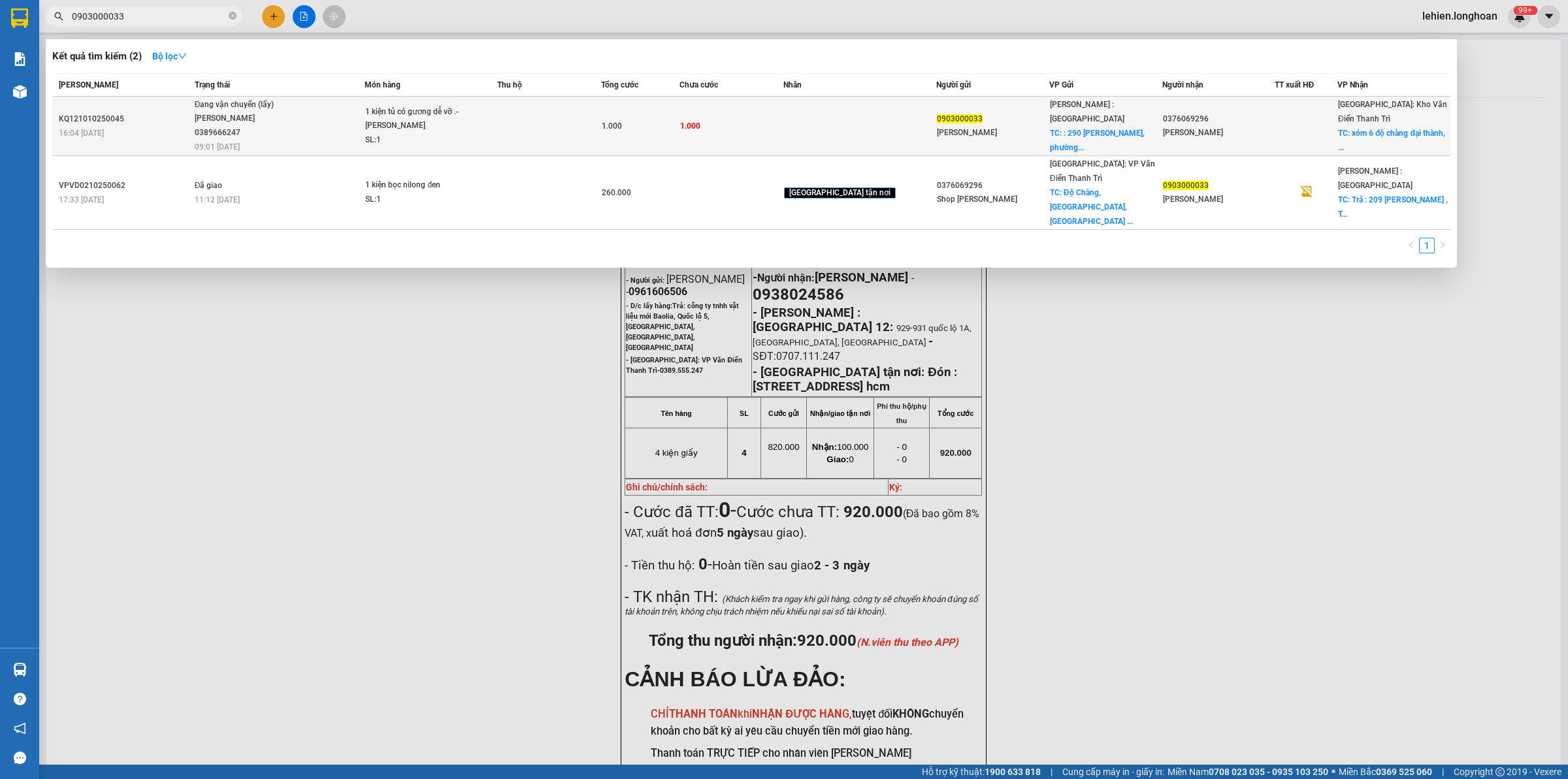
click at [313, 127] on span "Đang vận chuyển (lấy) [PERSON_NAME] 0389666247 09:01 [DATE]" at bounding box center [279, 125] width 170 height 54
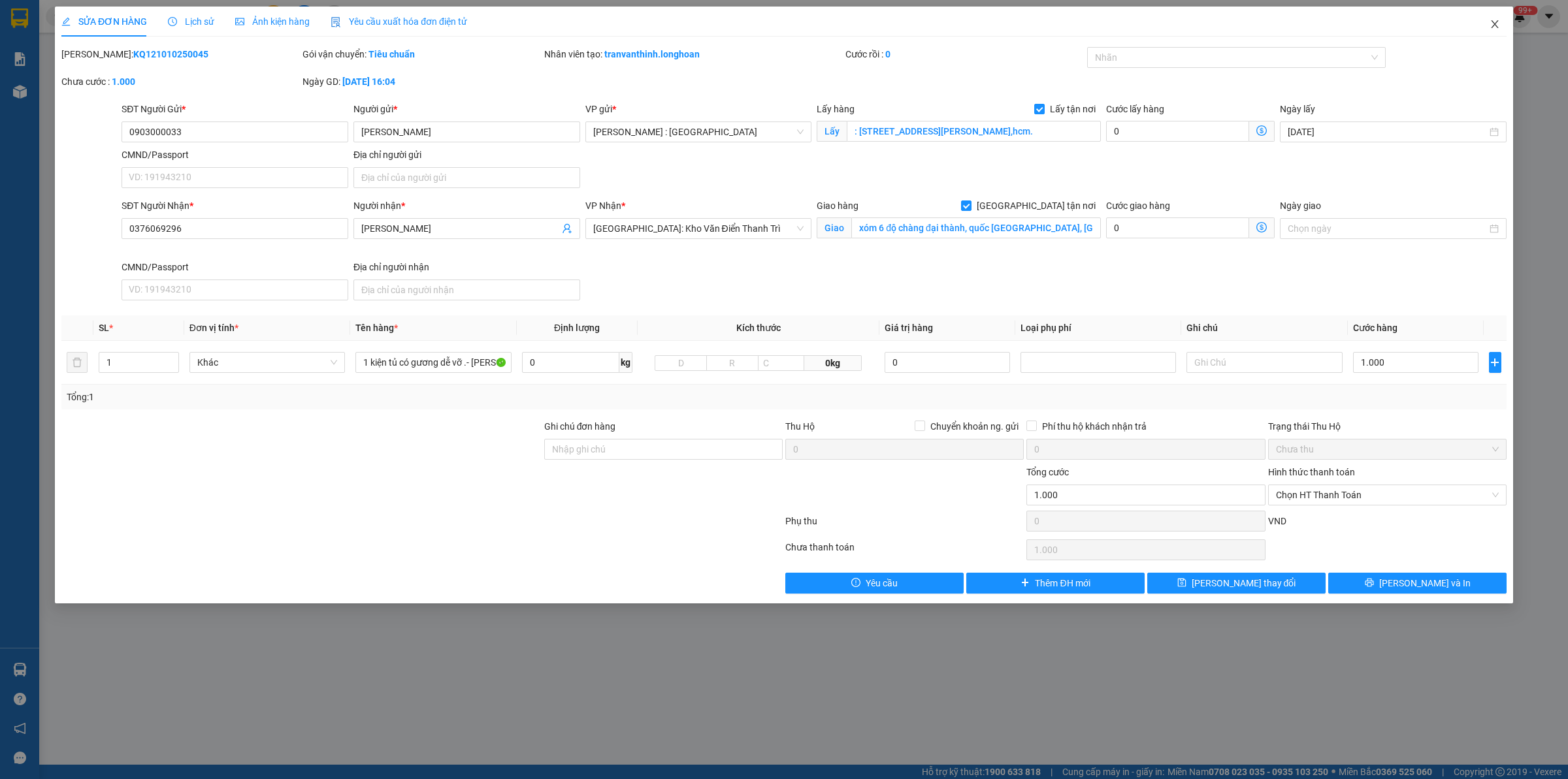
click at [1485, 28] on span "Close" at bounding box center [1494, 25] width 37 height 37
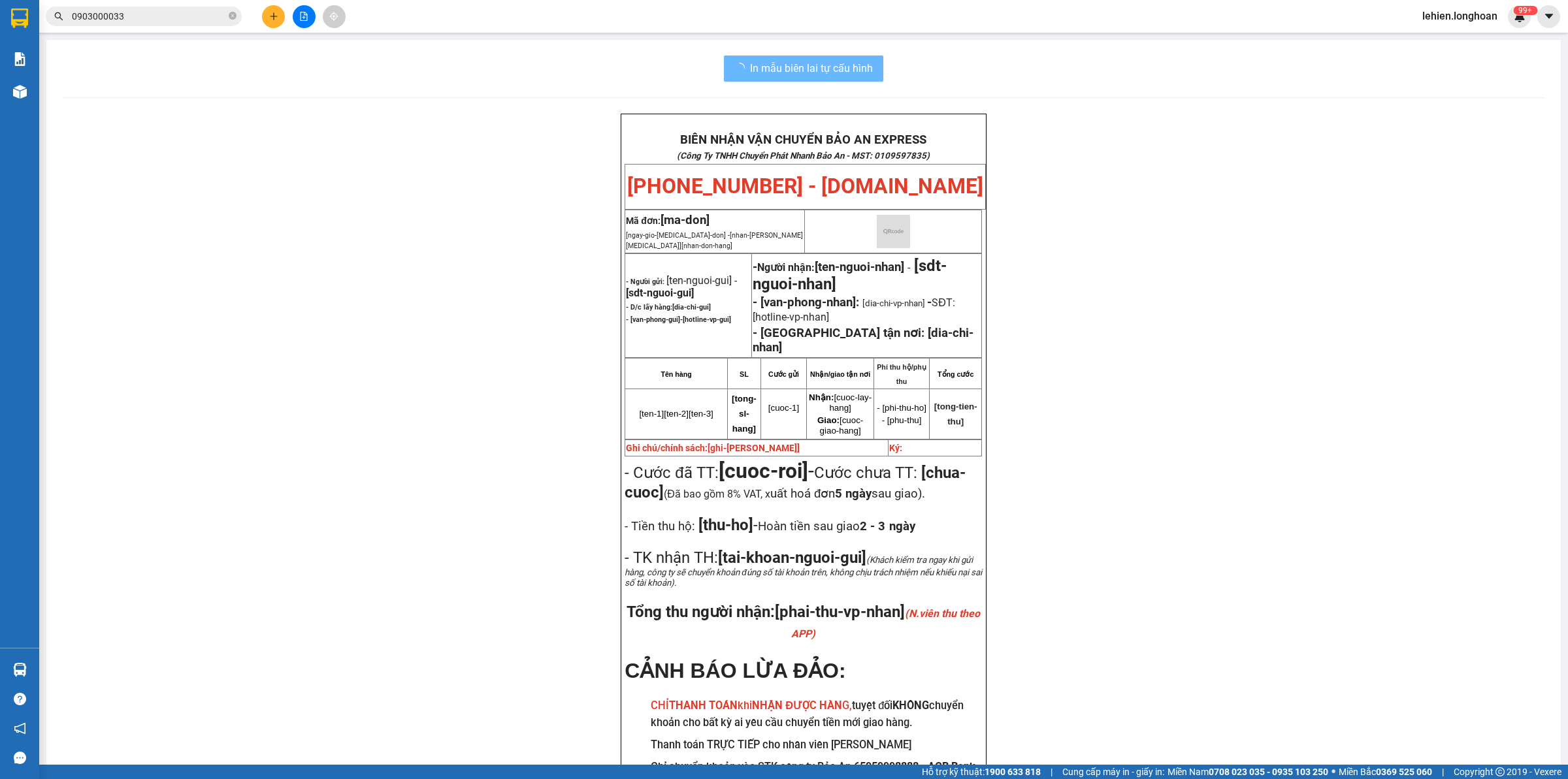
click at [237, 18] on span "0903000033" at bounding box center [144, 16] width 196 height 20
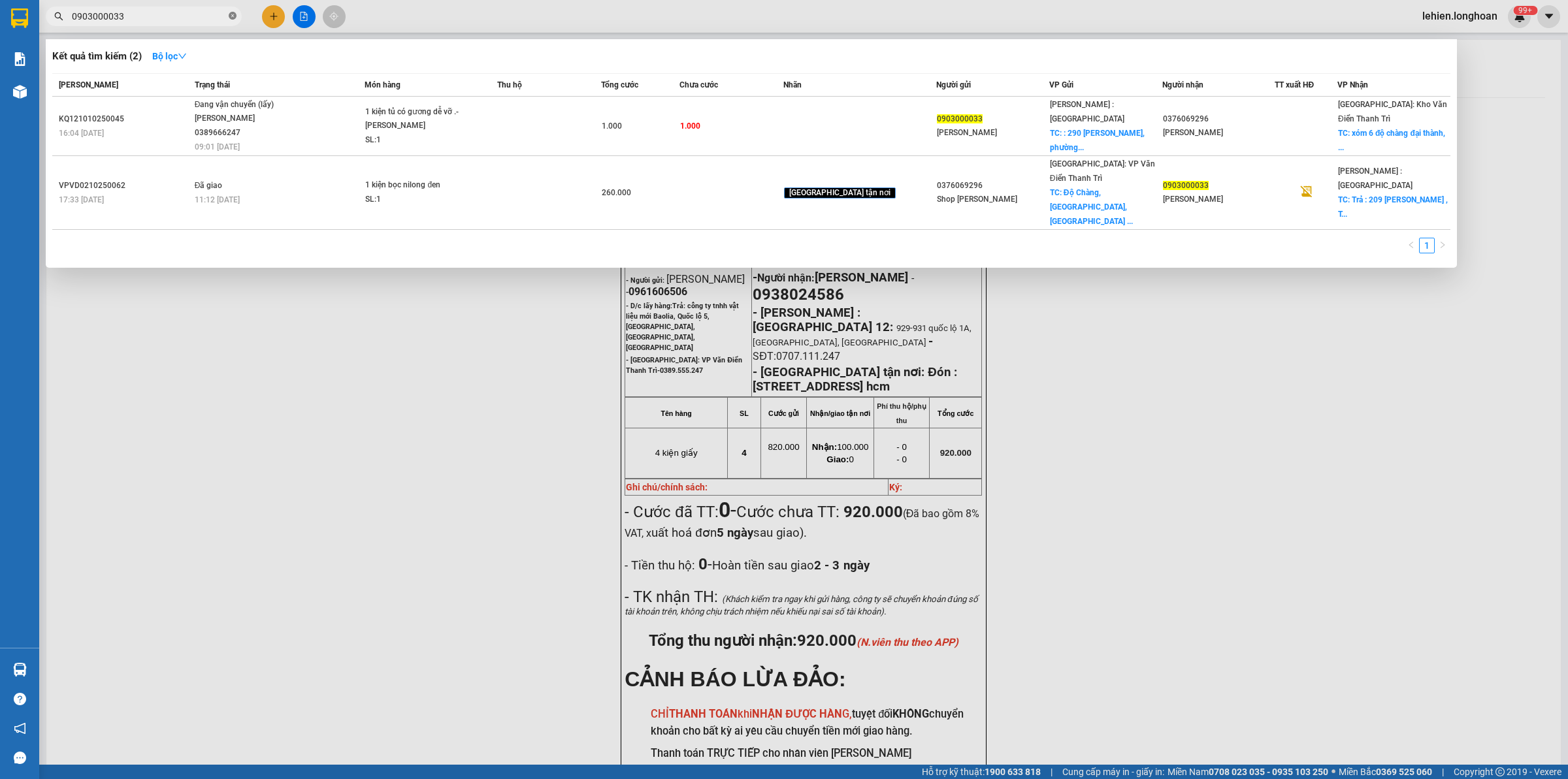
click at [234, 21] on span at bounding box center [233, 16] width 8 height 12
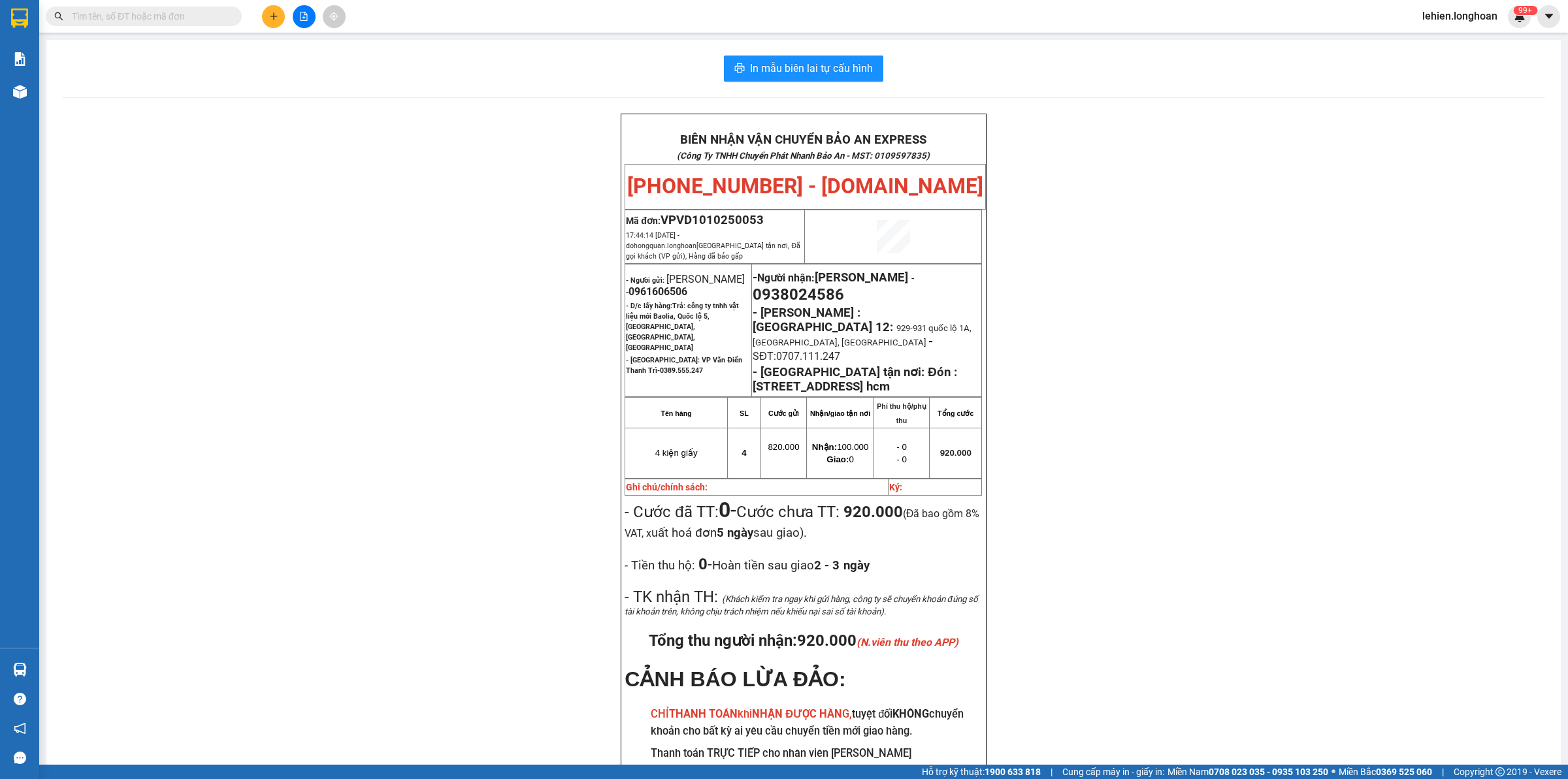
paste input "Người gửi: ngõ 63 vận nội [GEOGRAPHIC_DATA] [GEOGRAPHIC_DATA] [PERSON_NAME] 094…"
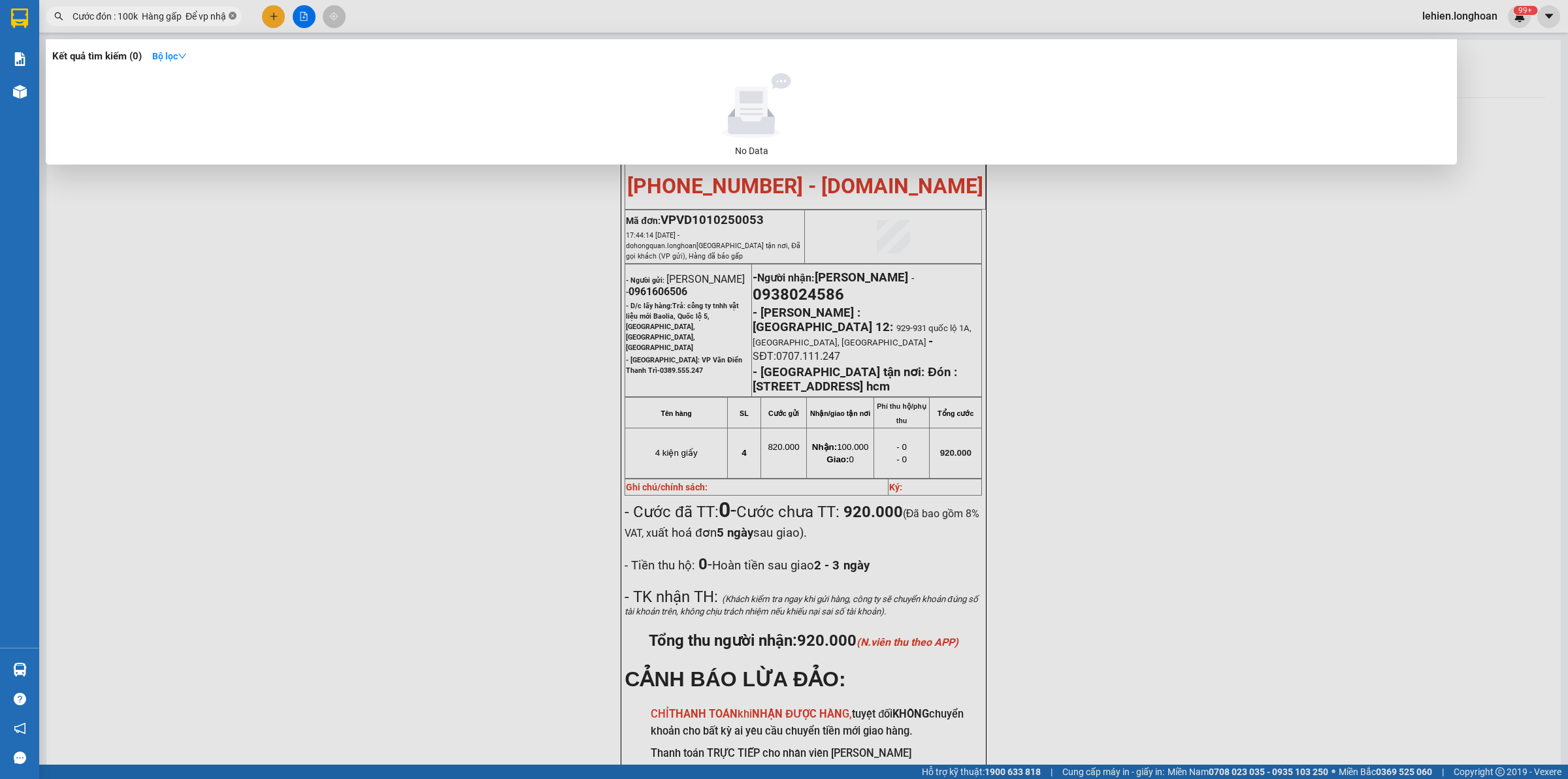
click at [233, 18] on icon "close-circle" at bounding box center [233, 16] width 8 height 8
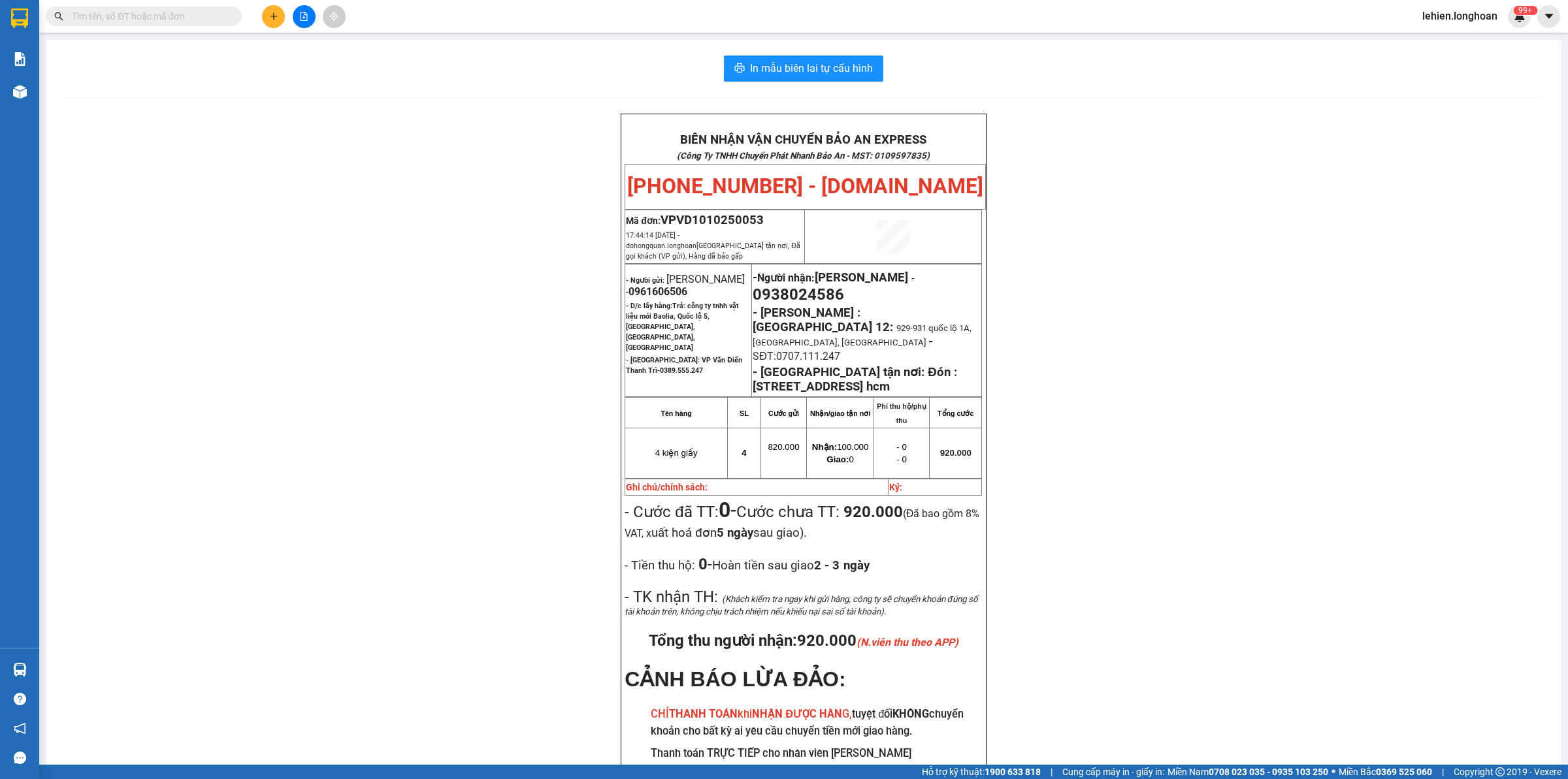
scroll to position [0, 0]
paste input "0943303808"
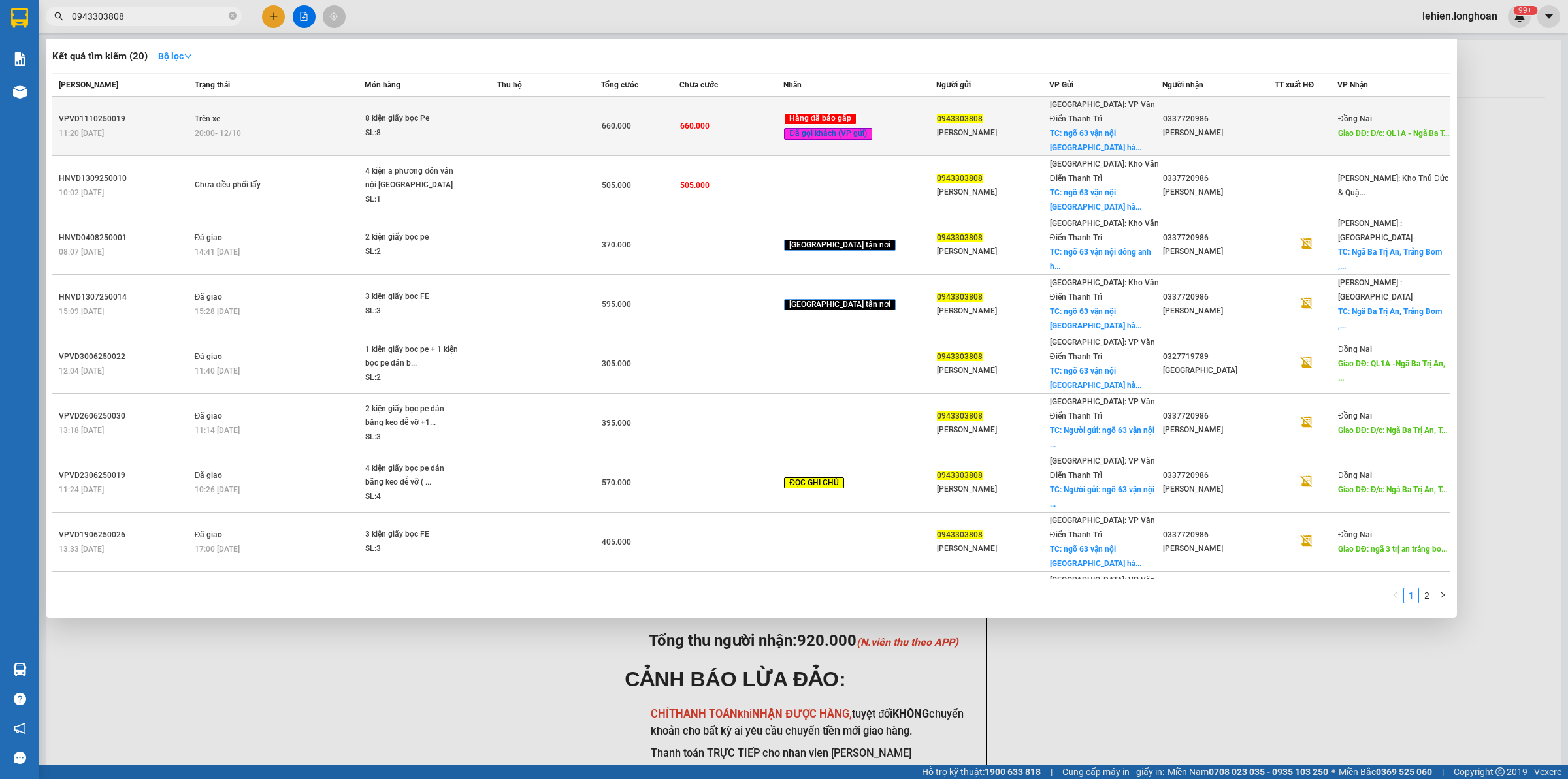
click at [343, 113] on td "Trên xe 20:00 [DATE]" at bounding box center [278, 126] width 174 height 60
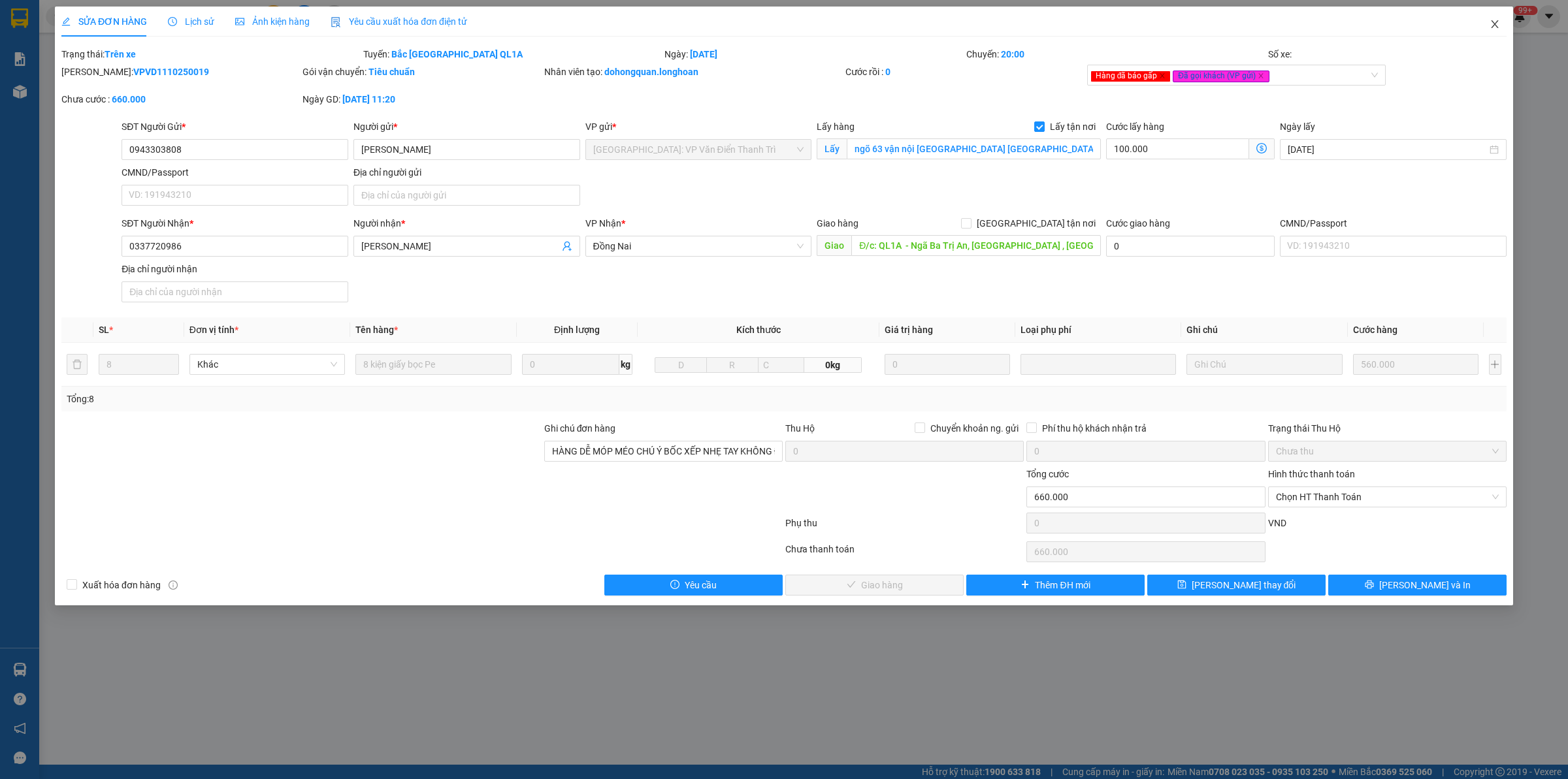
click at [1502, 29] on span "Close" at bounding box center [1494, 25] width 37 height 37
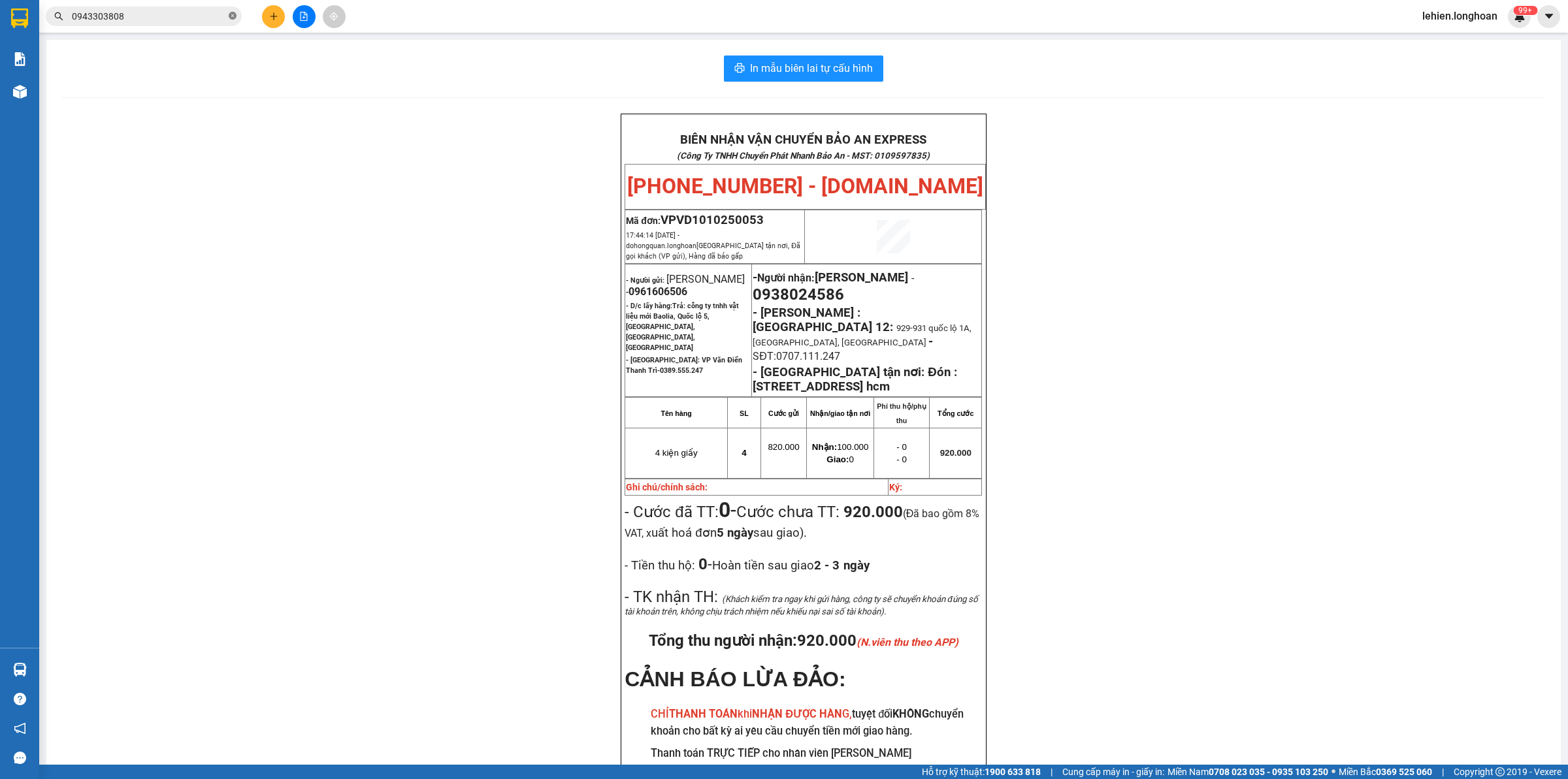
click at [231, 18] on icon "close-circle" at bounding box center [233, 16] width 8 height 8
paste input "0977545888"
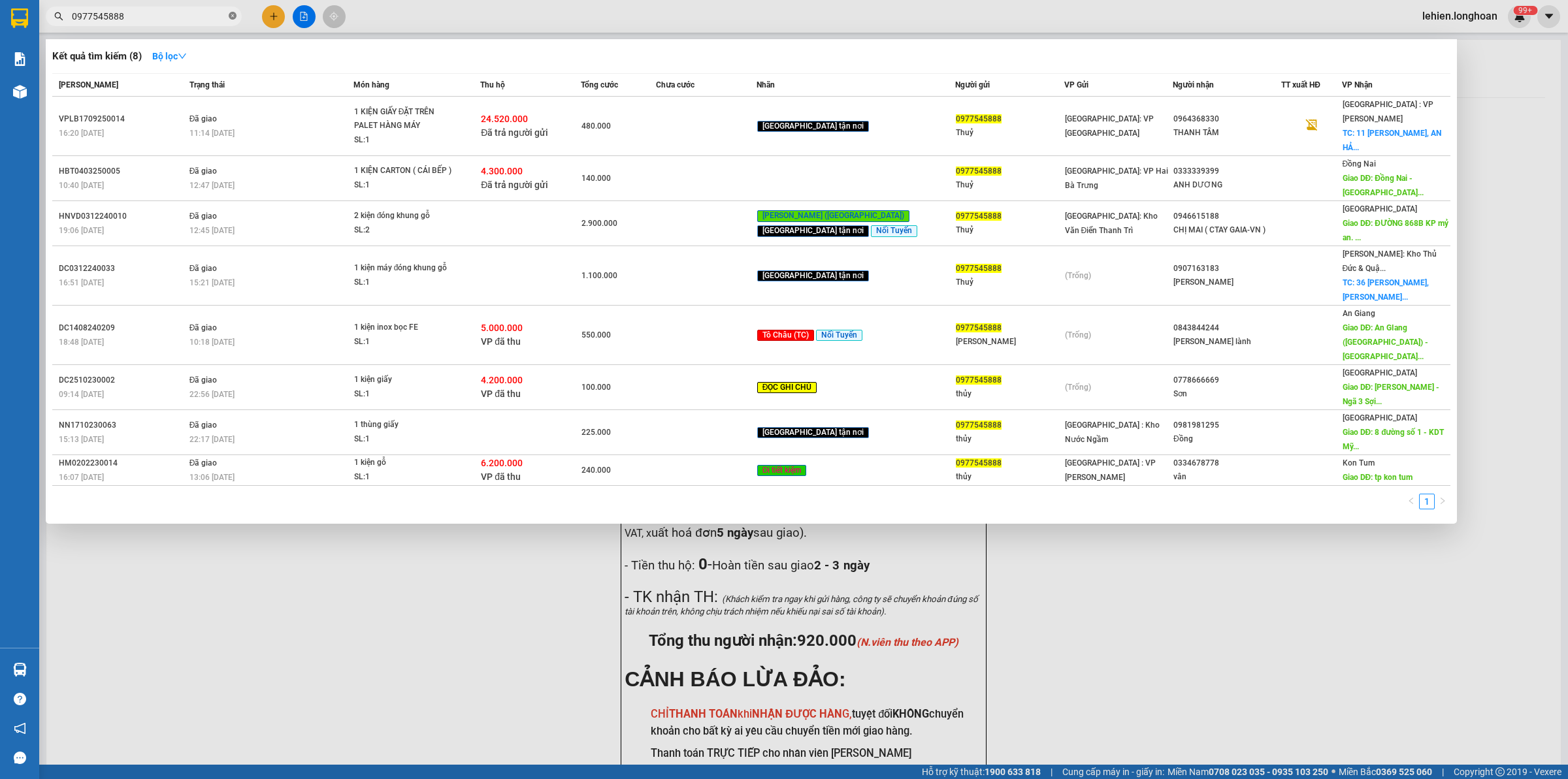
click at [232, 20] on icon "close-circle" at bounding box center [233, 16] width 8 height 8
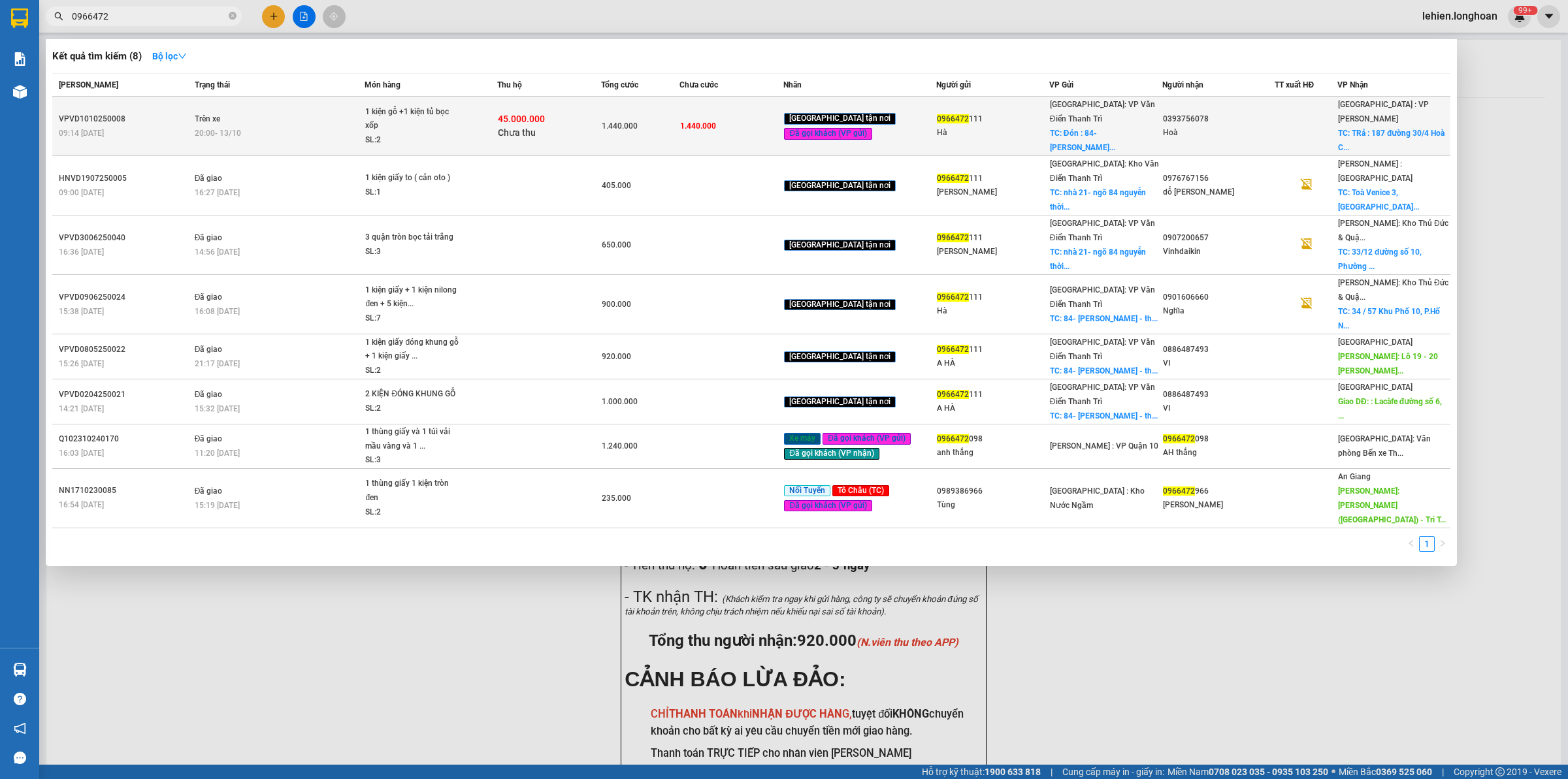
click at [377, 112] on div "1 kiện gỗ +1 kiện tủ bọc xốp" at bounding box center [414, 119] width 98 height 28
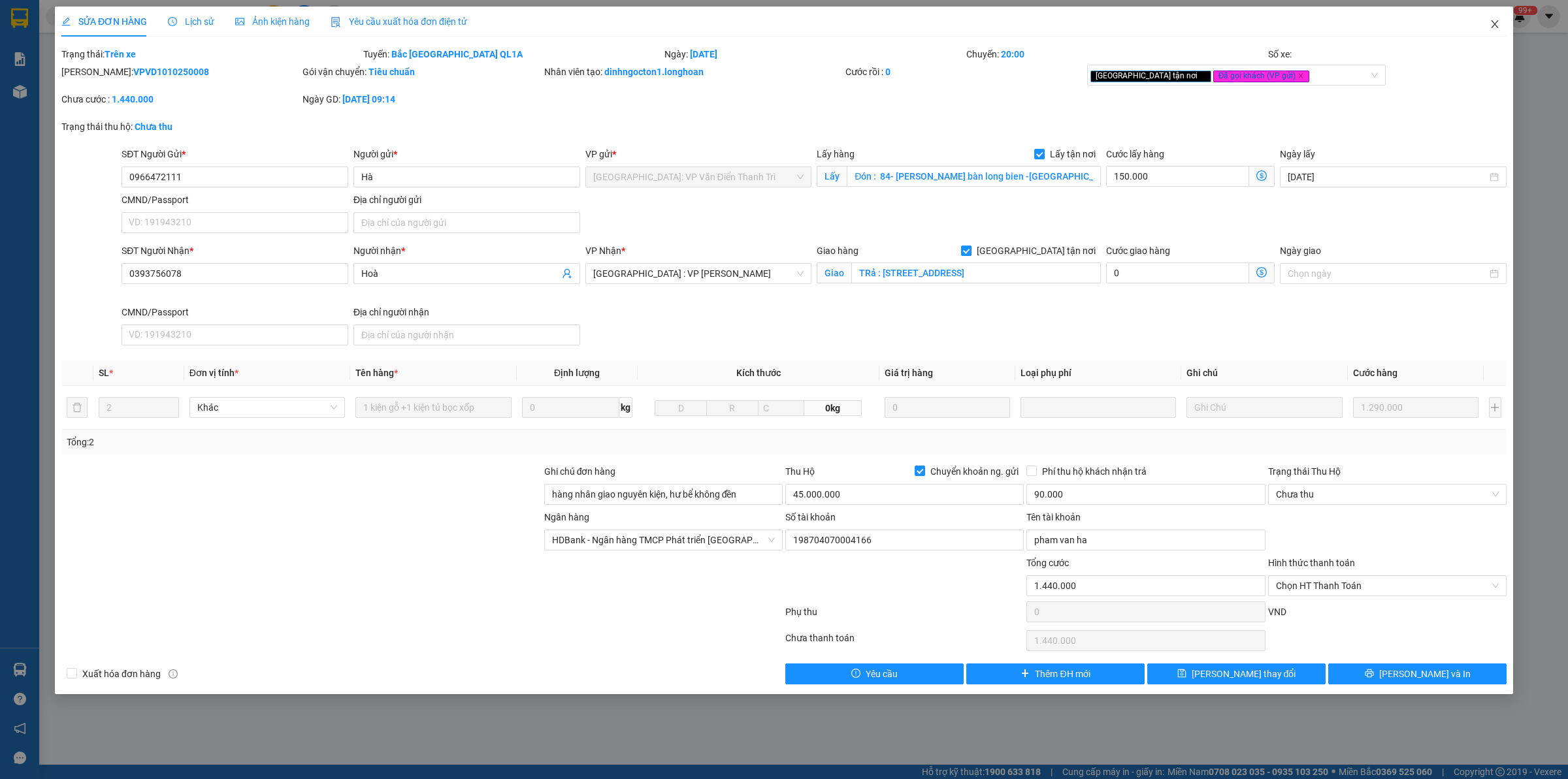
click at [1484, 15] on span "Close" at bounding box center [1494, 25] width 37 height 37
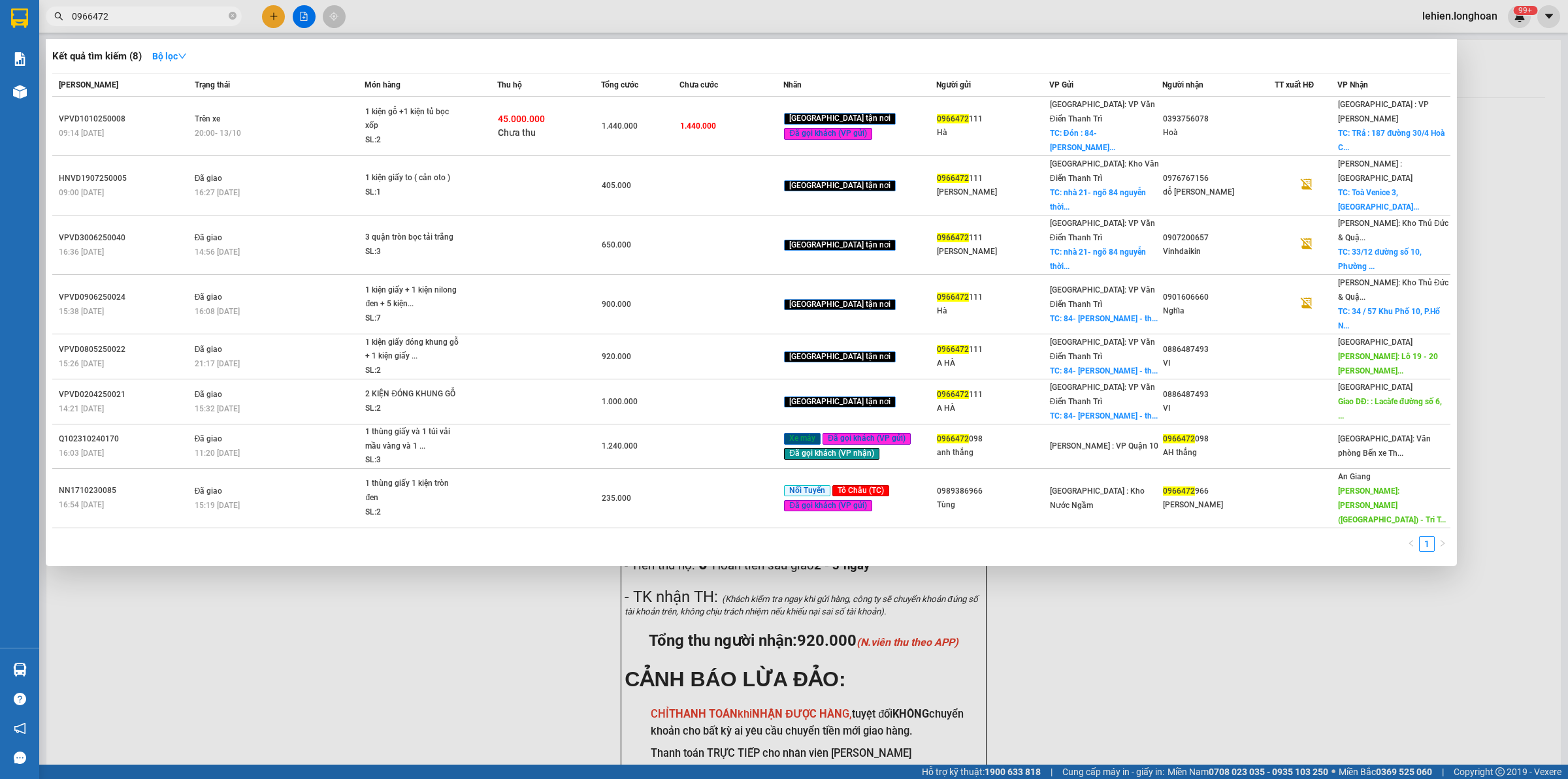
click at [168, 17] on input "0966472" at bounding box center [149, 16] width 154 height 14
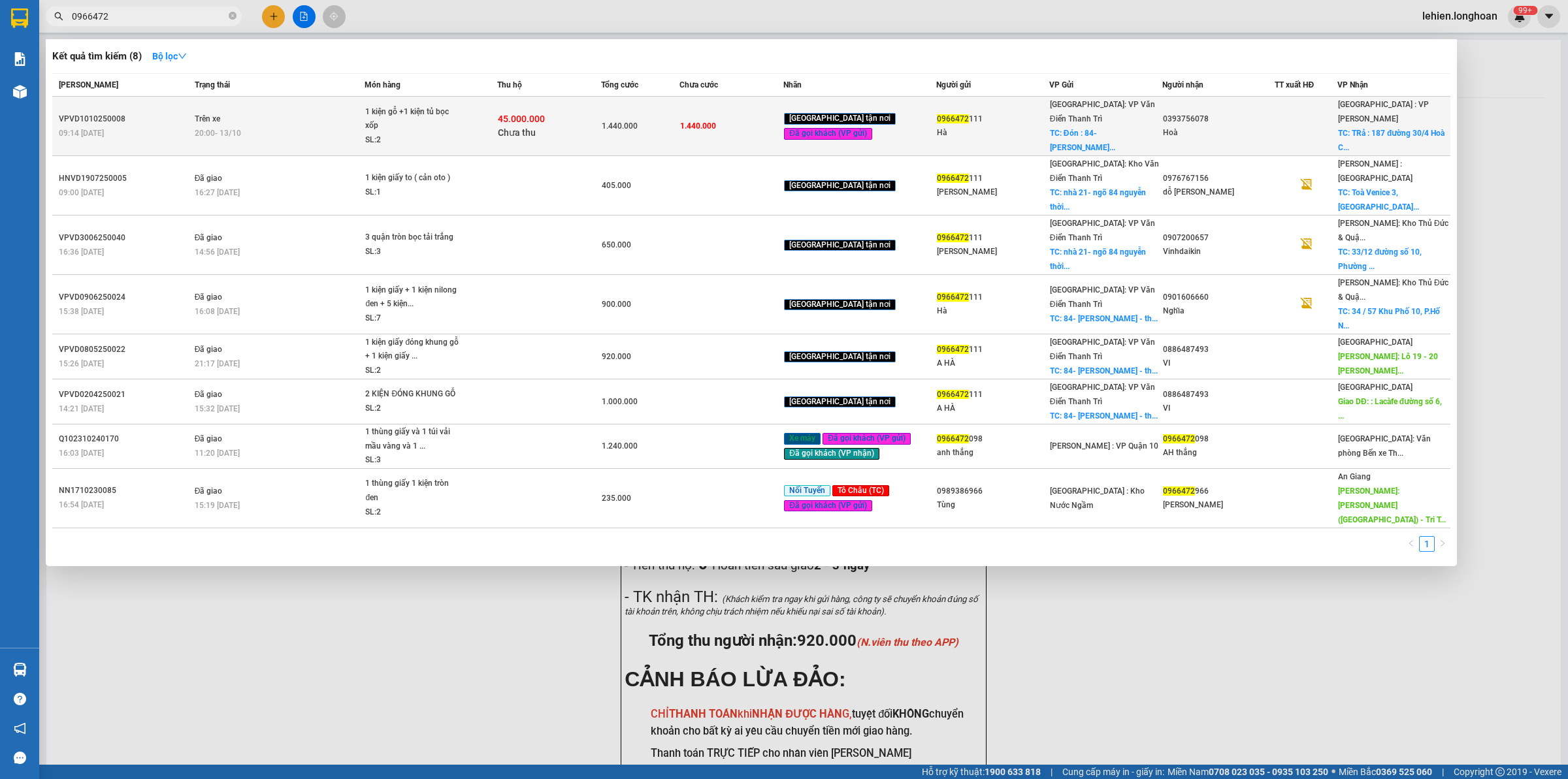
click at [331, 126] on div "20:00 [DATE]" at bounding box center [279, 133] width 170 height 14
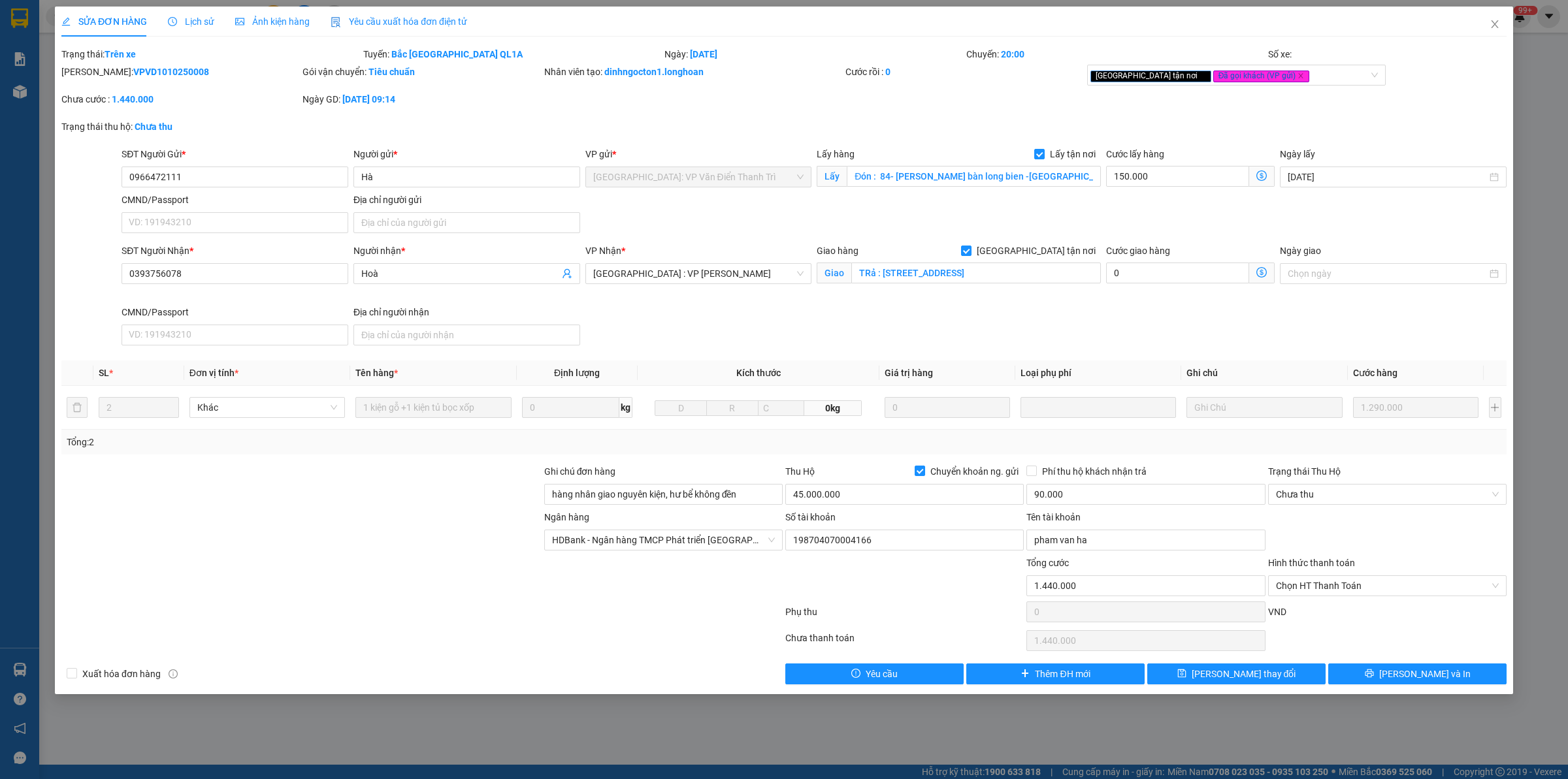
click at [404, 504] on div at bounding box center [302, 488] width 483 height 46
click at [1473, 673] on button "[PERSON_NAME] và In" at bounding box center [1417, 674] width 179 height 21
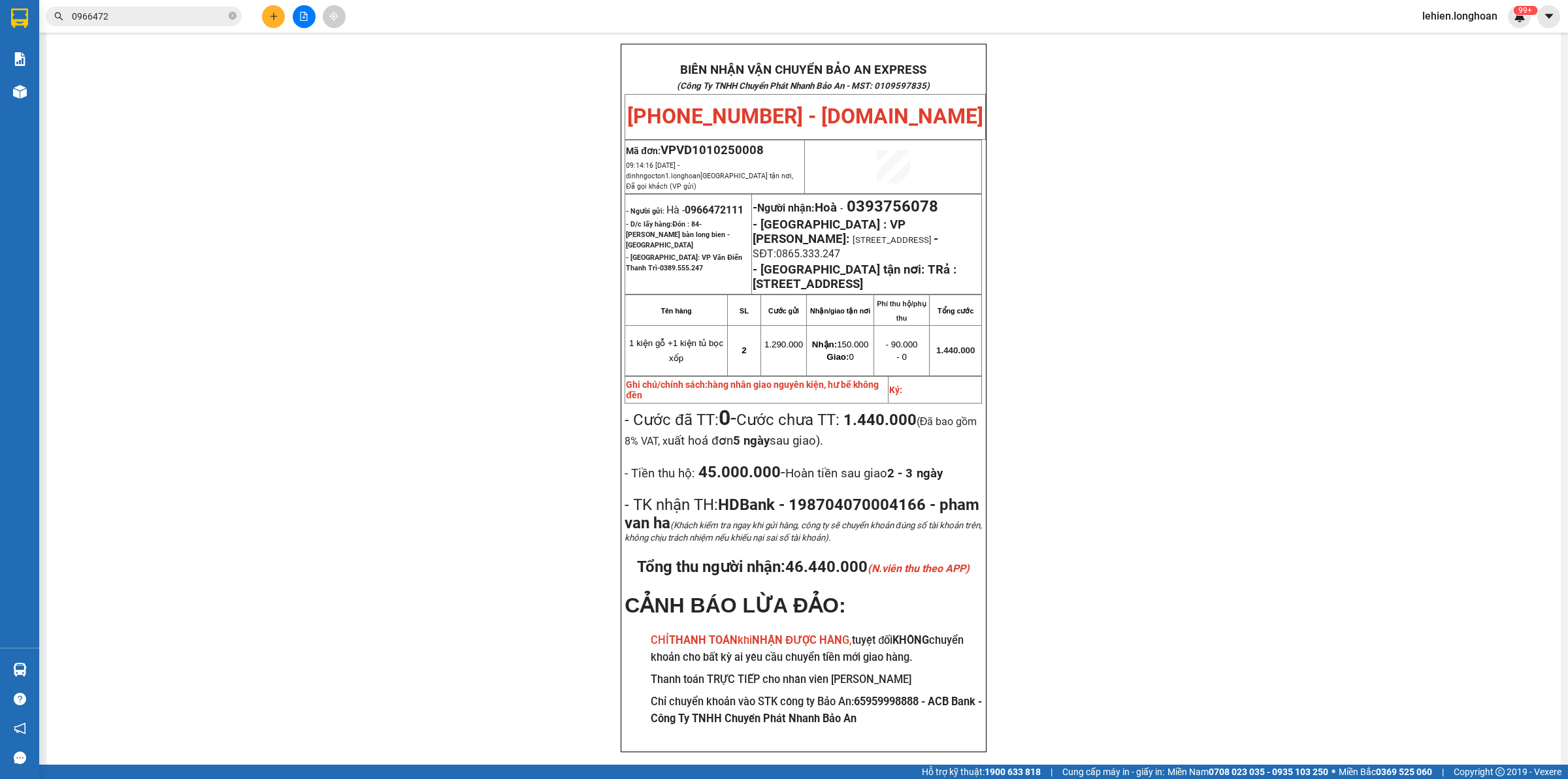
scroll to position [73, 0]
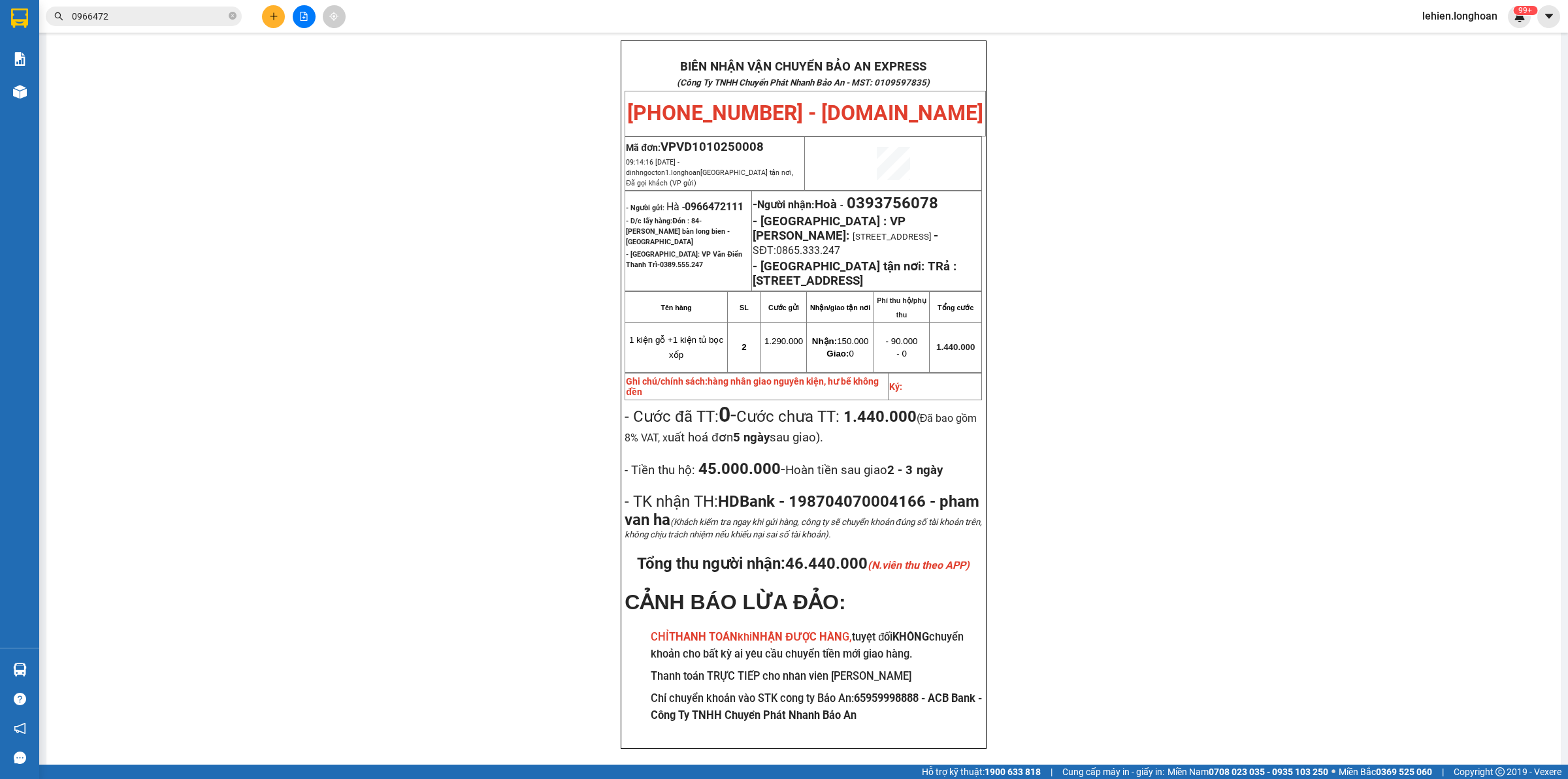
click at [184, 18] on input "0966472" at bounding box center [149, 16] width 154 height 14
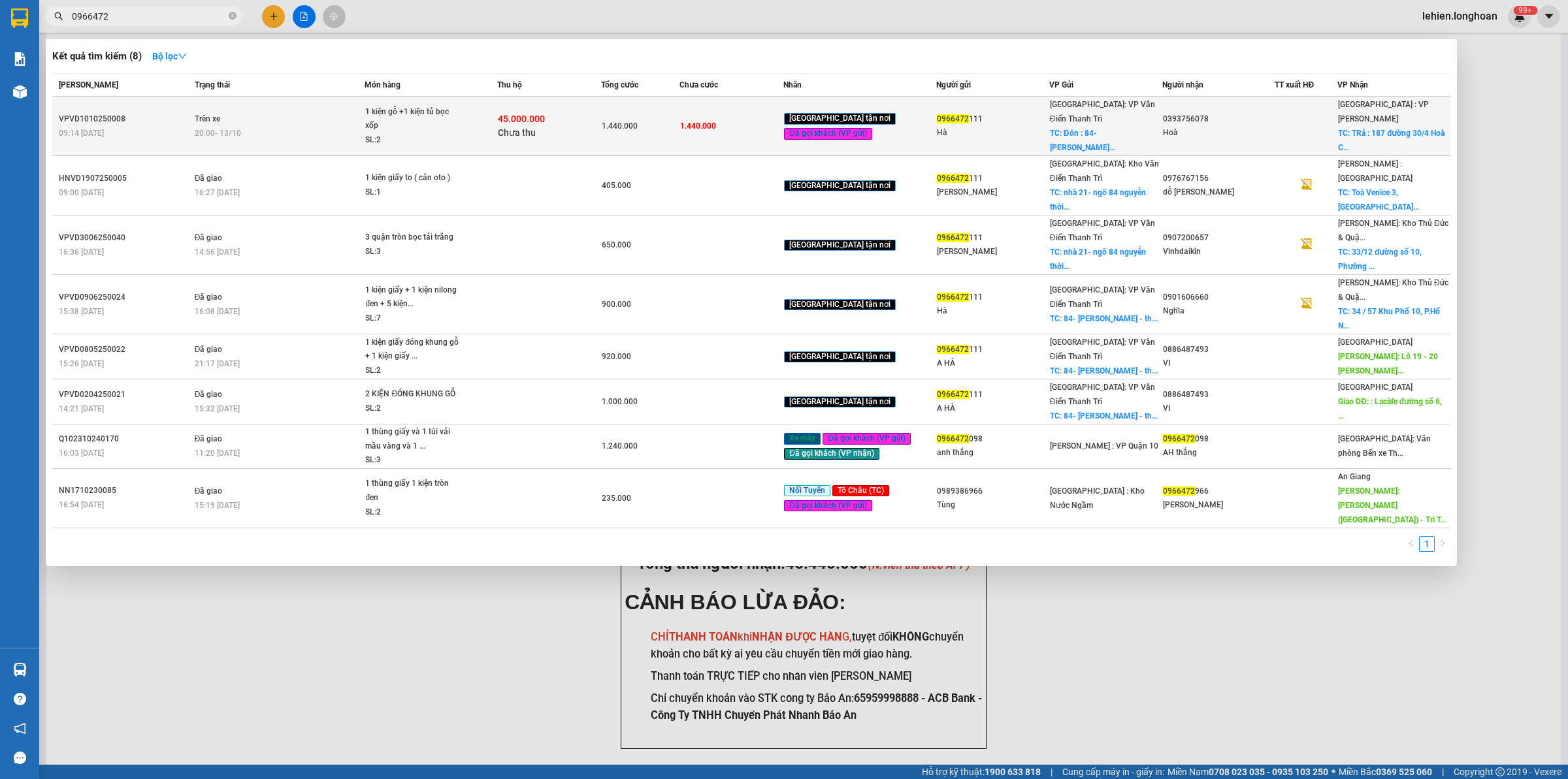
click at [354, 102] on td "Trên xe 20:00 [DATE]" at bounding box center [278, 126] width 174 height 60
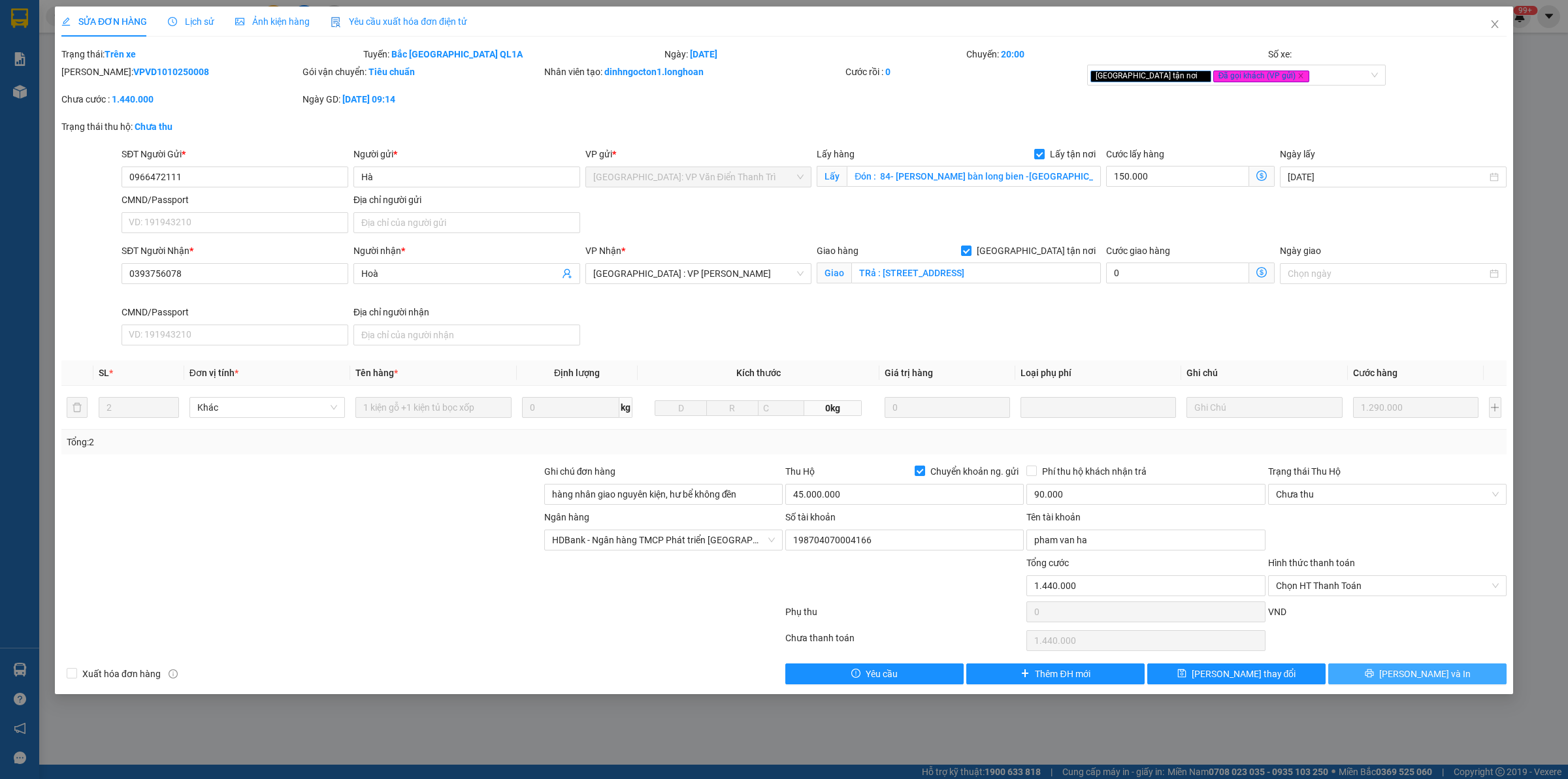
click at [1357, 671] on button "[PERSON_NAME] và In" at bounding box center [1417, 674] width 179 height 21
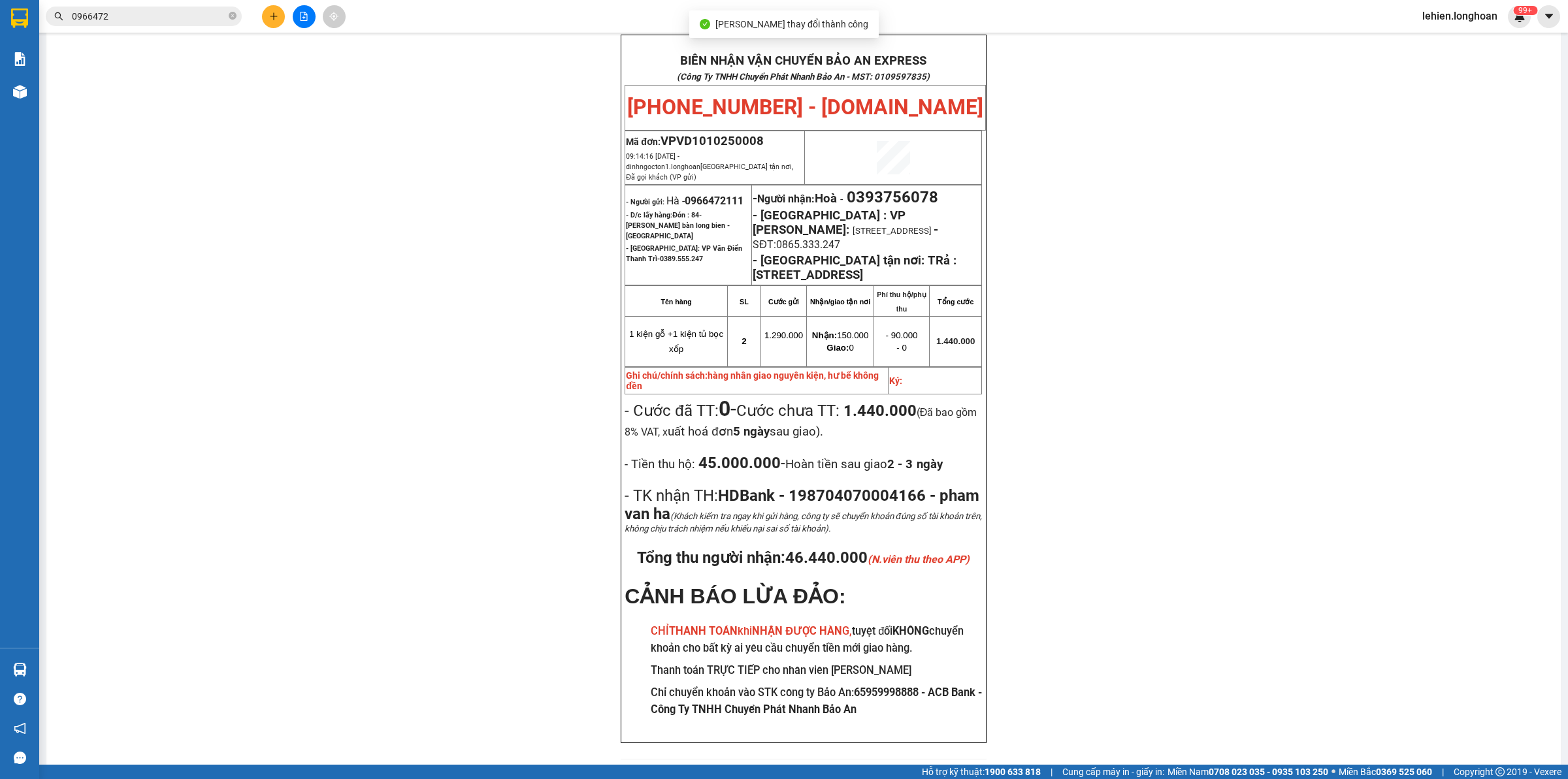
scroll to position [74, 0]
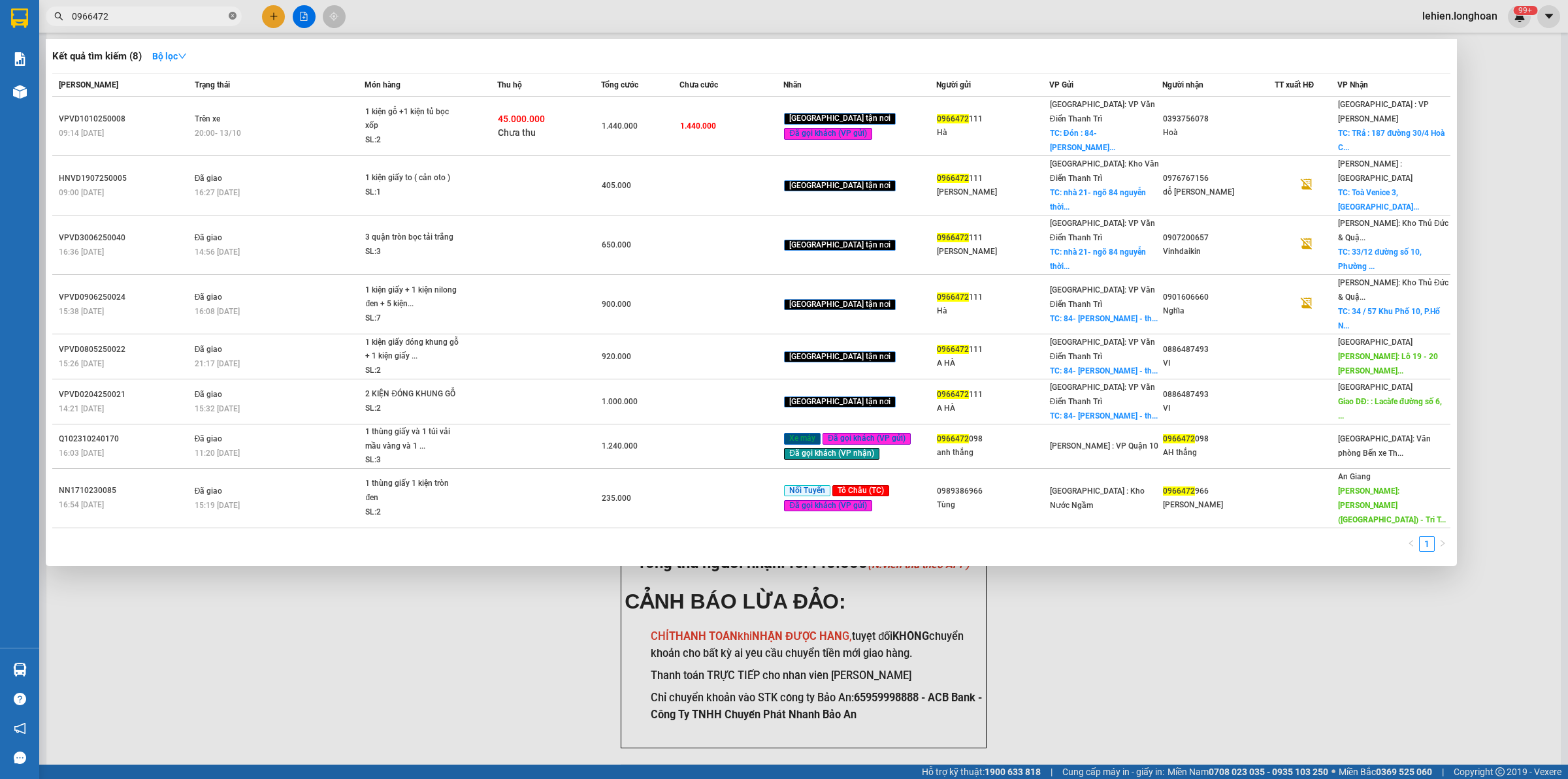
click at [234, 13] on icon "close-circle" at bounding box center [233, 16] width 8 height 8
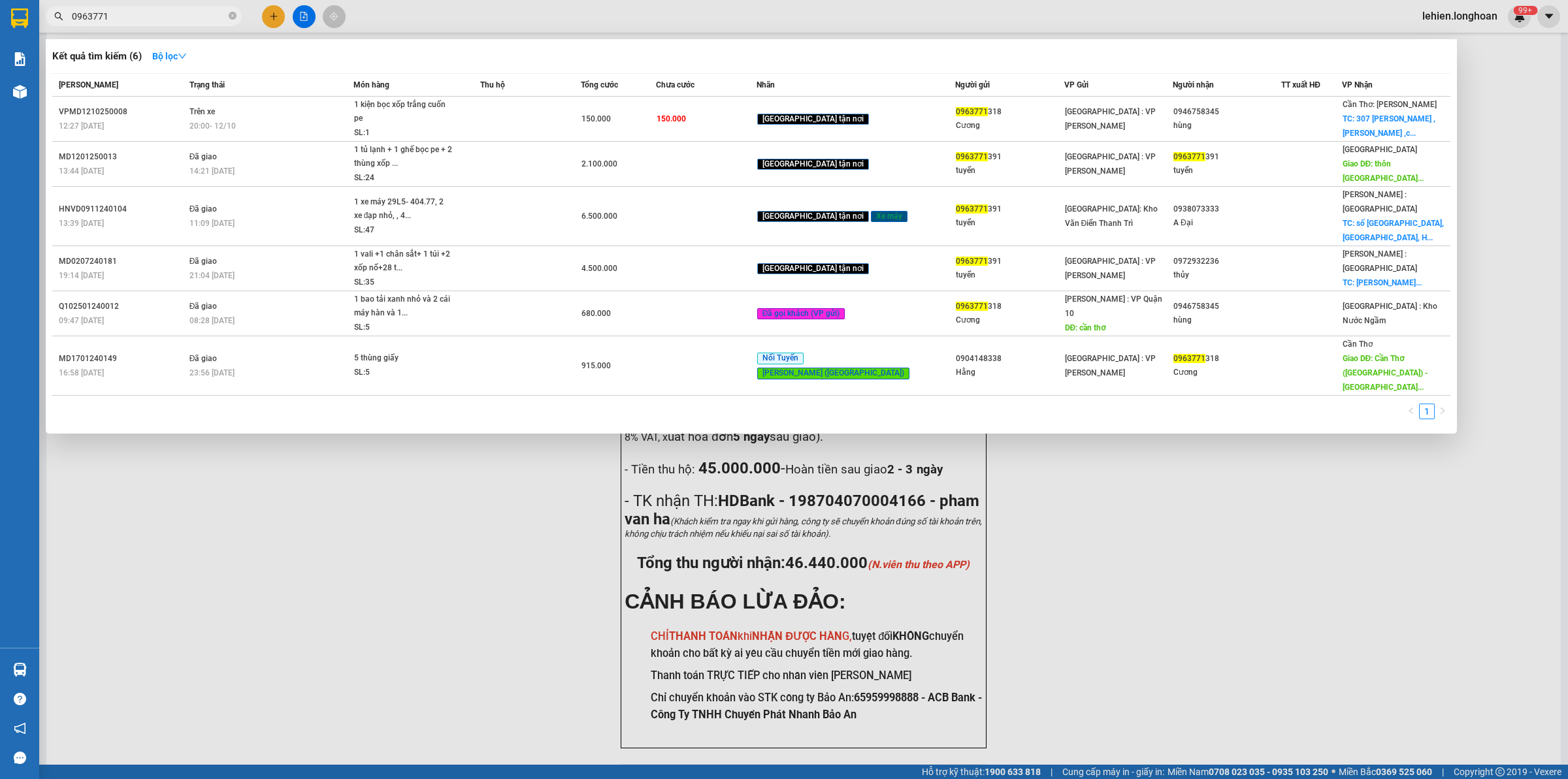
click at [229, 23] on span at bounding box center [233, 16] width 8 height 14
click at [233, 20] on icon "close-circle" at bounding box center [233, 16] width 8 height 8
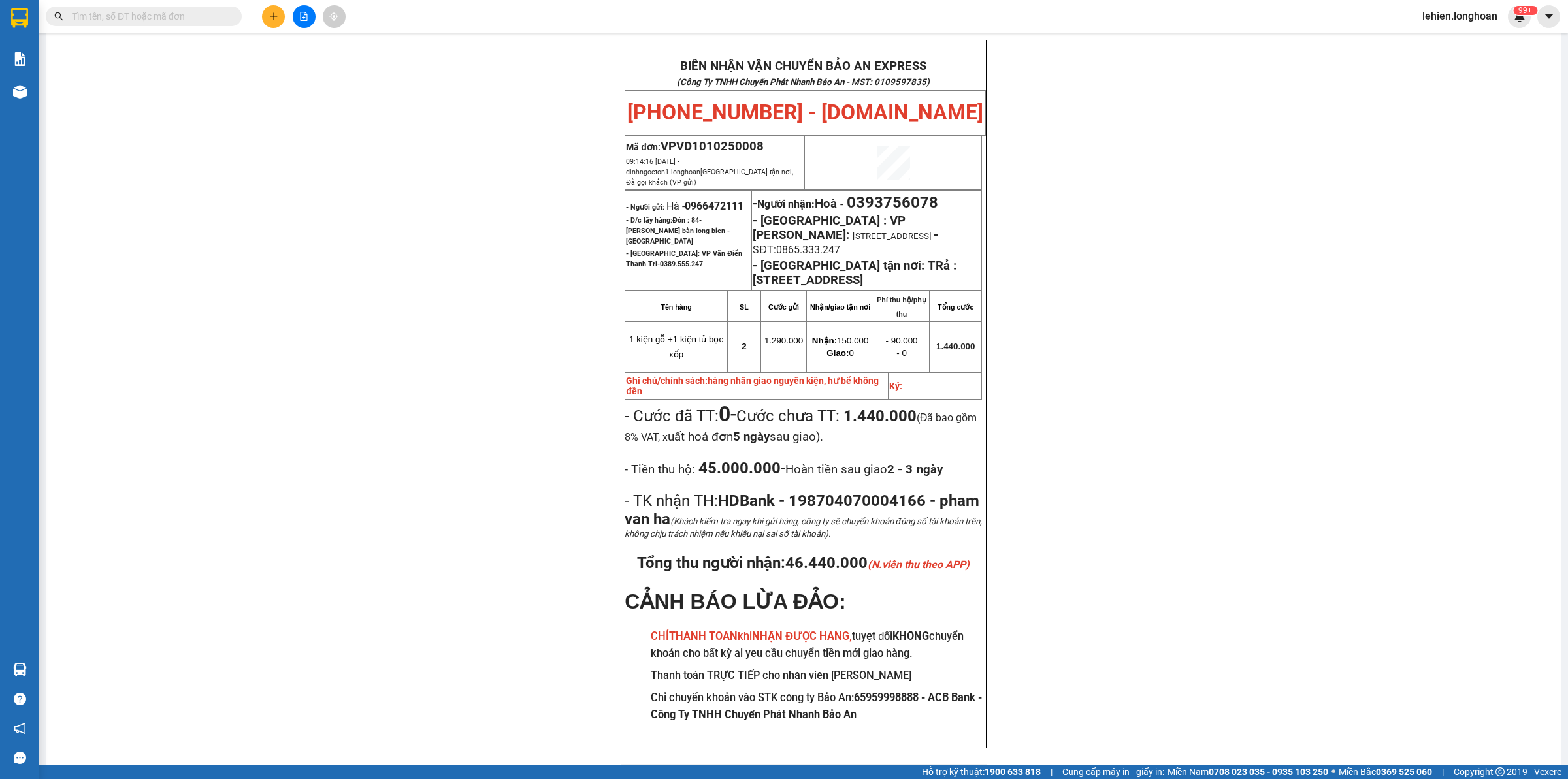
paste input "0936296866"
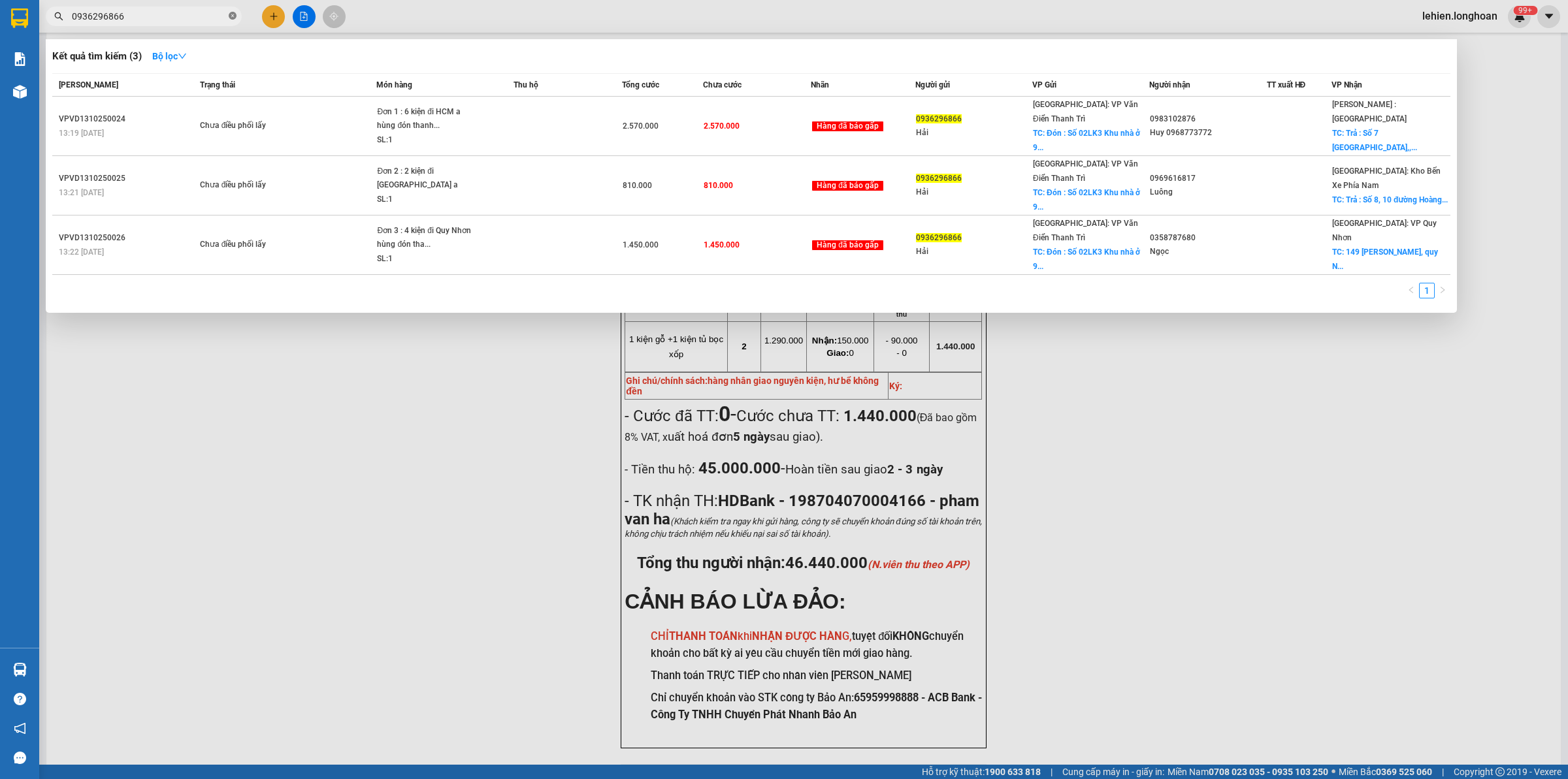
click at [232, 10] on span at bounding box center [233, 16] width 8 height 12
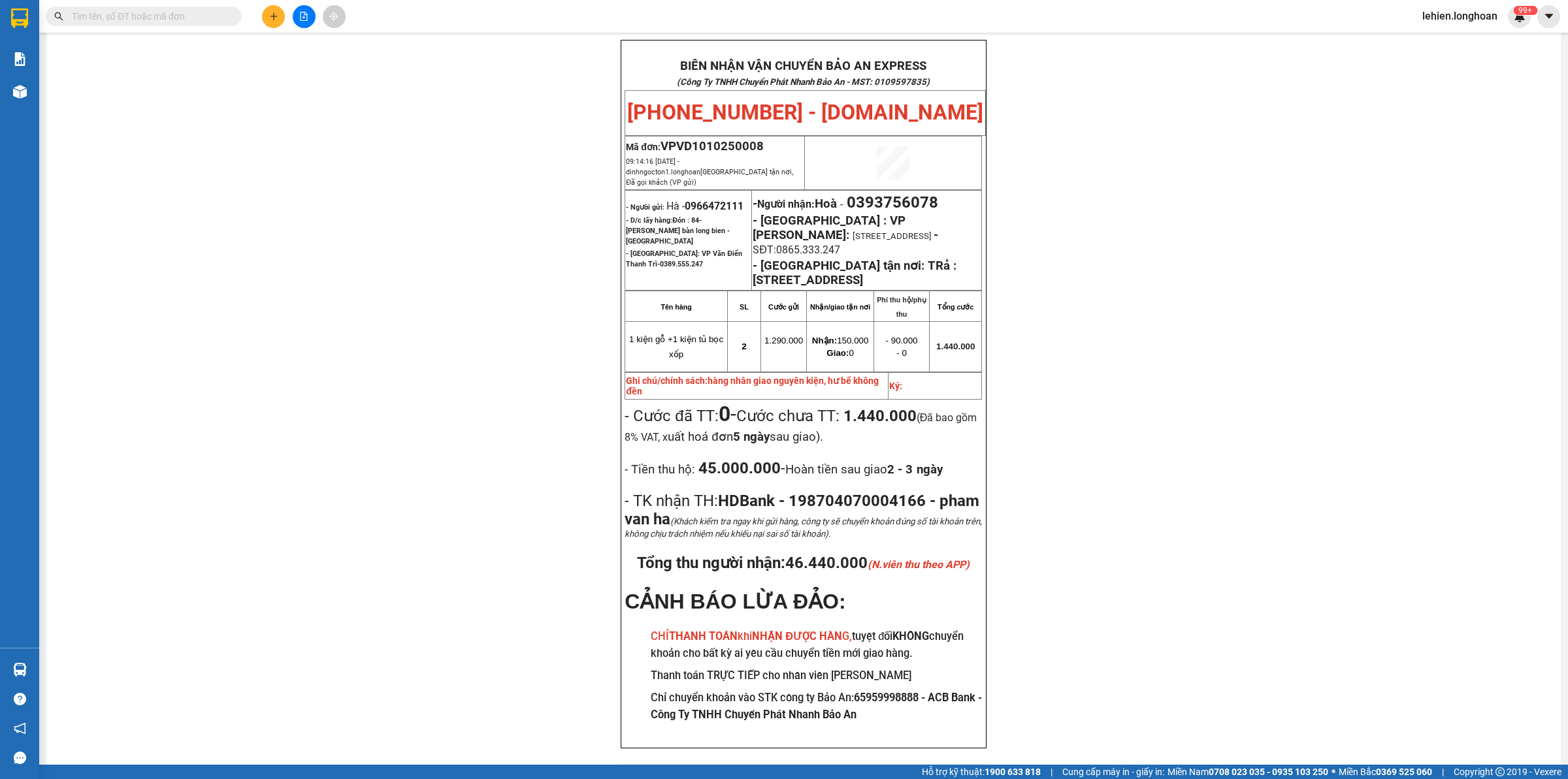
paste input "0987060195"
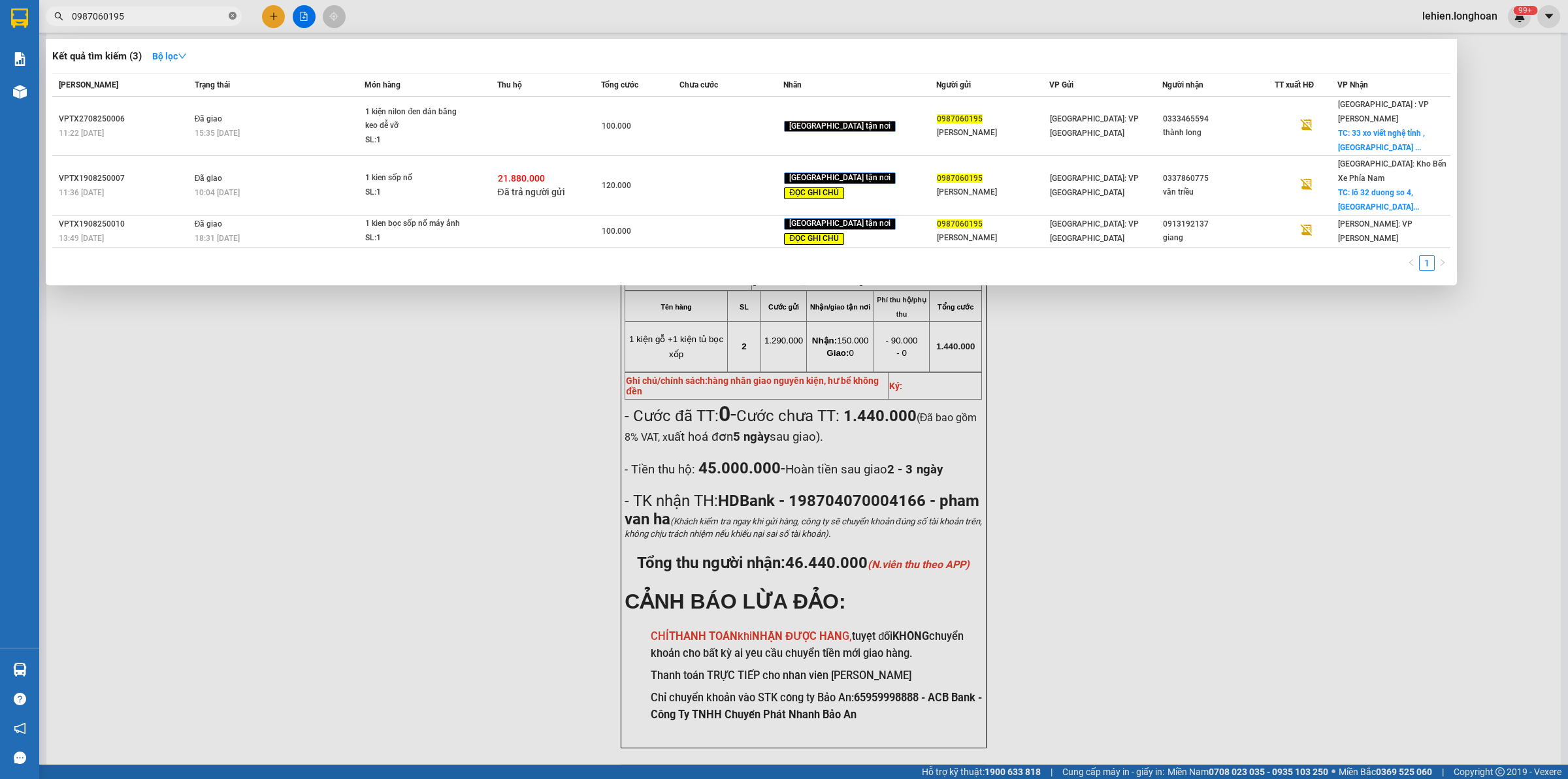
click at [236, 16] on icon "close-circle" at bounding box center [233, 16] width 8 height 8
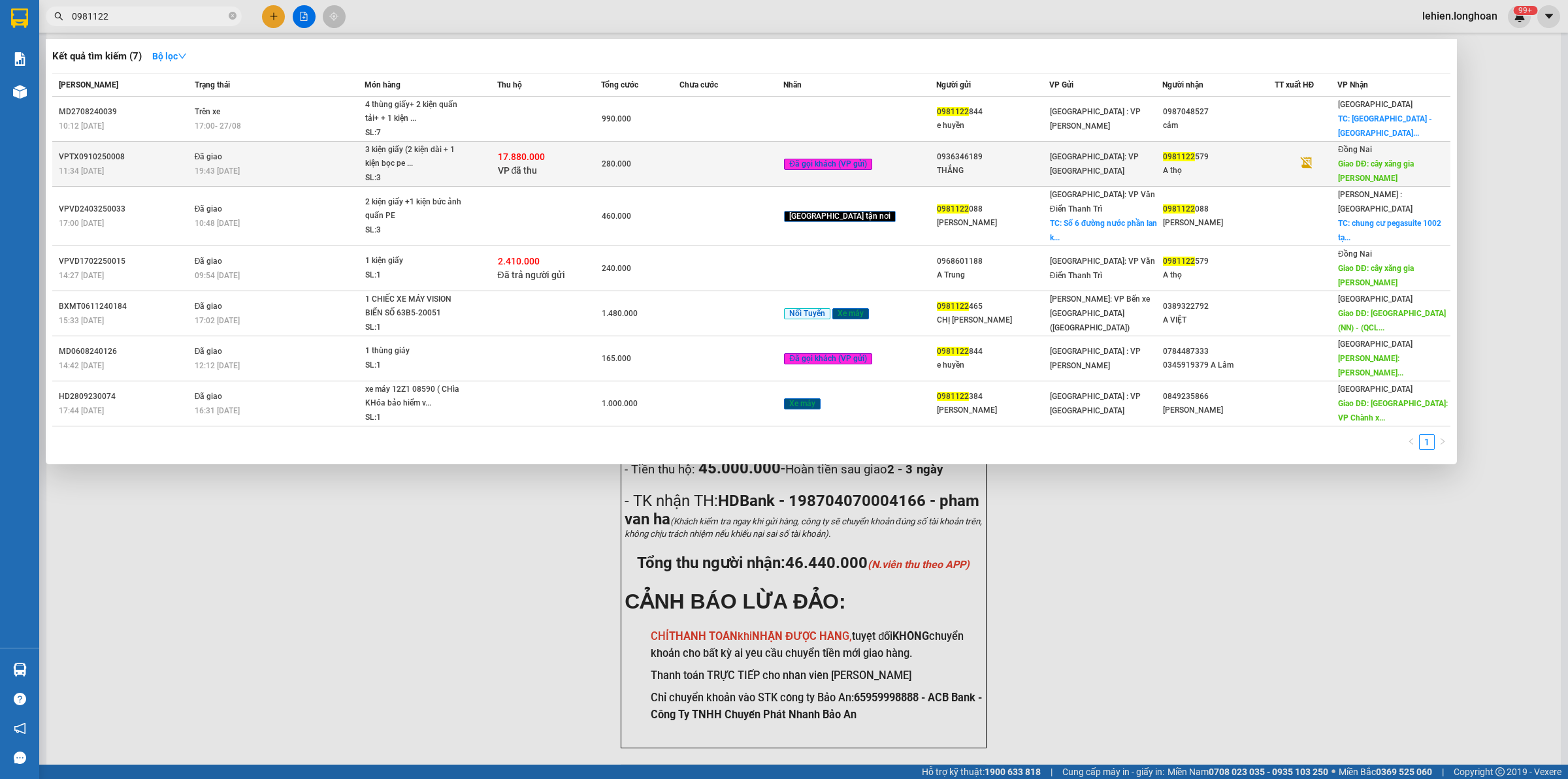
click at [324, 154] on td "Đã giao 19:43 [DATE]" at bounding box center [278, 164] width 174 height 45
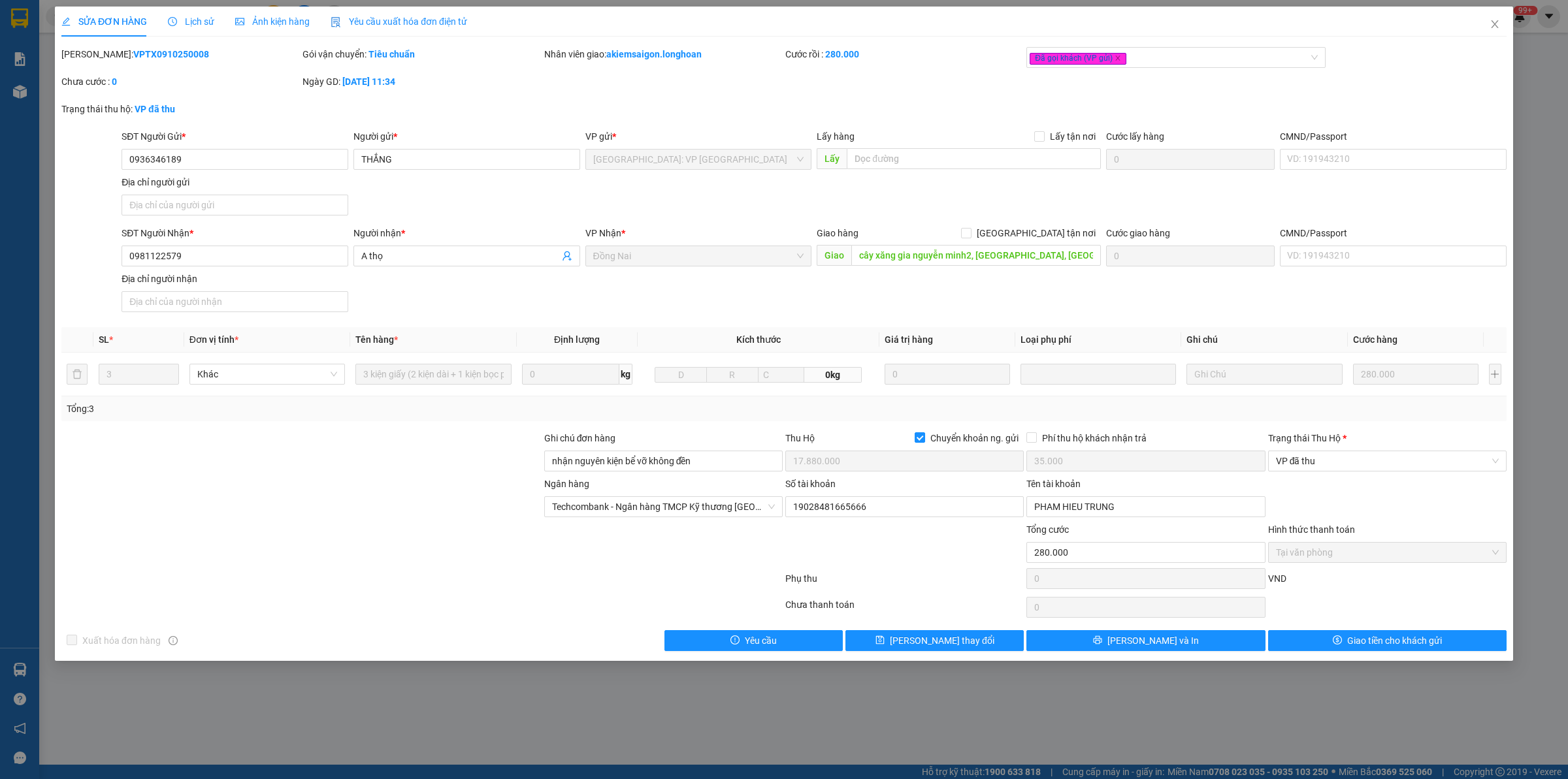
click at [194, 34] on div "Lịch sử" at bounding box center [191, 22] width 47 height 30
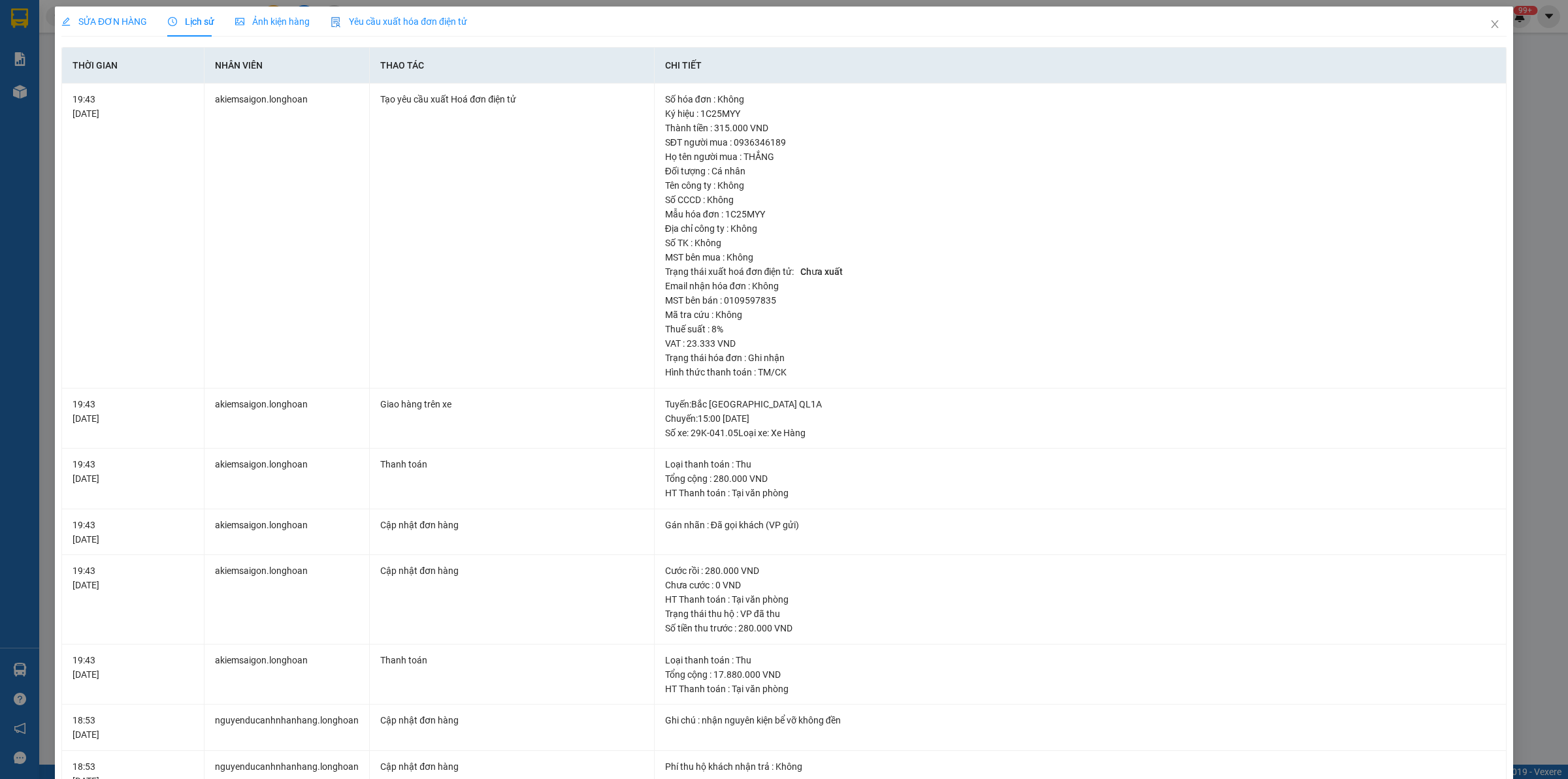
click at [127, 9] on div "SỬA ĐƠN HÀNG" at bounding box center [104, 22] width 86 height 30
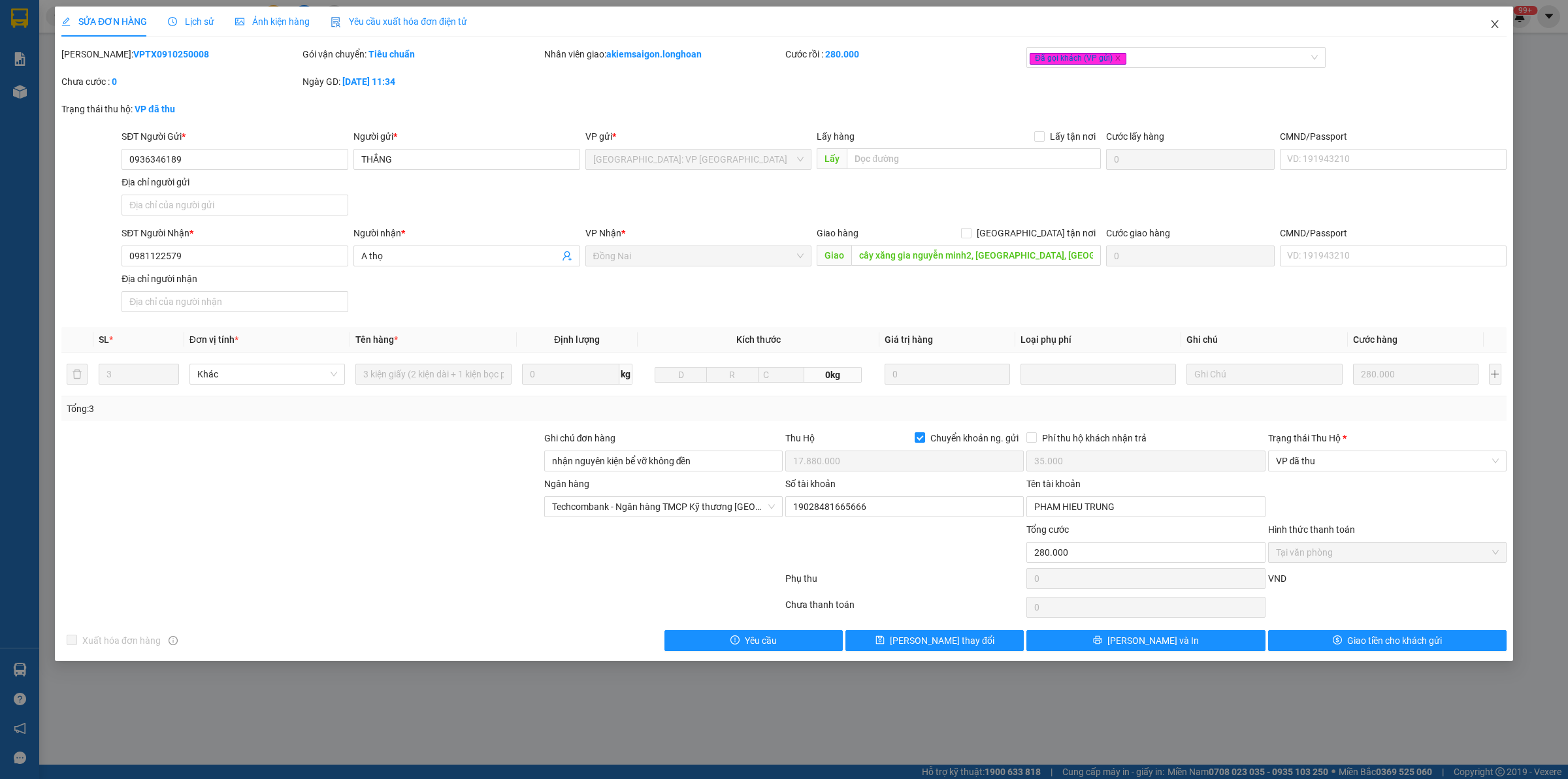
click at [1494, 19] on icon "close" at bounding box center [1494, 24] width 10 height 10
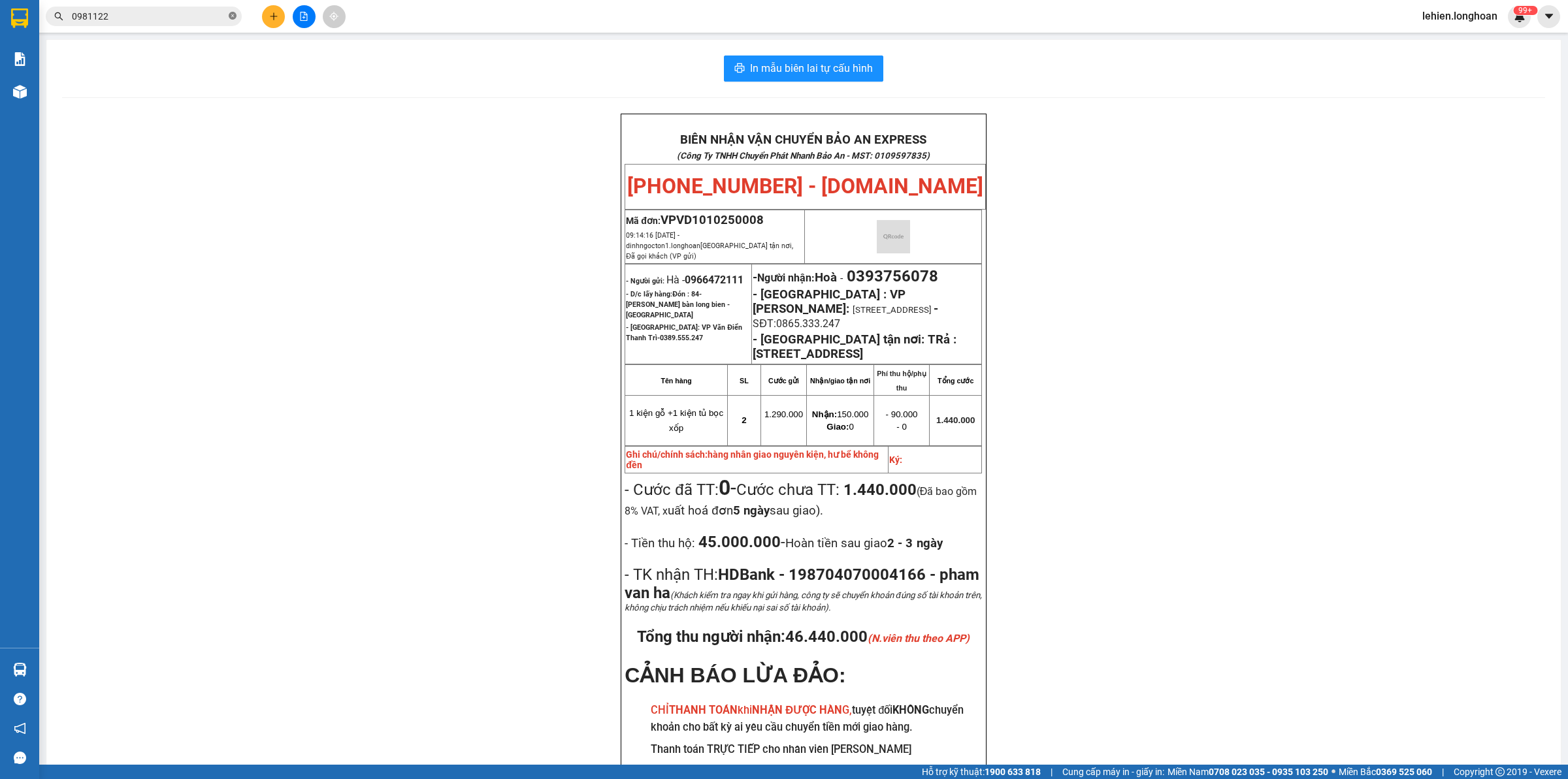
click at [229, 18] on icon "close-circle" at bounding box center [233, 16] width 8 height 8
paste input "0966012794"
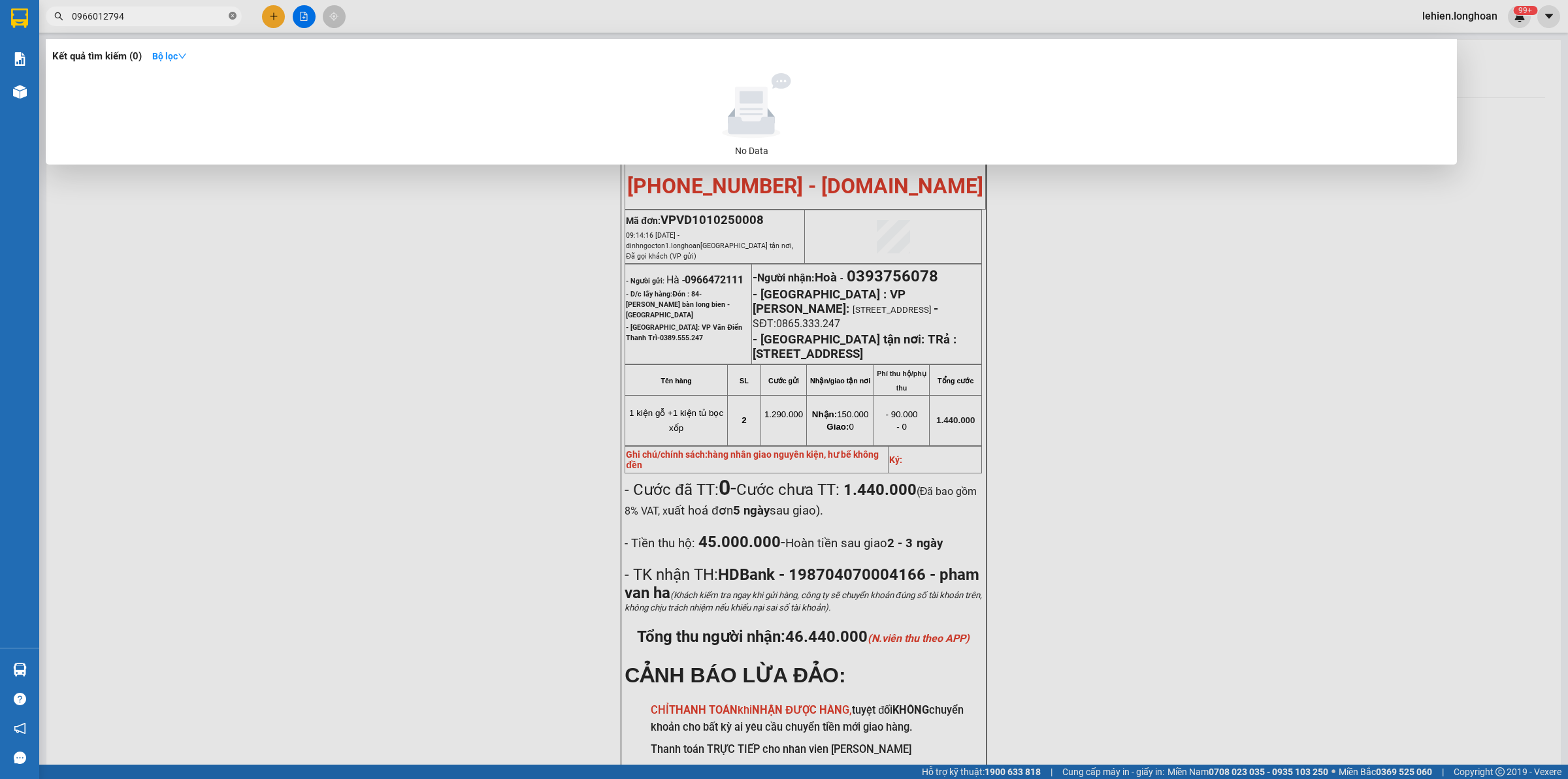
click at [229, 14] on span "0966012794" at bounding box center [144, 16] width 196 height 20
click at [230, 16] on icon "close-circle" at bounding box center [233, 16] width 8 height 8
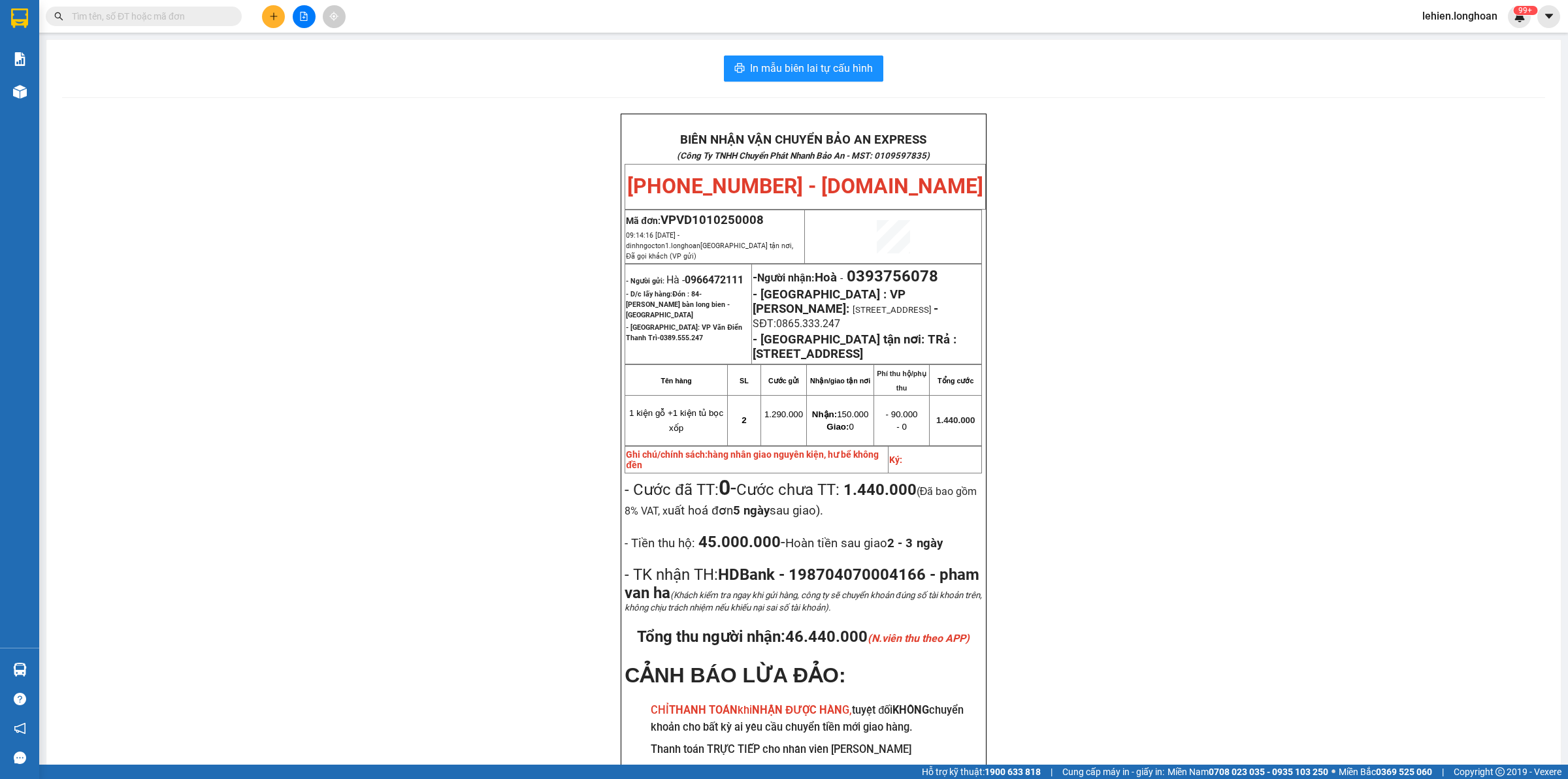
paste input "098 9727868"
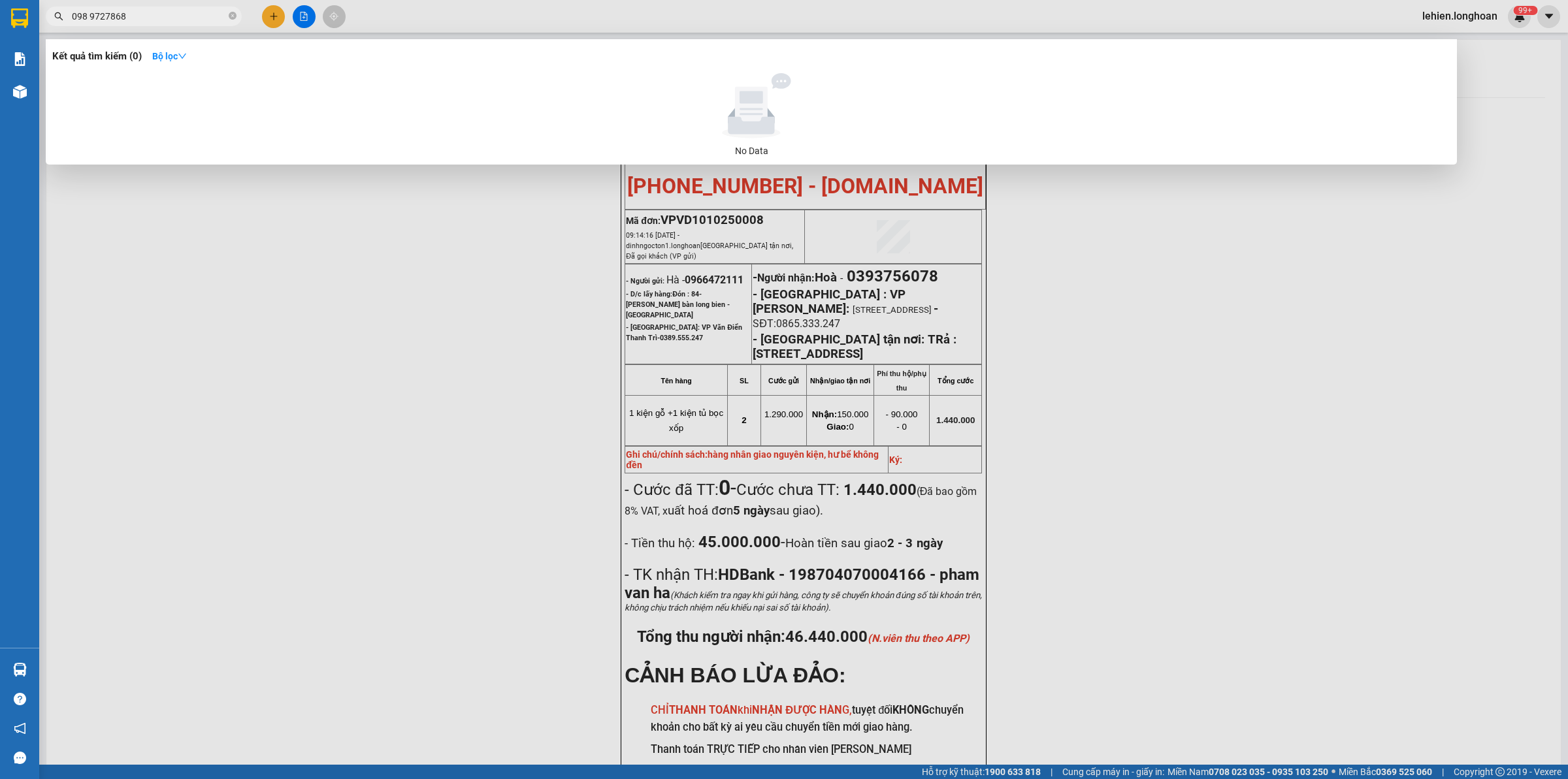
click at [89, 17] on input "098 9727868" at bounding box center [149, 16] width 154 height 14
click at [234, 17] on icon "close-circle" at bounding box center [233, 16] width 8 height 8
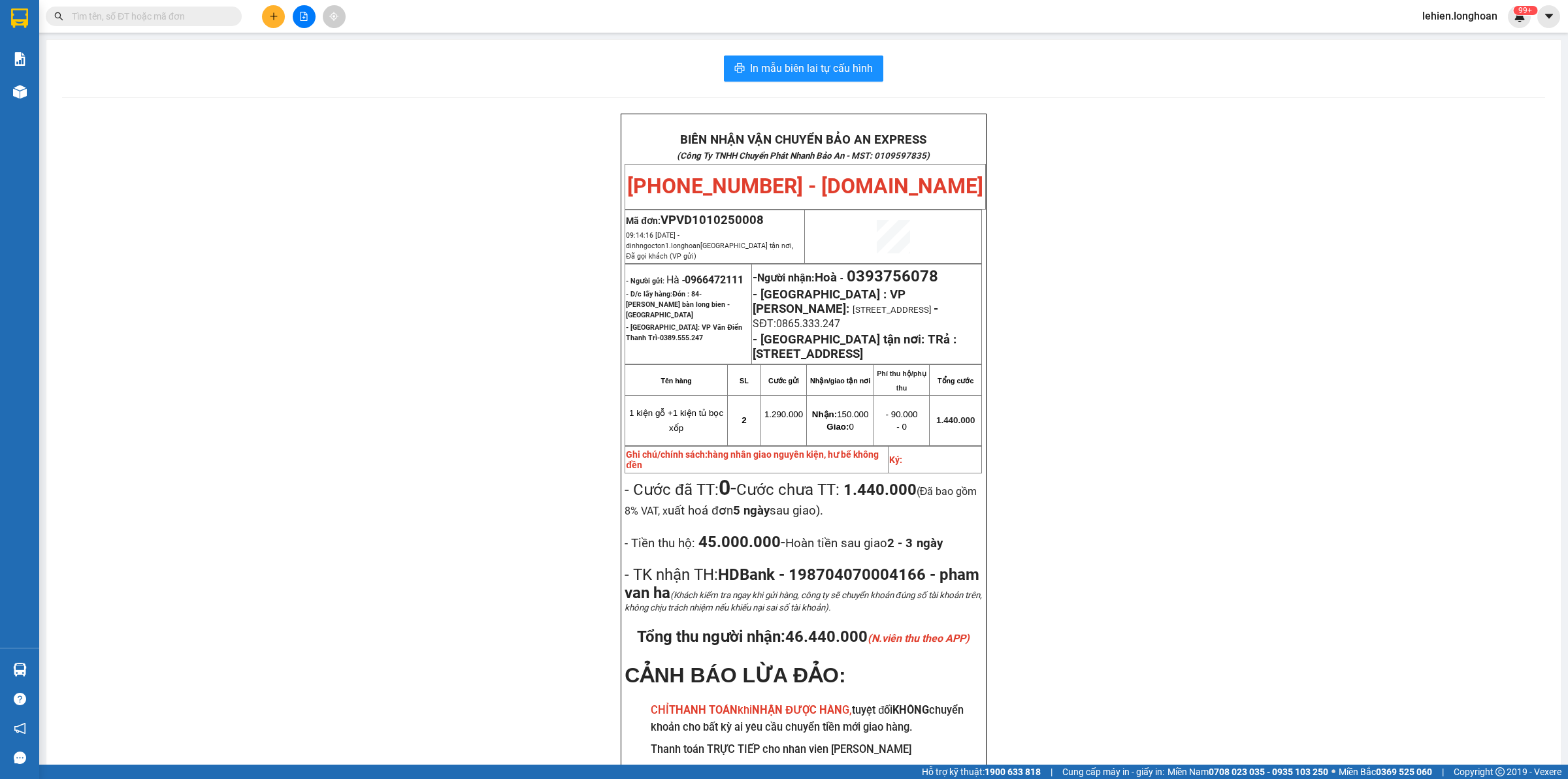
paste input "0815138638"
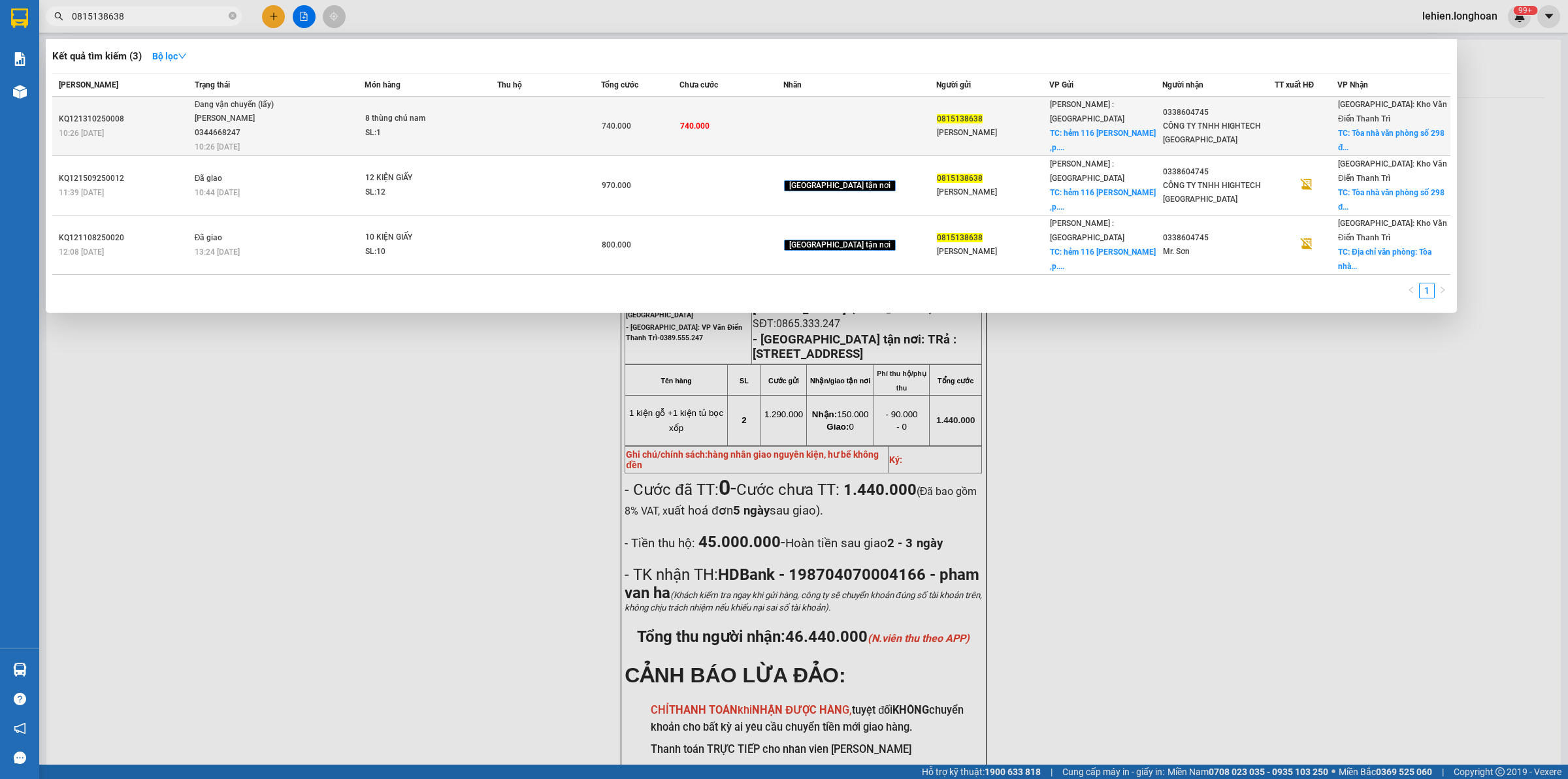
click at [309, 122] on span "Đang vận chuyển (lấy) [GEOGRAPHIC_DATA] 0344668247 10:26 [DATE]" at bounding box center [279, 125] width 170 height 54
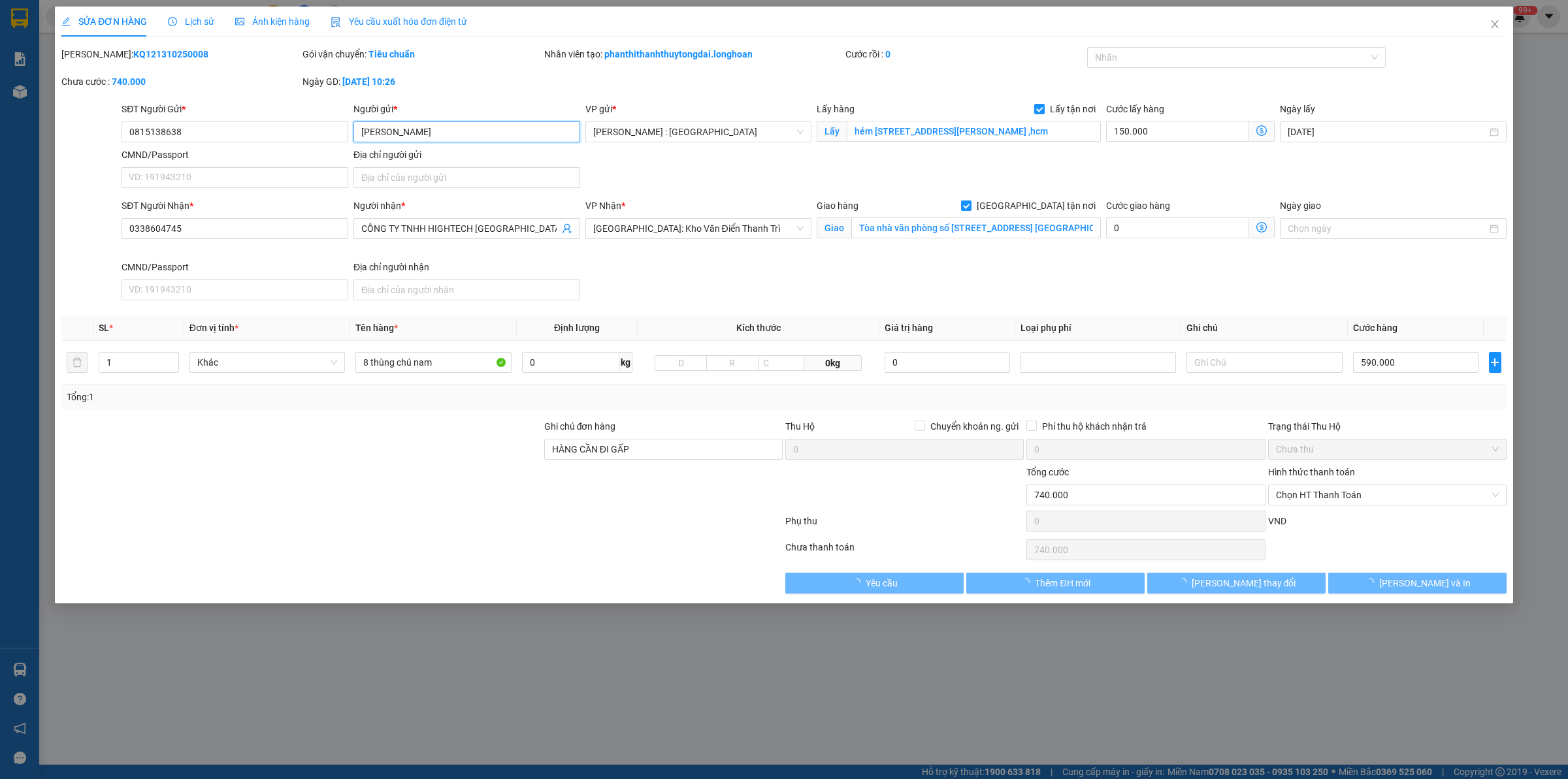
click at [453, 136] on input "[PERSON_NAME]" at bounding box center [466, 132] width 227 height 21
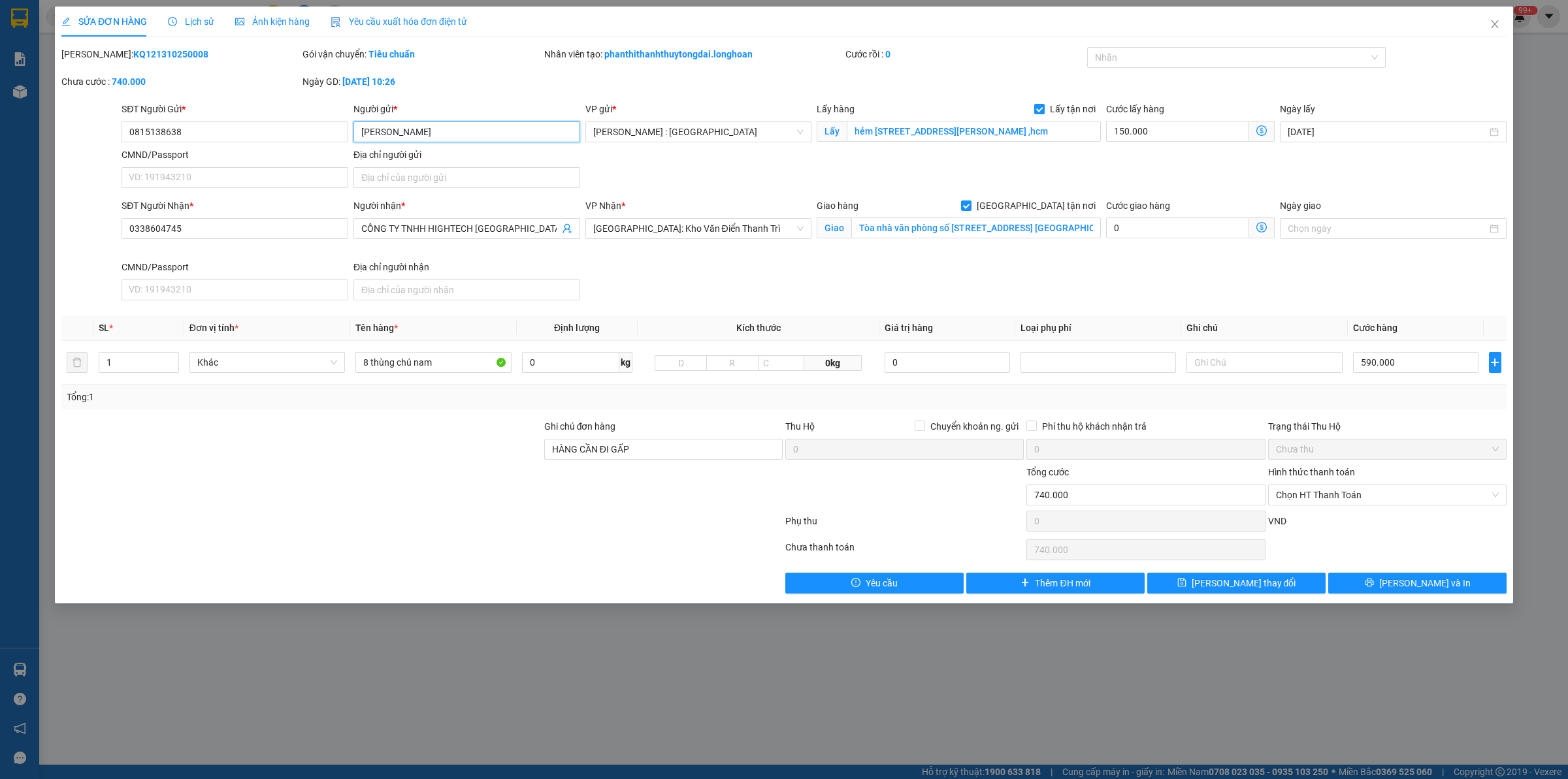
paste input "0856308256"
click at [444, 134] on input "Huy Pka 0856308256 Như )" at bounding box center [466, 132] width 227 height 21
click at [1427, 580] on span "[PERSON_NAME] và In" at bounding box center [1425, 583] width 91 height 14
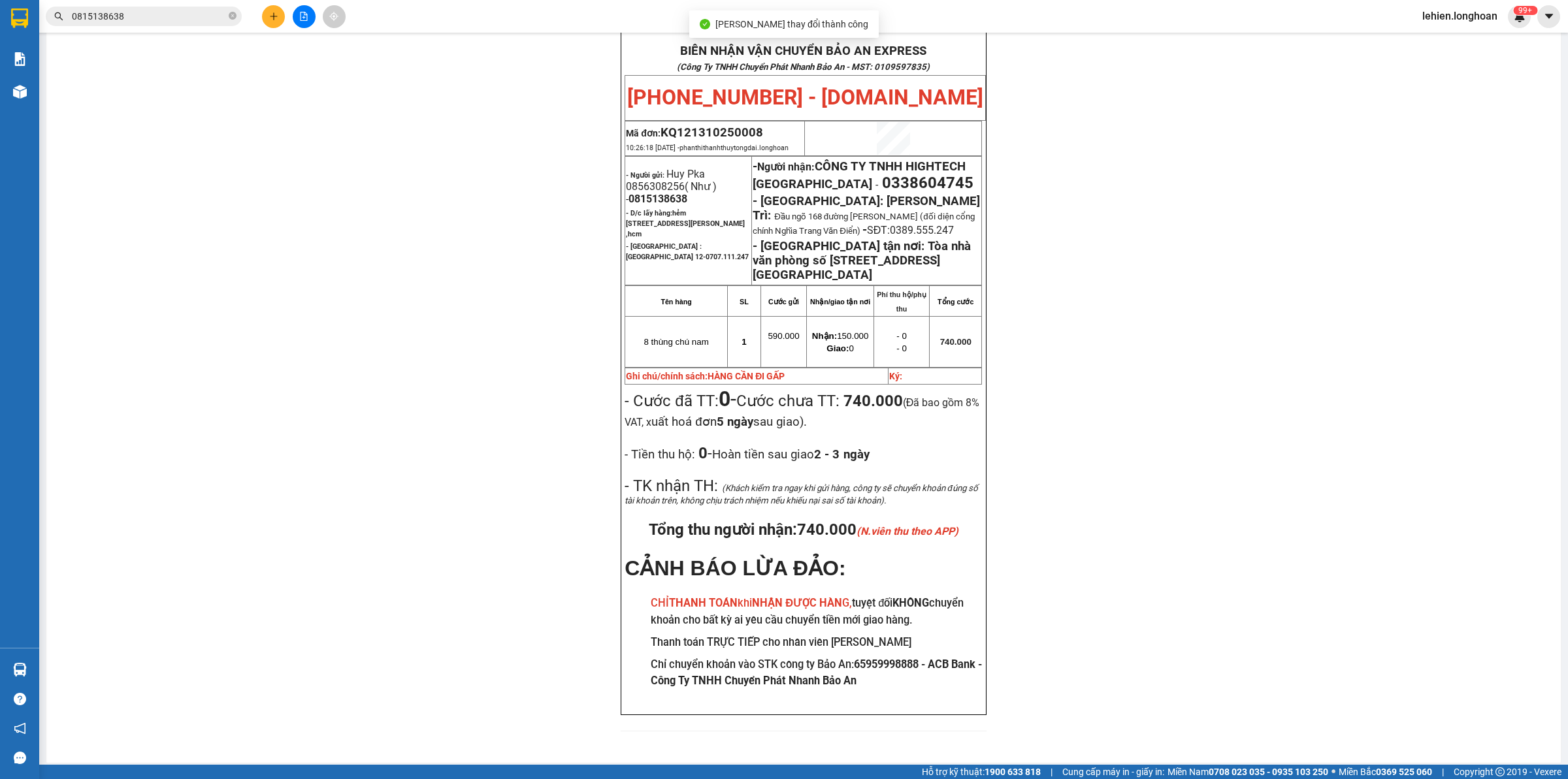
scroll to position [82, 0]
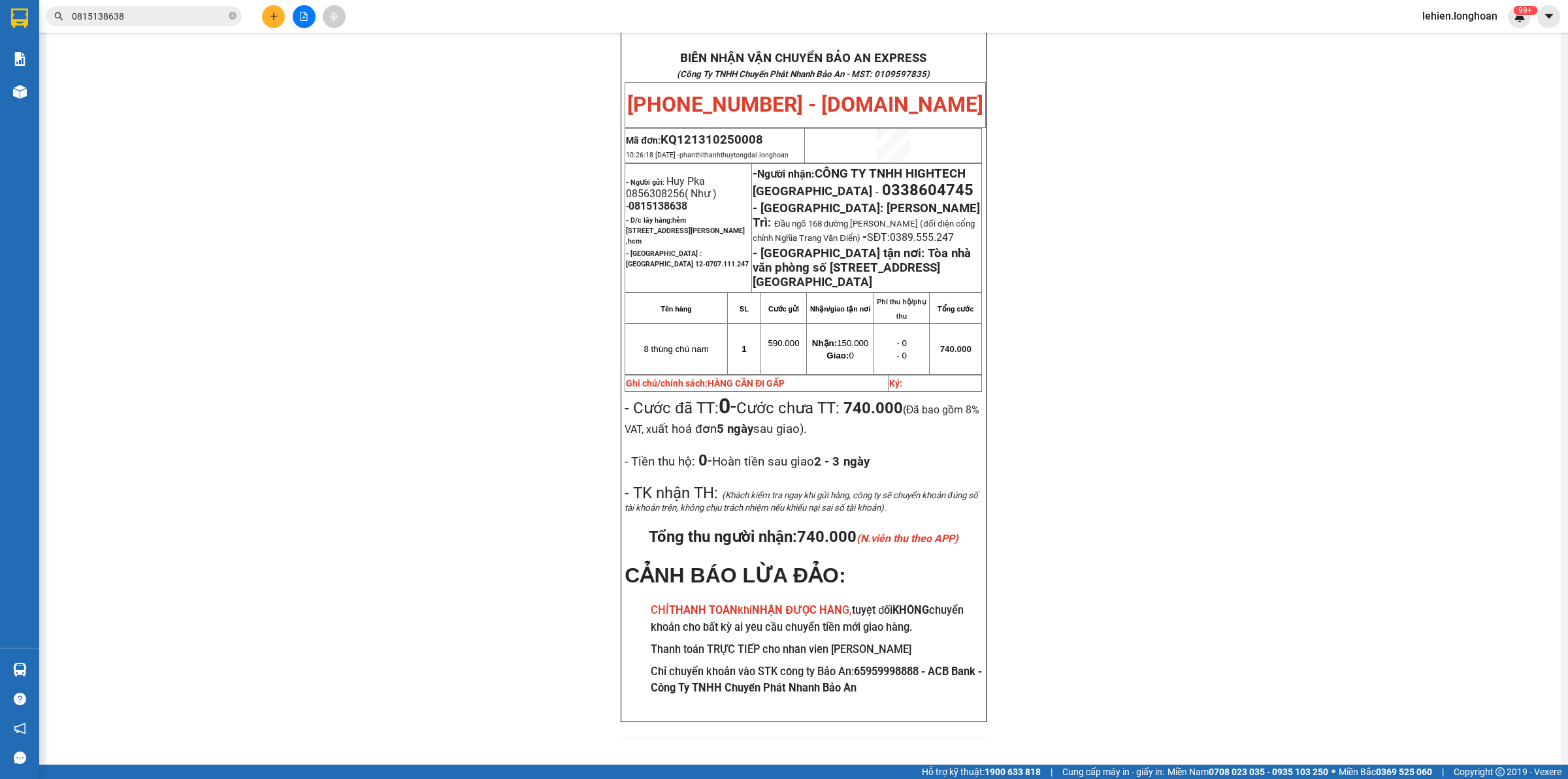
click at [227, 15] on span "0815138638" at bounding box center [144, 16] width 196 height 20
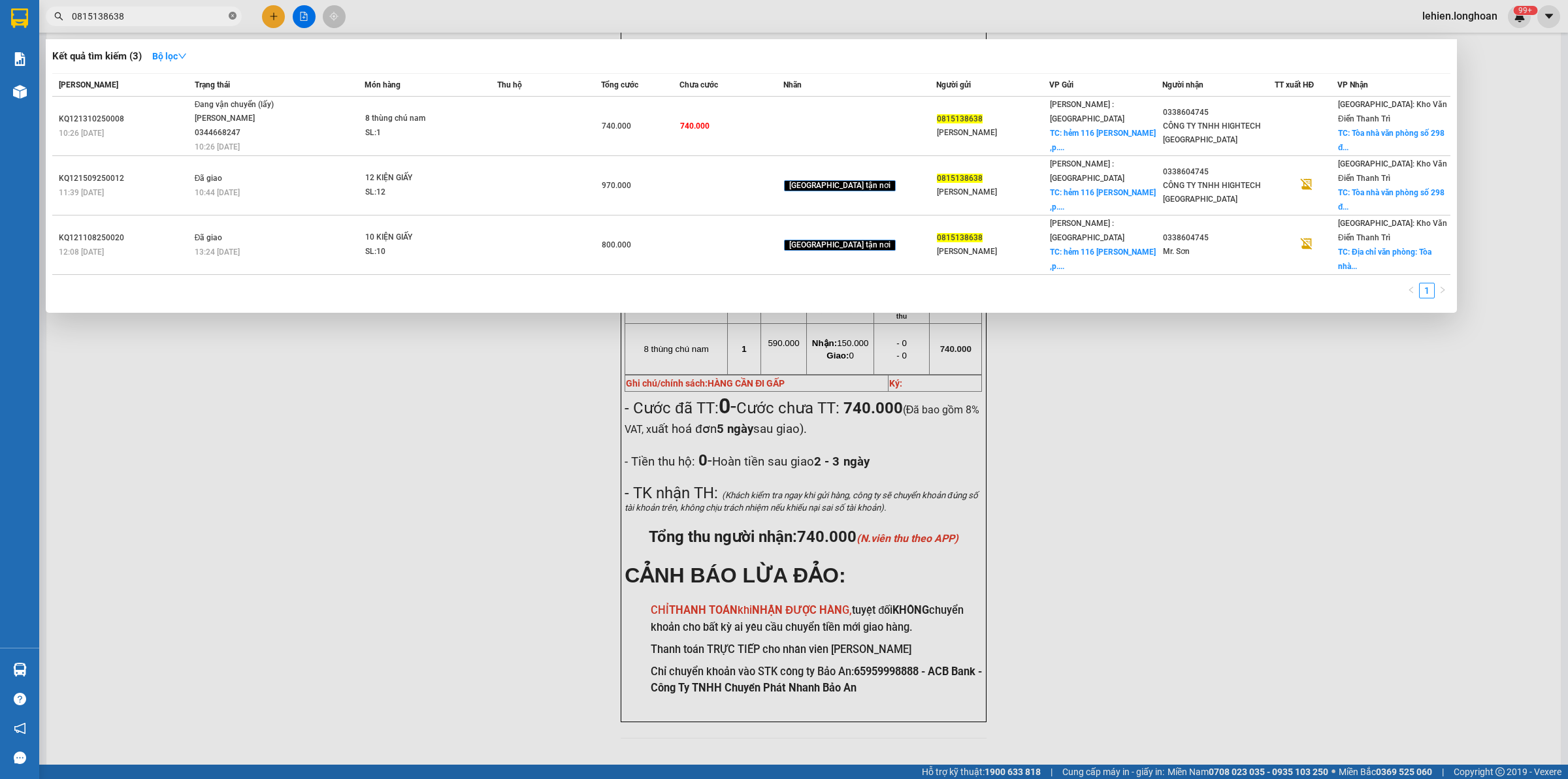
click at [234, 17] on icon "close-circle" at bounding box center [233, 16] width 8 height 8
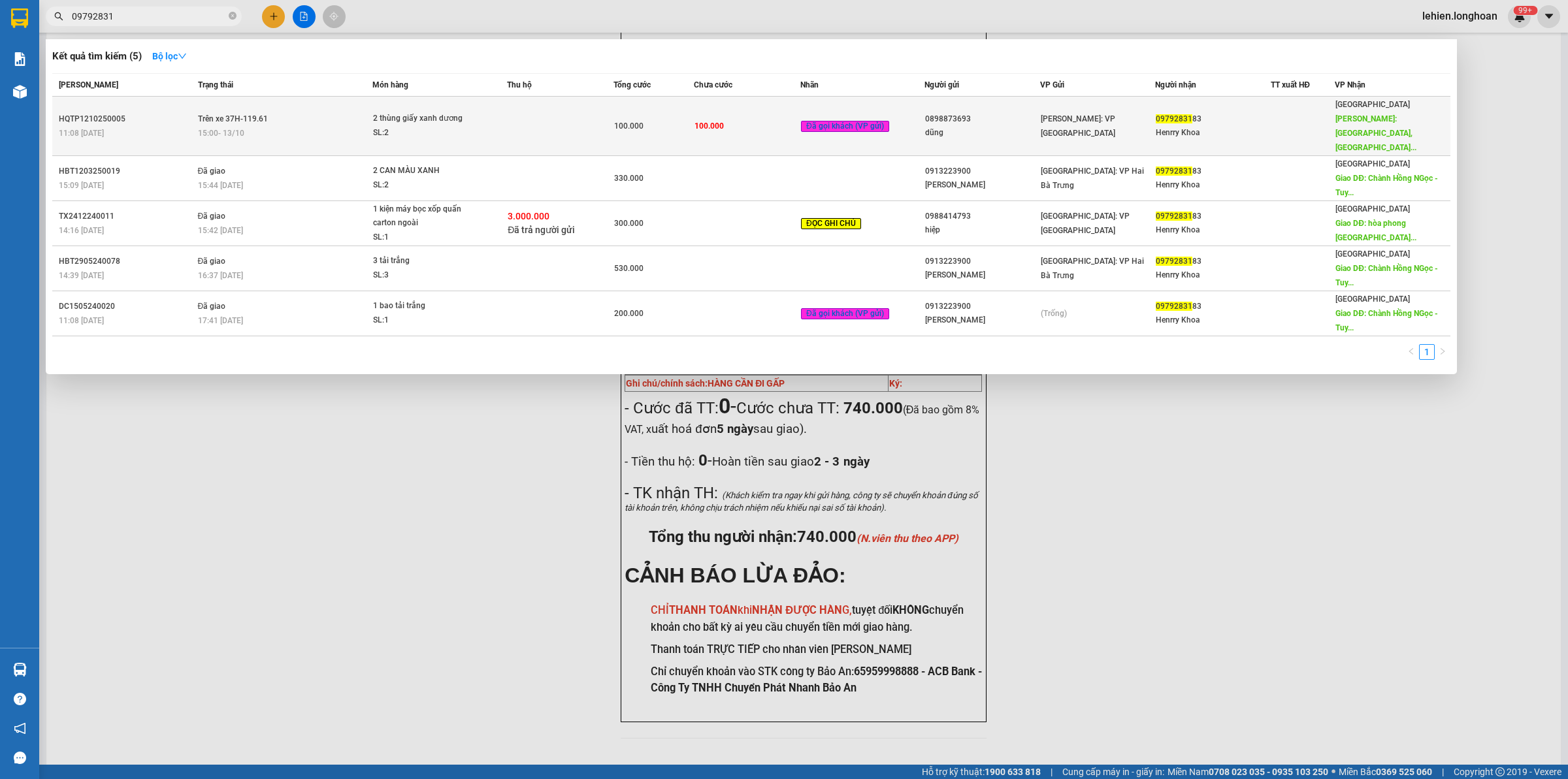
click at [252, 103] on td "Trên xe 37H-119.61 15:00 [DATE]" at bounding box center [283, 126] width 178 height 60
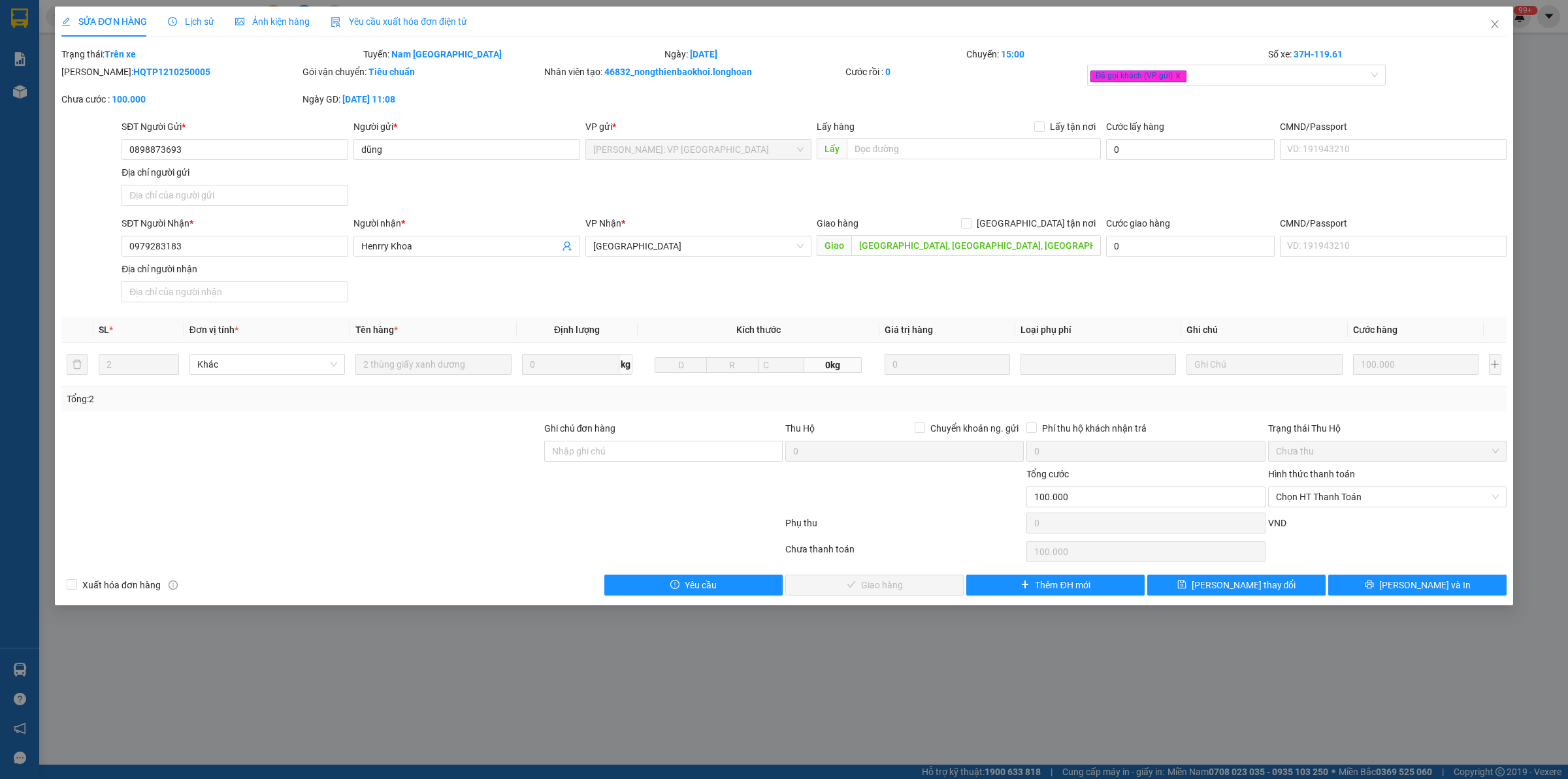
drag, startPoint x: 318, startPoint y: 471, endPoint x: 317, endPoint y: 479, distance: 8.1
click at [317, 479] on div at bounding box center [302, 490] width 483 height 46
drag, startPoint x: 1498, startPoint y: 30, endPoint x: 1229, endPoint y: 30, distance: 269.0
click at [1498, 29] on span "Close" at bounding box center [1494, 25] width 37 height 37
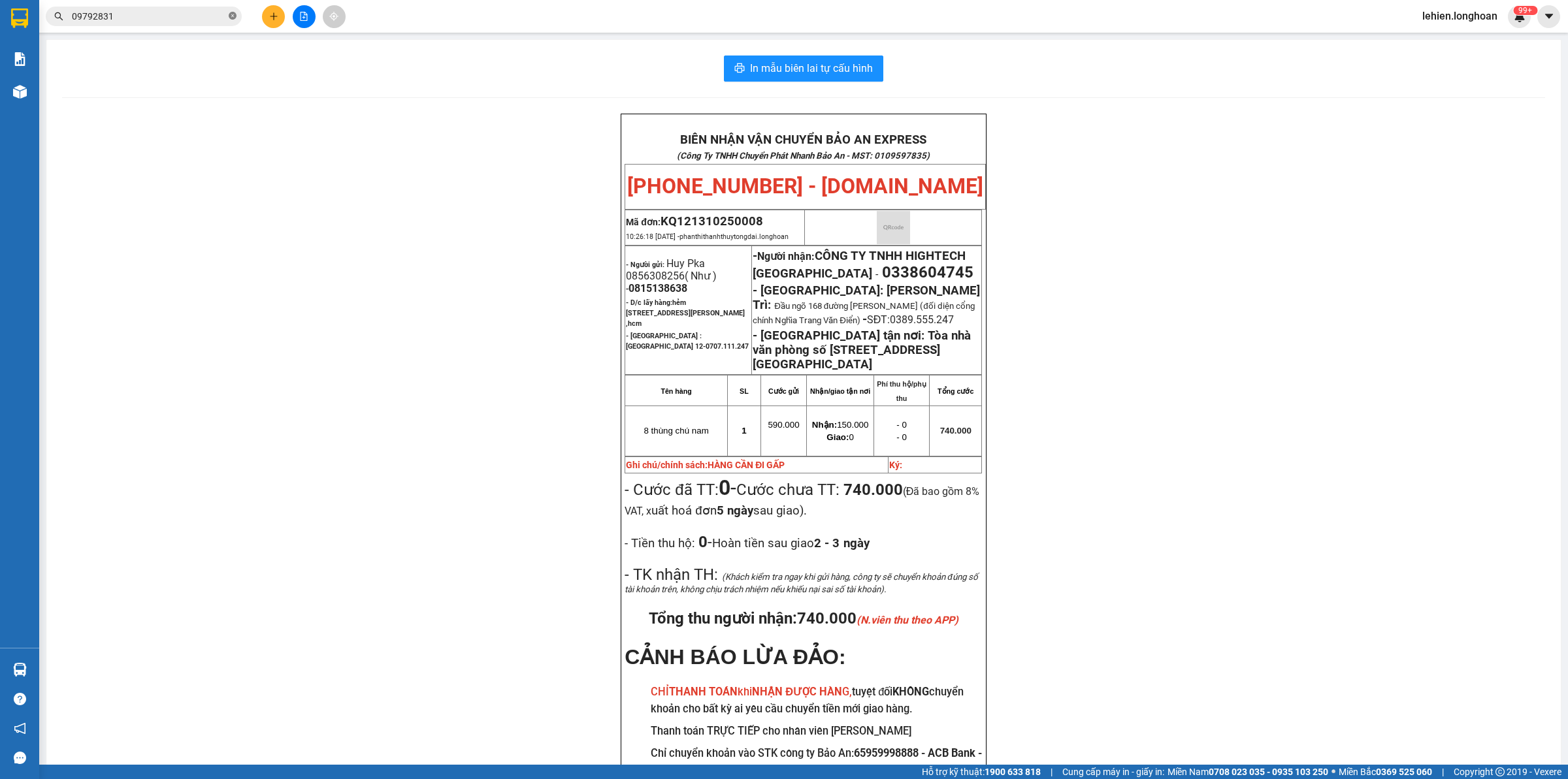
click at [229, 11] on icon "close-circle" at bounding box center [233, 16] width 8 height 8
paste input "0974049685"
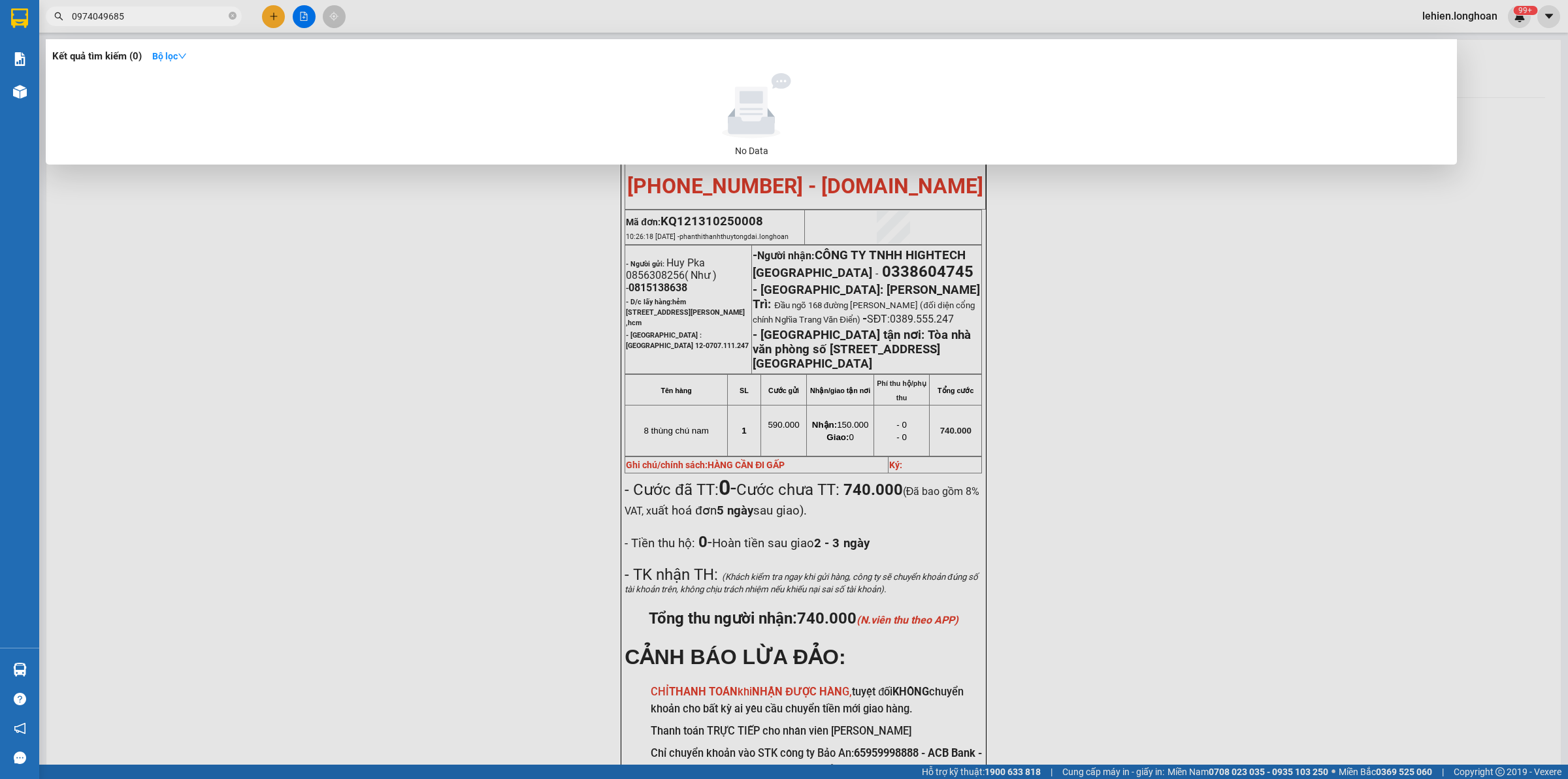
click at [227, 13] on span "0974049685" at bounding box center [144, 16] width 196 height 20
click at [229, 10] on span at bounding box center [233, 16] width 8 height 12
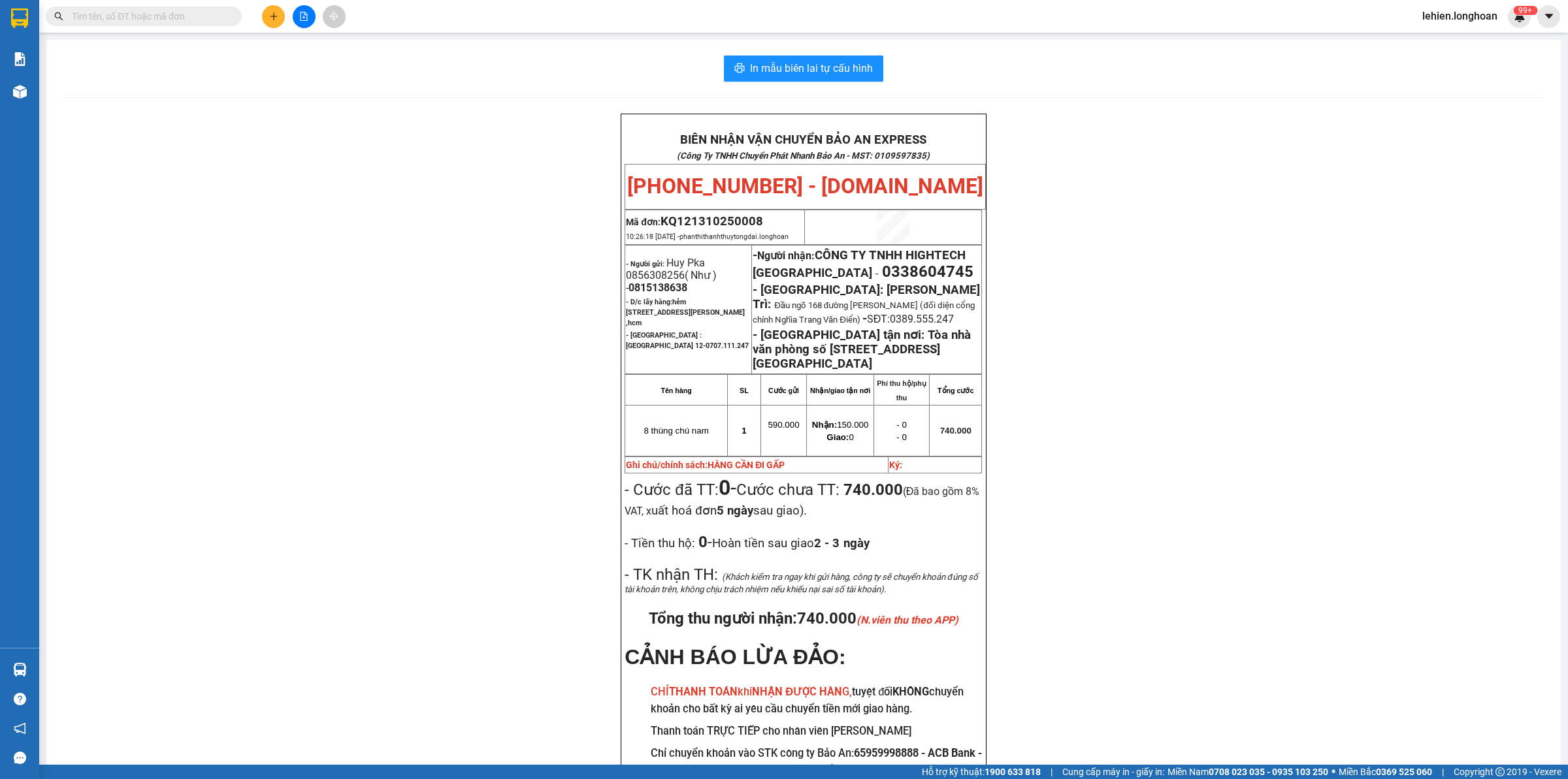
paste input "0988184223"
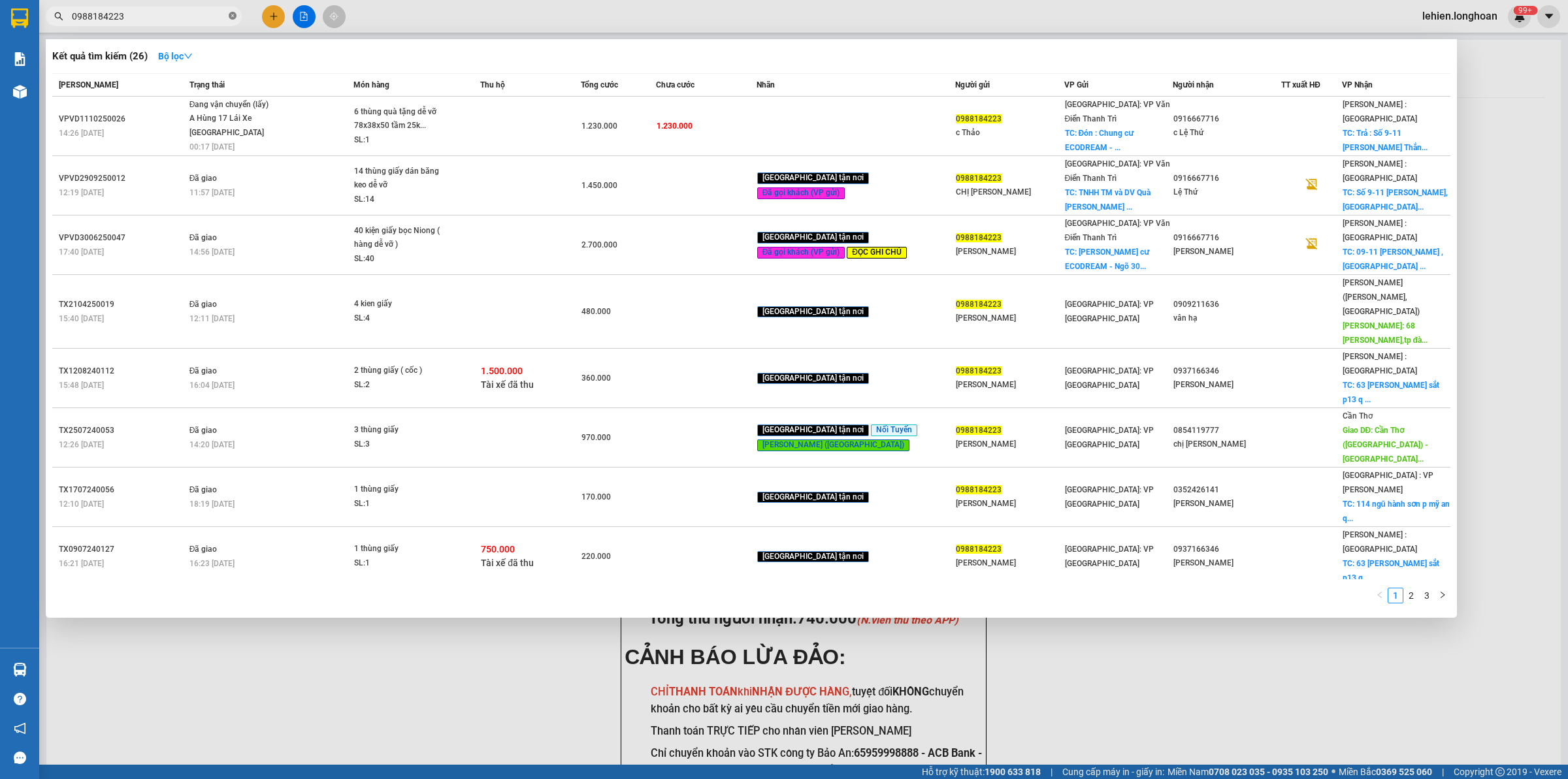
click at [231, 16] on icon "close-circle" at bounding box center [233, 16] width 8 height 8
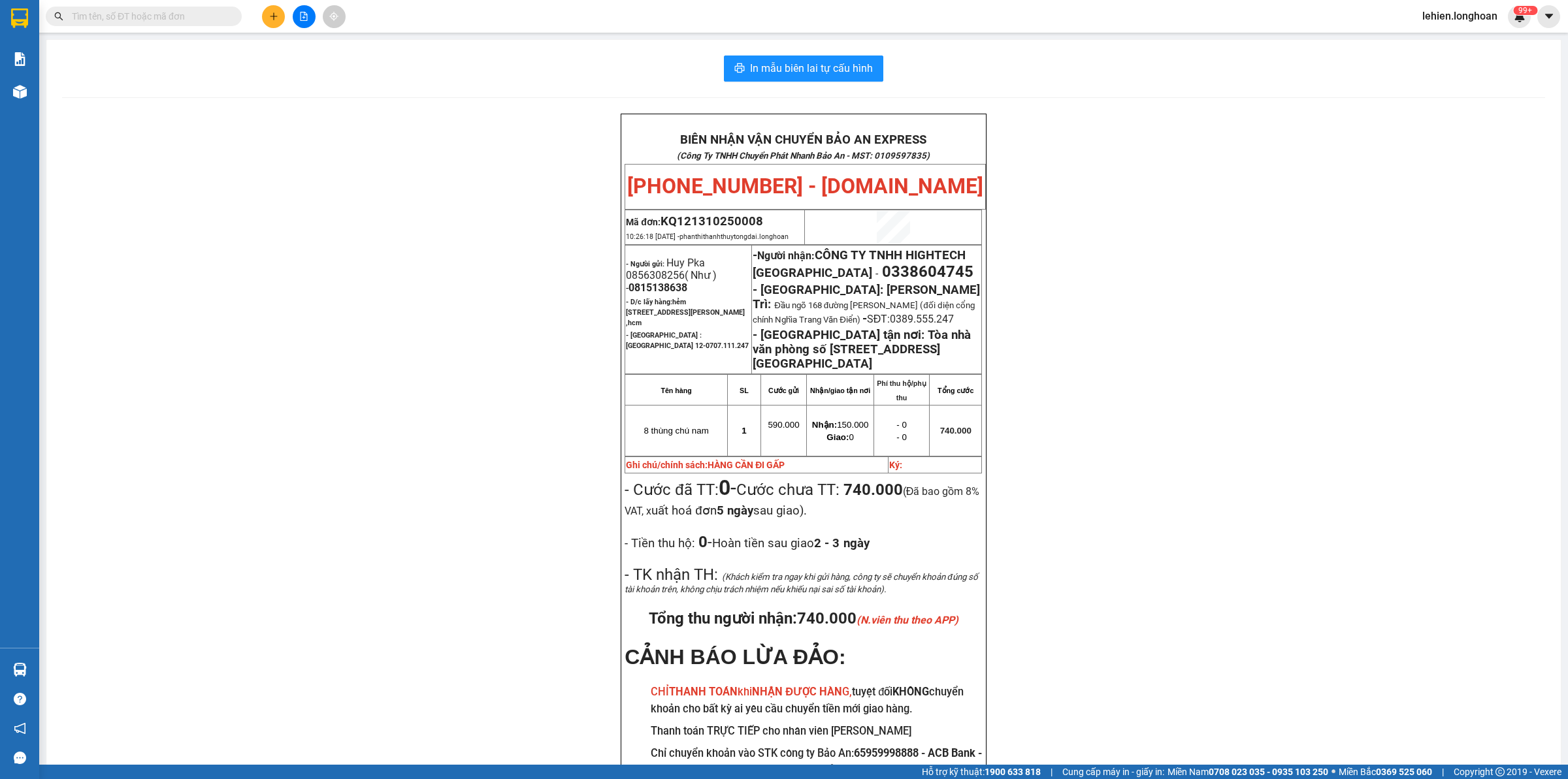
click at [210, 18] on input "text" at bounding box center [149, 16] width 154 height 14
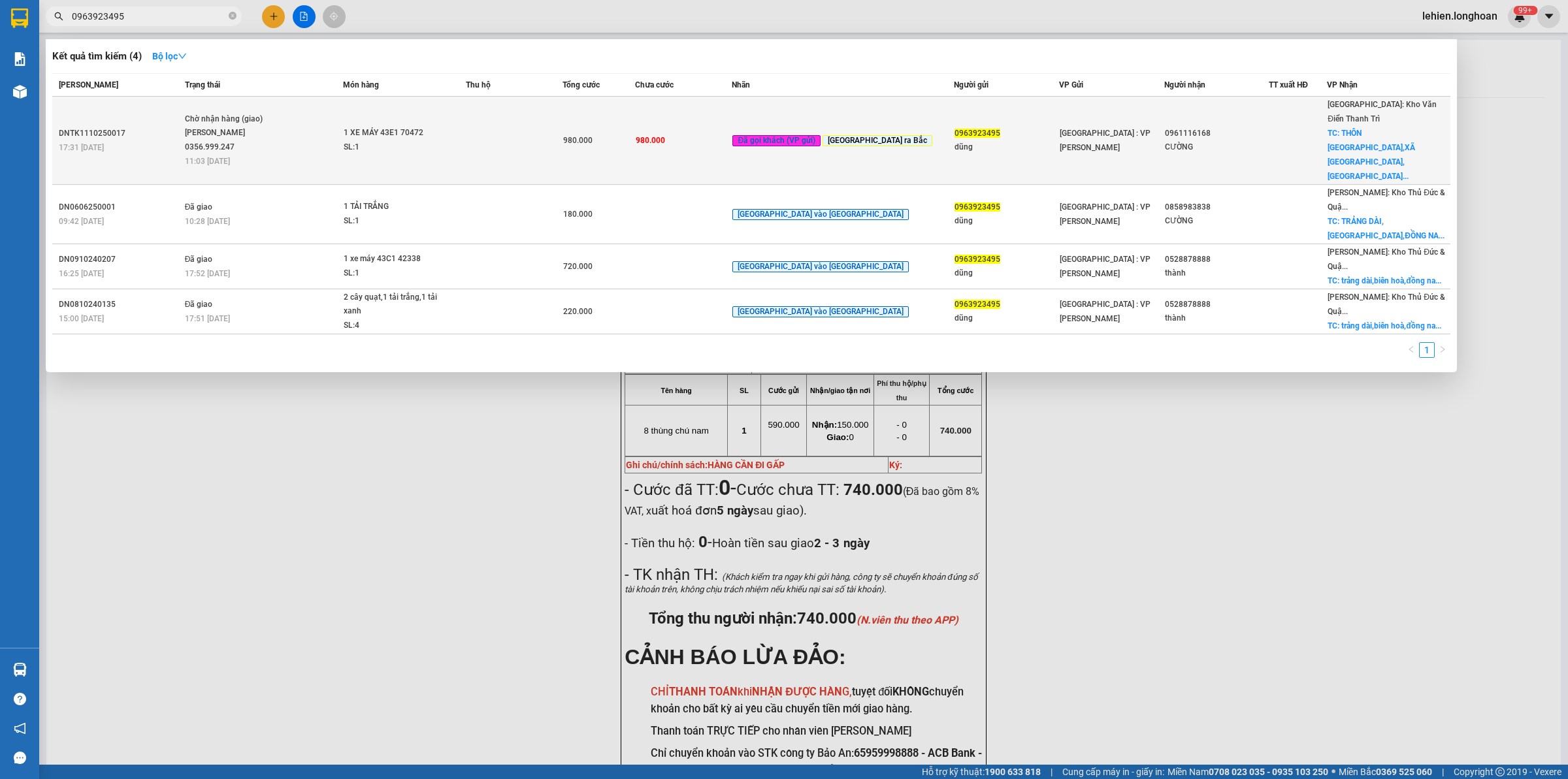
click at [277, 141] on td "Chờ nhận hàng (giao) [PERSON_NAME] 0356.999.247 11:03 [DATE]" at bounding box center [262, 141] width 162 height 88
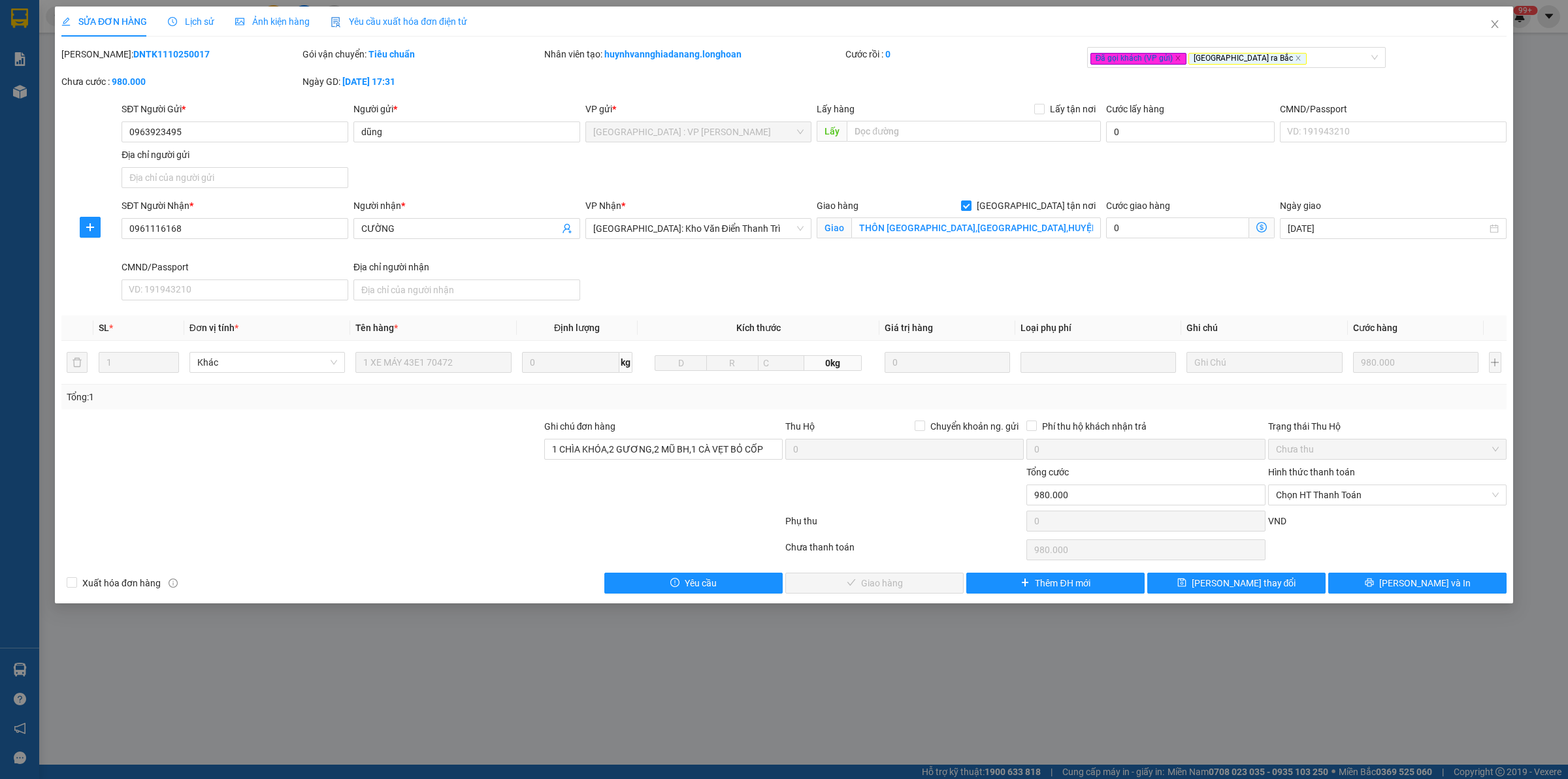
click at [175, 31] on div "Lịch sử" at bounding box center [191, 22] width 47 height 30
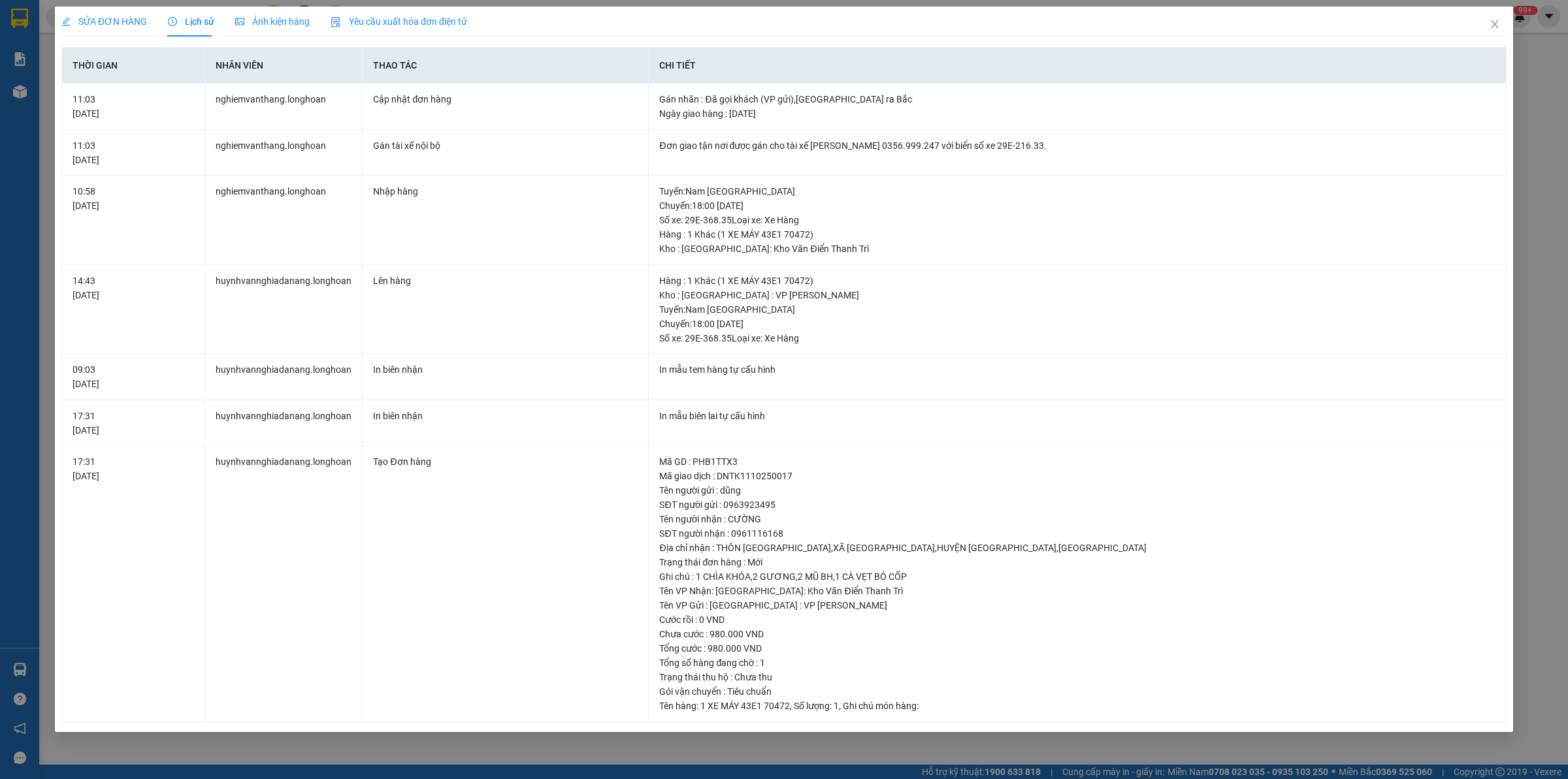
click at [108, 18] on span "SỬA ĐƠN HÀNG" at bounding box center [104, 21] width 86 height 10
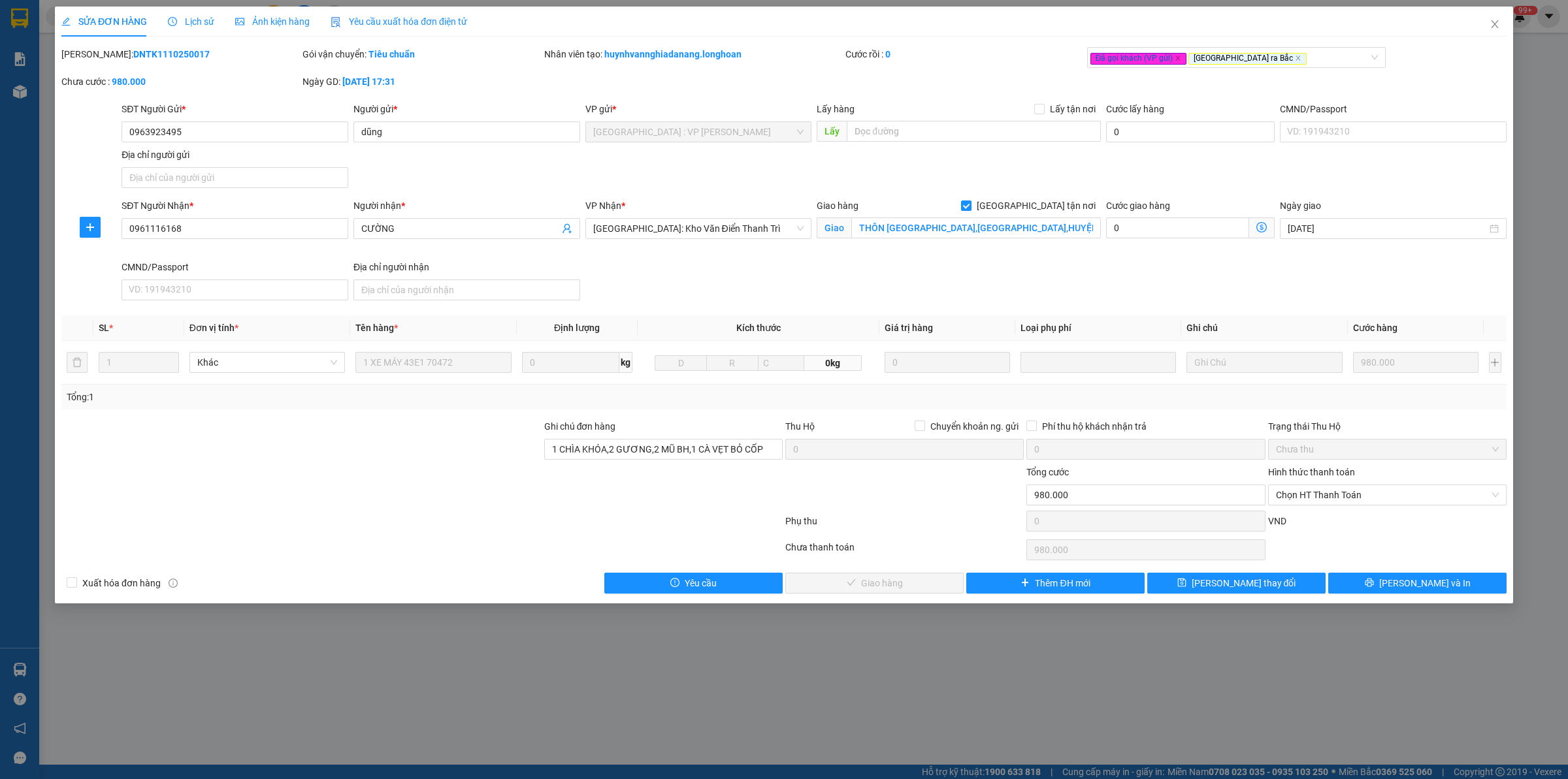
click at [295, 486] on div at bounding box center [302, 488] width 483 height 46
click at [338, 470] on div at bounding box center [302, 488] width 483 height 46
click at [1475, 28] on div "SỬA ĐƠN HÀNG Lịch sử Ảnh kiện hàng Yêu cầu xuất hóa đơn điện tử" at bounding box center [784, 22] width 1445 height 30
click at [1506, 30] on span "Close" at bounding box center [1494, 25] width 37 height 37
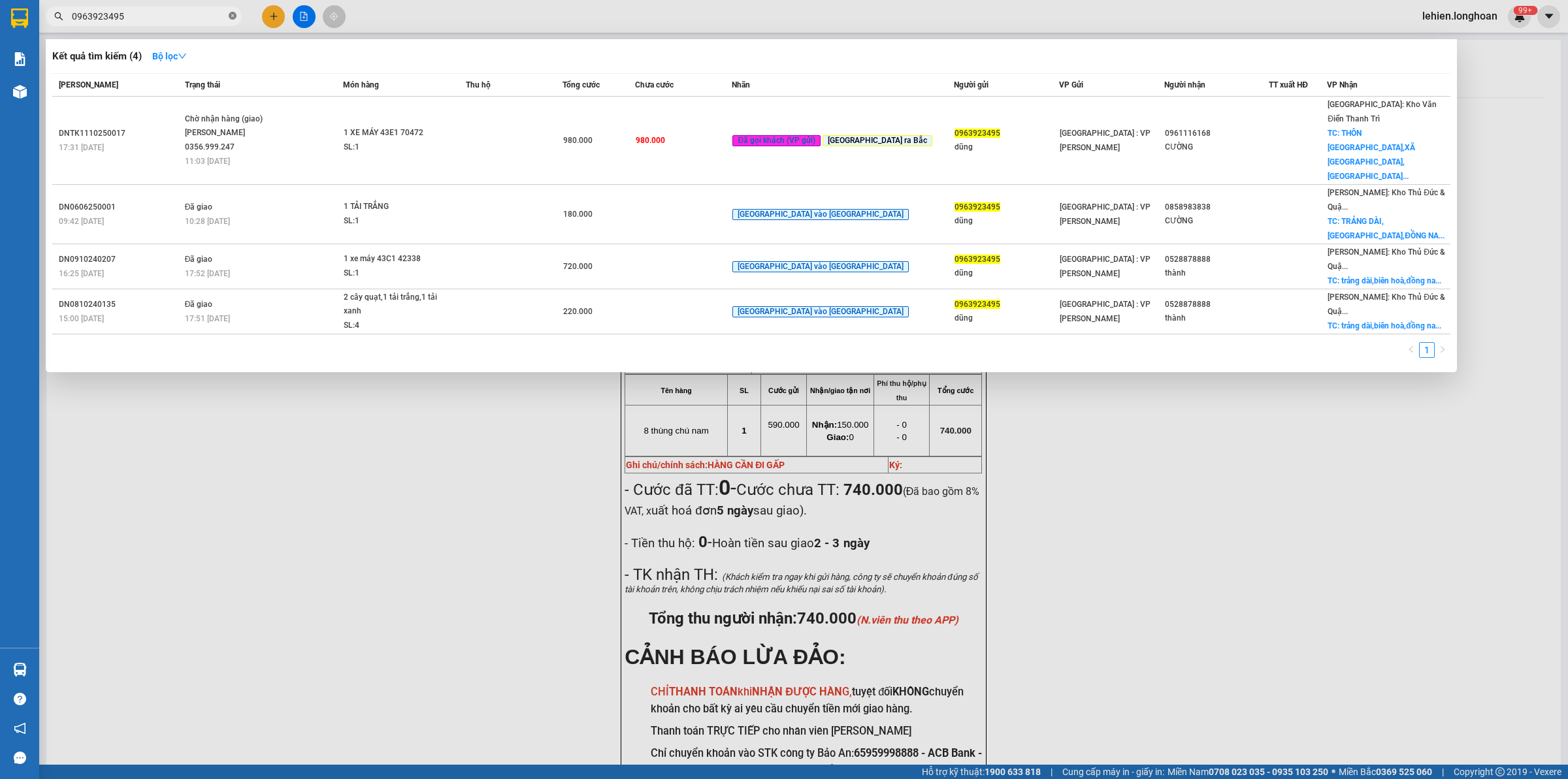
click at [231, 14] on icon "close-circle" at bounding box center [233, 16] width 8 height 8
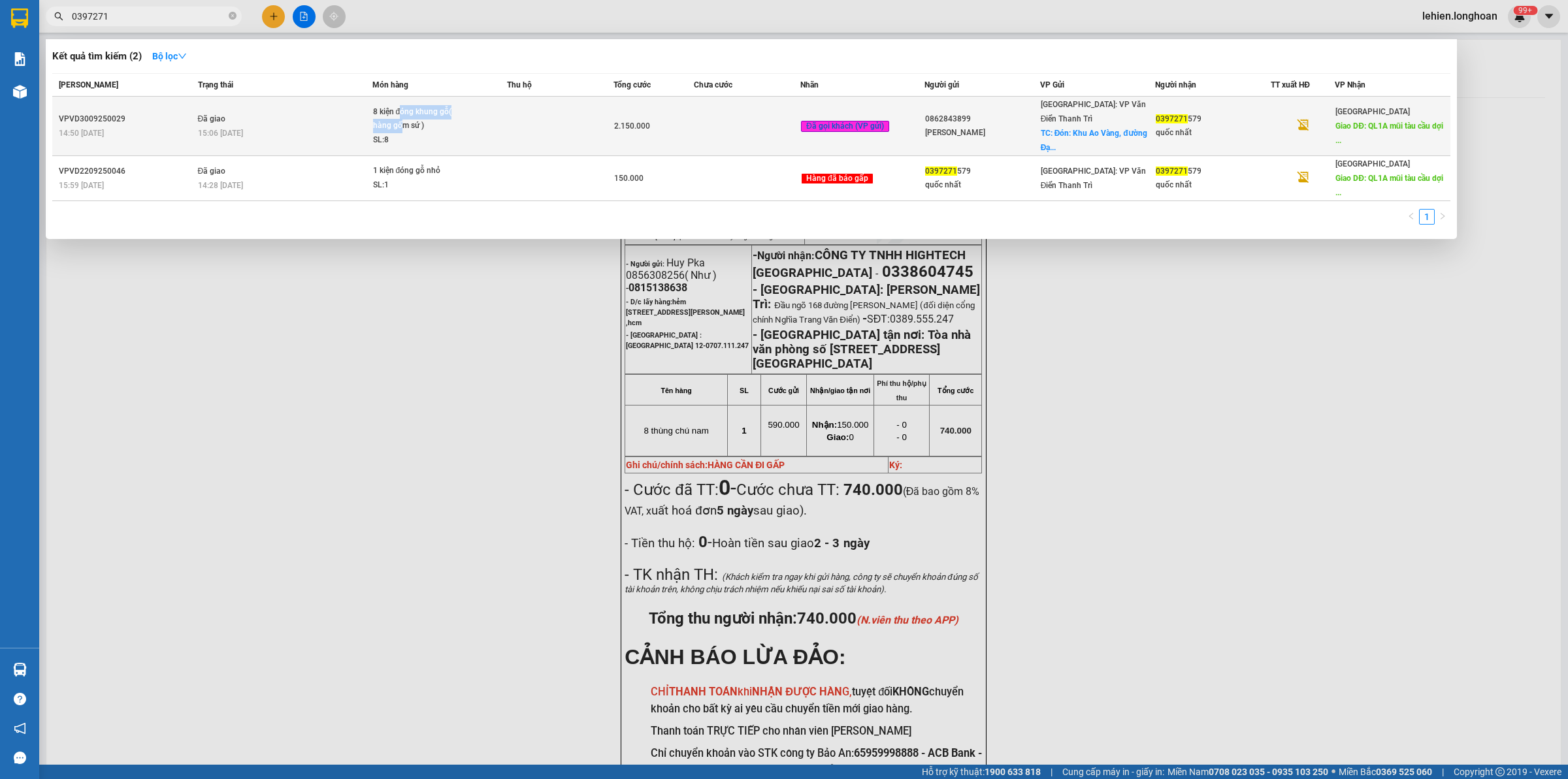
click at [402, 112] on div "8 kiện đóng khung gỗ( hàng gốm sứ )" at bounding box center [421, 119] width 98 height 28
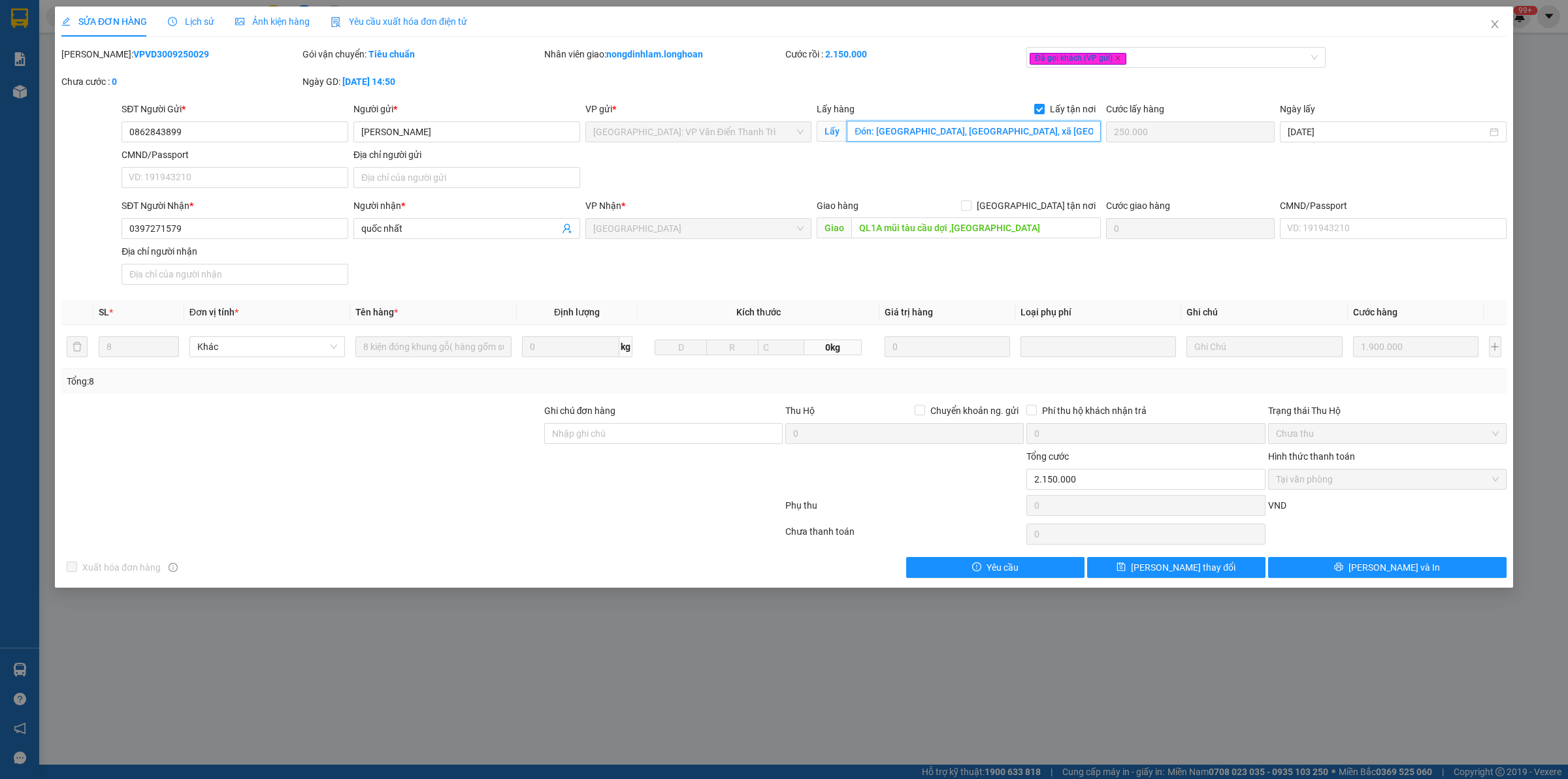
drag, startPoint x: 982, startPoint y: 141, endPoint x: 1001, endPoint y: 139, distance: 19.1
click at [982, 141] on input "Đón: [GEOGRAPHIC_DATA], [GEOGRAPHIC_DATA], xã [GEOGRAPHIC_DATA], huyện [GEOGRAP…" at bounding box center [974, 131] width 254 height 21
click at [1001, 139] on input "Đón: [GEOGRAPHIC_DATA], [GEOGRAPHIC_DATA], xã [GEOGRAPHIC_DATA], huyện [GEOGRAP…" at bounding box center [974, 131] width 254 height 21
click at [1504, 25] on span "Close" at bounding box center [1494, 25] width 37 height 37
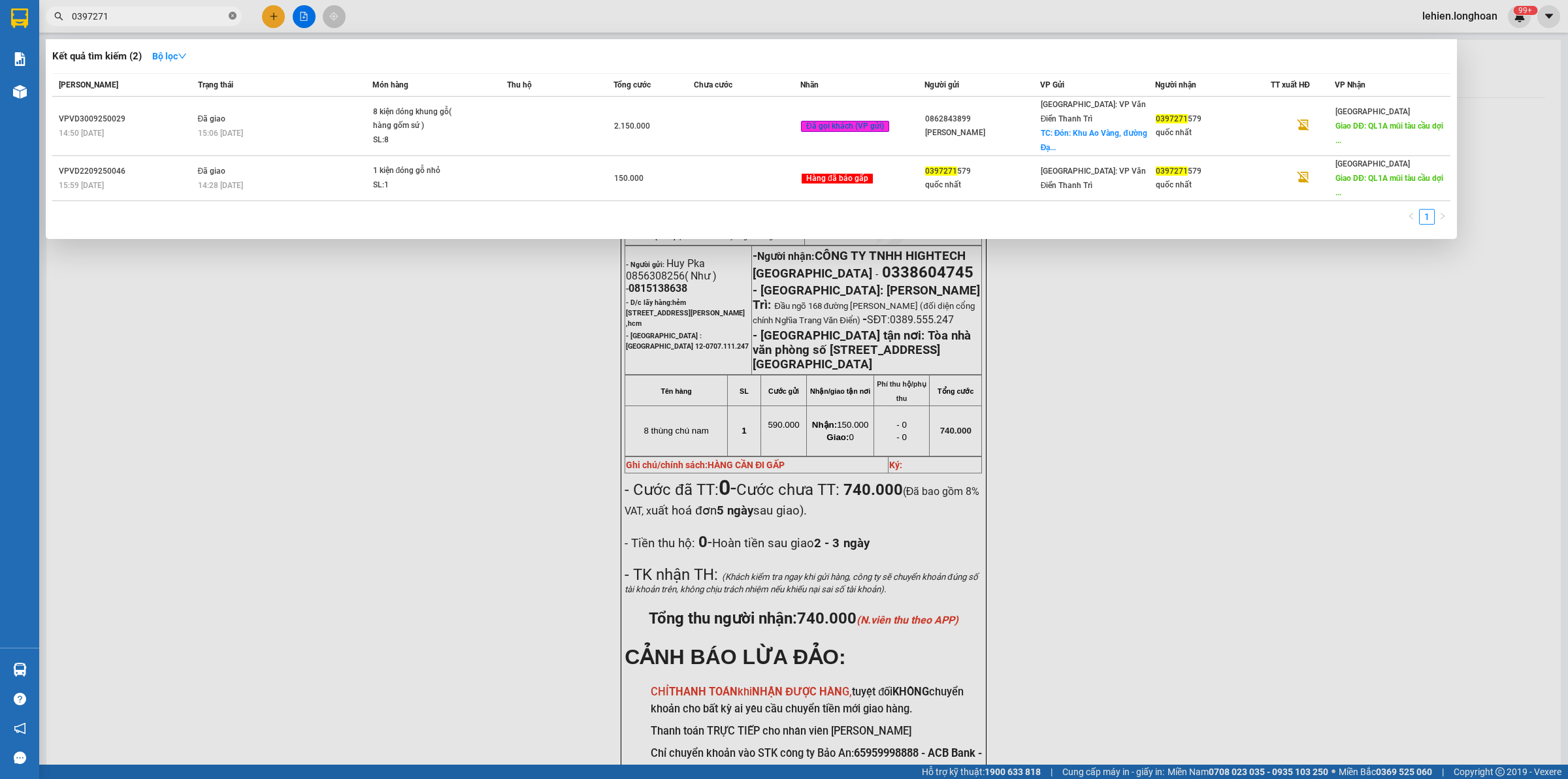
click at [230, 20] on span at bounding box center [233, 16] width 8 height 12
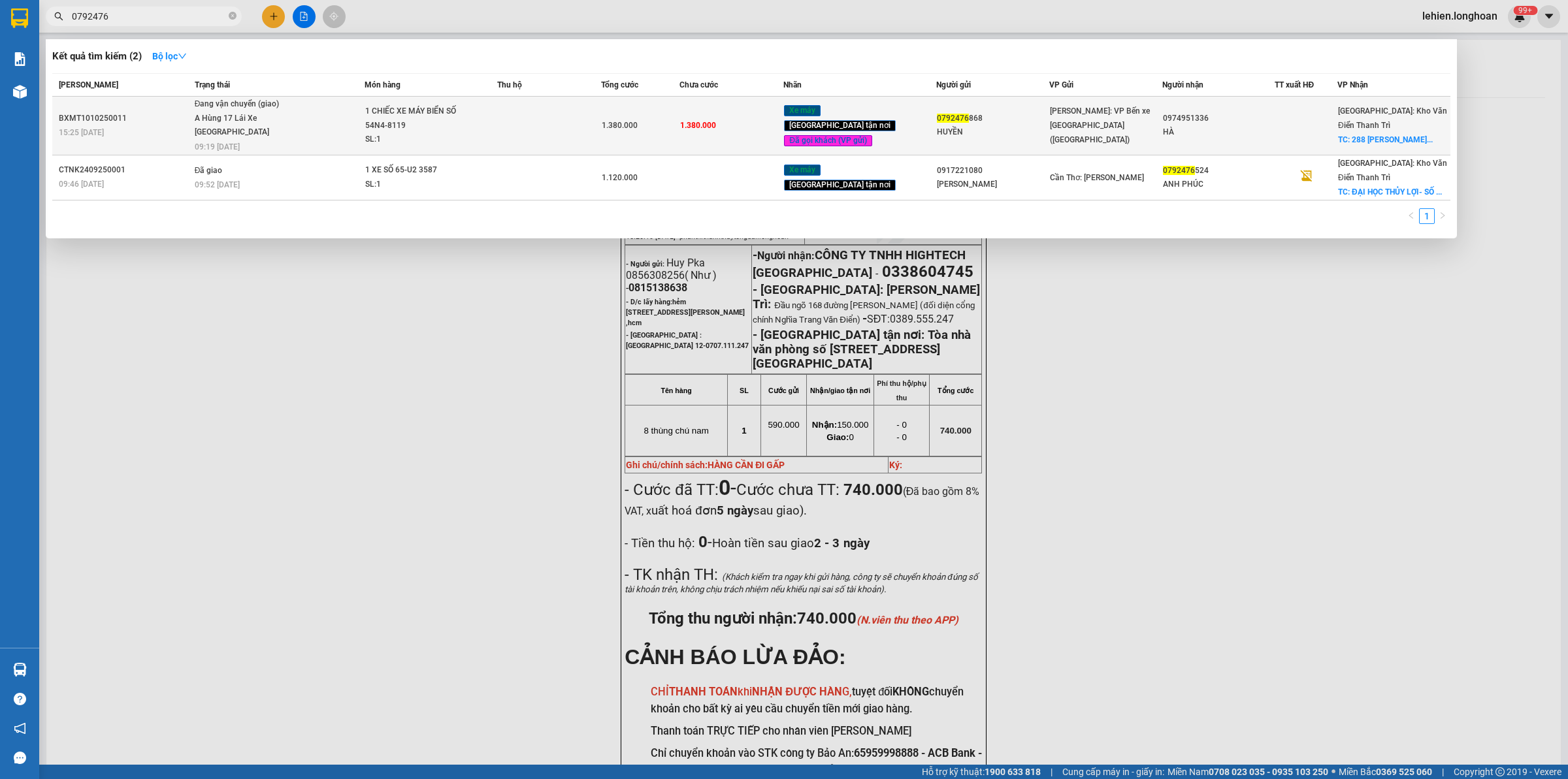
click at [256, 129] on div "A Hùng 17 Lái Xe [GEOGRAPHIC_DATA] 0325666247" at bounding box center [244, 126] width 98 height 28
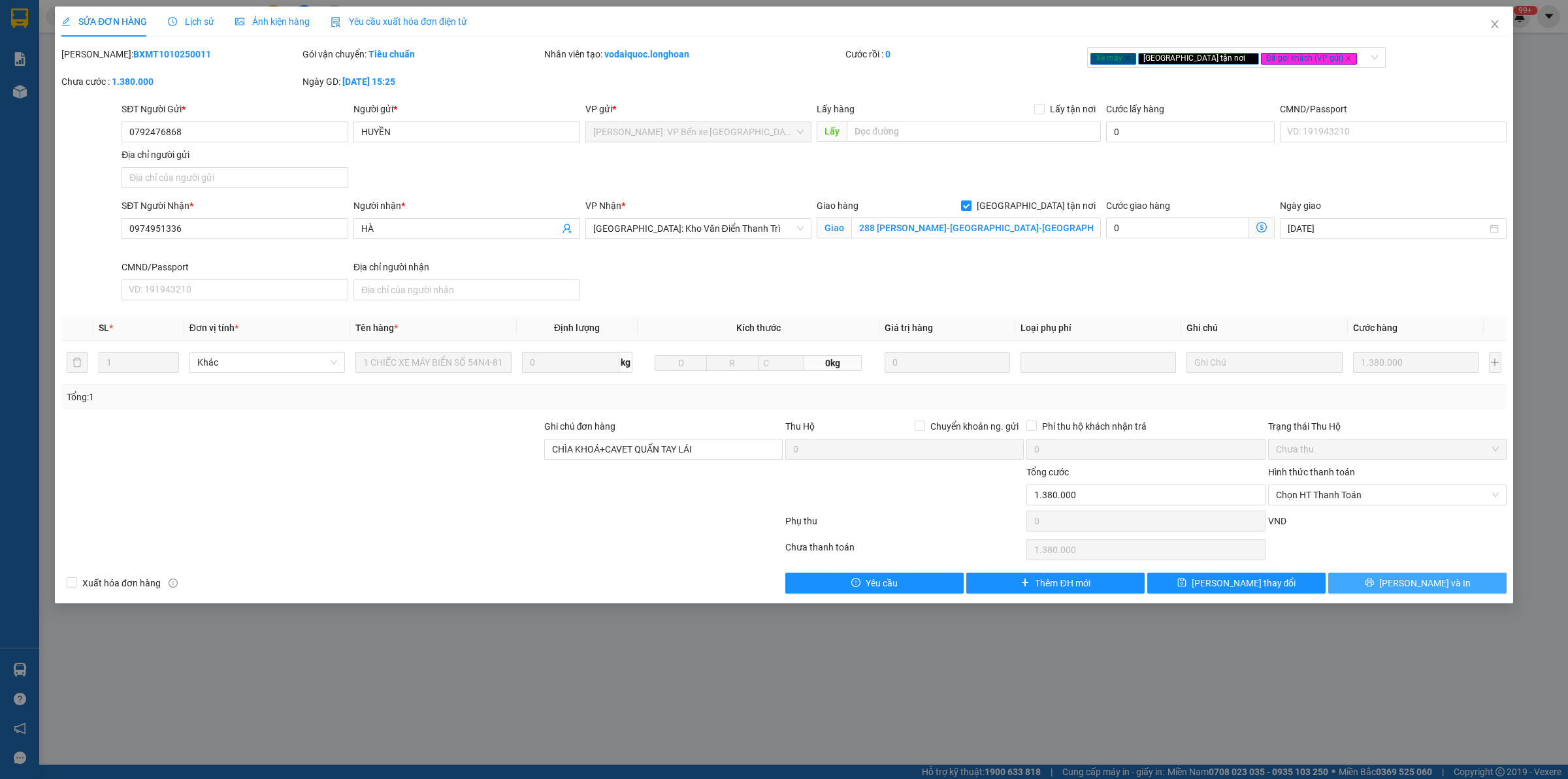
click at [1457, 592] on button "[PERSON_NAME] và In" at bounding box center [1417, 583] width 179 height 21
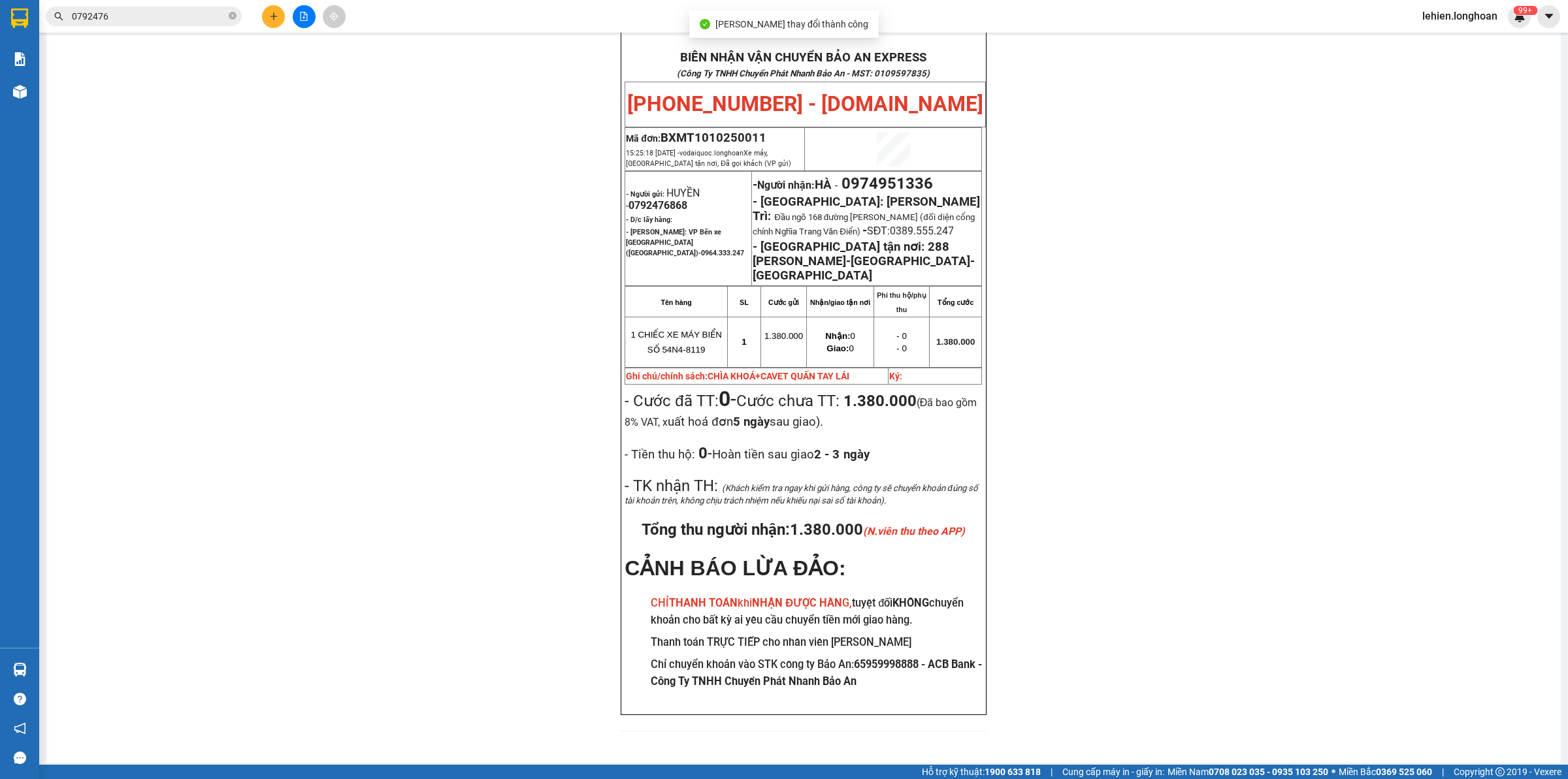
scroll to position [62, 0]
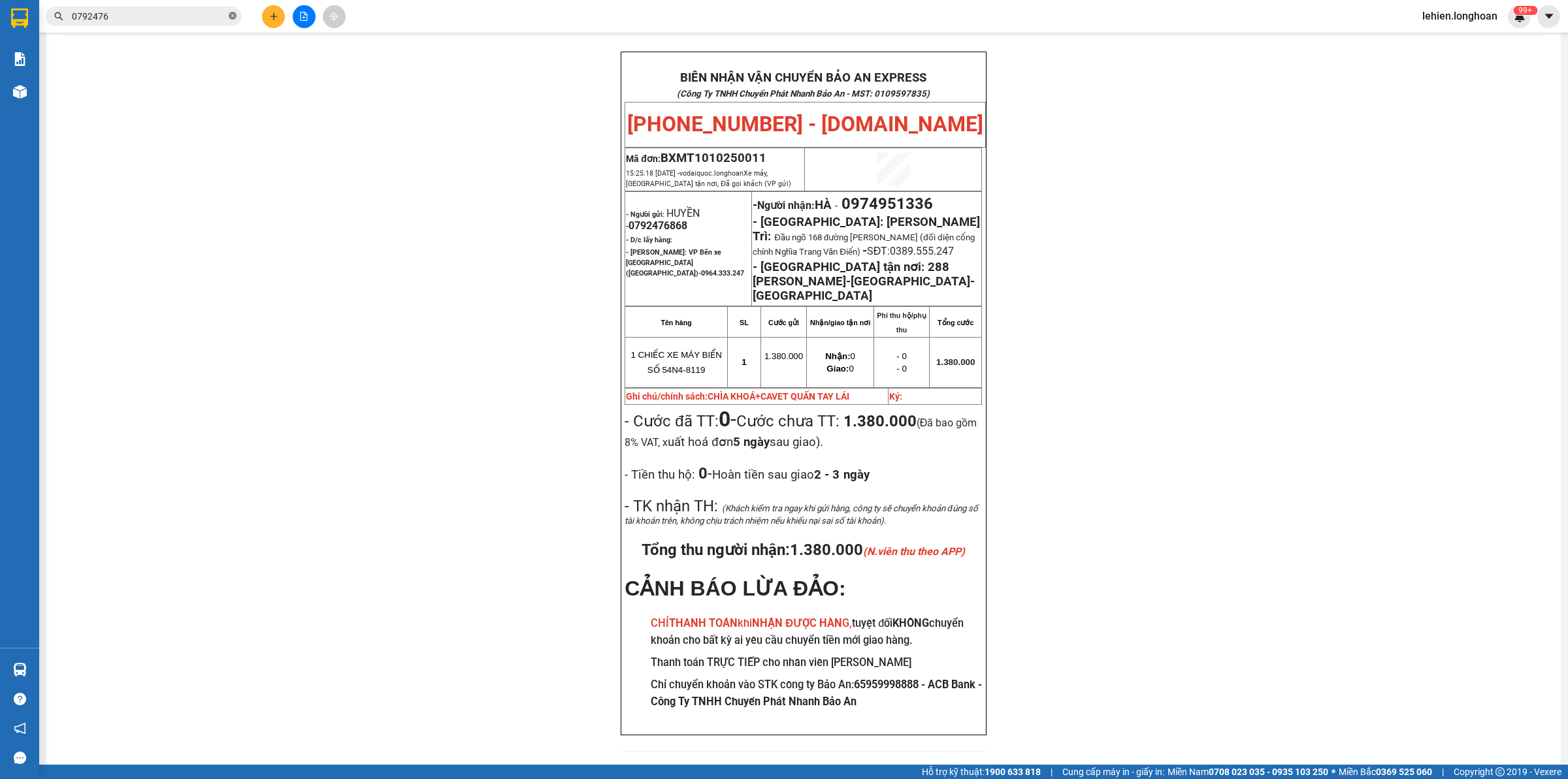
click at [232, 14] on icon "close-circle" at bounding box center [233, 16] width 8 height 8
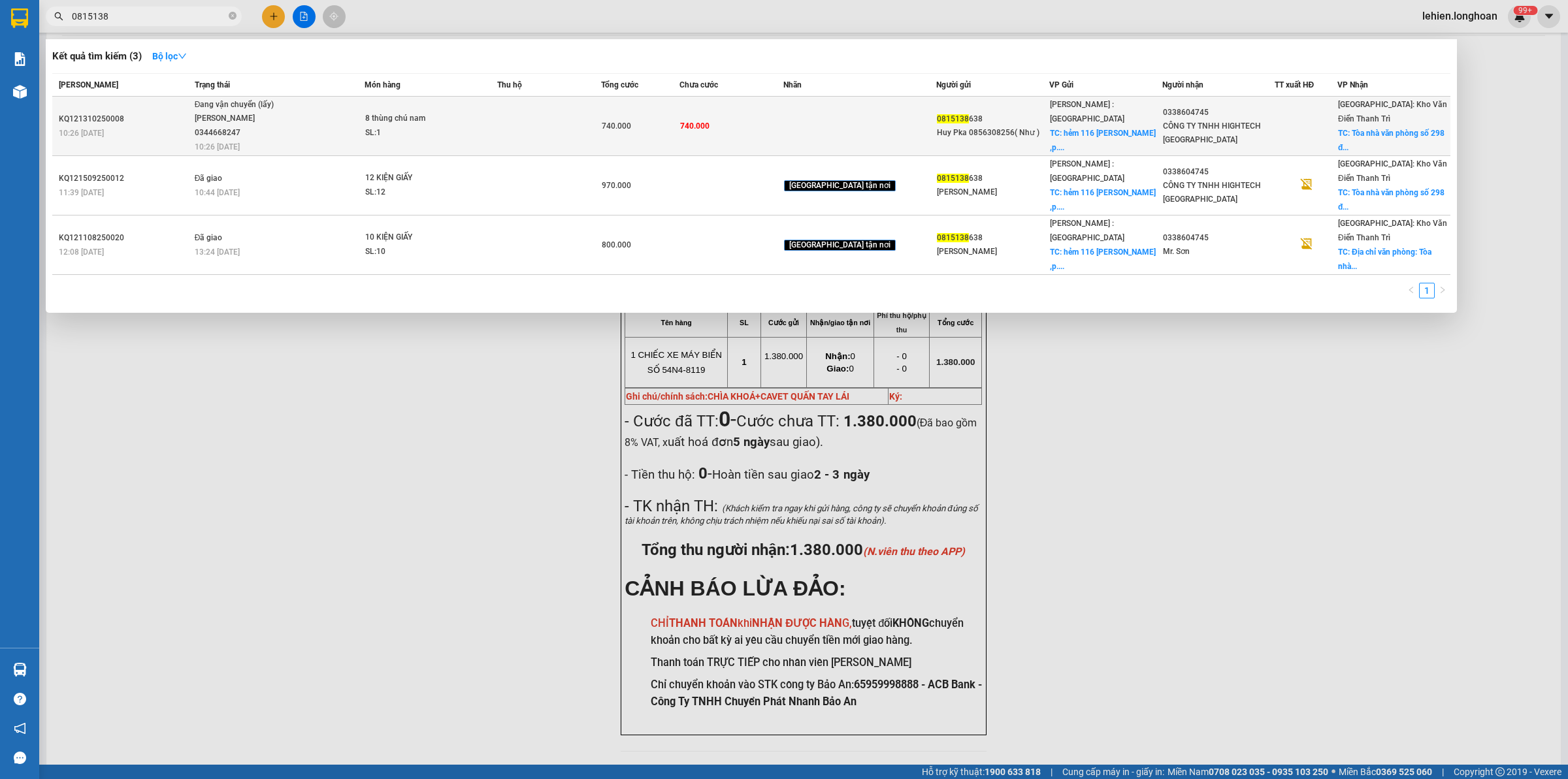
click at [365, 106] on span "Đang vận chuyển (lấy) [GEOGRAPHIC_DATA] 0344668247 10:26 [DATE]" at bounding box center [279, 125] width 170 height 54
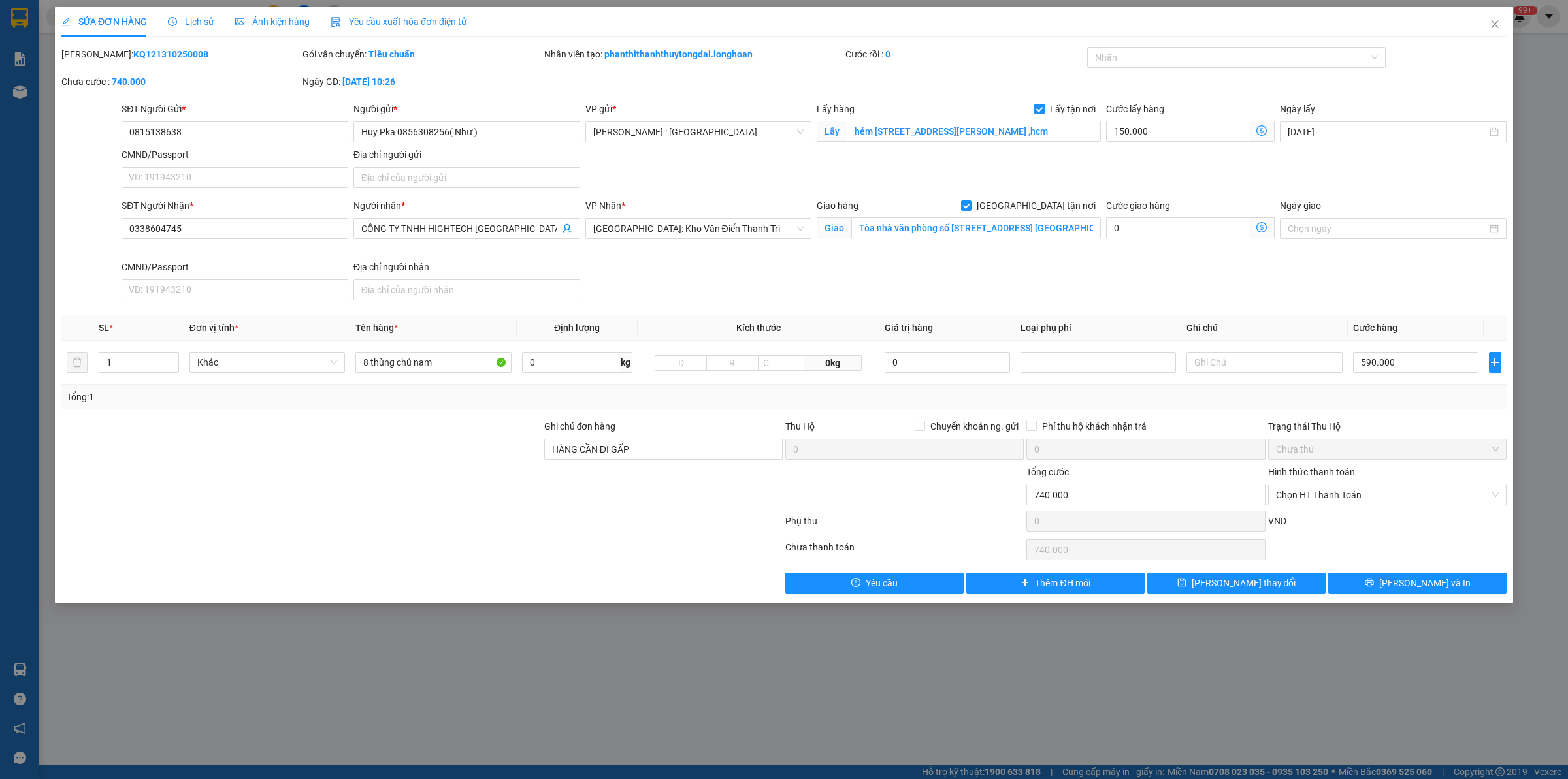
click at [380, 412] on div "Total Paid Fee 0 Total UnPaid Fee 740.000 Cash Collection Total Fee Mã ĐH: KQ12…" at bounding box center [784, 321] width 1445 height 546
click at [188, 20] on span "Lịch sử" at bounding box center [191, 21] width 47 height 10
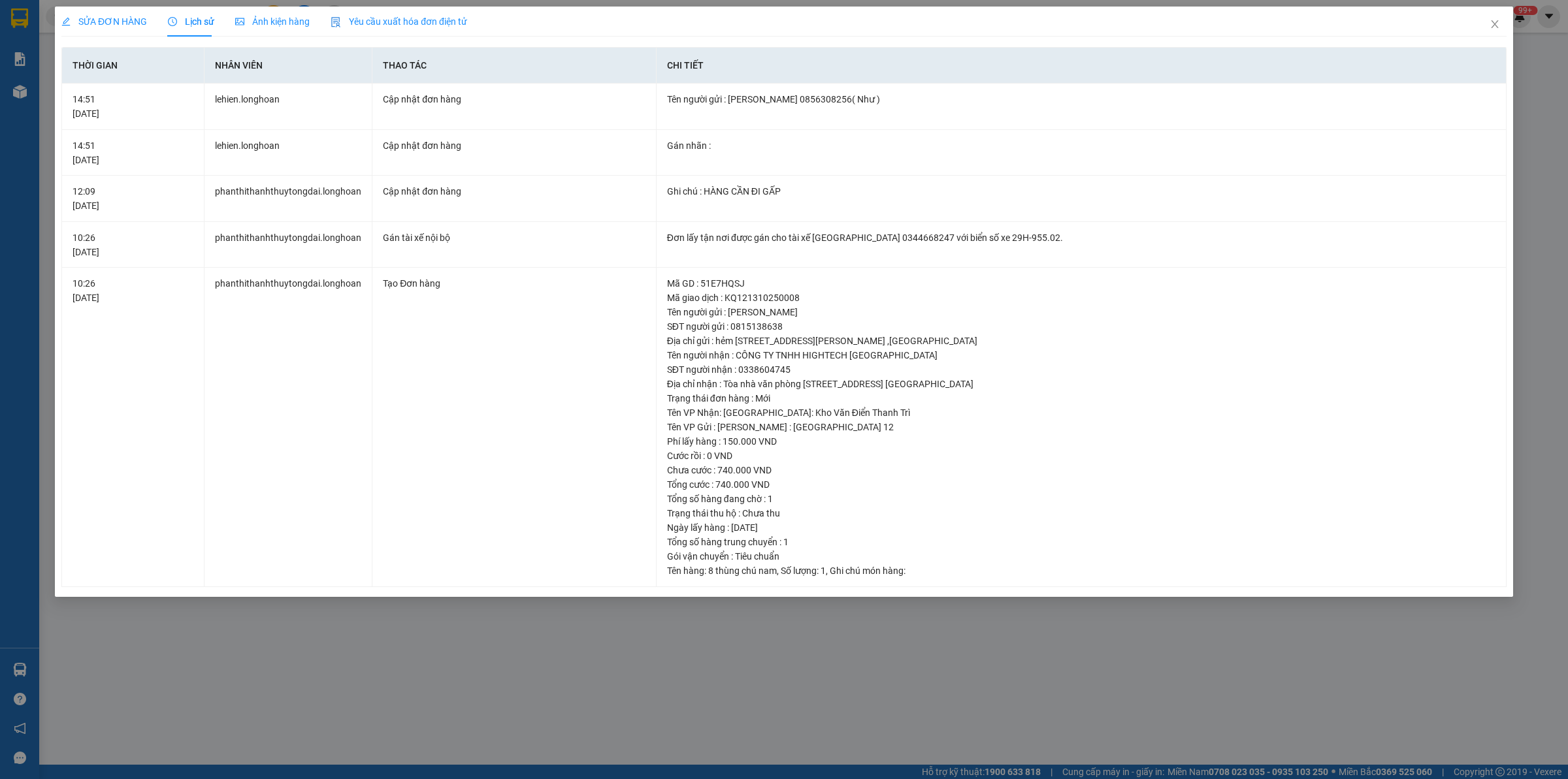
click at [137, 18] on span "SỬA ĐƠN HÀNG" at bounding box center [104, 21] width 86 height 10
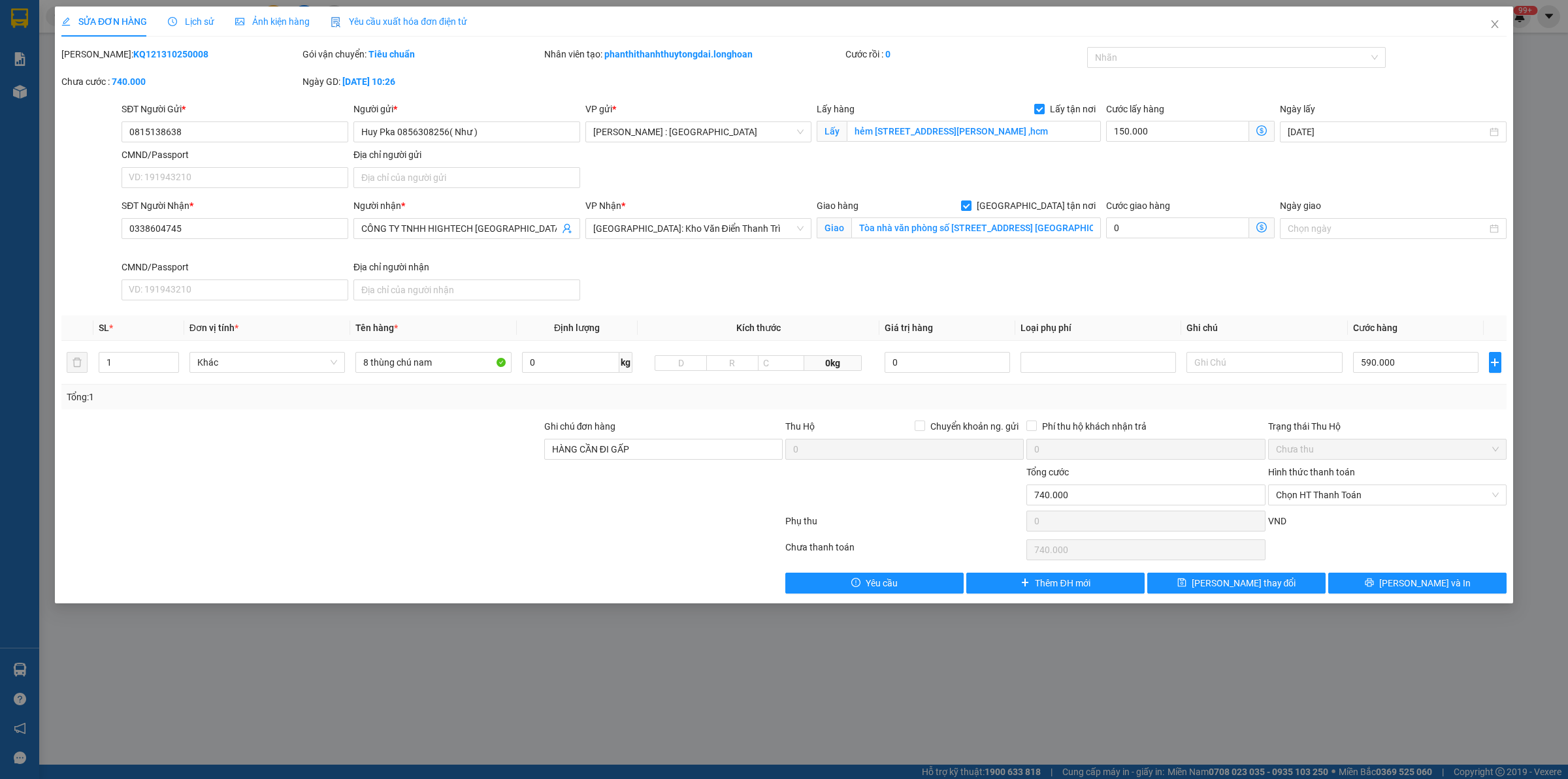
click at [214, 20] on div "SỬA ĐƠN HÀNG Lịch sử Ảnh kiện hàng Yêu cầu xuất hóa đơn điện tử" at bounding box center [264, 22] width 406 height 30
click at [206, 21] on span "Lịch sử" at bounding box center [191, 21] width 47 height 10
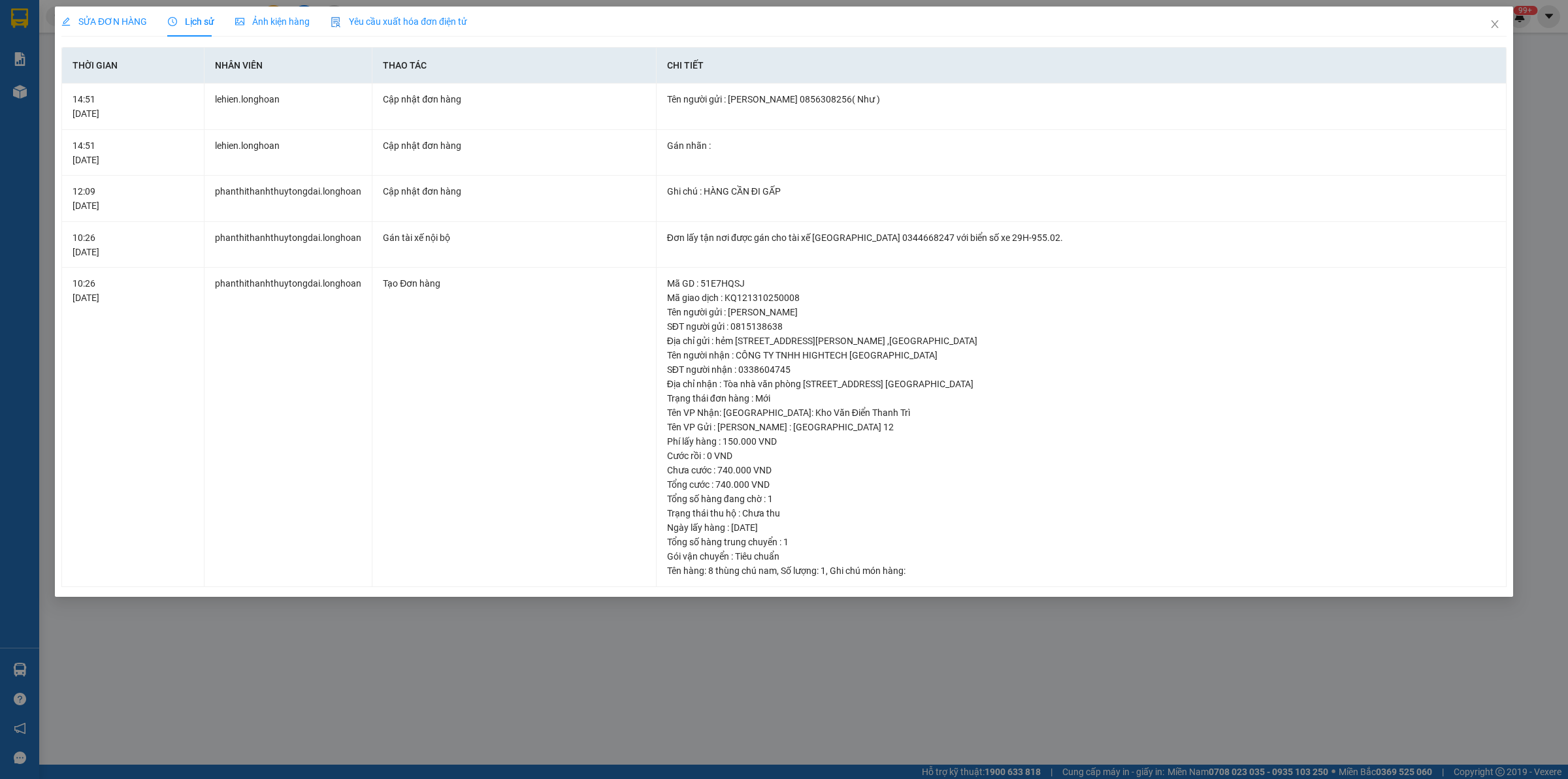
click at [120, 22] on span "SỬA ĐƠN HÀNG" at bounding box center [104, 21] width 86 height 10
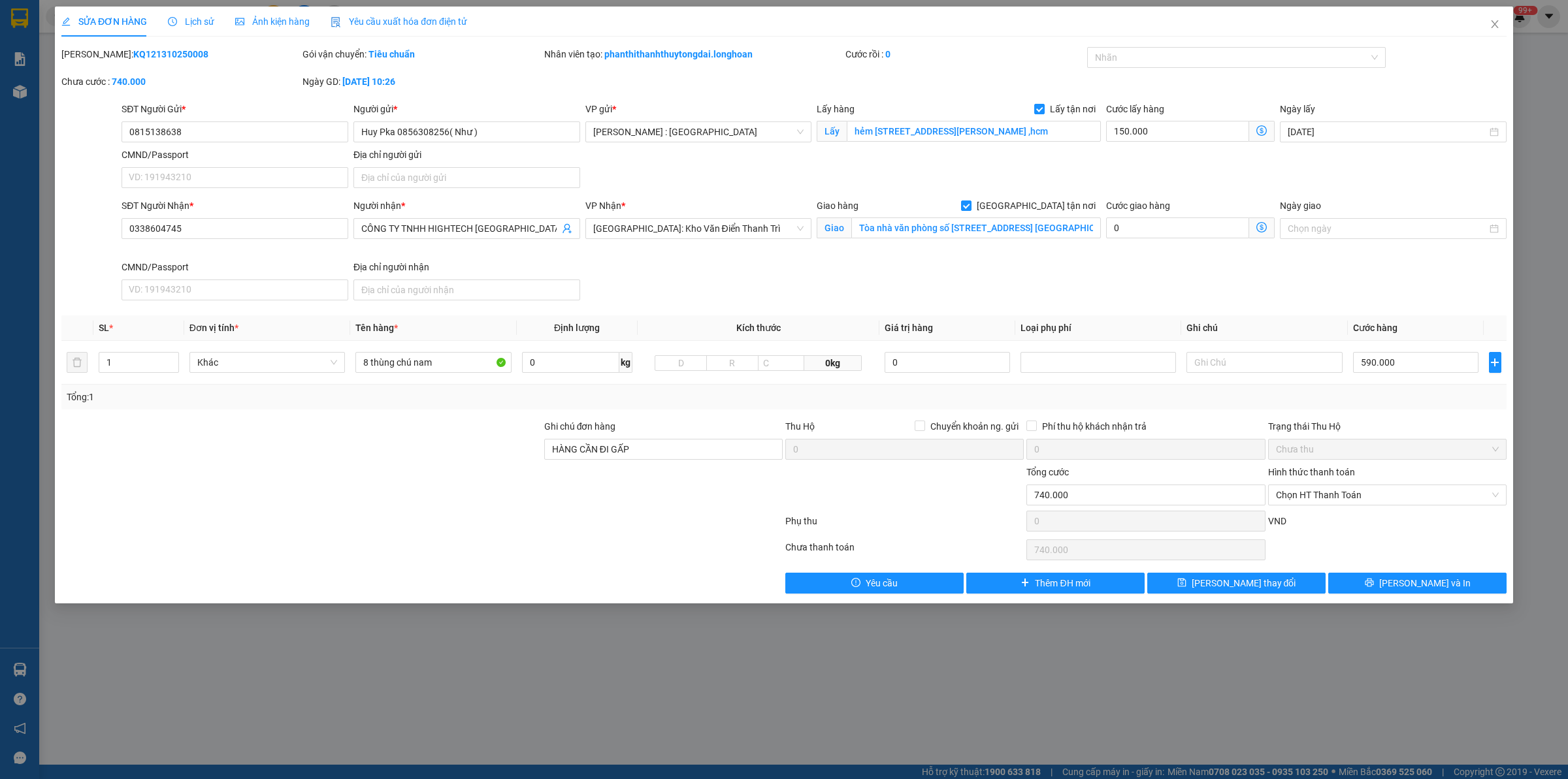
click at [218, 26] on div "SỬA ĐƠN HÀNG Lịch sử Ảnh kiện hàng Yêu cầu xuất hóa đơn điện tử" at bounding box center [264, 22] width 406 height 30
click at [191, 24] on span "Lịch sử" at bounding box center [191, 21] width 47 height 10
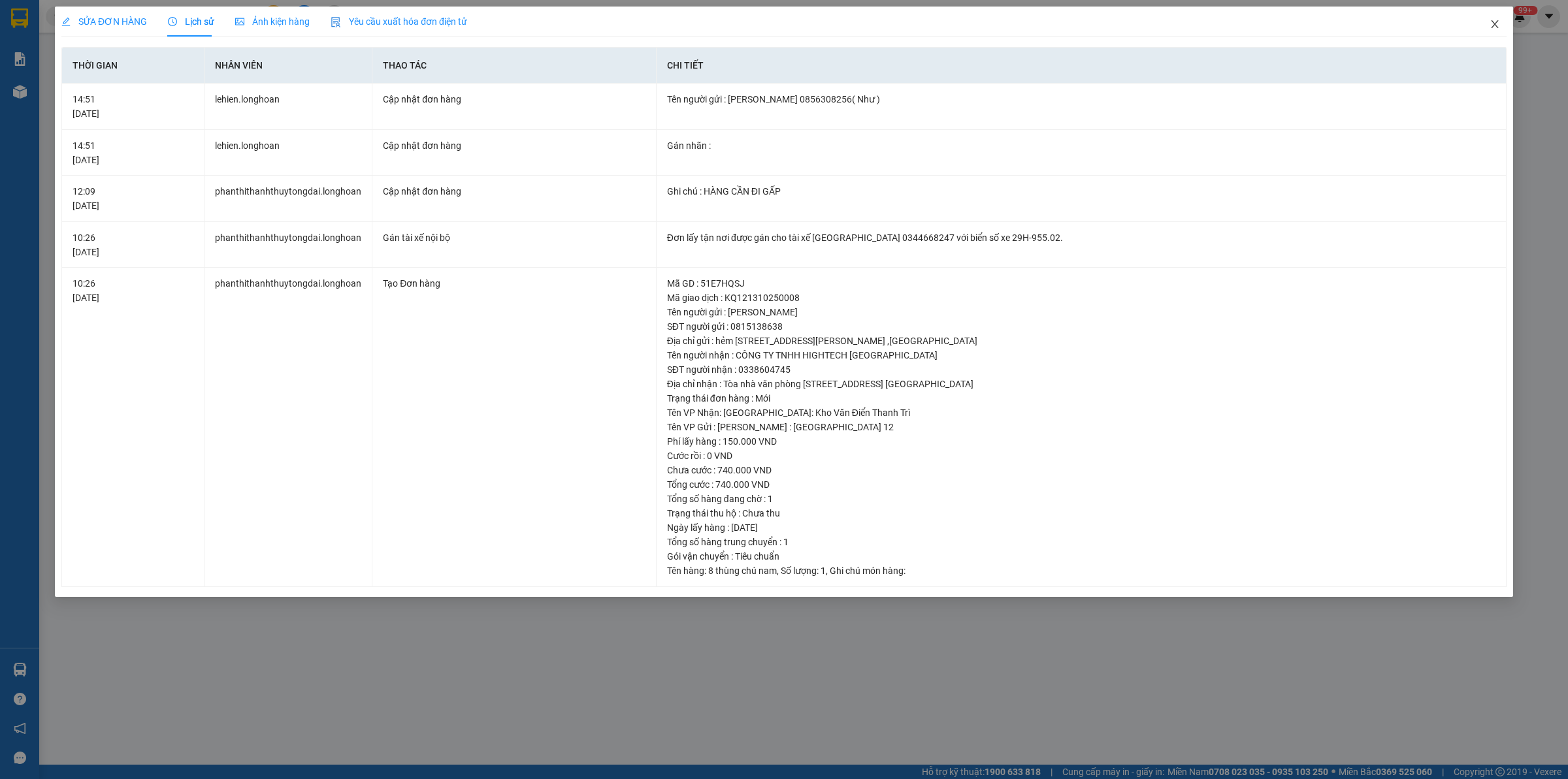
click at [1498, 19] on icon "close" at bounding box center [1494, 24] width 10 height 10
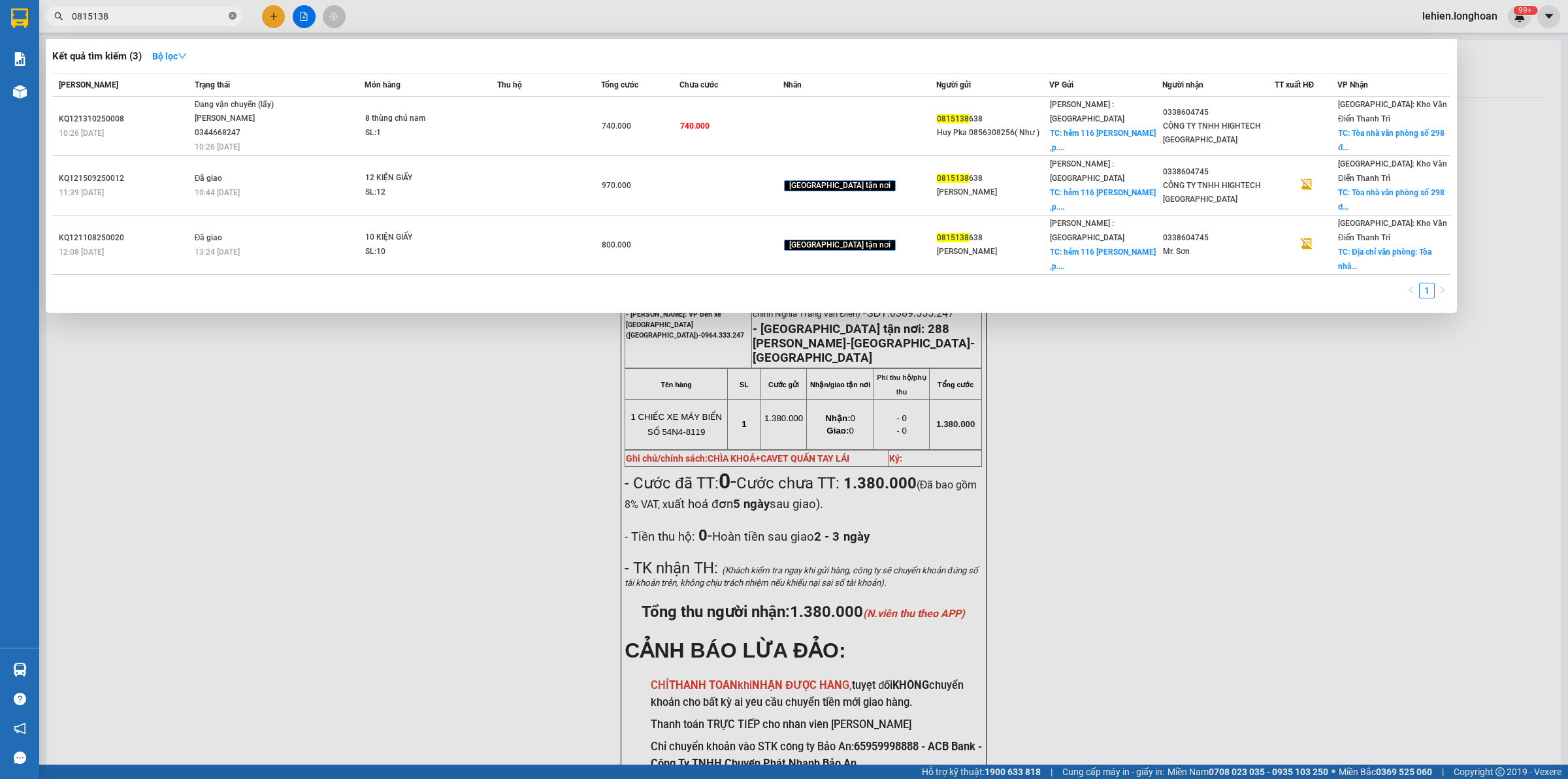
click at [229, 20] on icon "close-circle" at bounding box center [233, 16] width 8 height 8
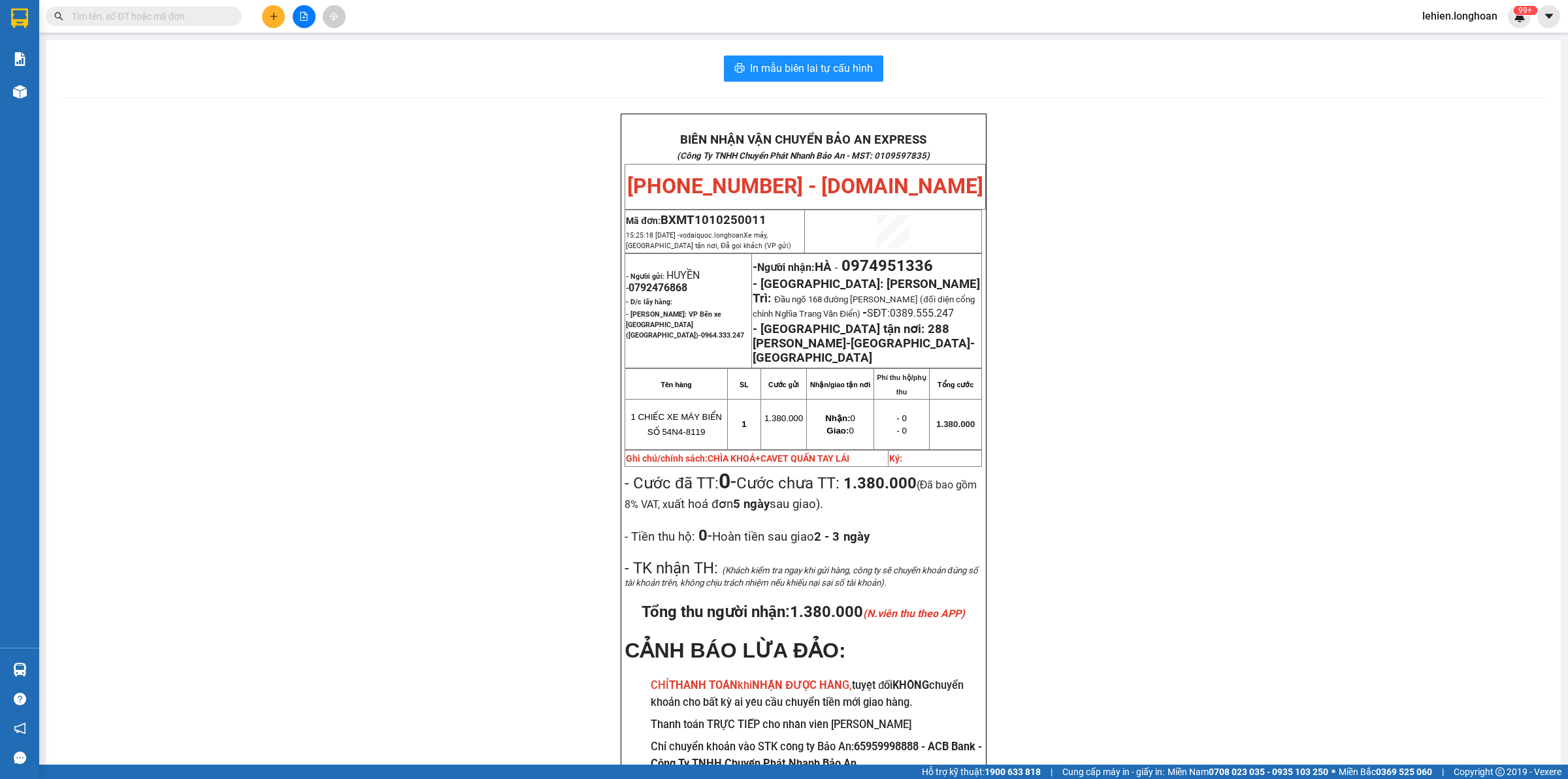
paste input "0972085447"
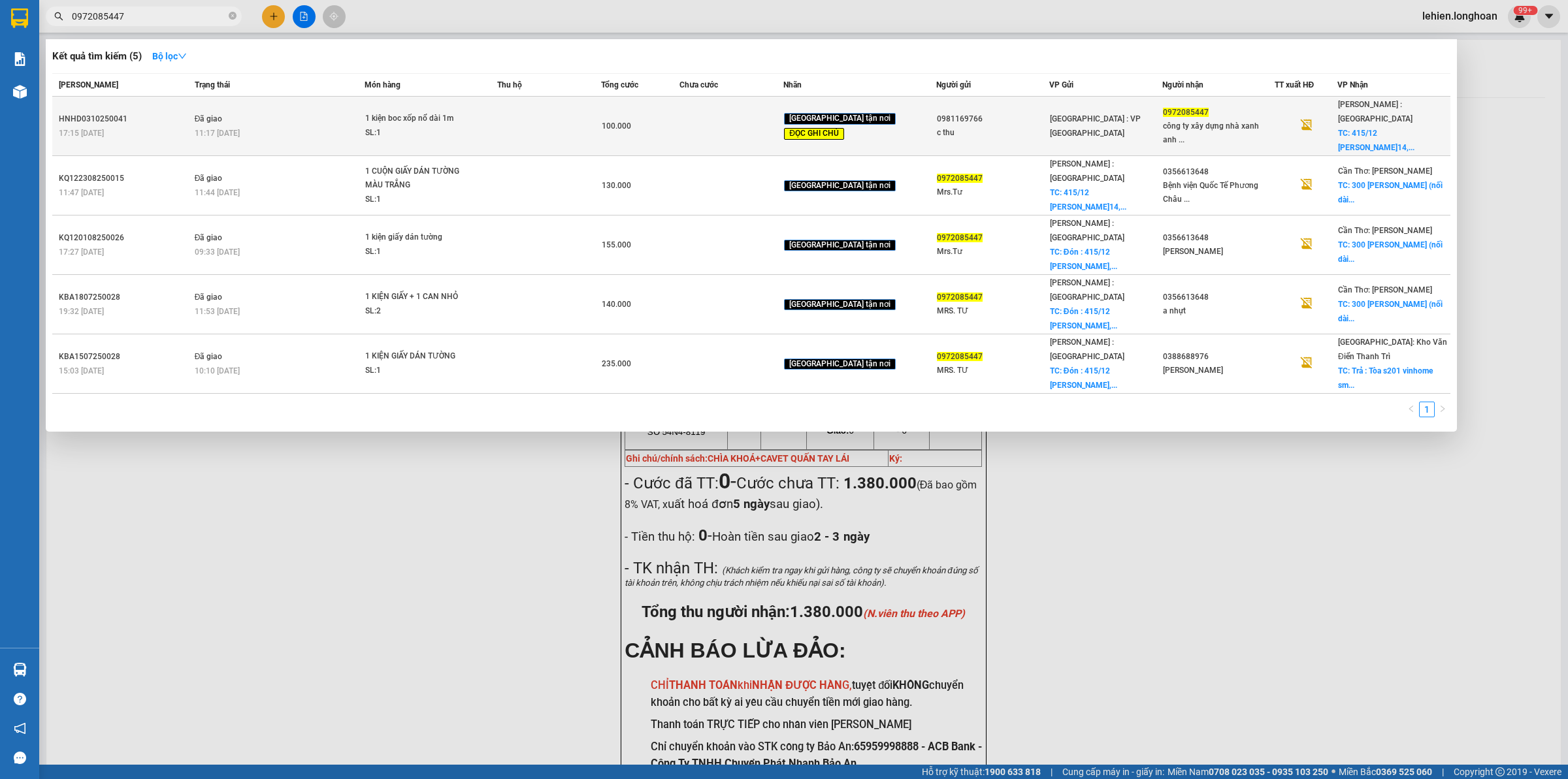
click at [324, 102] on td "Đã giao 11:17 [DATE]" at bounding box center [278, 126] width 174 height 60
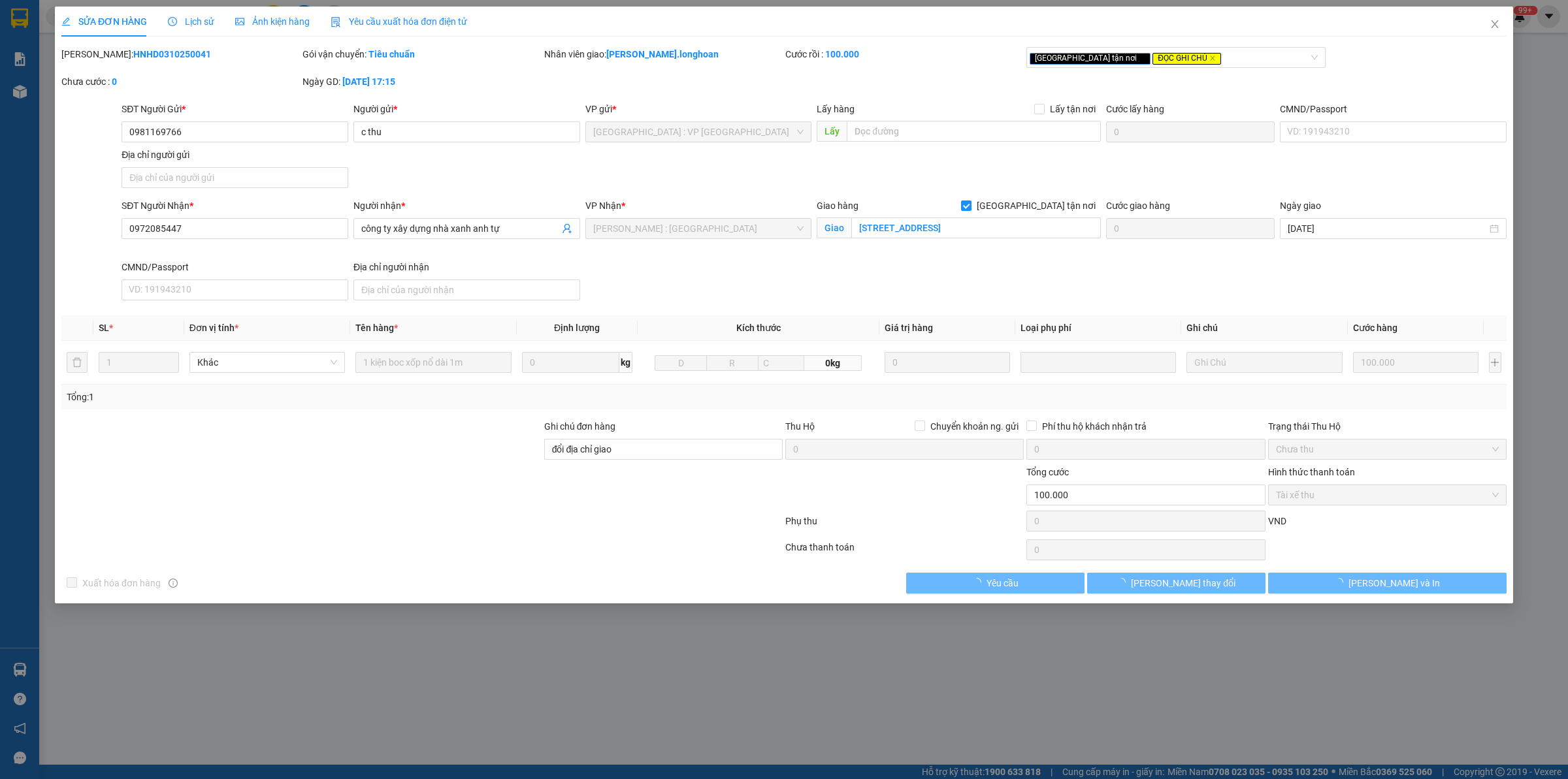
click at [137, 47] on div "[PERSON_NAME]: HNHD0310250041" at bounding box center [181, 54] width 238 height 14
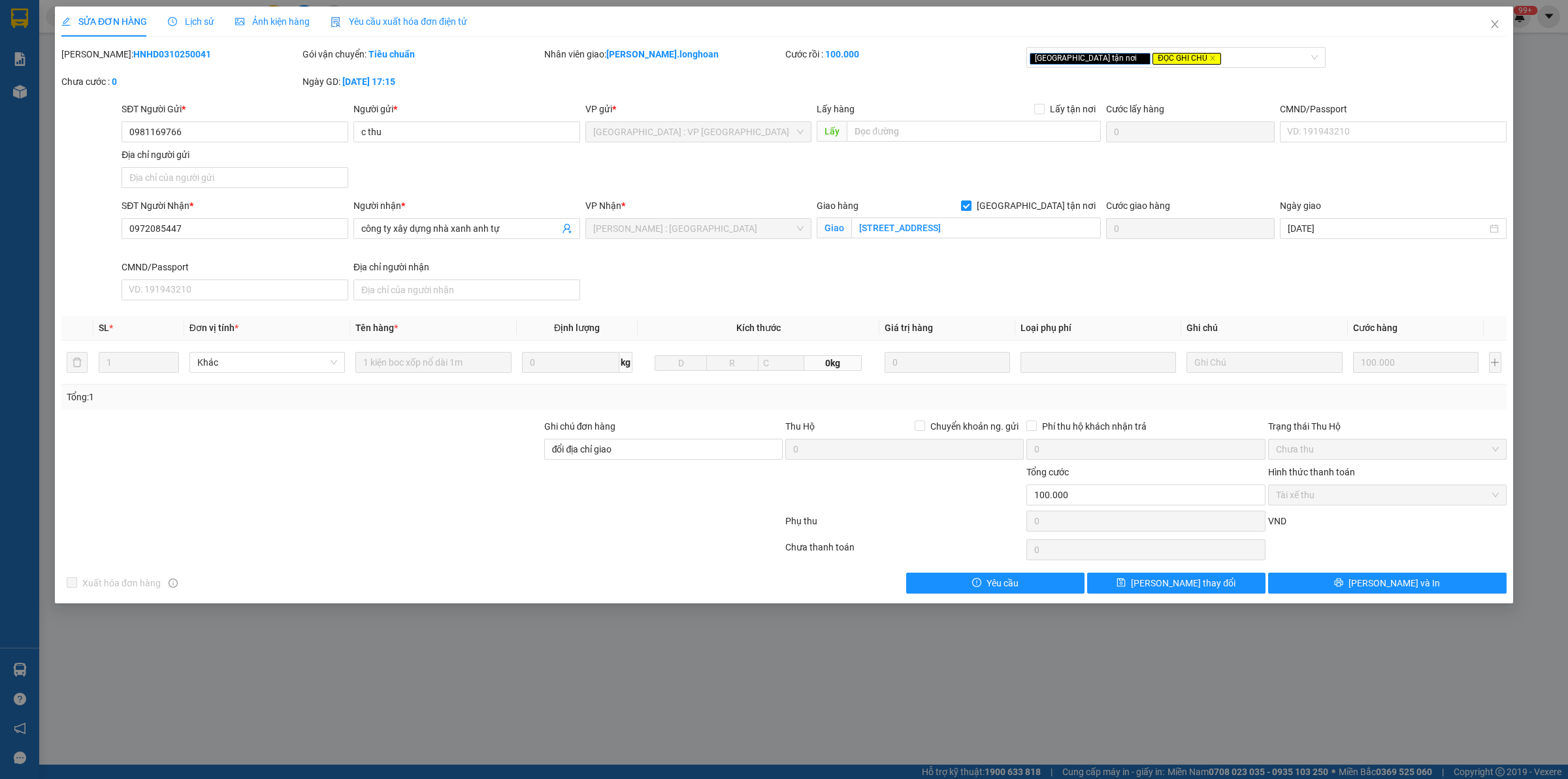
click at [136, 46] on div "SỬA ĐƠN HÀNG Lịch sử Ảnh kiện hàng Yêu cầu xuất hóa đơn điện tử Total Paid Fee …" at bounding box center [784, 300] width 1445 height 587
click at [136, 55] on b "HNHD0310250041" at bounding box center [172, 53] width 78 height 10
copy b "HNHD0310250041"
click at [1484, 25] on span "Close" at bounding box center [1494, 25] width 37 height 37
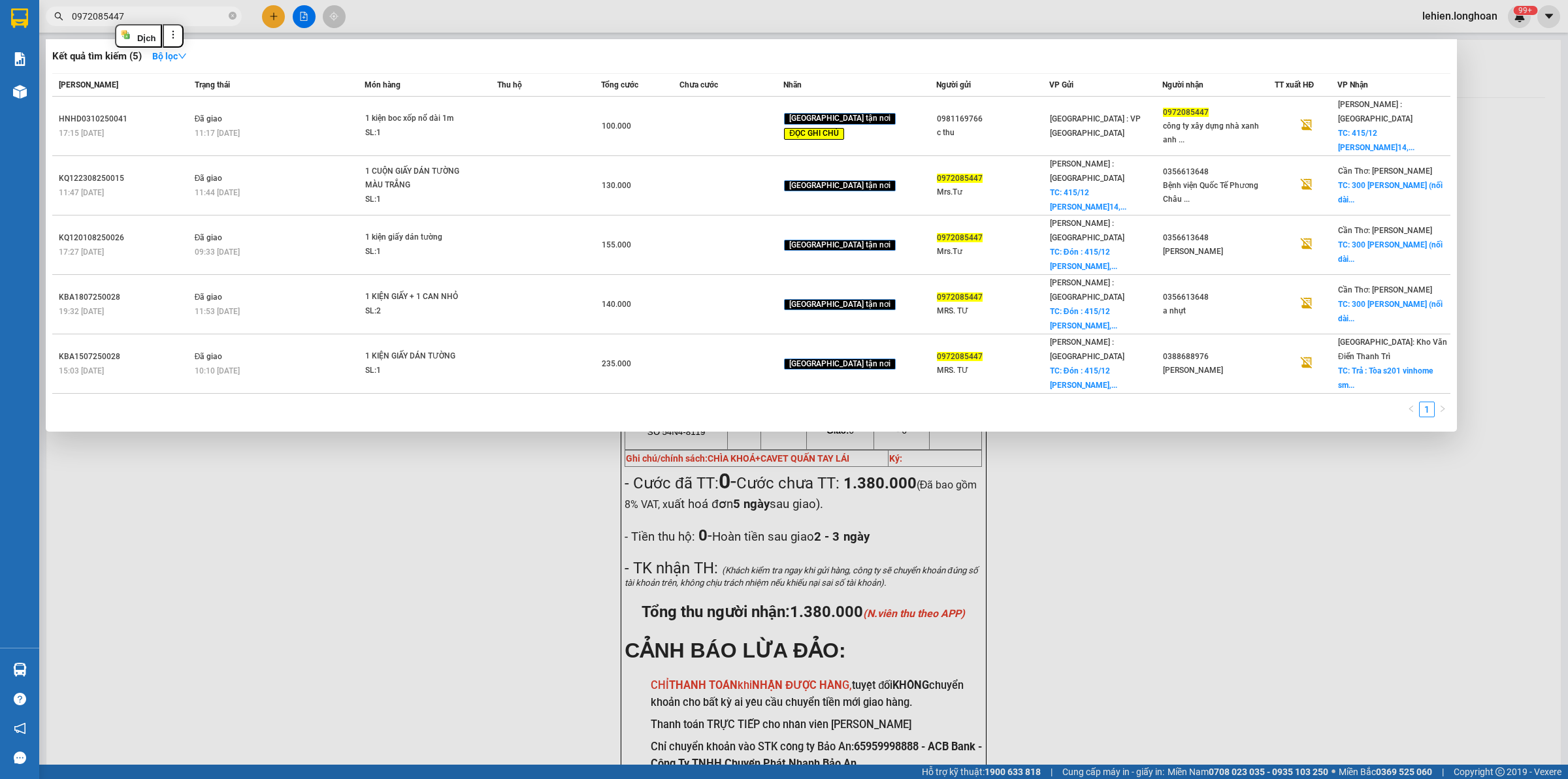
click at [204, 14] on input "0972085447" at bounding box center [149, 16] width 154 height 14
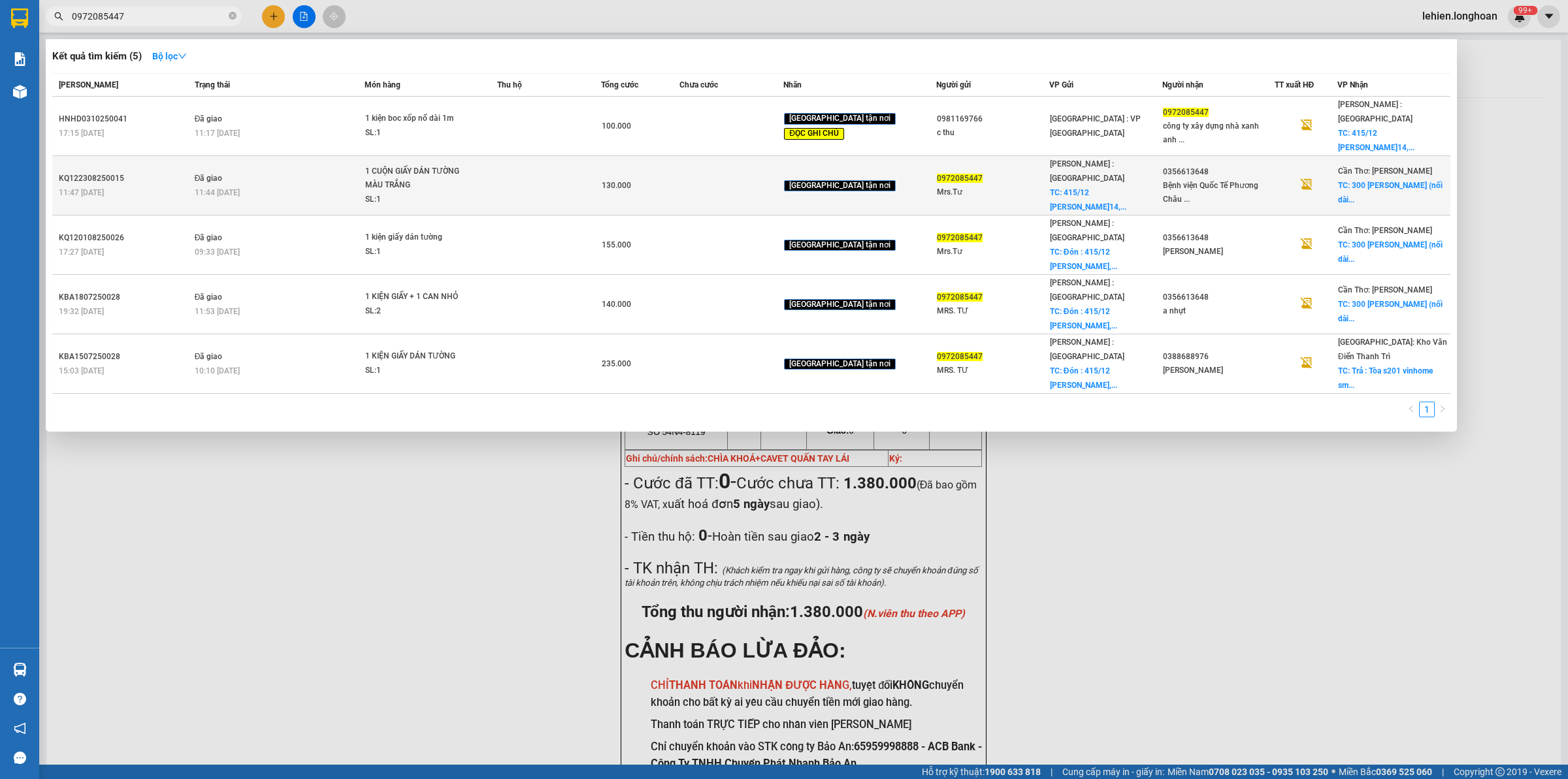
click at [420, 193] on div "SL: 1" at bounding box center [414, 199] width 98 height 14
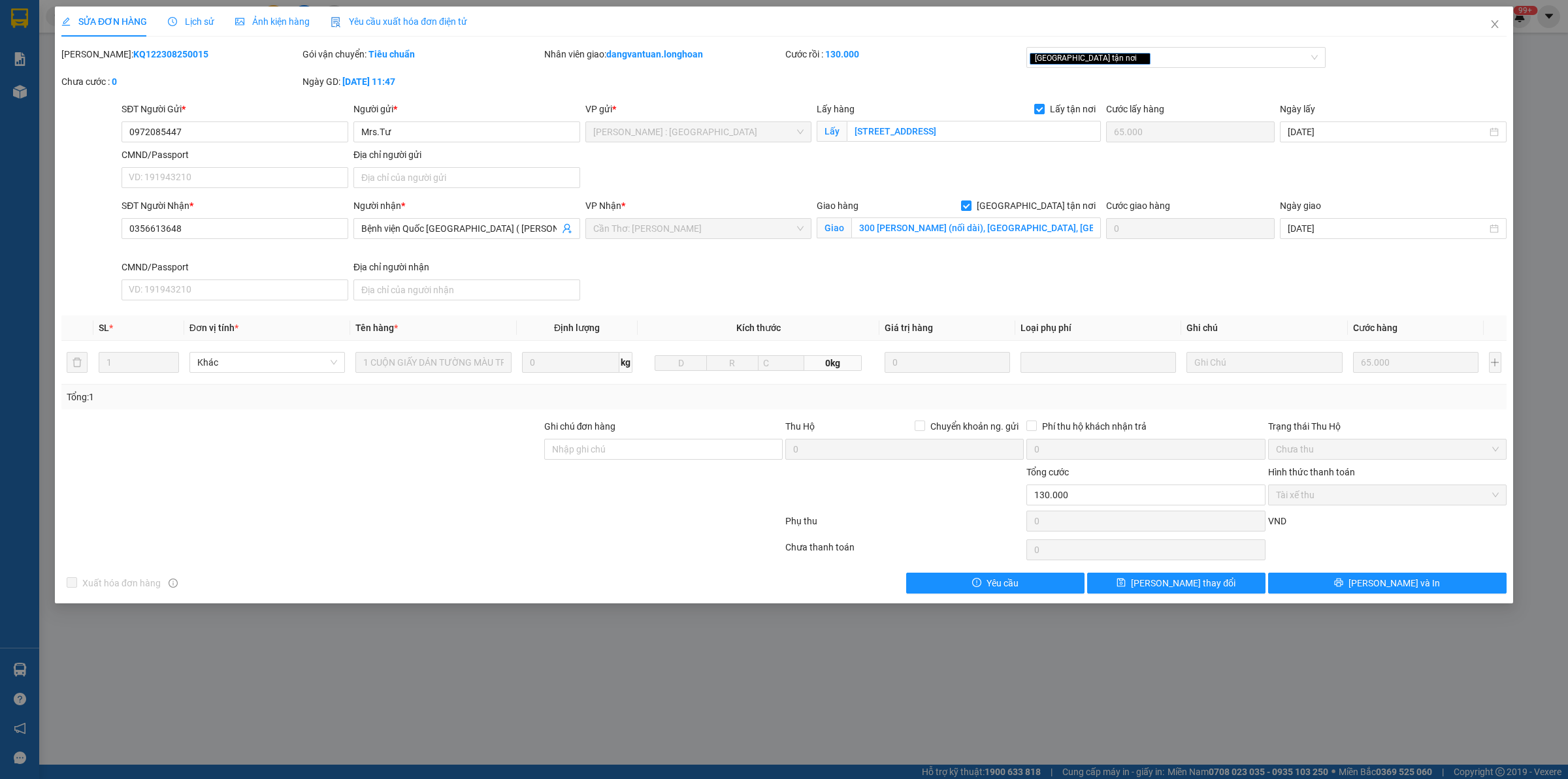
click at [137, 49] on b "KQ122308250015" at bounding box center [170, 53] width 75 height 10
copy b "KQ122308250015"
click at [1495, 20] on icon "close" at bounding box center [1494, 24] width 10 height 10
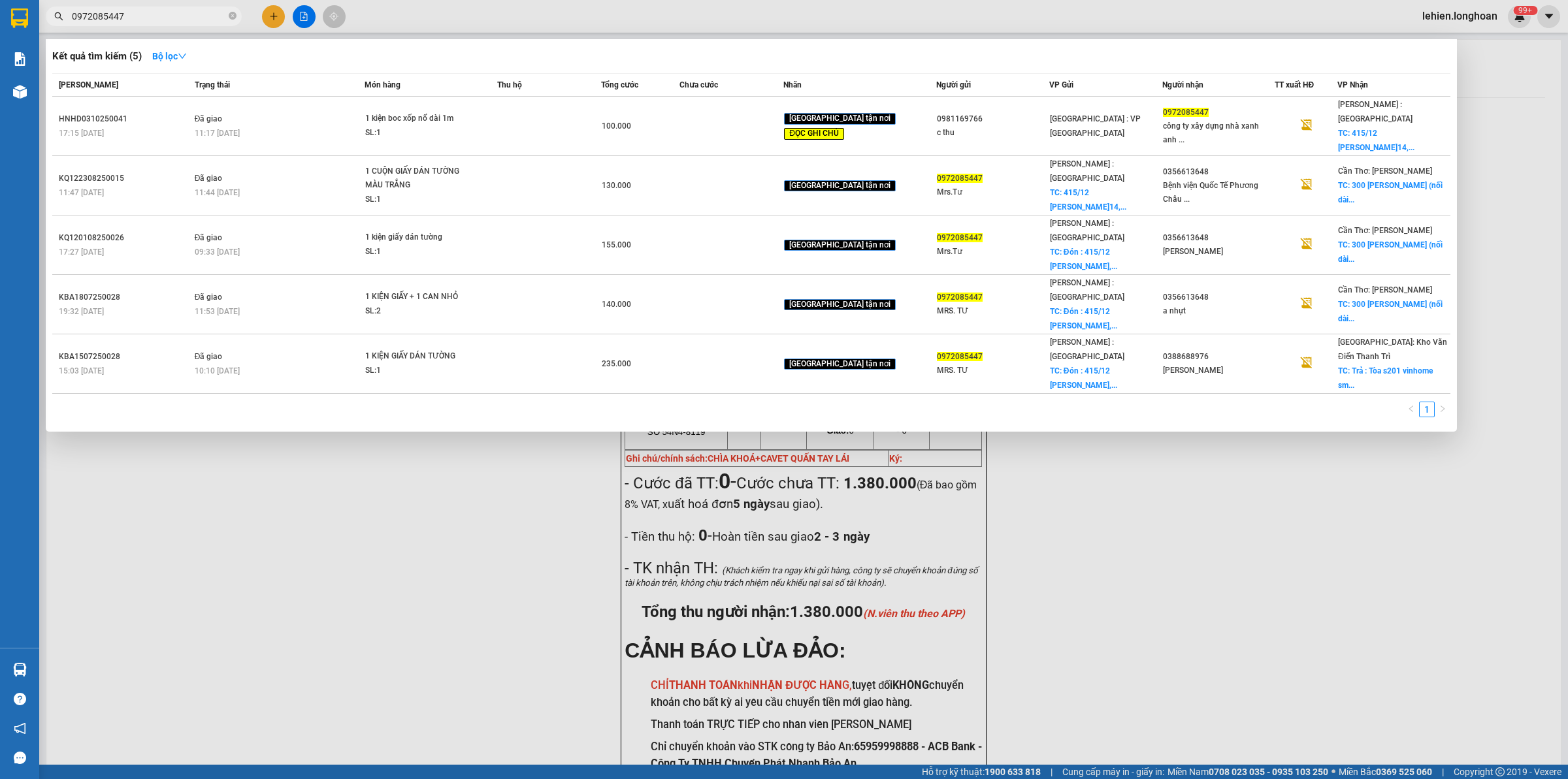
drag, startPoint x: 181, startPoint y: 13, endPoint x: 214, endPoint y: 55, distance: 53.4
click at [183, 14] on input "0972085447" at bounding box center [149, 16] width 154 height 14
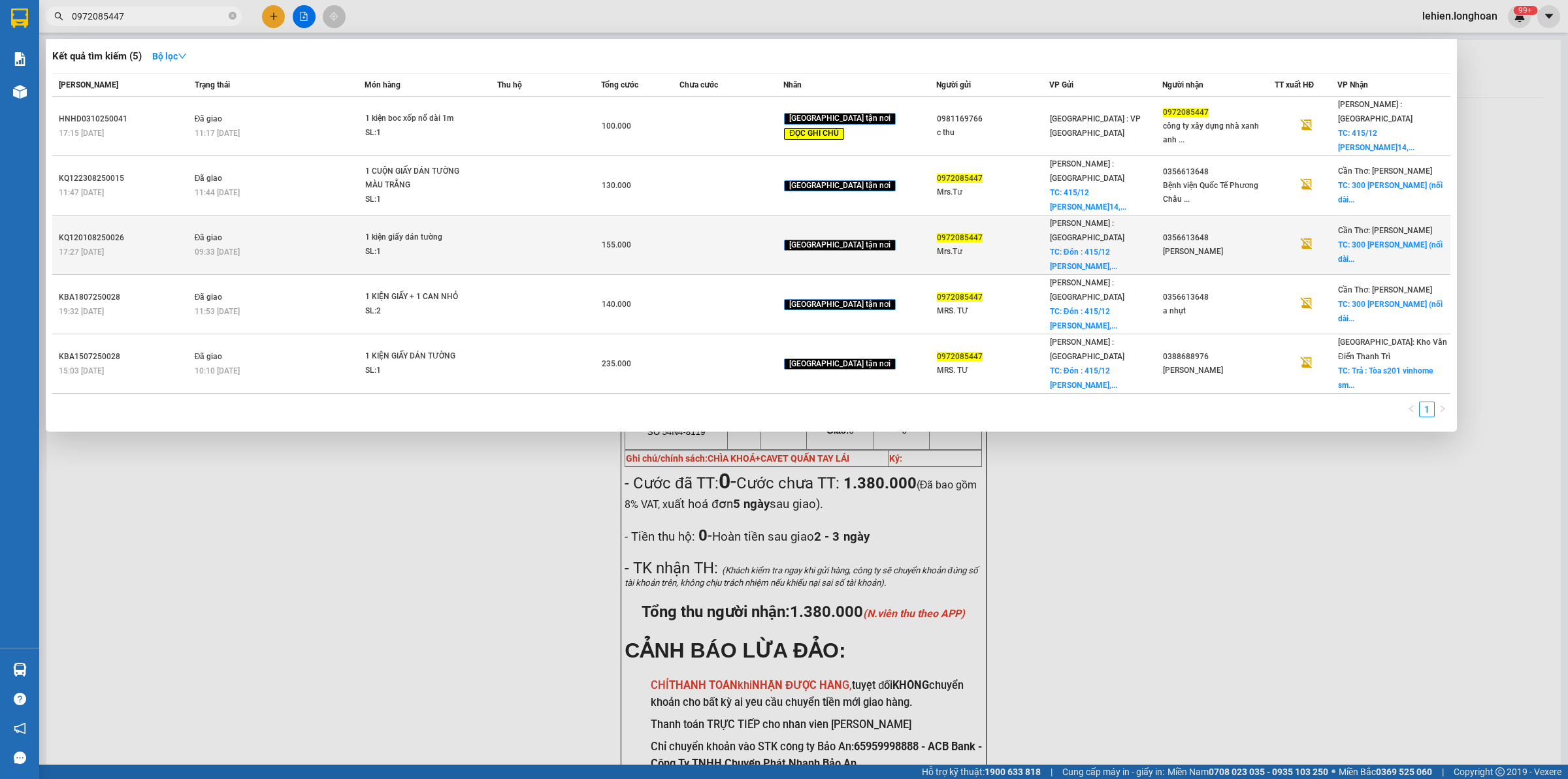
click at [299, 245] on div "09:33 [DATE]" at bounding box center [279, 252] width 170 height 14
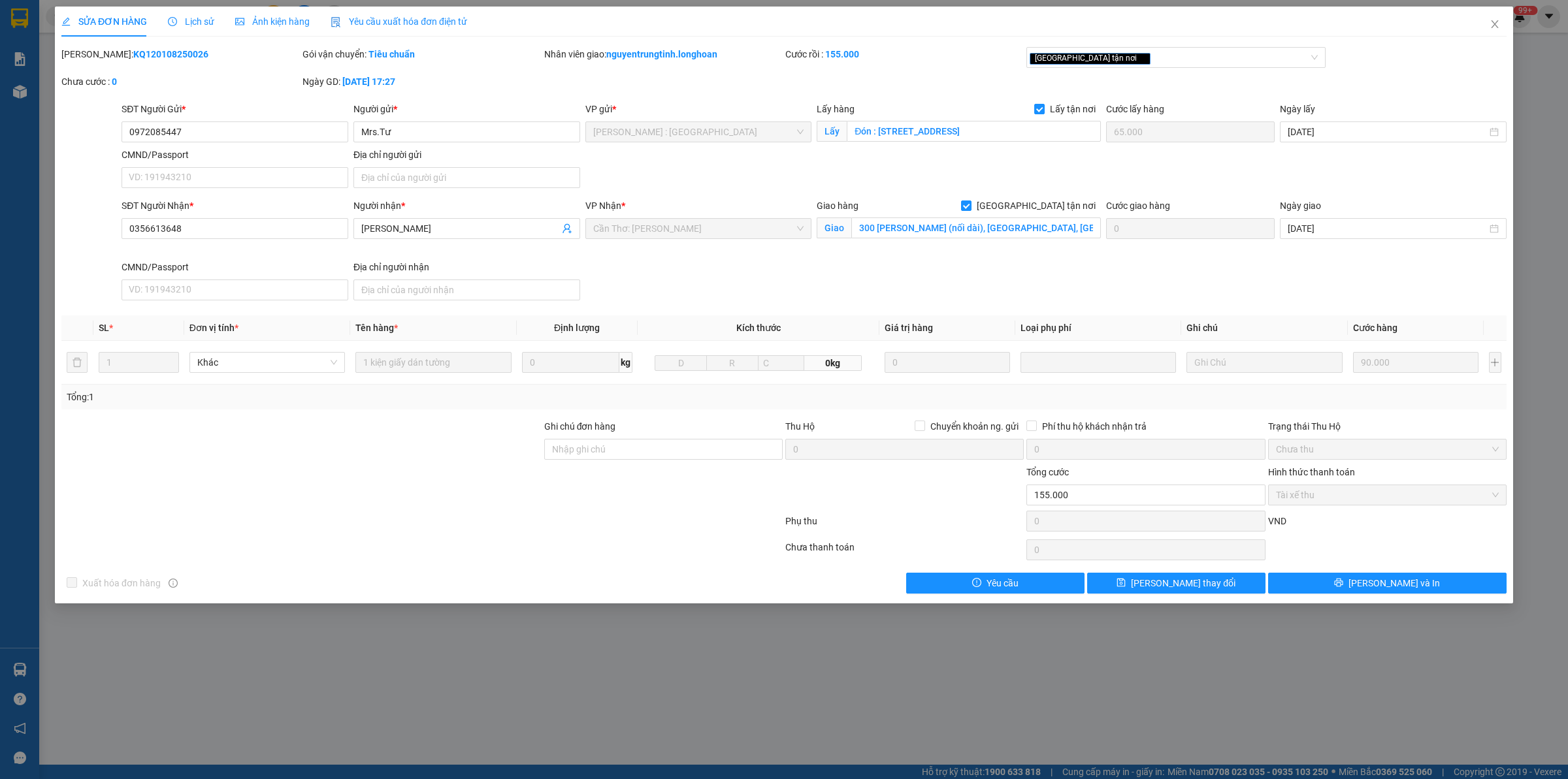
click at [154, 53] on b "KQ120108250026" at bounding box center [170, 53] width 75 height 10
copy b "KQ120108250026"
click at [1499, 13] on span "Close" at bounding box center [1494, 25] width 37 height 37
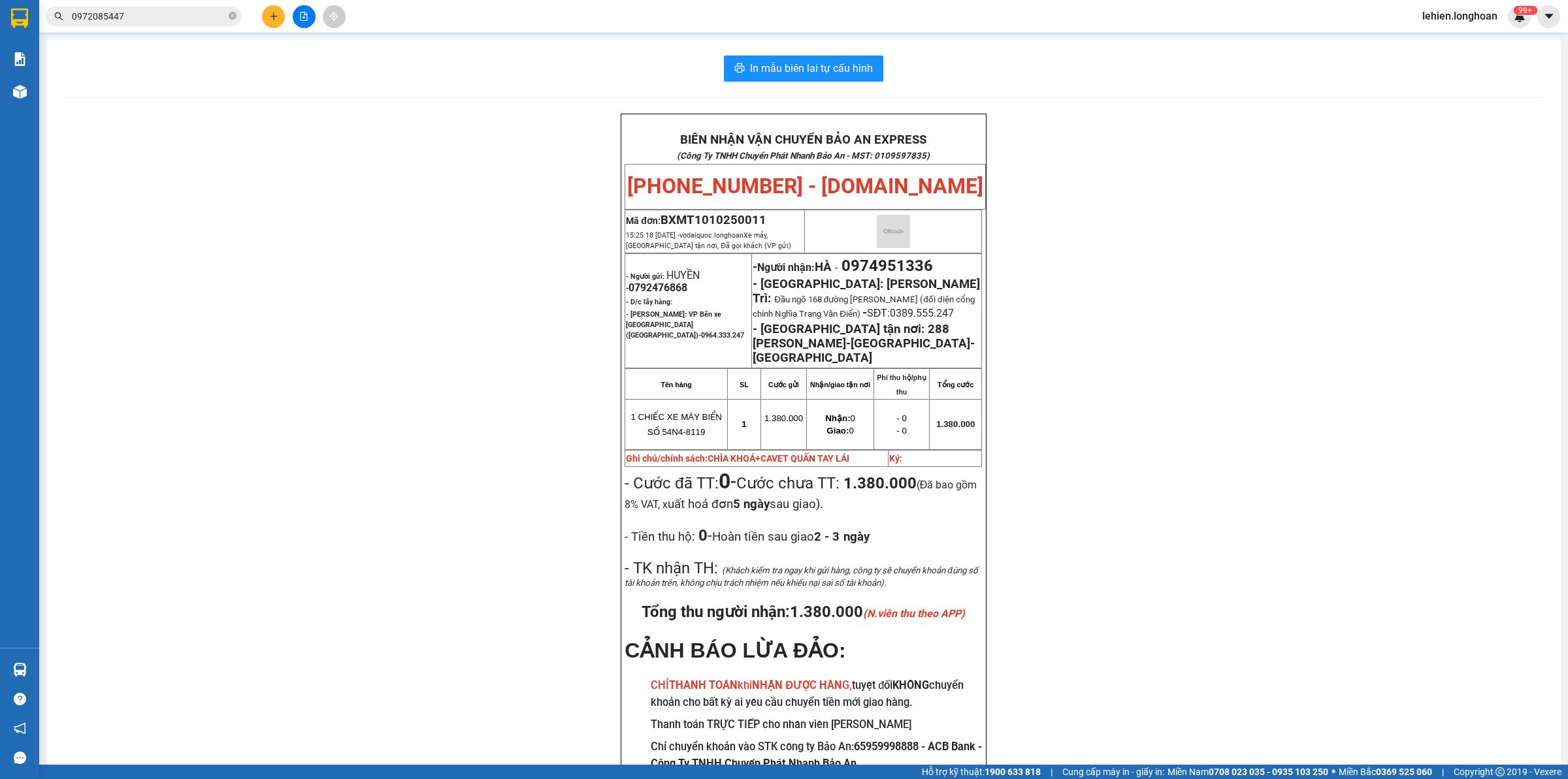
click at [233, 18] on icon "close-circle" at bounding box center [233, 16] width 8 height 8
paste input "0902347111"
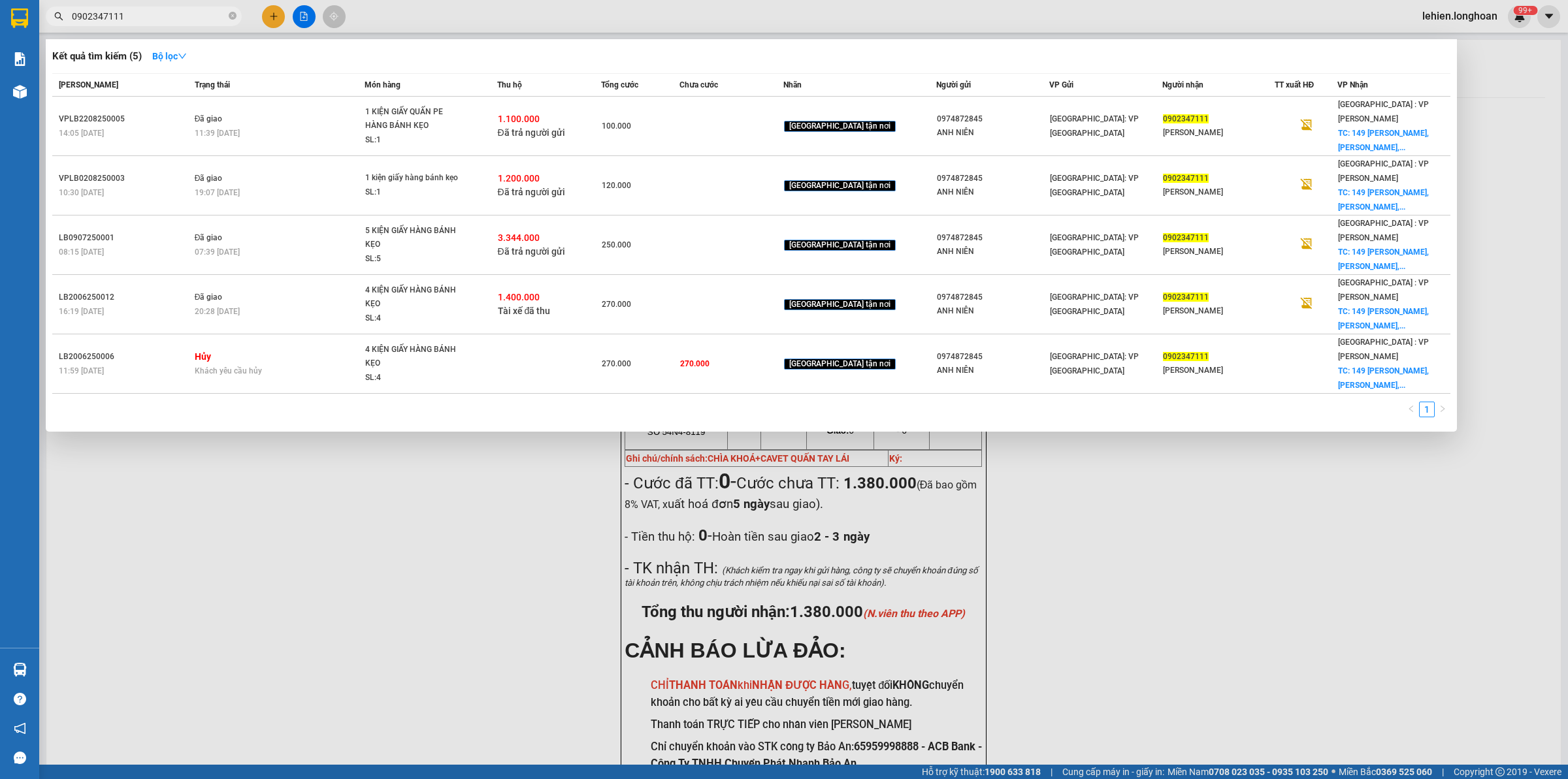
drag, startPoint x: 157, startPoint y: 11, endPoint x: 76, endPoint y: 5, distance: 81.2
click at [76, 5] on div "Kết quả tìm kiếm ( 5 ) Bộ lọc Mã ĐH Trạng thái Món hàng Thu hộ Tổng cước Chưa c…" at bounding box center [127, 17] width 255 height 23
click at [158, 8] on span "0902347111" at bounding box center [144, 16] width 196 height 20
click at [158, 14] on input "0902347111" at bounding box center [149, 16] width 154 height 14
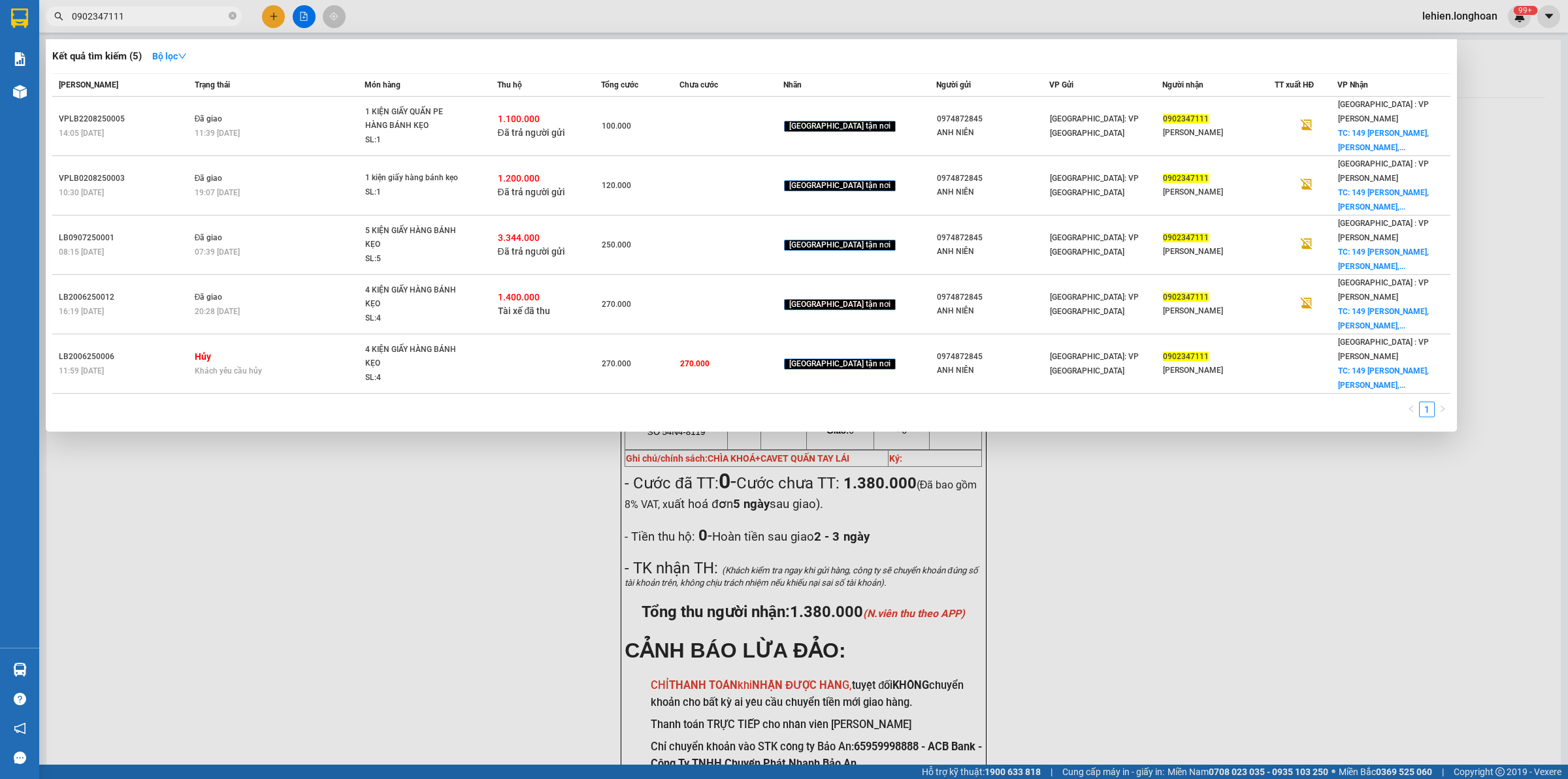
click at [158, 15] on input "0902347111" at bounding box center [149, 16] width 154 height 14
click at [227, 15] on span "0902347111" at bounding box center [144, 16] width 196 height 20
click at [235, 18] on icon "close-circle" at bounding box center [233, 16] width 8 height 8
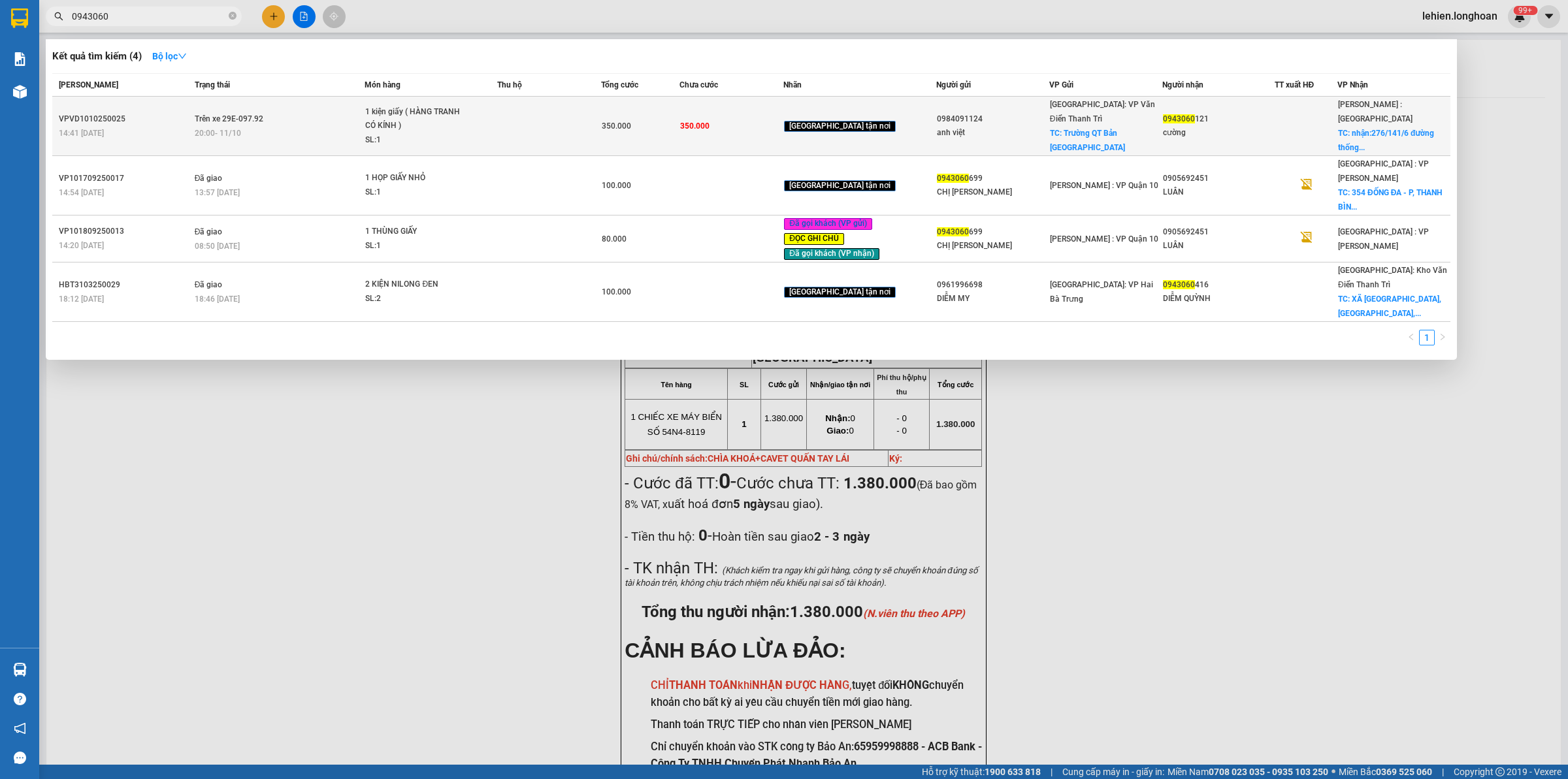
click at [310, 127] on div "20:00 [DATE]" at bounding box center [279, 133] width 170 height 14
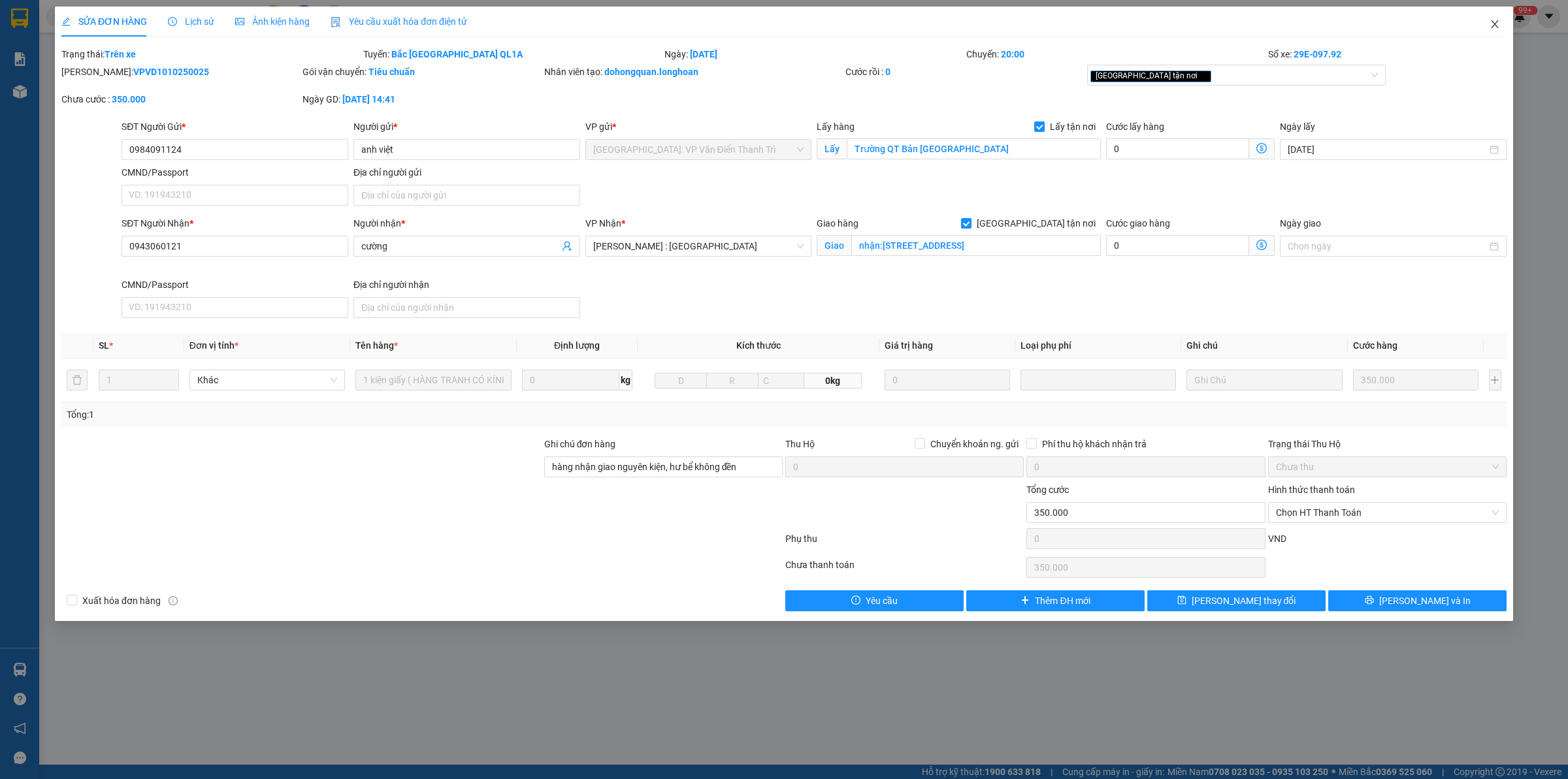
click at [1494, 28] on icon "close" at bounding box center [1494, 24] width 10 height 10
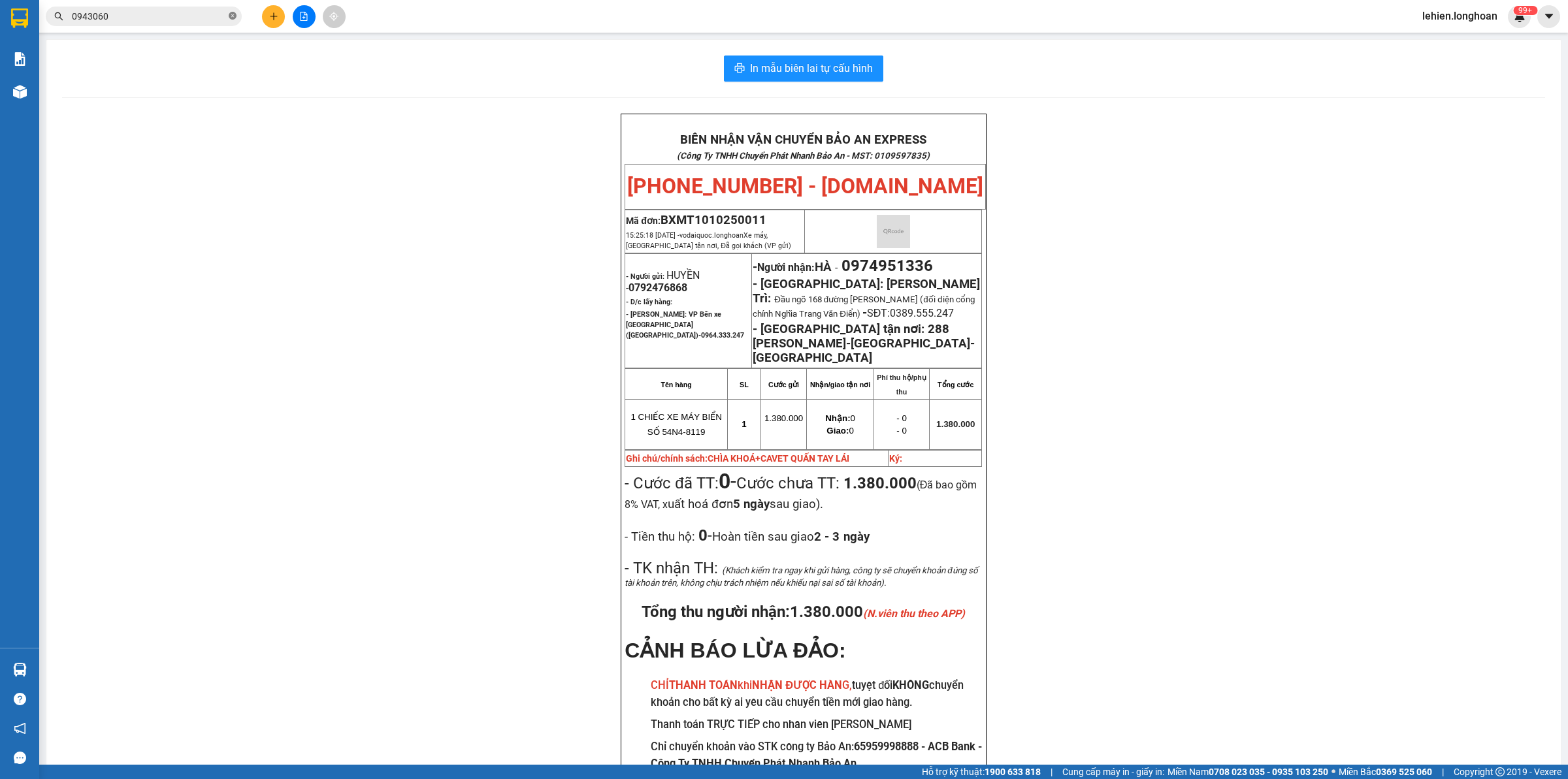
click at [229, 15] on icon "close-circle" at bounding box center [233, 16] width 8 height 8
paste input "0865566531"
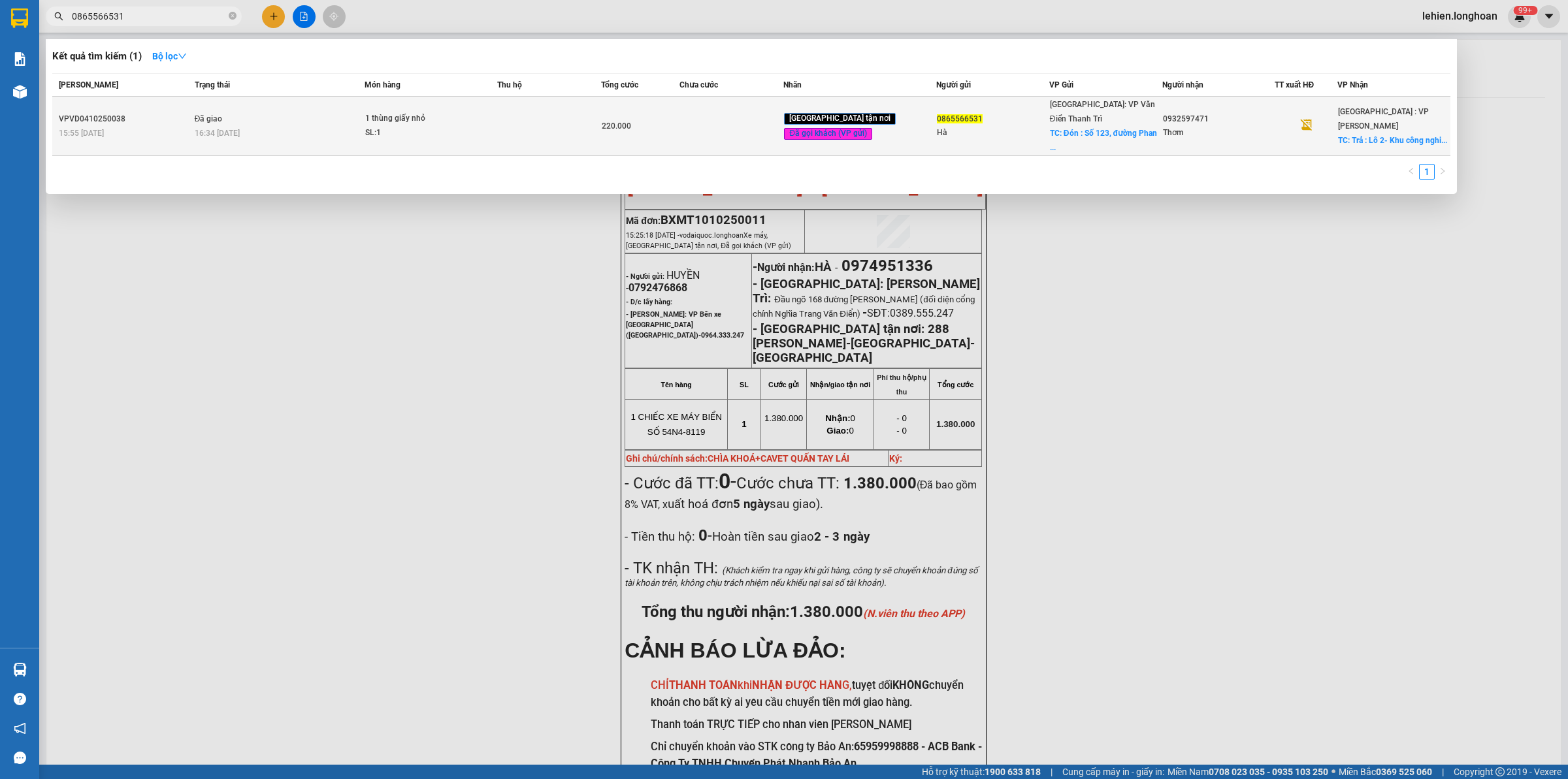
click at [335, 108] on td "Đã giao 16:34 [DATE]" at bounding box center [278, 126] width 174 height 60
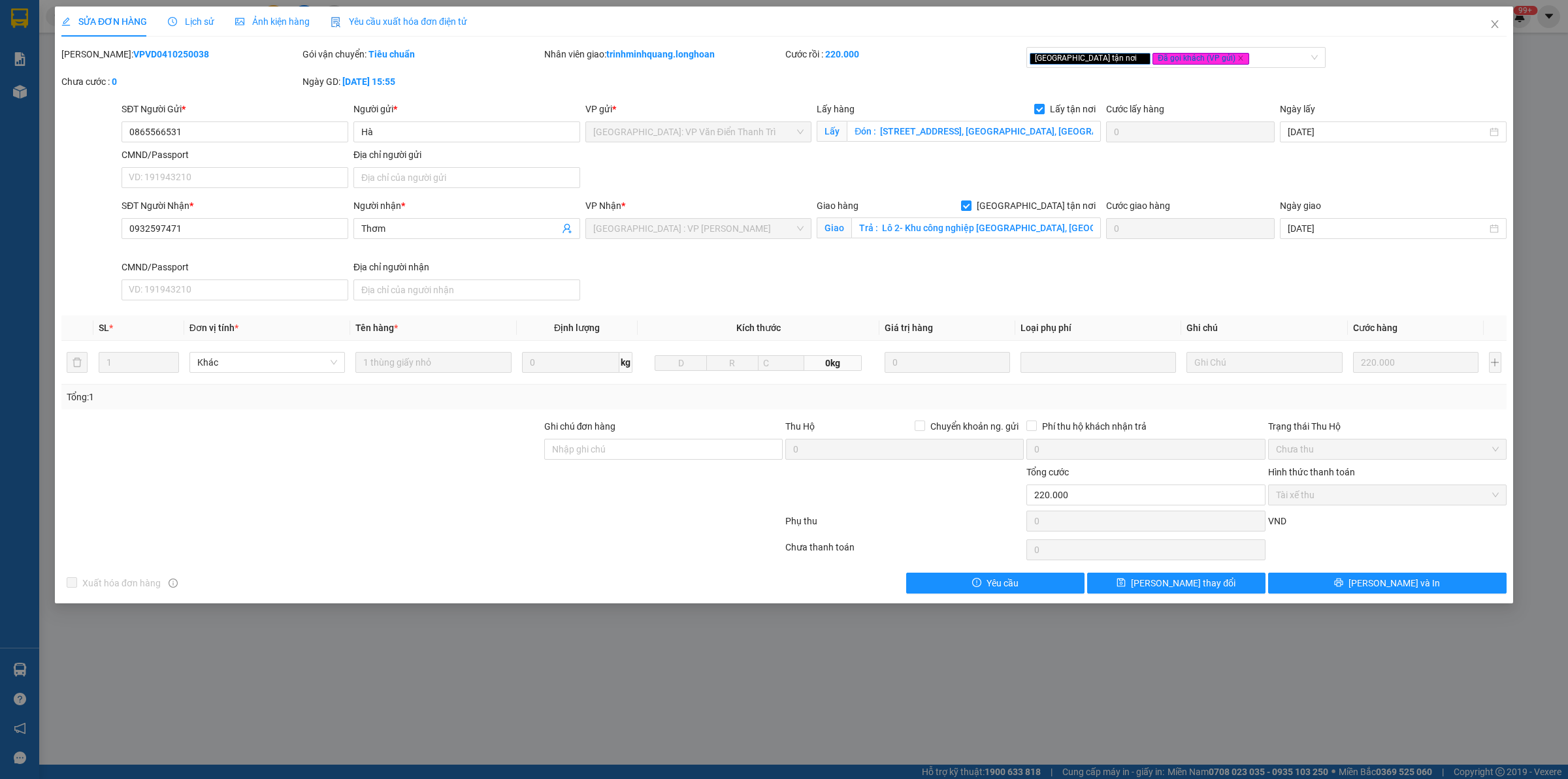
click at [189, 16] on span "Lịch sử" at bounding box center [191, 21] width 47 height 10
